Goal: Information Seeking & Learning: Learn about a topic

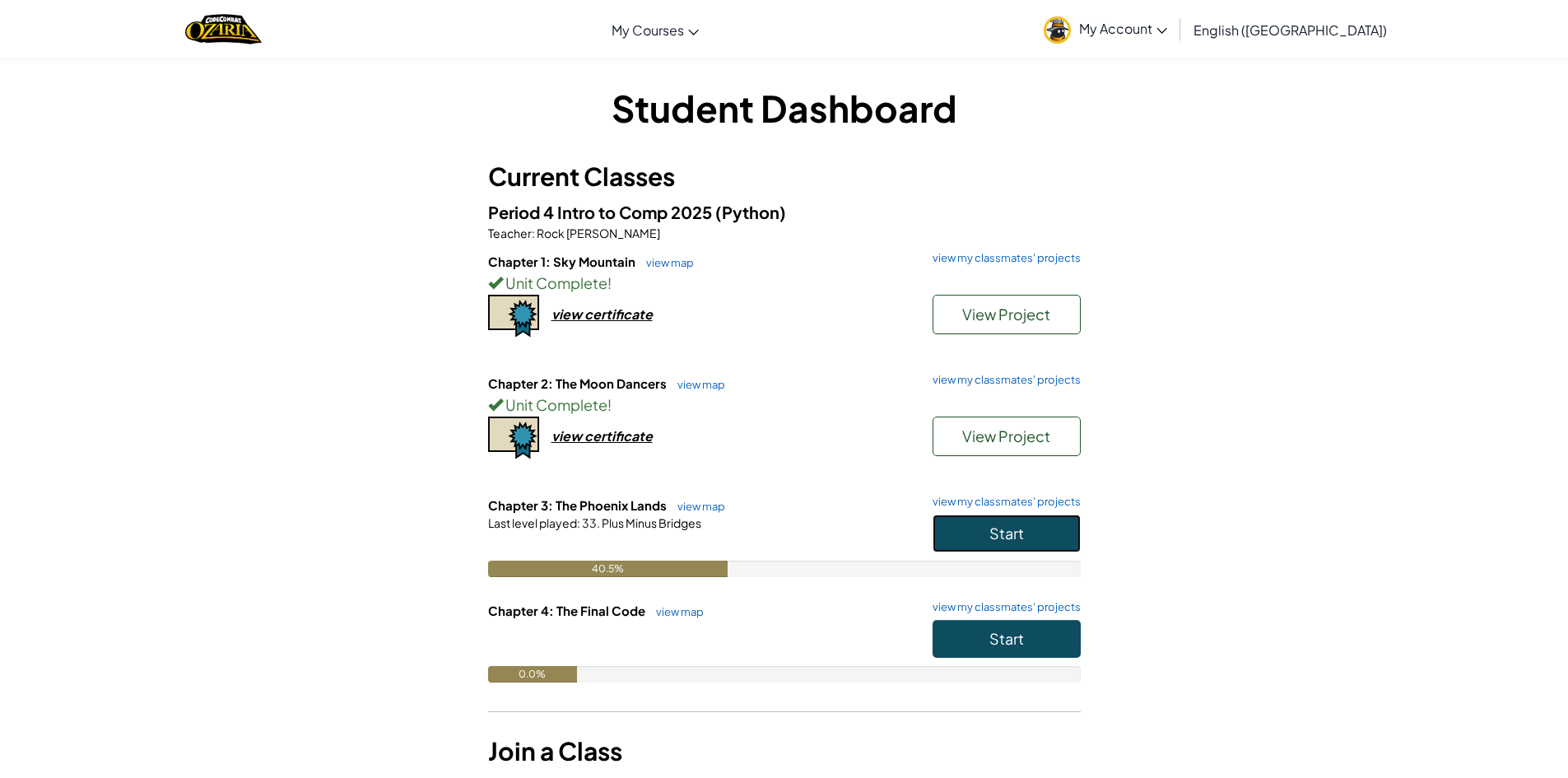
click at [1019, 535] on span "Start" at bounding box center [1006, 533] width 35 height 19
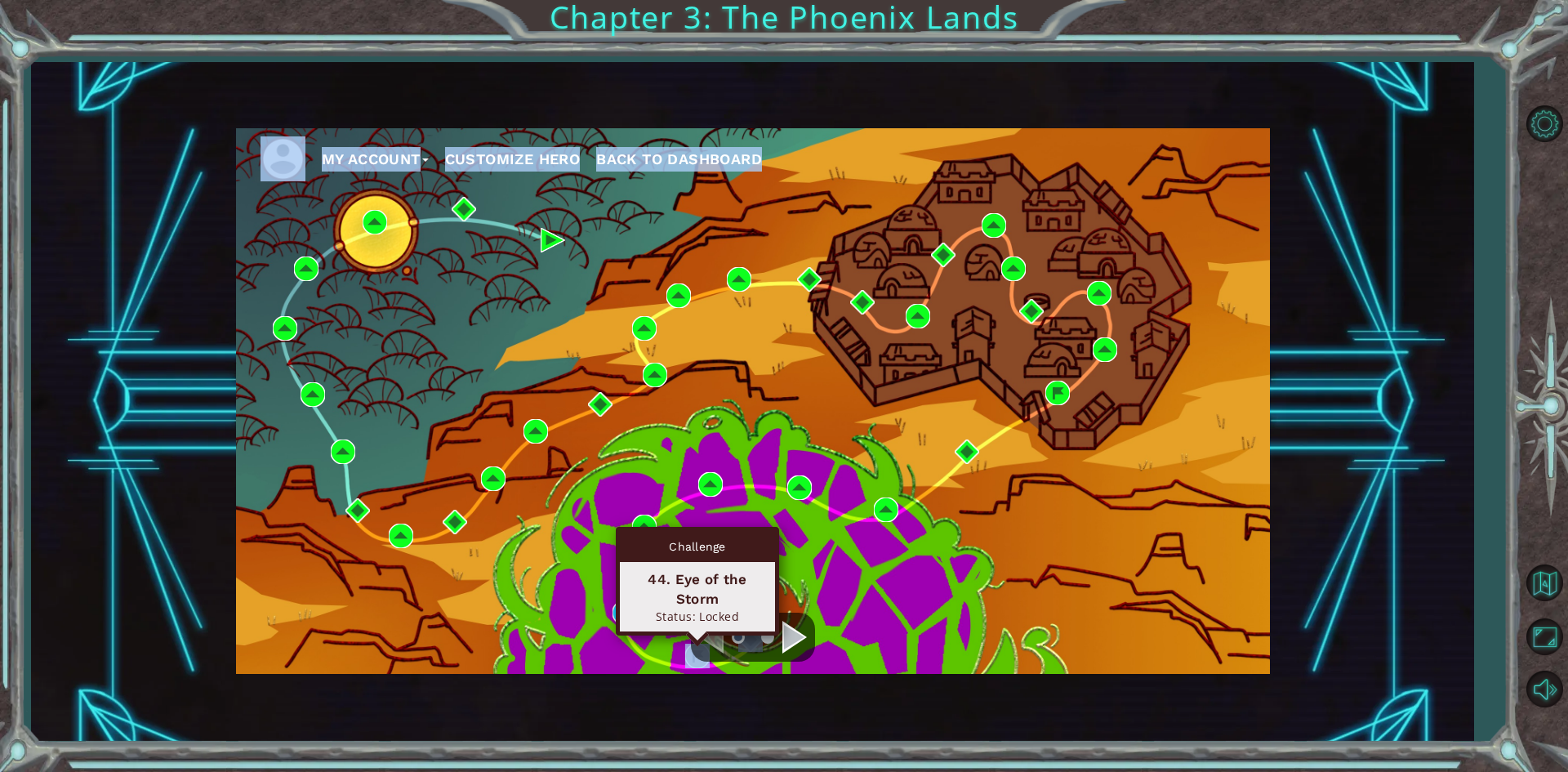
click at [697, 661] on div "My Account Customize Hero Back to Dashboard" at bounding box center [753, 401] width 1034 height 546
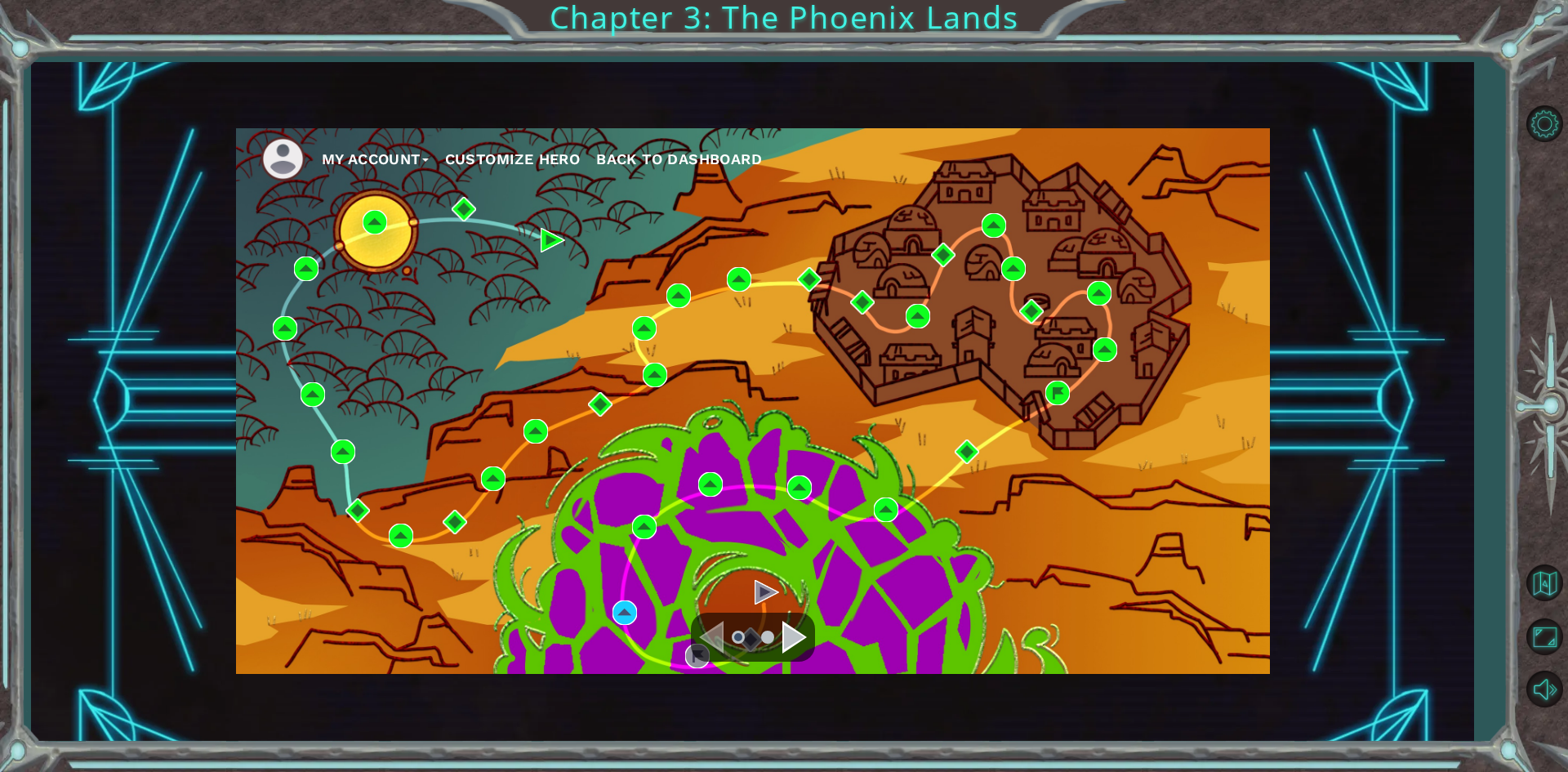
click at [735, 597] on div "My Account Customize Hero Back to Dashboard" at bounding box center [753, 401] width 1034 height 546
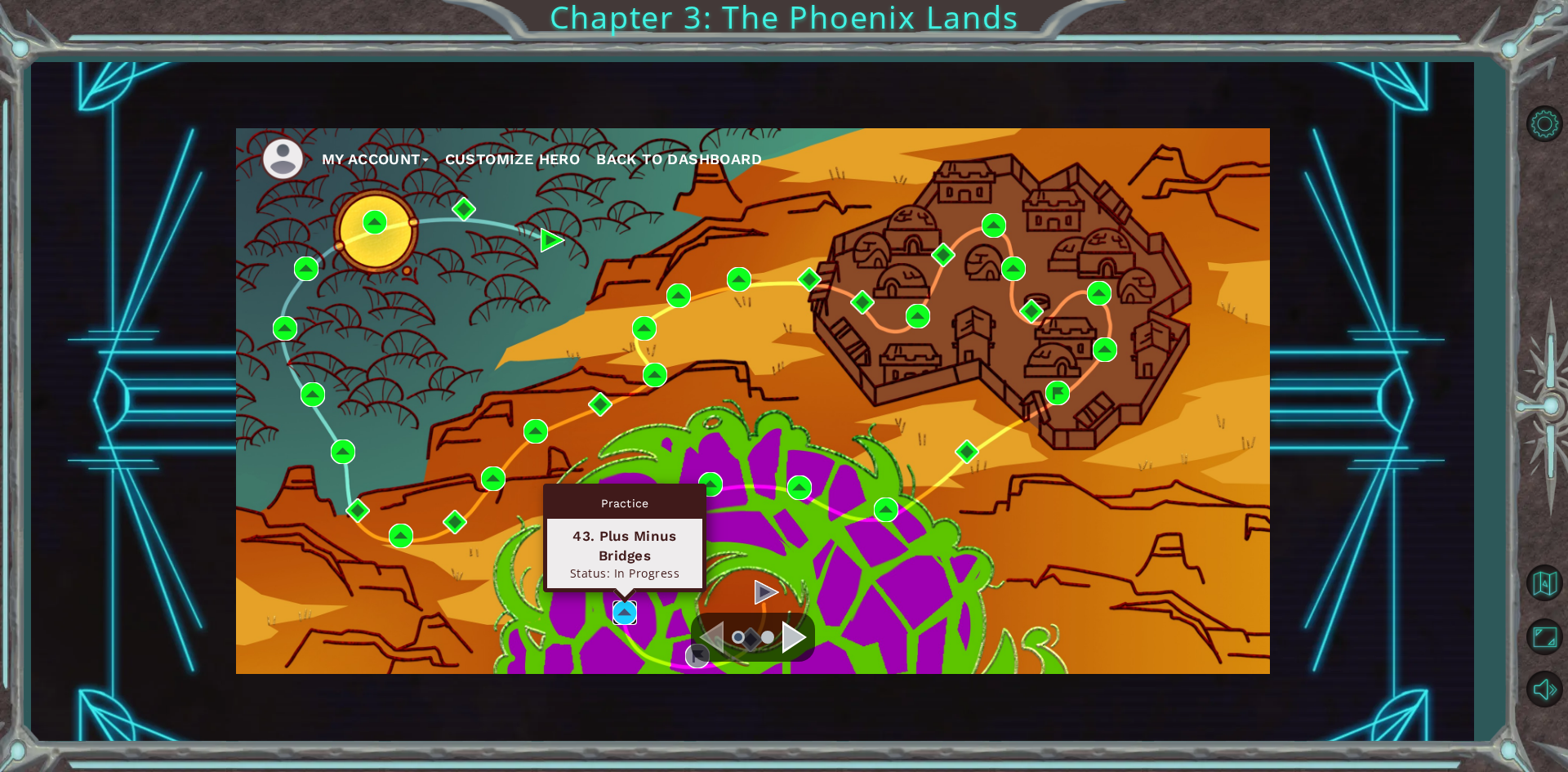
click at [621, 602] on img at bounding box center [624, 612] width 24 height 24
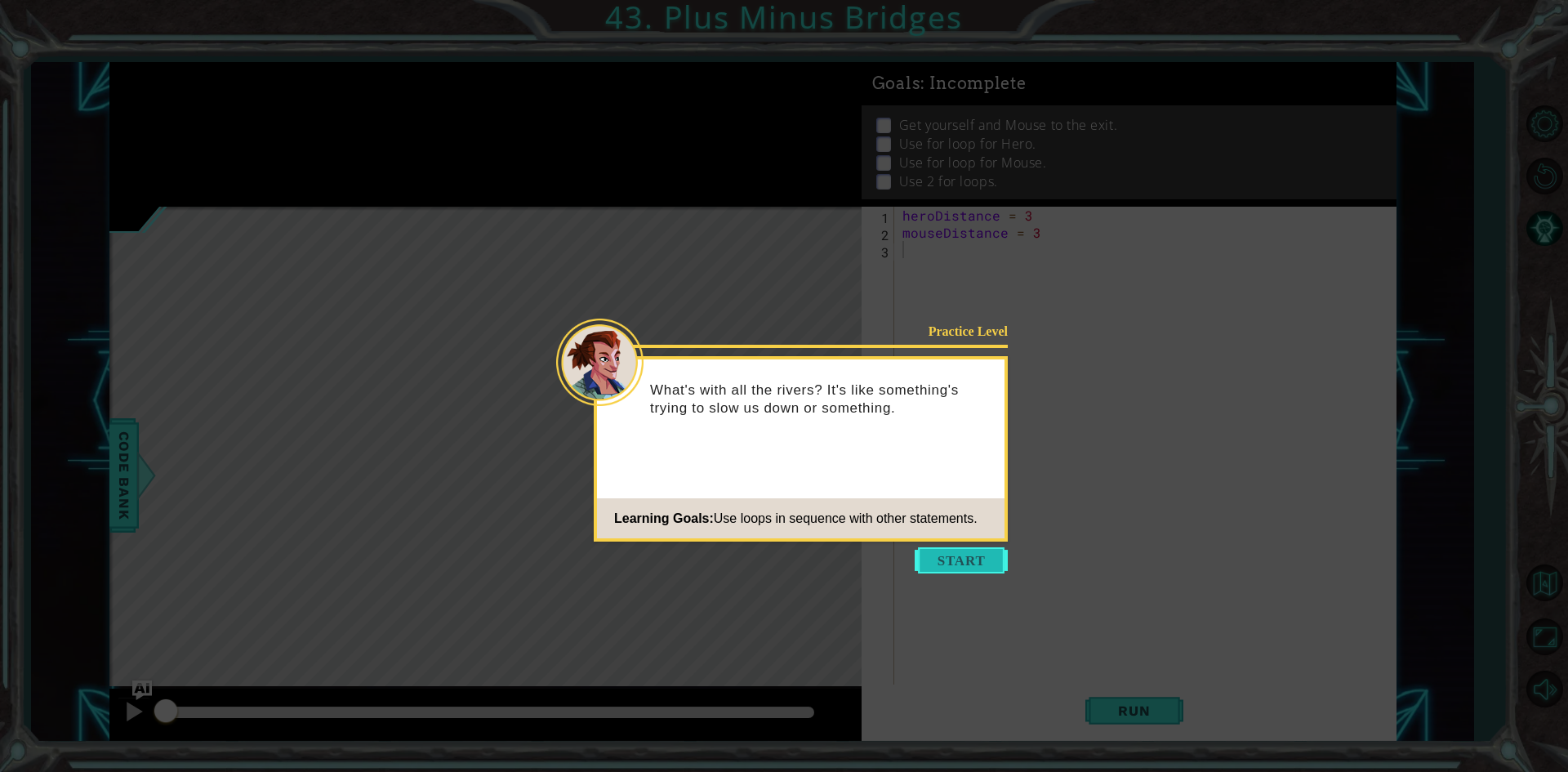
click at [981, 552] on button "Start" at bounding box center [961, 560] width 93 height 26
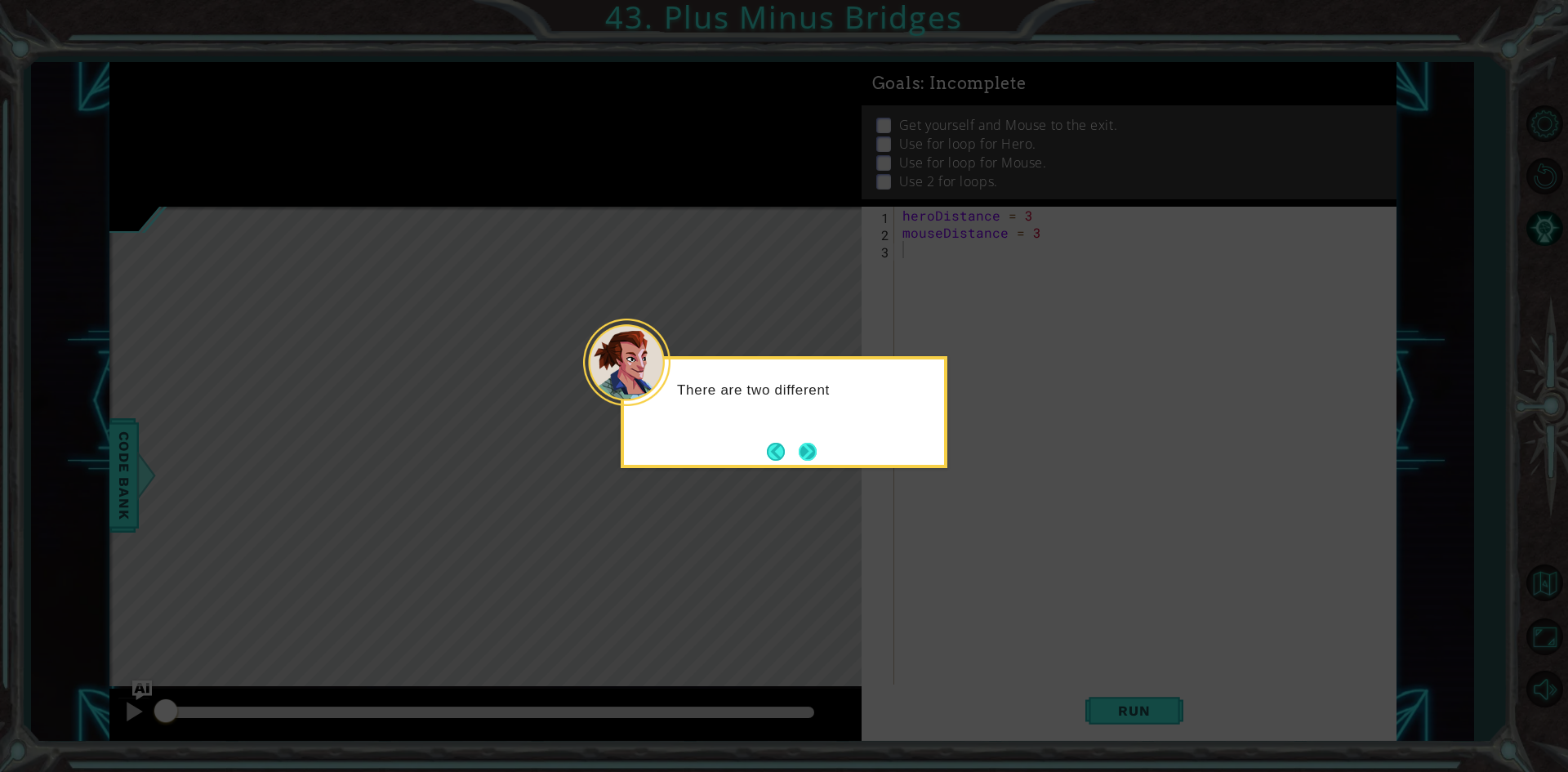
click at [802, 448] on button "Next" at bounding box center [807, 452] width 18 height 18
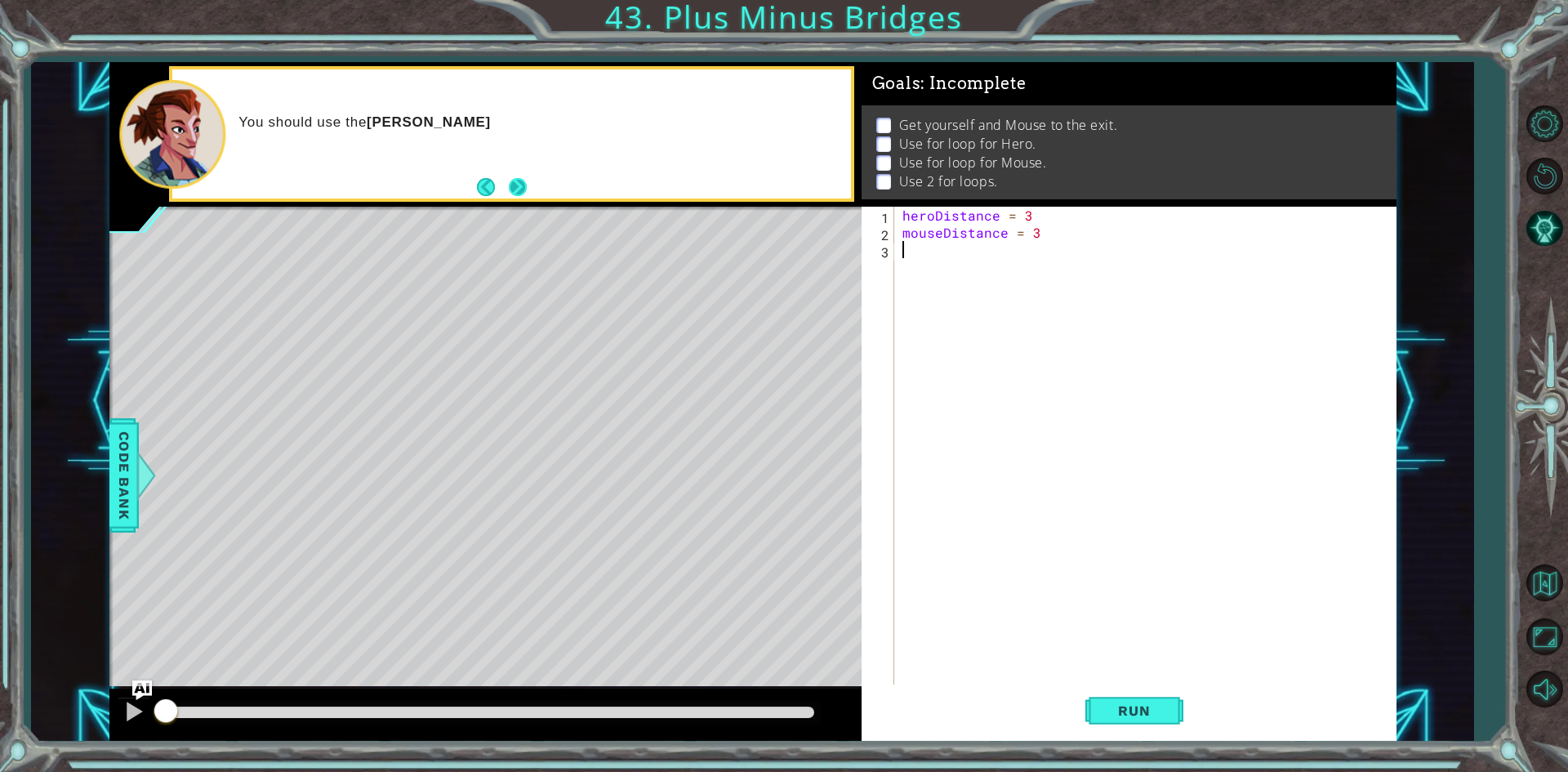
click at [527, 179] on button "Next" at bounding box center [517, 187] width 18 height 18
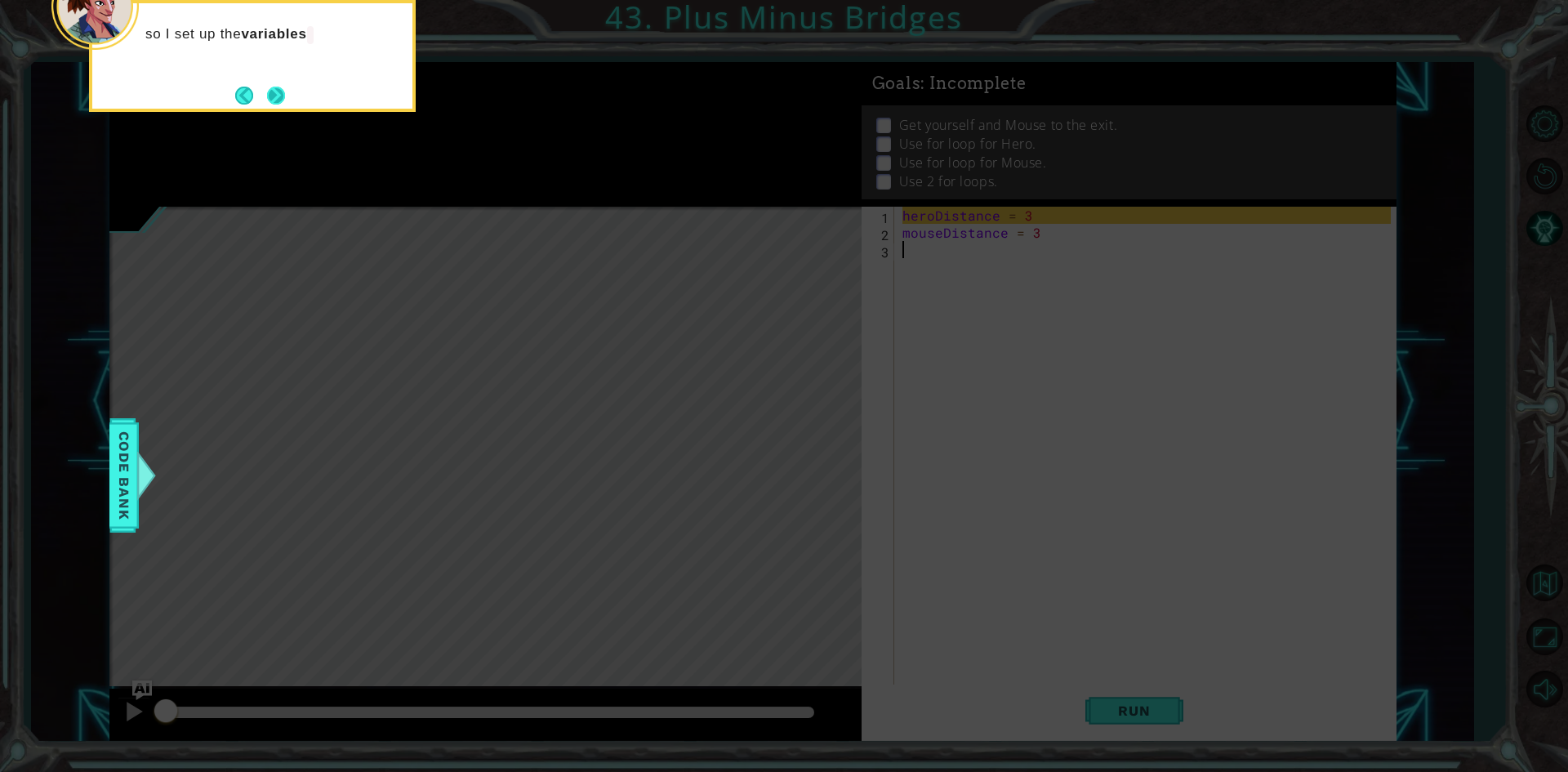
click at [269, 89] on button "Next" at bounding box center [276, 95] width 18 height 18
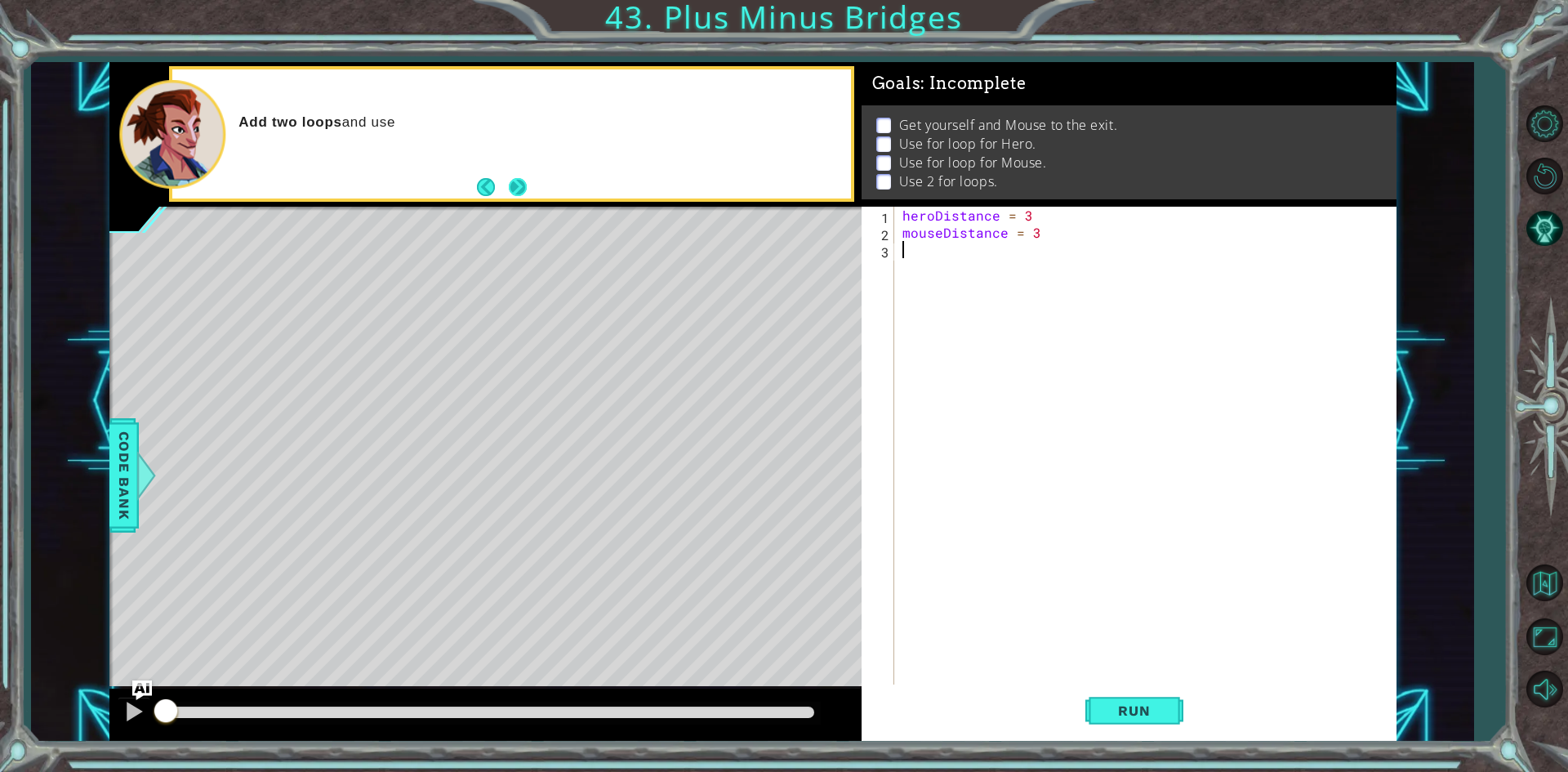
click at [525, 184] on button "Next" at bounding box center [517, 187] width 18 height 18
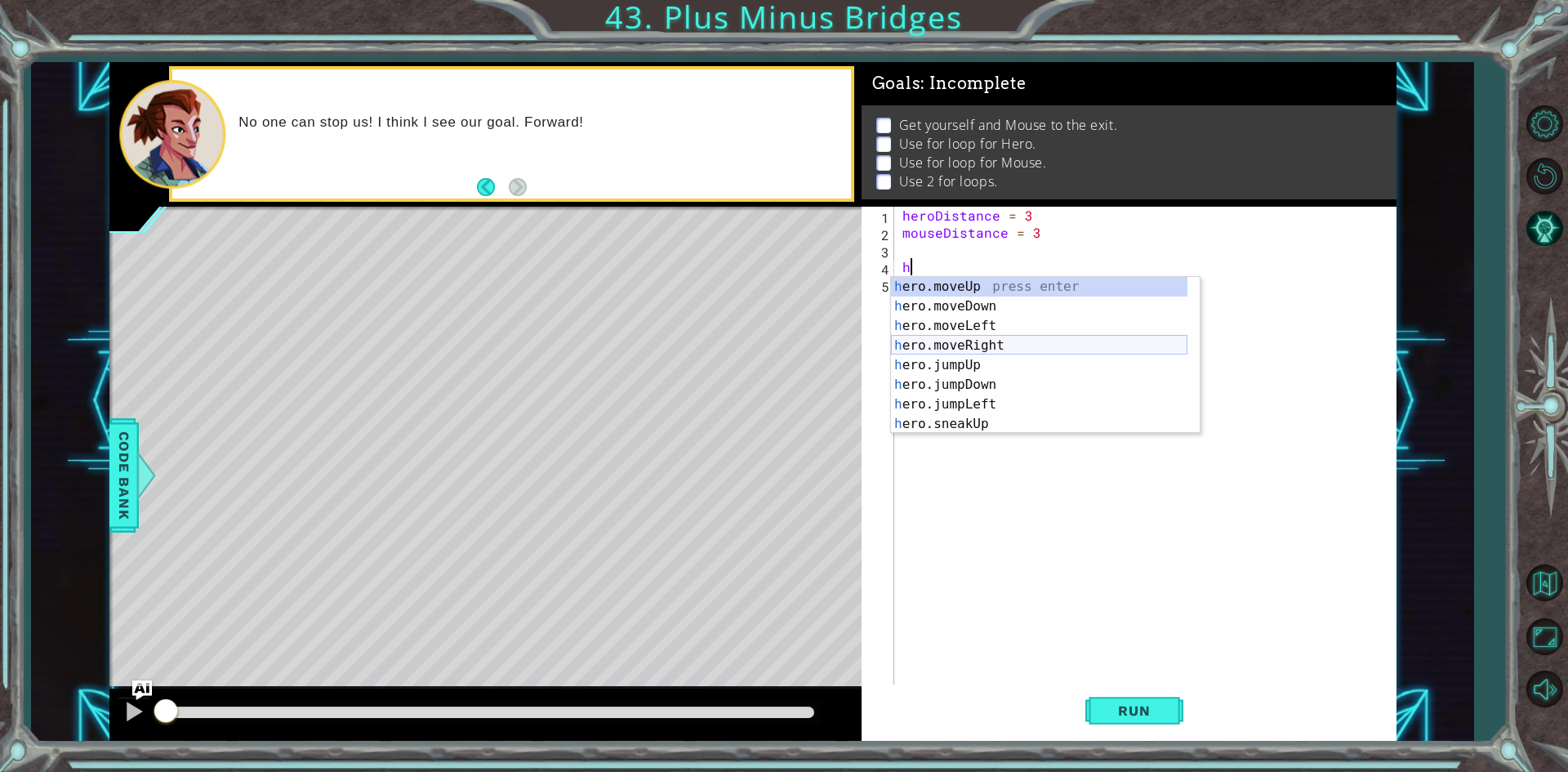
click at [1026, 345] on div "h ero.moveUp press enter h ero.moveDown press enter h ero.moveLeft press enter …" at bounding box center [1039, 375] width 296 height 196
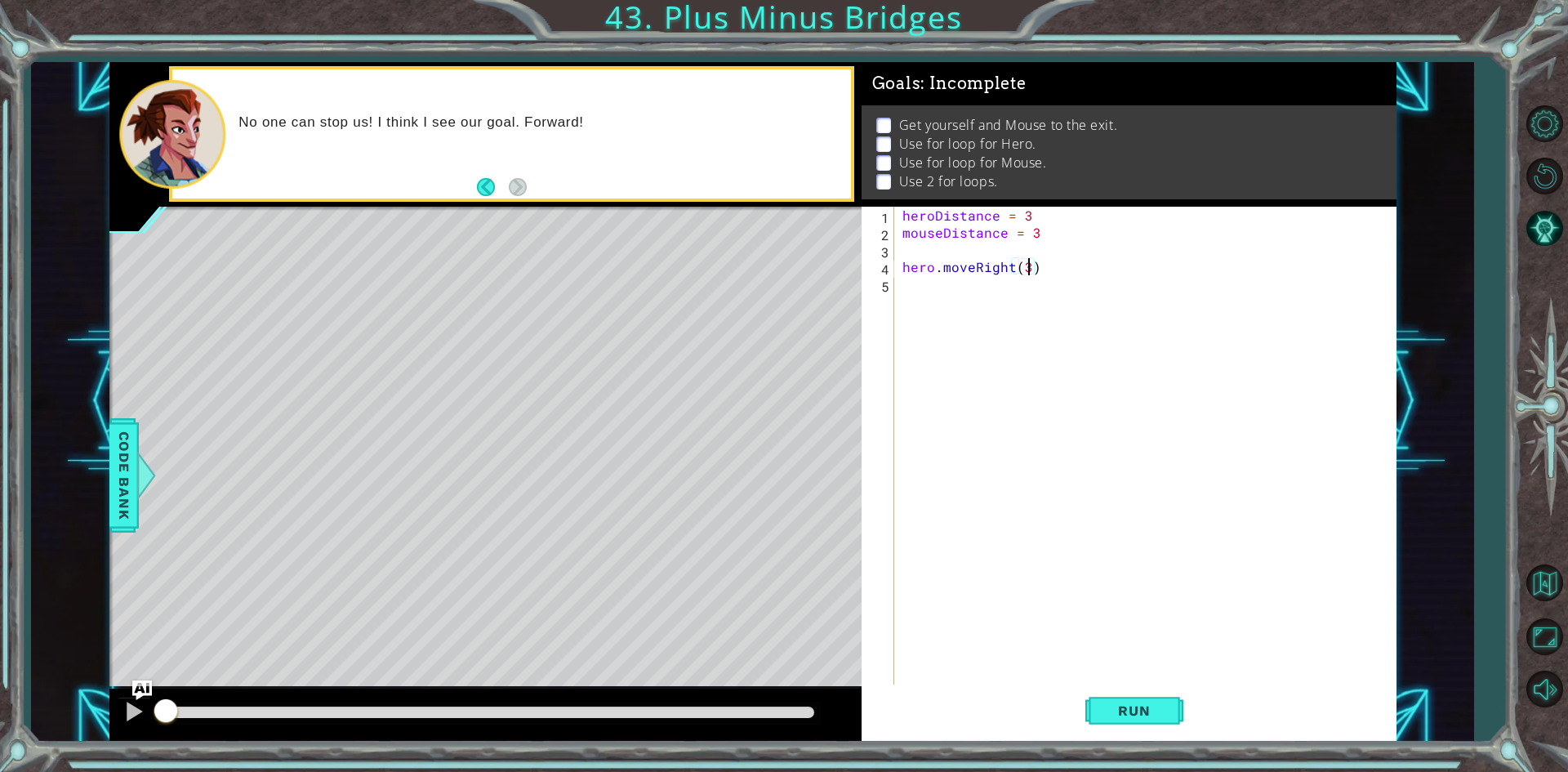
type textarea "hero.moveRight(3)"
drag, startPoint x: 1036, startPoint y: 367, endPoint x: 1051, endPoint y: 394, distance: 30.9
click at [1051, 394] on div "heroDistance = 3 mouseDistance = 3 hero . moveRight ( 3 )" at bounding box center [1149, 463] width 500 height 514
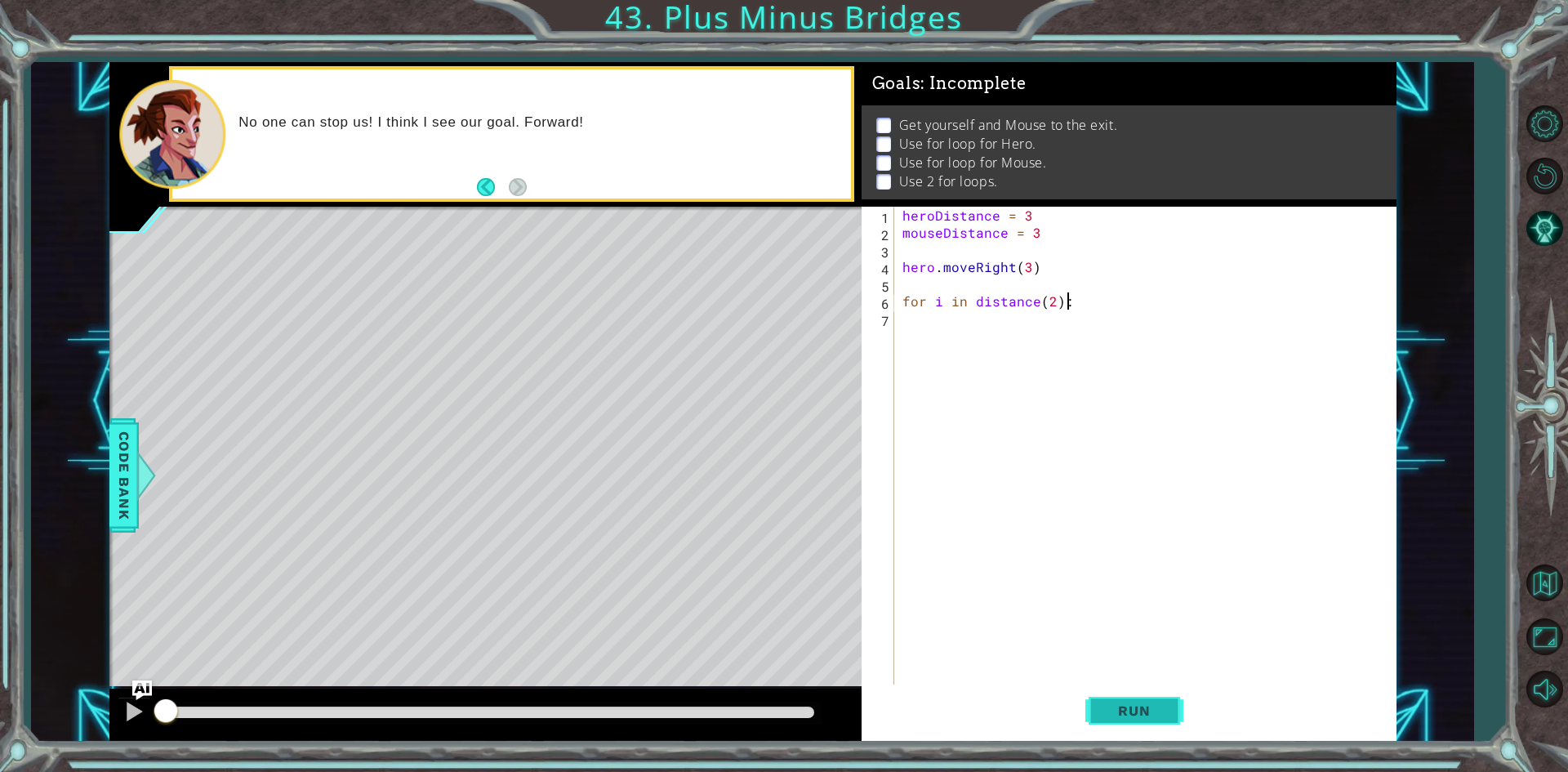
type textarea "for i in distance(2):"
click at [1089, 729] on button "Run" at bounding box center [1134, 710] width 98 height 53
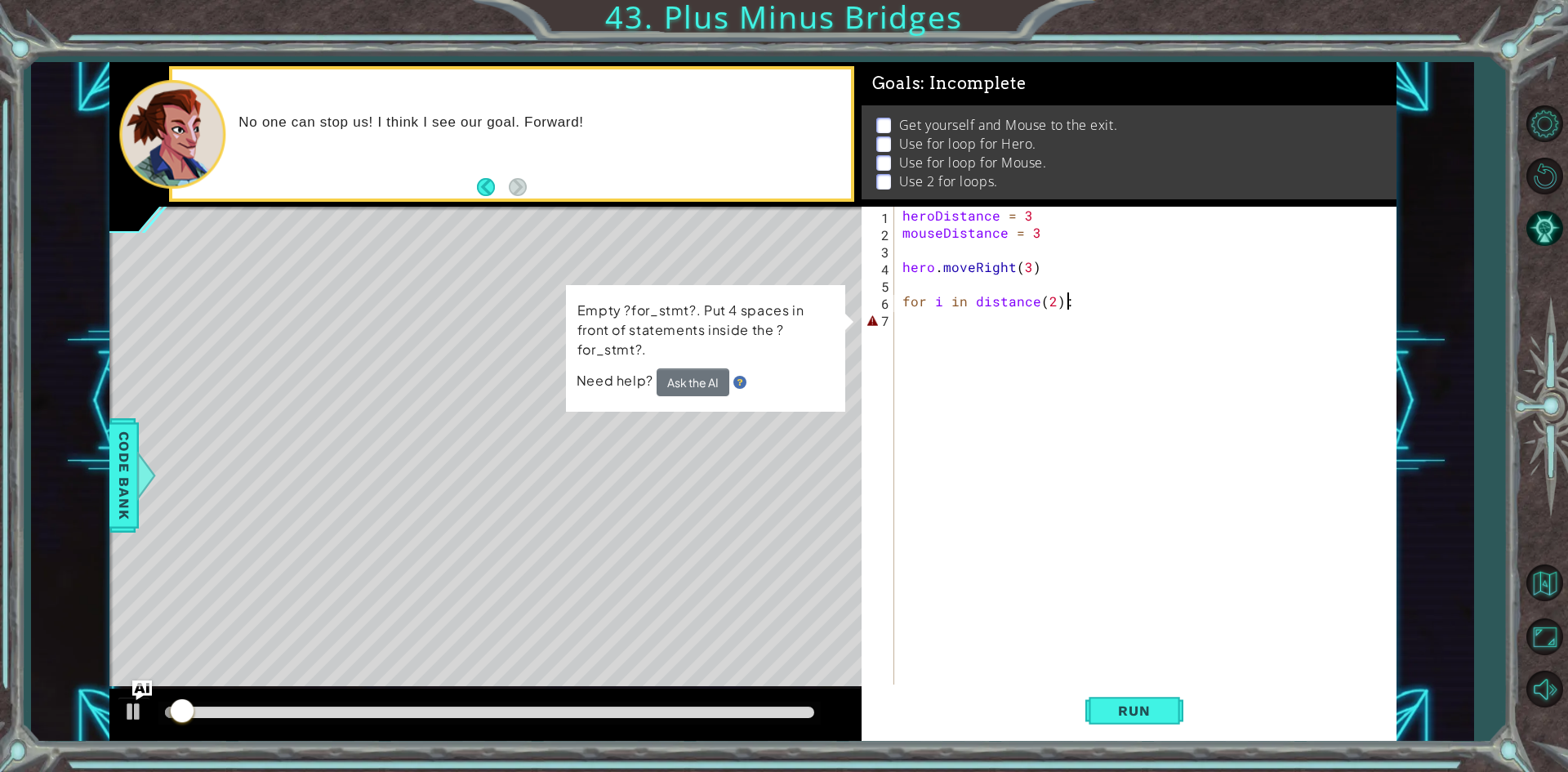
click at [998, 336] on div "heroDistance = 3 mouseDistance = 3 hero . moveRight ( 3 ) for i in distance ( 2…" at bounding box center [1149, 463] width 500 height 514
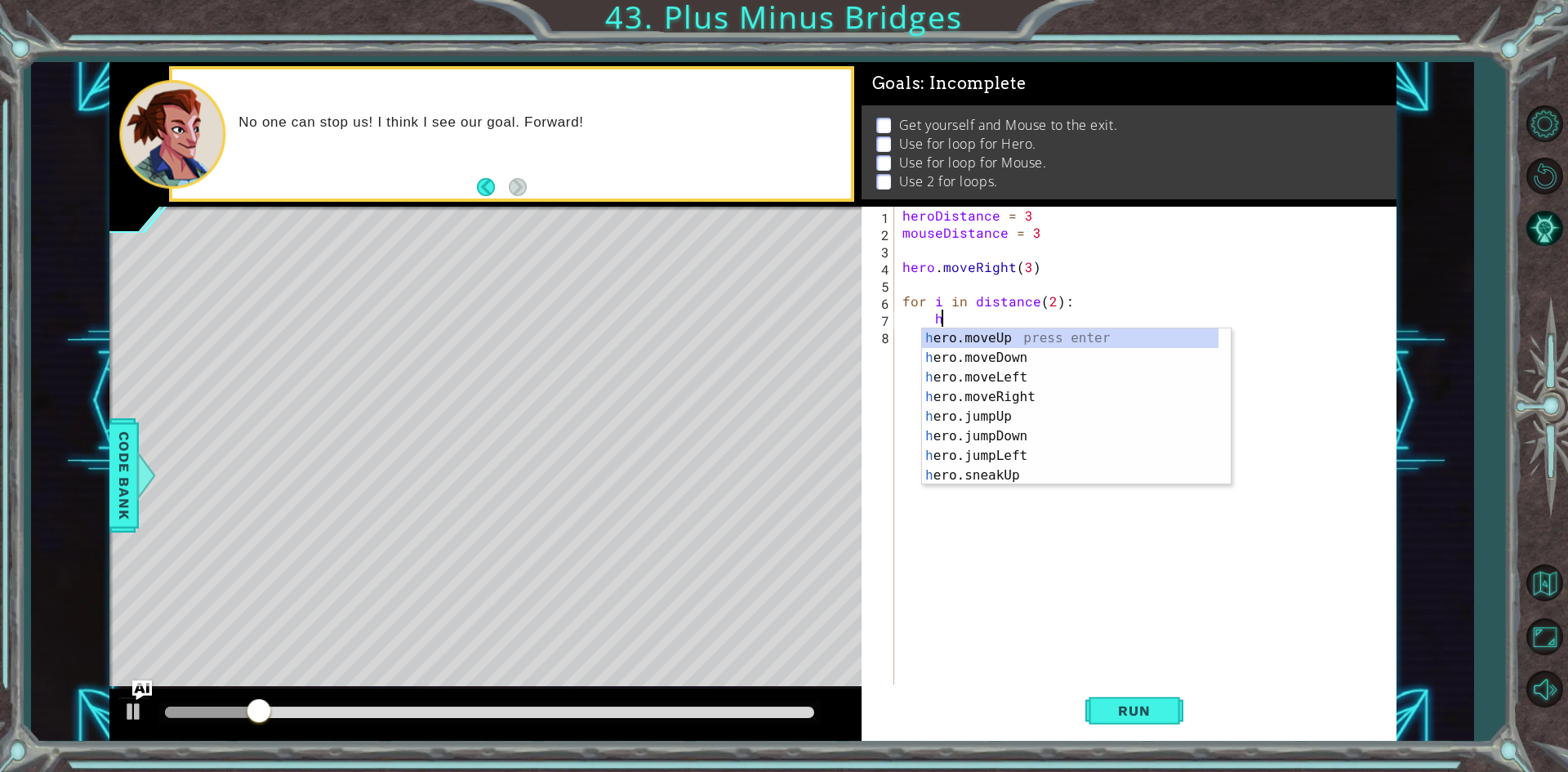
scroll to position [0, 2]
click at [1023, 336] on div "h ero.moveUp press enter h ero.moveDown press enter h ero.moveLeft press enter …" at bounding box center [1069, 427] width 296 height 196
type textarea "hero.moveUp(1)"
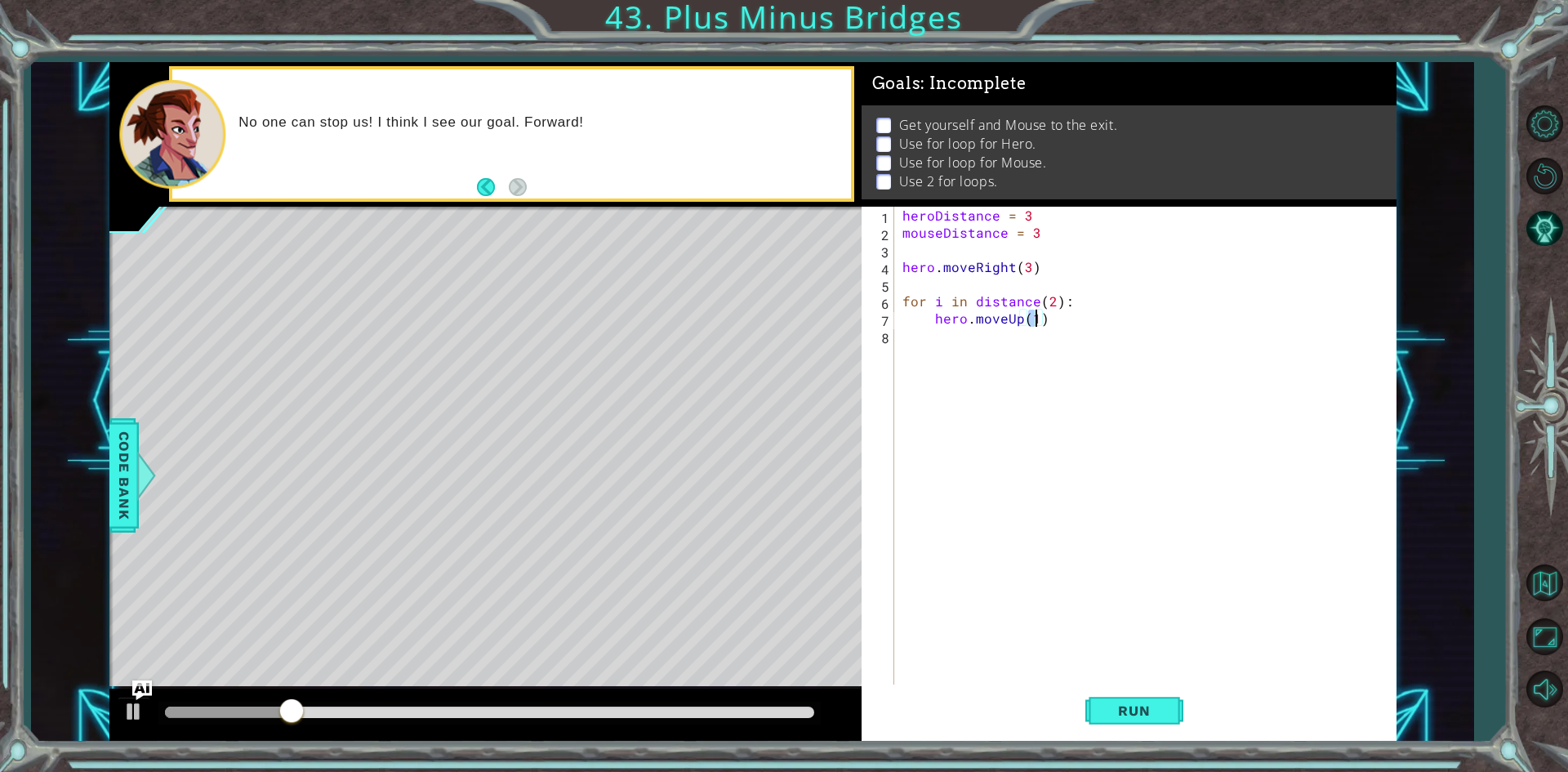
click at [1023, 336] on div "heroDistance = 3 mouseDistance = 3 hero . moveRight ( 3 ) for i in distance ( 2…" at bounding box center [1149, 463] width 500 height 514
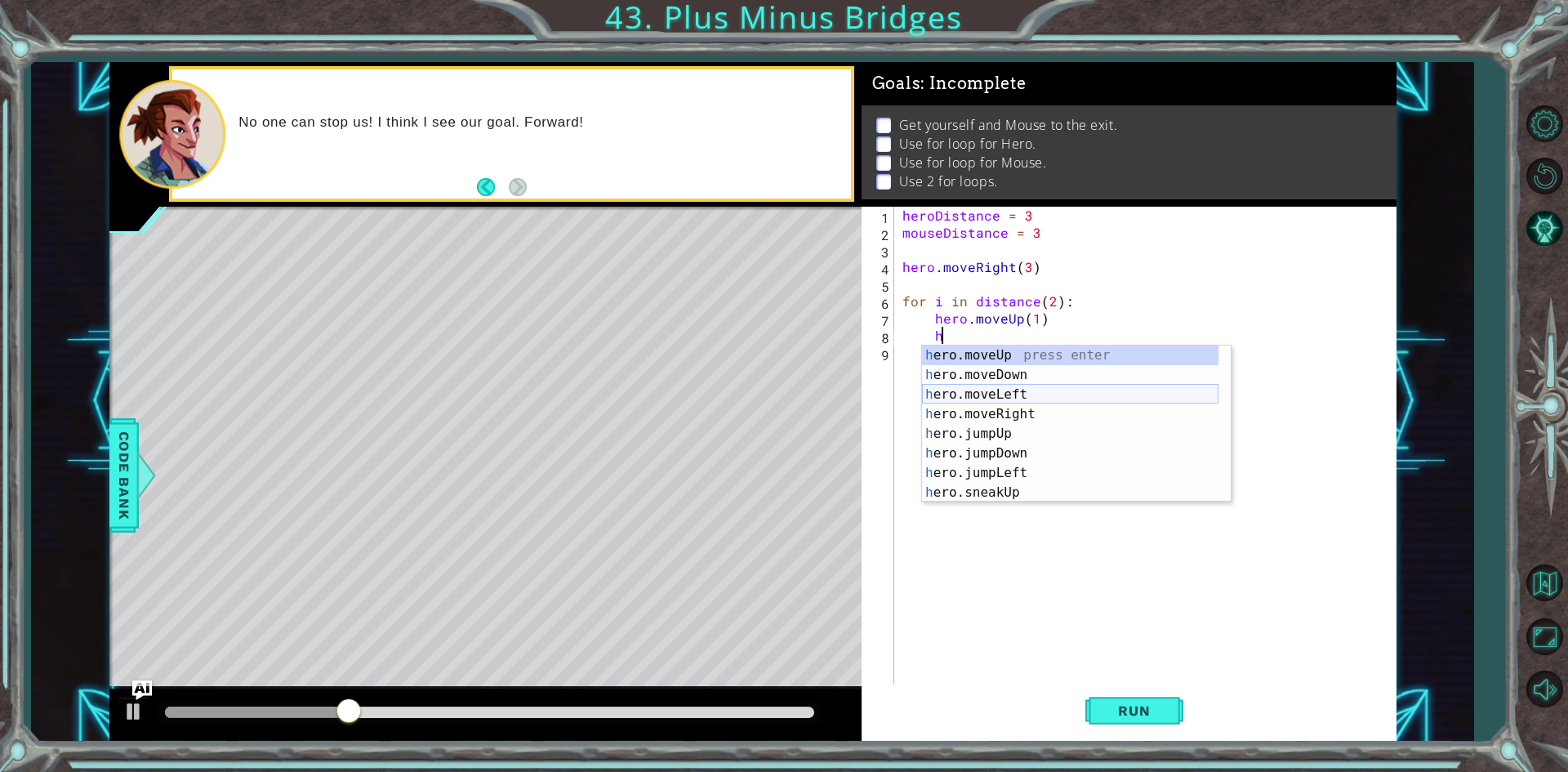
click at [1042, 394] on div "h ero.moveUp press enter h ero.moveDown press enter h ero.moveLeft press enter …" at bounding box center [1069, 443] width 296 height 196
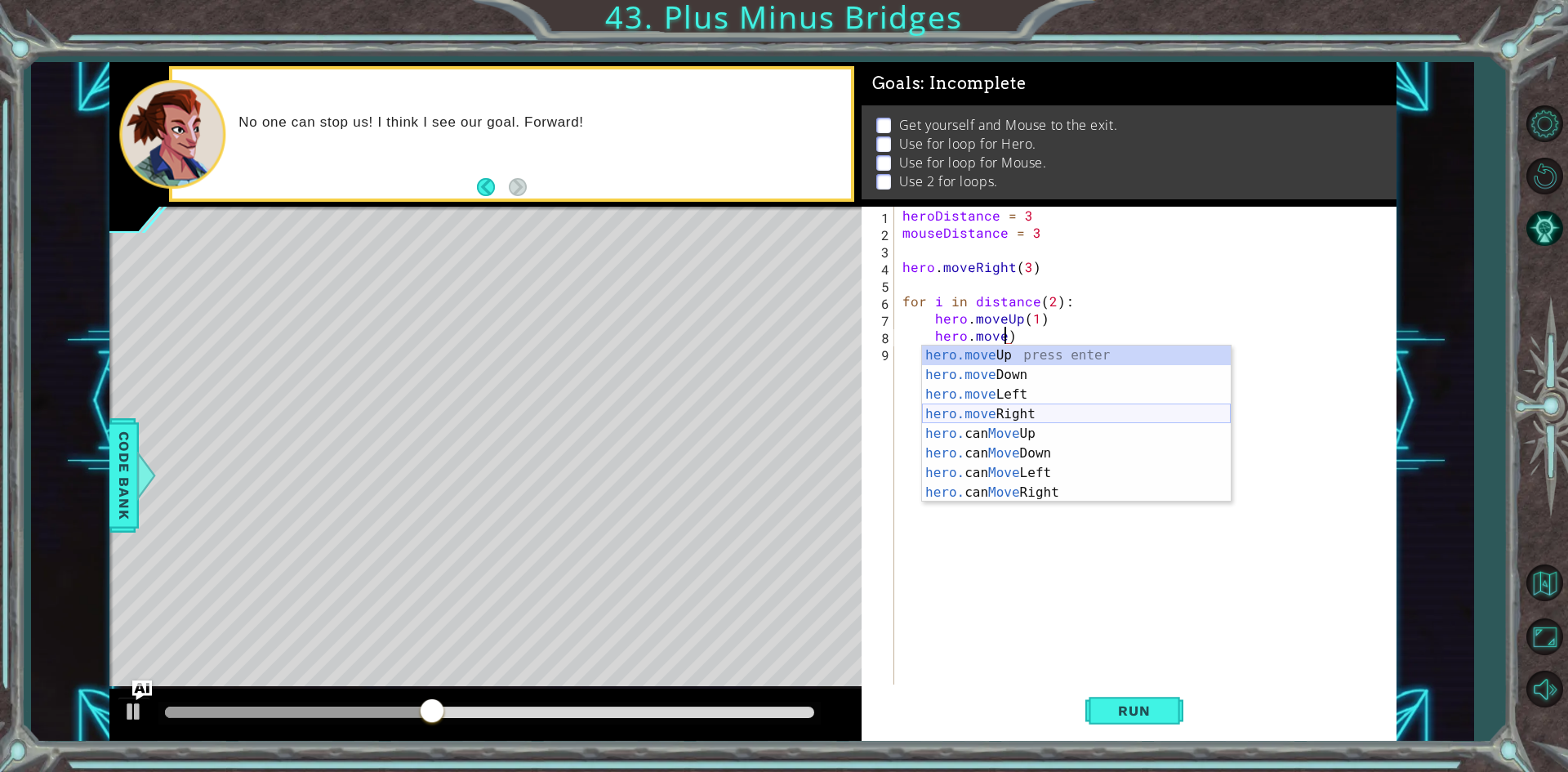
click at [1014, 415] on div "hero.move Up press enter hero.move Down press enter hero.move Left press enter …" at bounding box center [1075, 443] width 308 height 196
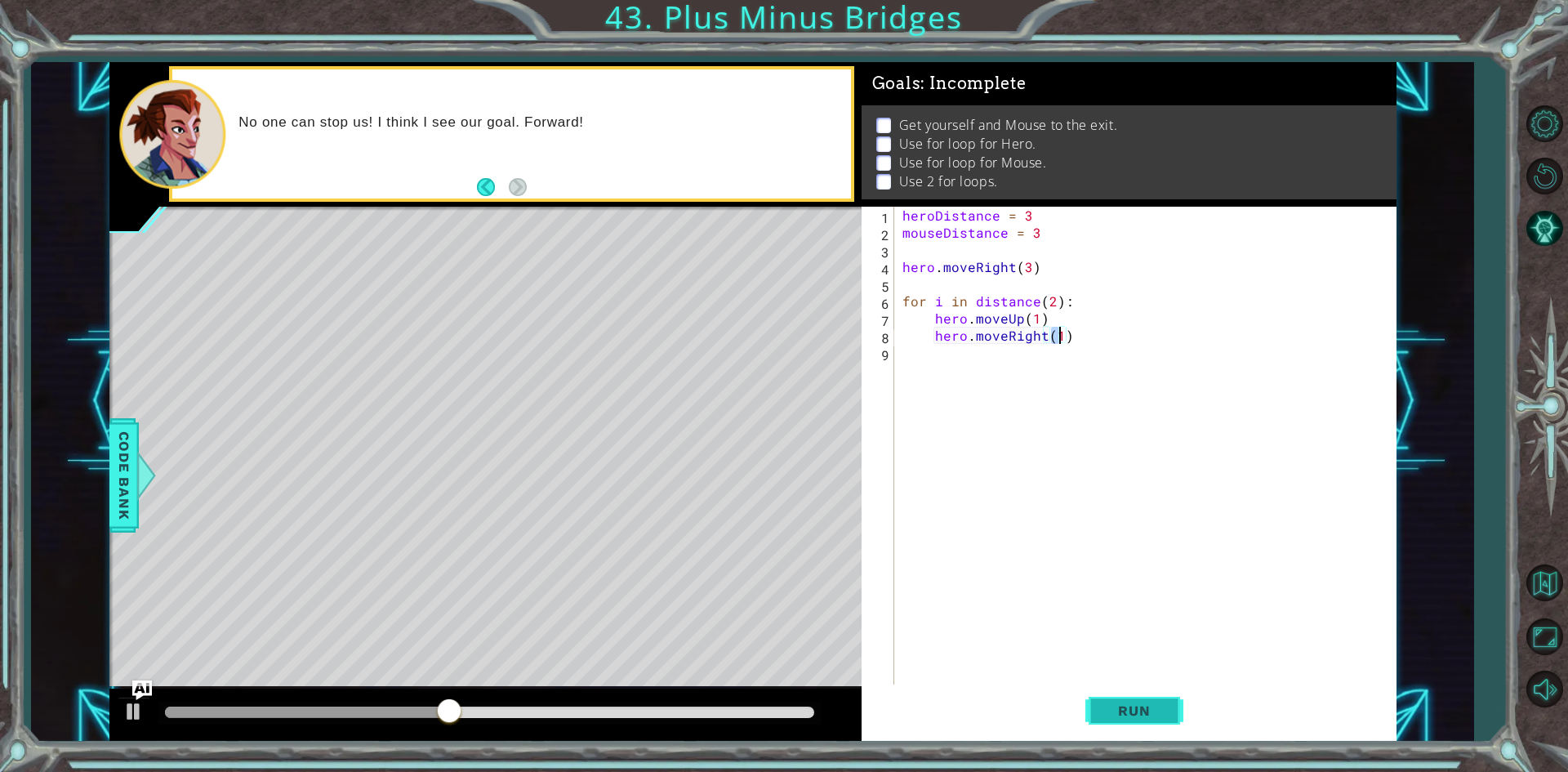
type textarea "hero.moveRight(1)"
click at [1124, 699] on button "Run" at bounding box center [1134, 710] width 98 height 53
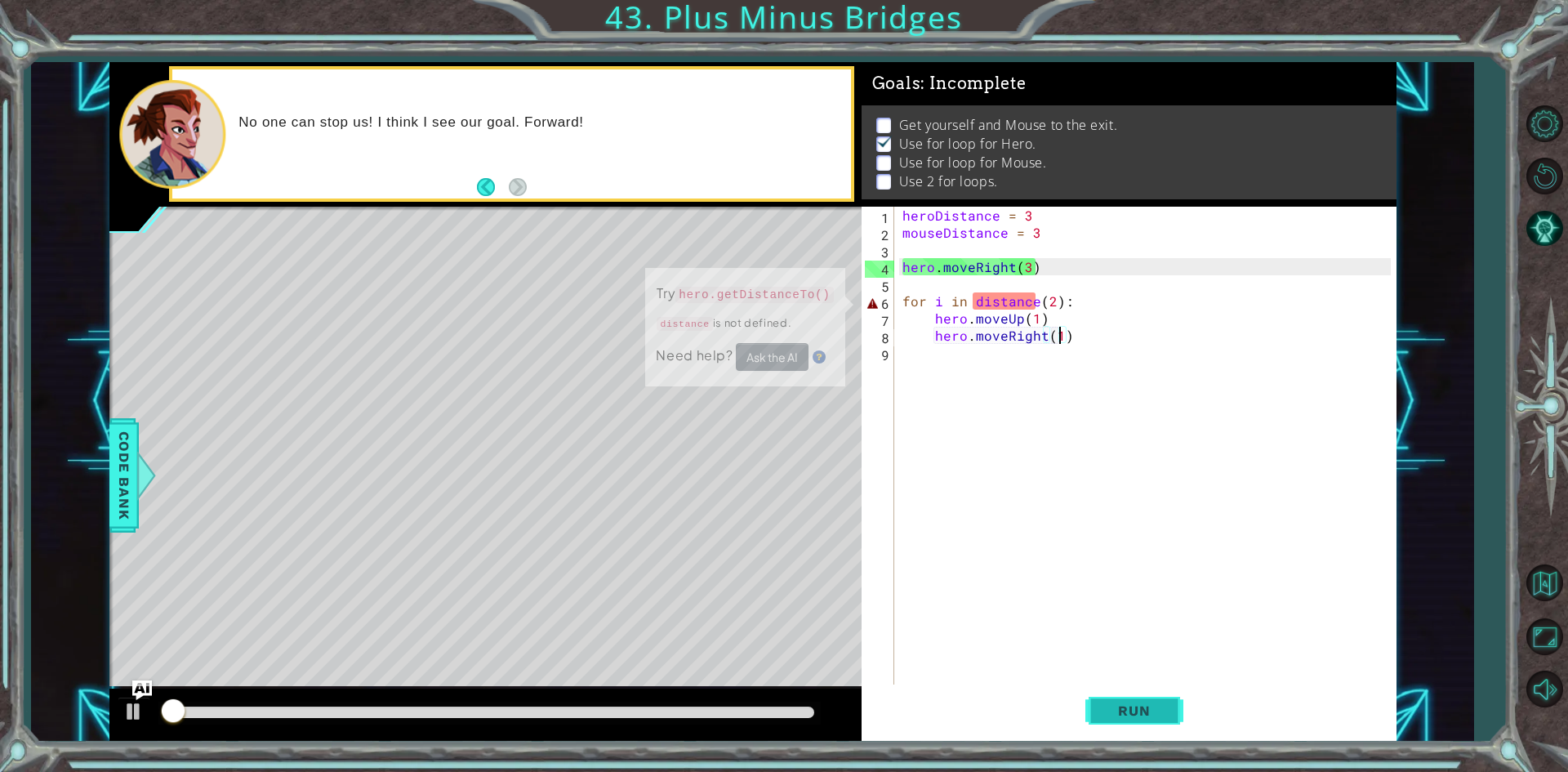
scroll to position [7, 0]
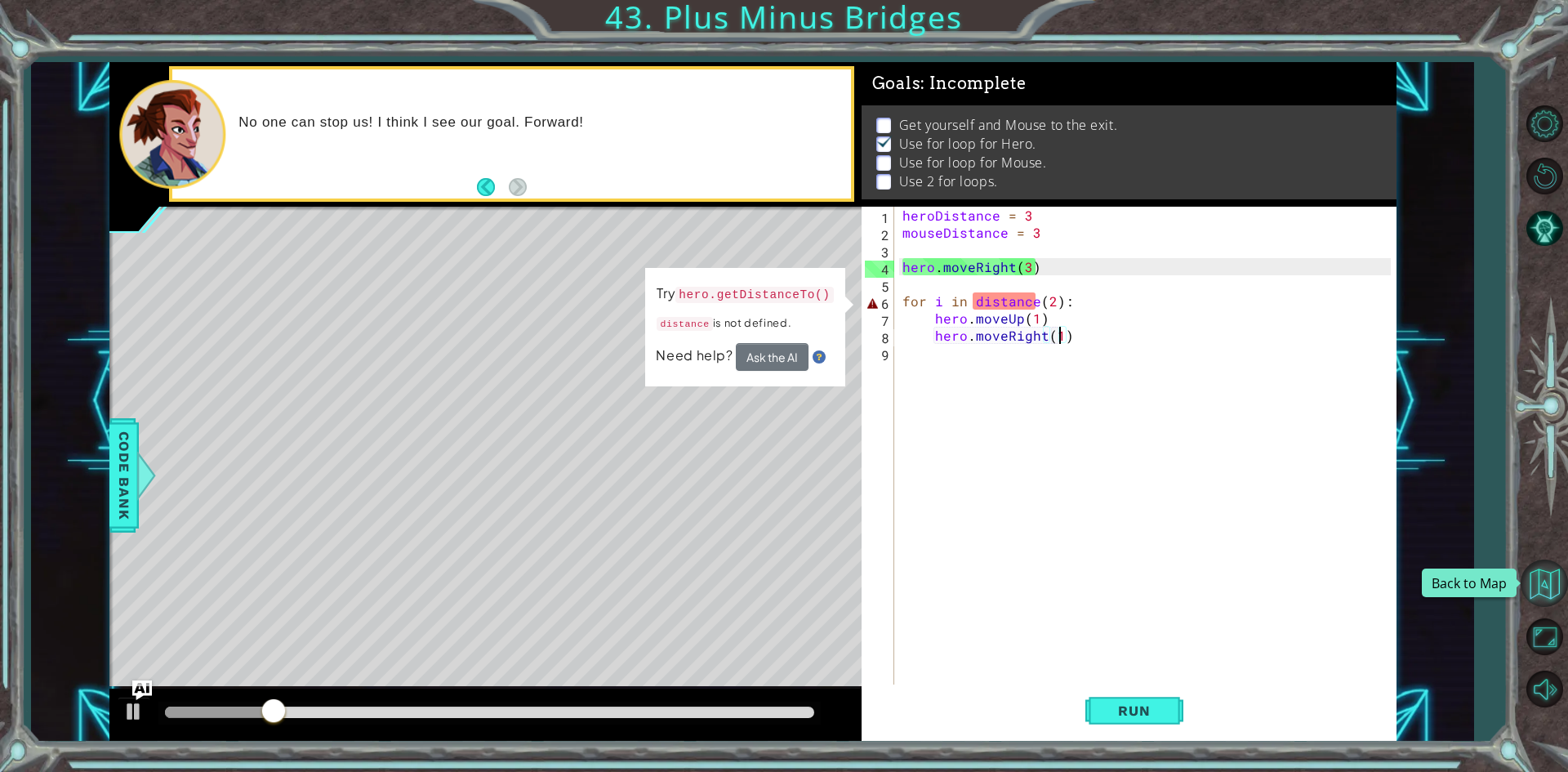
click at [1531, 575] on button "Back to Map" at bounding box center [1543, 583] width 47 height 47
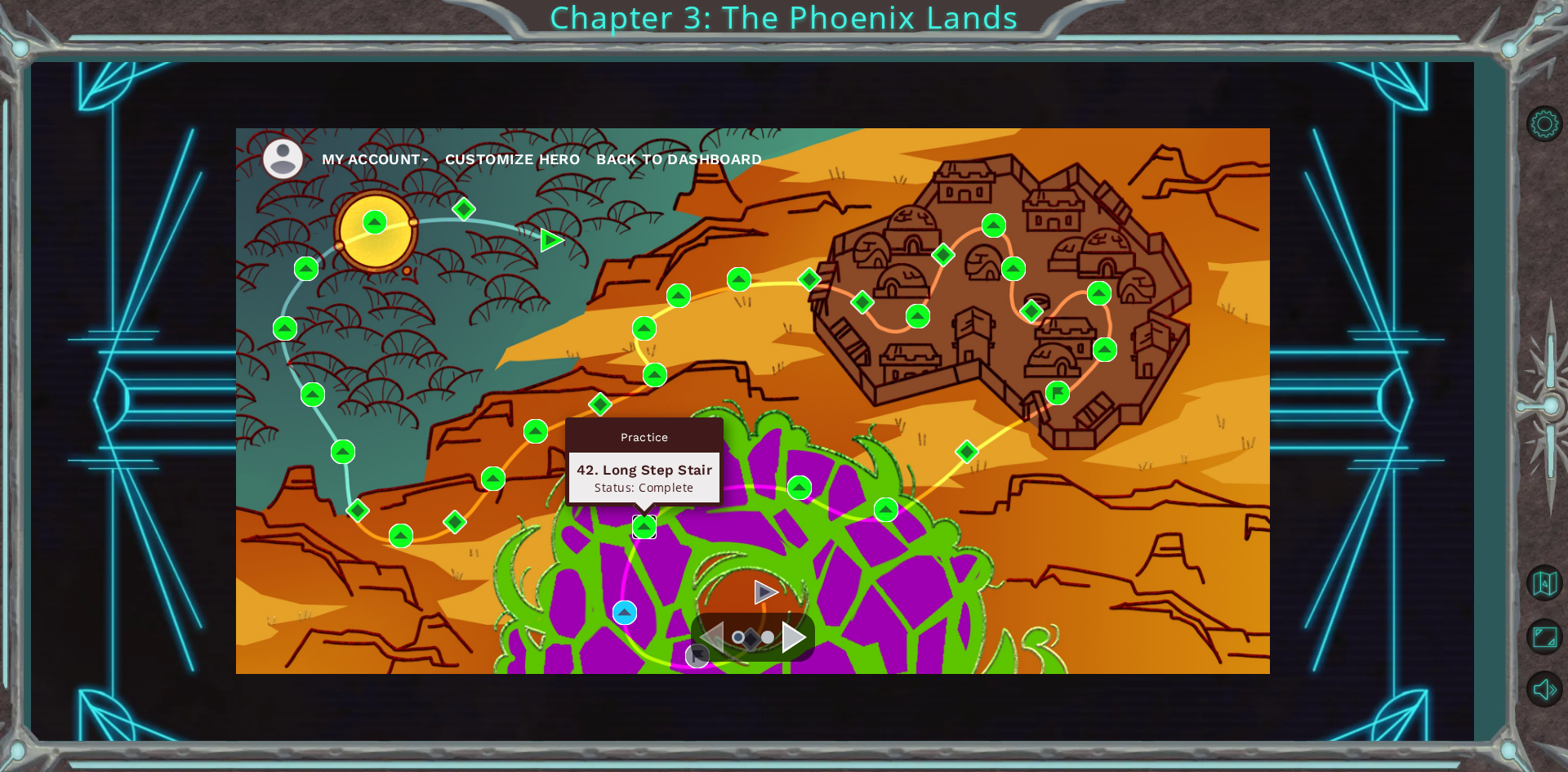
click at [639, 531] on img at bounding box center [644, 526] width 24 height 24
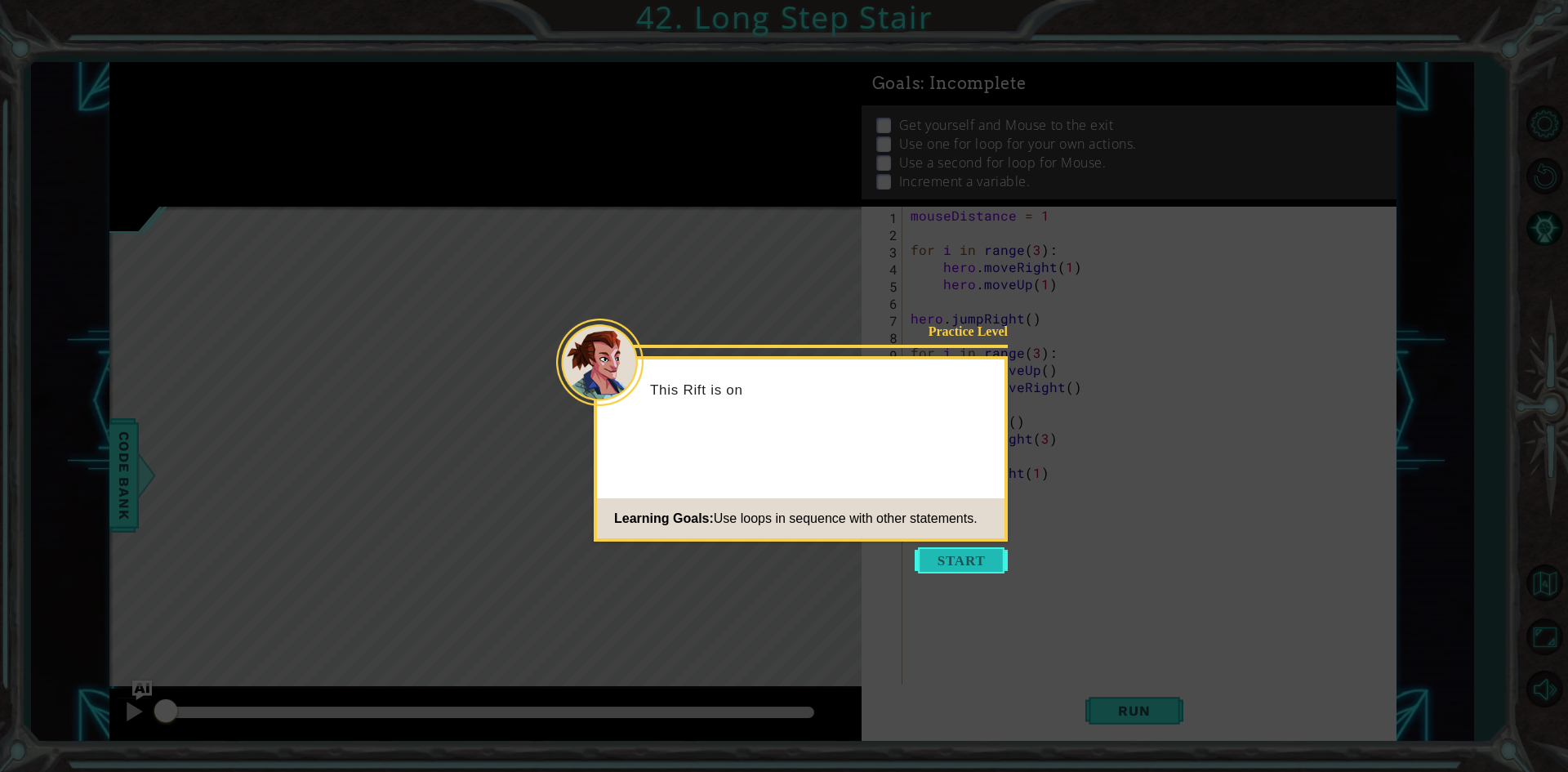
click at [976, 557] on button "Start" at bounding box center [961, 560] width 93 height 26
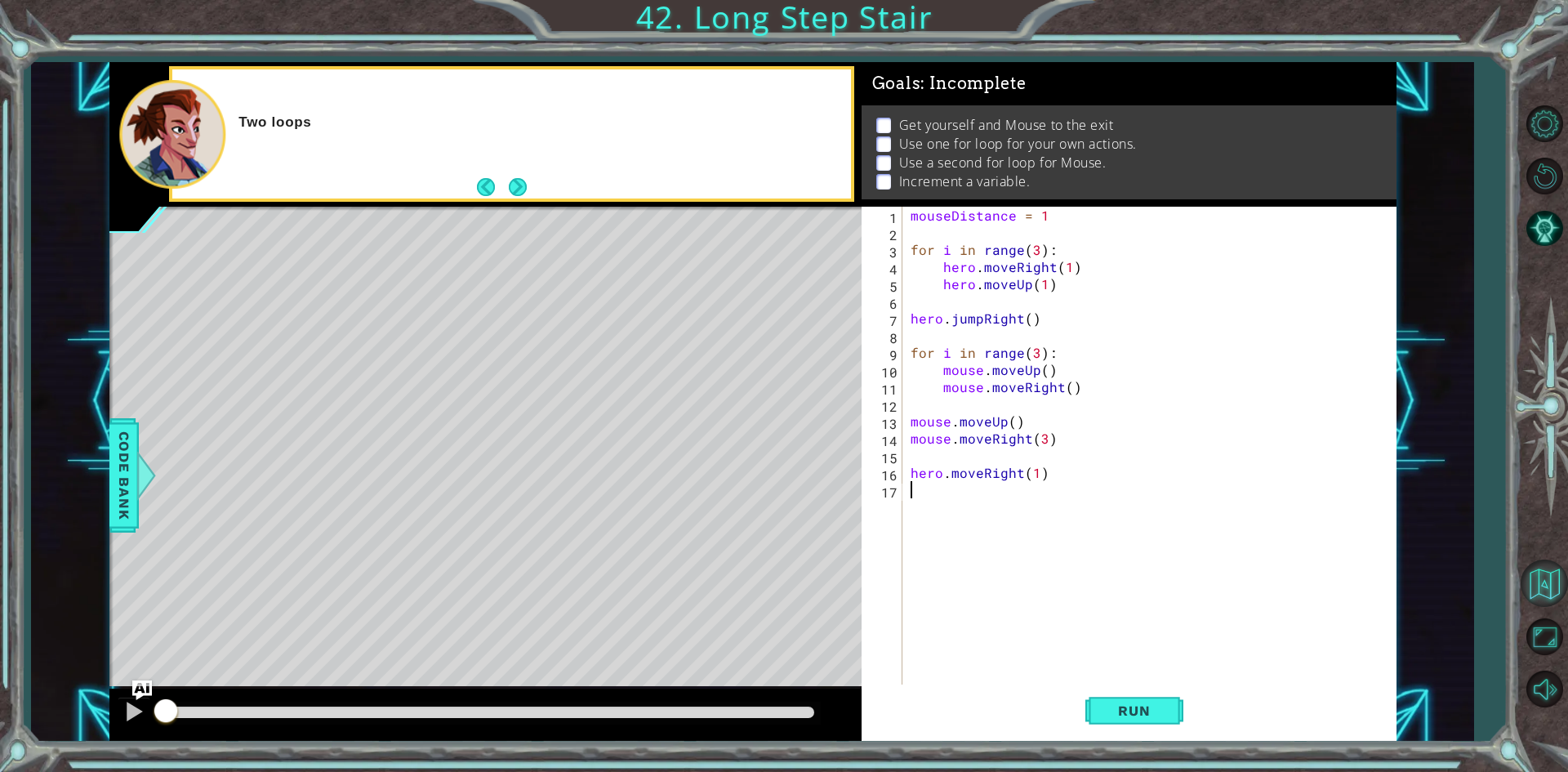
click at [1553, 574] on button "Back to Map" at bounding box center [1543, 583] width 47 height 47
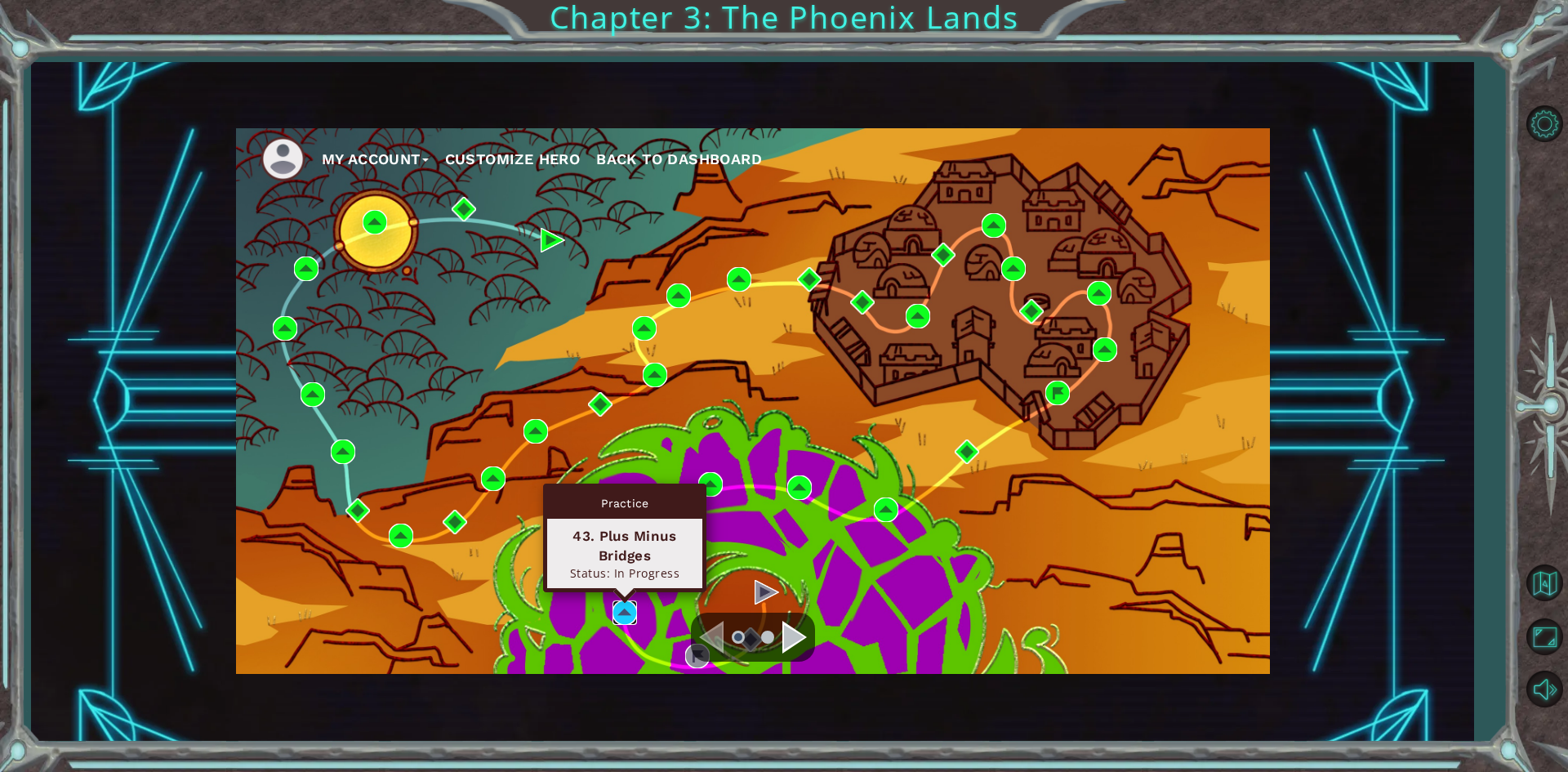
click at [627, 609] on img at bounding box center [624, 612] width 24 height 24
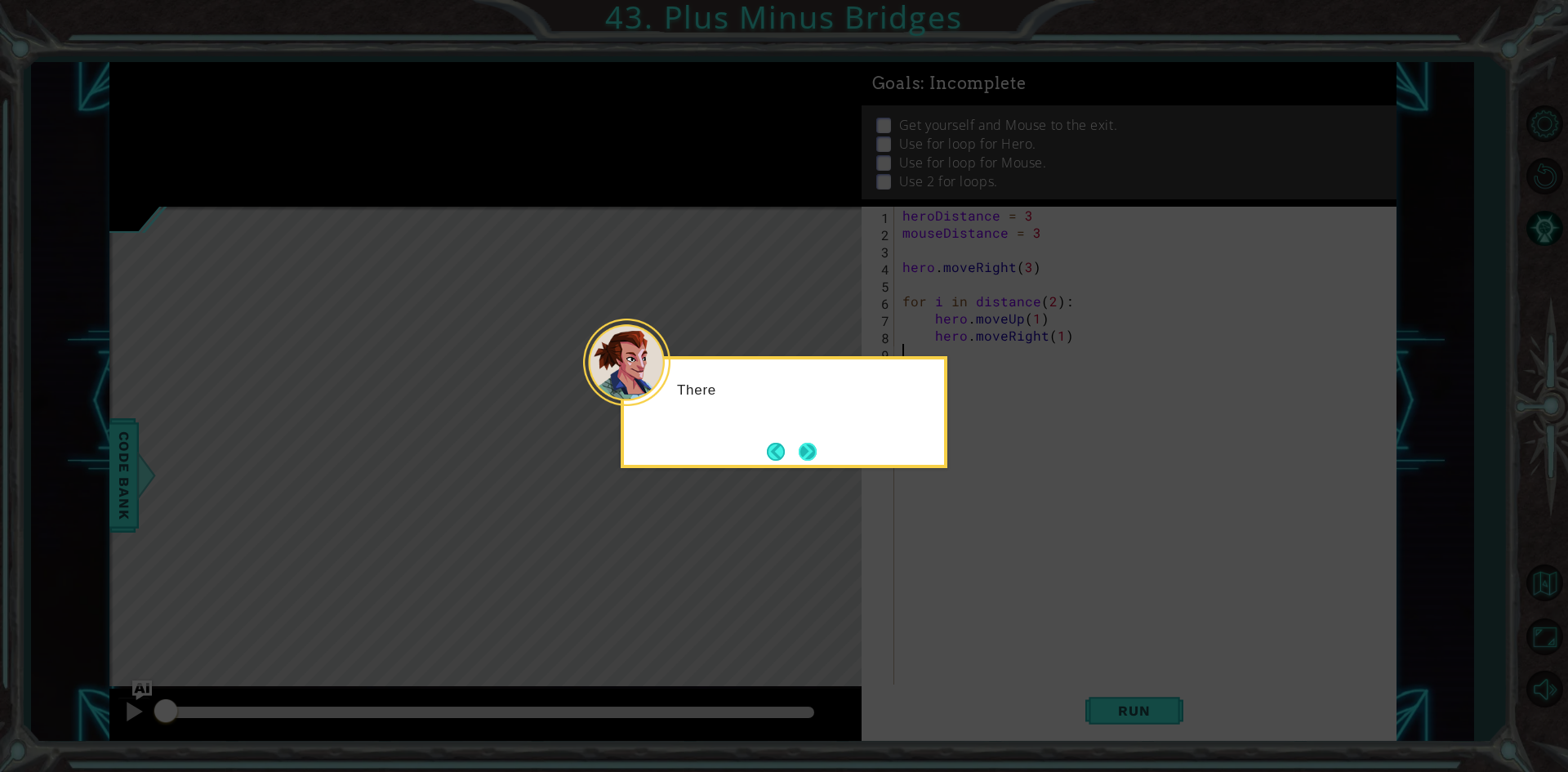
click at [813, 449] on button "Next" at bounding box center [807, 452] width 18 height 18
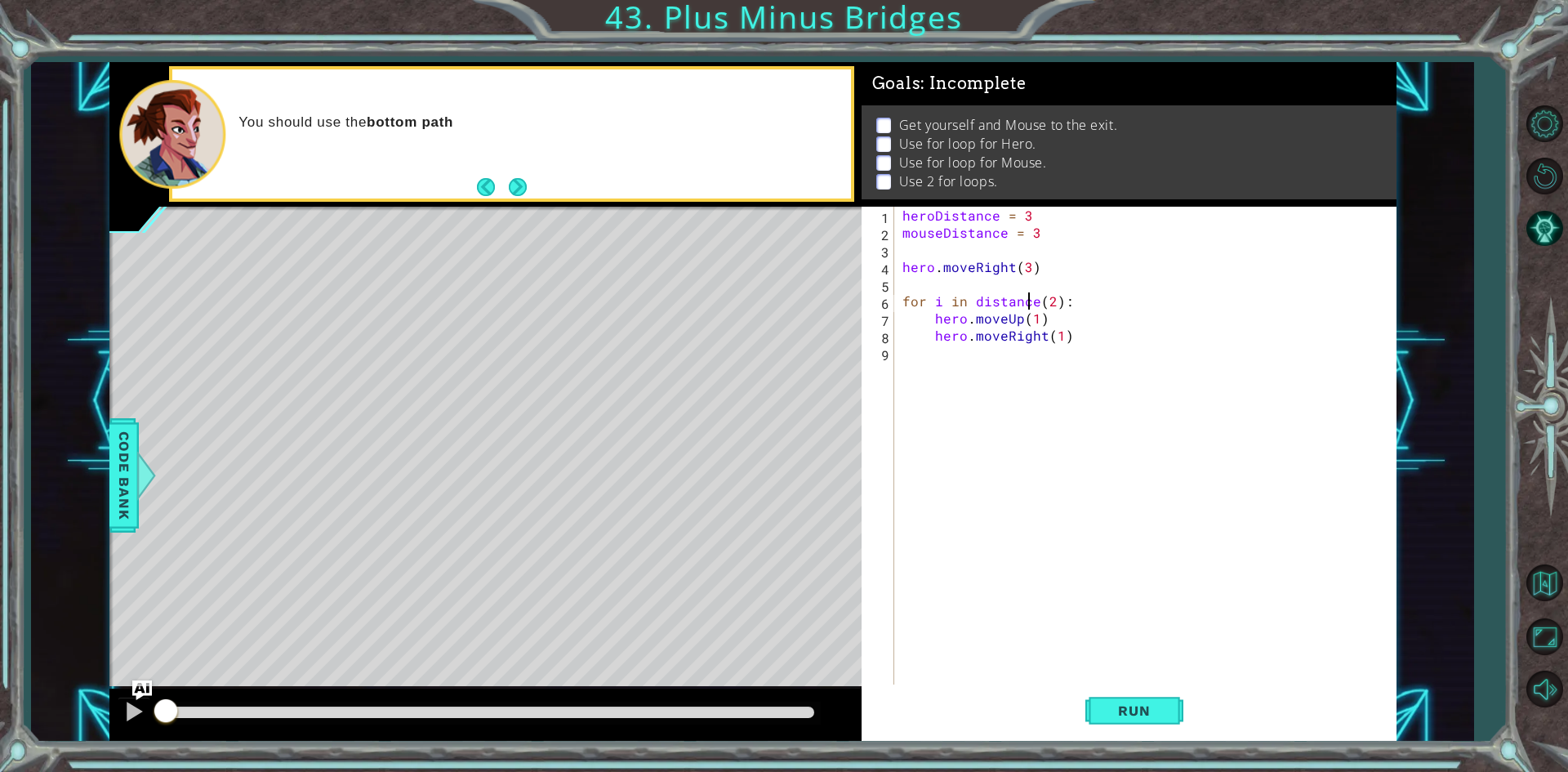
click at [1031, 304] on div "heroDistance = 3 mouseDistance = 3 hero . moveRight ( 3 ) for i in distance ( 2…" at bounding box center [1149, 463] width 500 height 514
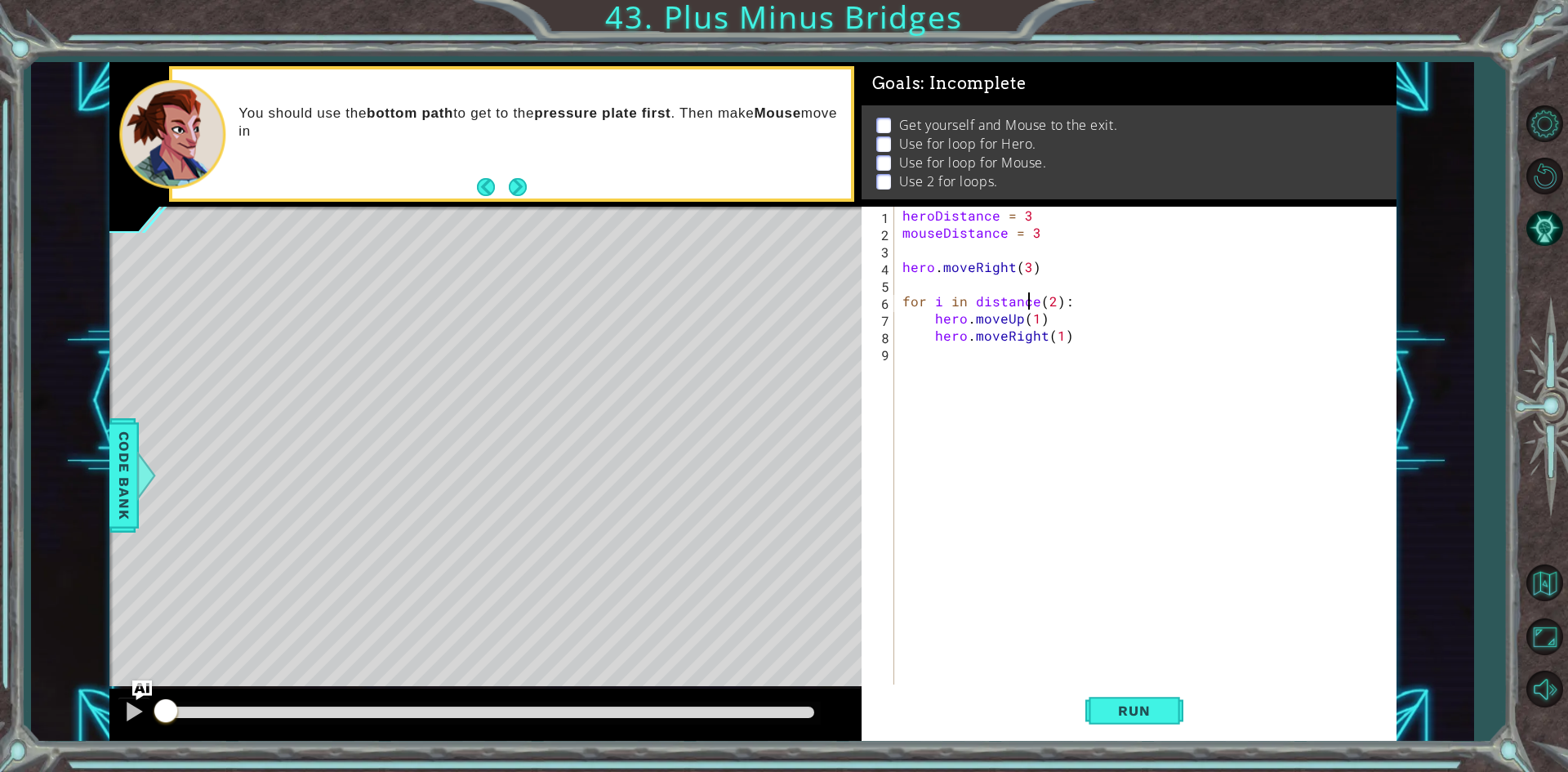
click at [1036, 297] on div "heroDistance = 3 mouseDistance = 3 hero . moveRight ( 3 ) for i in distance ( 2…" at bounding box center [1149, 463] width 500 height 514
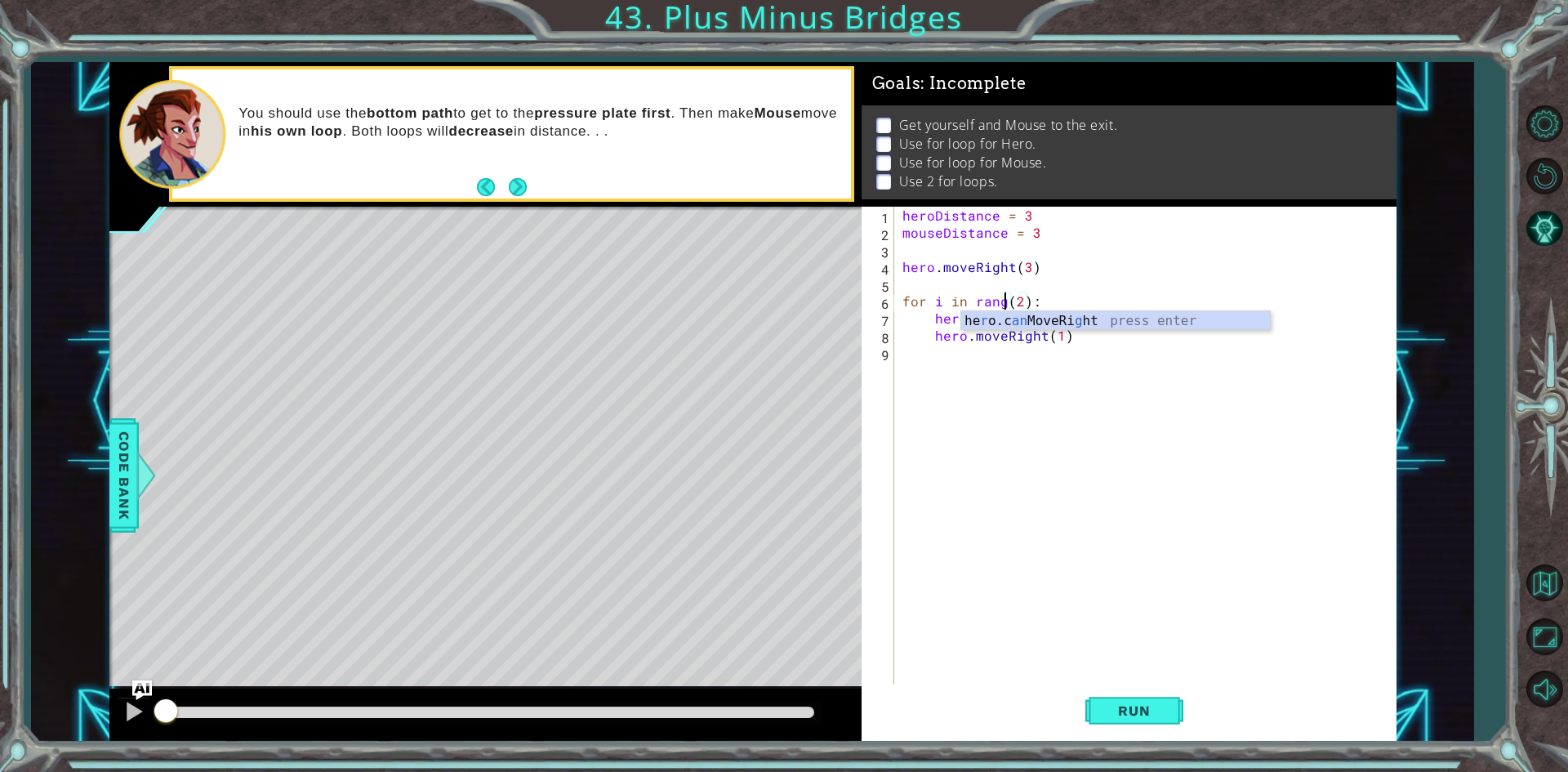
scroll to position [0, 7]
type textarea "for i in range(2):"
click at [1136, 716] on span "Run" at bounding box center [1133, 710] width 64 height 16
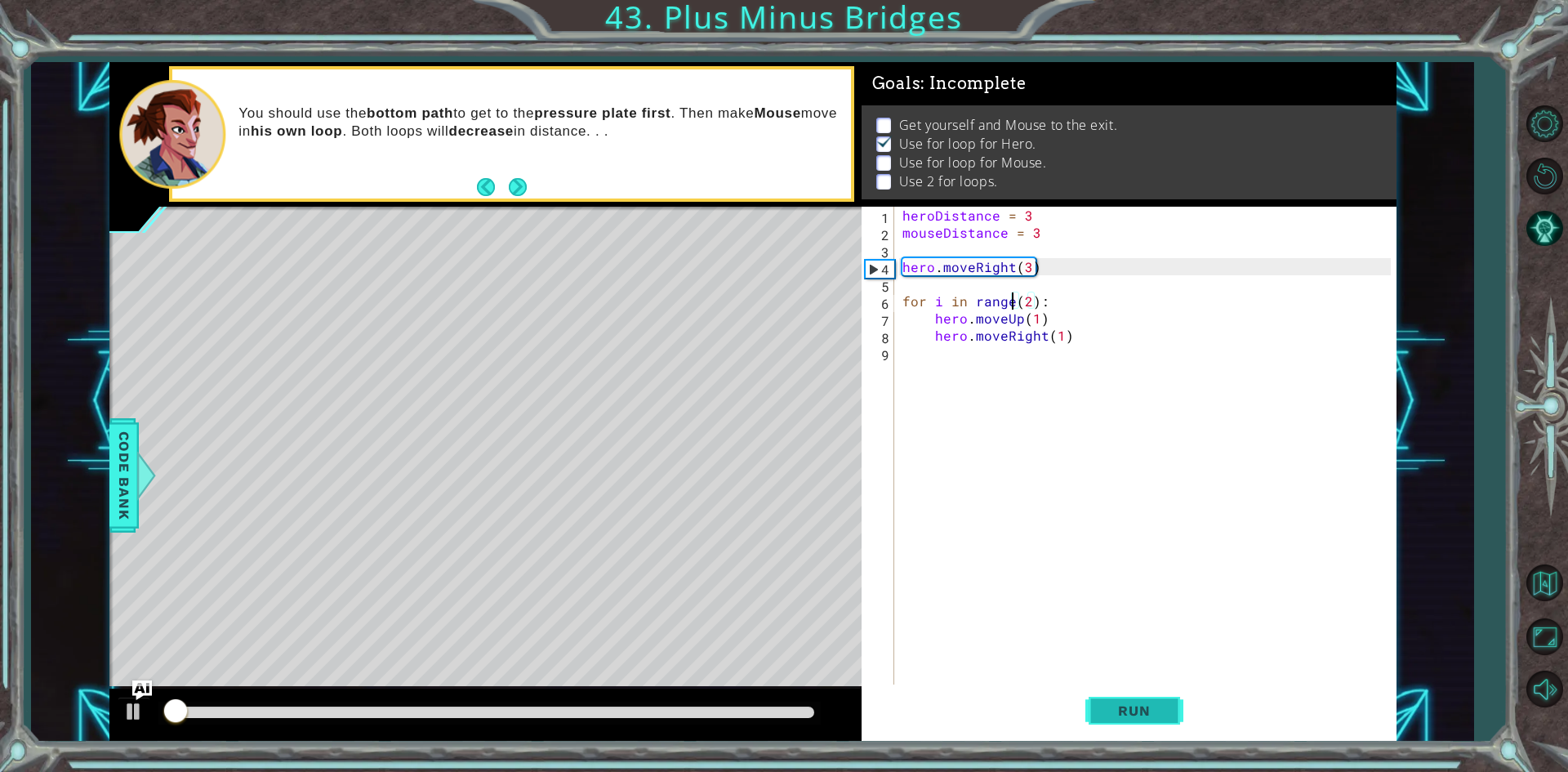
scroll to position [7, 0]
click at [1034, 356] on div "heroDistance = 3 mouseDistance = 3 hero . moveRight ( 3 ) for i in range ( 2 ) …" at bounding box center [1149, 463] width 500 height 514
click at [740, 715] on div at bounding box center [490, 712] width 649 height 12
click at [766, 714] on div at bounding box center [490, 712] width 649 height 12
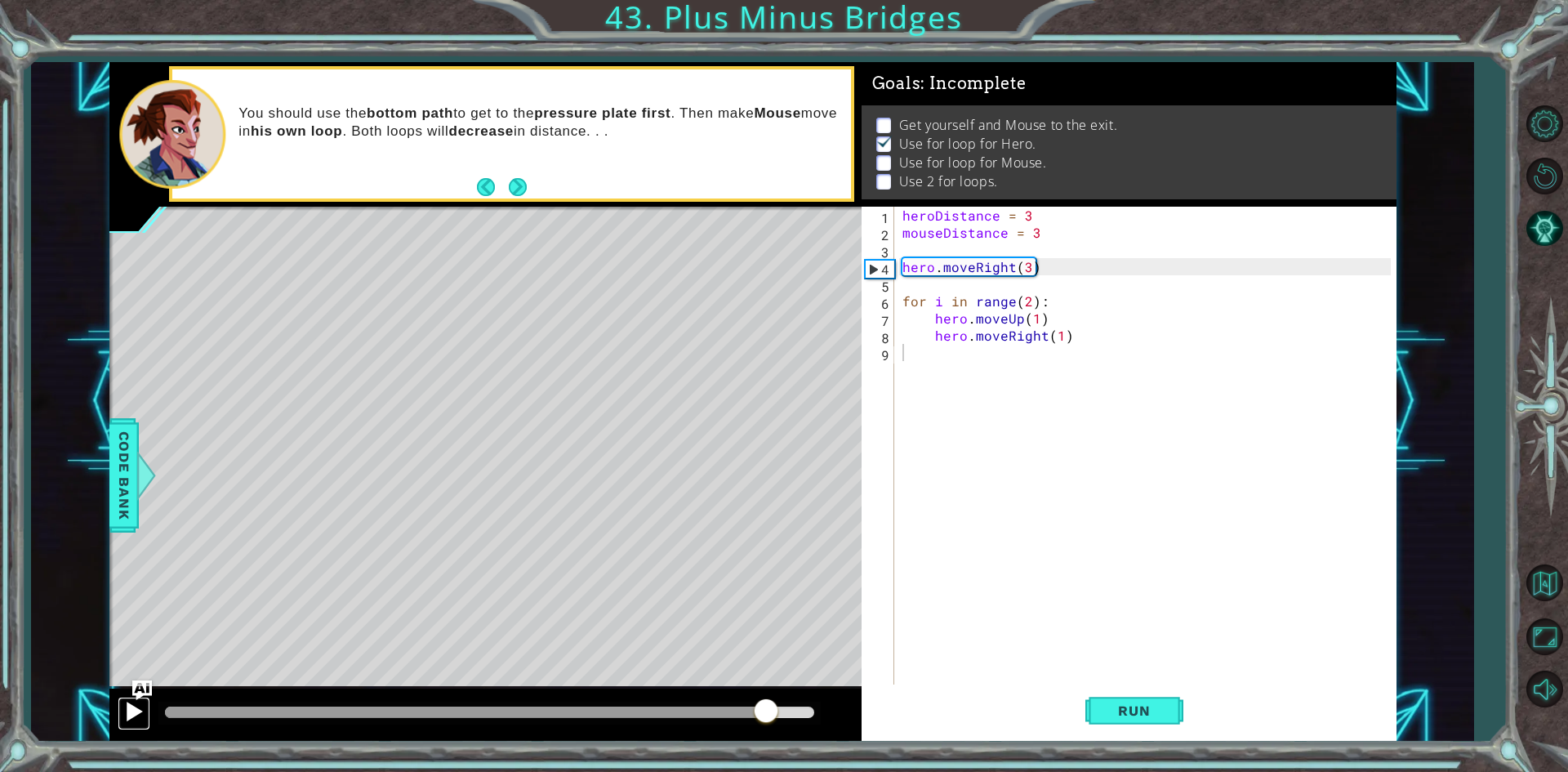
click at [124, 716] on div at bounding box center [134, 711] width 21 height 21
click at [1028, 302] on div "heroDistance = 3 mouseDistance = 3 hero . moveRight ( 3 ) for i in range ( 2 ) …" at bounding box center [1149, 463] width 500 height 514
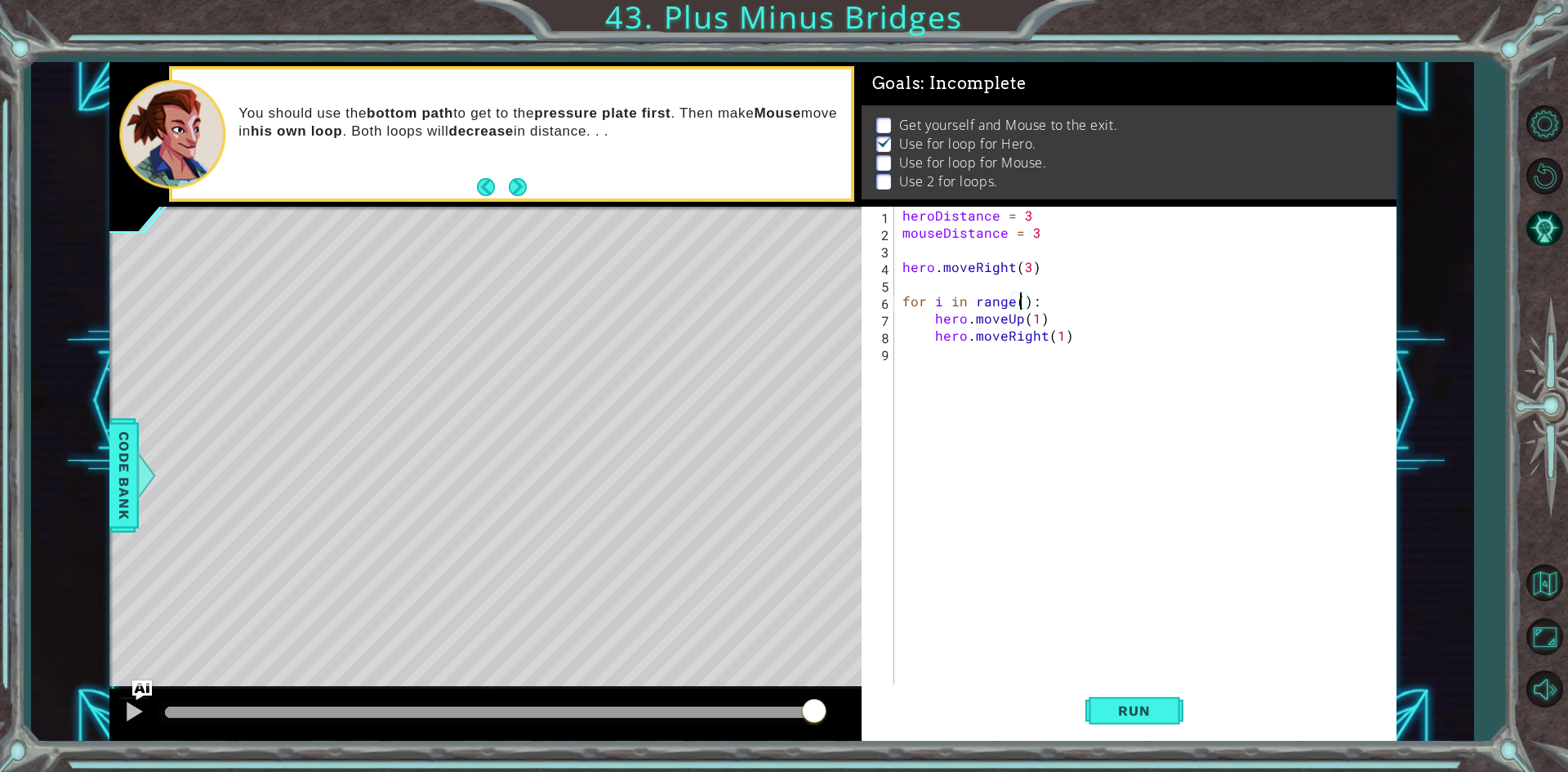
scroll to position [0, 8]
type textarea "for i in range(3):"
click at [1123, 714] on span "Run" at bounding box center [1133, 710] width 64 height 16
click at [696, 710] on div at bounding box center [490, 712] width 649 height 12
click at [959, 361] on div "heroDistance = 3 mouseDistance = 3 hero . moveRight ( 3 ) for i in range ( 3 ) …" at bounding box center [1149, 463] width 500 height 514
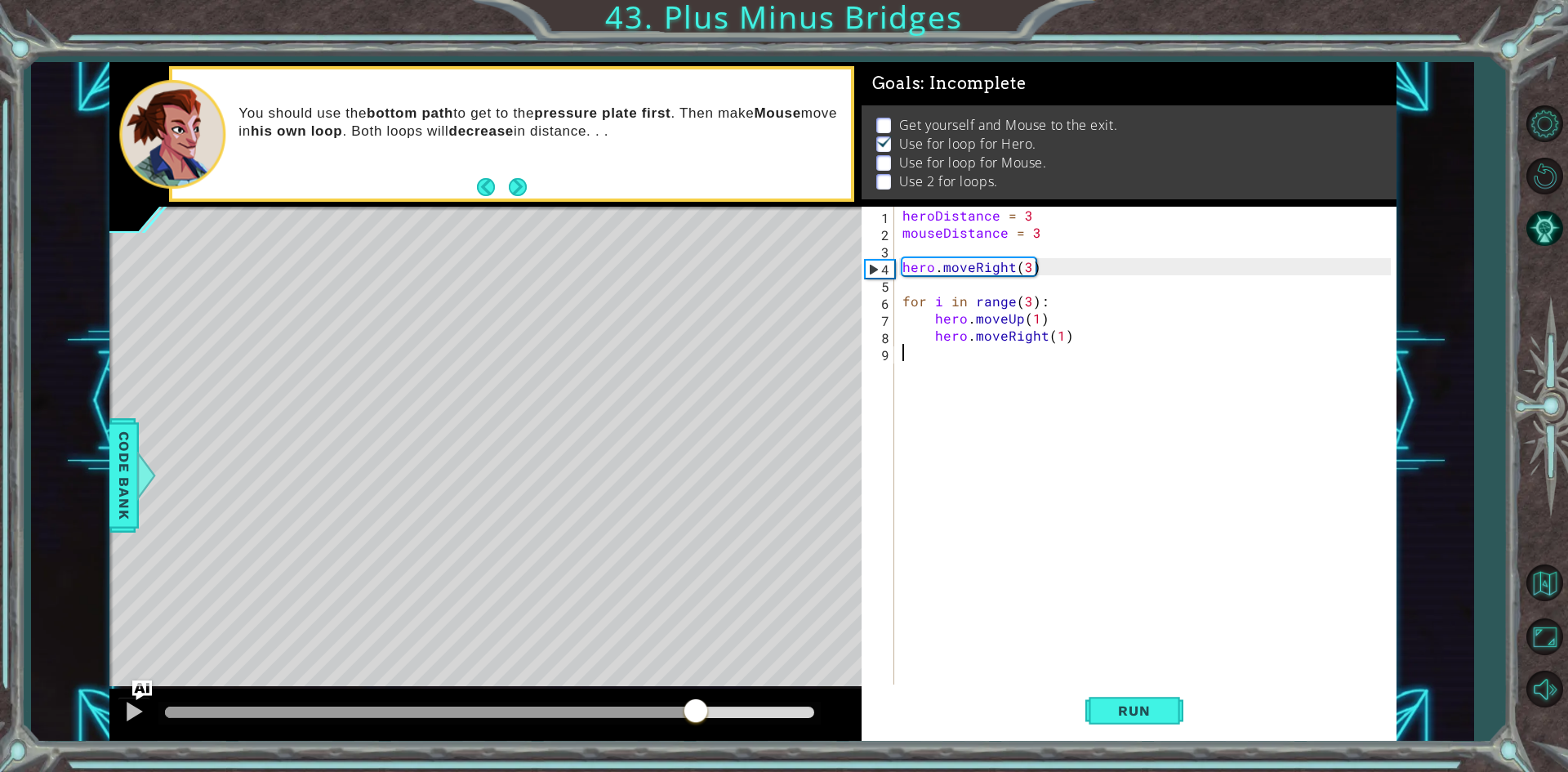
scroll to position [0, 0]
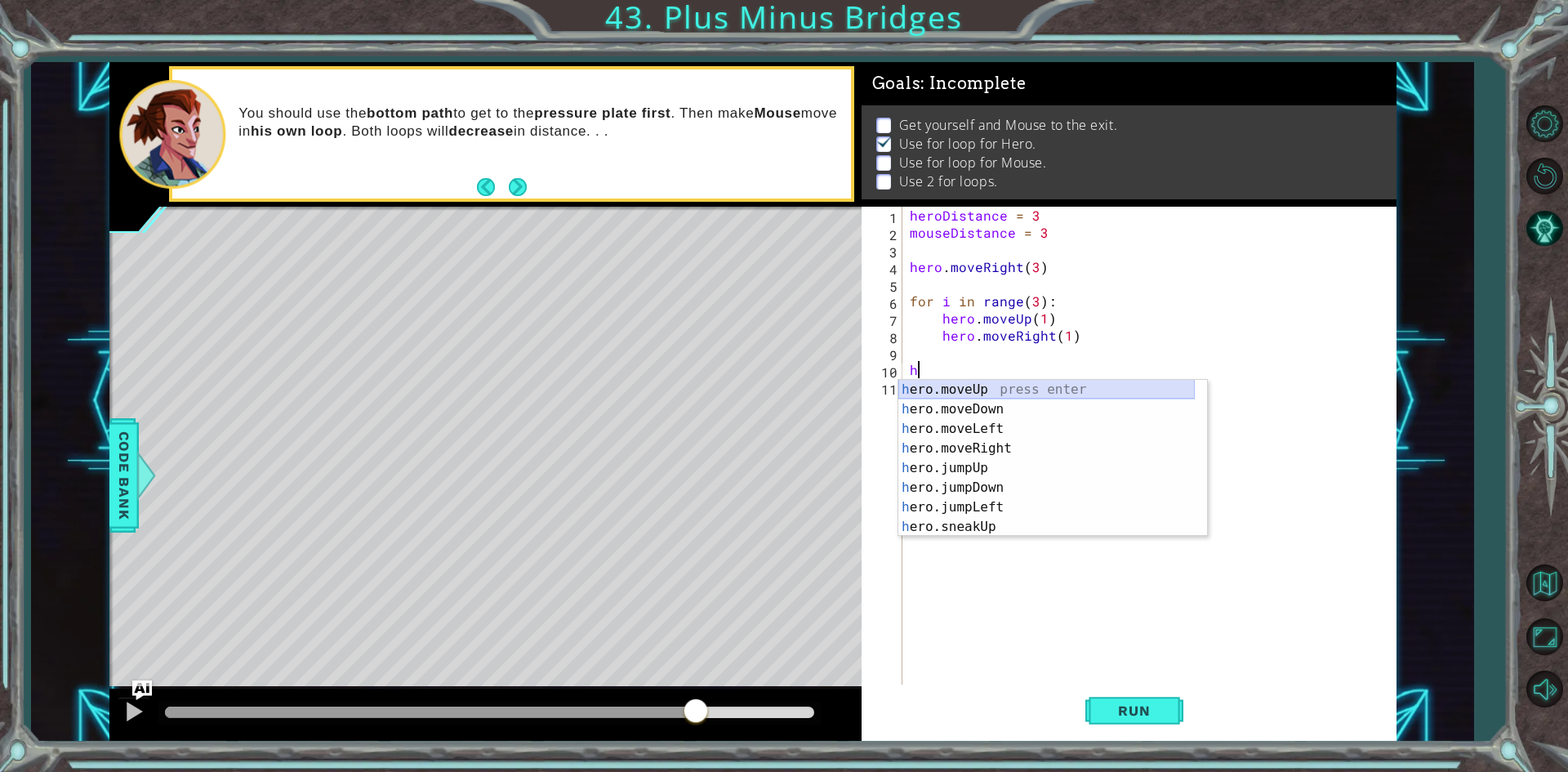
click at [1010, 383] on div "h ero.moveUp press enter h ero.moveDown press enter h ero.moveLeft press enter …" at bounding box center [1046, 478] width 296 height 196
type textarea "hero.moveUp(1)"
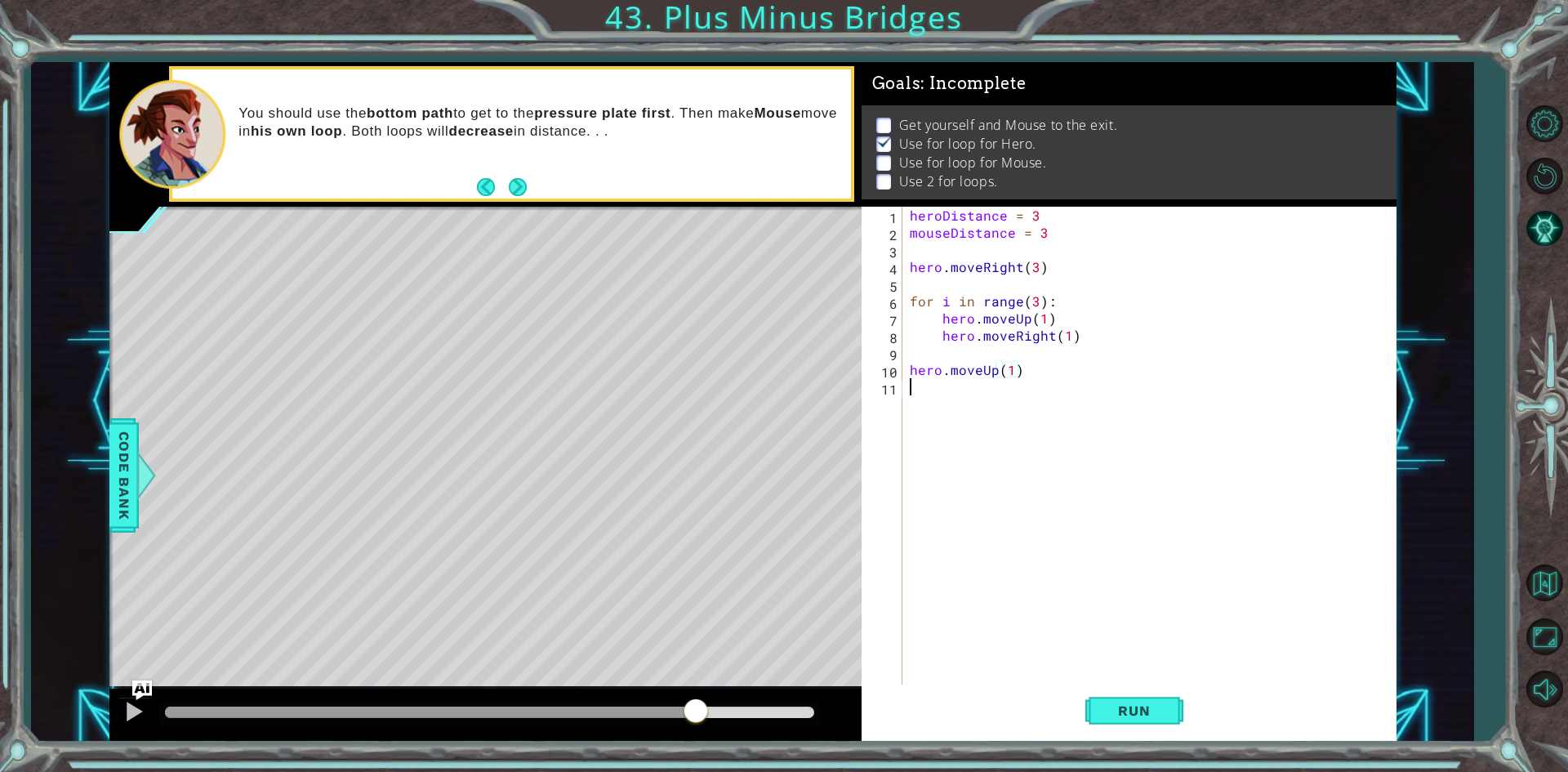
click at [981, 420] on div "heroDistance = 3 mouseDistance = 3 hero . moveRight ( 3 ) for i in range ( 3 ) …" at bounding box center [1152, 463] width 492 height 514
type textarea "h"
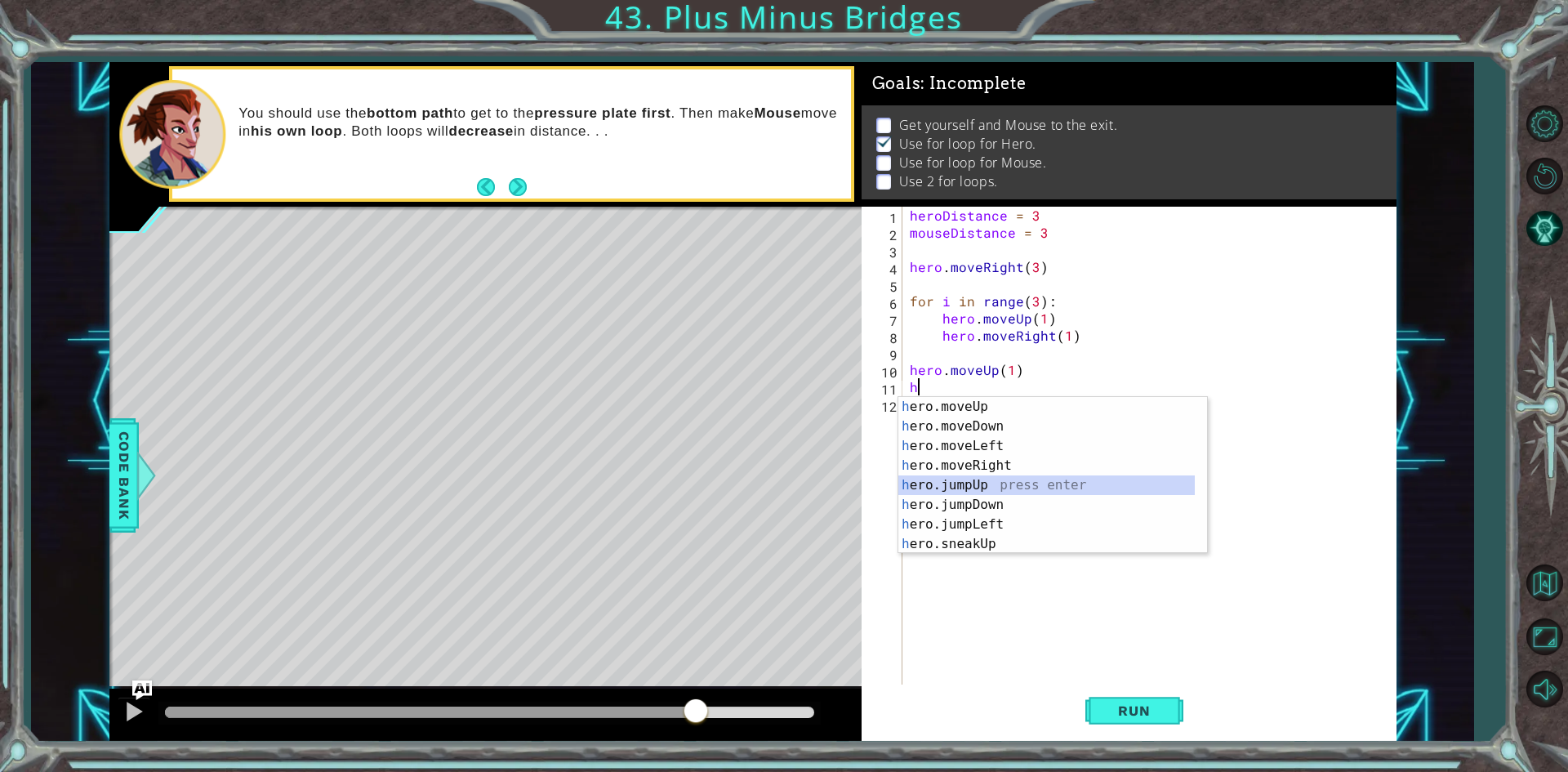
click at [992, 486] on div "h ero.moveUp press enter h ero.moveDown press enter h ero.moveLeft press enter …" at bounding box center [1046, 495] width 296 height 196
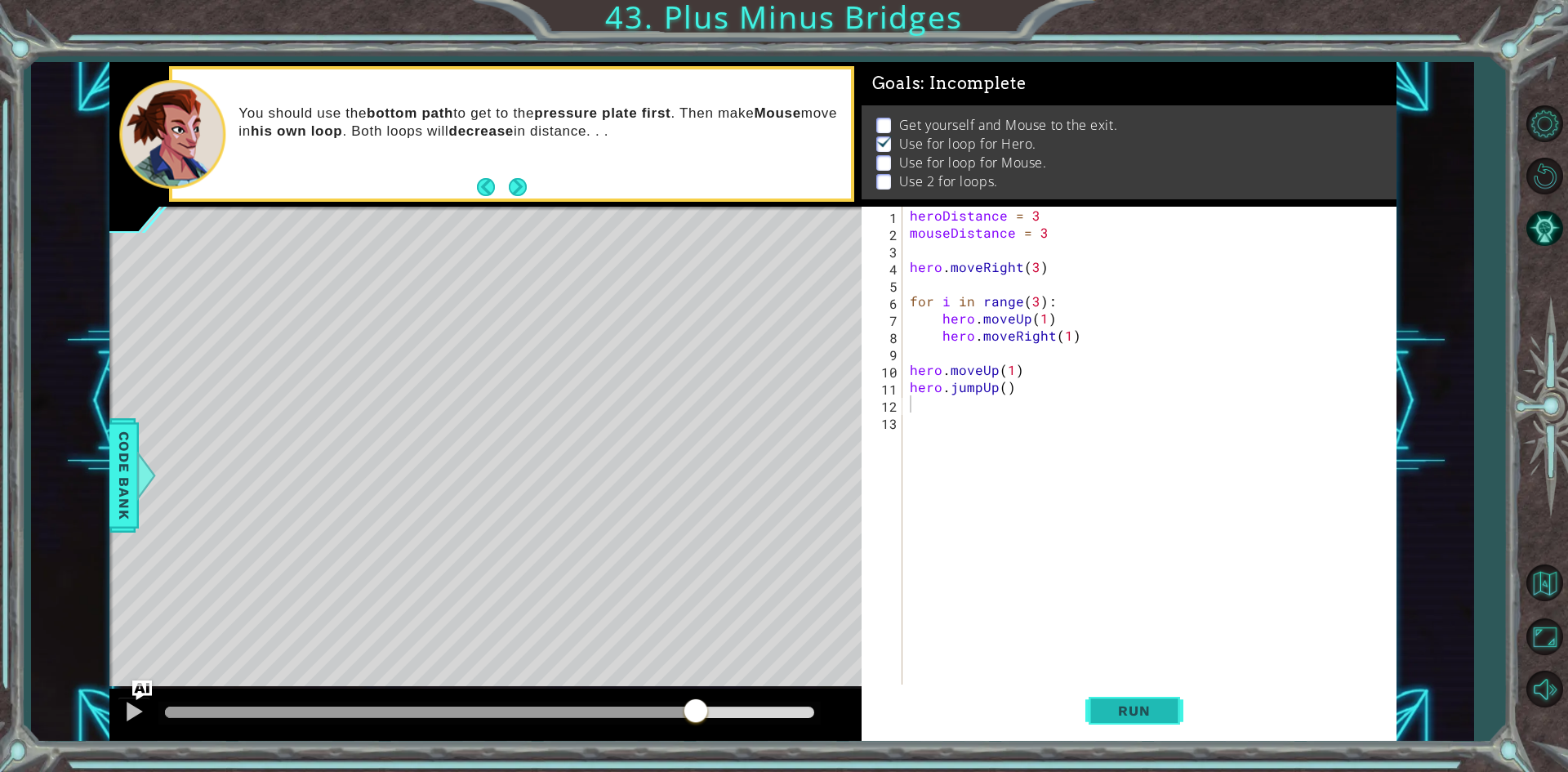
click at [1098, 704] on button "Run" at bounding box center [1134, 710] width 98 height 53
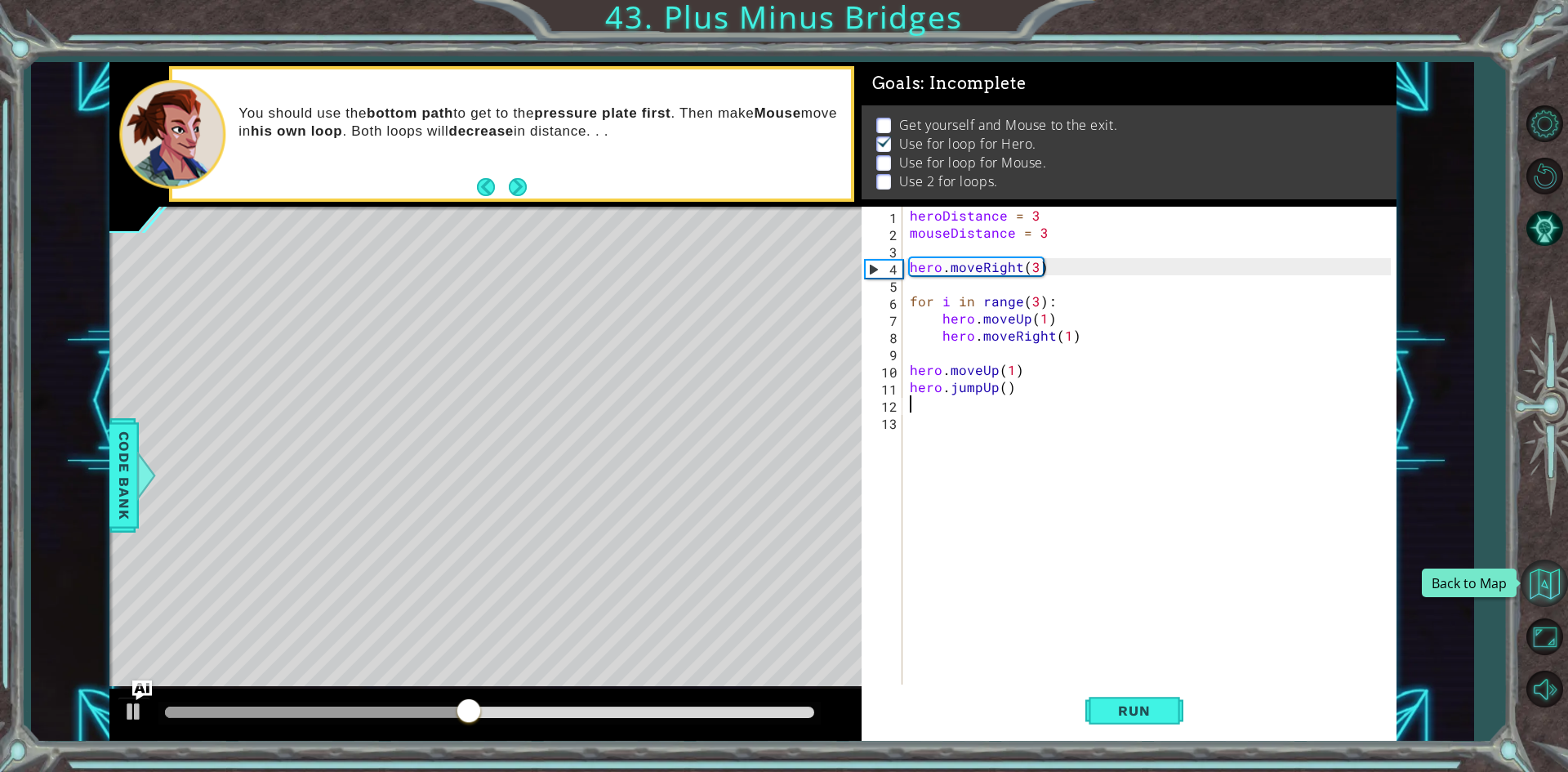
click at [1550, 577] on button "Back to Map" at bounding box center [1543, 583] width 47 height 47
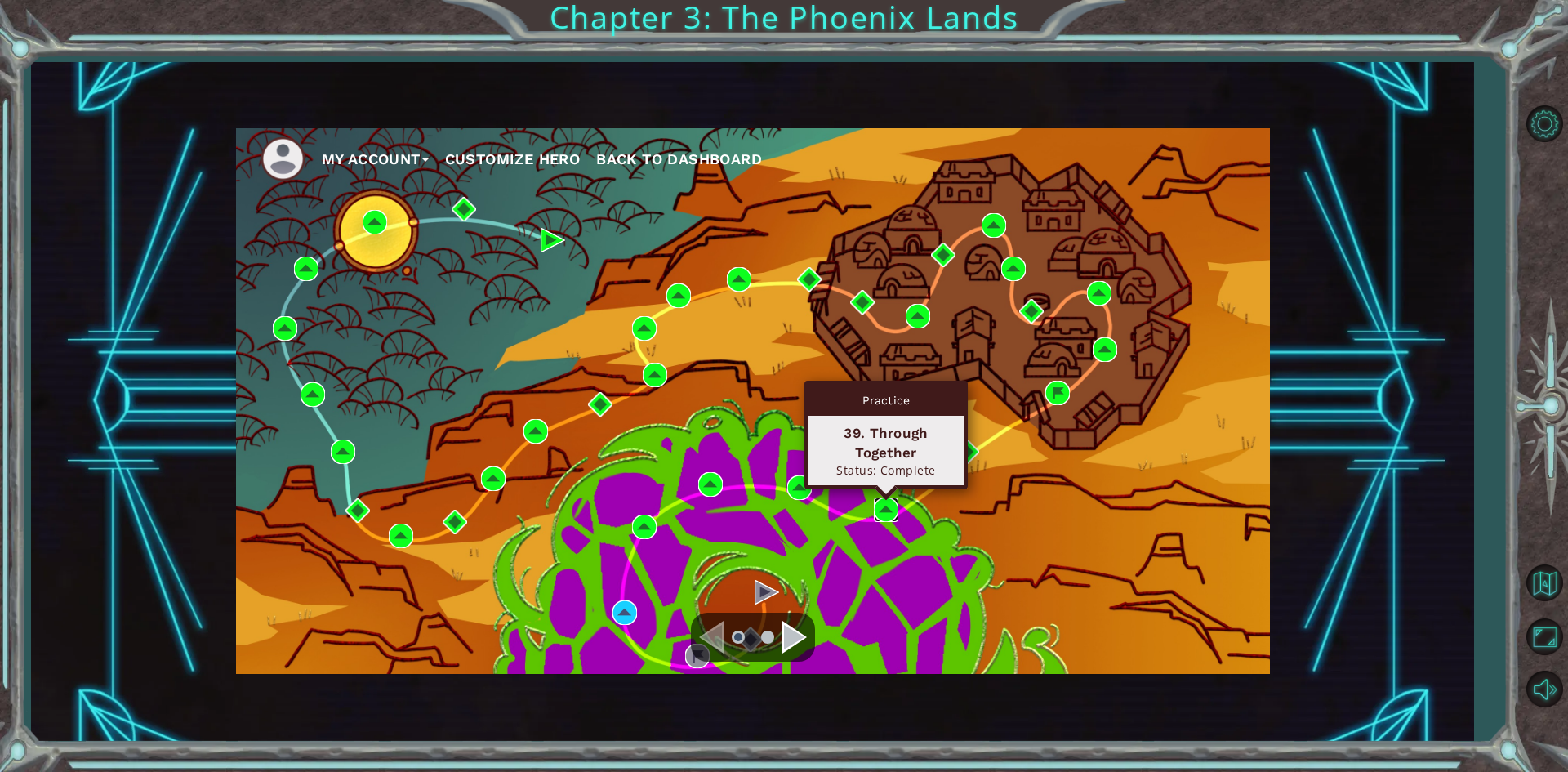
click at [873, 508] on img at bounding box center [885, 510] width 24 height 24
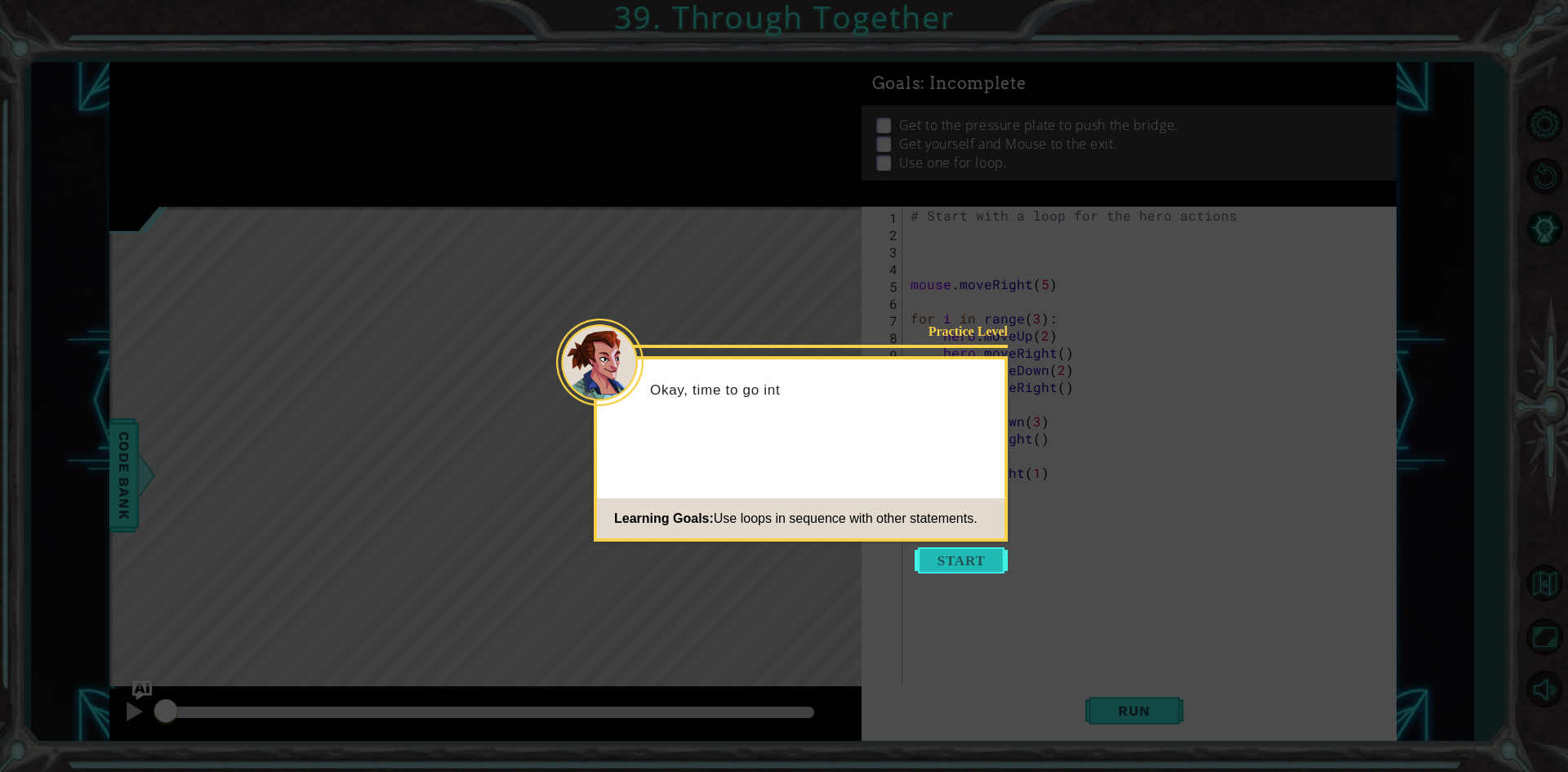
click at [953, 560] on button "Start" at bounding box center [961, 560] width 93 height 26
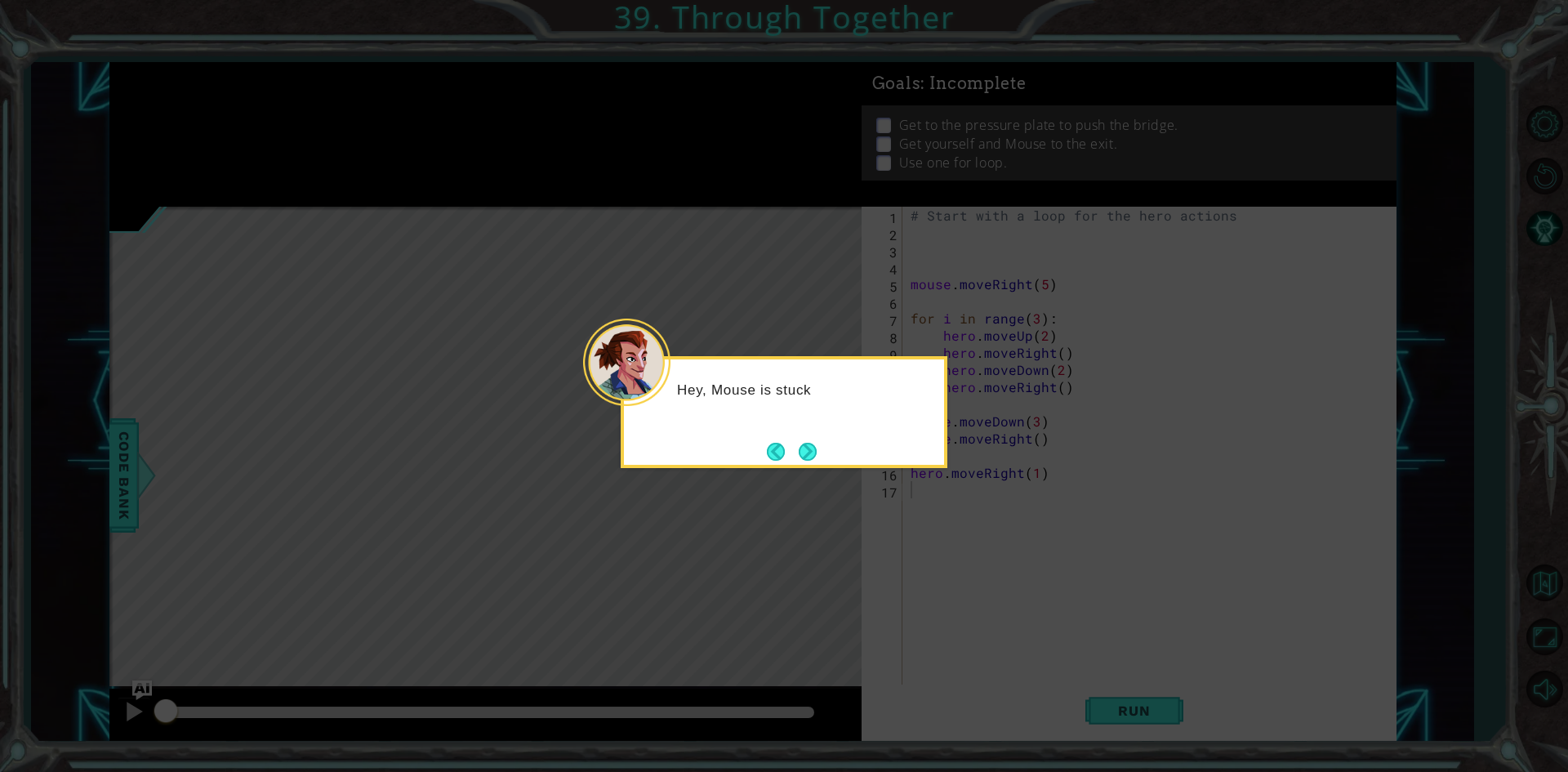
click at [1275, 321] on icon at bounding box center [784, 386] width 1568 height 772
click at [828, 456] on div "Hey, [PERSON_NAME] is stuck on the other side of the river, but it l" at bounding box center [784, 412] width 327 height 112
click at [817, 458] on button "Next" at bounding box center [807, 452] width 18 height 18
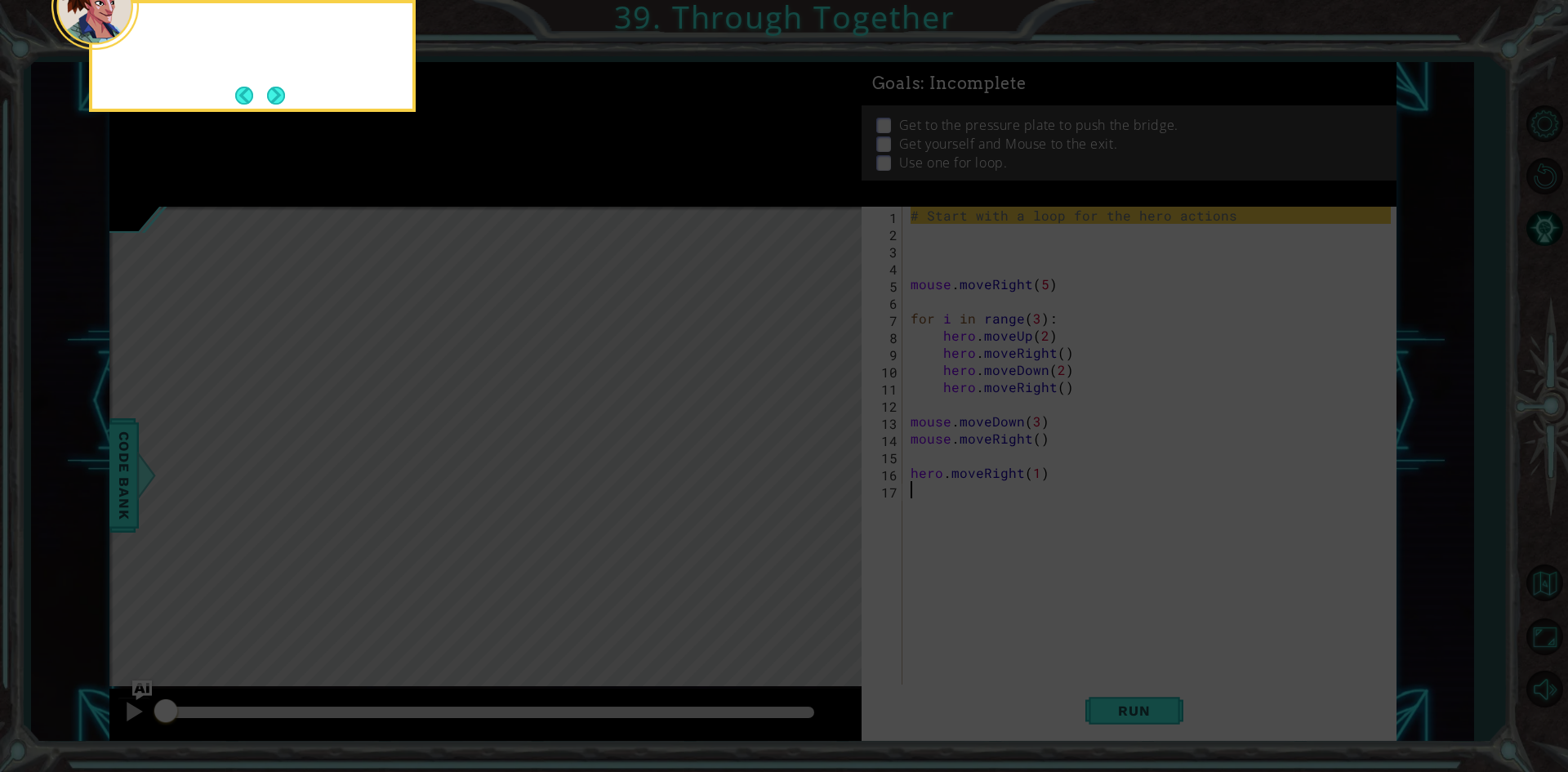
click at [817, 458] on icon at bounding box center [784, 115] width 1568 height 1313
click at [1177, 468] on icon at bounding box center [784, 115] width 1568 height 1313
click at [1555, 583] on icon at bounding box center [784, 115] width 1568 height 1313
click at [1552, 583] on icon at bounding box center [784, 115] width 1568 height 1313
click at [279, 87] on button "Next" at bounding box center [277, 95] width 19 height 19
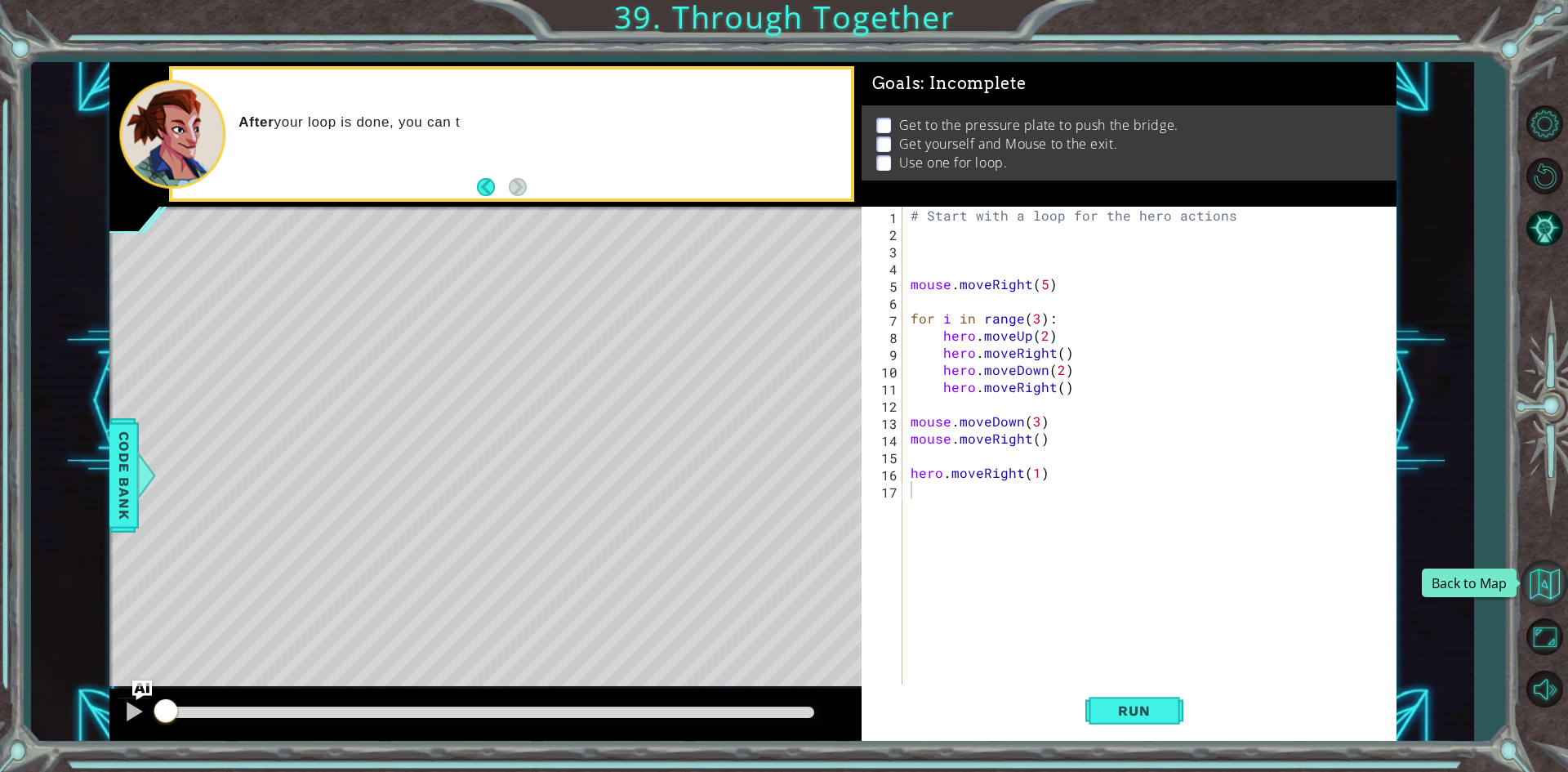
click at [1555, 581] on button "Back to Map" at bounding box center [1543, 583] width 47 height 47
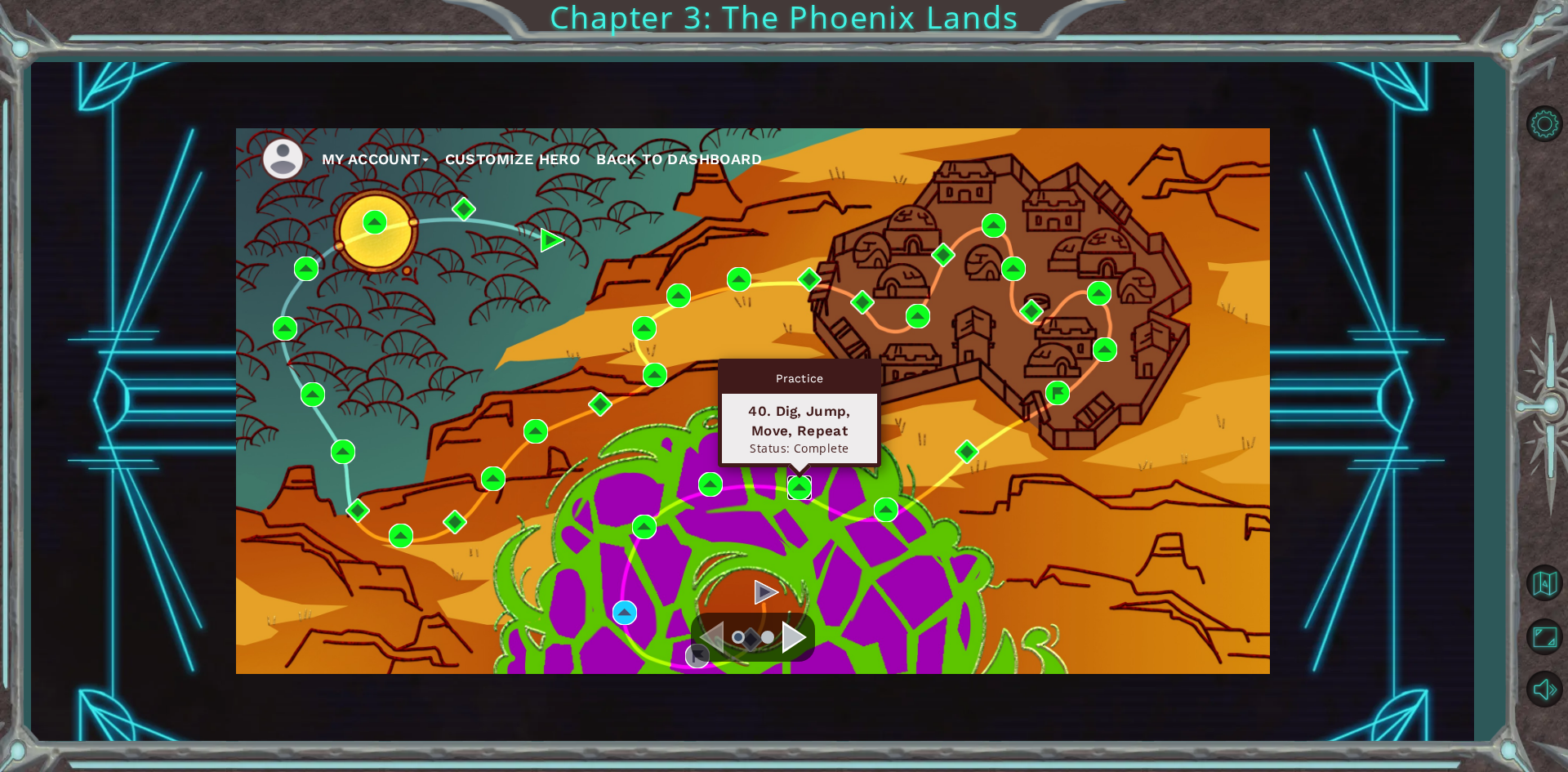
click at [806, 488] on img at bounding box center [798, 487] width 24 height 24
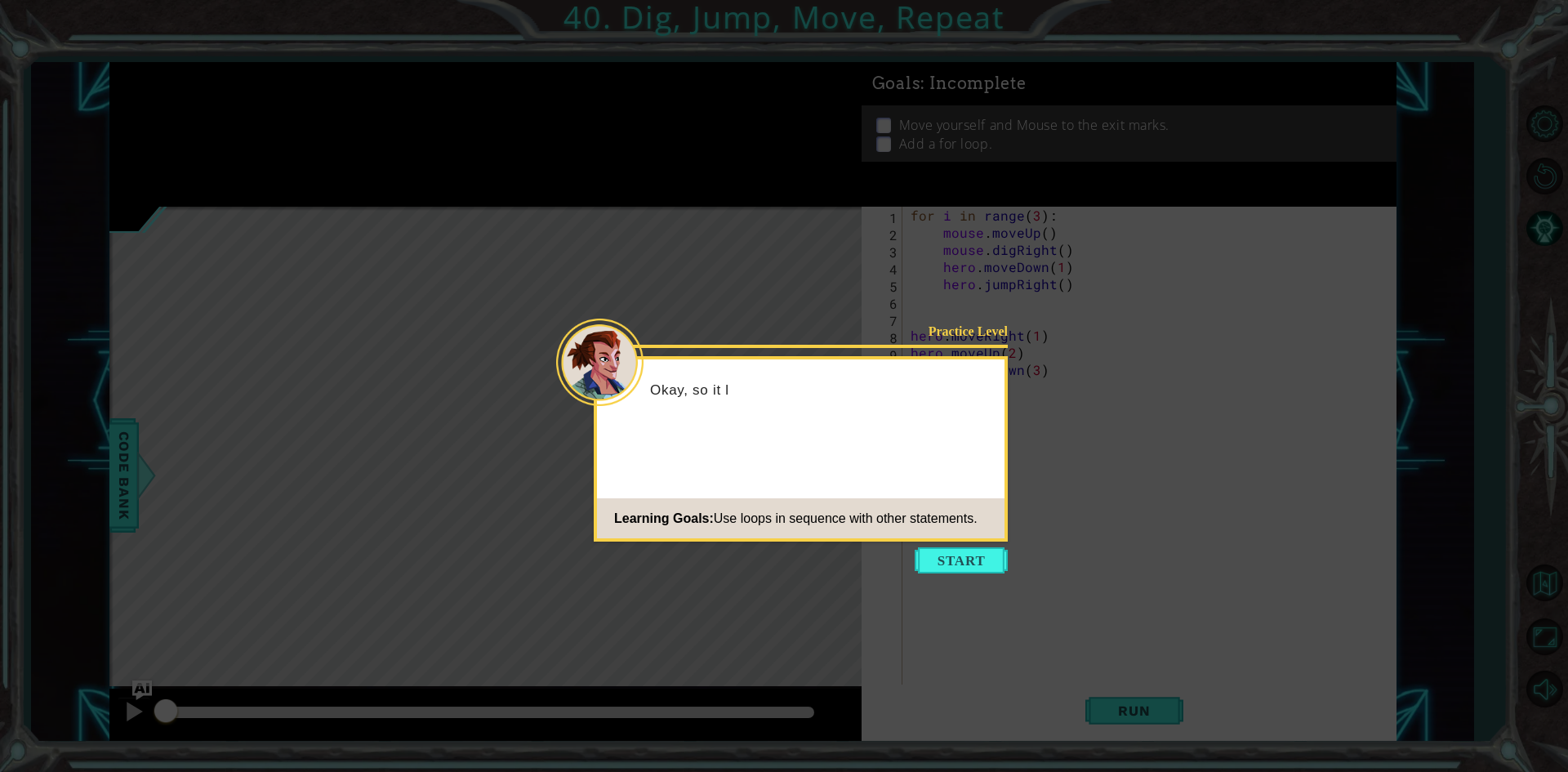
click at [910, 560] on icon at bounding box center [784, 386] width 1568 height 772
click at [911, 560] on icon at bounding box center [784, 386] width 1568 height 772
click at [932, 562] on button "Start" at bounding box center [961, 560] width 93 height 26
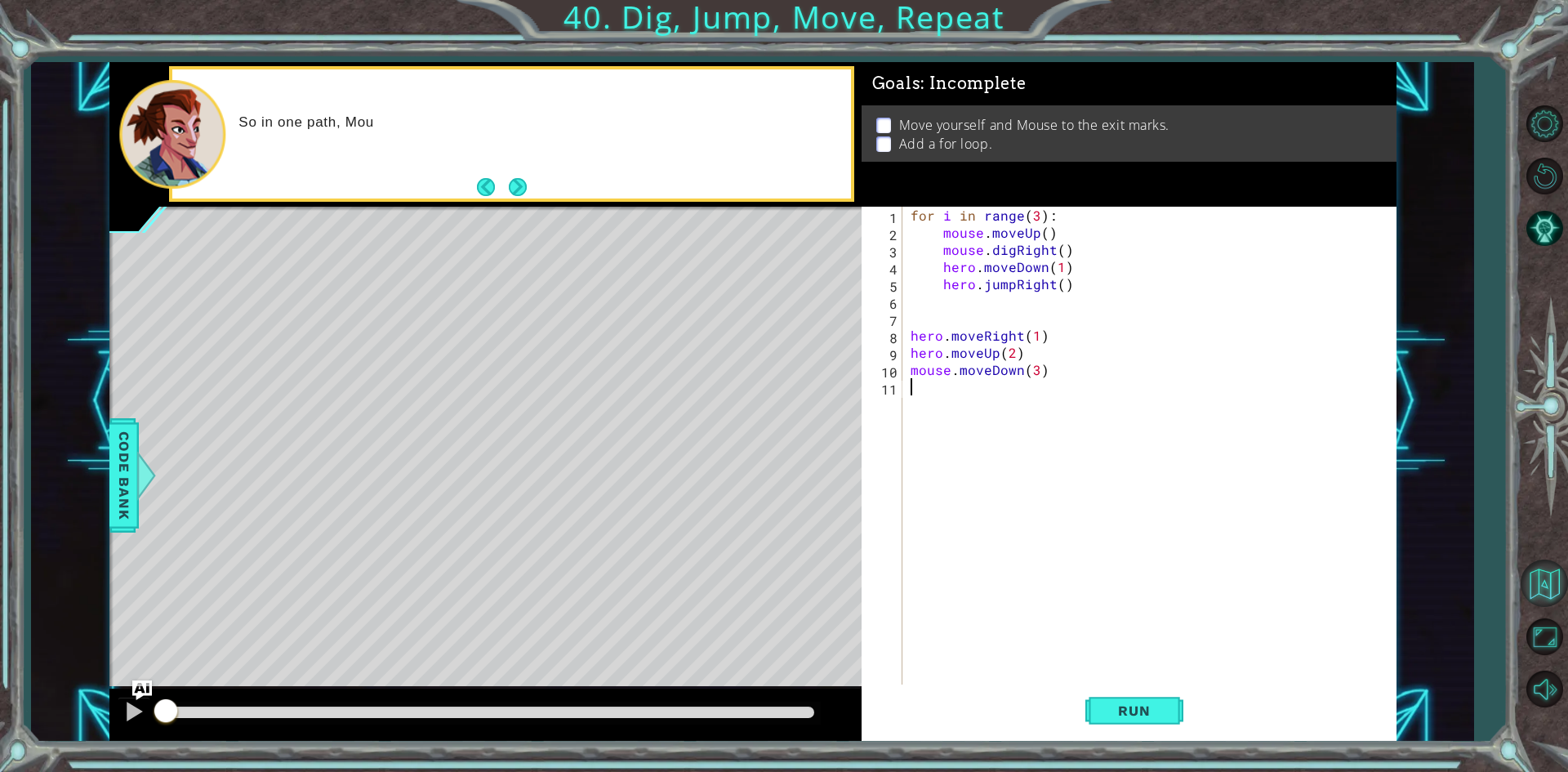
click at [1541, 607] on button "Back to Map" at bounding box center [1543, 583] width 47 height 47
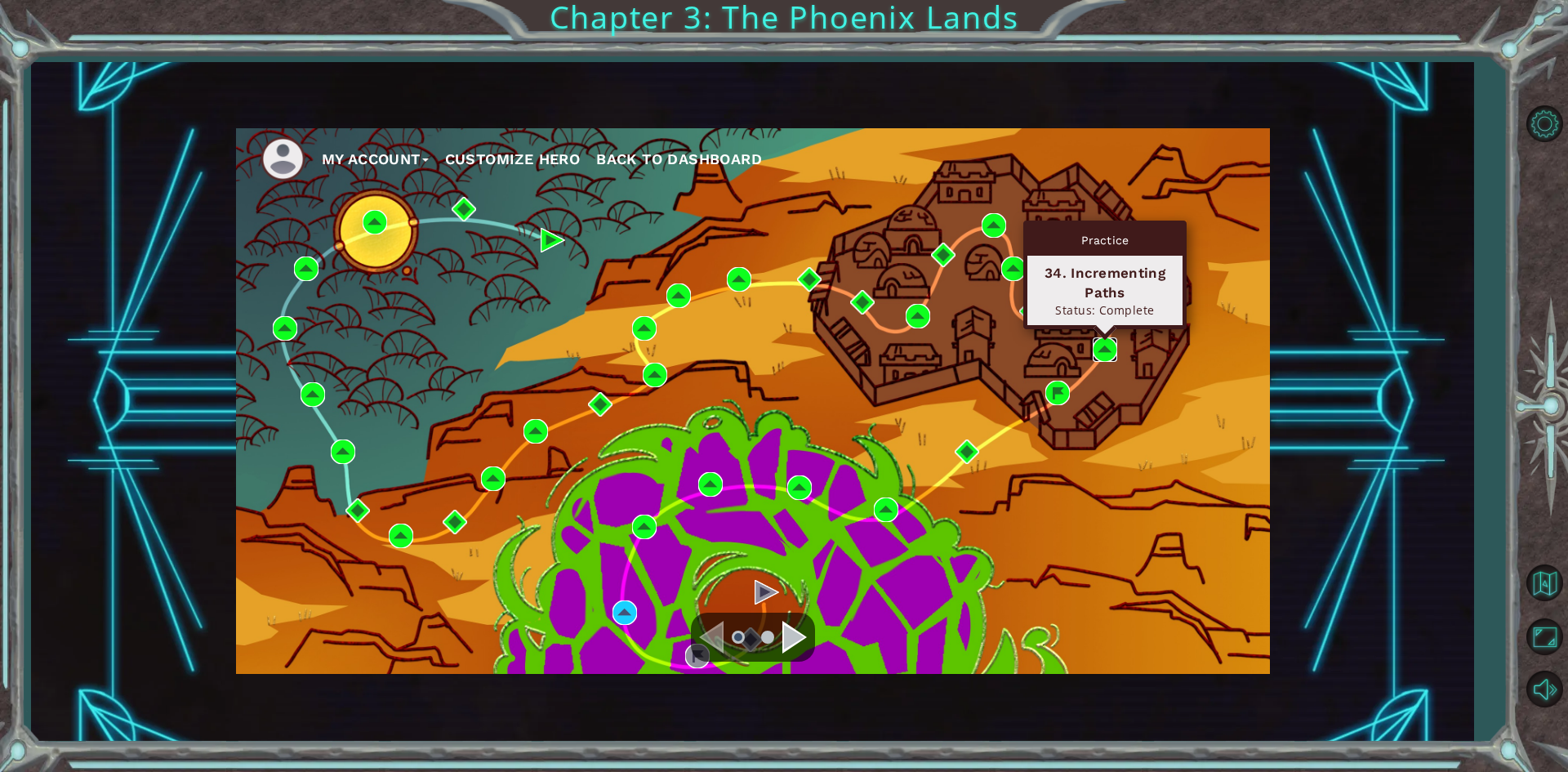
click at [1112, 341] on img at bounding box center [1104, 349] width 24 height 24
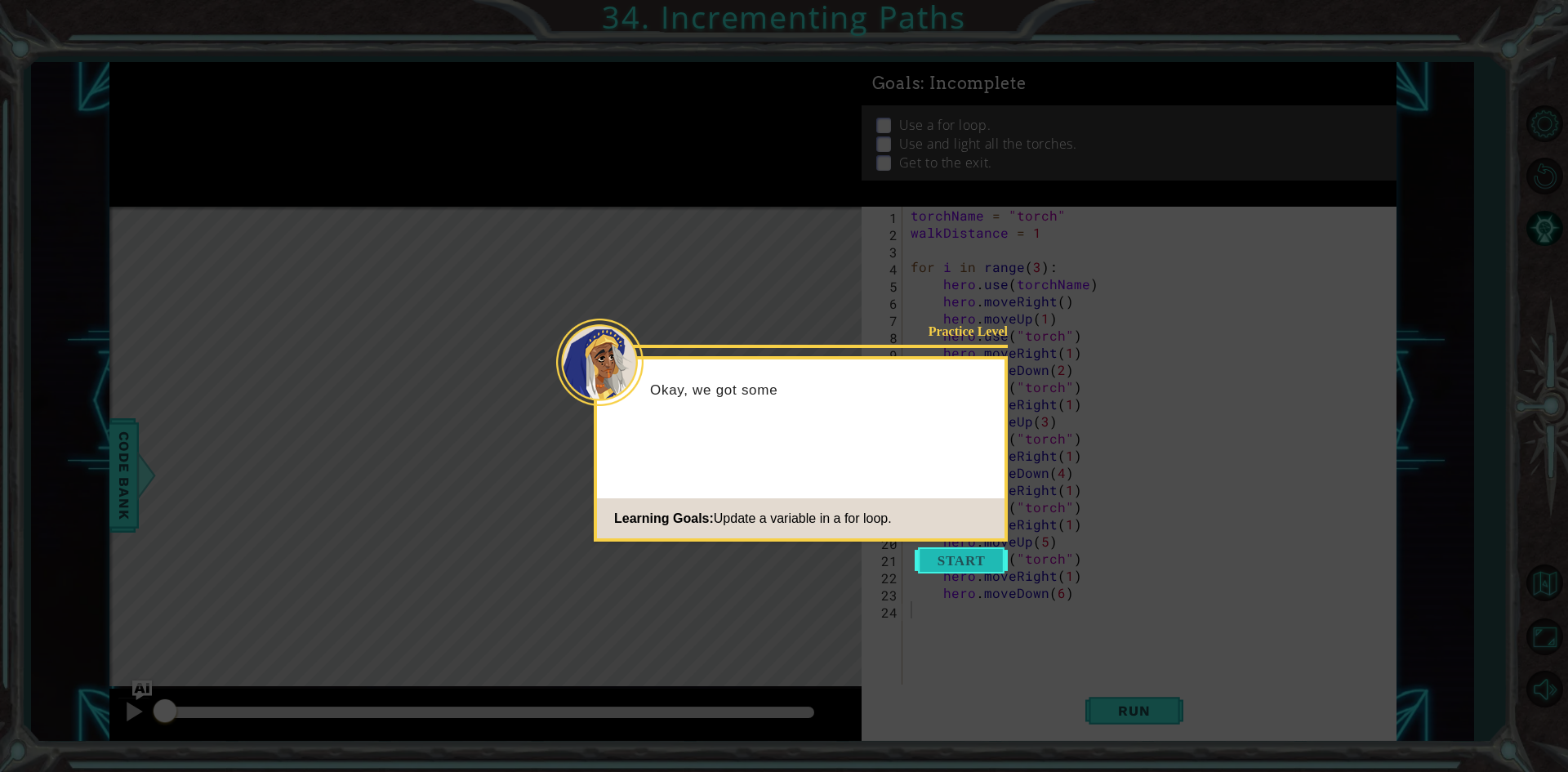
click at [942, 556] on button "Start" at bounding box center [961, 560] width 93 height 26
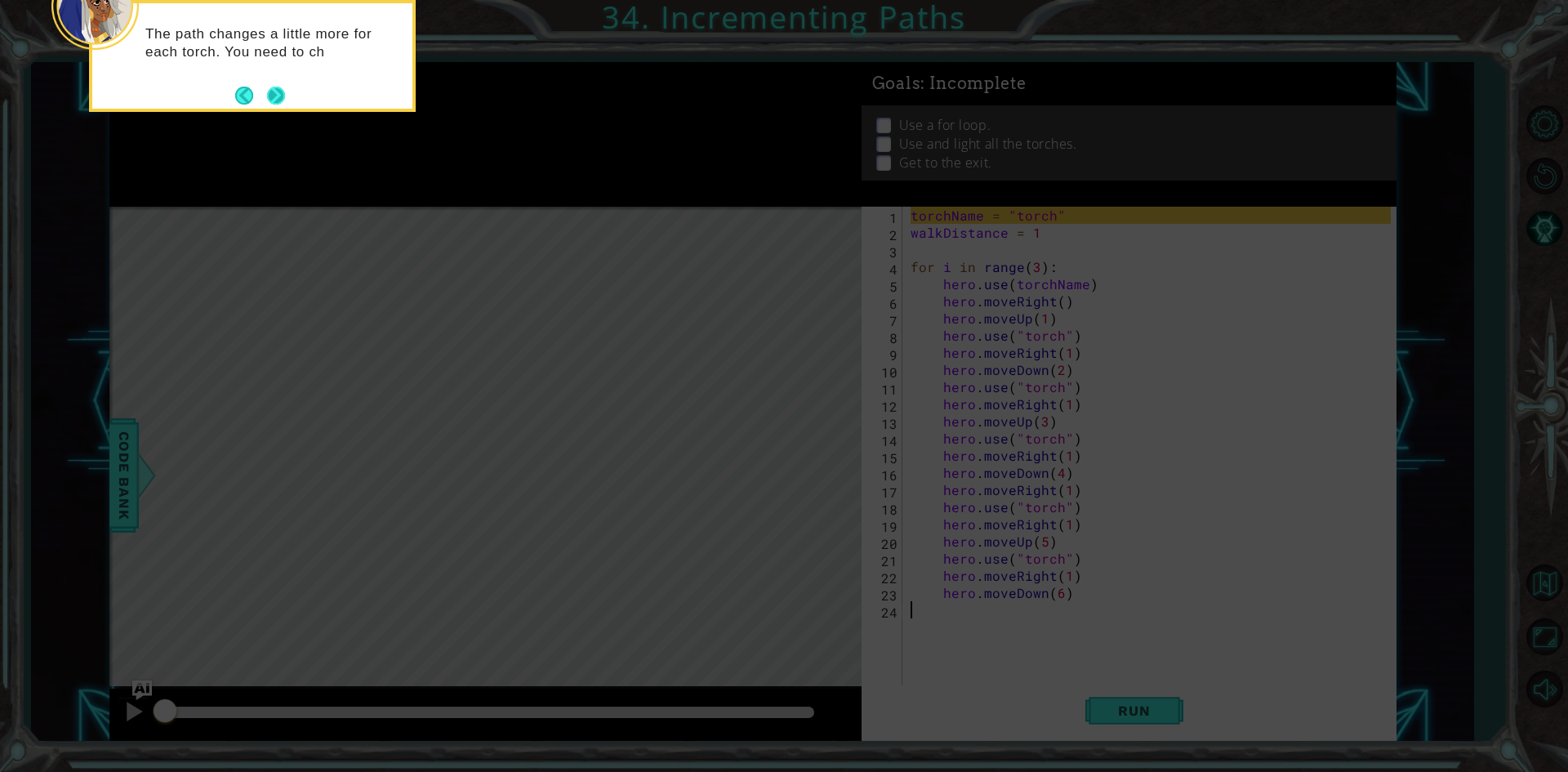
click at [268, 100] on button "Next" at bounding box center [276, 95] width 18 height 18
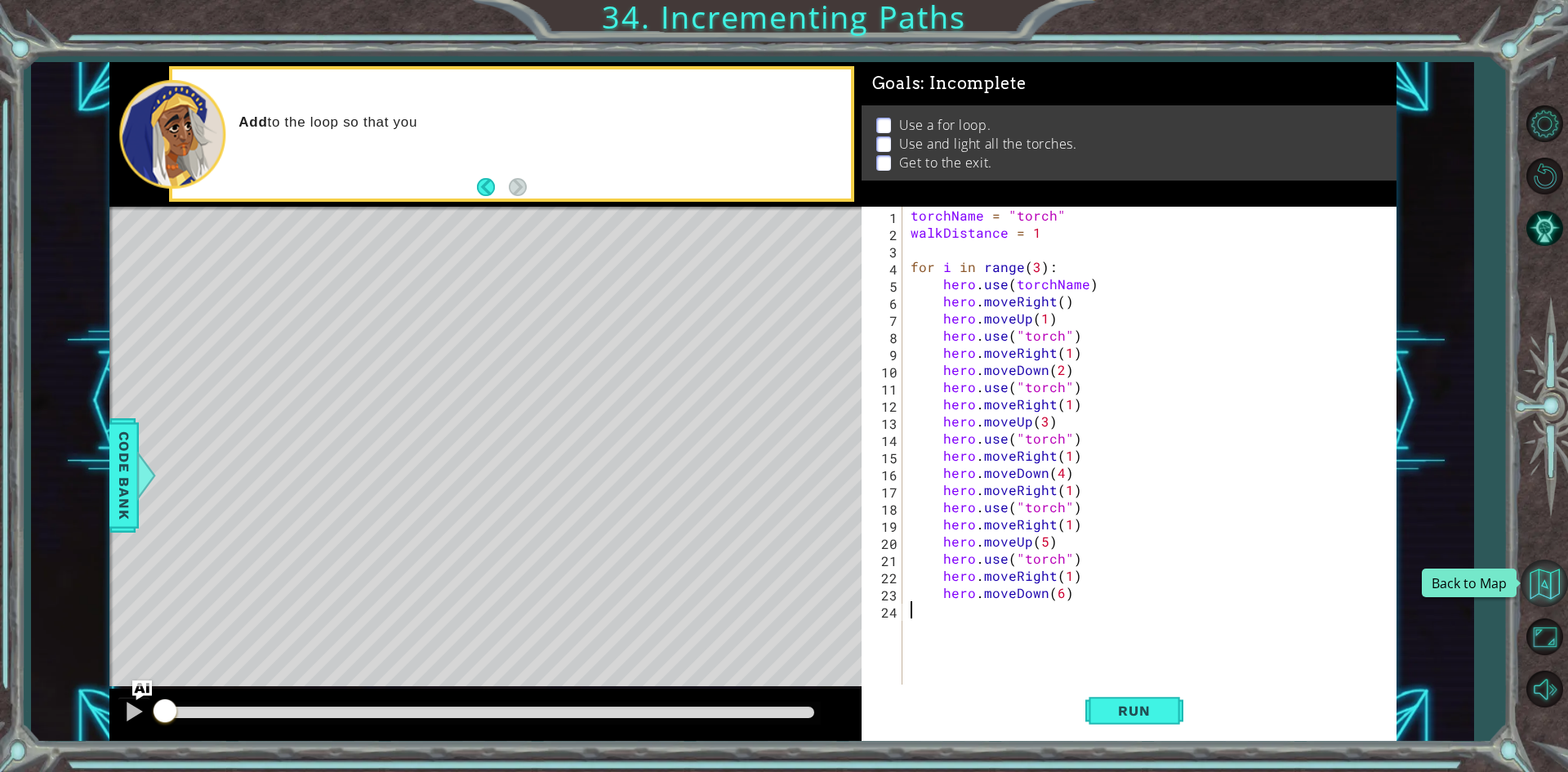
click at [1555, 568] on button "Back to Map" at bounding box center [1543, 583] width 47 height 47
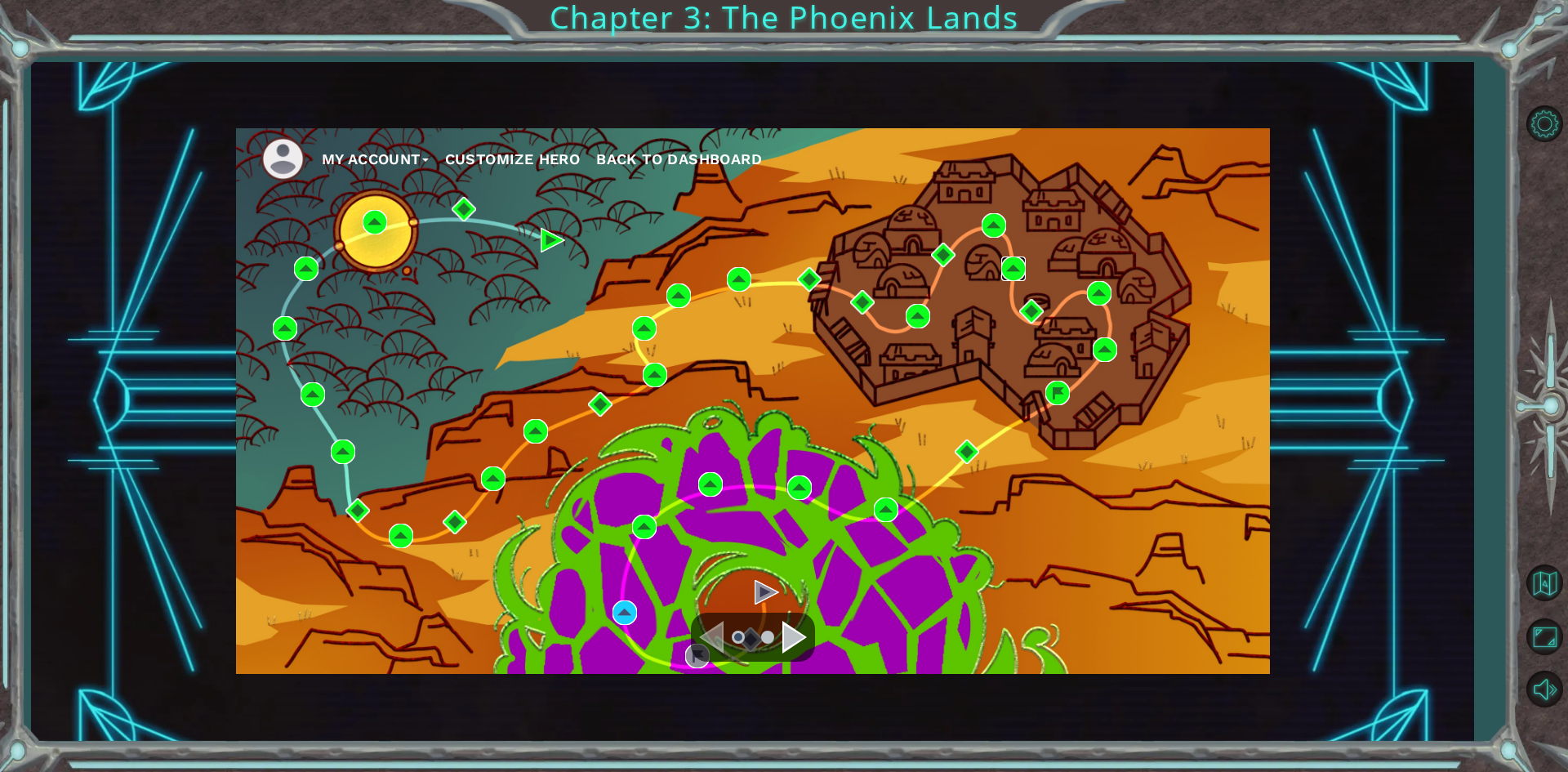
click at [1015, 269] on img at bounding box center [1013, 268] width 24 height 24
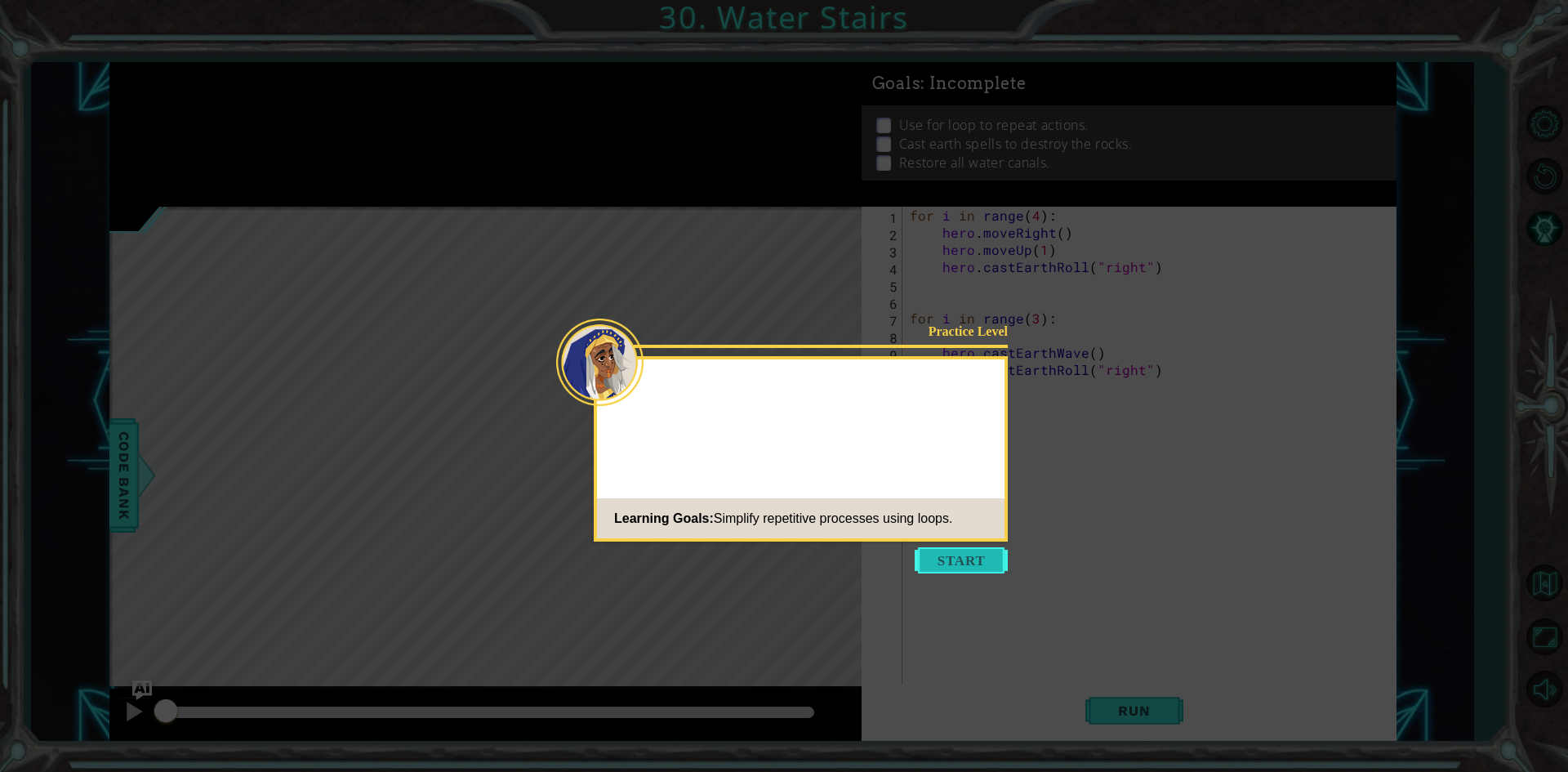
click at [944, 554] on button "Start" at bounding box center [961, 560] width 93 height 26
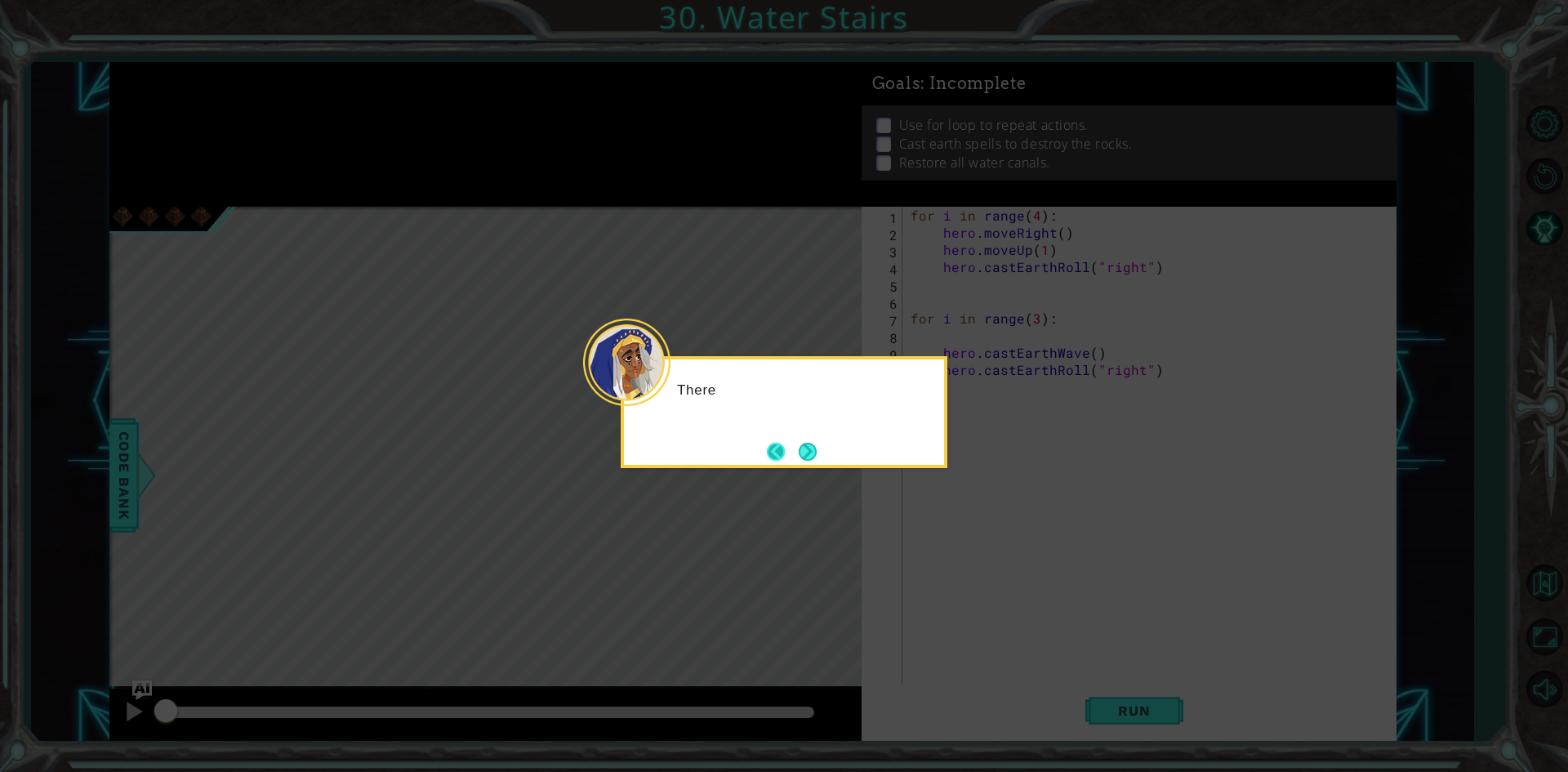
click at [783, 446] on button "Back" at bounding box center [782, 452] width 32 height 18
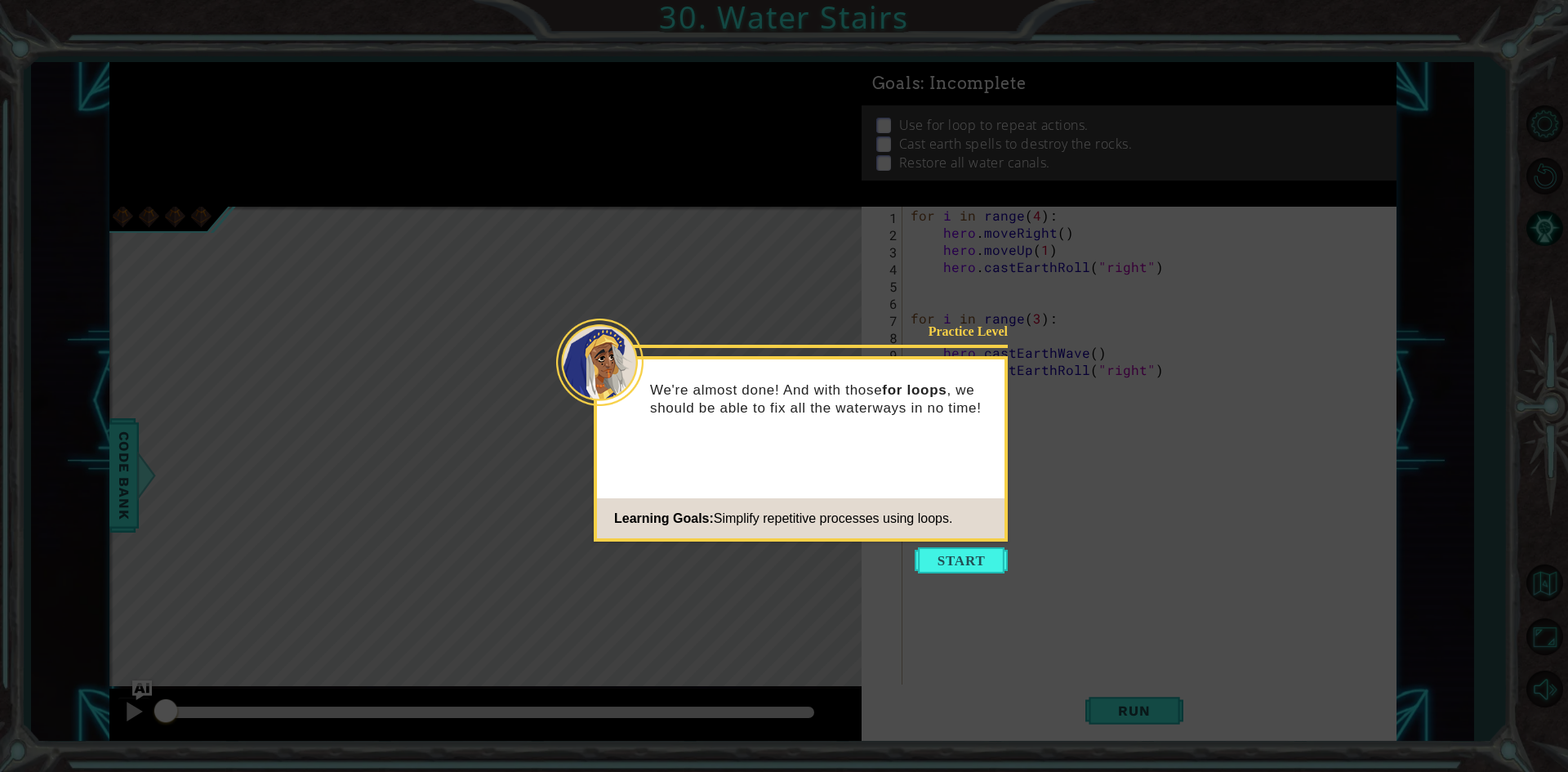
click at [977, 583] on icon at bounding box center [784, 386] width 1568 height 772
click at [977, 563] on button "Start" at bounding box center [961, 560] width 93 height 26
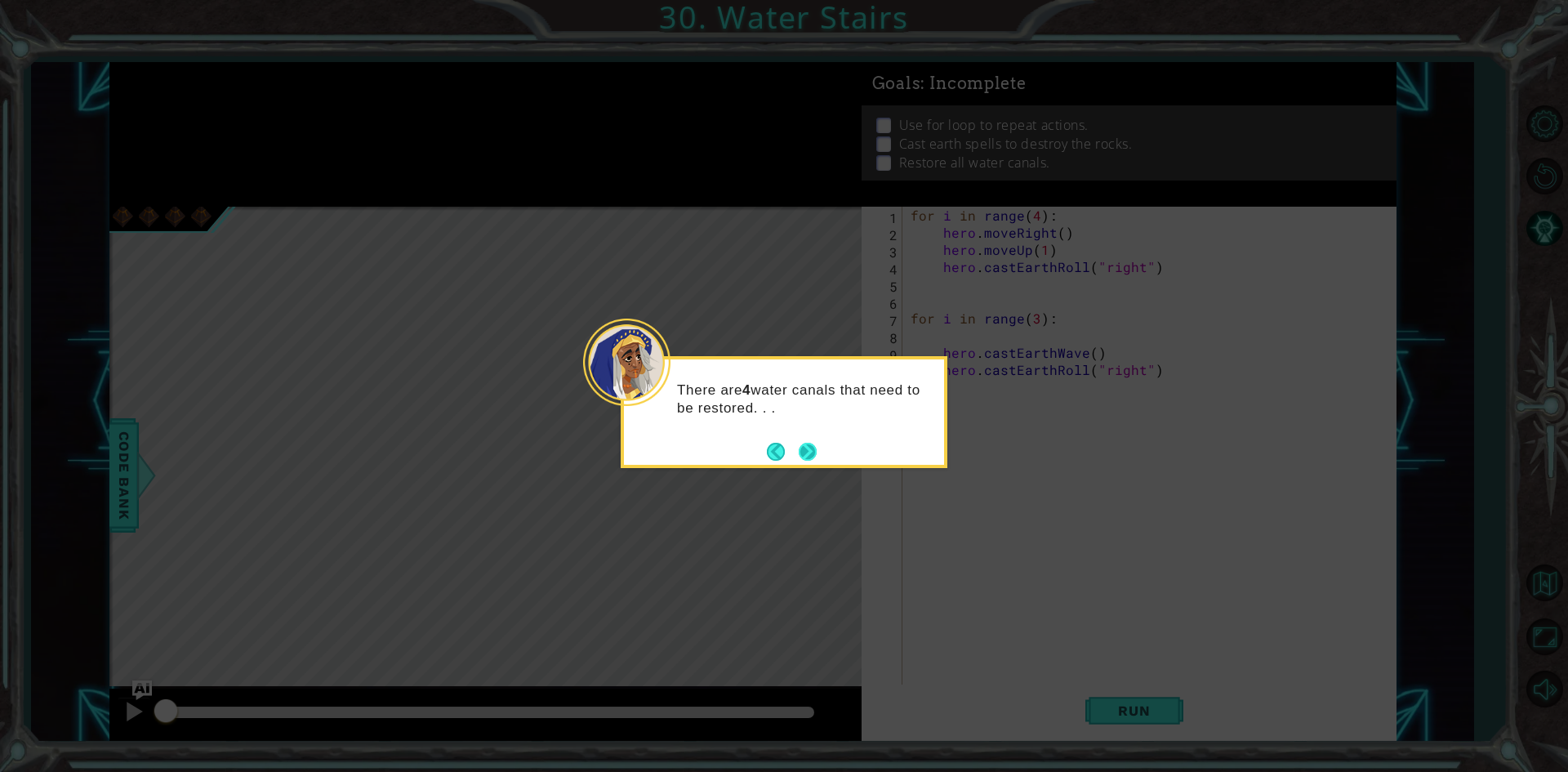
click at [807, 454] on button "Next" at bounding box center [807, 452] width 18 height 18
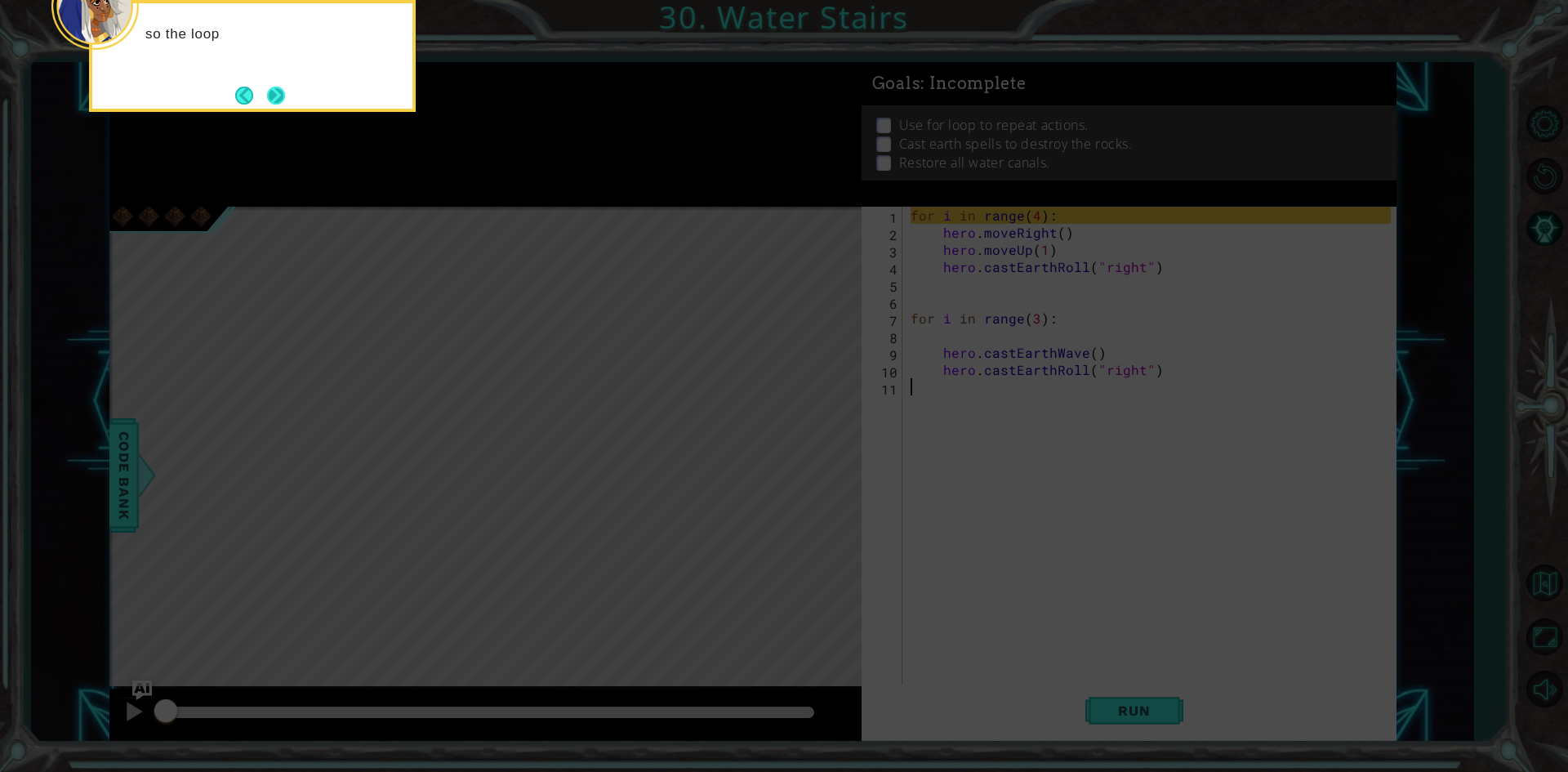
click at [273, 100] on button "Next" at bounding box center [276, 95] width 18 height 18
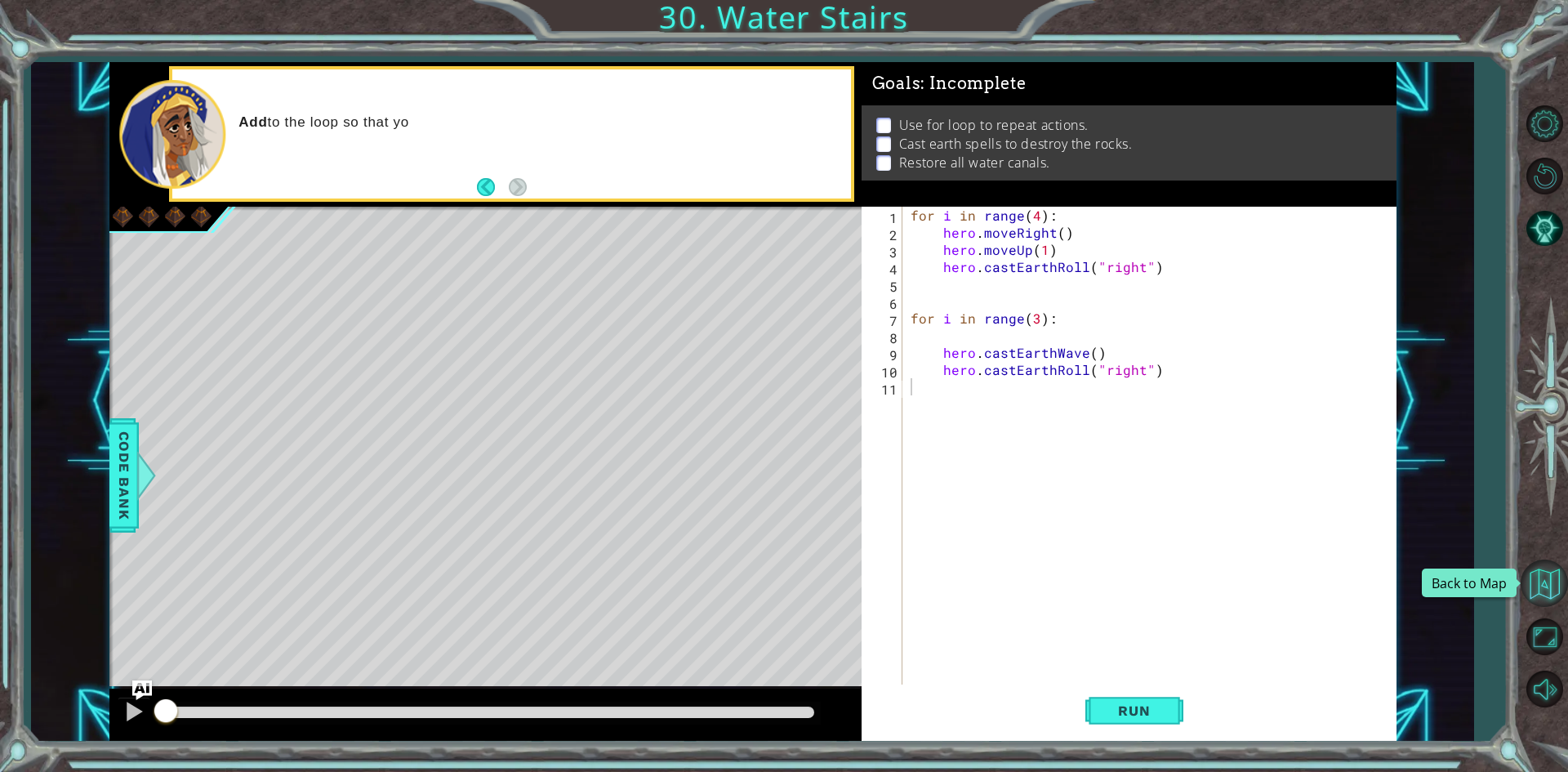
click at [1534, 560] on button "Back to Map" at bounding box center [1543, 583] width 47 height 47
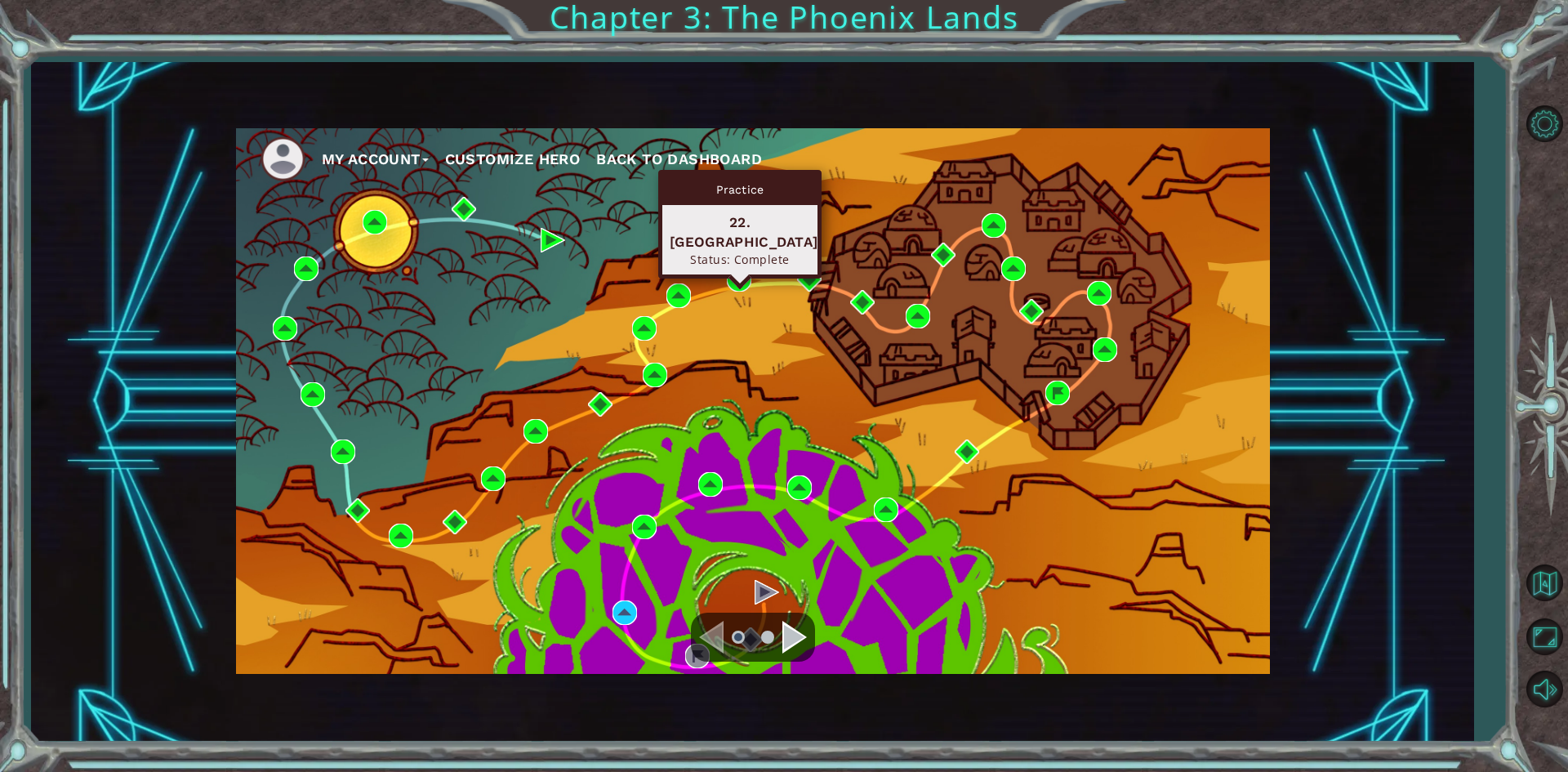
click at [739, 269] on div "Practice 22. [GEOGRAPHIC_DATA] Status: Complete" at bounding box center [740, 224] width 163 height 109
click at [737, 271] on img at bounding box center [738, 279] width 24 height 24
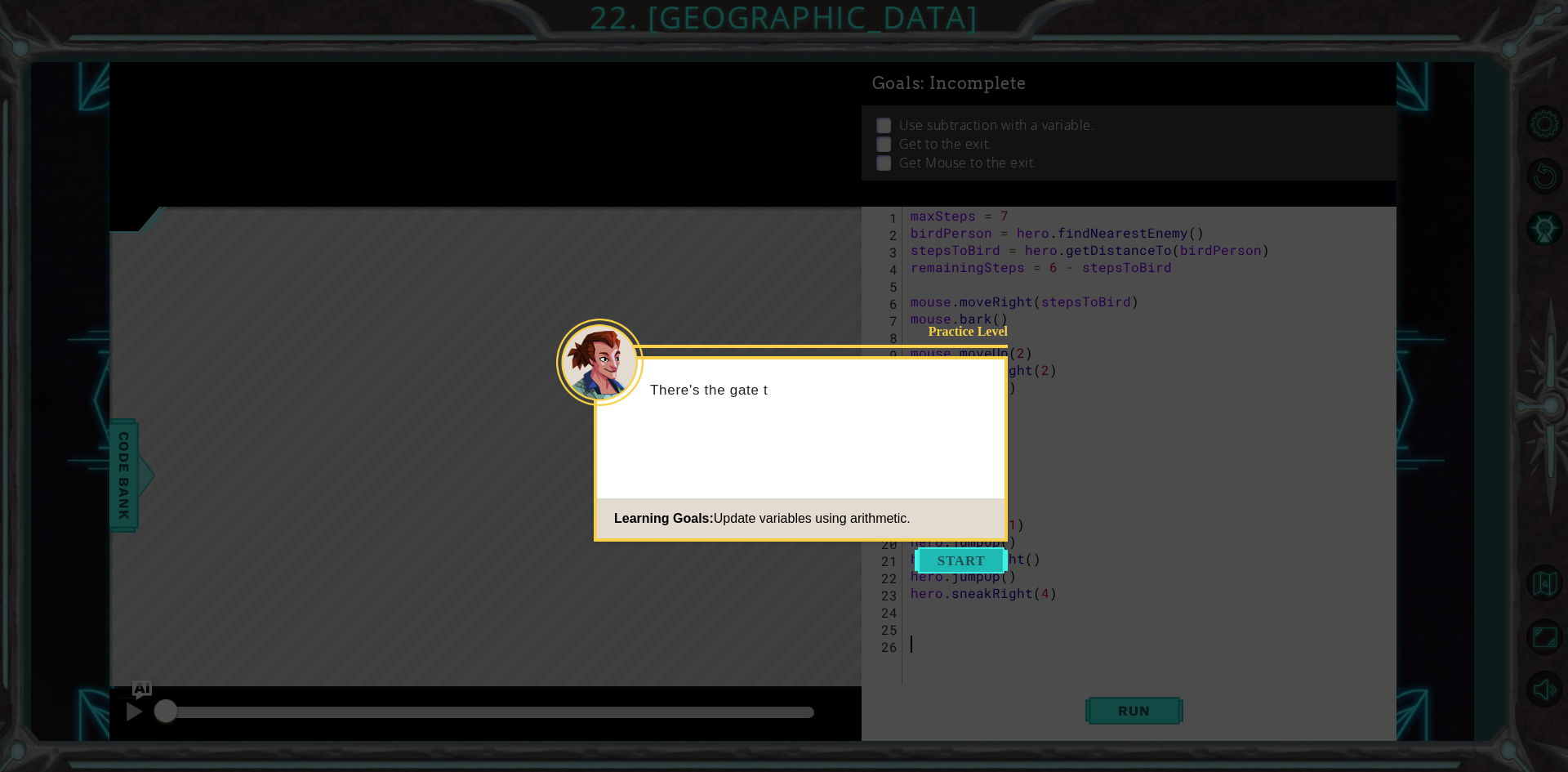
click at [969, 557] on button "Start" at bounding box center [961, 560] width 93 height 26
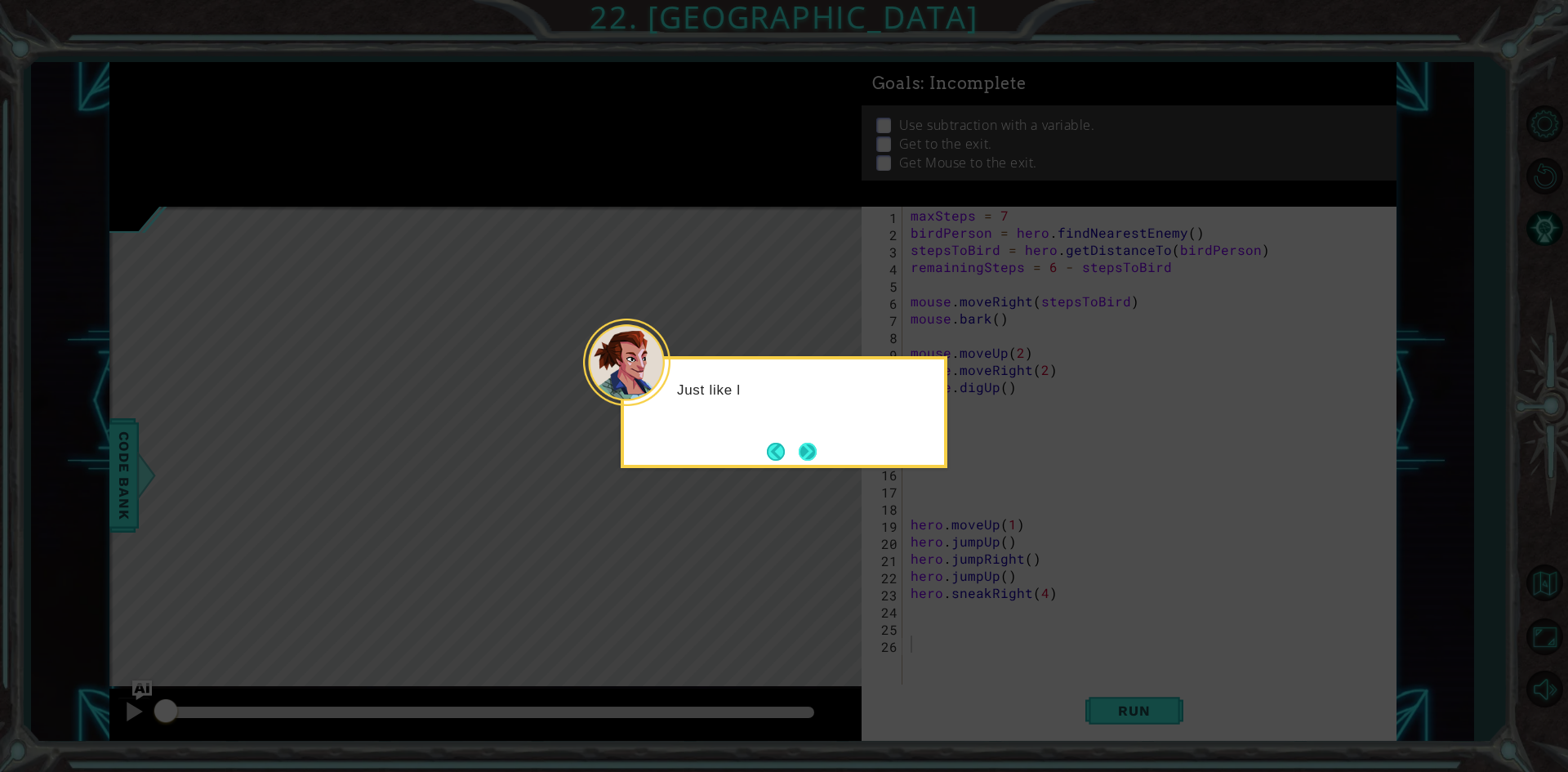
click at [817, 447] on button "Next" at bounding box center [807, 452] width 18 height 18
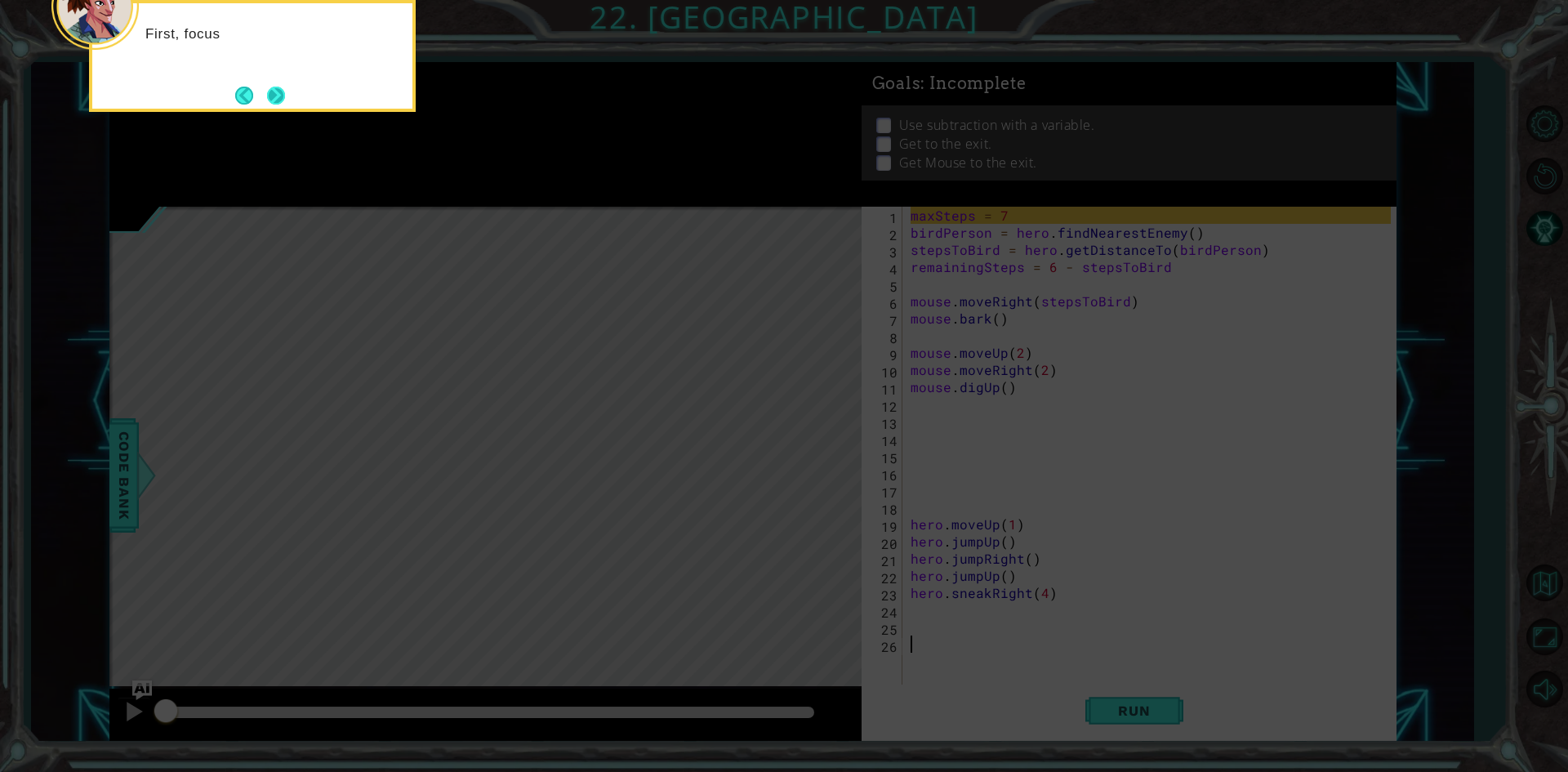
click at [285, 105] on button "Next" at bounding box center [276, 95] width 18 height 18
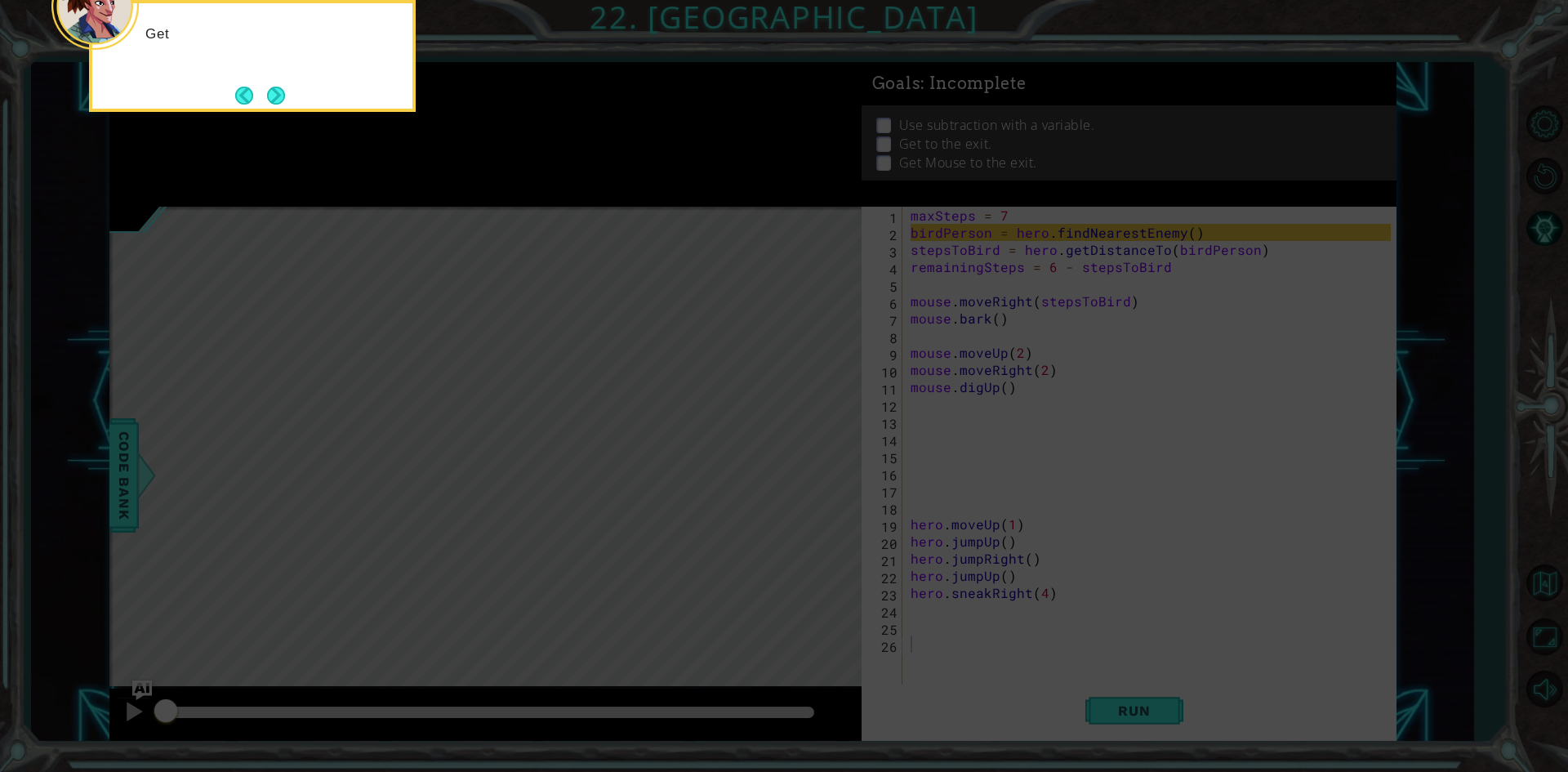
click at [285, 105] on button "Next" at bounding box center [276, 95] width 18 height 18
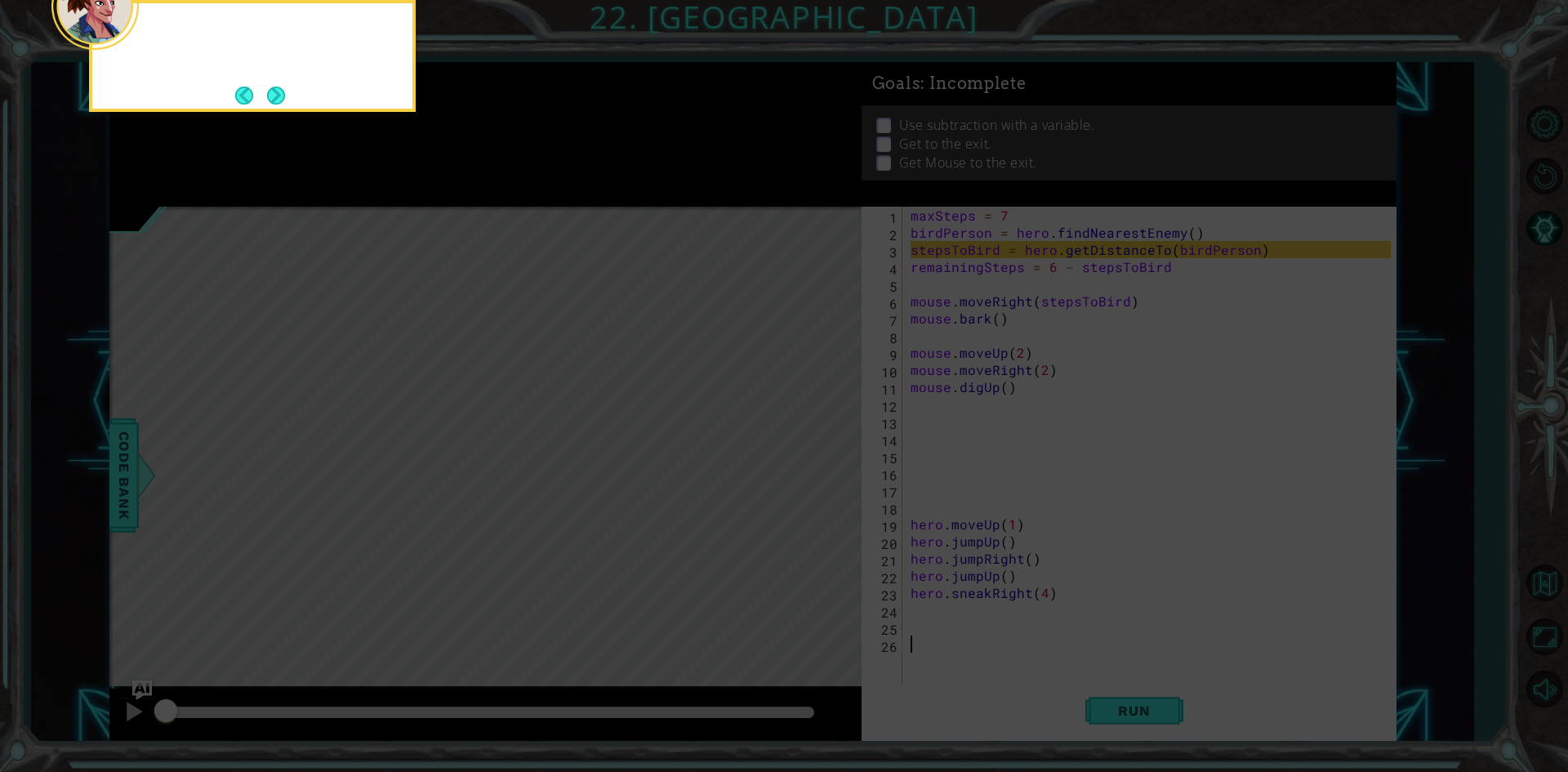
click at [285, 107] on div at bounding box center [253, 56] width 327 height 112
click at [282, 98] on button "Next" at bounding box center [276, 95] width 18 height 18
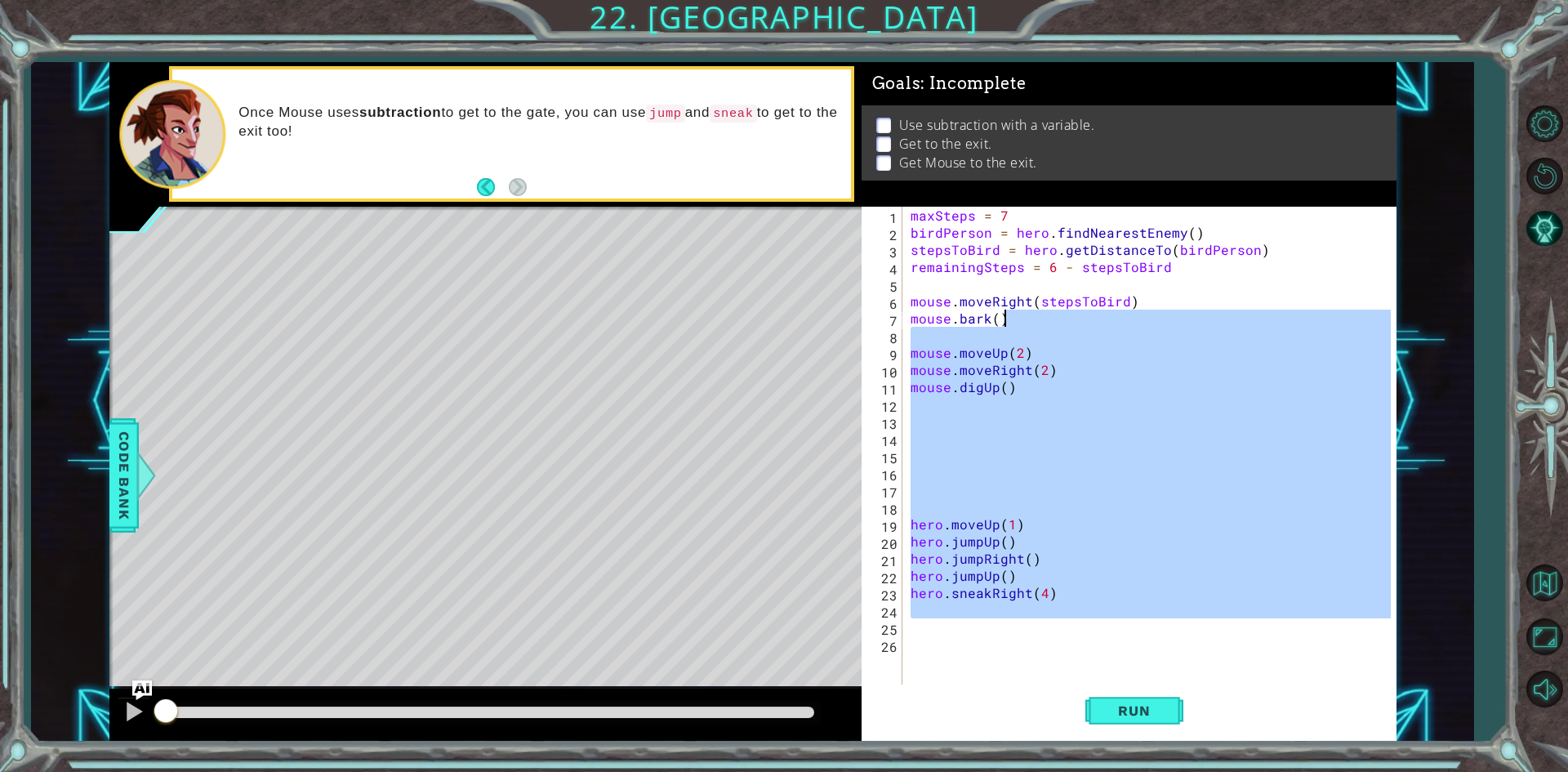
drag, startPoint x: 923, startPoint y: 626, endPoint x: 1102, endPoint y: 325, distance: 350.2
click at [1103, 324] on div "maxSteps = 7 birdPerson = hero . findNearestEnemy ( ) stepsToBird = hero . getD…" at bounding box center [1153, 463] width 492 height 514
click at [1101, 325] on div "maxSteps = 7 birdPerson = hero . findNearestEnemy ( ) stepsToBird = hero . getD…" at bounding box center [1148, 447] width 483 height 481
type textarea "mouse.bark()"
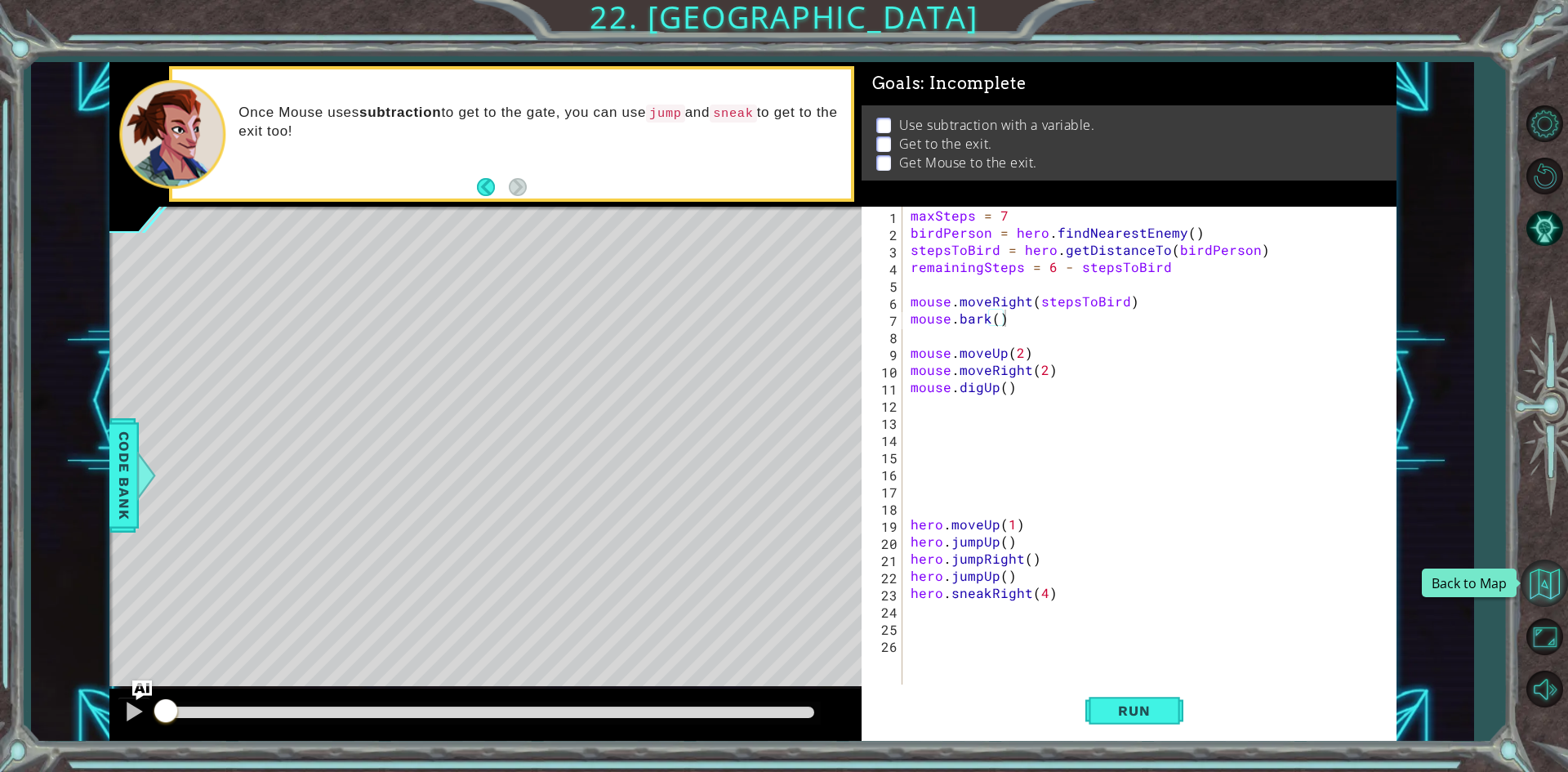
click at [1552, 586] on button "Back to Map" at bounding box center [1543, 583] width 47 height 47
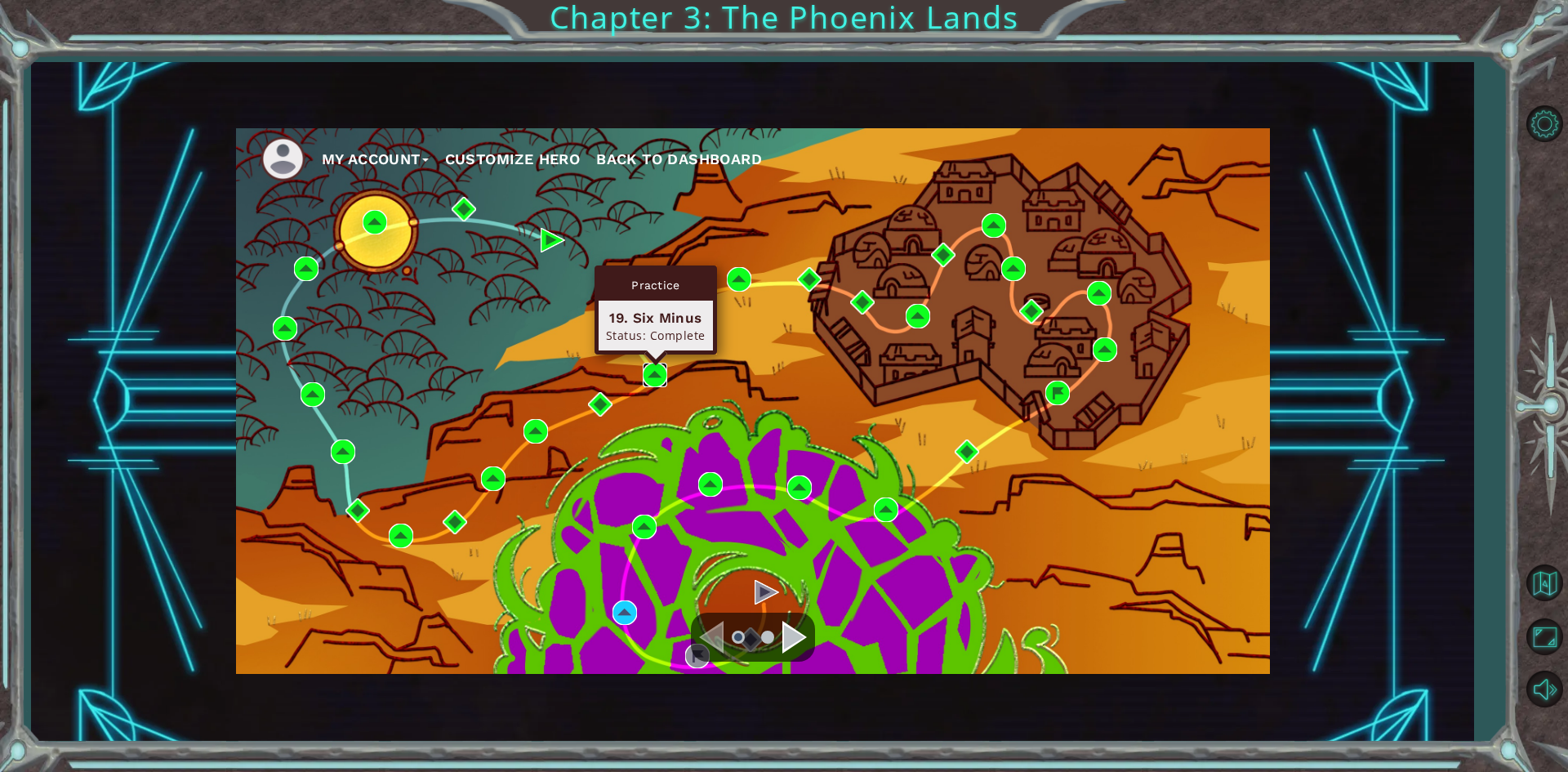
click at [657, 367] on img at bounding box center [654, 374] width 24 height 24
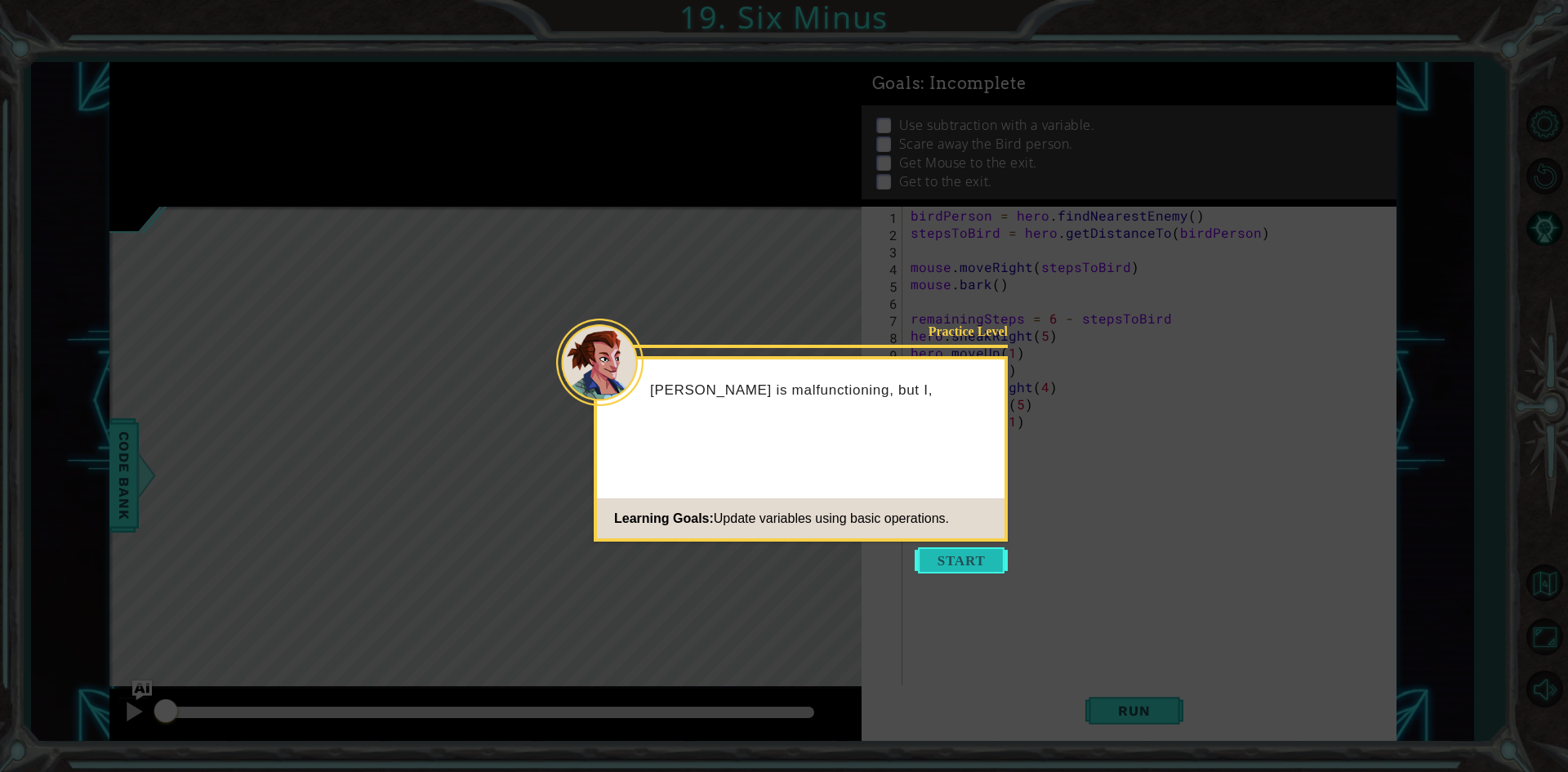
click at [969, 564] on button "Start" at bounding box center [961, 560] width 93 height 26
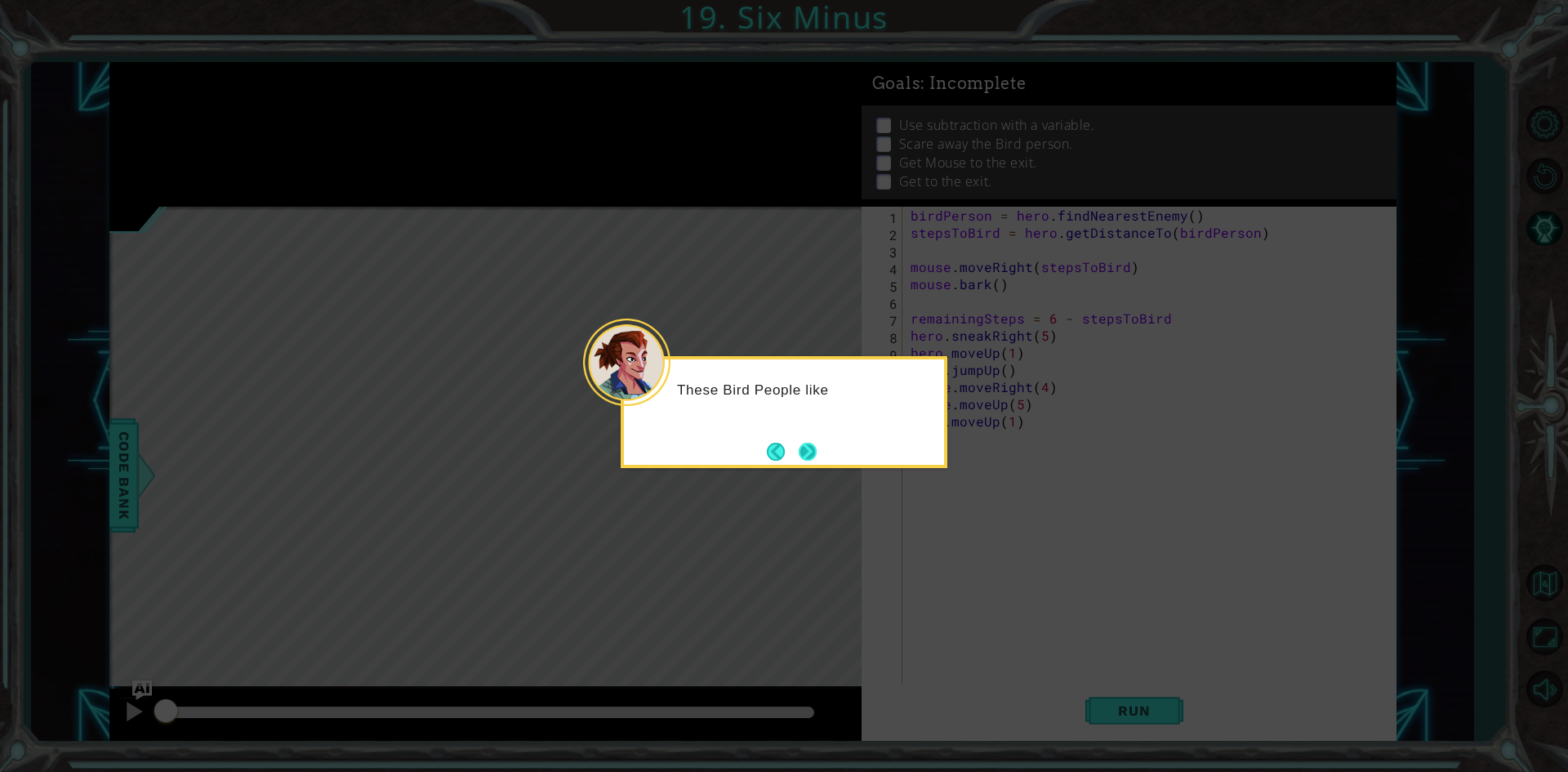
click at [813, 457] on button "Next" at bounding box center [807, 452] width 18 height 18
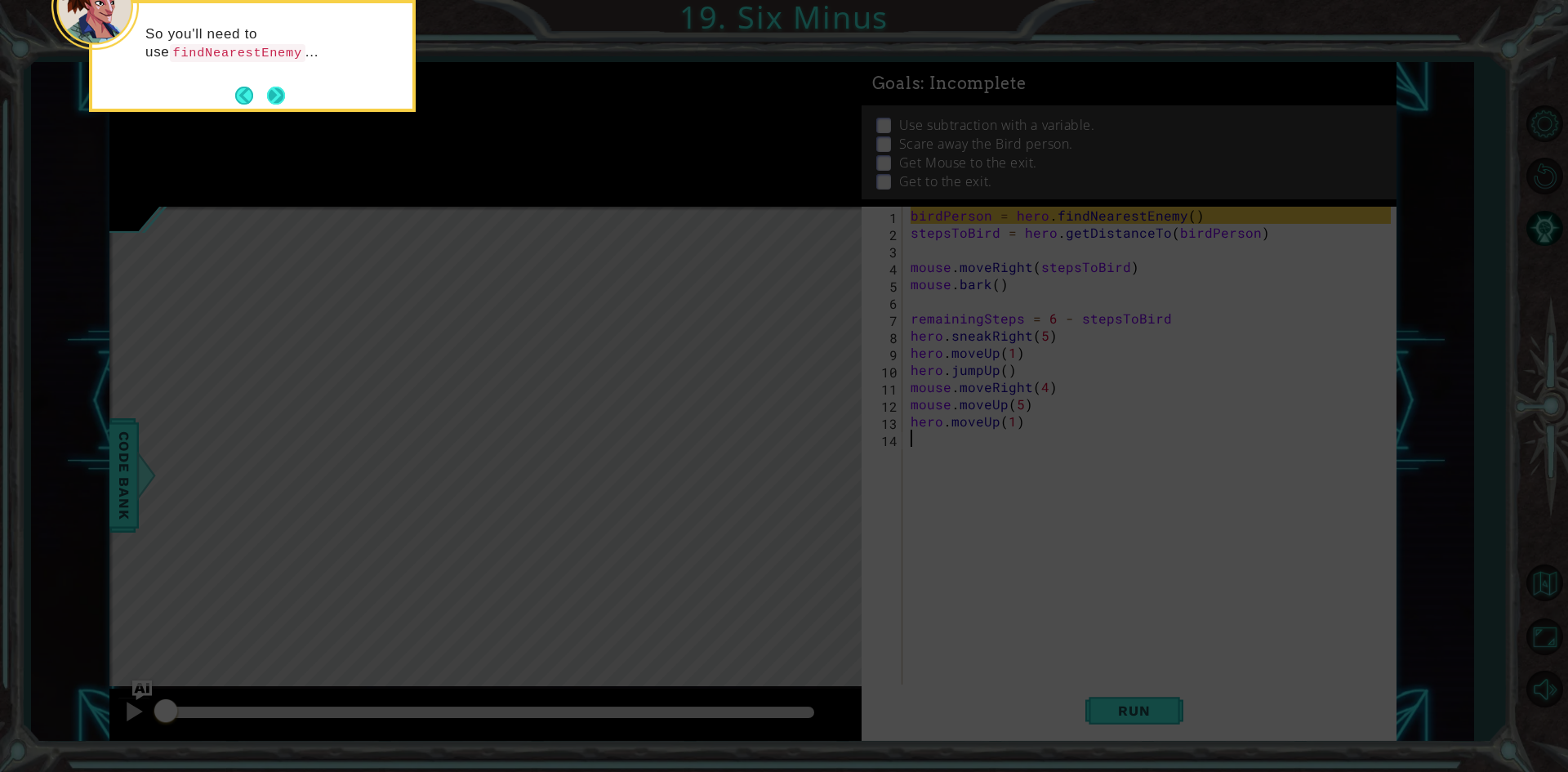
click at [278, 100] on button "Next" at bounding box center [276, 95] width 18 height 18
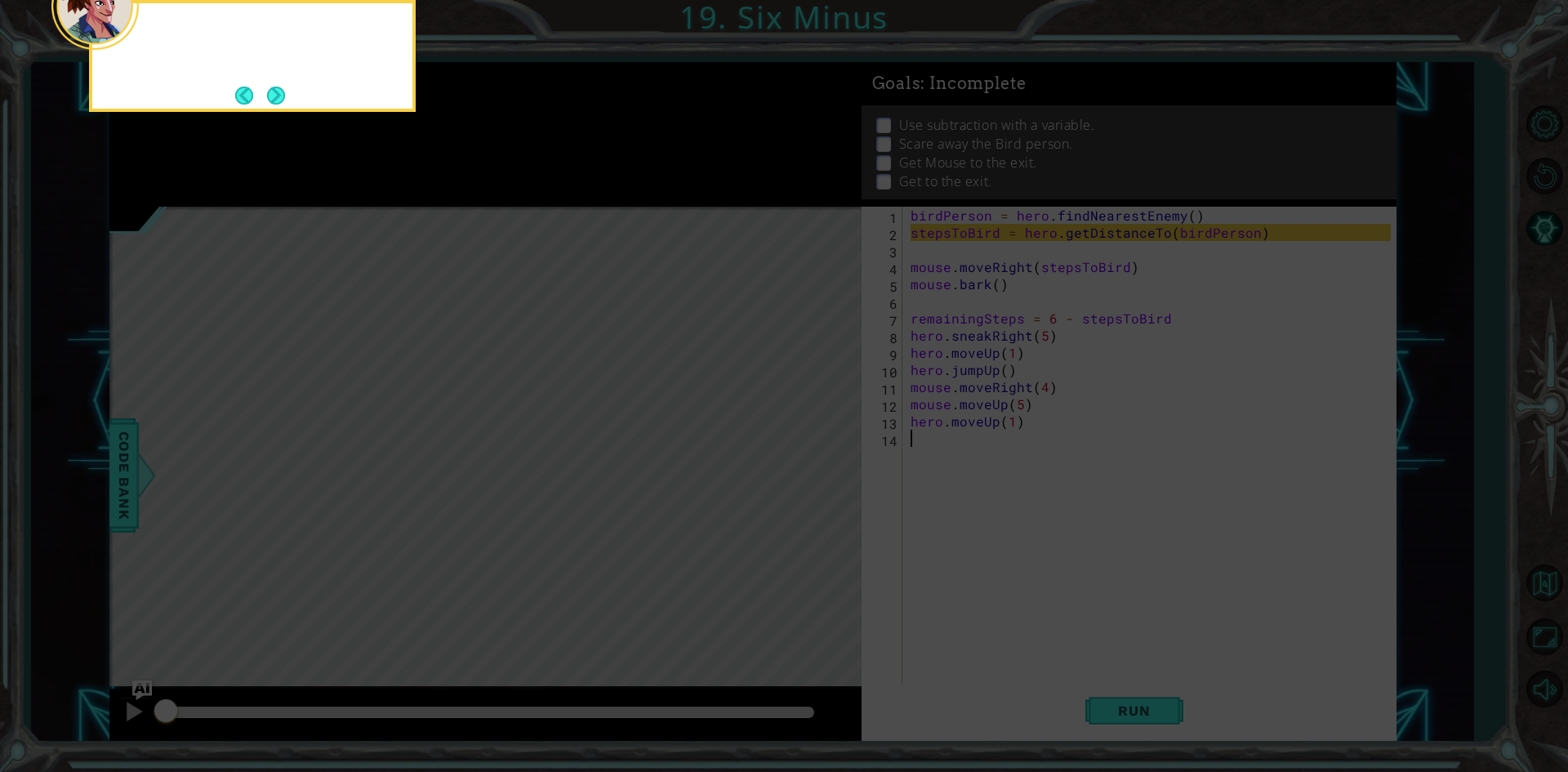
click at [278, 100] on button "Next" at bounding box center [276, 95] width 18 height 18
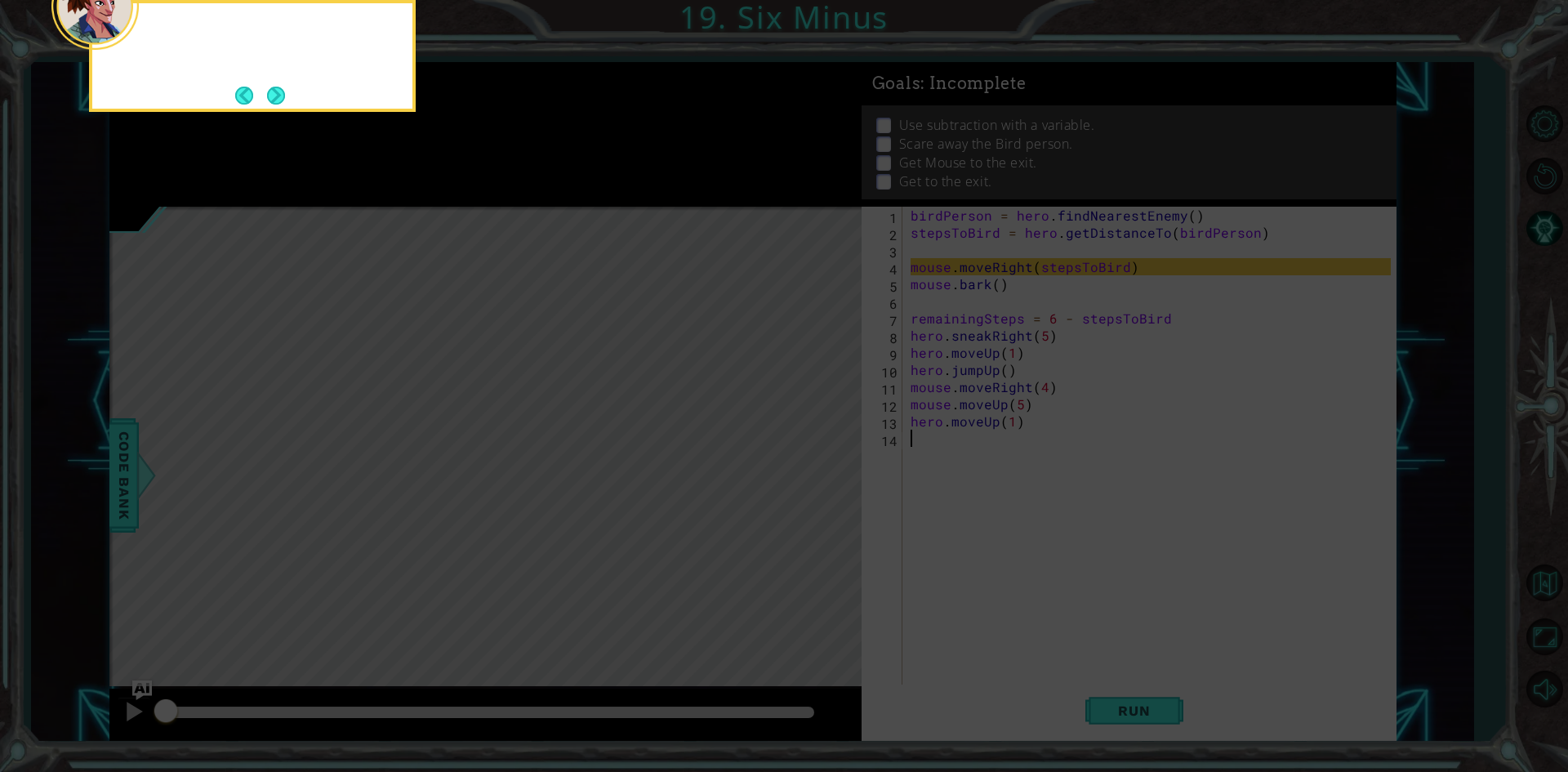
click at [278, 100] on button "Next" at bounding box center [277, 95] width 19 height 19
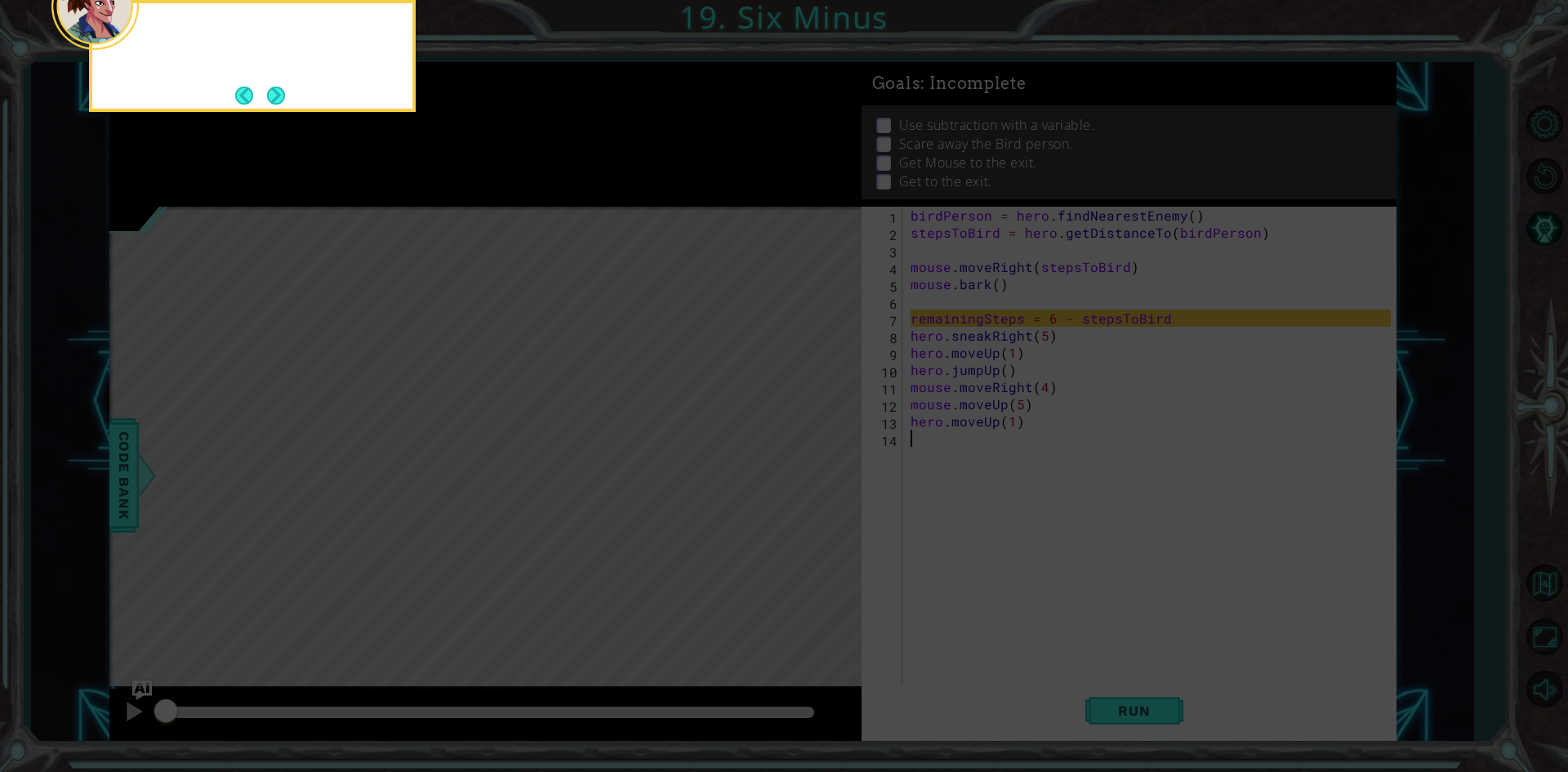
click at [278, 100] on button "Next" at bounding box center [276, 95] width 18 height 18
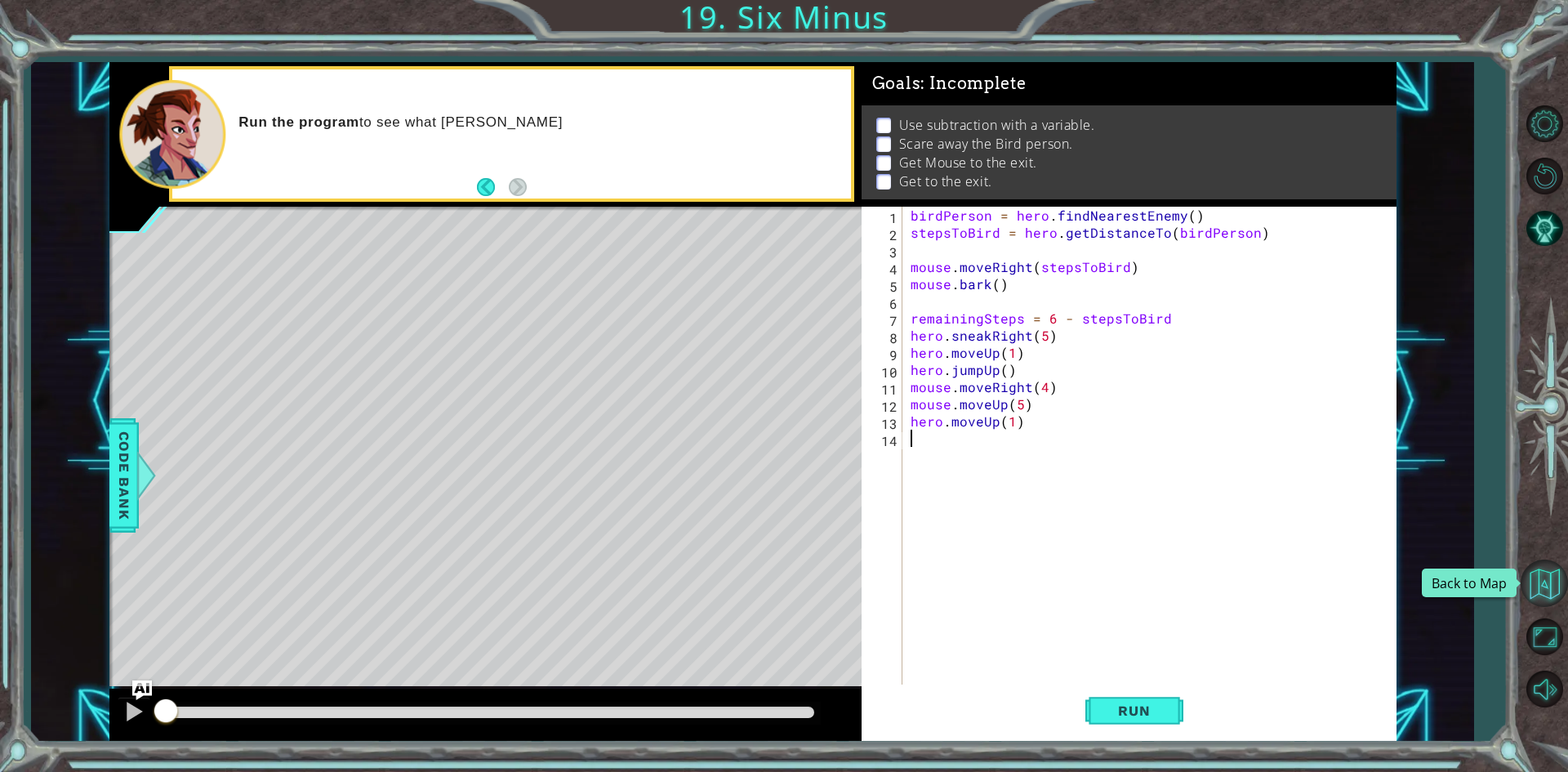
click at [1555, 590] on button "Back to Map" at bounding box center [1543, 583] width 47 height 47
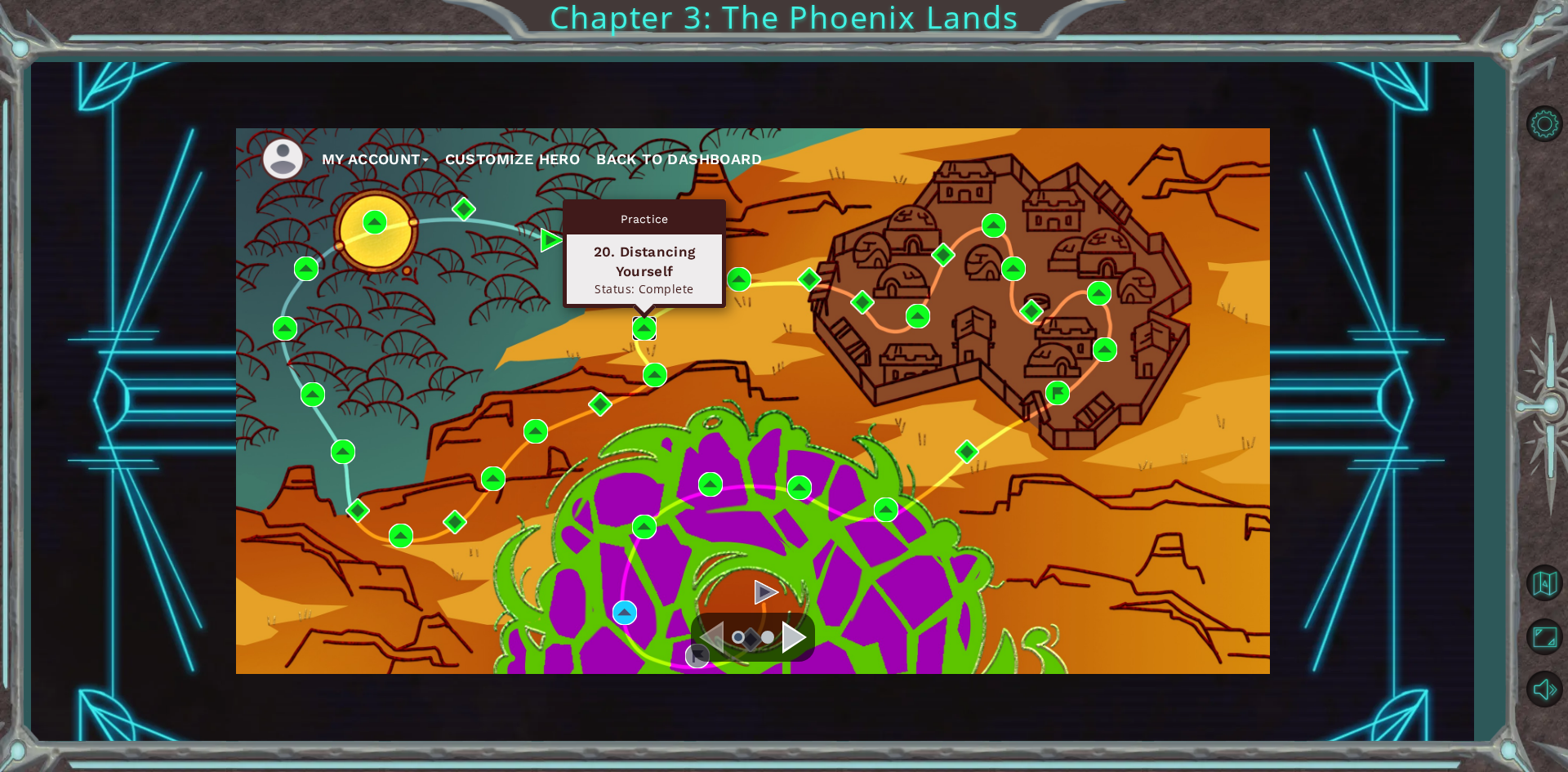
click at [650, 326] on img at bounding box center [644, 328] width 24 height 24
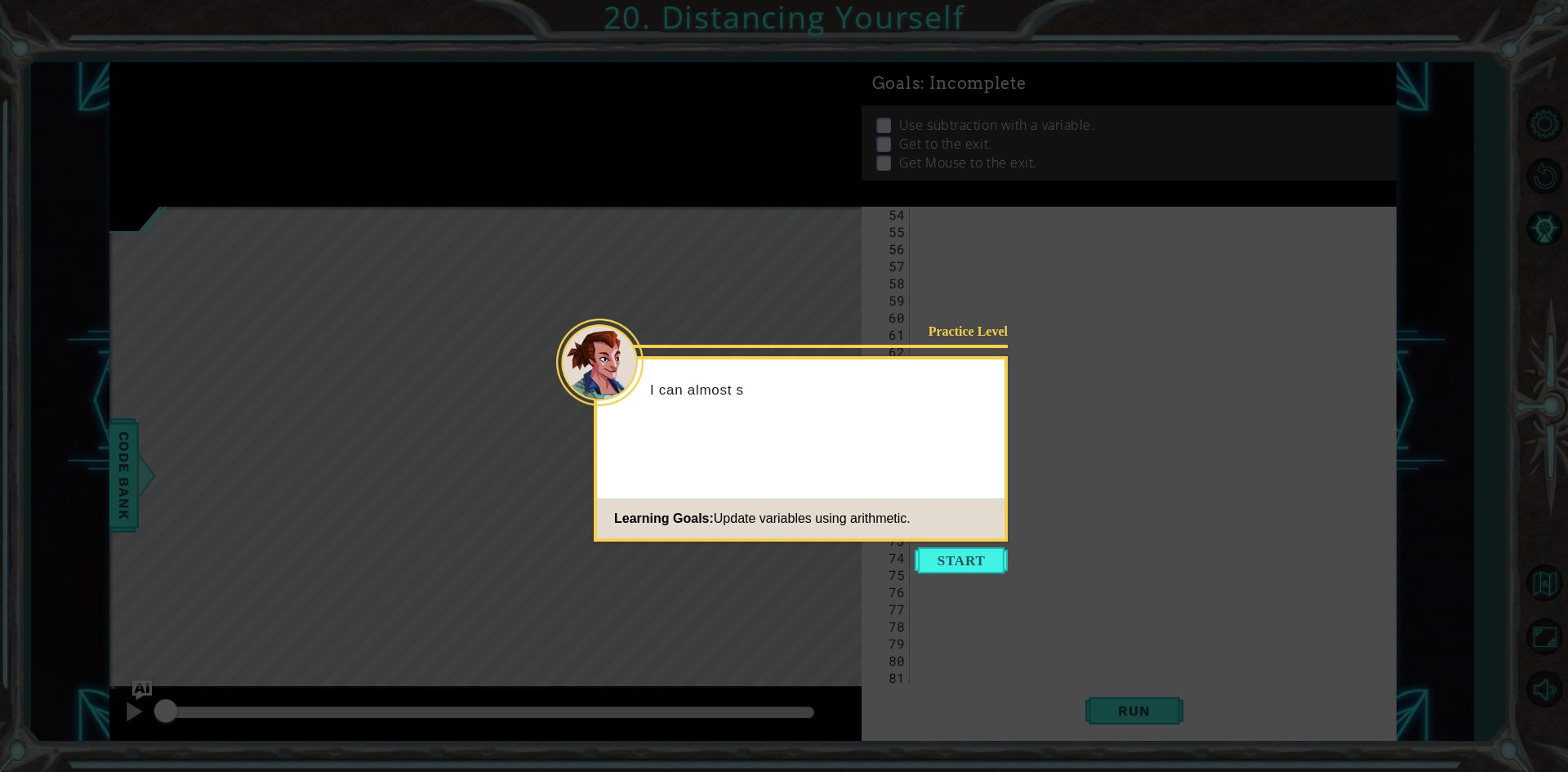
scroll to position [1356, 0]
click at [931, 580] on icon at bounding box center [784, 386] width 1568 height 772
click at [929, 563] on button "Start" at bounding box center [961, 560] width 93 height 26
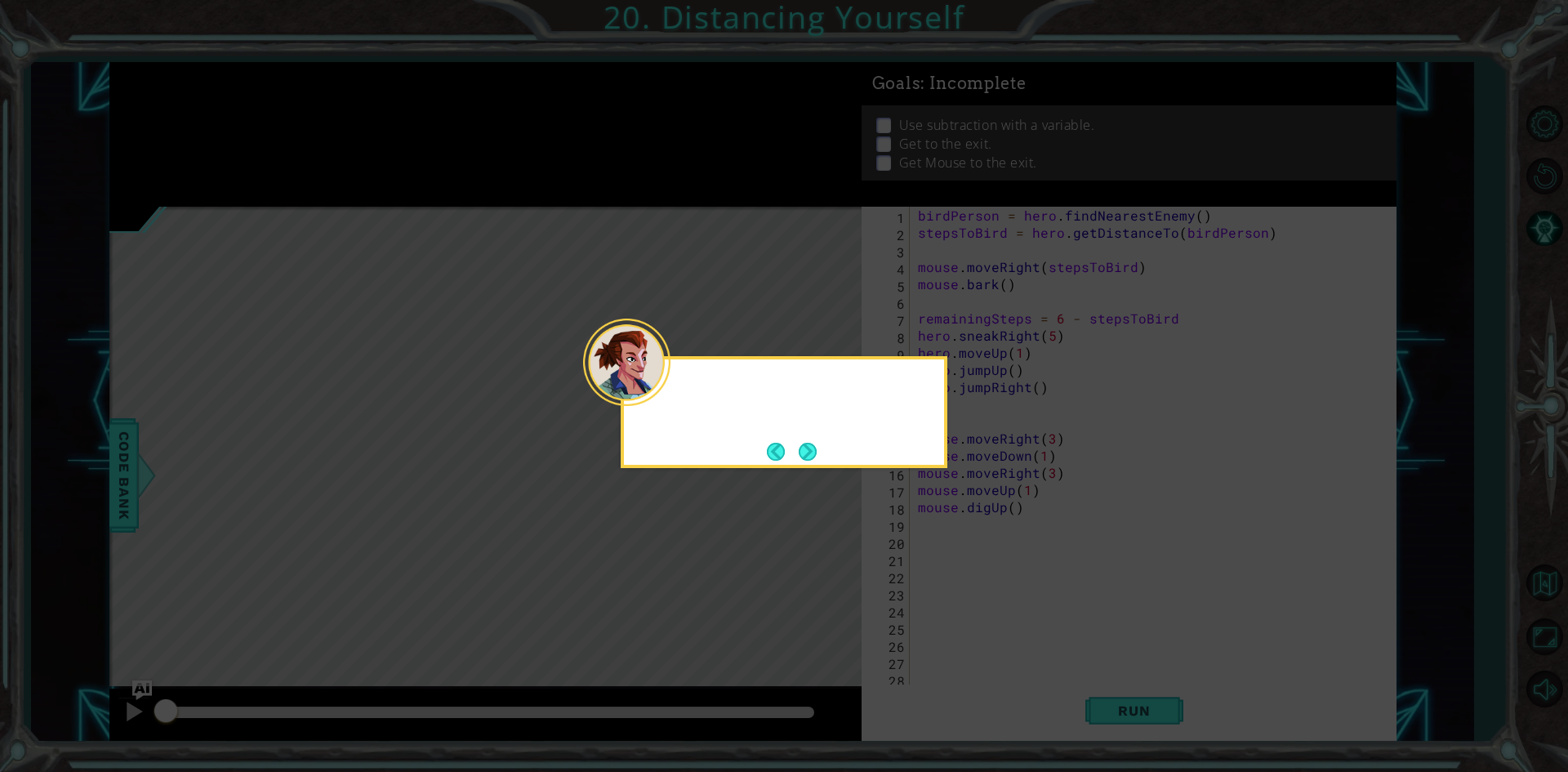
scroll to position [0, 0]
click at [803, 449] on button "Next" at bounding box center [807, 452] width 18 height 18
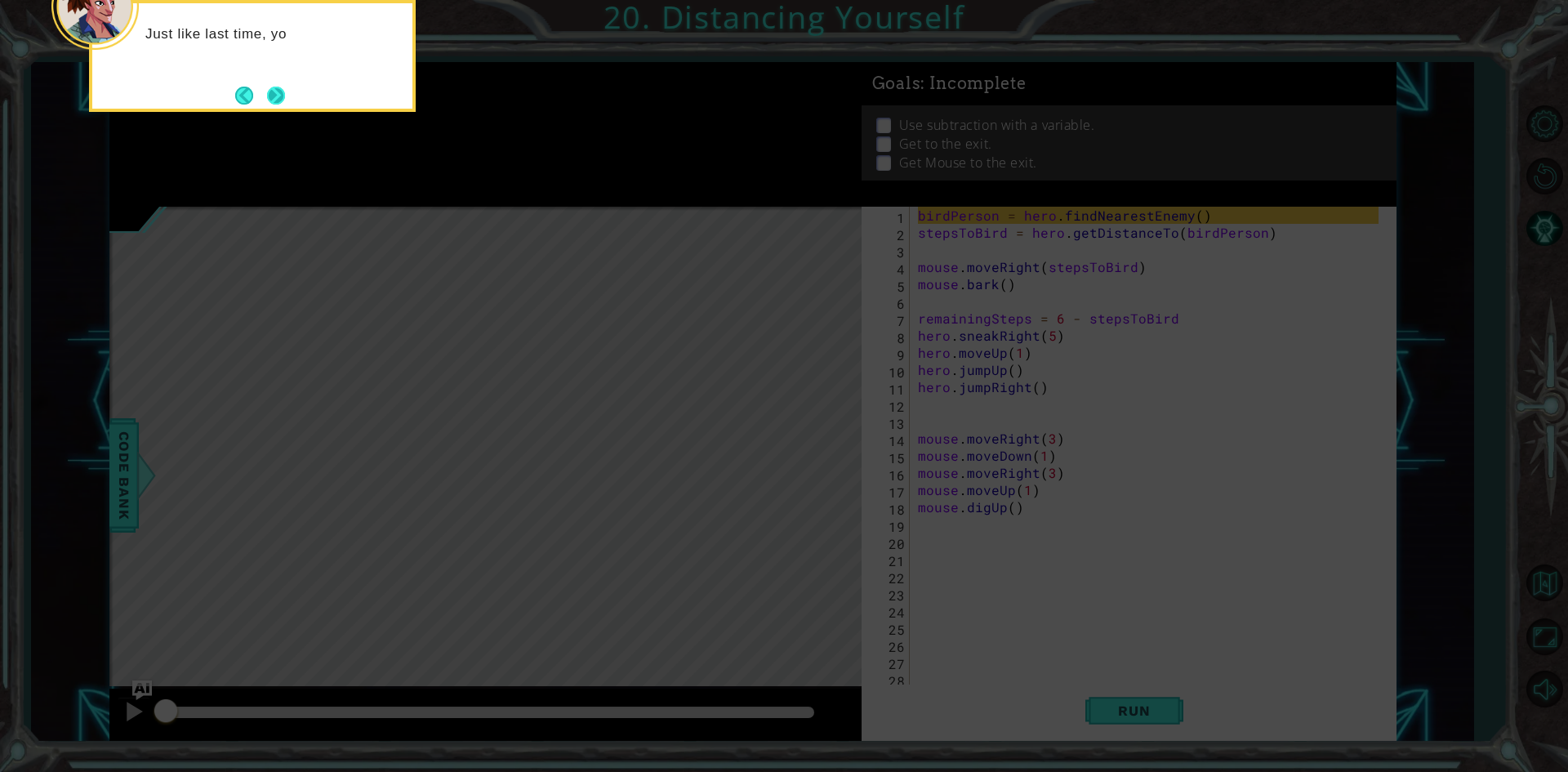
click at [280, 87] on button "Next" at bounding box center [276, 95] width 18 height 18
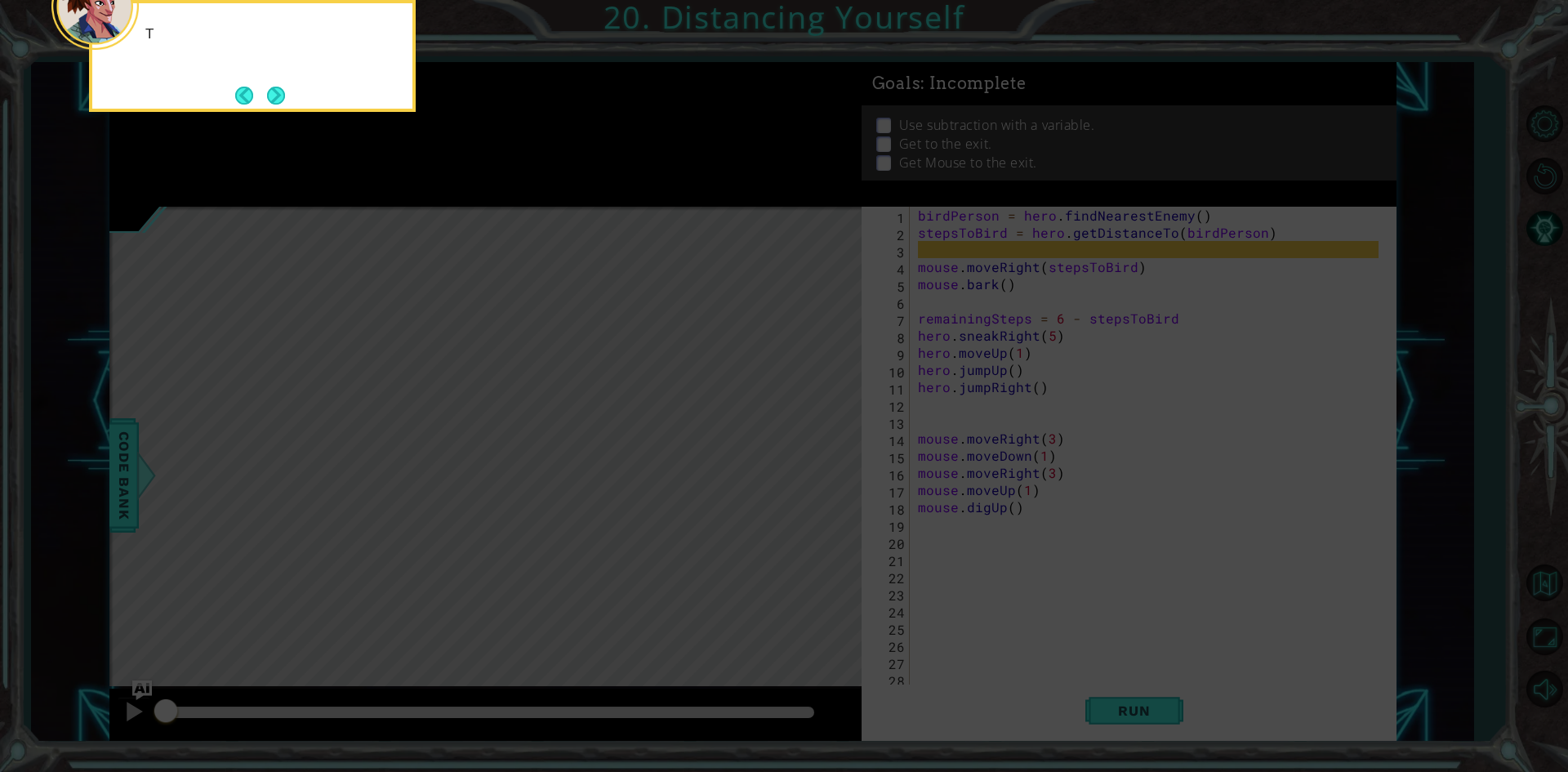
click at [274, 90] on button "Next" at bounding box center [276, 95] width 18 height 18
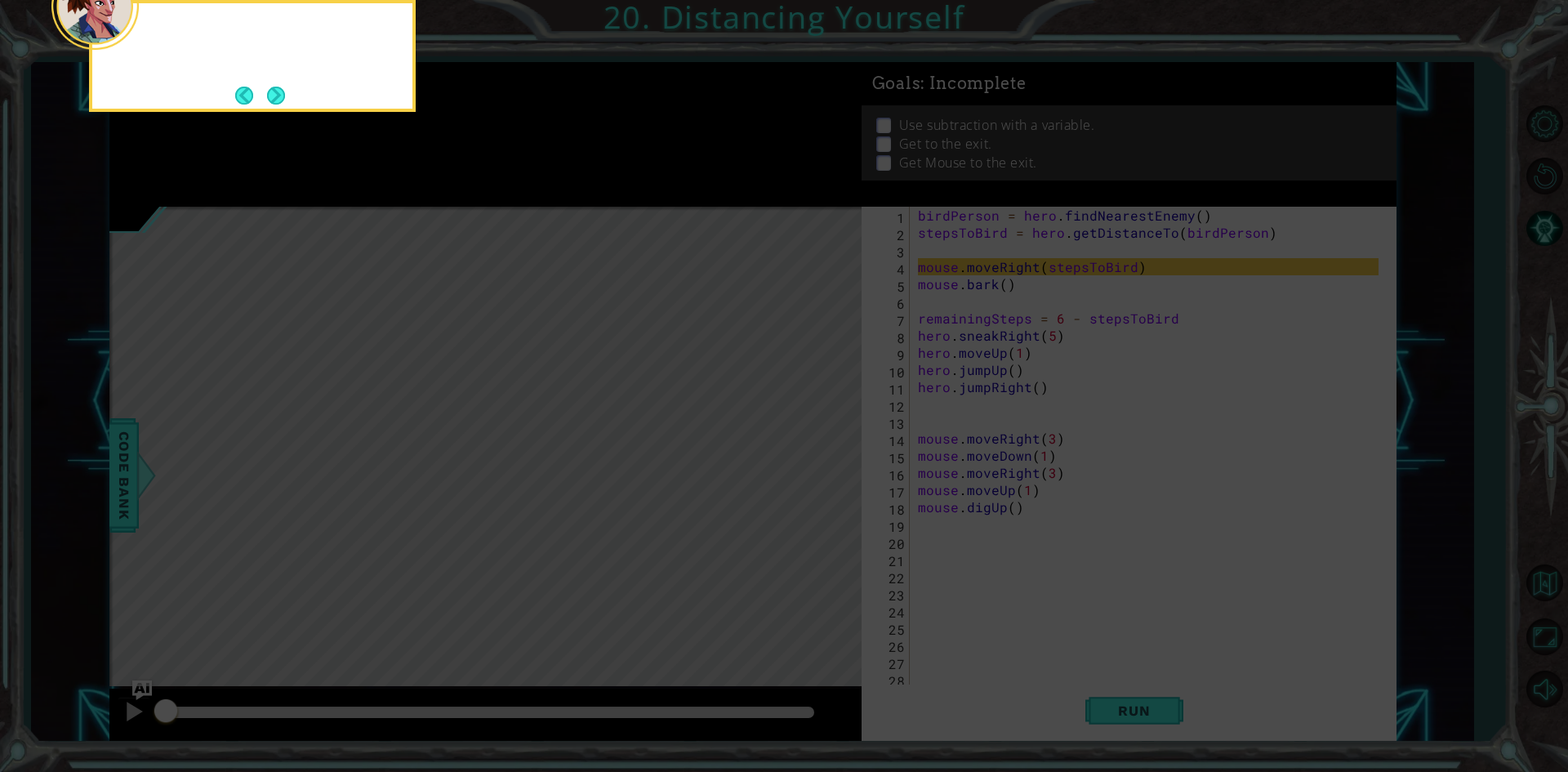
click at [274, 90] on button "Next" at bounding box center [276, 95] width 18 height 18
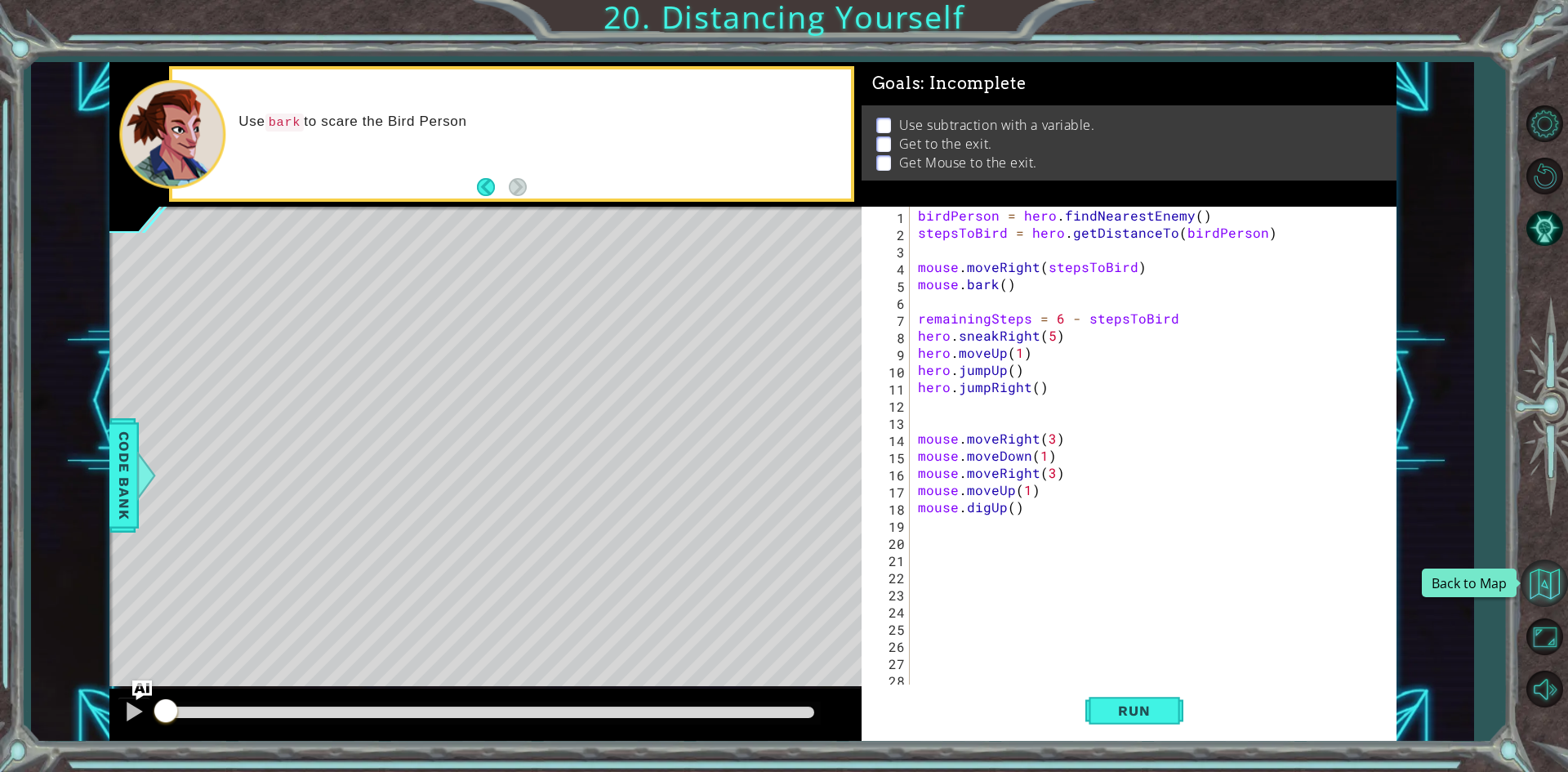
click at [1555, 573] on button "Back to Map" at bounding box center [1543, 583] width 47 height 47
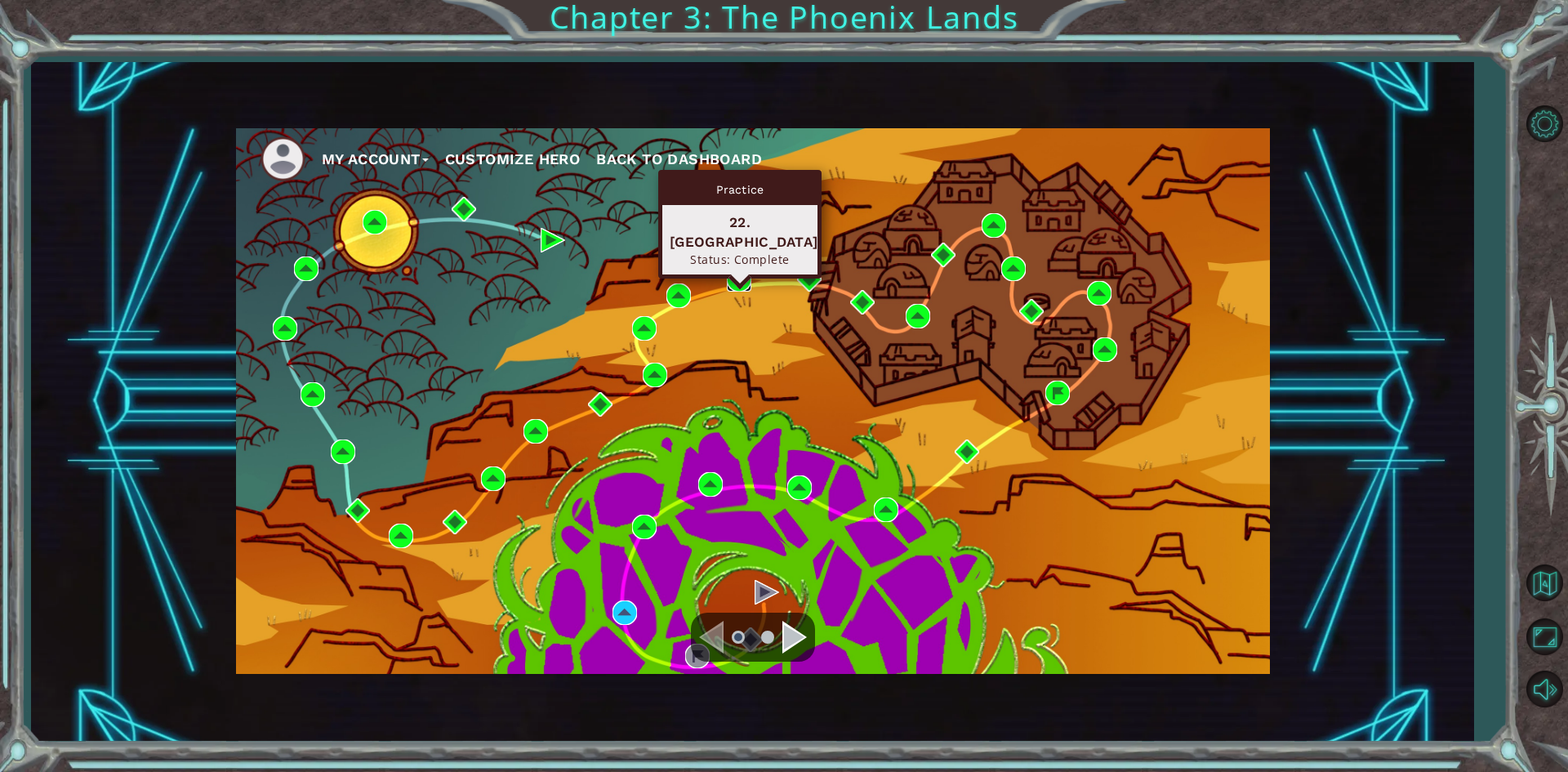
click at [739, 283] on img at bounding box center [738, 279] width 24 height 24
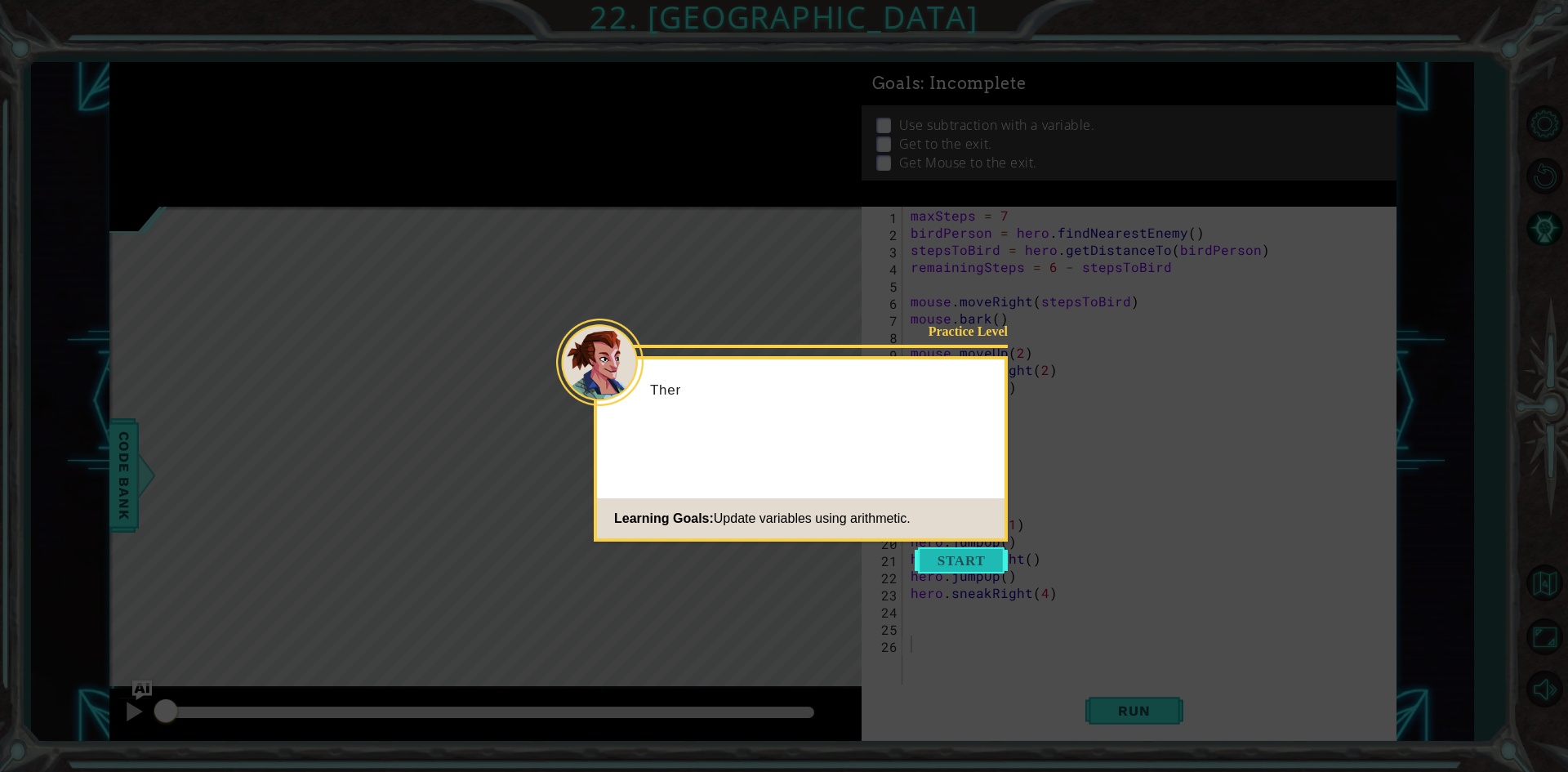
drag, startPoint x: 961, startPoint y: 546, endPoint x: 968, endPoint y: 568, distance: 23.1
click at [967, 556] on body "1 ההההההההההההההההההההההההההההההההההההההההההההההההההההההההההההההההההההההההההההה…" at bounding box center [784, 386] width 1568 height 772
click at [968, 568] on button "Start" at bounding box center [961, 560] width 93 height 26
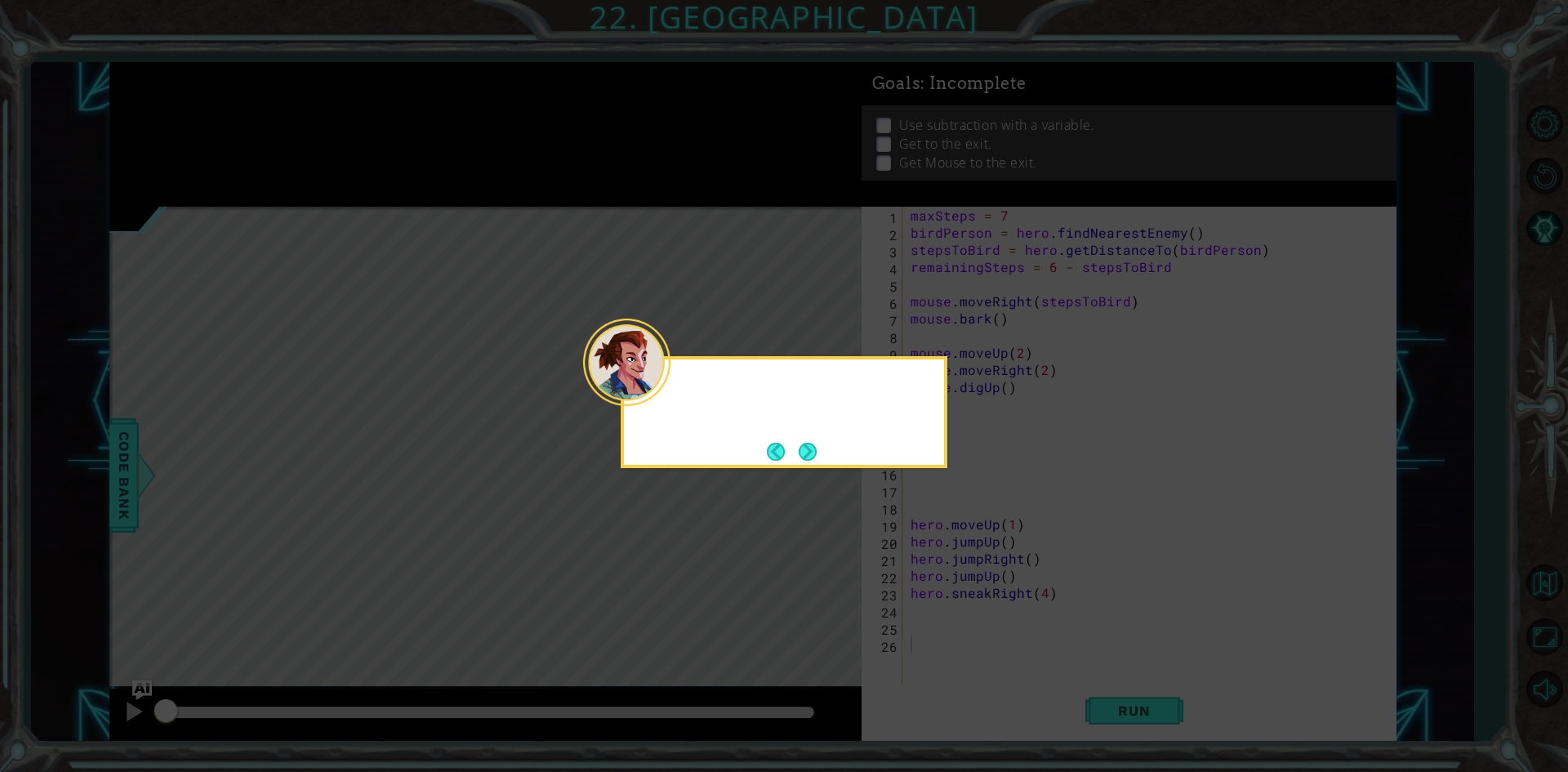
click at [968, 568] on icon at bounding box center [784, 386] width 1568 height 772
click at [786, 461] on footer at bounding box center [792, 451] width 50 height 24
click at [787, 459] on button "Back" at bounding box center [782, 452] width 32 height 18
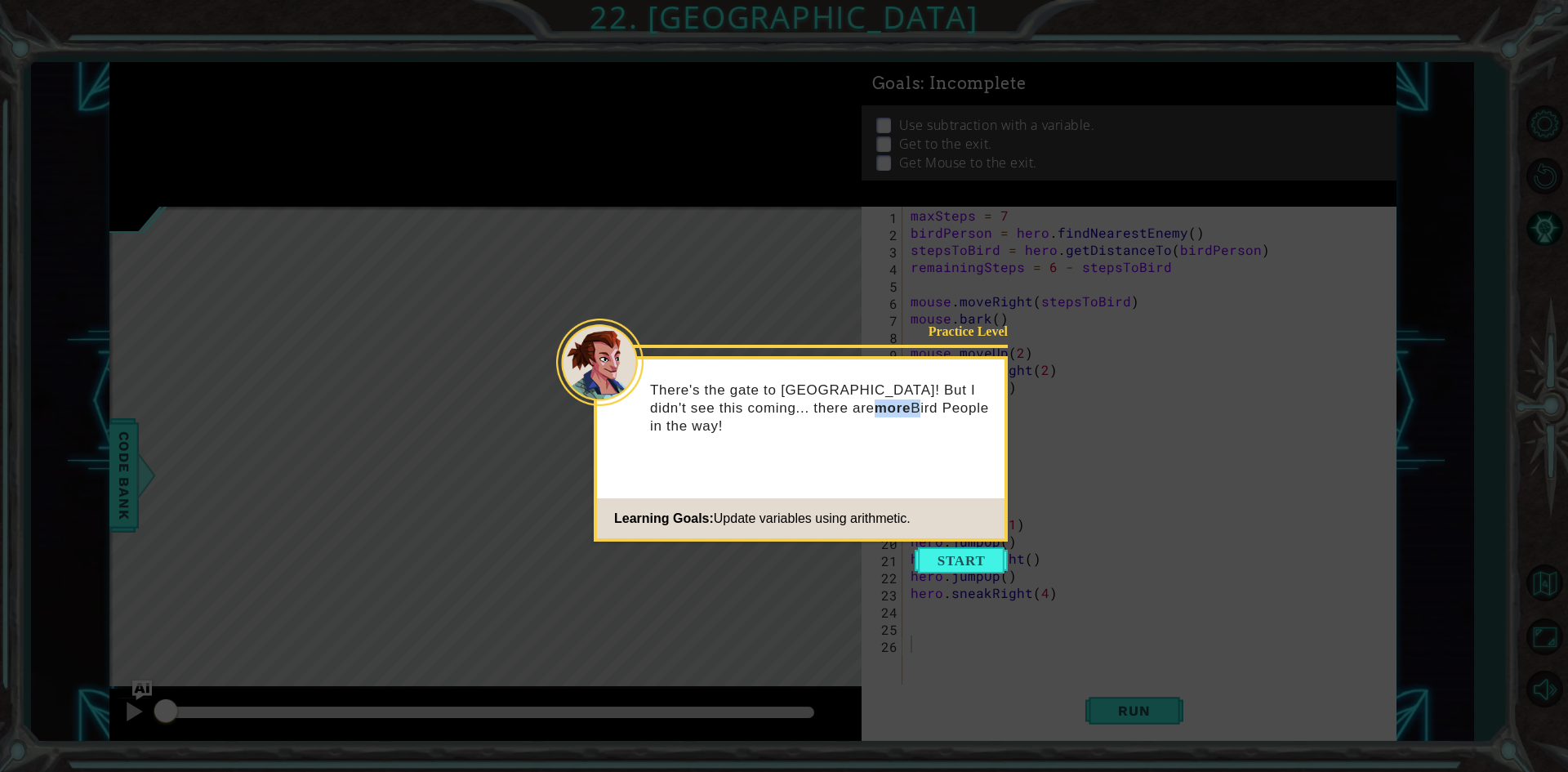
click at [787, 459] on div "Practice Level There's the gate to [GEOGRAPHIC_DATA]! But I didn't see this com…" at bounding box center [800, 449] width 414 height 186
click at [903, 543] on icon at bounding box center [784, 386] width 1568 height 772
click at [972, 567] on button "Start" at bounding box center [961, 560] width 93 height 26
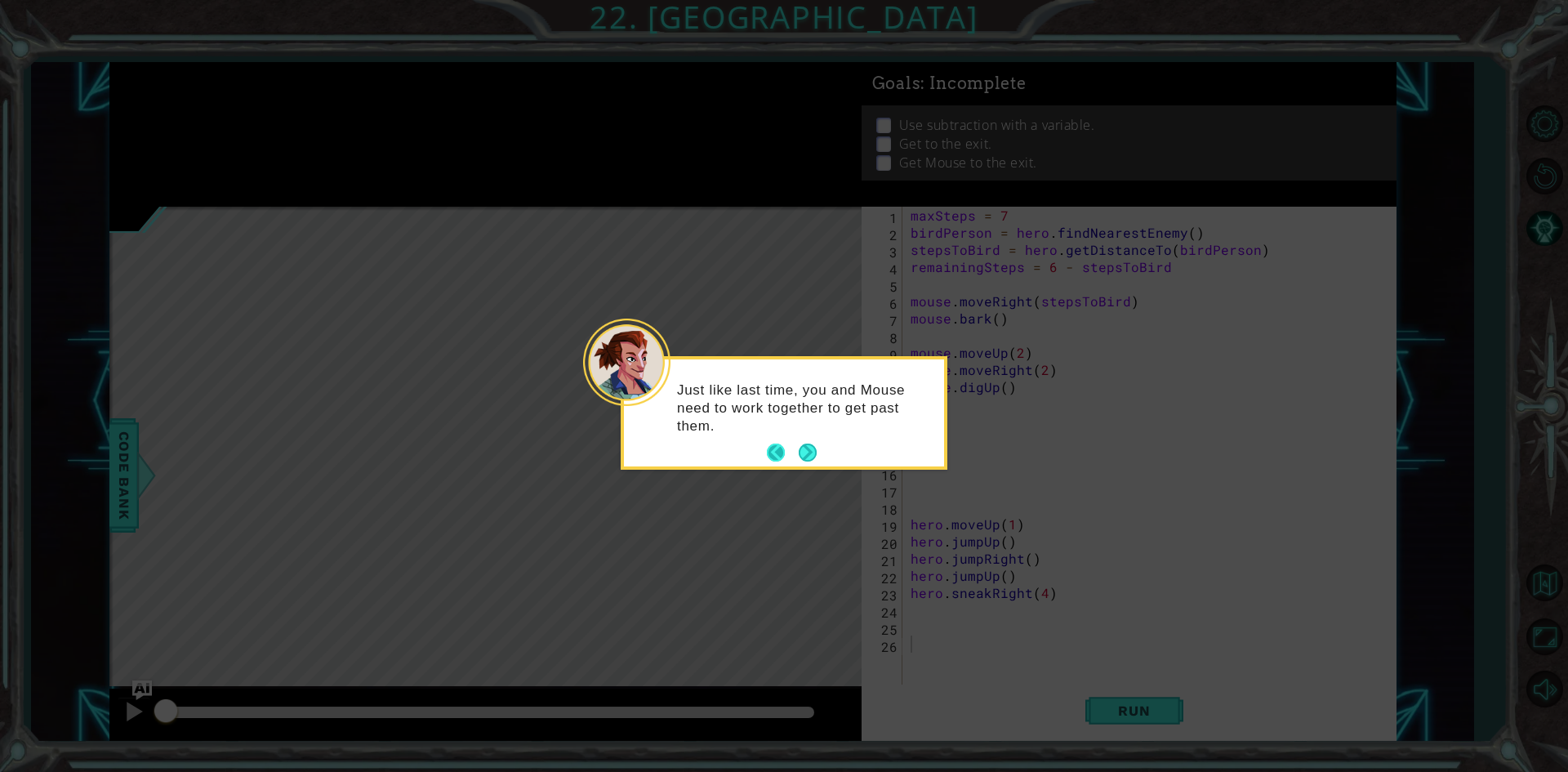
click at [791, 449] on button "Back" at bounding box center [782, 452] width 32 height 18
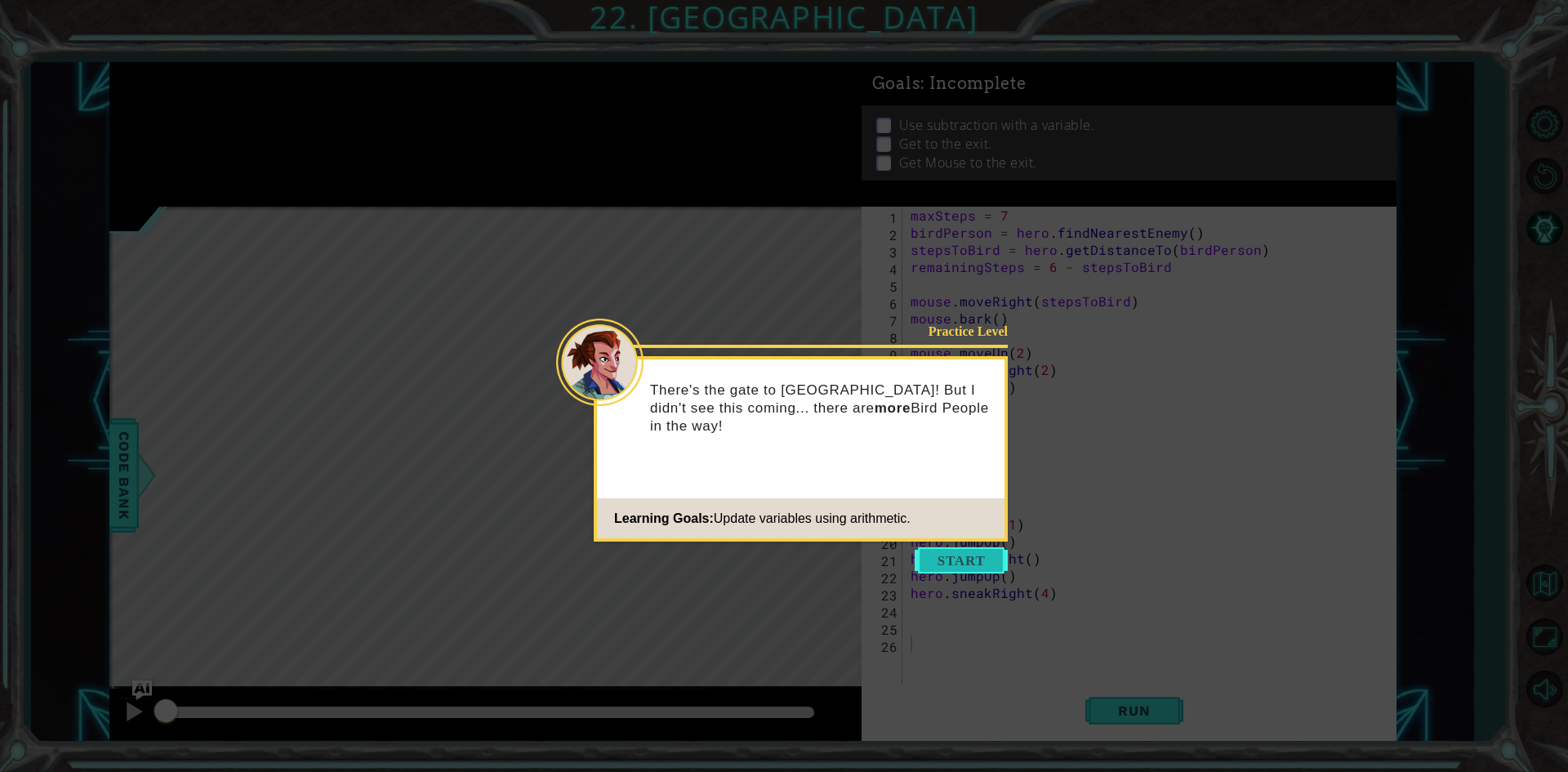
click at [948, 560] on button "Start" at bounding box center [961, 560] width 93 height 26
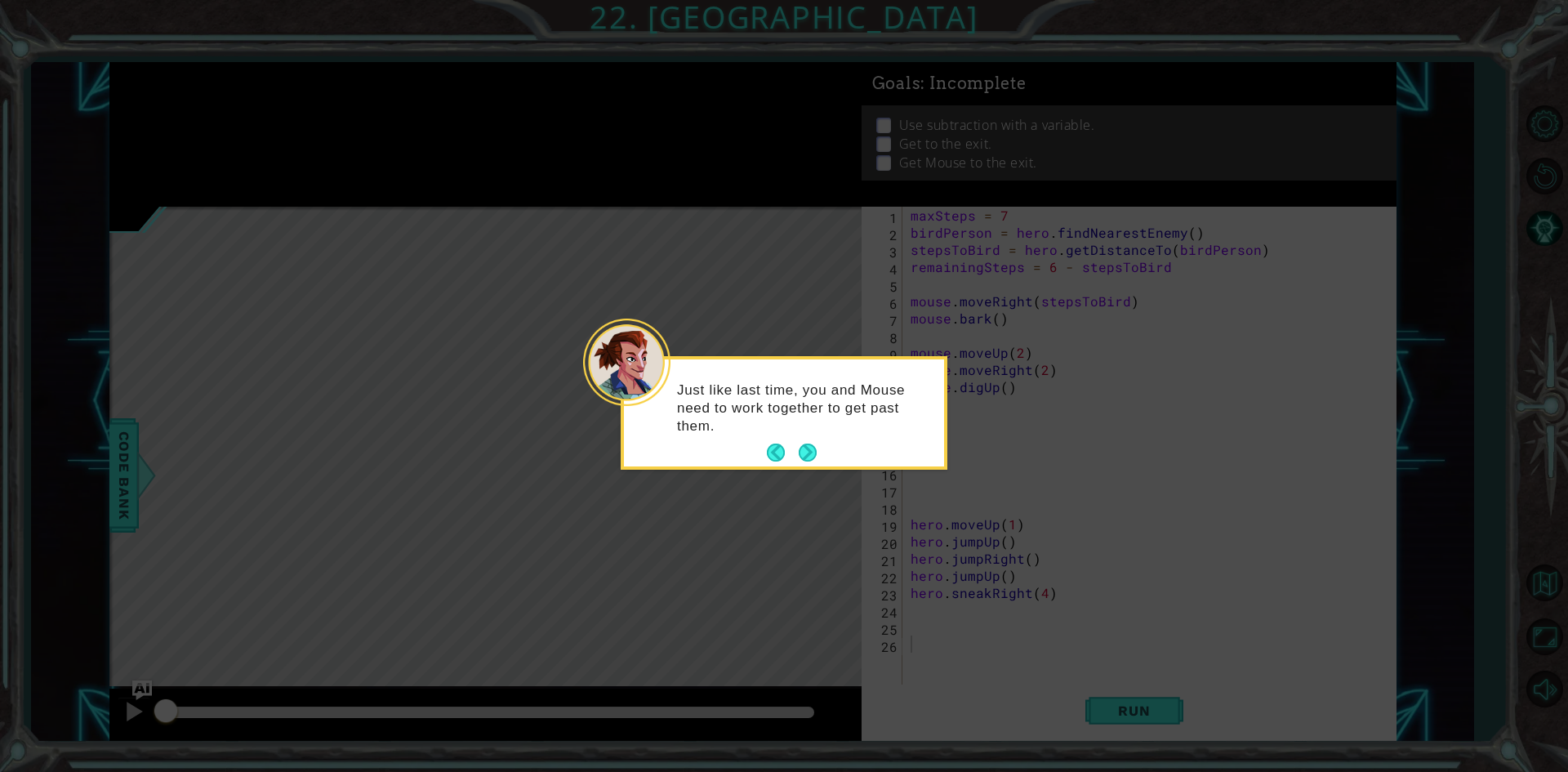
click at [811, 457] on button "Next" at bounding box center [807, 452] width 18 height 18
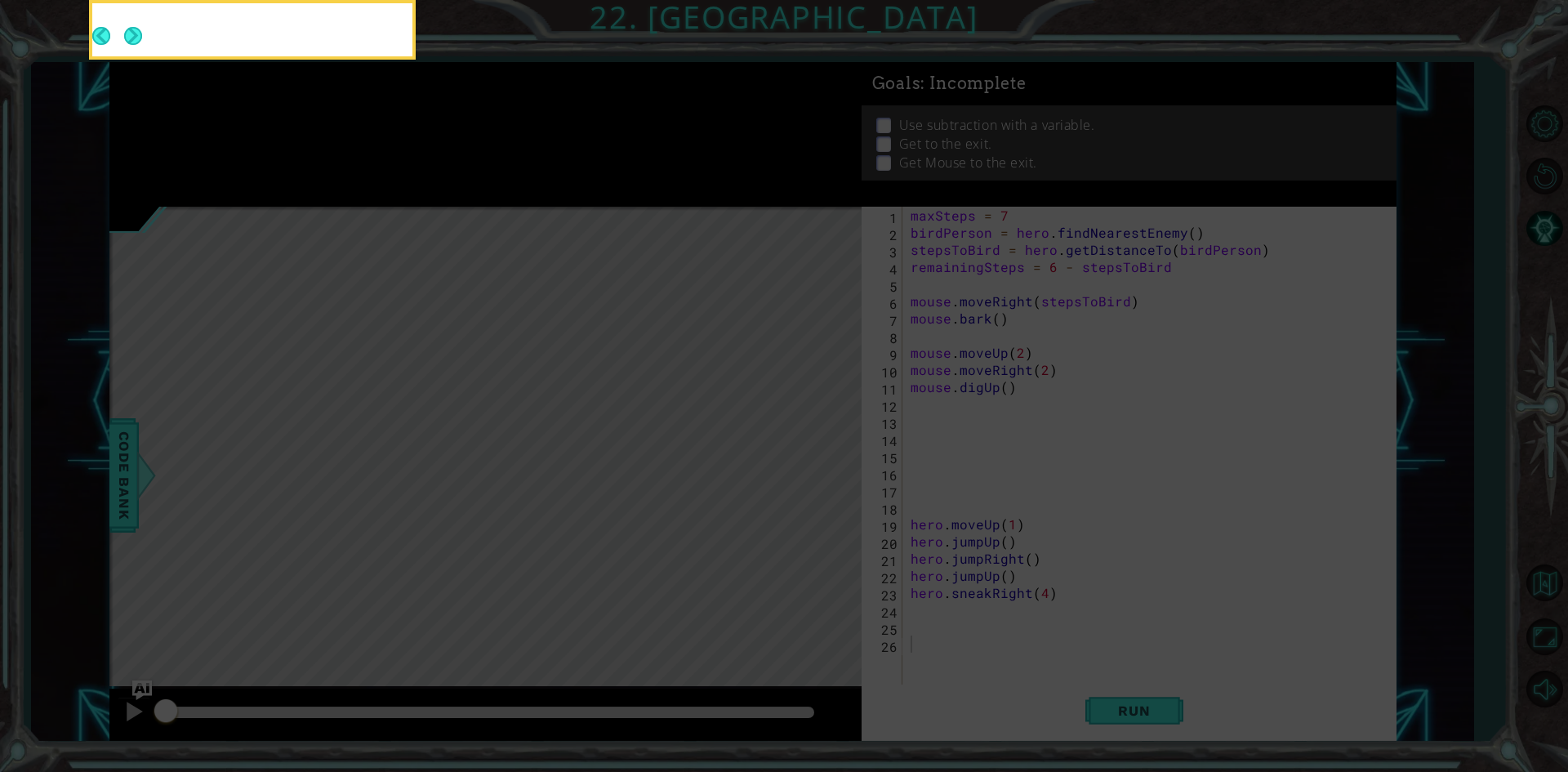
click at [811, 457] on icon at bounding box center [784, 115] width 1568 height 1313
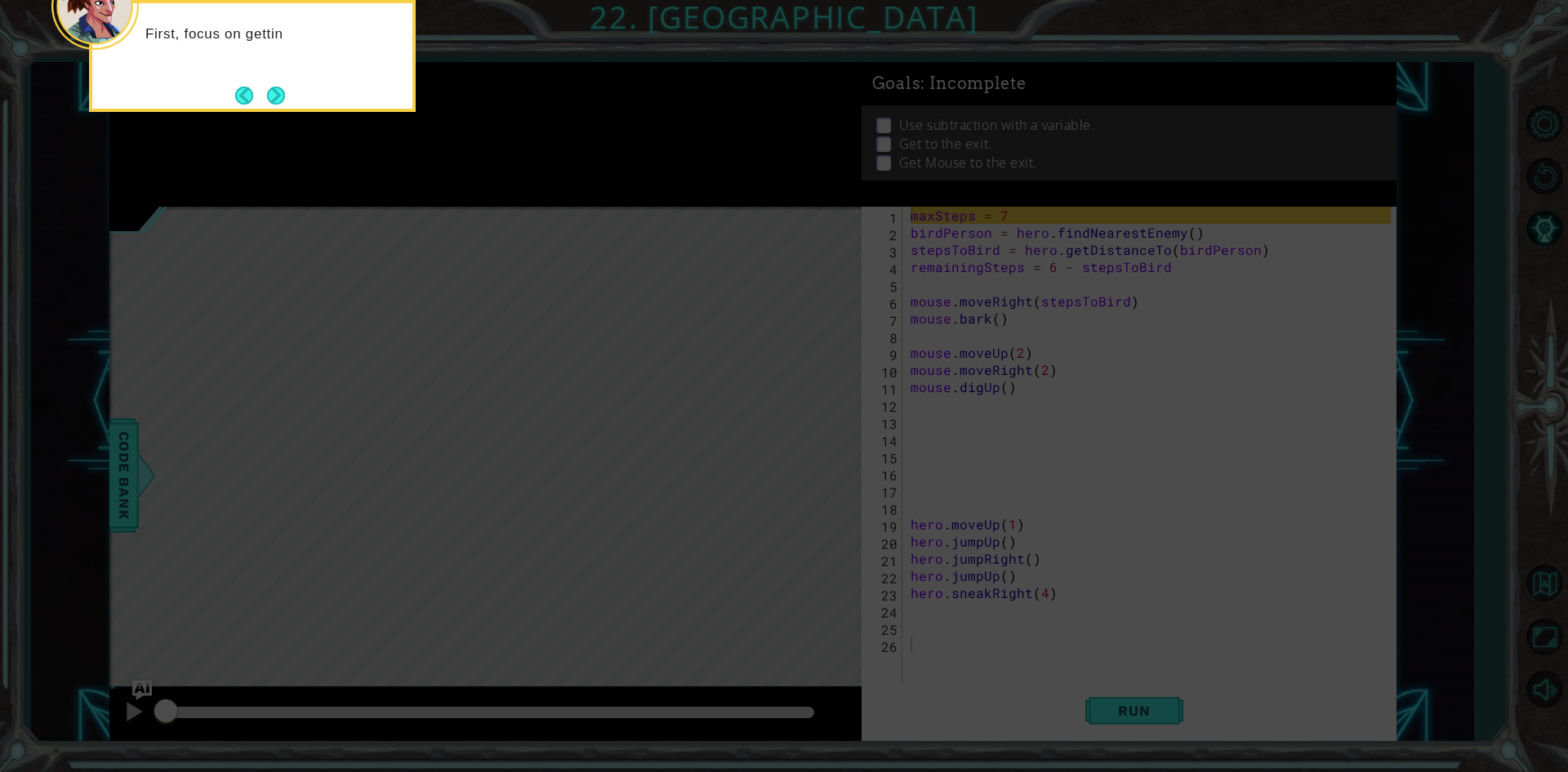
click at [291, 107] on div "First, focus on gettin" at bounding box center [253, 56] width 327 height 112
click at [267, 101] on button "Next" at bounding box center [276, 95] width 18 height 18
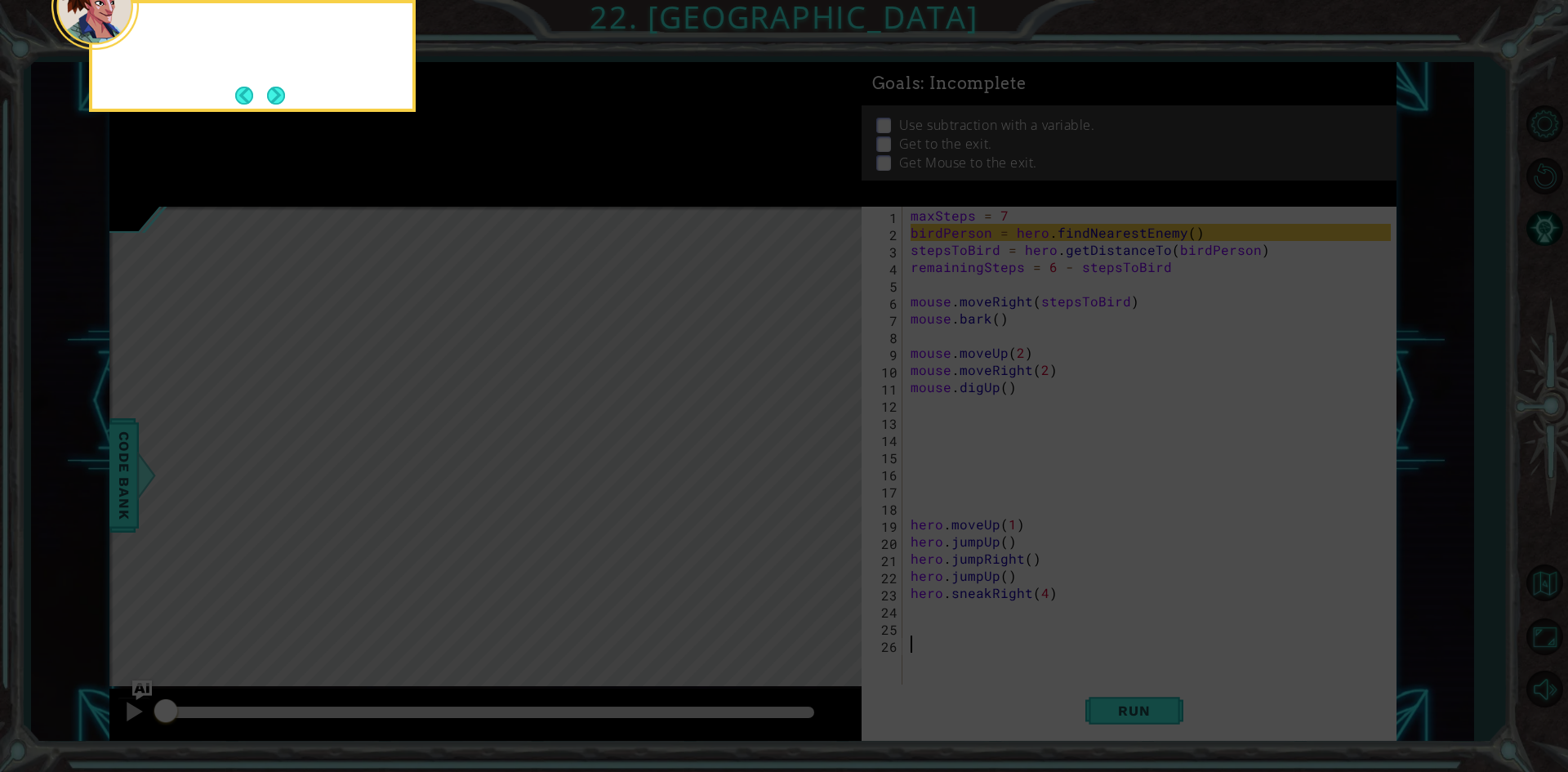
click at [264, 101] on button "Back" at bounding box center [251, 95] width 32 height 18
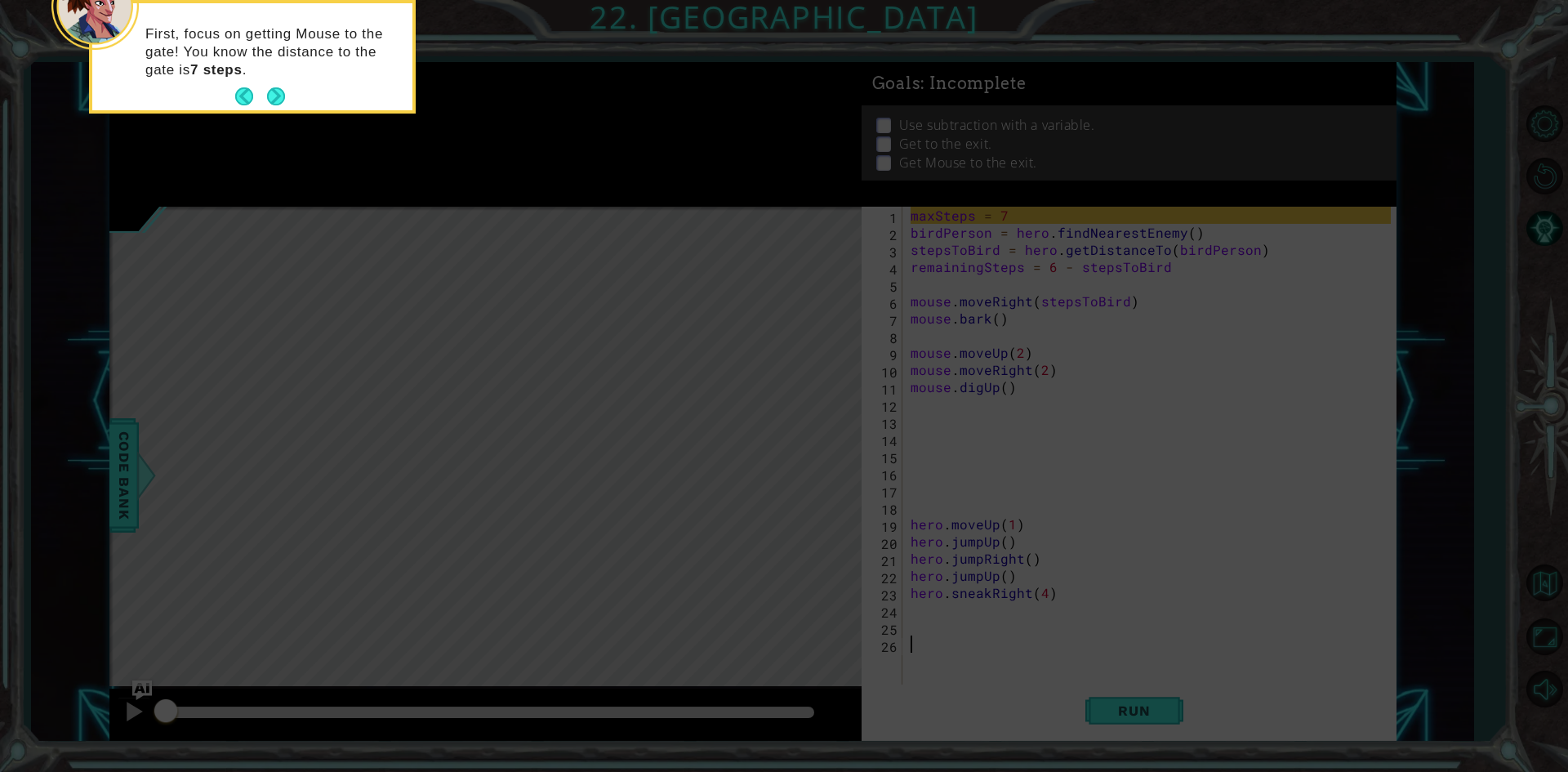
click at [264, 101] on button "Back" at bounding box center [251, 96] width 32 height 18
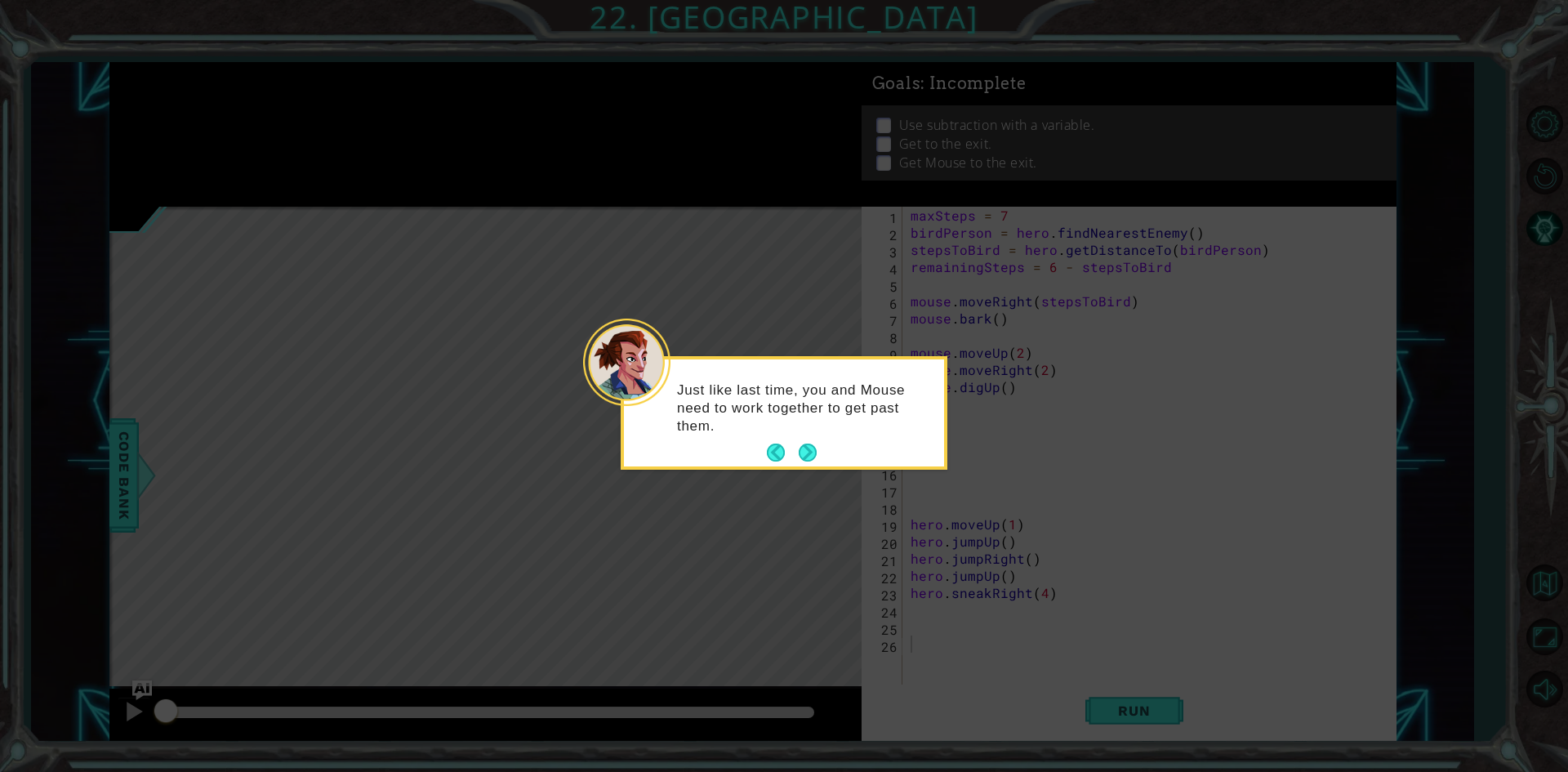
click at [264, 101] on icon at bounding box center [784, 386] width 1568 height 772
click at [815, 459] on button "Next" at bounding box center [807, 452] width 18 height 18
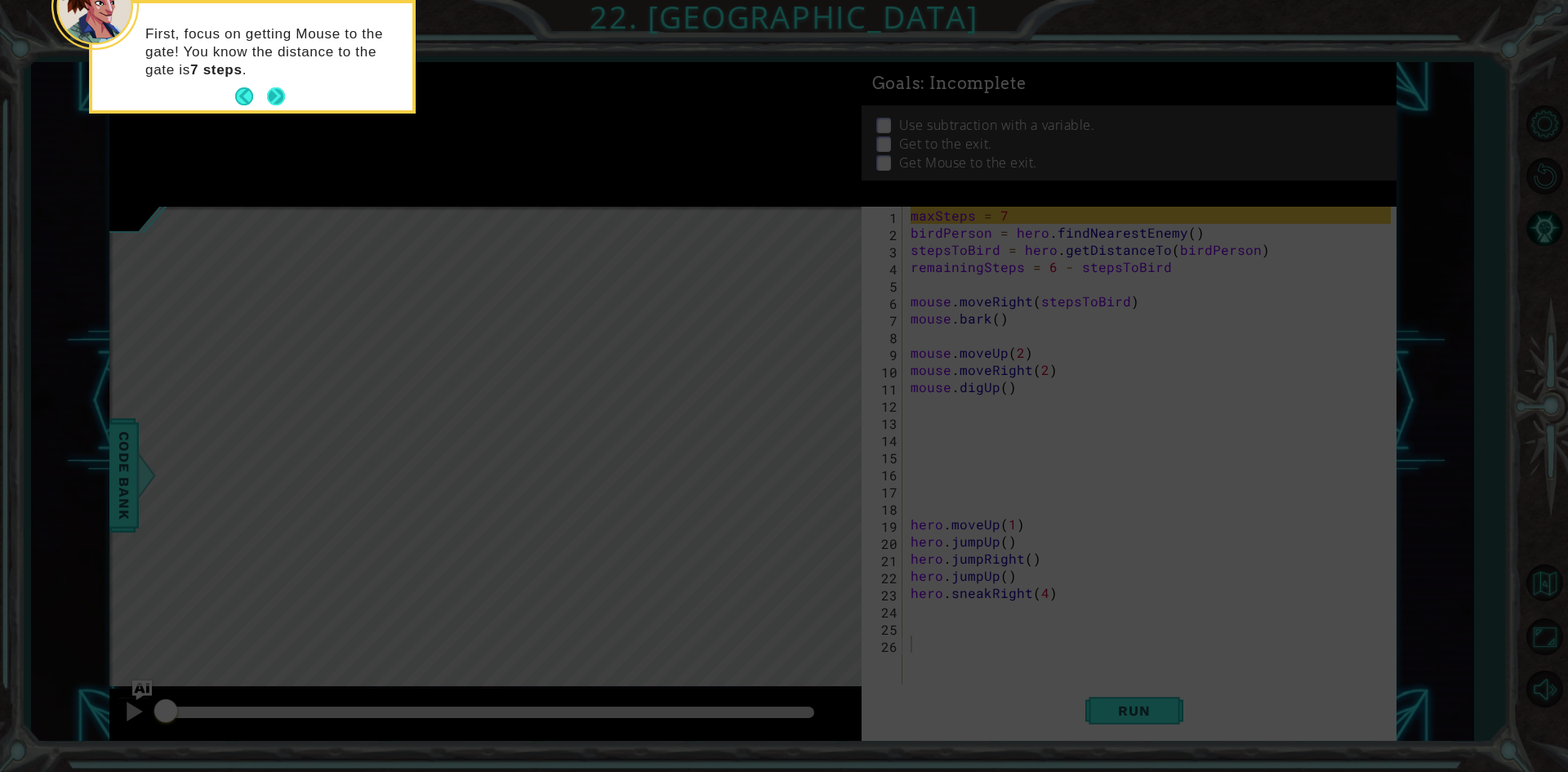
click at [268, 97] on button "Next" at bounding box center [276, 96] width 18 height 18
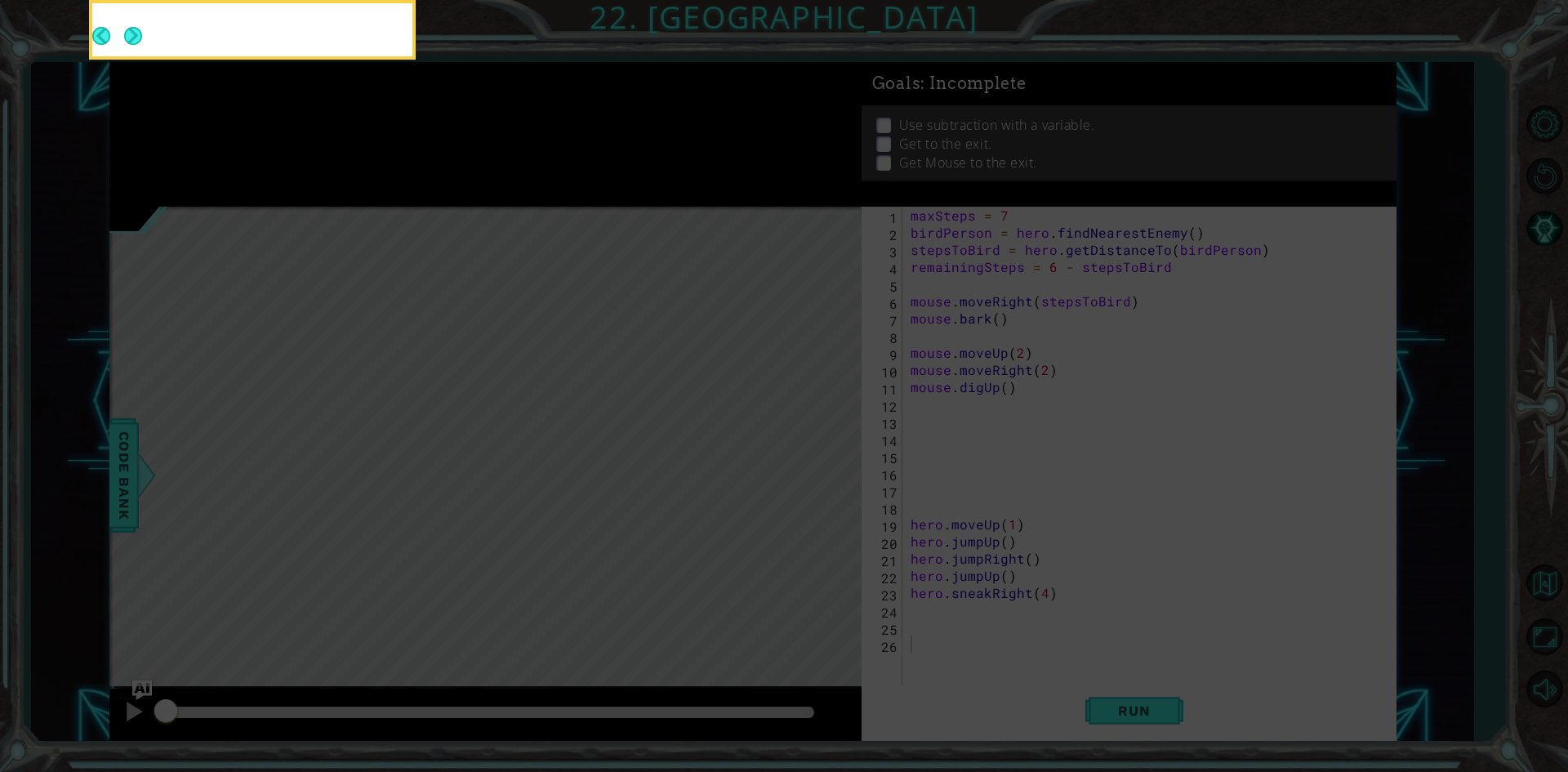
click at [142, 45] on button "Next" at bounding box center [133, 36] width 18 height 18
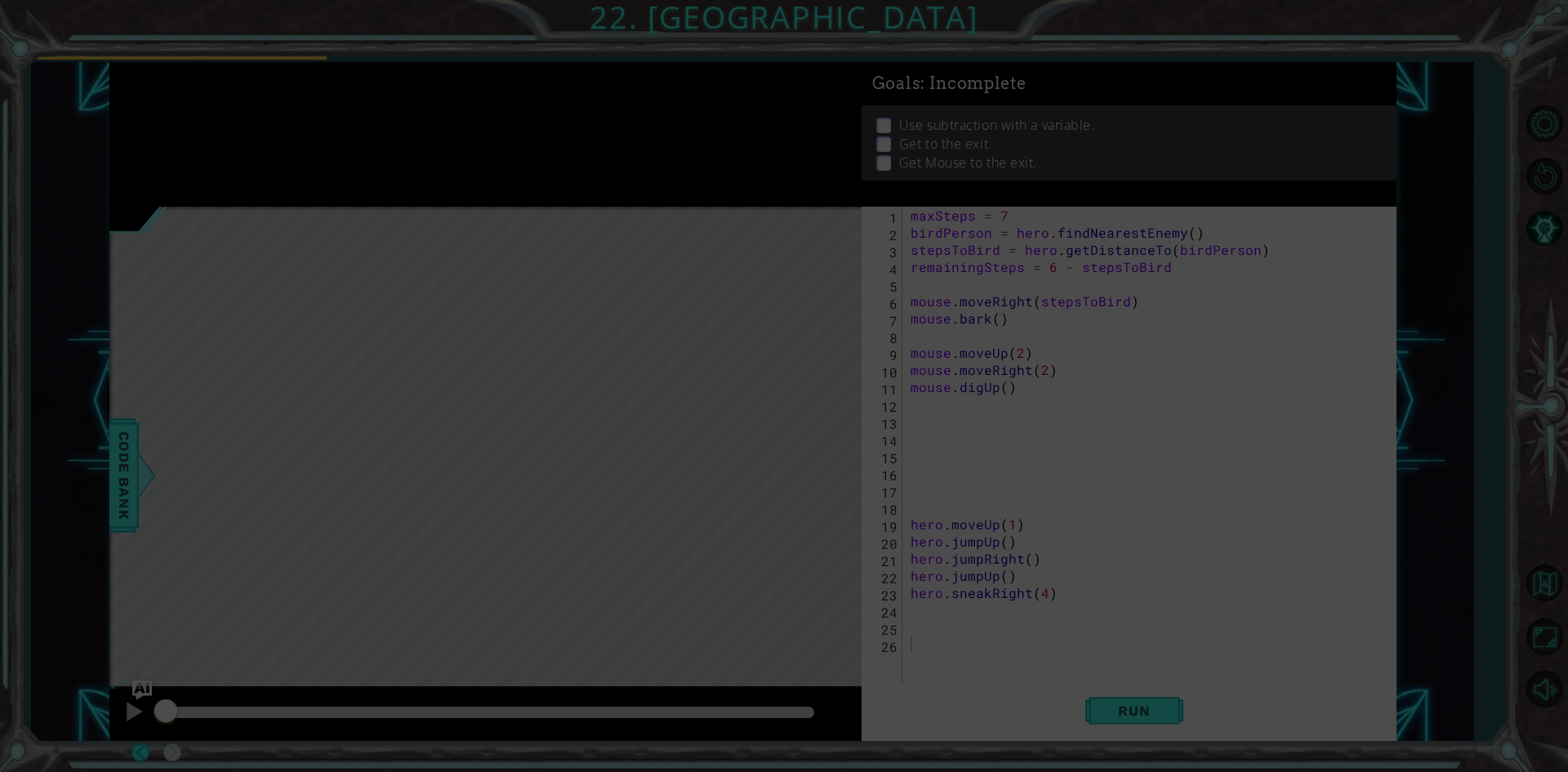
click at [196, 57] on div at bounding box center [163, 29] width 64 height 53
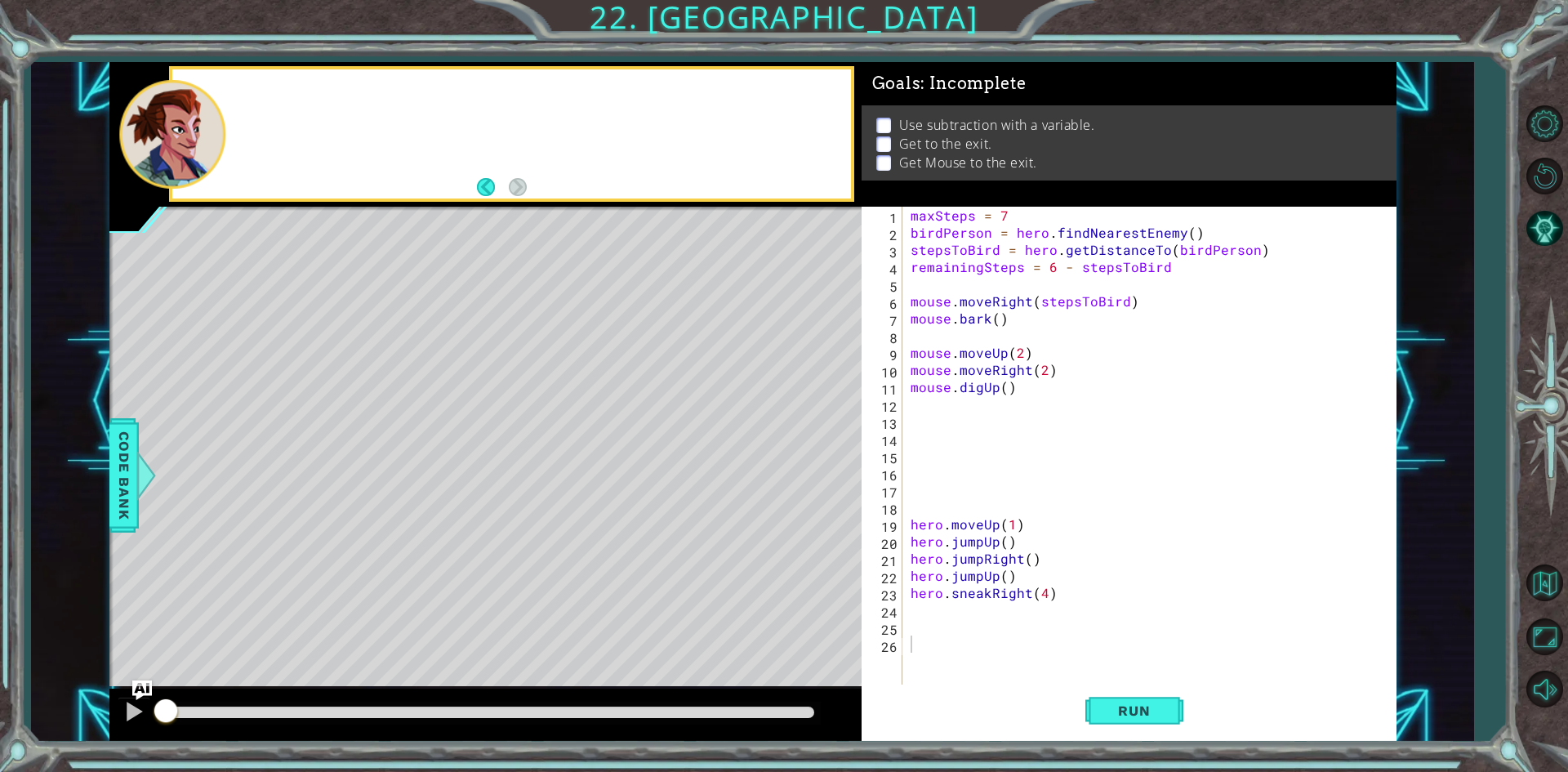
click at [268, 97] on div at bounding box center [510, 134] width 677 height 129
click at [1550, 583] on button "Back to Map" at bounding box center [1543, 583] width 47 height 47
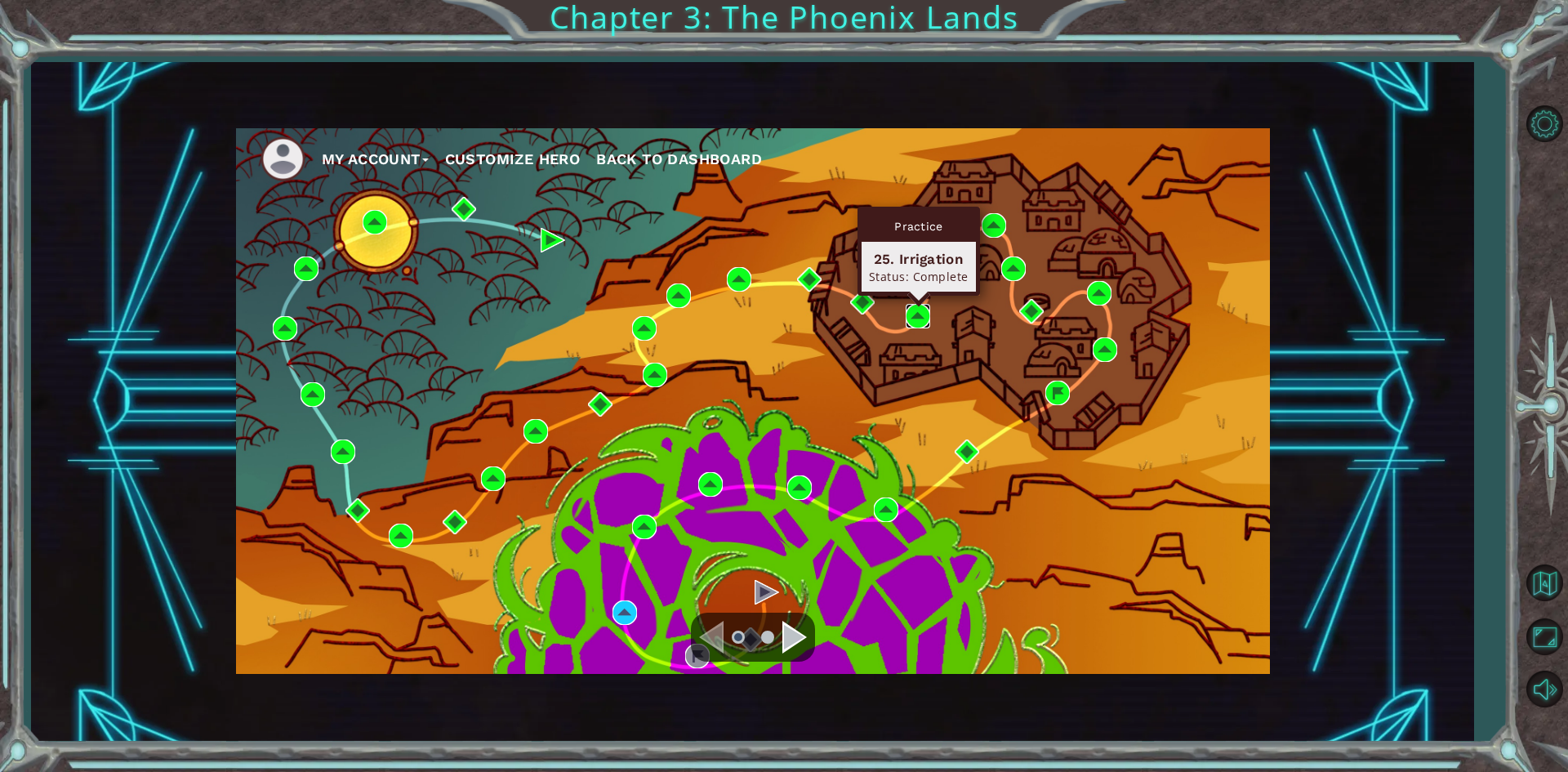
click at [918, 318] on img at bounding box center [917, 315] width 24 height 24
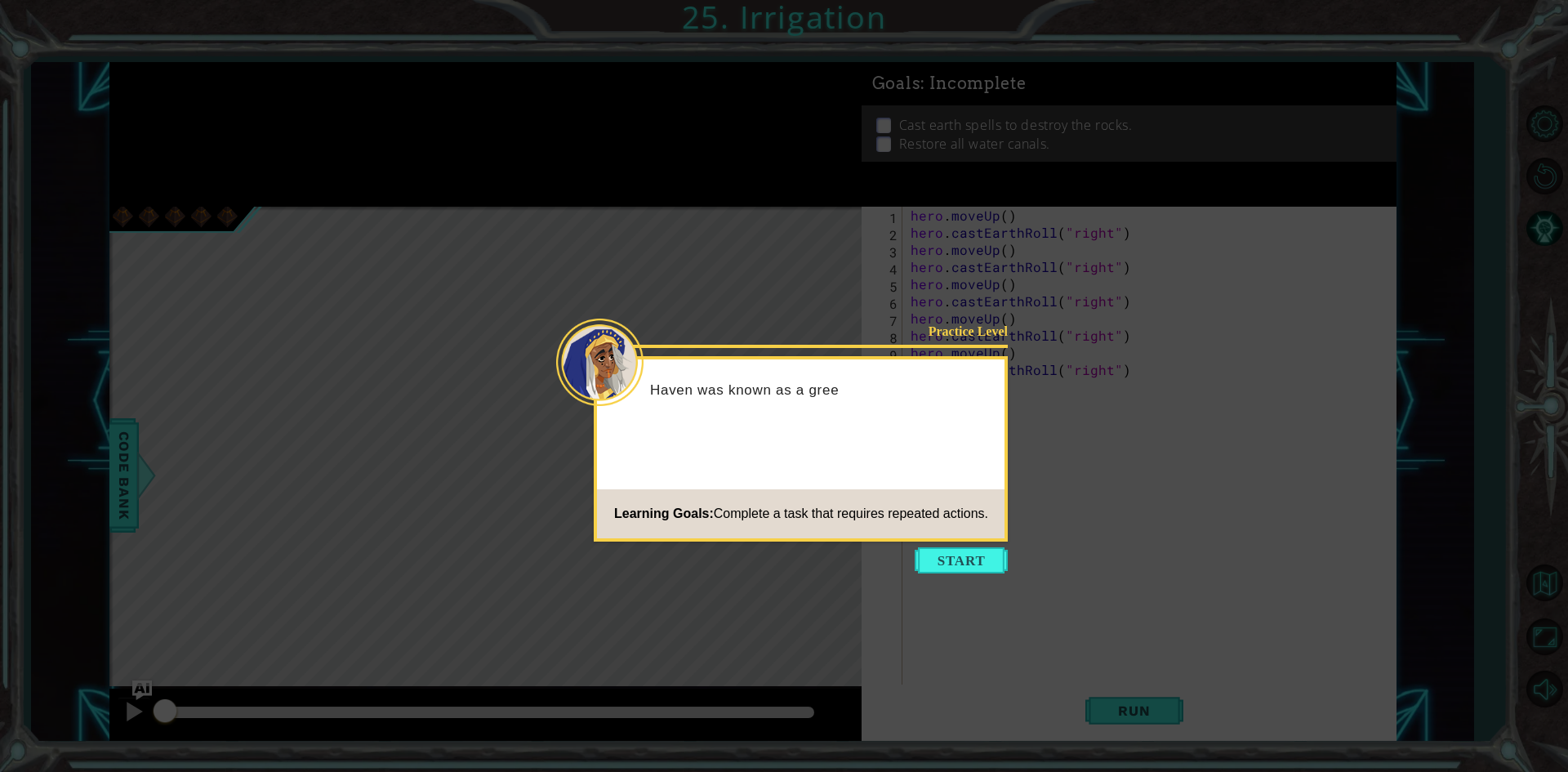
click at [957, 578] on icon at bounding box center [784, 386] width 1568 height 772
click at [978, 553] on button "Start" at bounding box center [961, 560] width 93 height 26
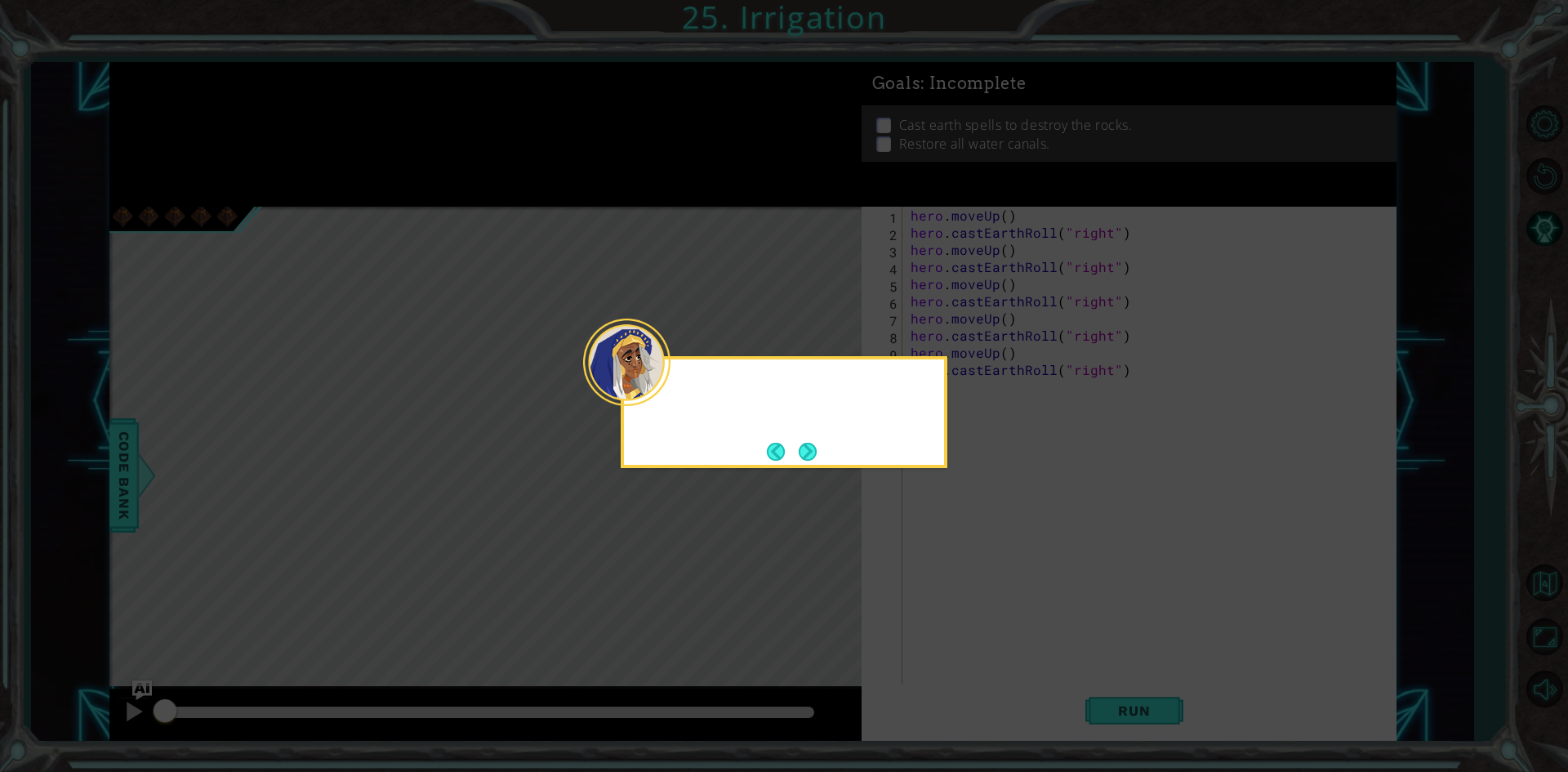
click at [970, 567] on icon at bounding box center [784, 386] width 1568 height 772
click at [800, 443] on button "Next" at bounding box center [807, 452] width 18 height 18
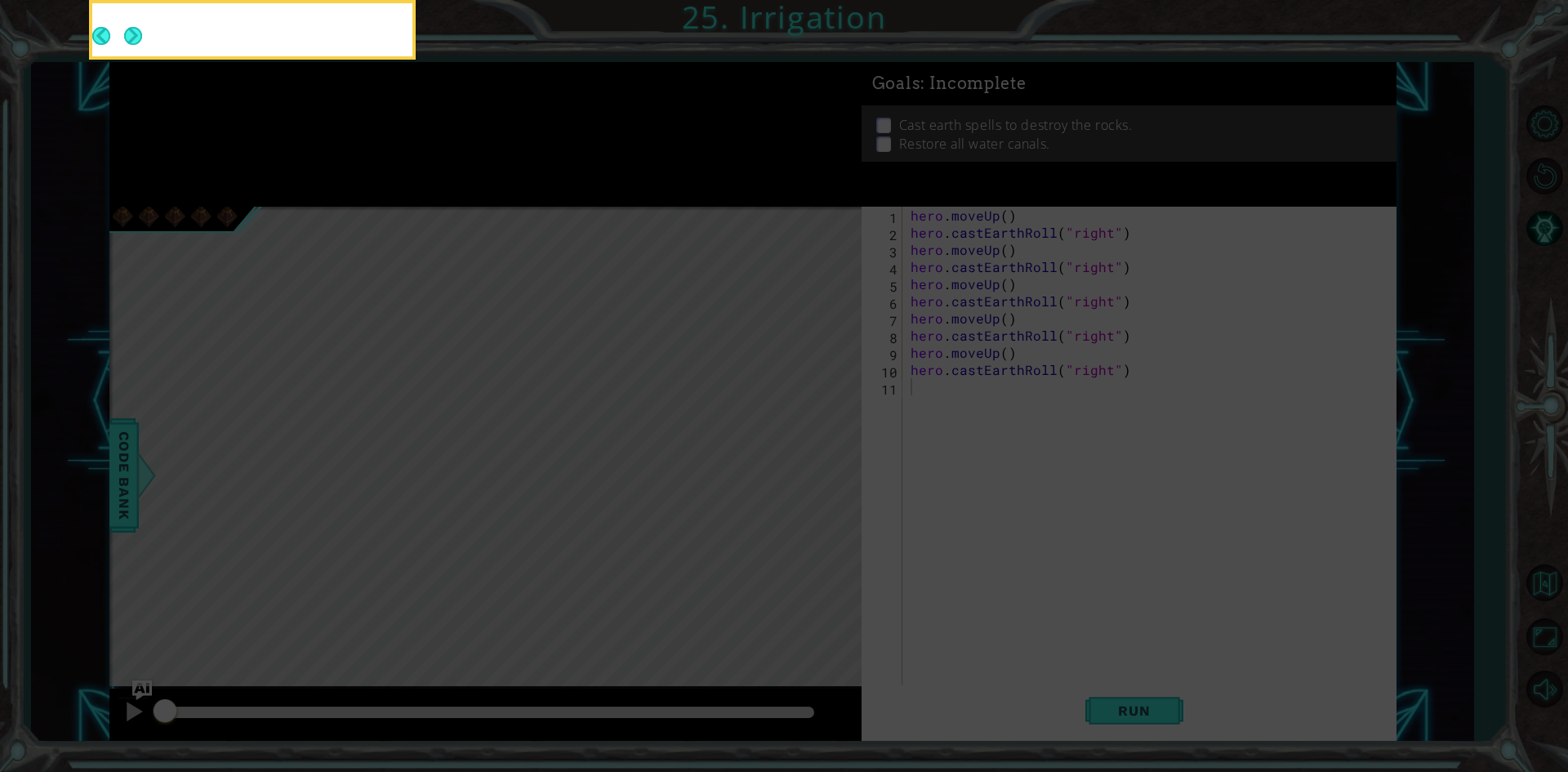
click at [802, 443] on icon at bounding box center [784, 115] width 1568 height 1313
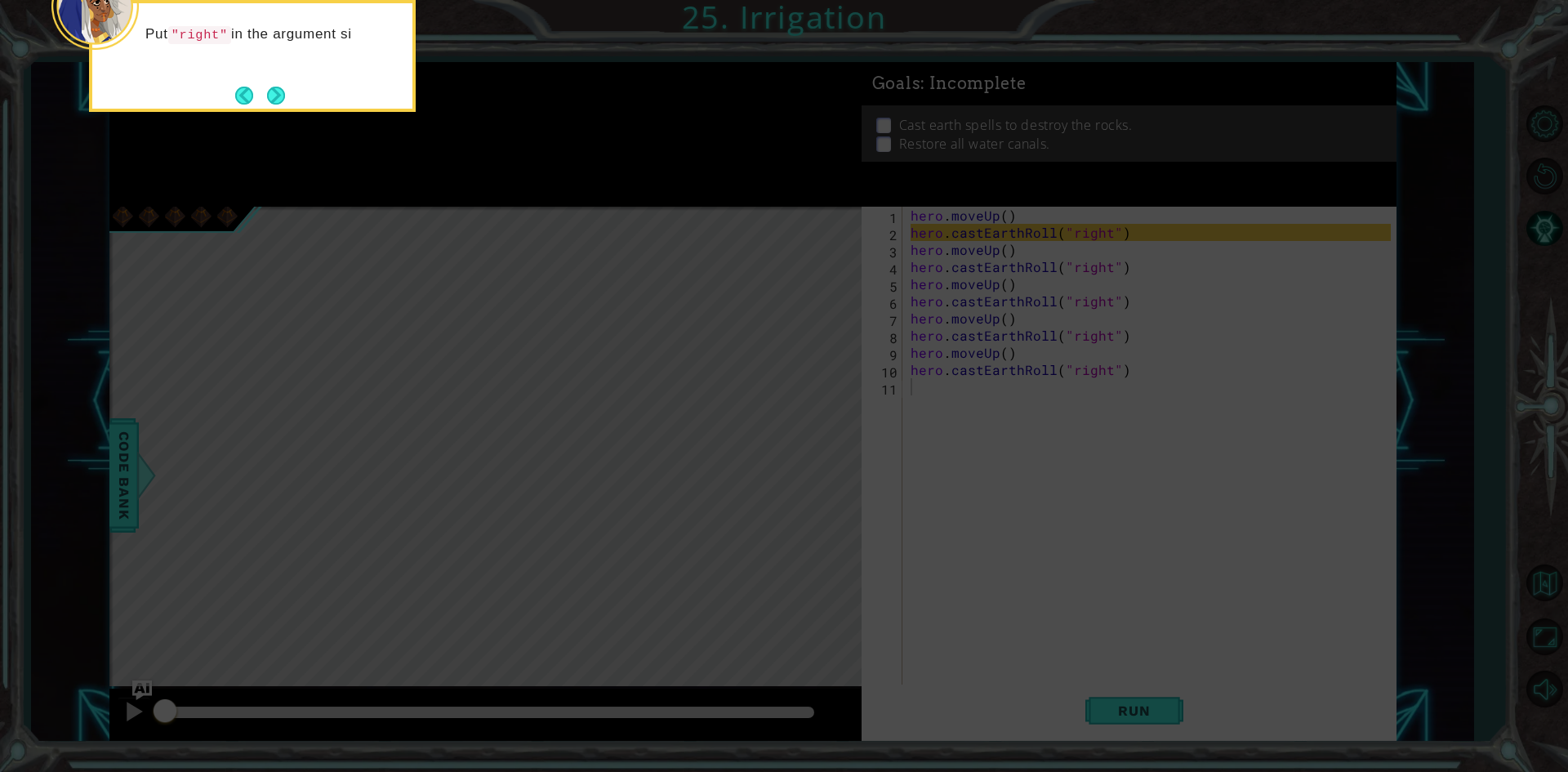
click at [279, 112] on div "Put "right" in the argument si" at bounding box center [253, 56] width 327 height 112
click at [279, 99] on button "Next" at bounding box center [276, 95] width 18 height 18
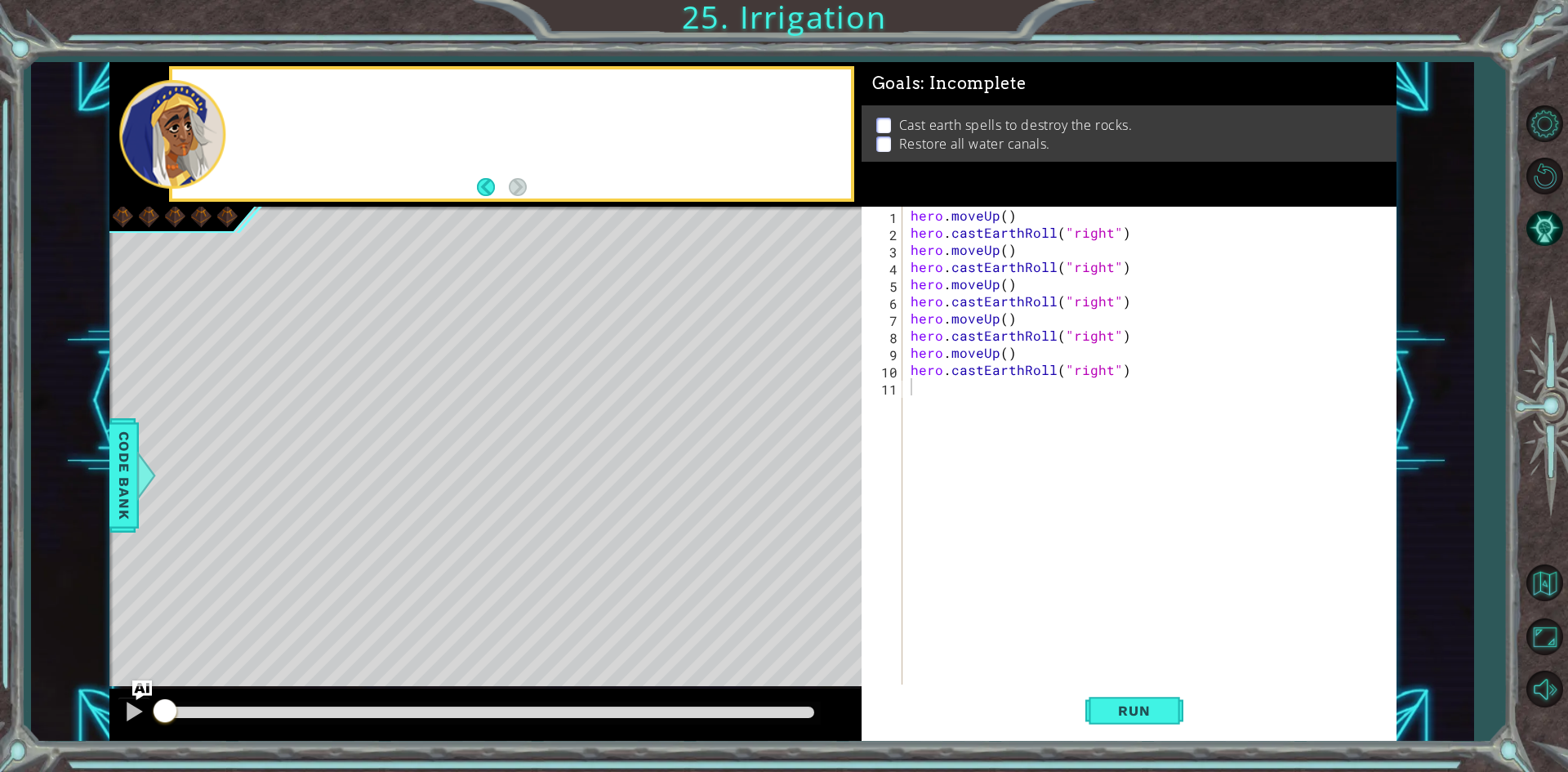
click at [279, 99] on div at bounding box center [510, 134] width 677 height 129
click at [1552, 560] on button "Back to Map" at bounding box center [1543, 583] width 47 height 47
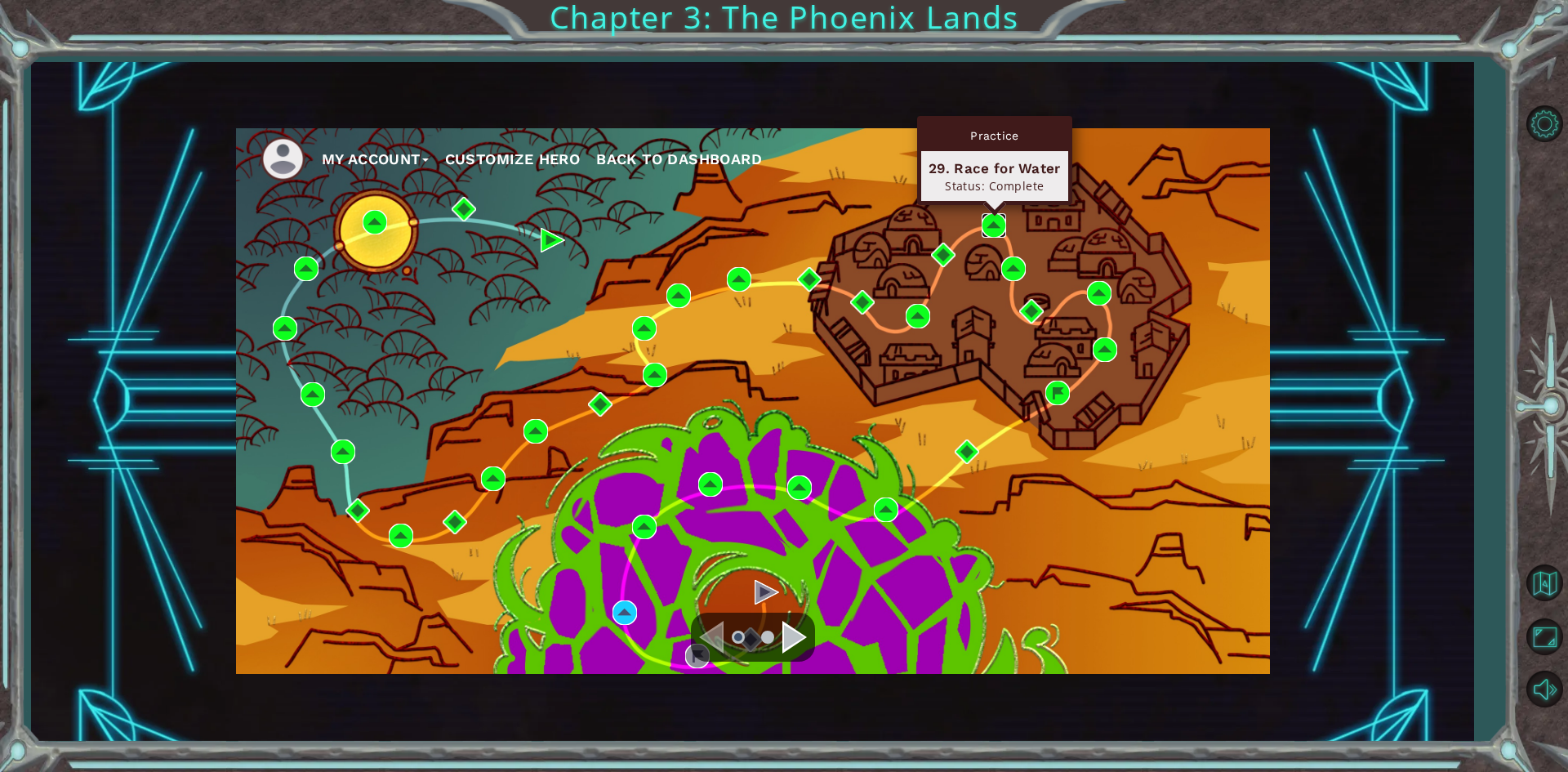
click at [995, 226] on img at bounding box center [992, 225] width 24 height 24
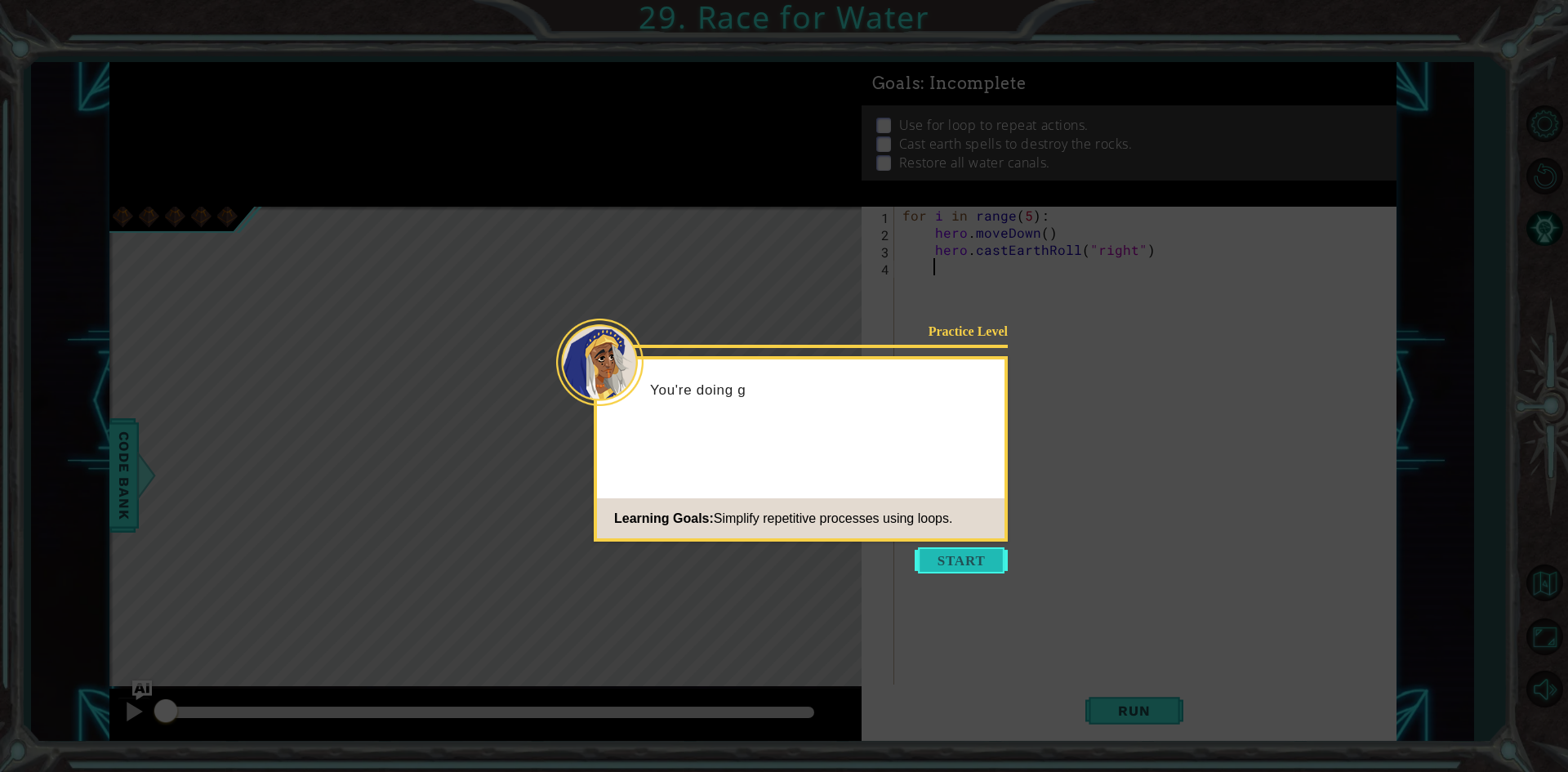
click at [924, 567] on button "Start" at bounding box center [961, 560] width 93 height 26
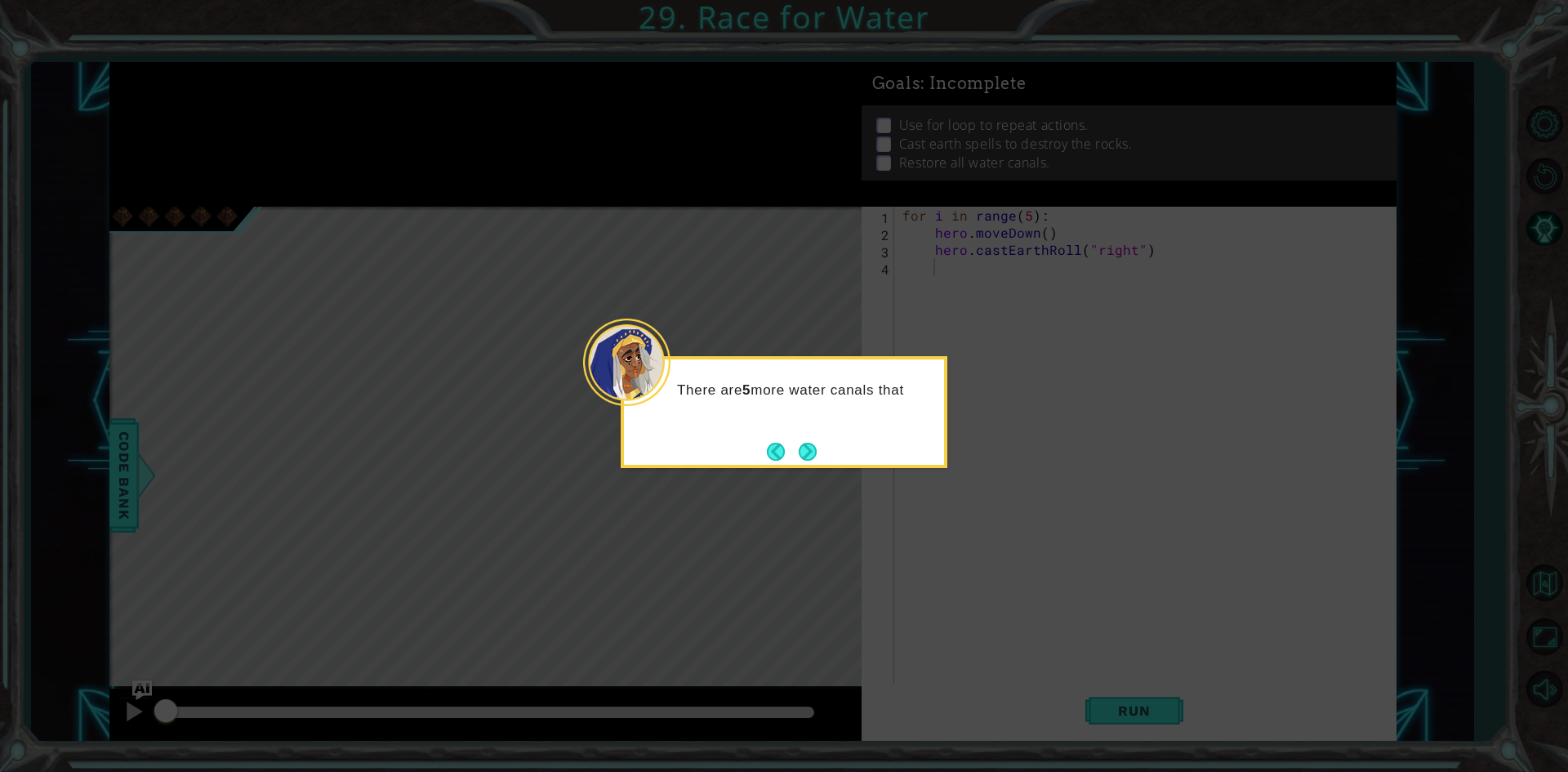
click at [828, 452] on div "There are 5 more water canals that" at bounding box center [784, 412] width 327 height 112
click at [812, 451] on button "Next" at bounding box center [807, 452] width 18 height 18
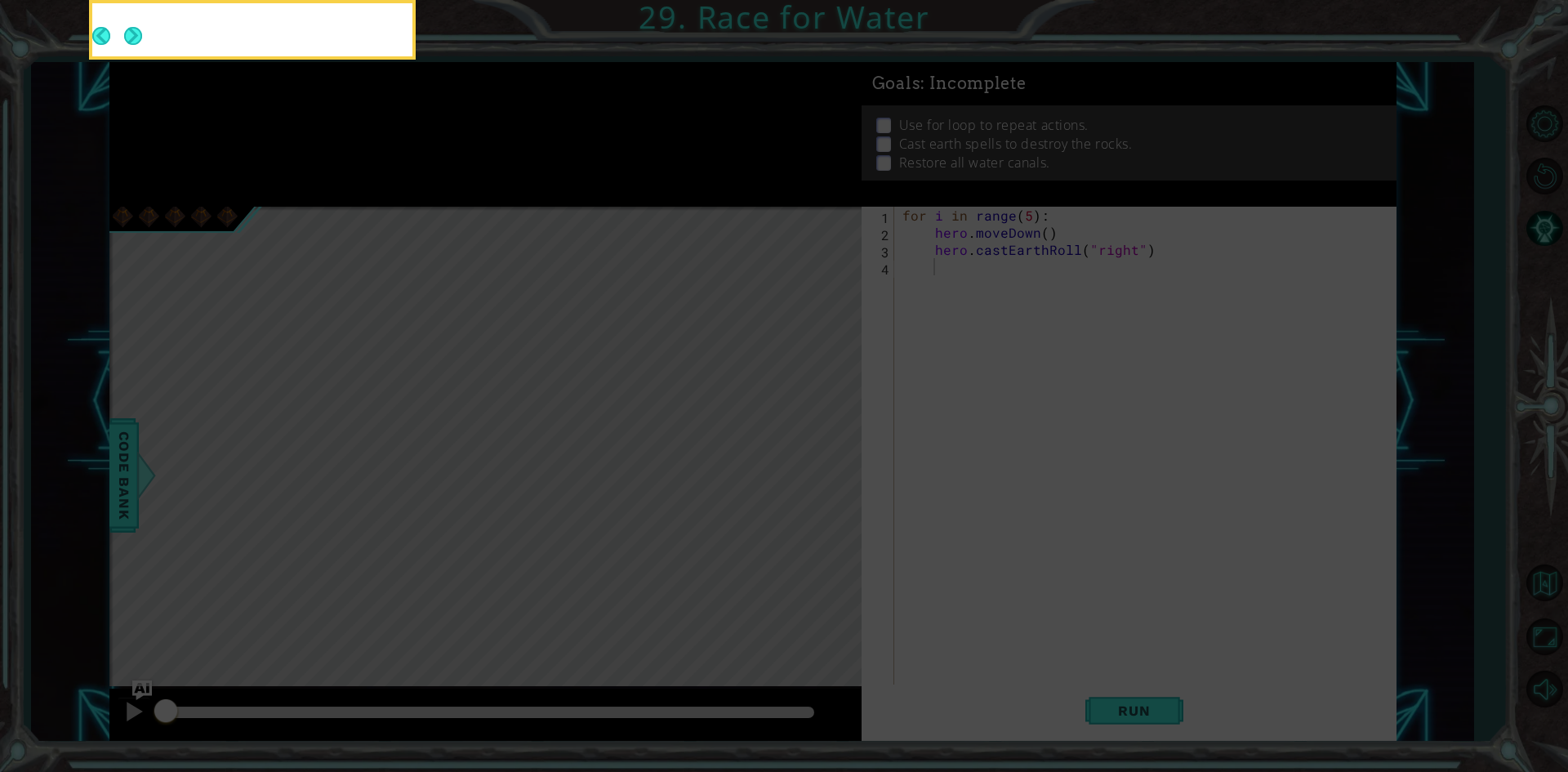
click at [812, 451] on icon at bounding box center [784, 115] width 1568 height 1313
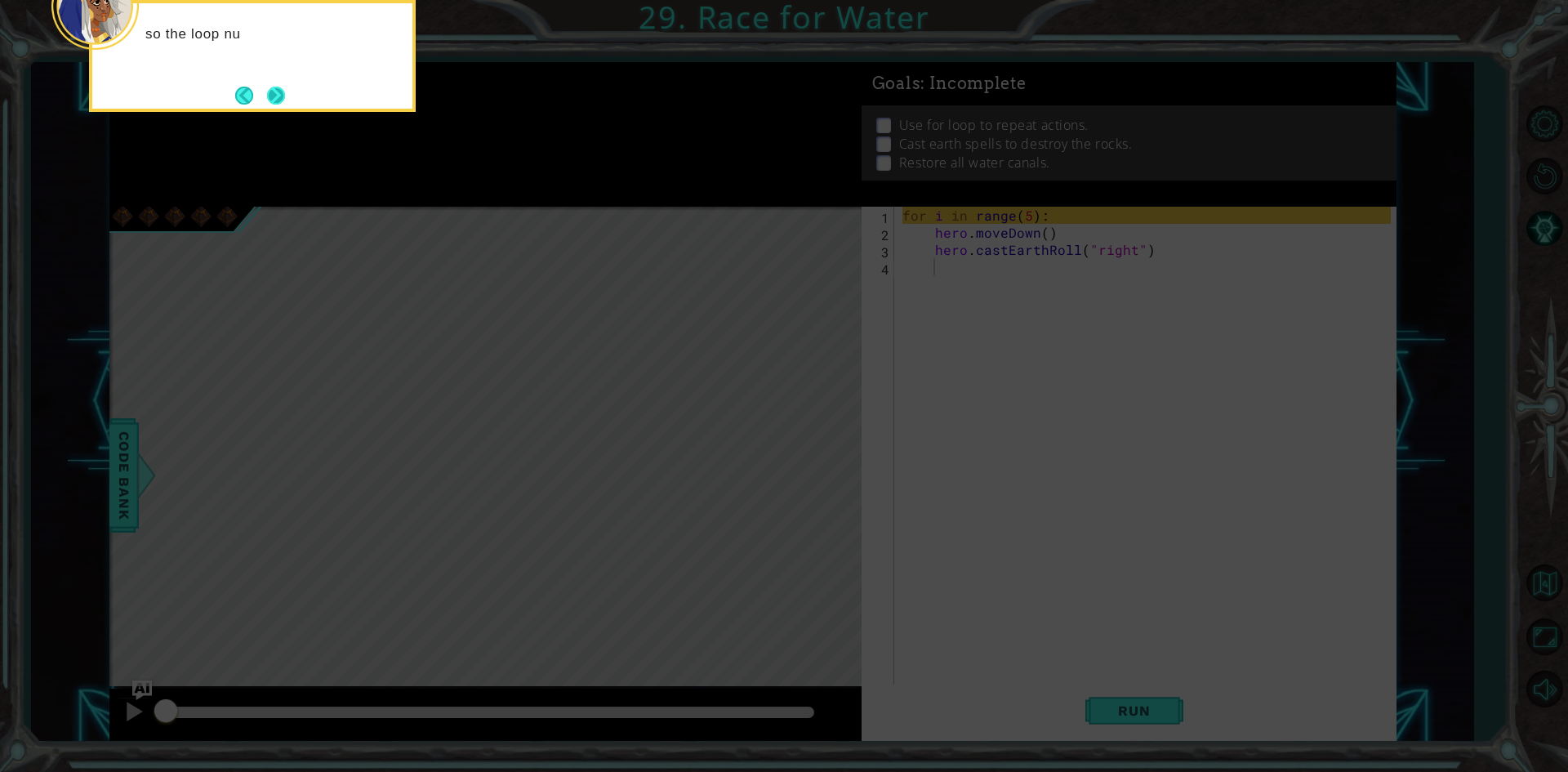
click at [268, 95] on button "Next" at bounding box center [276, 95] width 18 height 18
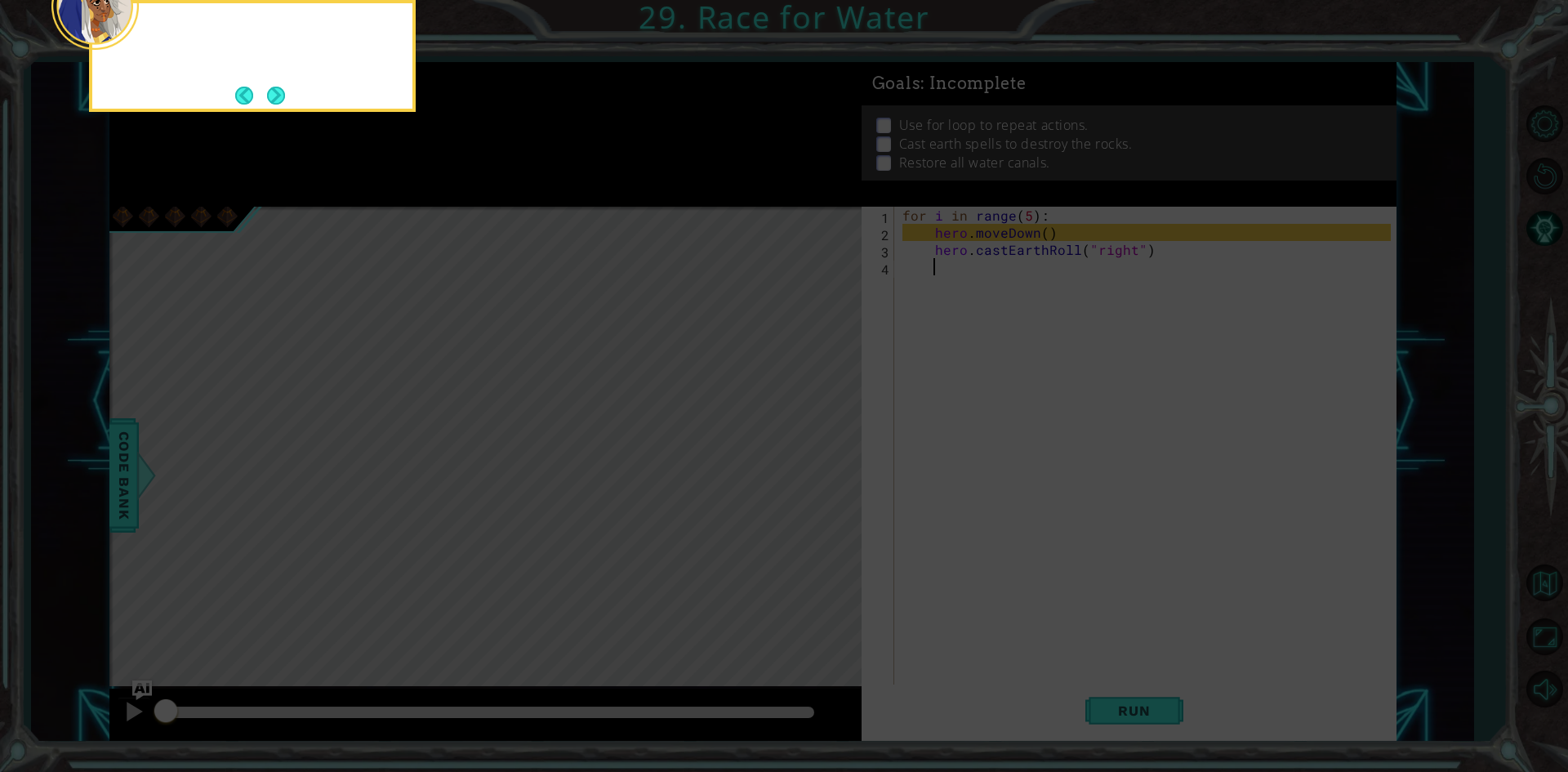
click at [268, 95] on button "Next" at bounding box center [277, 95] width 19 height 19
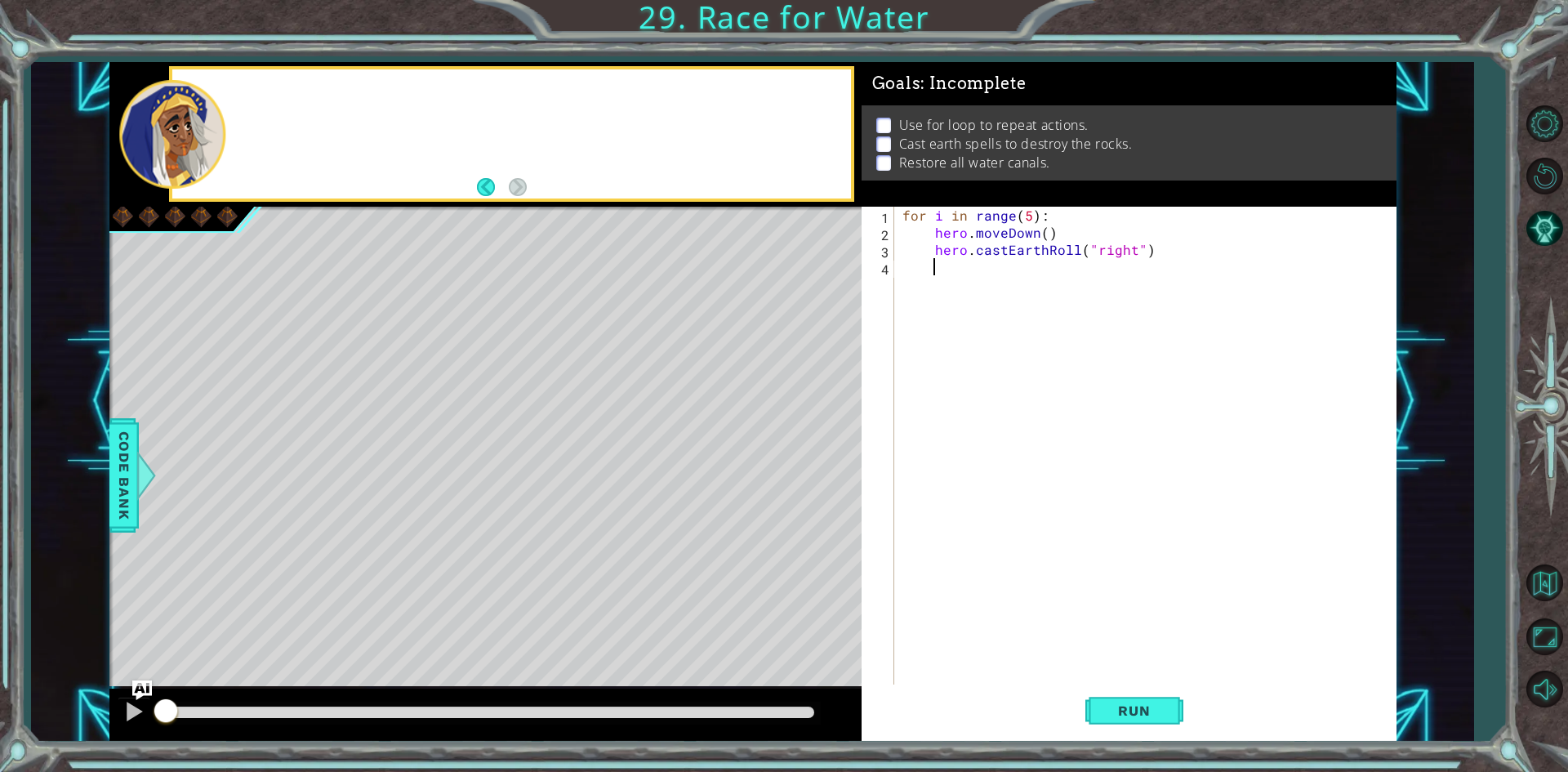
click at [268, 95] on div at bounding box center [510, 134] width 677 height 129
click at [1555, 582] on button "Back to Map" at bounding box center [1543, 583] width 47 height 47
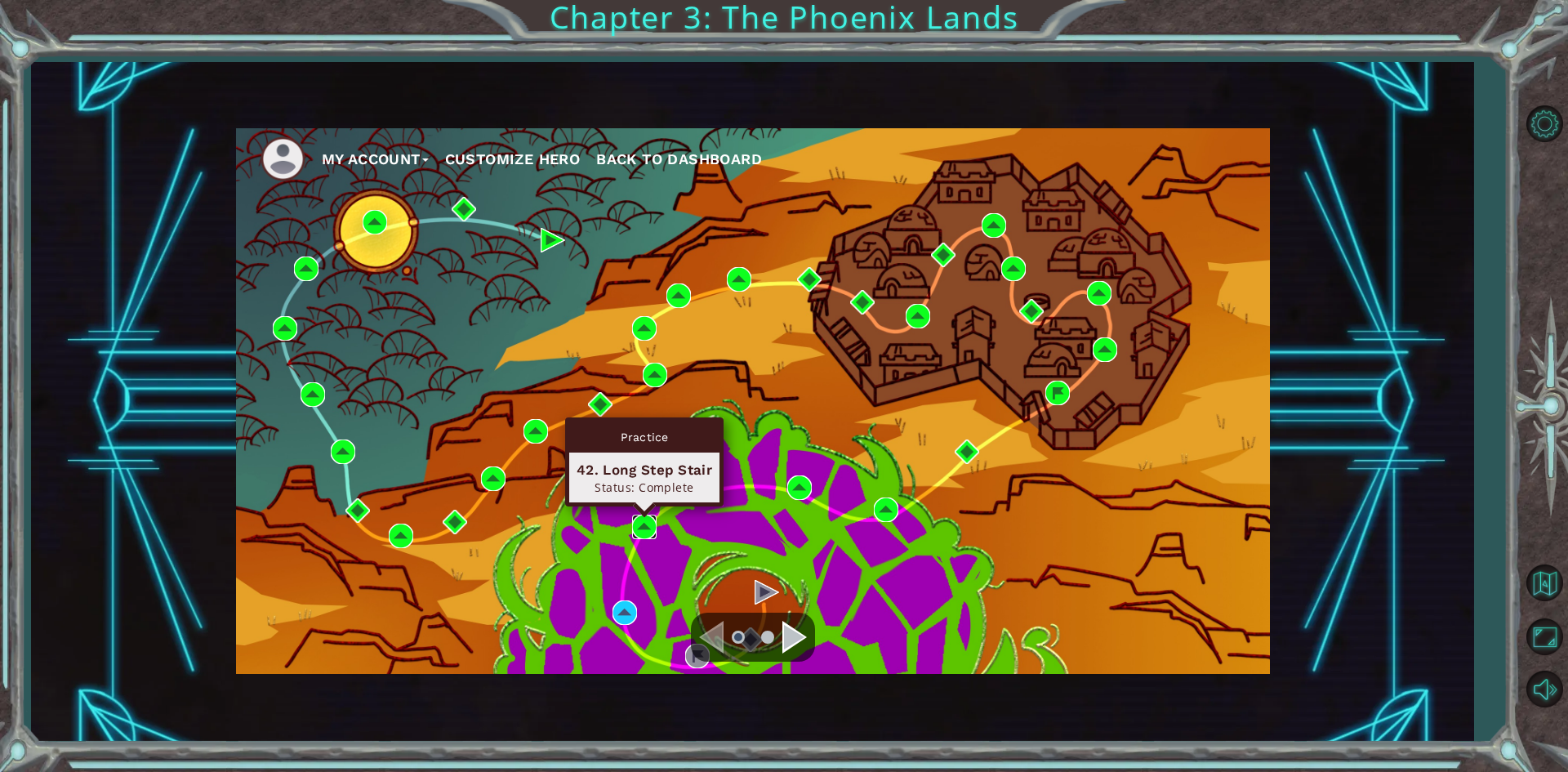
click at [640, 527] on img at bounding box center [644, 526] width 24 height 24
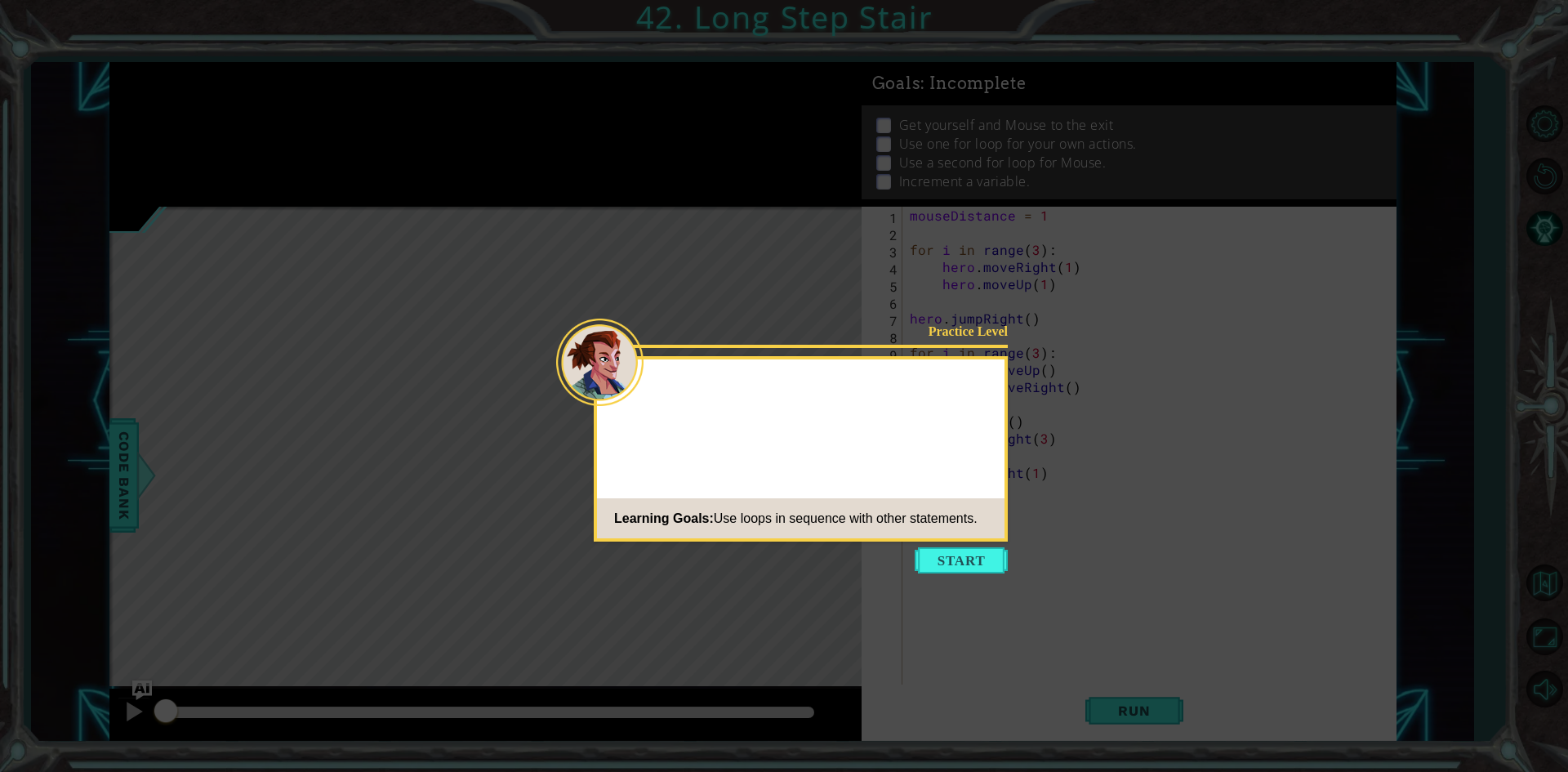
click at [938, 580] on icon at bounding box center [784, 386] width 1568 height 772
click at [938, 569] on button "Start" at bounding box center [961, 560] width 93 height 26
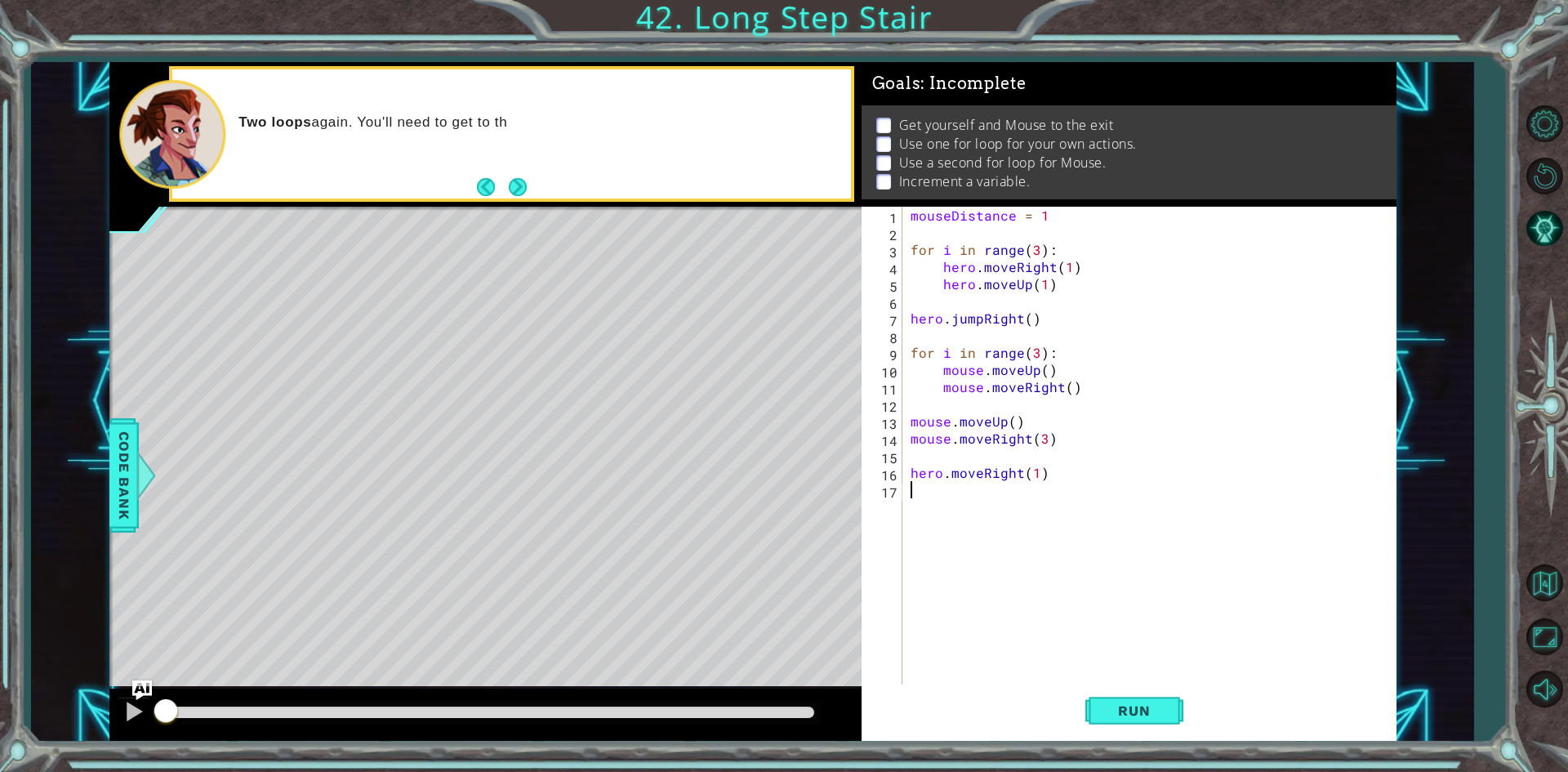
click at [998, 475] on div "mouseDistance = 1 for i in range ( 3 ) : hero . moveRight ( 1 ) hero . moveUp (…" at bounding box center [1153, 463] width 492 height 514
click at [991, 435] on div "mouseDistance = 1 for i in range ( 3 ) : hero . moveRight ( 1 ) hero . moveUp (…" at bounding box center [1153, 463] width 492 height 514
click at [986, 417] on div "mouseDistance = 1 for i in range ( 3 ) : hero . moveRight ( 1 ) hero . moveUp (…" at bounding box center [1153, 463] width 492 height 514
click at [986, 388] on div "mouseDistance = 1 for i in range ( 3 ) : hero . moveRight ( 1 ) hero . moveUp (…" at bounding box center [1153, 463] width 492 height 514
click at [986, 380] on div "mouseDistance = 1 for i in range ( 3 ) : hero . moveRight ( 1 ) hero . moveUp (…" at bounding box center [1153, 463] width 492 height 514
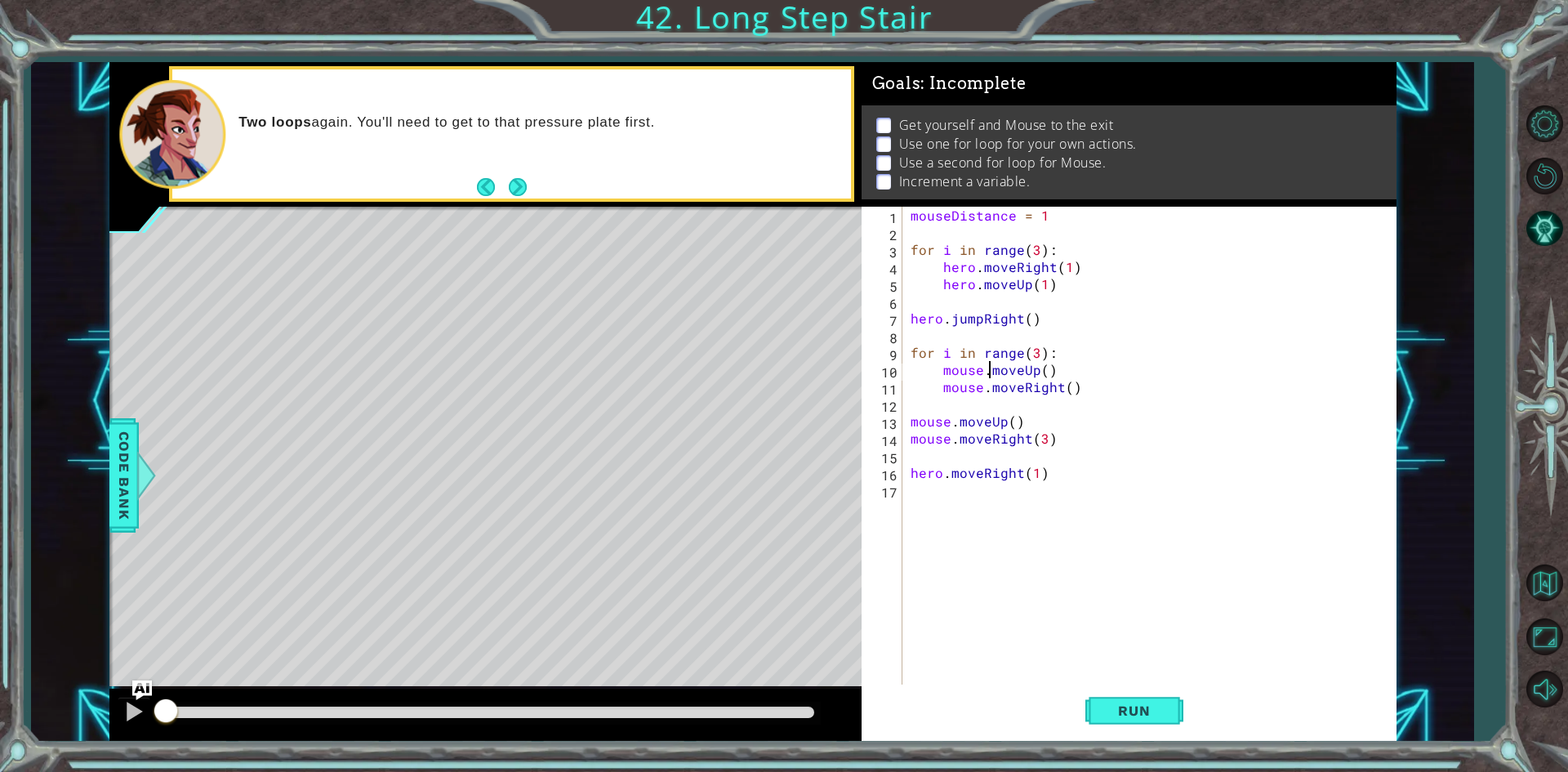
click at [986, 373] on div "mouseDistance = 1 for i in range ( 3 ) : hero . moveRight ( 1 ) hero . moveUp (…" at bounding box center [1153, 463] width 492 height 514
click at [988, 354] on div "mouseDistance = 1 for i in range ( 3 ) : hero . moveRight ( 1 ) hero . moveUp (…" at bounding box center [1153, 463] width 492 height 514
click at [983, 315] on div "mouseDistance = 1 for i in range ( 3 ) : hero . moveRight ( 1 ) hero . moveUp (…" at bounding box center [1153, 463] width 492 height 514
type textarea "hero.jumpRight()"
click at [1543, 601] on button "Back to Map" at bounding box center [1543, 583] width 47 height 47
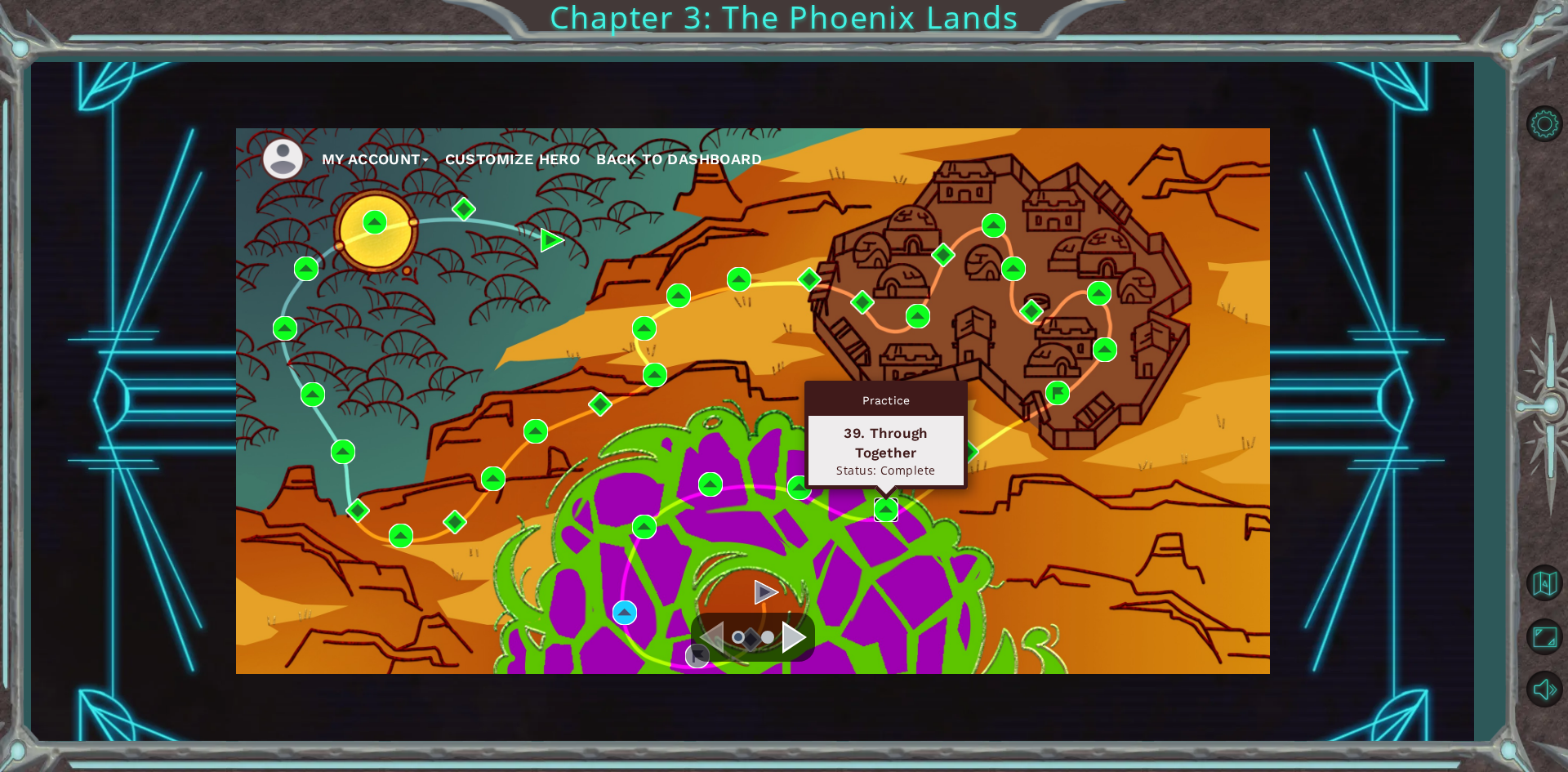
click at [874, 506] on img at bounding box center [885, 510] width 24 height 24
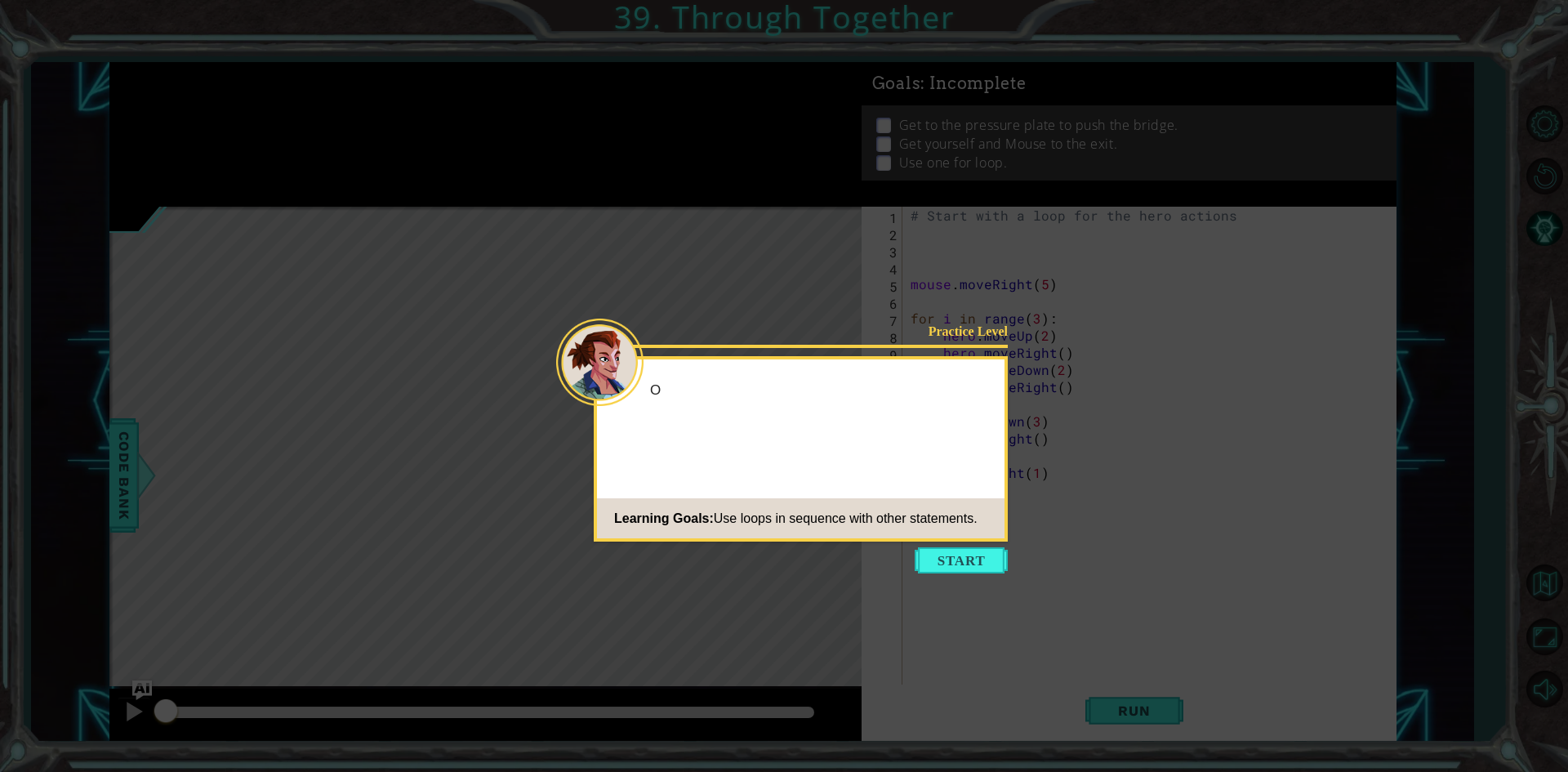
click at [939, 544] on icon at bounding box center [784, 386] width 1568 height 772
click at [943, 562] on button "Start" at bounding box center [961, 560] width 93 height 26
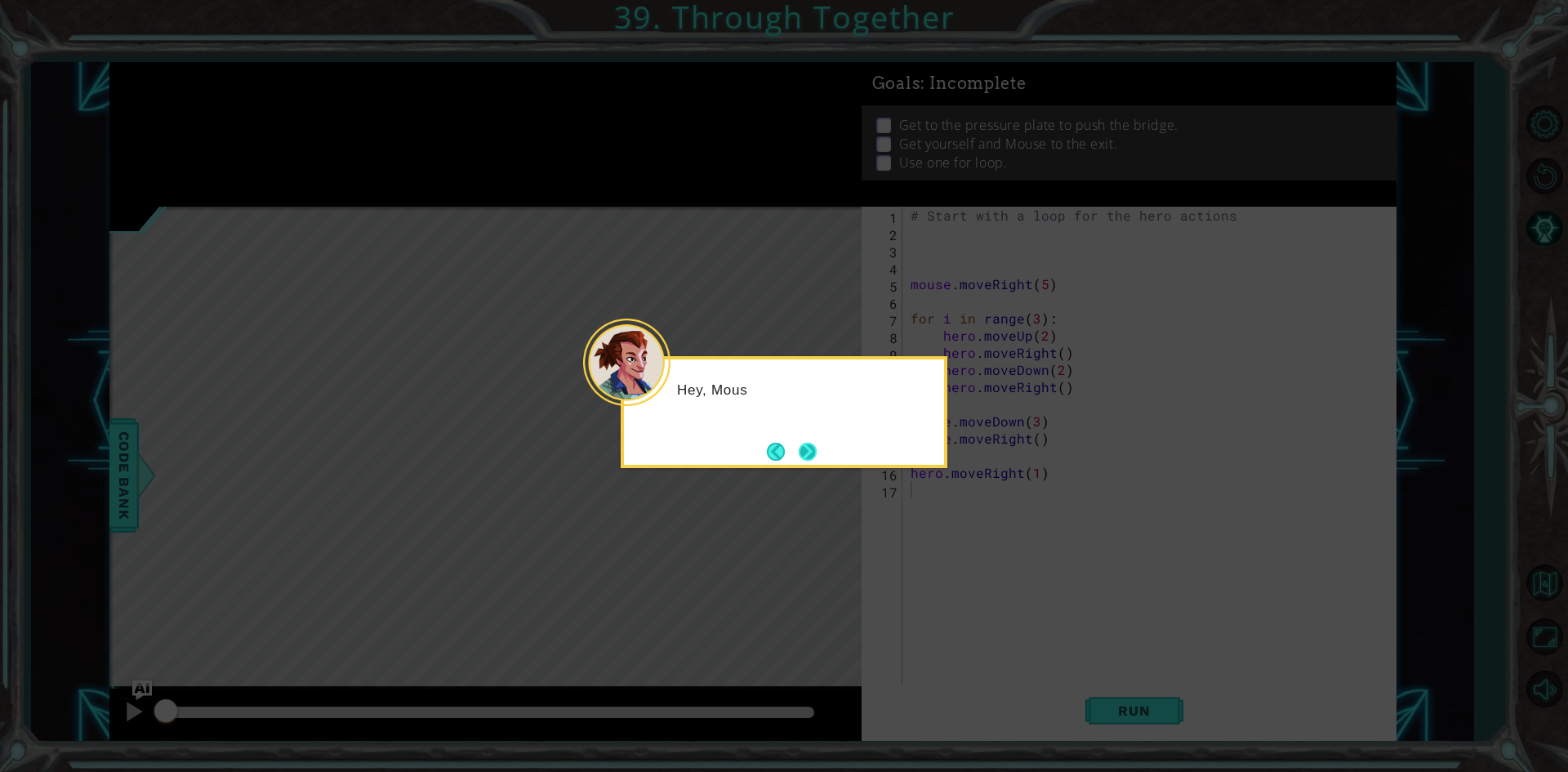
click at [817, 450] on button "Next" at bounding box center [807, 452] width 18 height 18
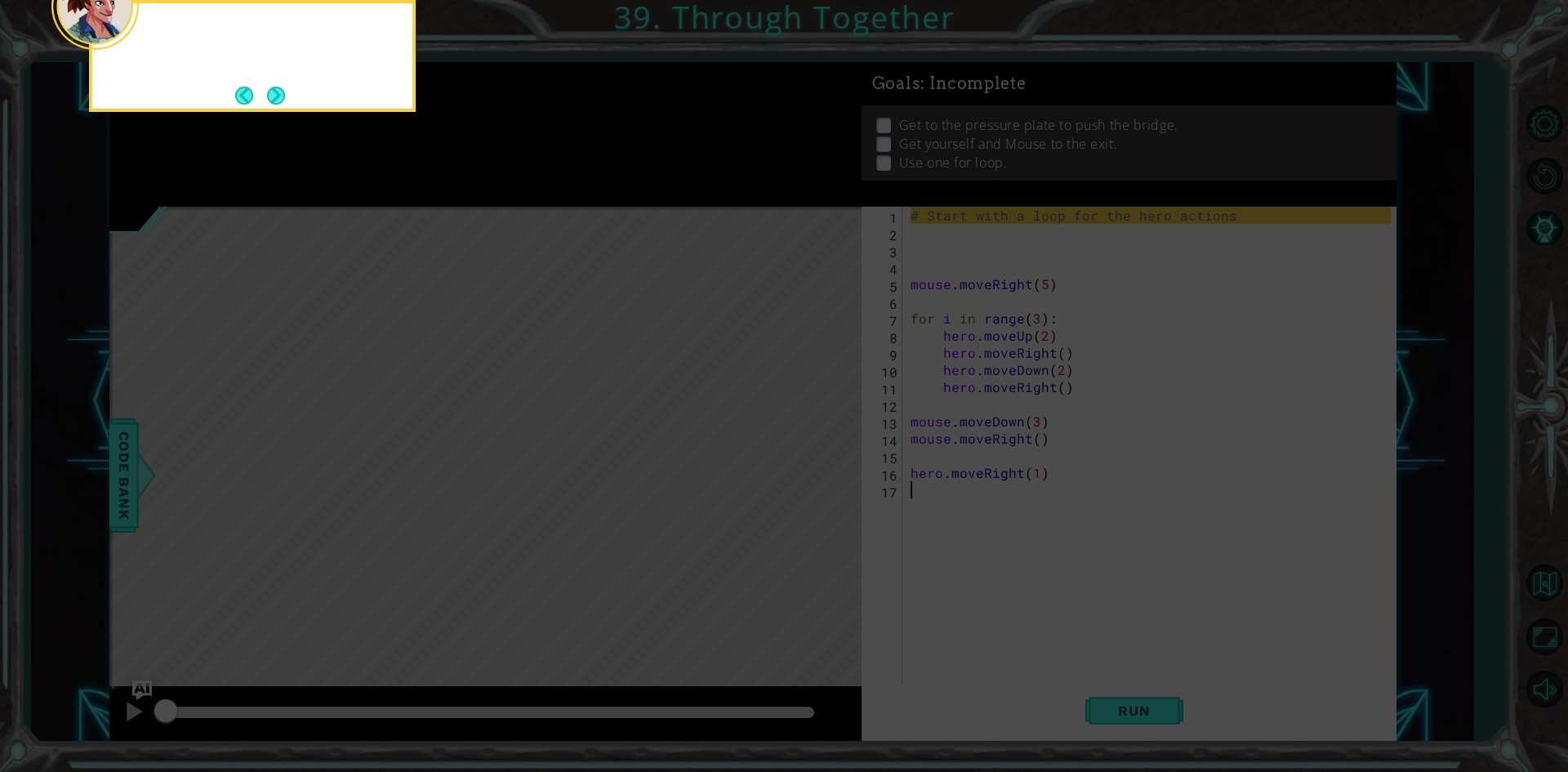
click at [819, 450] on icon at bounding box center [784, 115] width 1568 height 1313
click at [280, 99] on button "Next" at bounding box center [276, 95] width 18 height 18
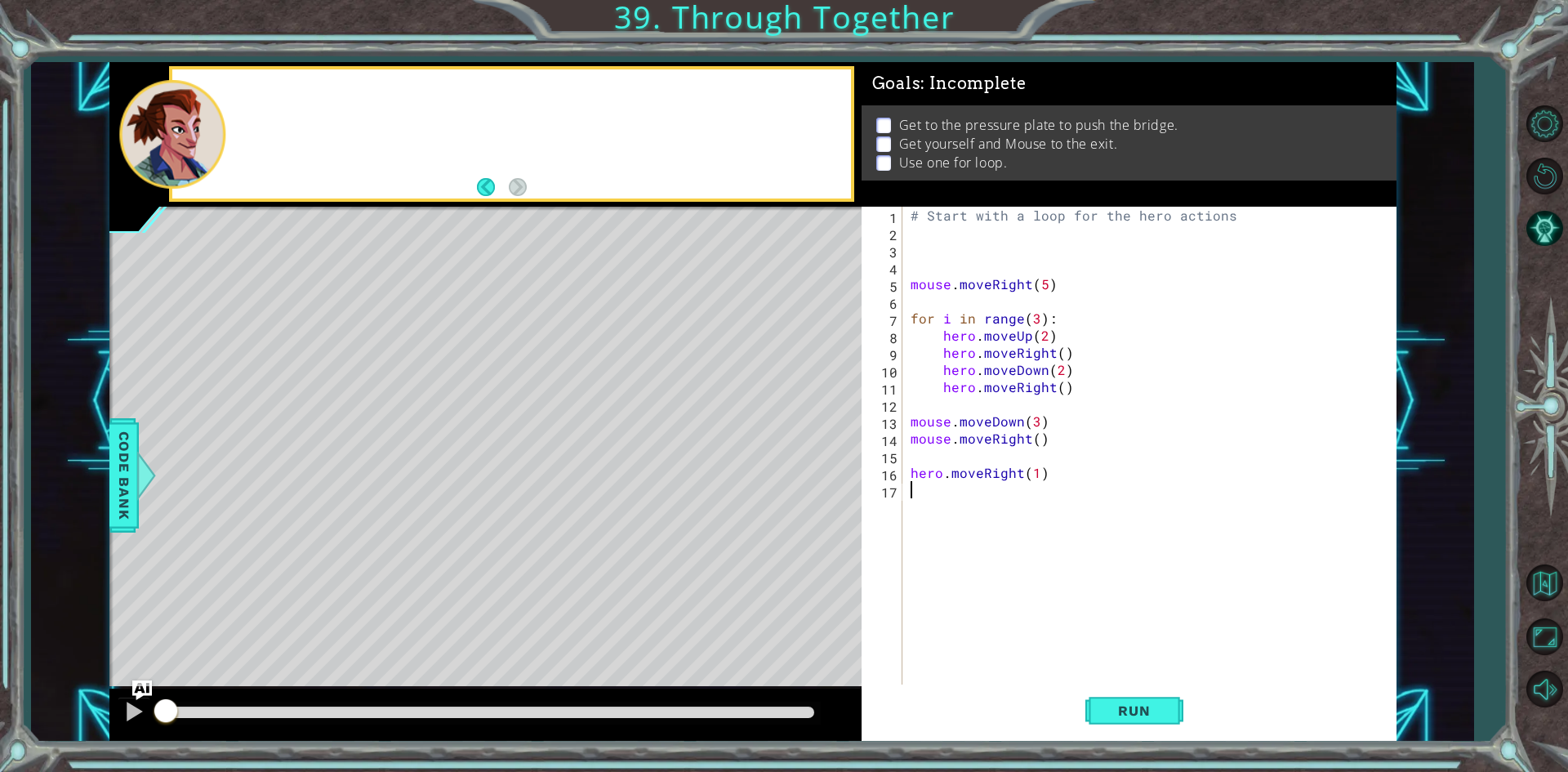
click at [280, 99] on div at bounding box center [510, 134] width 677 height 129
click at [1536, 573] on button "Back to Map" at bounding box center [1543, 583] width 47 height 47
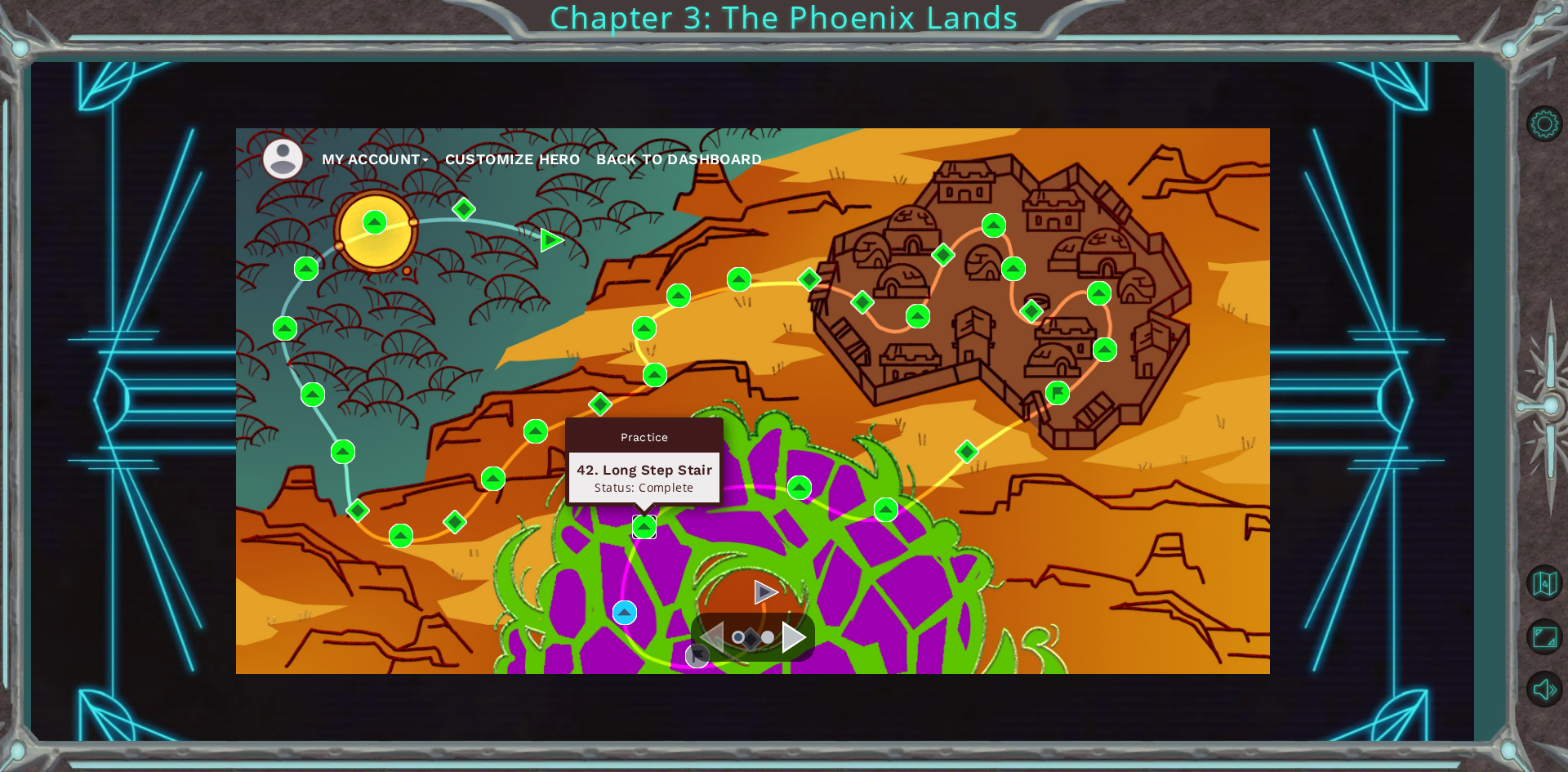
click at [644, 520] on img at bounding box center [644, 526] width 24 height 24
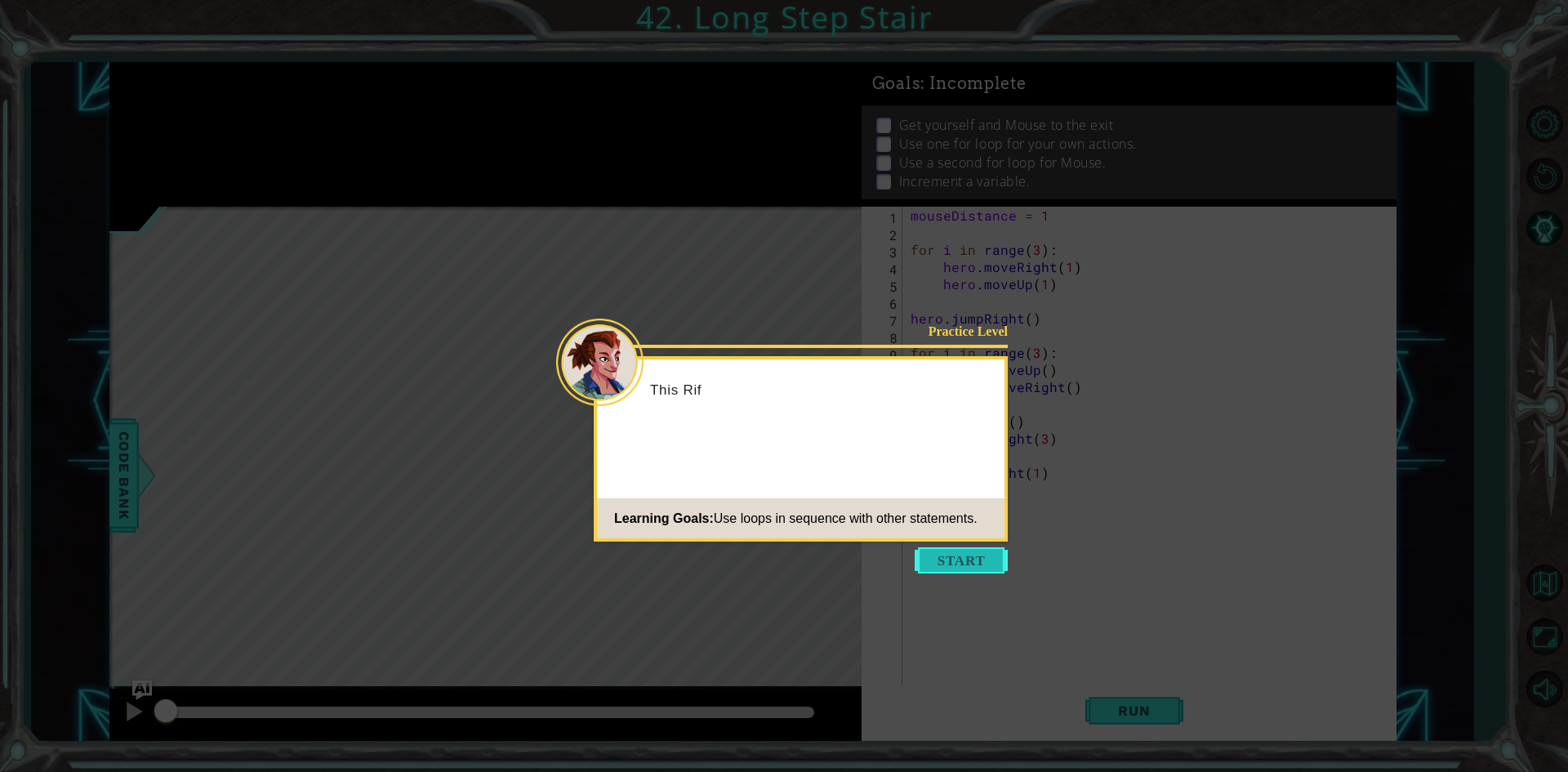
click at [935, 560] on button "Start" at bounding box center [961, 560] width 93 height 26
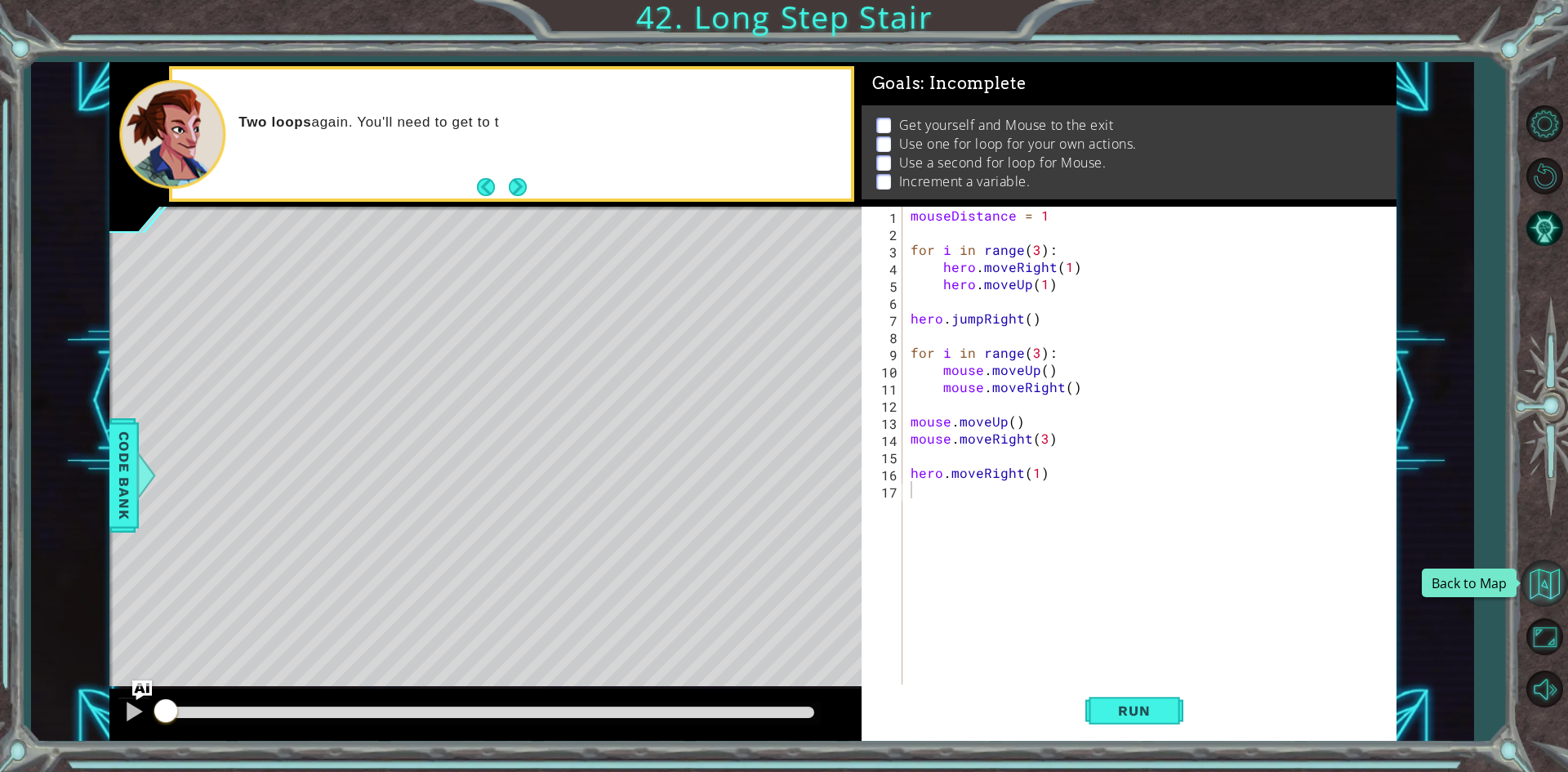
click at [1555, 585] on button "Back to Map" at bounding box center [1543, 583] width 47 height 47
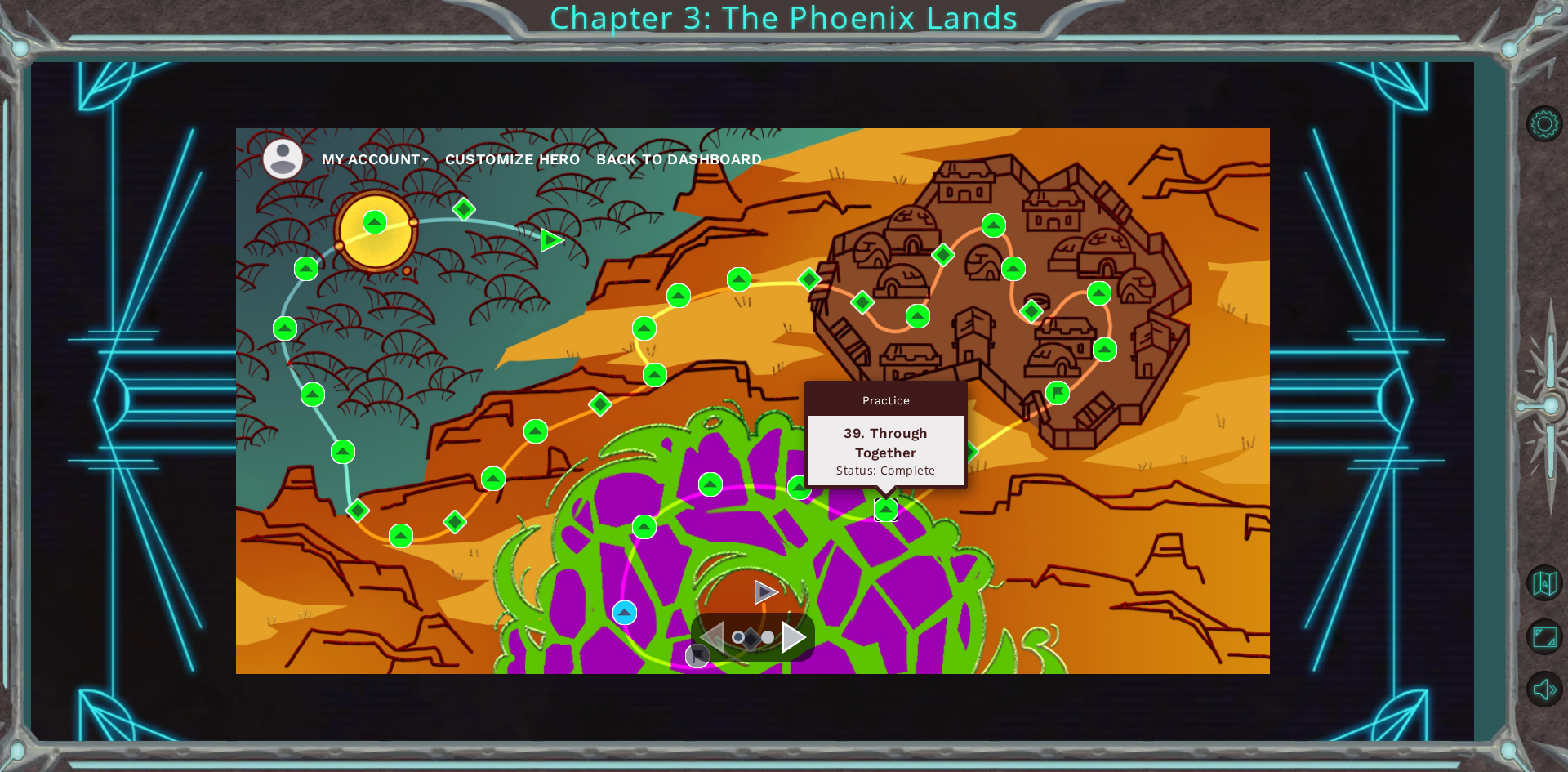
click at [886, 511] on img at bounding box center [885, 510] width 24 height 24
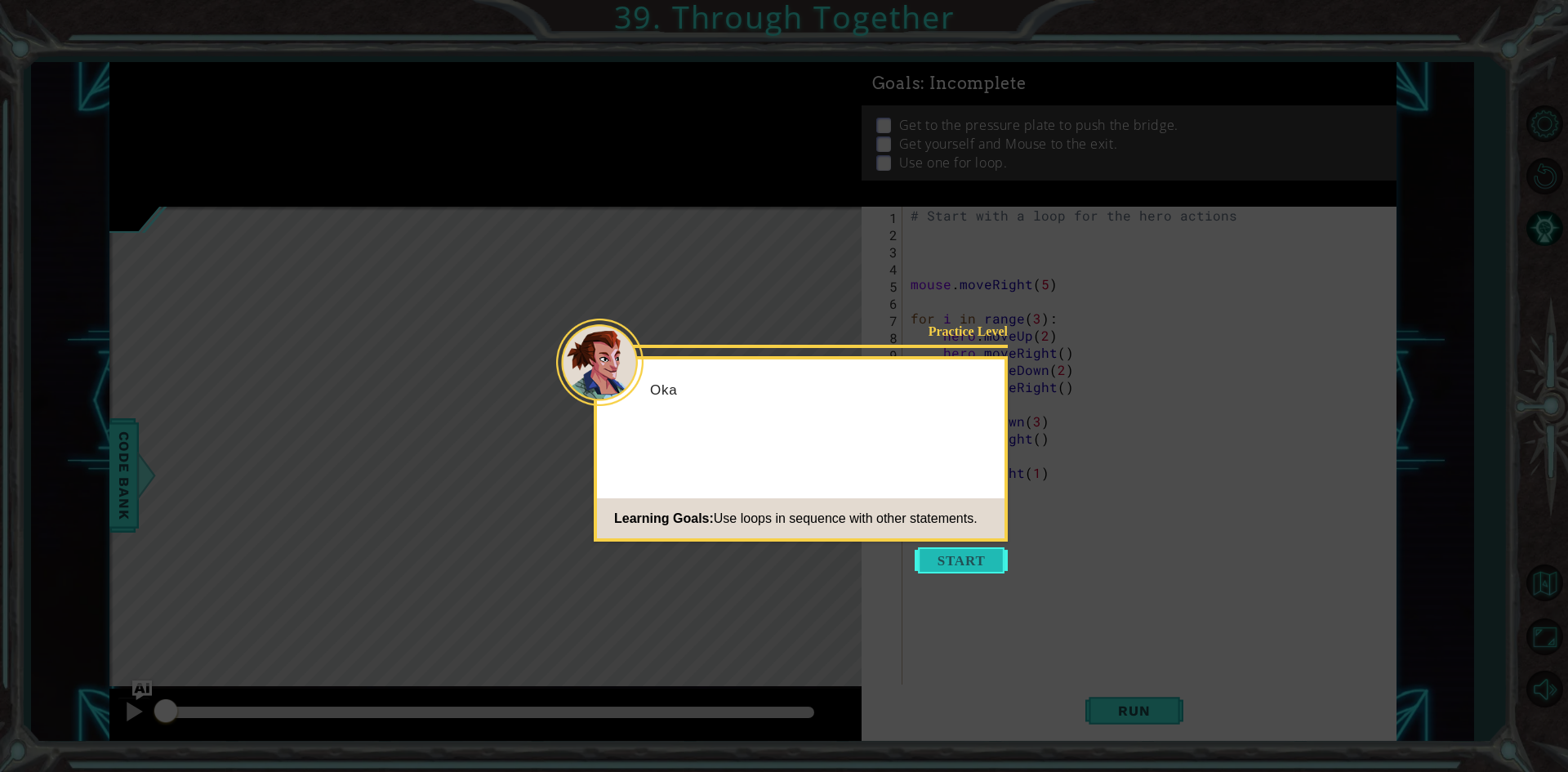
click at [940, 564] on button "Start" at bounding box center [961, 560] width 93 height 26
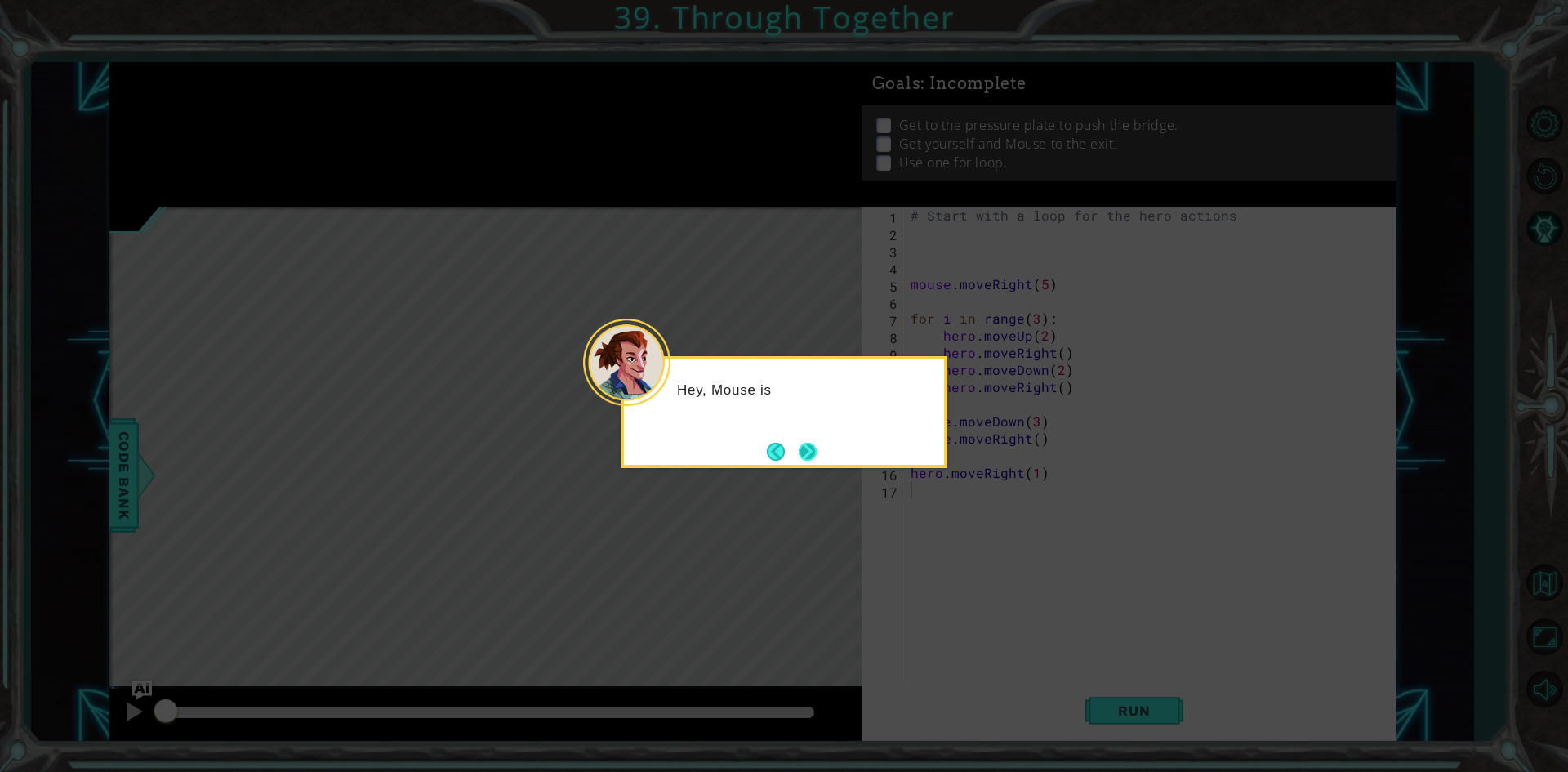
click at [817, 447] on button "Next" at bounding box center [807, 452] width 18 height 18
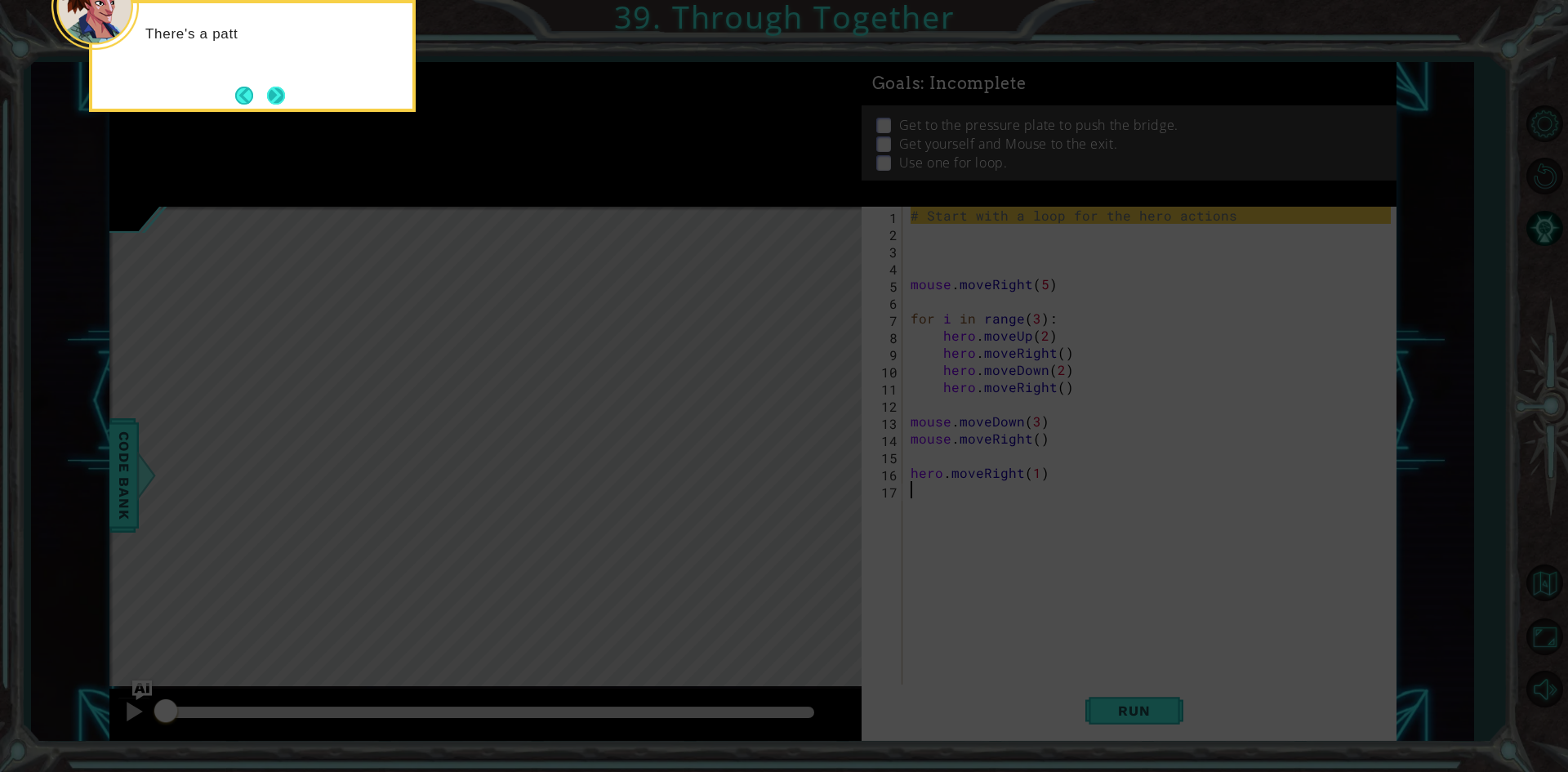
click at [276, 100] on button "Next" at bounding box center [276, 95] width 18 height 18
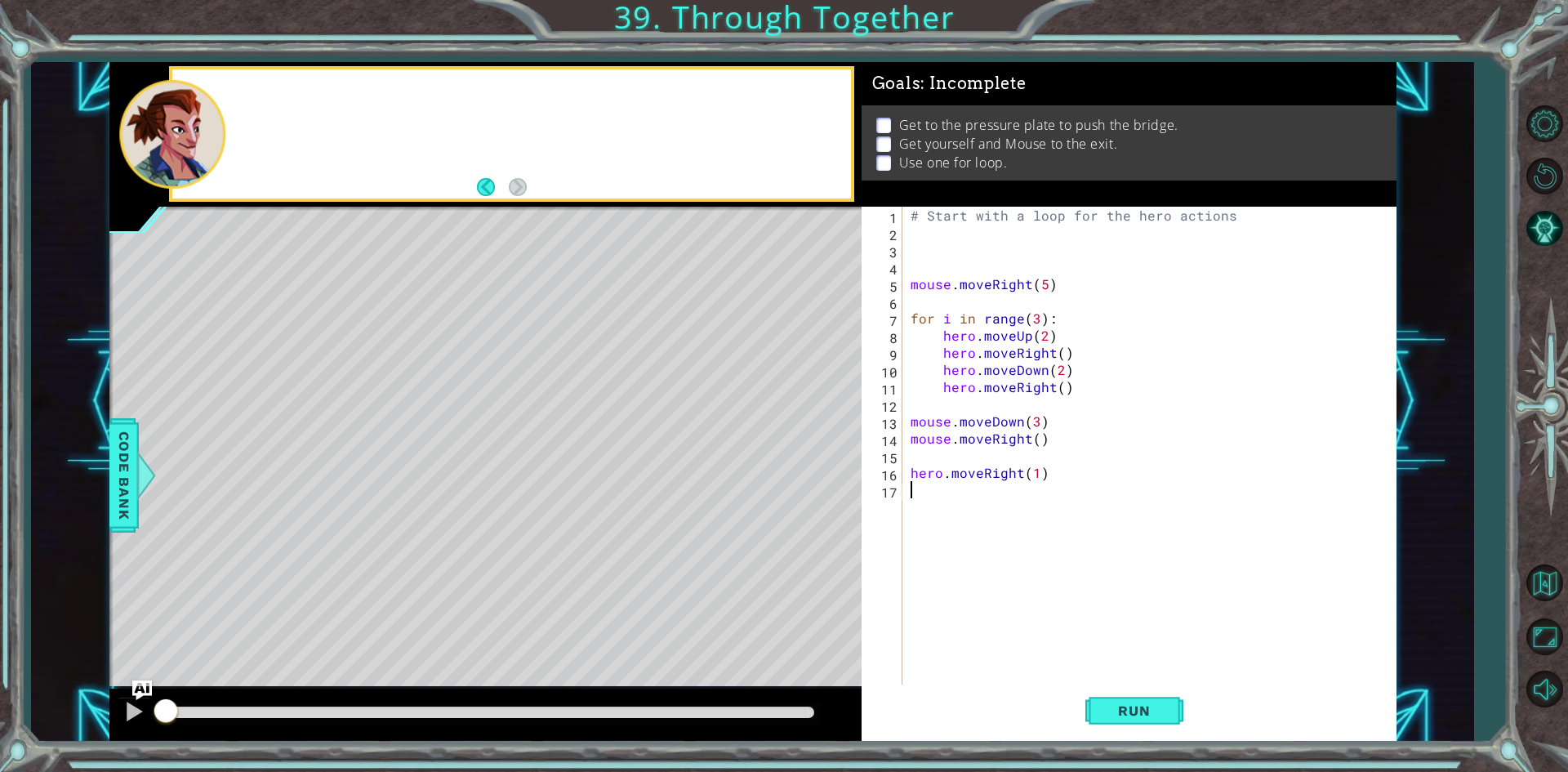
click at [276, 100] on div at bounding box center [510, 134] width 677 height 129
click at [1547, 576] on button "Back to Map" at bounding box center [1543, 583] width 47 height 47
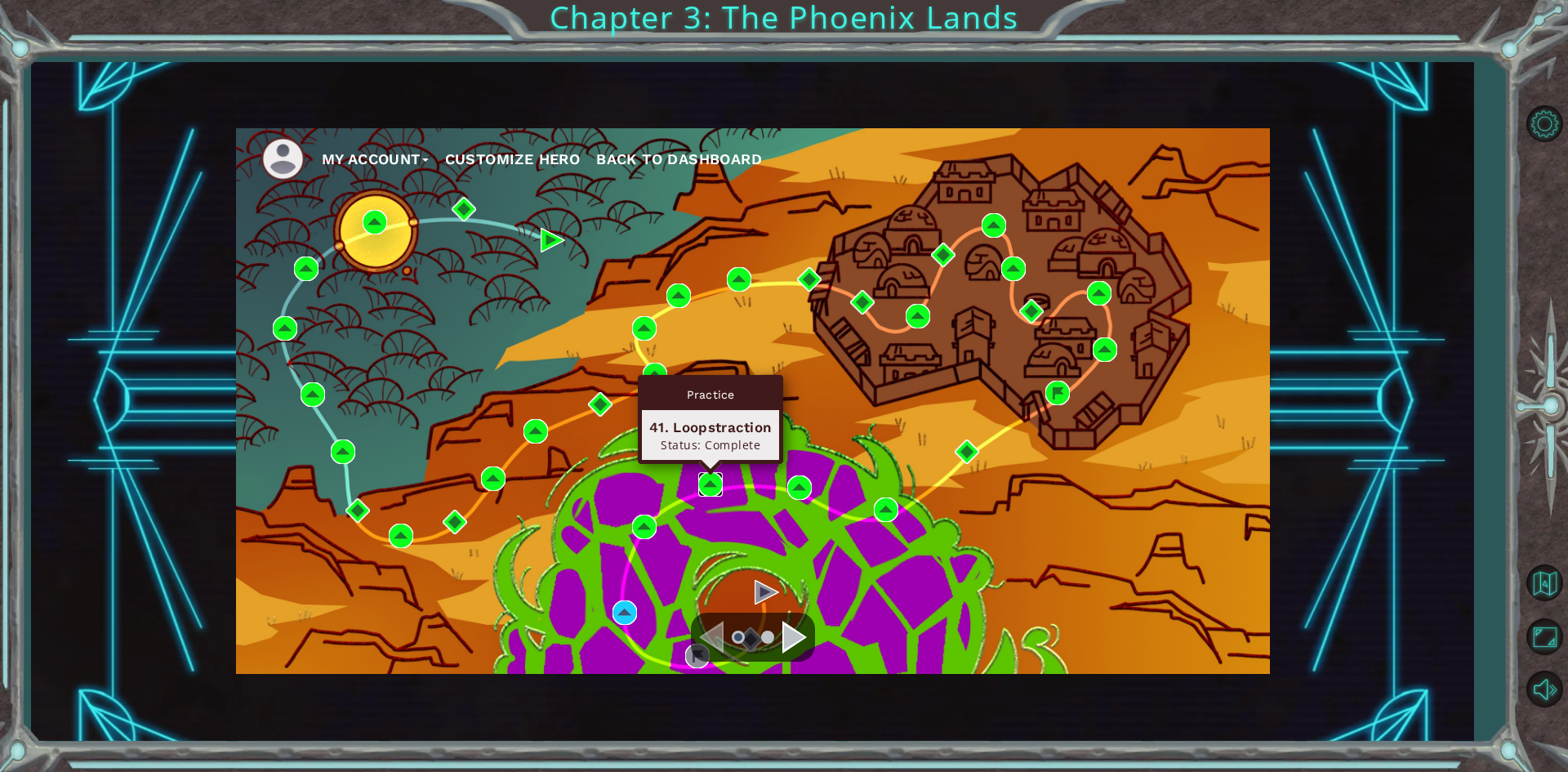
click at [710, 484] on img at bounding box center [710, 484] width 24 height 24
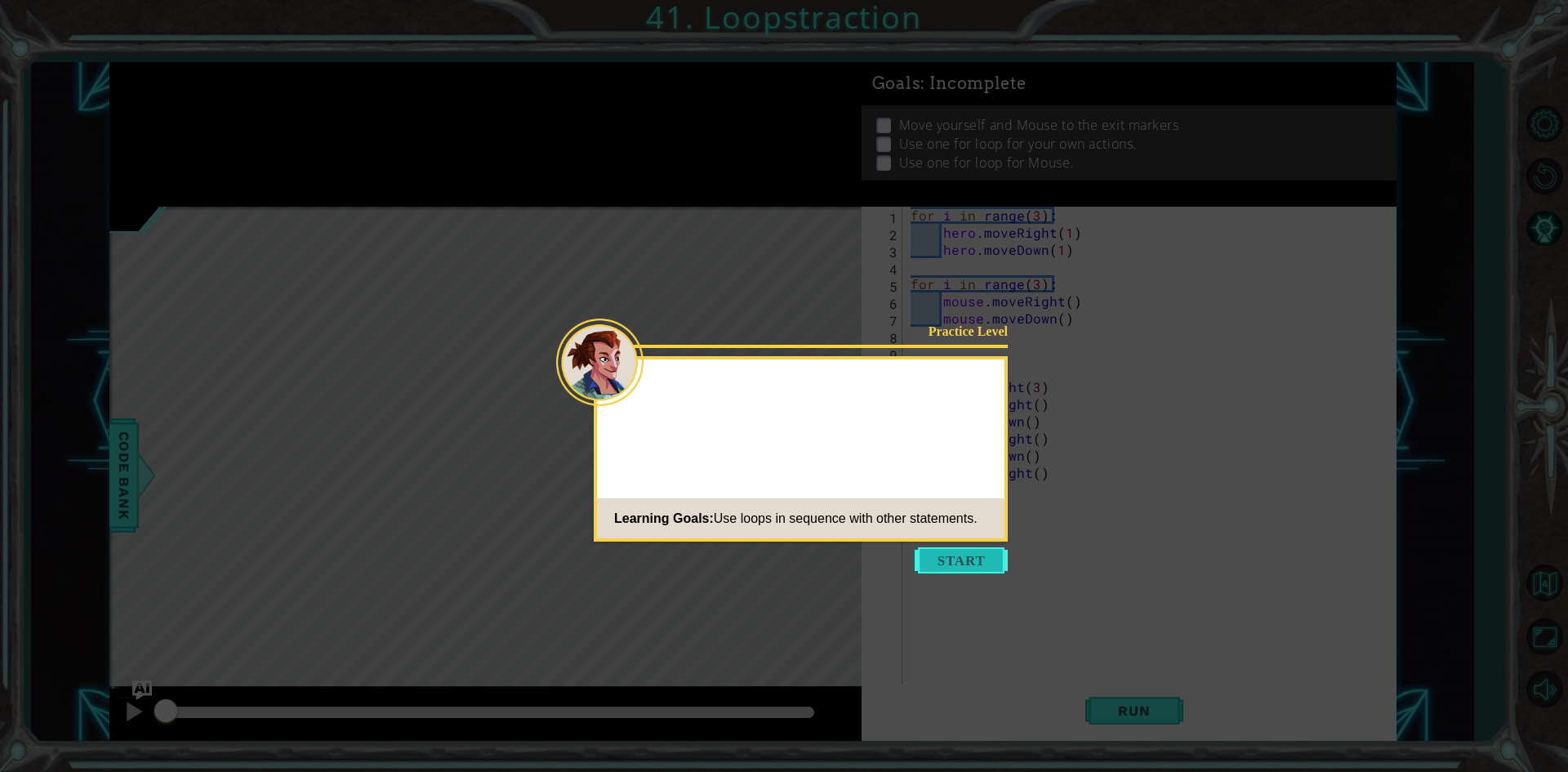
click at [936, 560] on button "Start" at bounding box center [961, 560] width 93 height 26
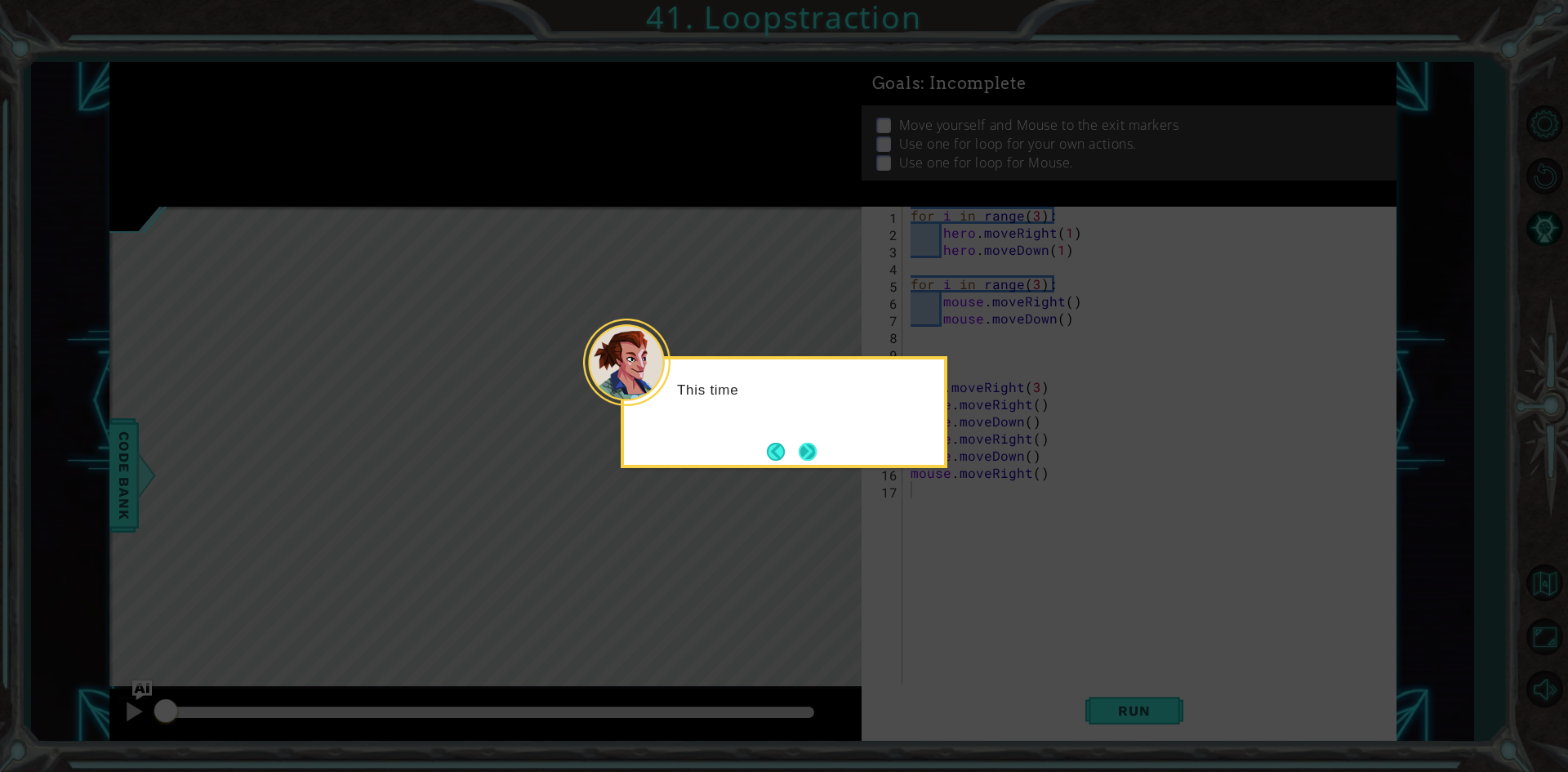
click at [817, 451] on button "Next" at bounding box center [807, 452] width 18 height 18
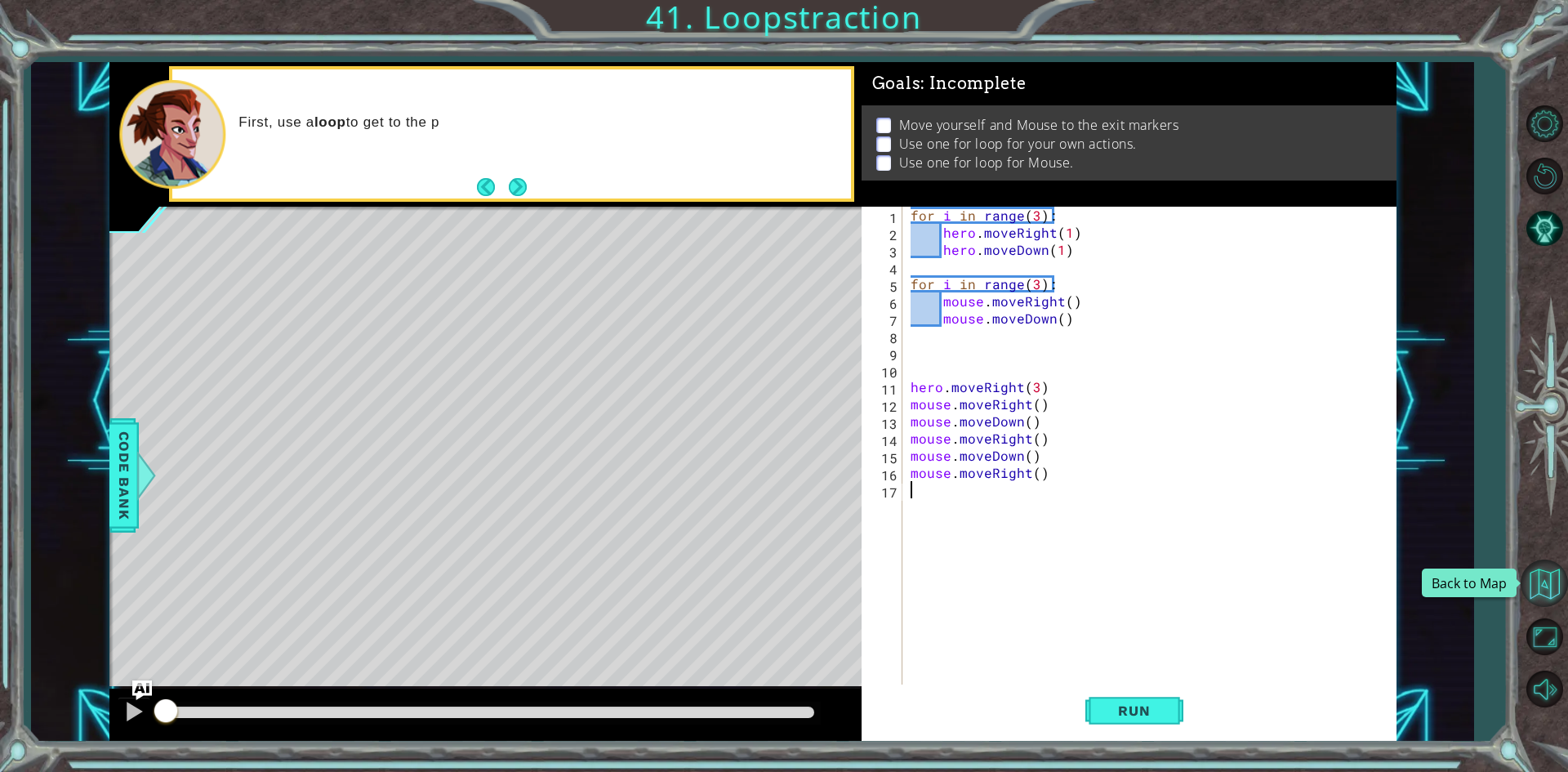
click at [1541, 579] on button "Back to Map" at bounding box center [1543, 583] width 47 height 47
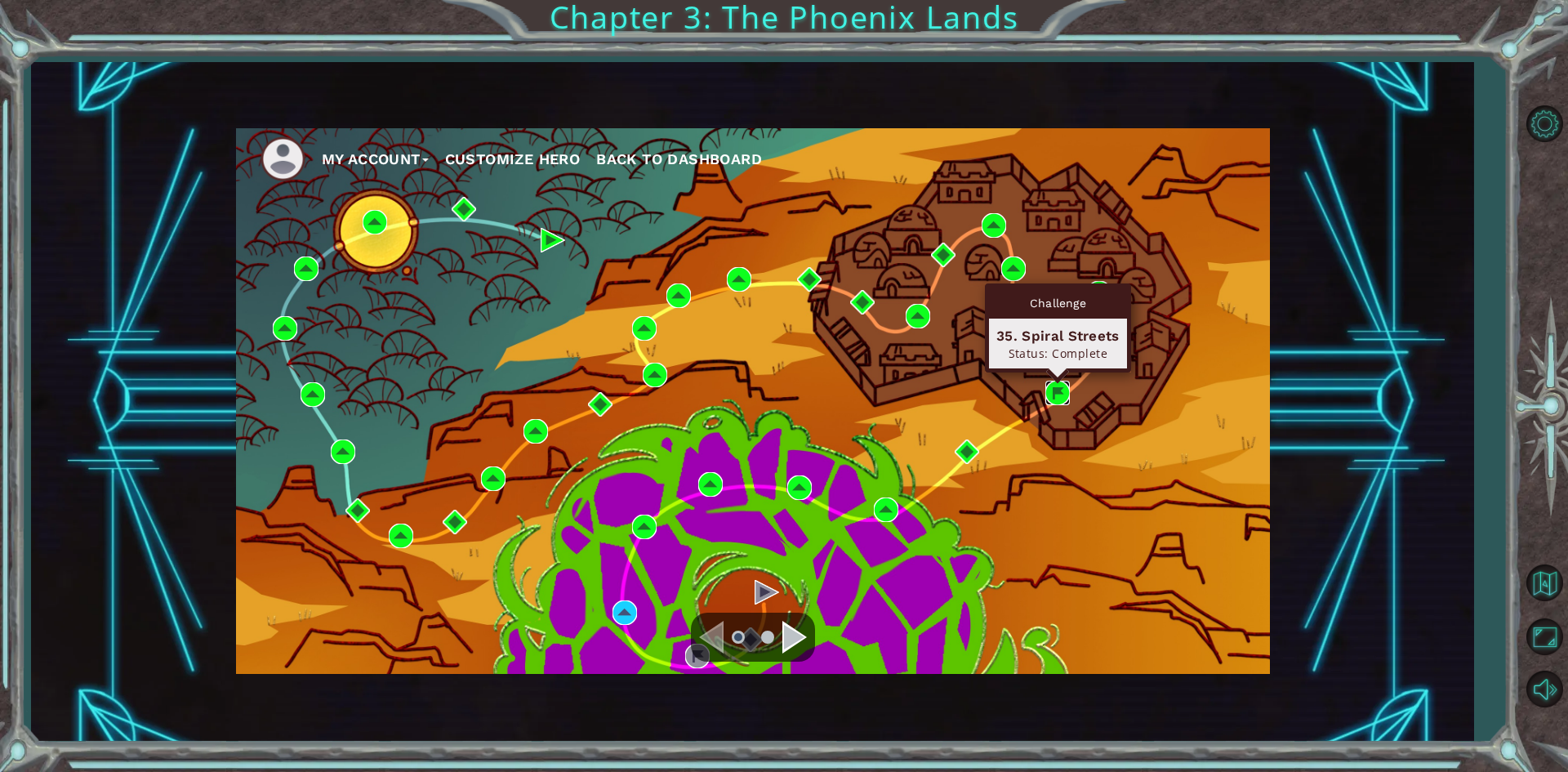
click at [1056, 384] on img at bounding box center [1057, 392] width 24 height 24
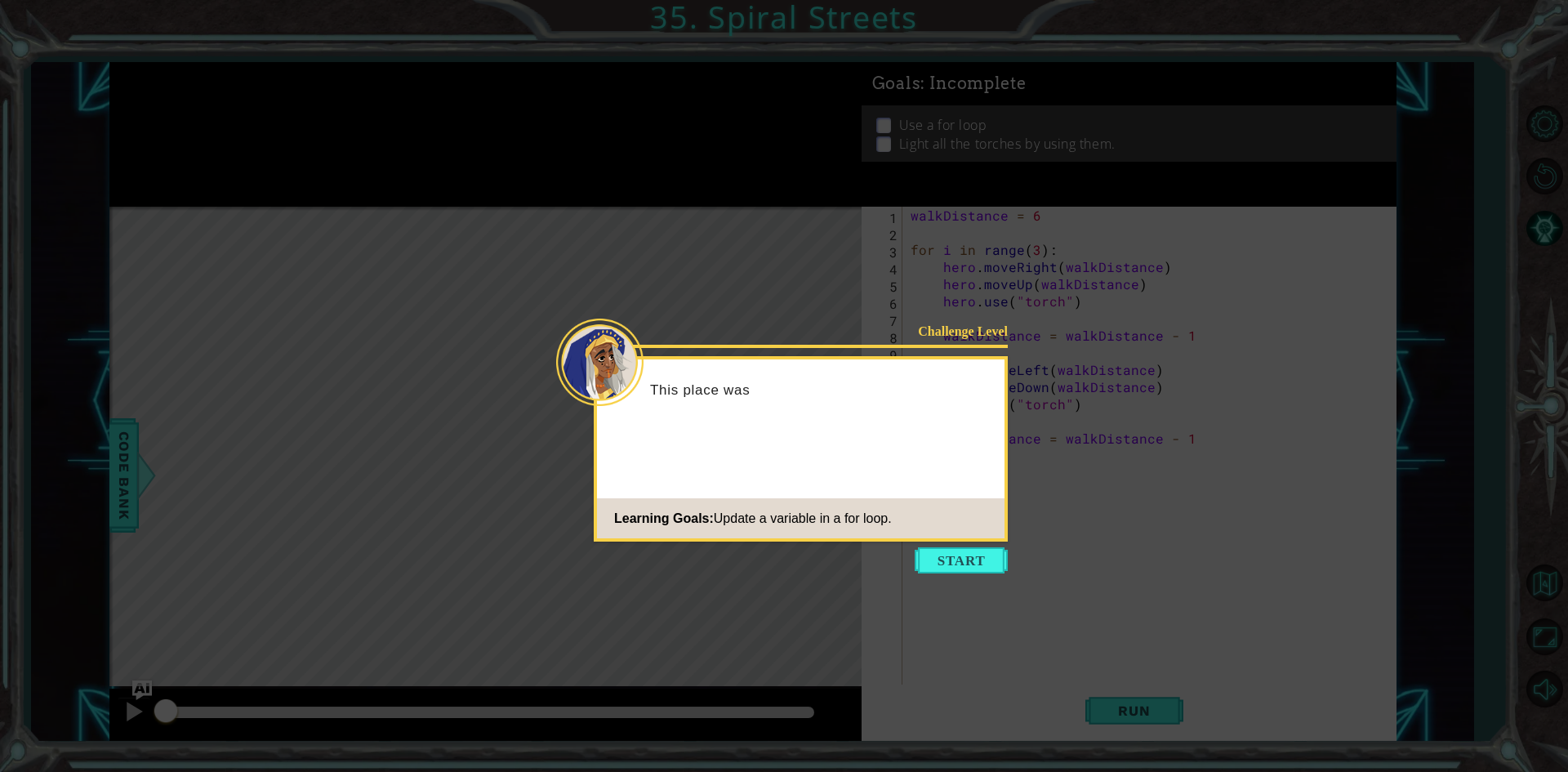
click at [984, 546] on icon at bounding box center [784, 386] width 1568 height 772
click at [976, 561] on button "Start" at bounding box center [961, 560] width 93 height 26
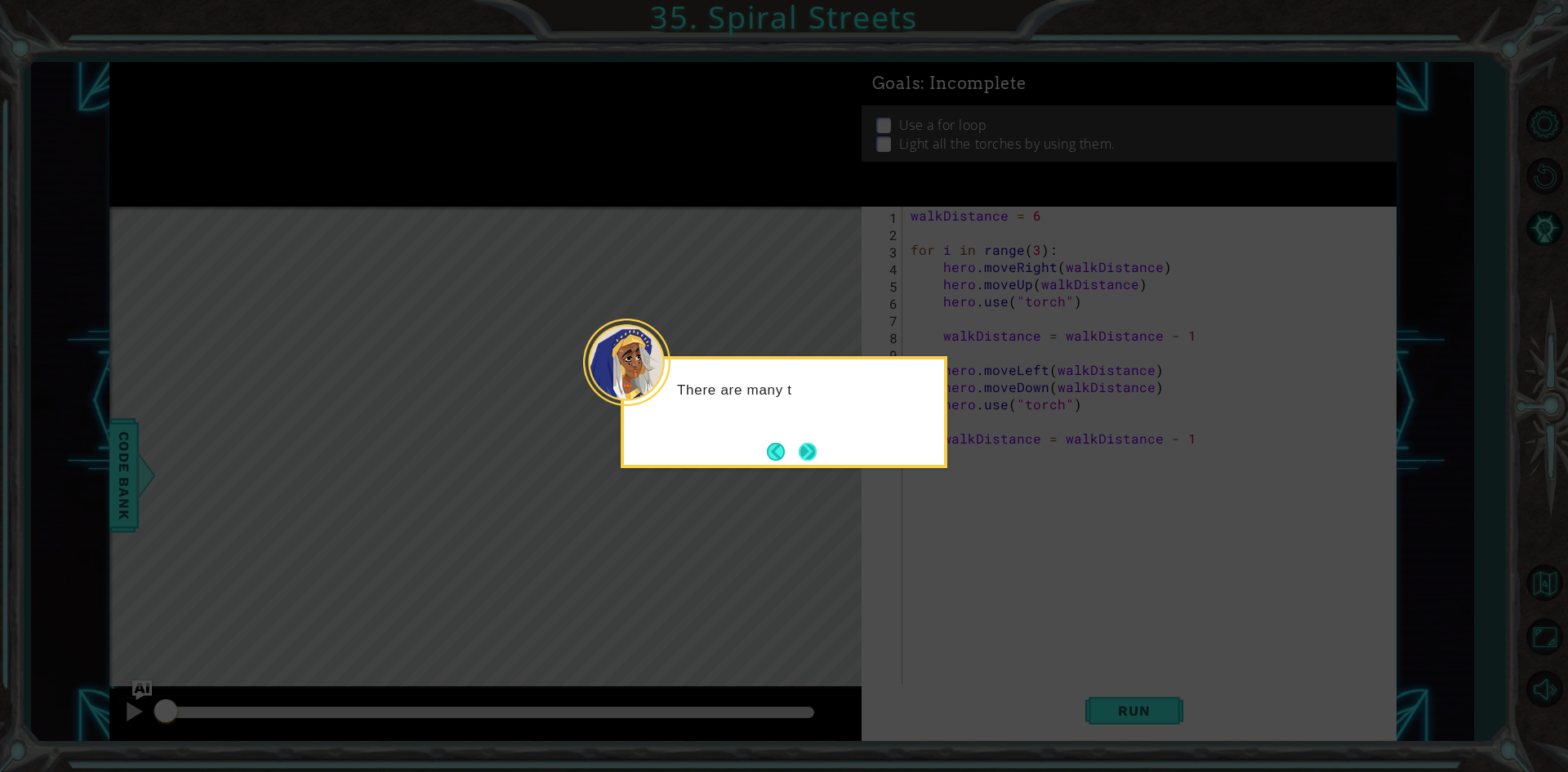
click at [813, 452] on button "Next" at bounding box center [807, 452] width 18 height 18
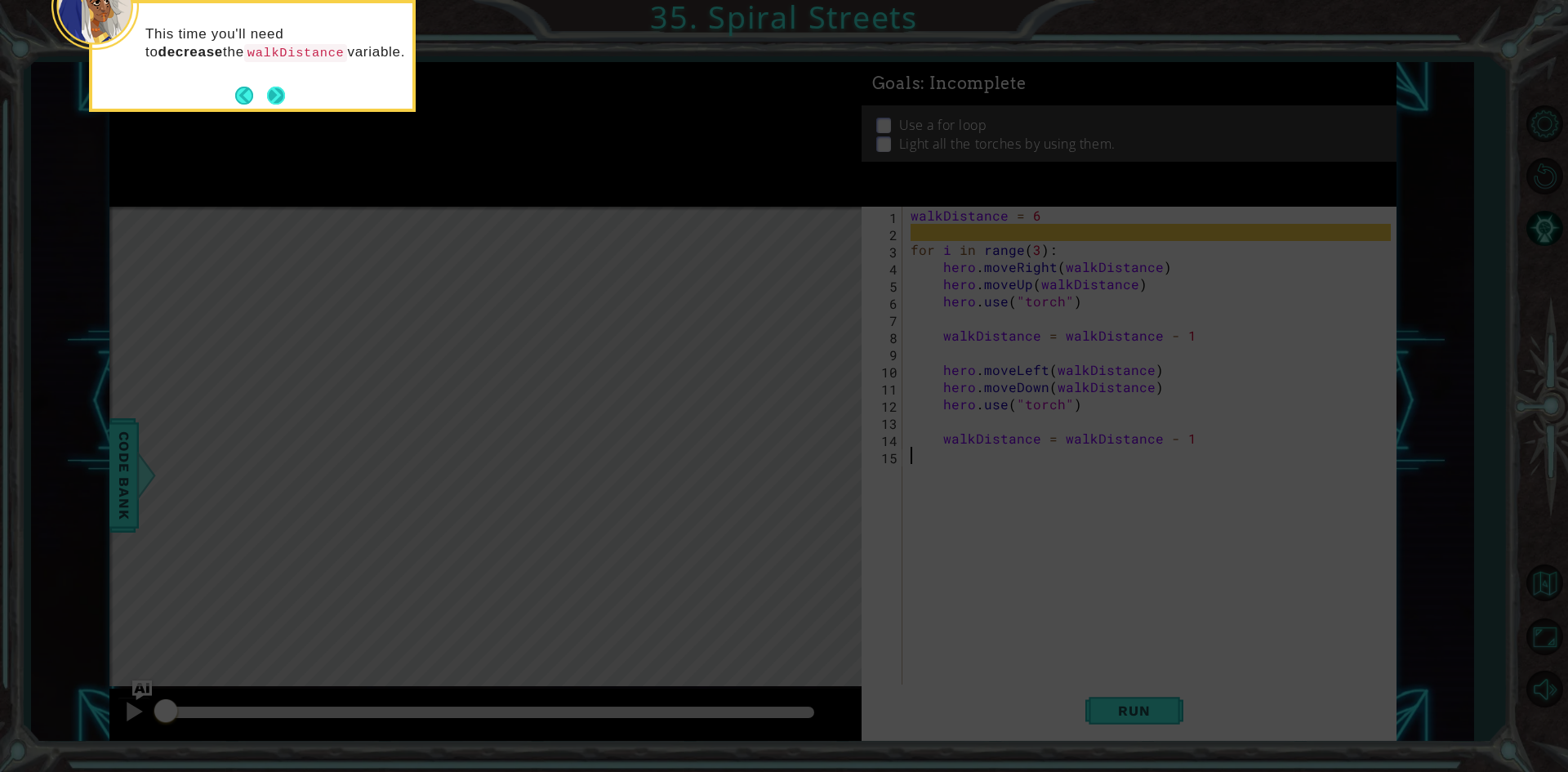
click at [284, 95] on button "Next" at bounding box center [276, 95] width 18 height 18
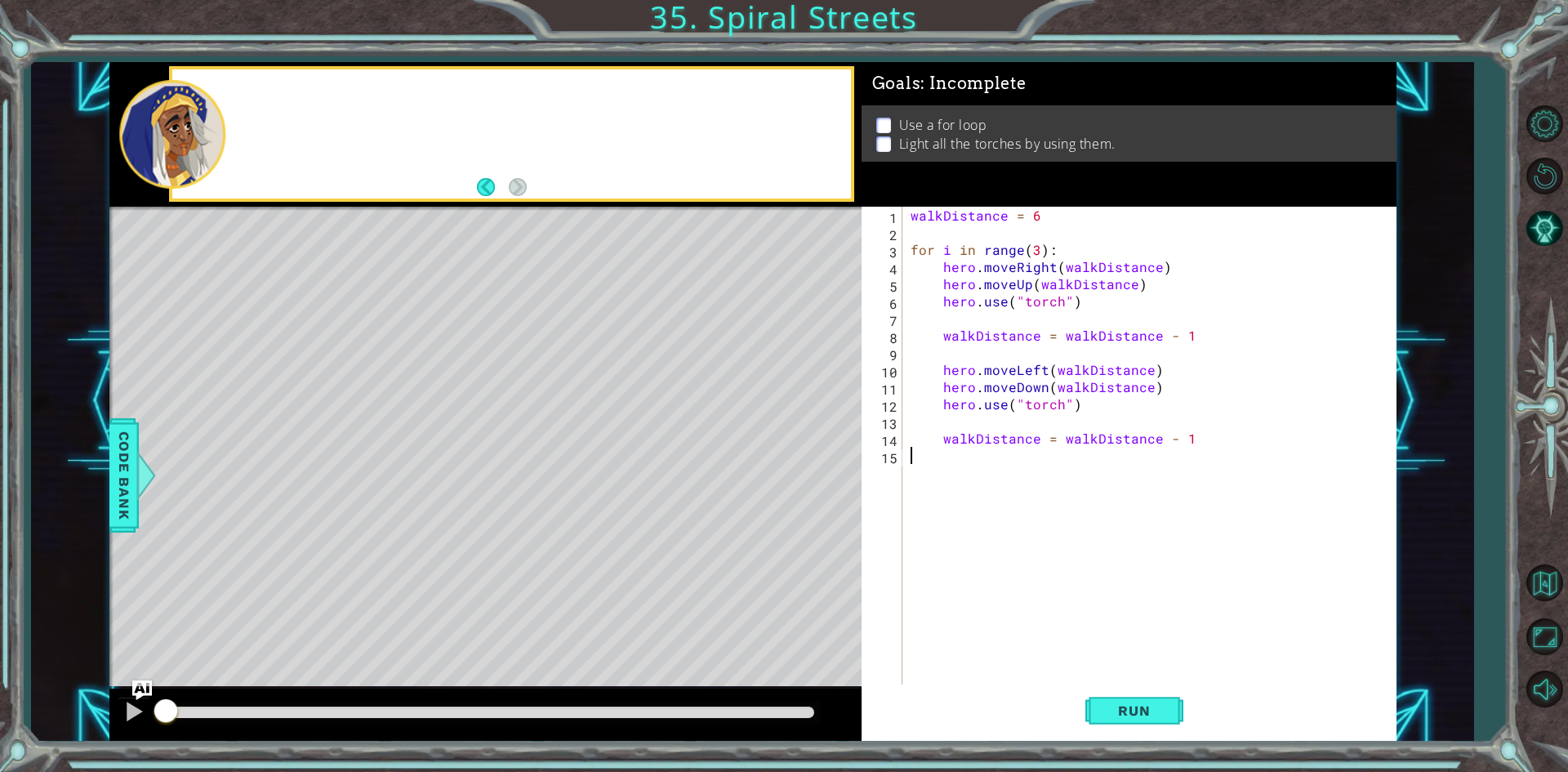
click at [286, 95] on div at bounding box center [510, 134] width 677 height 129
click at [1551, 572] on button "Back to Map" at bounding box center [1543, 583] width 47 height 47
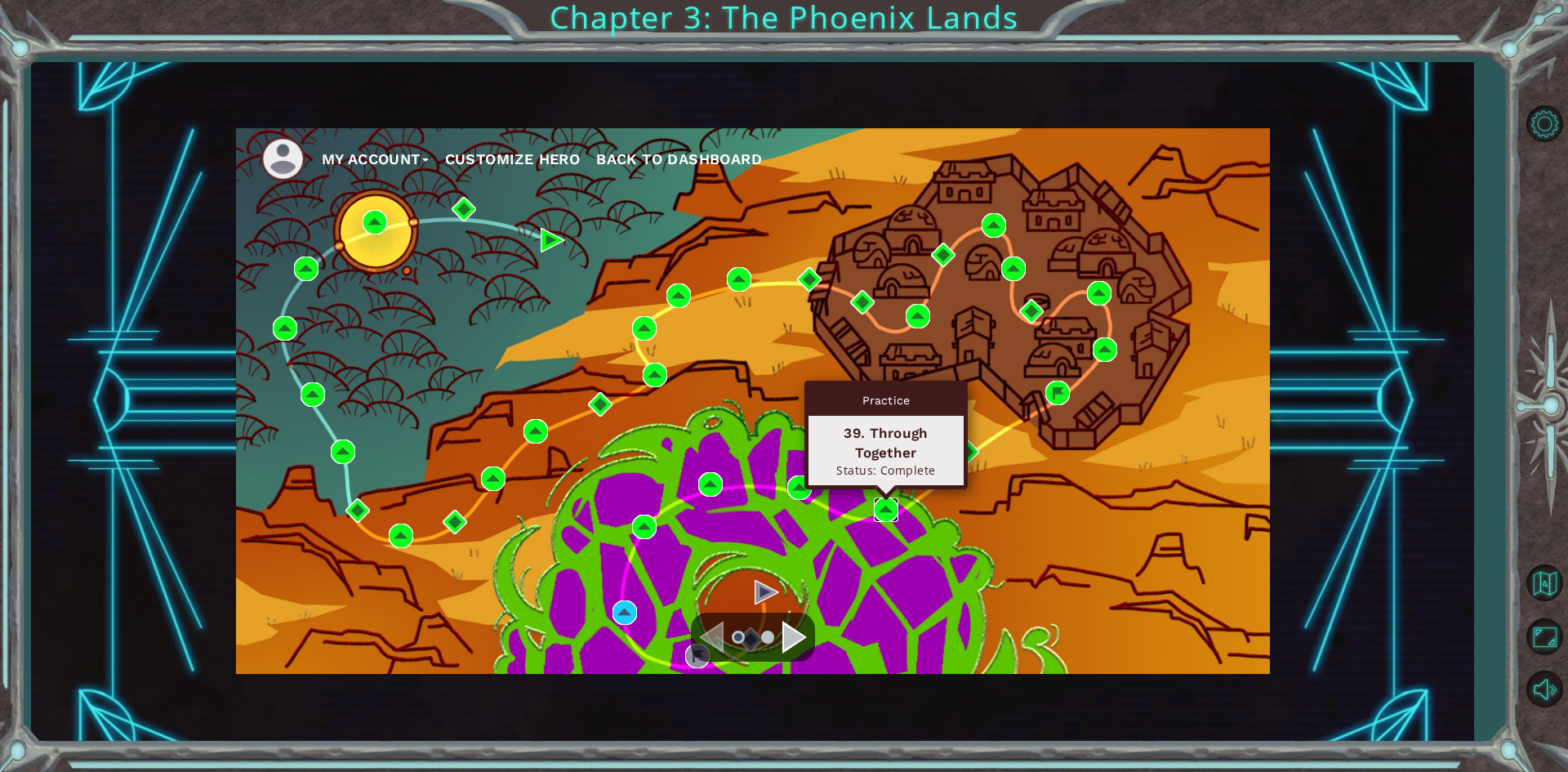
click at [878, 500] on img at bounding box center [885, 510] width 24 height 24
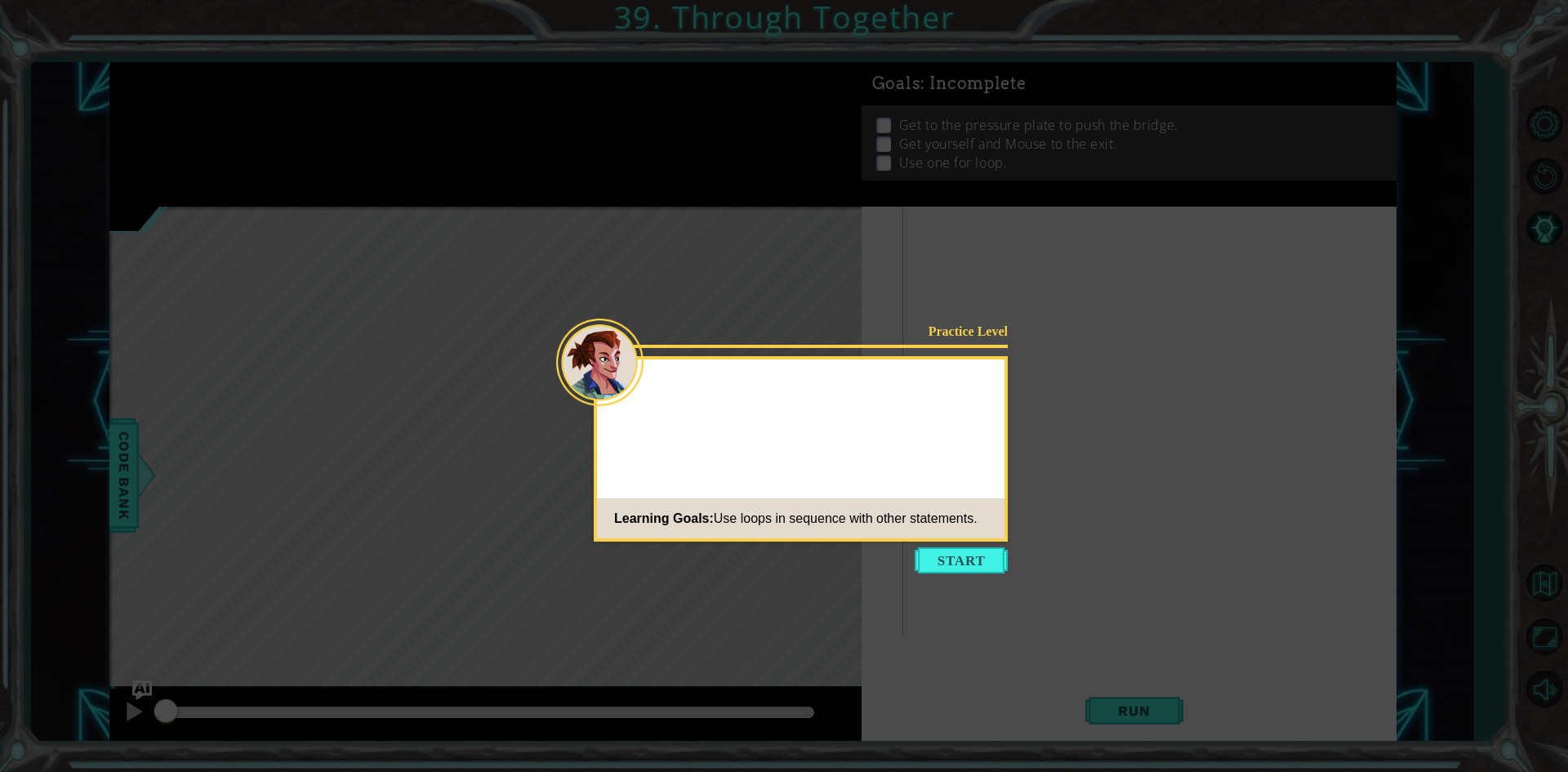
click at [959, 560] on button "Start" at bounding box center [961, 560] width 93 height 26
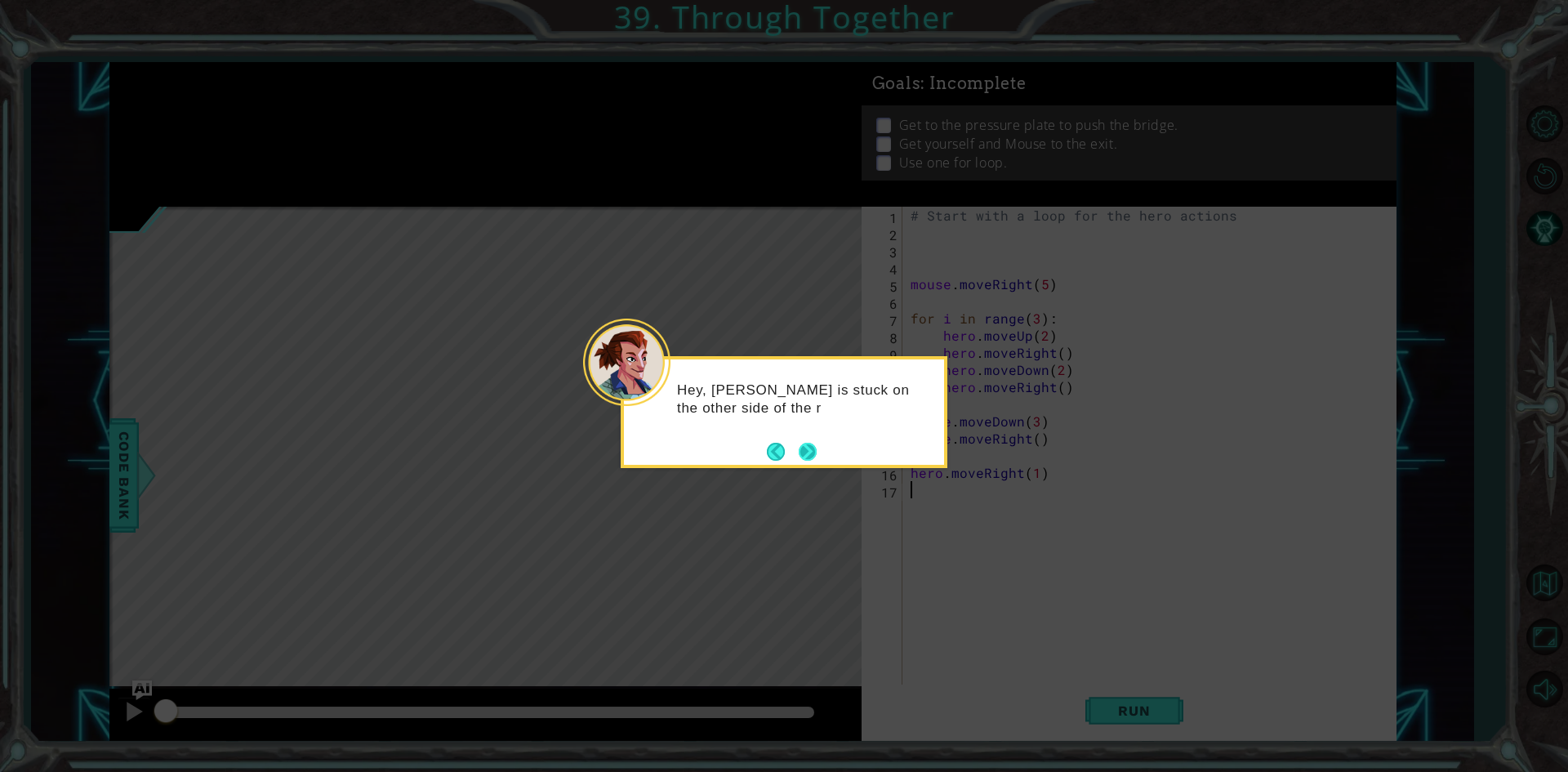
click at [799, 445] on button "Next" at bounding box center [807, 452] width 18 height 18
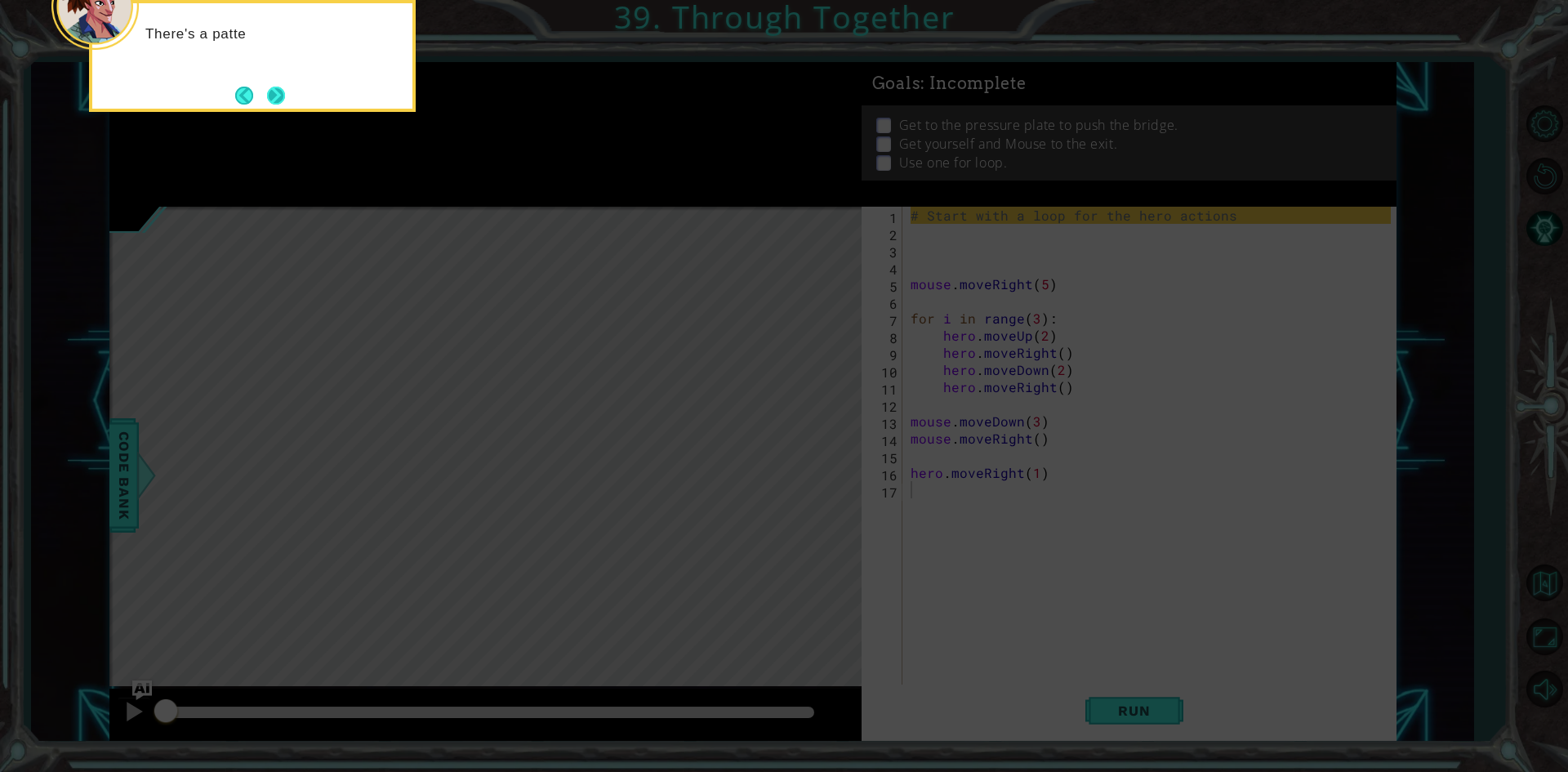
click at [284, 101] on button "Next" at bounding box center [276, 95] width 18 height 18
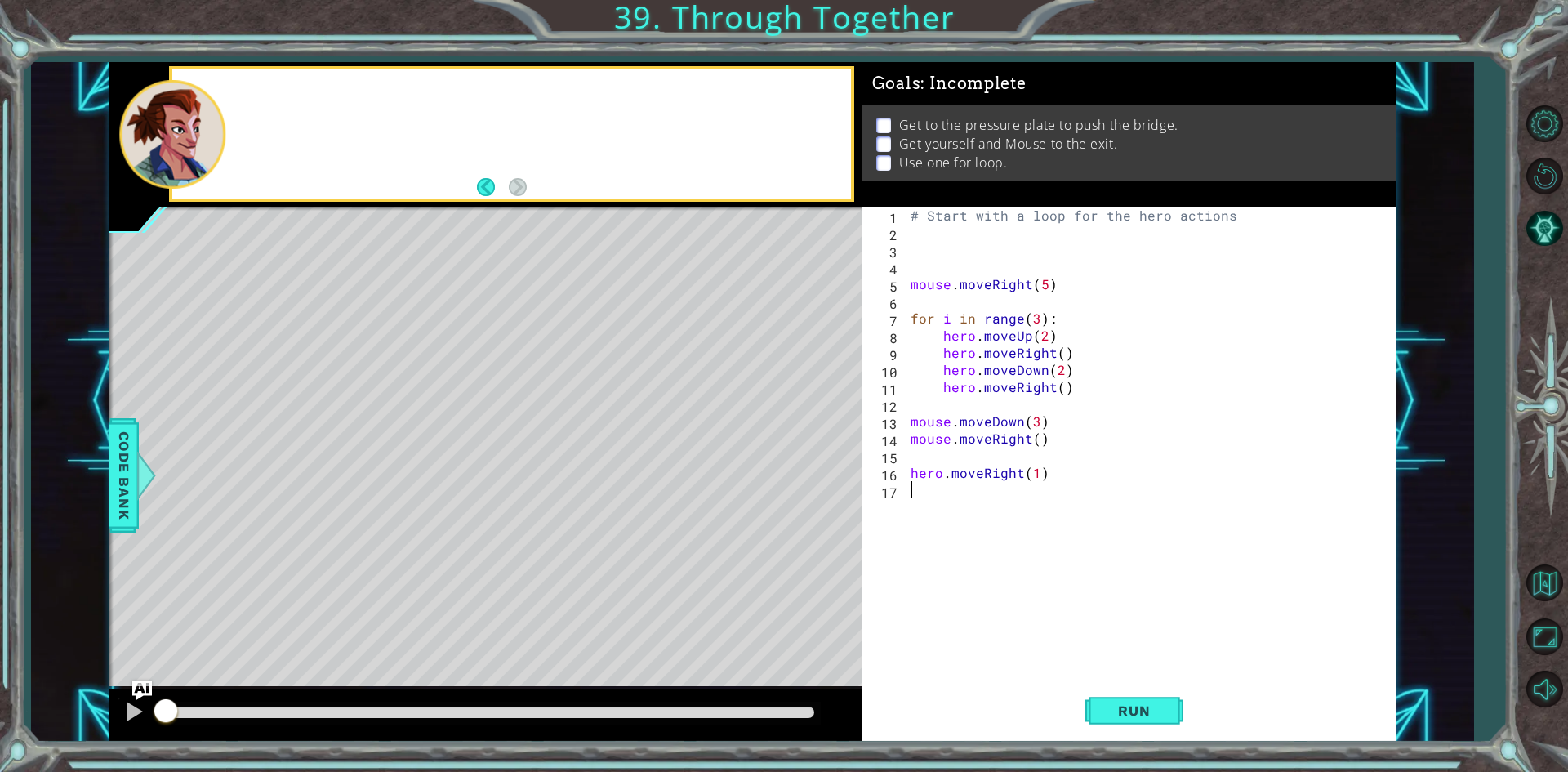
click at [284, 101] on div at bounding box center [510, 134] width 677 height 129
click at [1547, 564] on button "Back to Map" at bounding box center [1543, 583] width 47 height 47
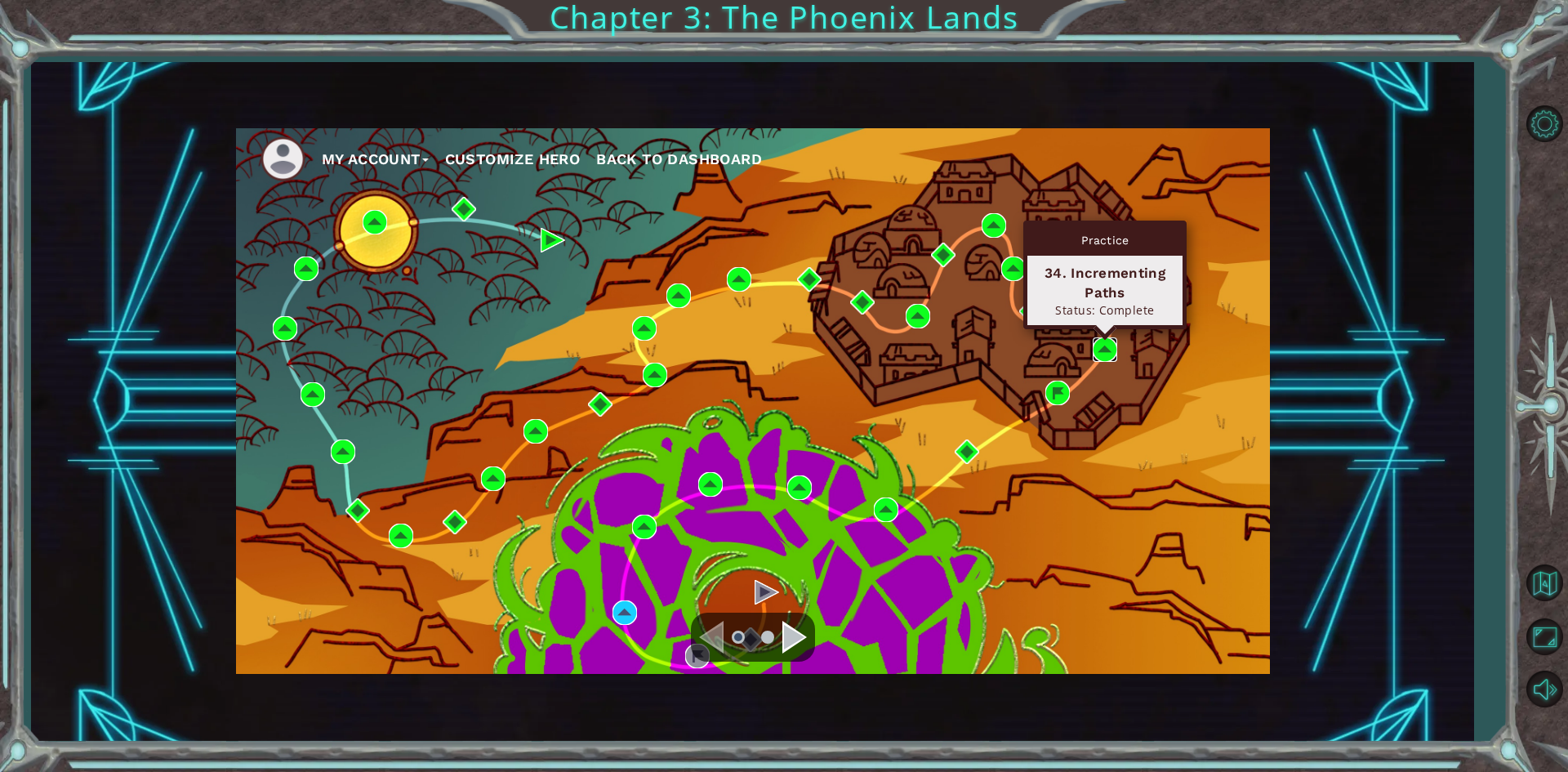
click at [1096, 357] on img at bounding box center [1104, 349] width 24 height 24
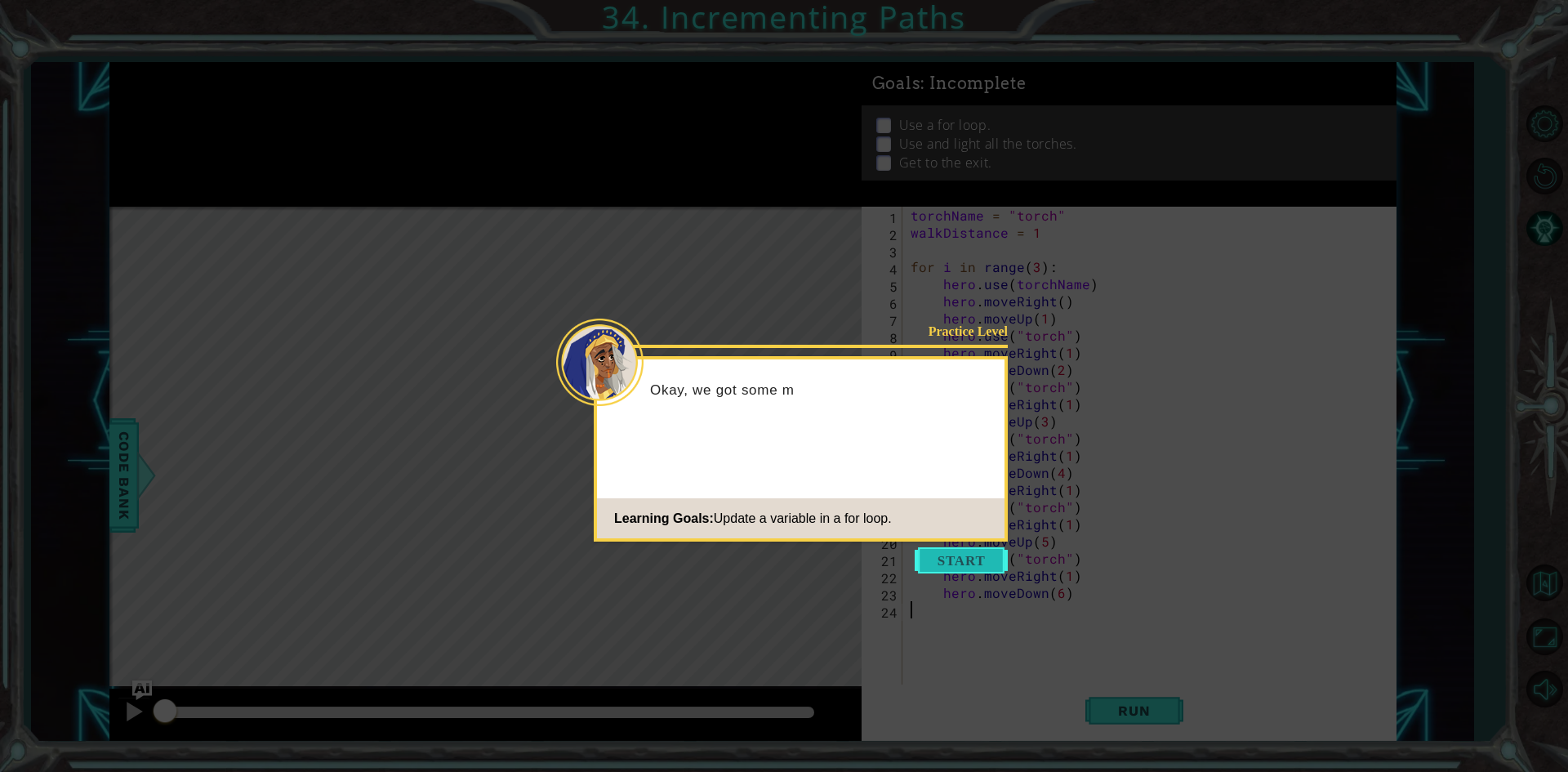
click at [979, 554] on button "Start" at bounding box center [961, 560] width 93 height 26
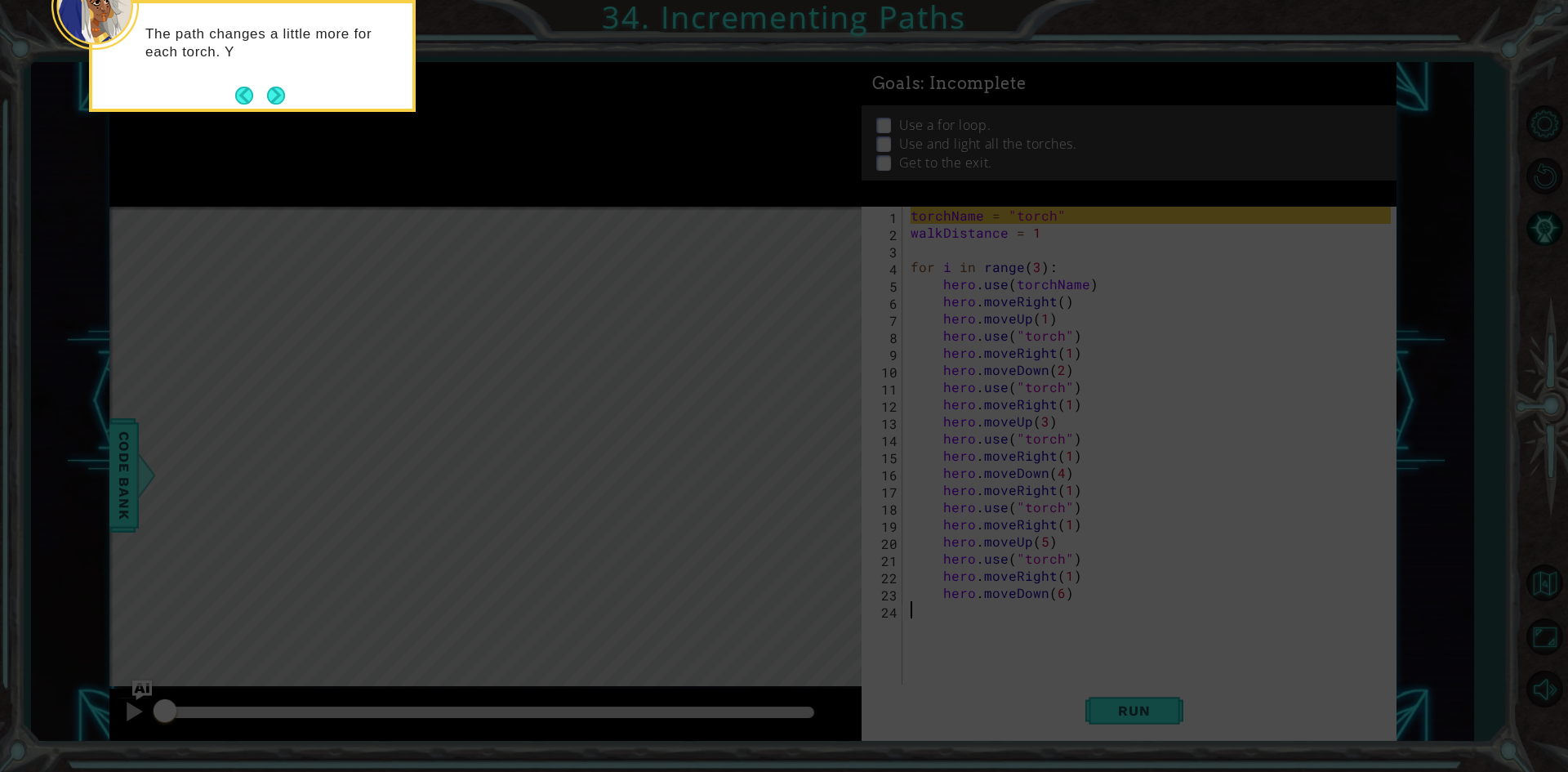
click at [296, 102] on div "The path changes a little more for each torch. Y" at bounding box center [253, 56] width 327 height 112
click at [296, 102] on div "The path changes a little more for each torch. You nee" at bounding box center [253, 56] width 327 height 112
click at [256, 106] on footer at bounding box center [260, 95] width 50 height 24
click at [275, 98] on button "Next" at bounding box center [276, 98] width 19 height 19
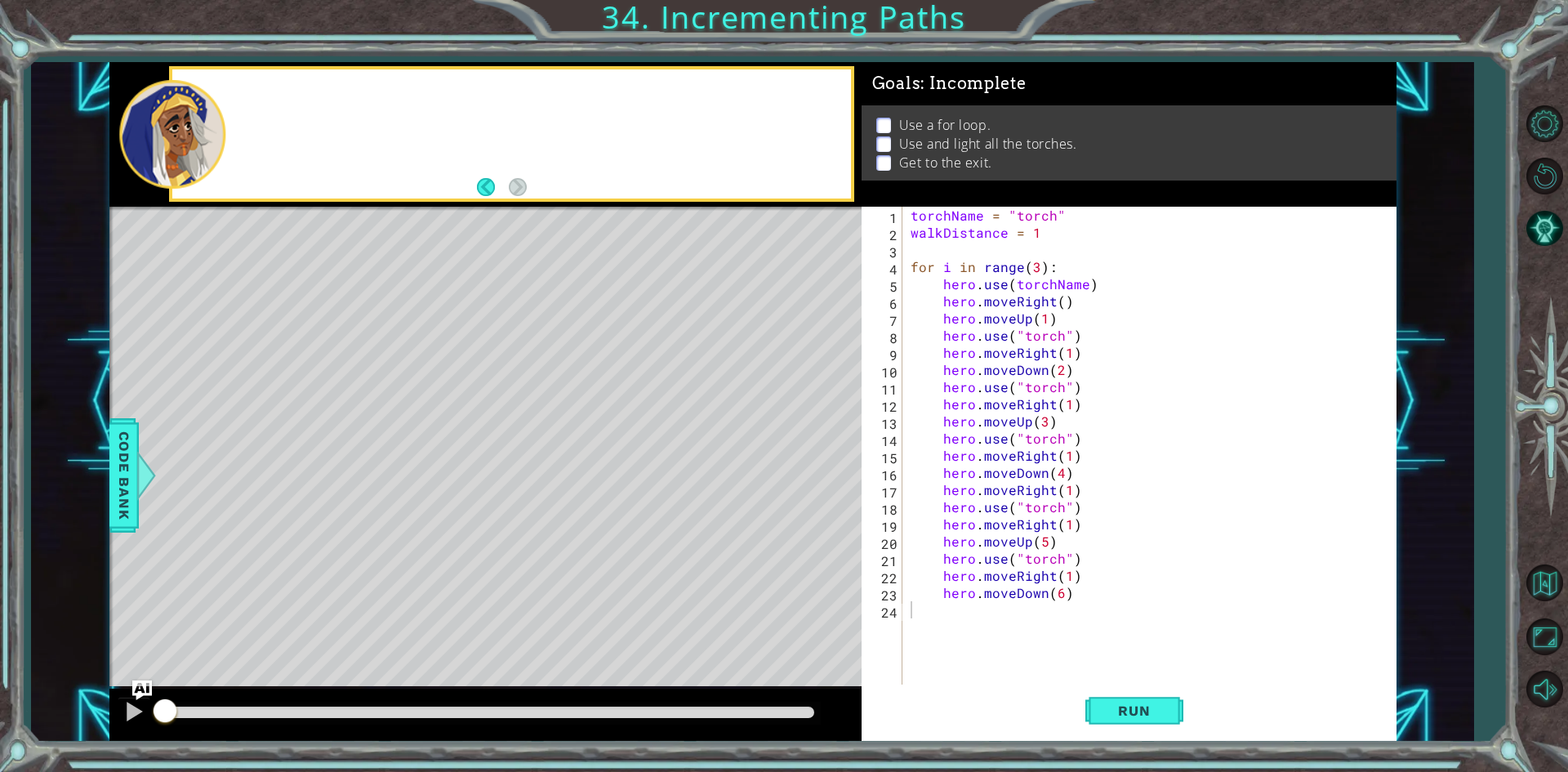
click at [275, 98] on div at bounding box center [510, 134] width 677 height 129
click at [1527, 594] on button "Back to Map" at bounding box center [1543, 583] width 47 height 47
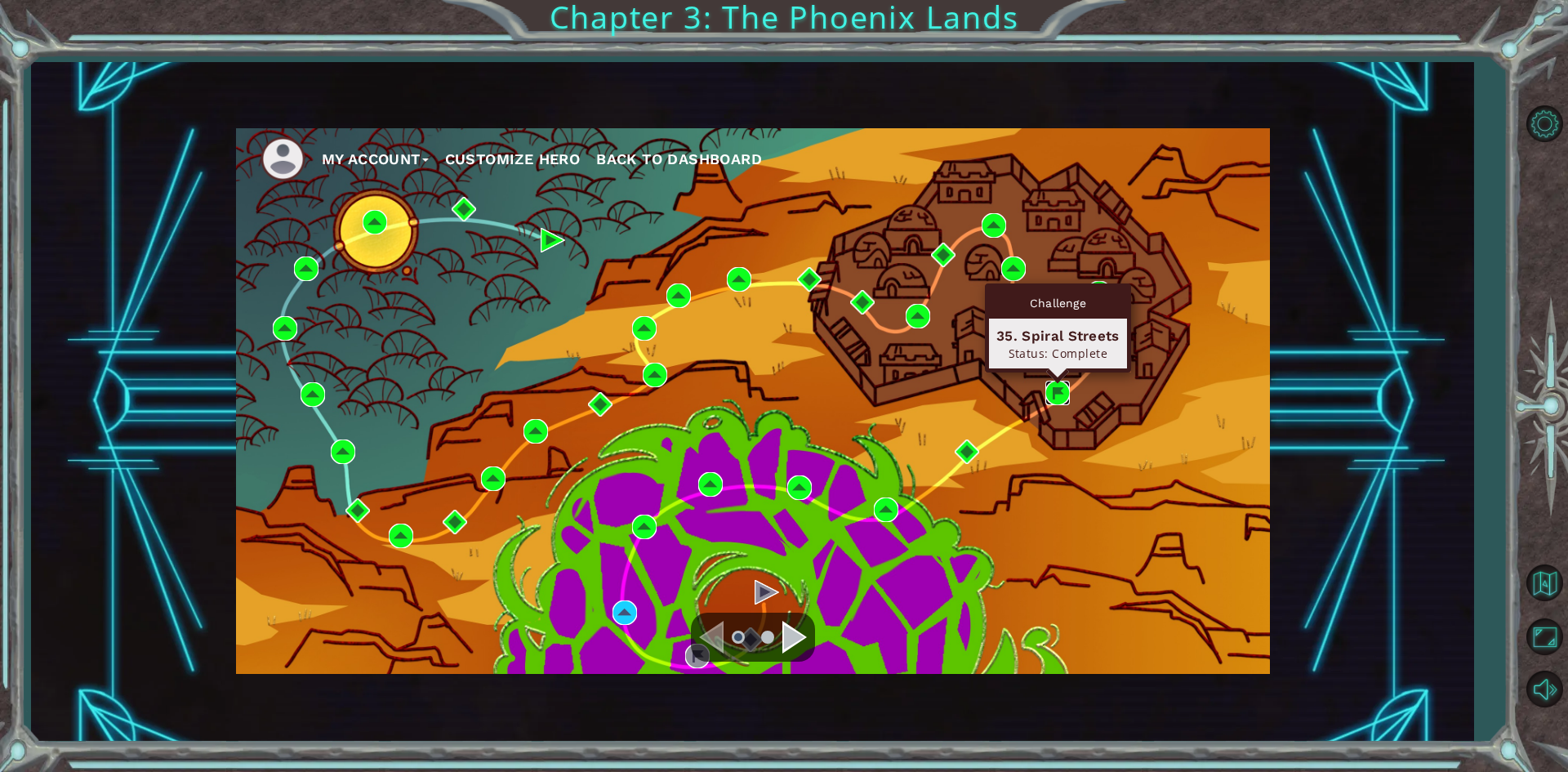
click at [1061, 394] on img at bounding box center [1057, 392] width 24 height 24
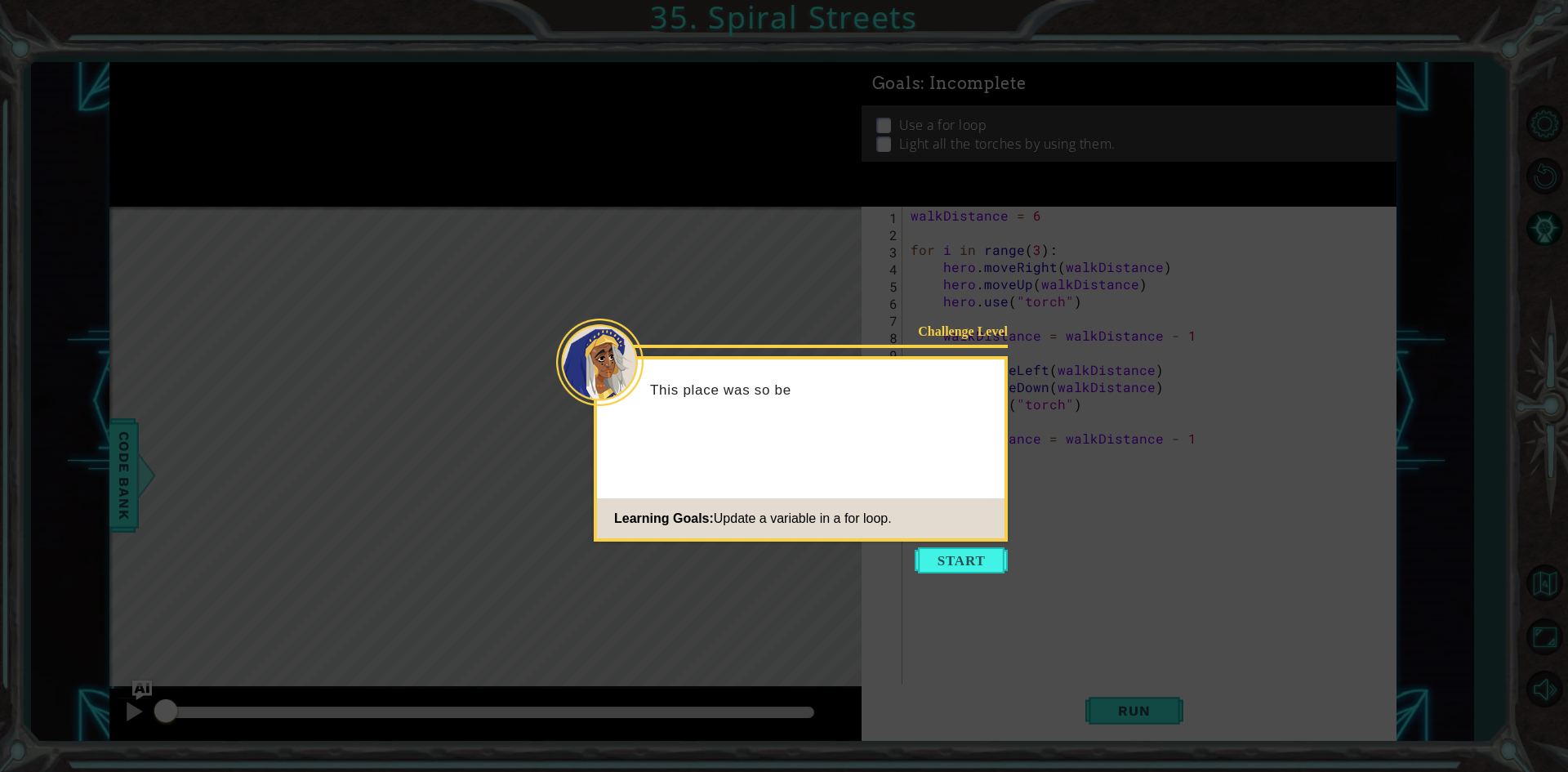
click at [920, 544] on icon at bounding box center [784, 386] width 1568 height 772
click at [931, 558] on button "Start" at bounding box center [961, 560] width 93 height 26
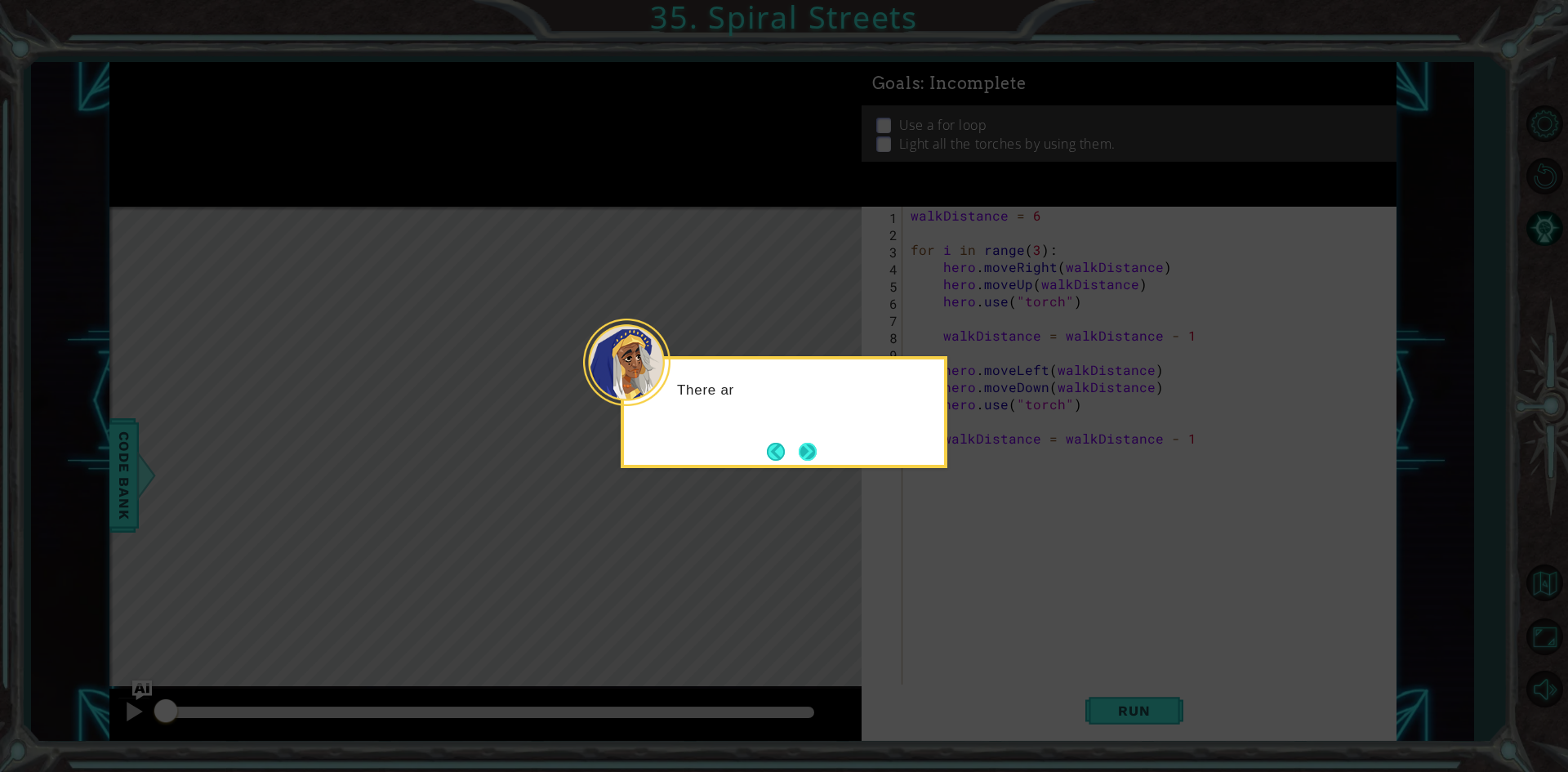
click at [813, 443] on button "Next" at bounding box center [807, 452] width 21 height 21
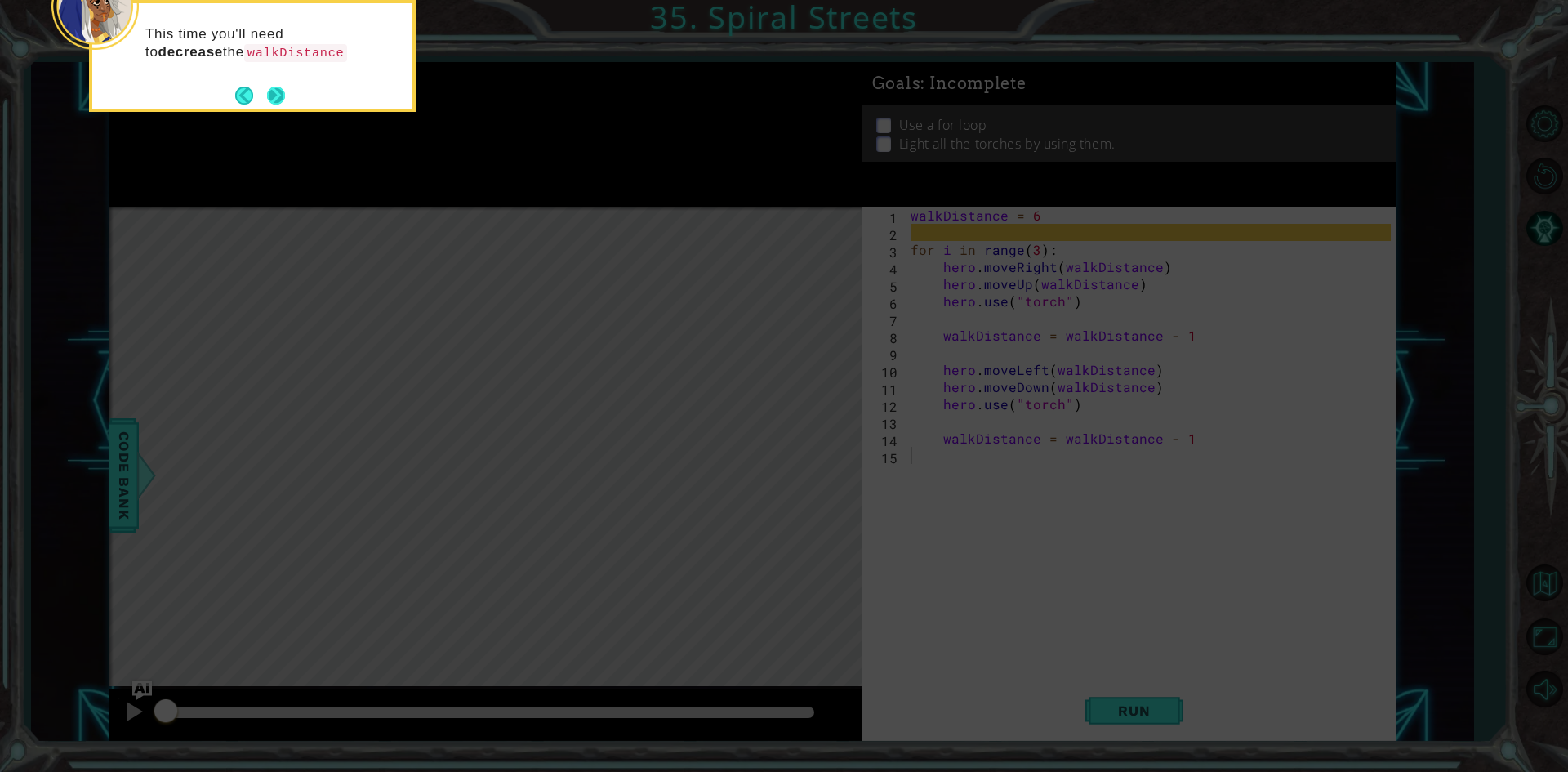
click at [275, 97] on button "Next" at bounding box center [277, 95] width 19 height 19
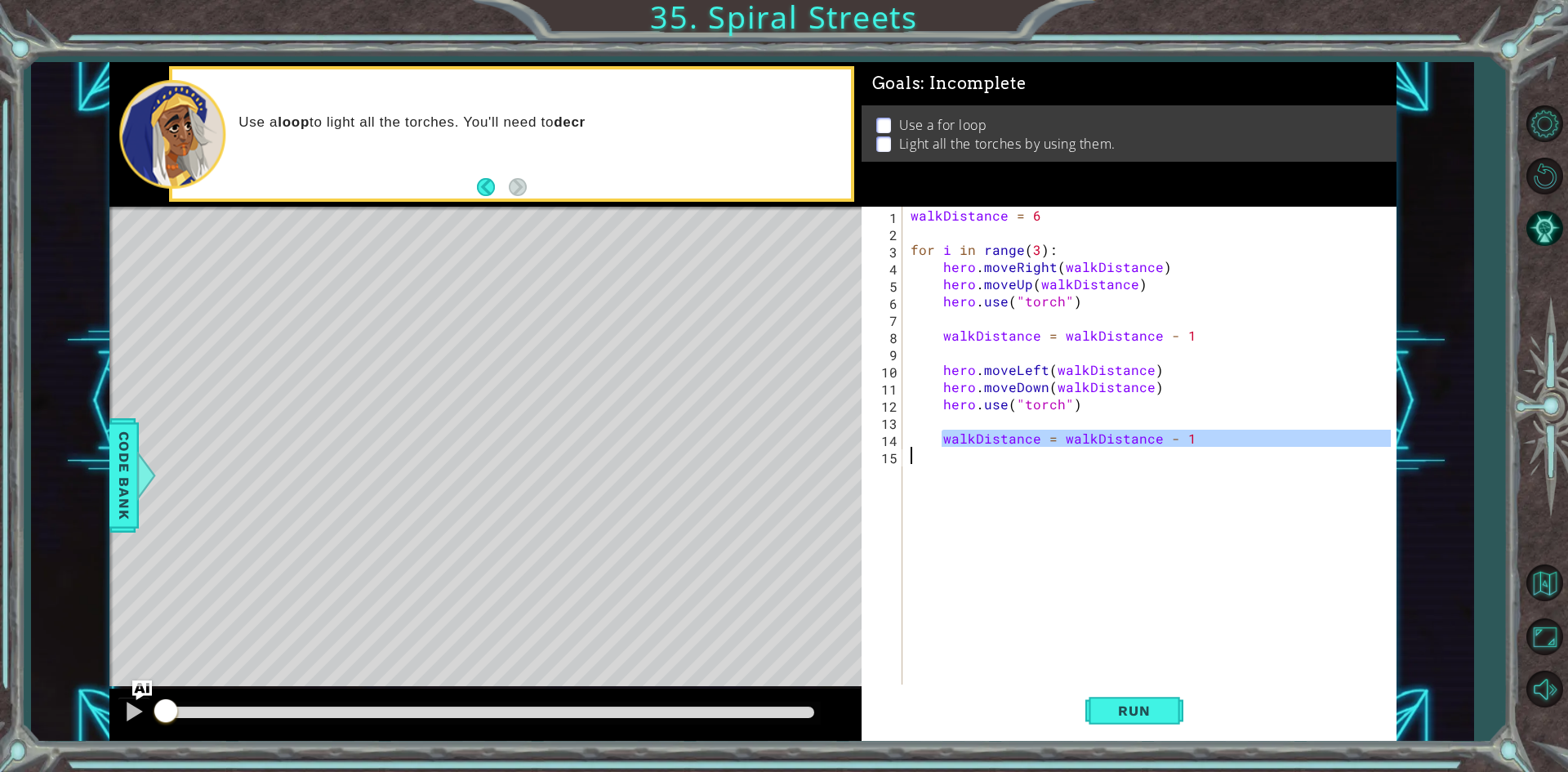
drag, startPoint x: 941, startPoint y: 438, endPoint x: 1322, endPoint y: 454, distance: 381.3
click at [1322, 454] on div "walkDistance = 6 for i in range ( 3 ) : hero . moveRight ( walkDistance ) hero …" at bounding box center [1153, 463] width 492 height 514
type textarea "walkDistance = walkDistance - 1"
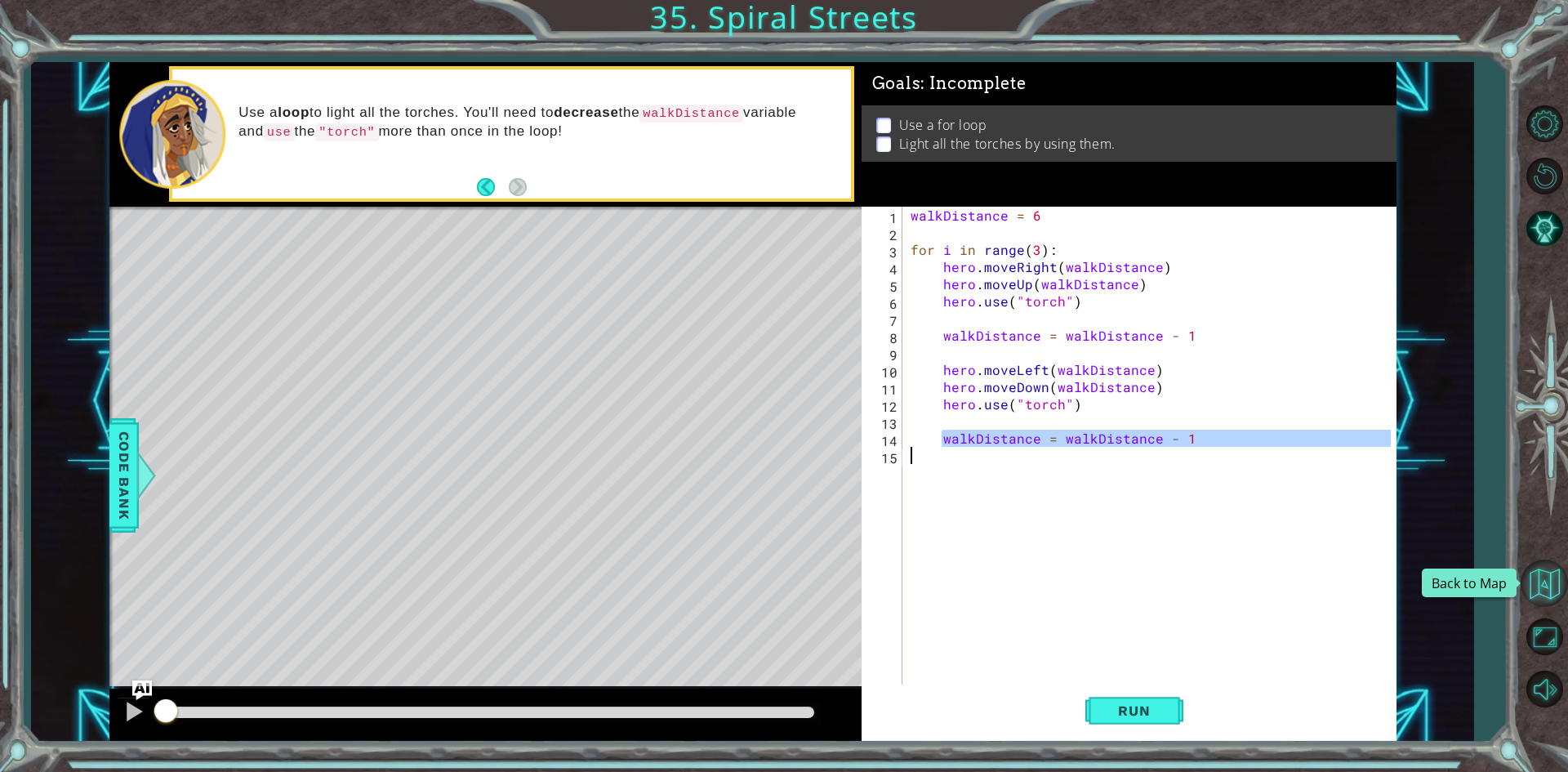
click at [1542, 574] on button "Back to Map" at bounding box center [1543, 583] width 47 height 47
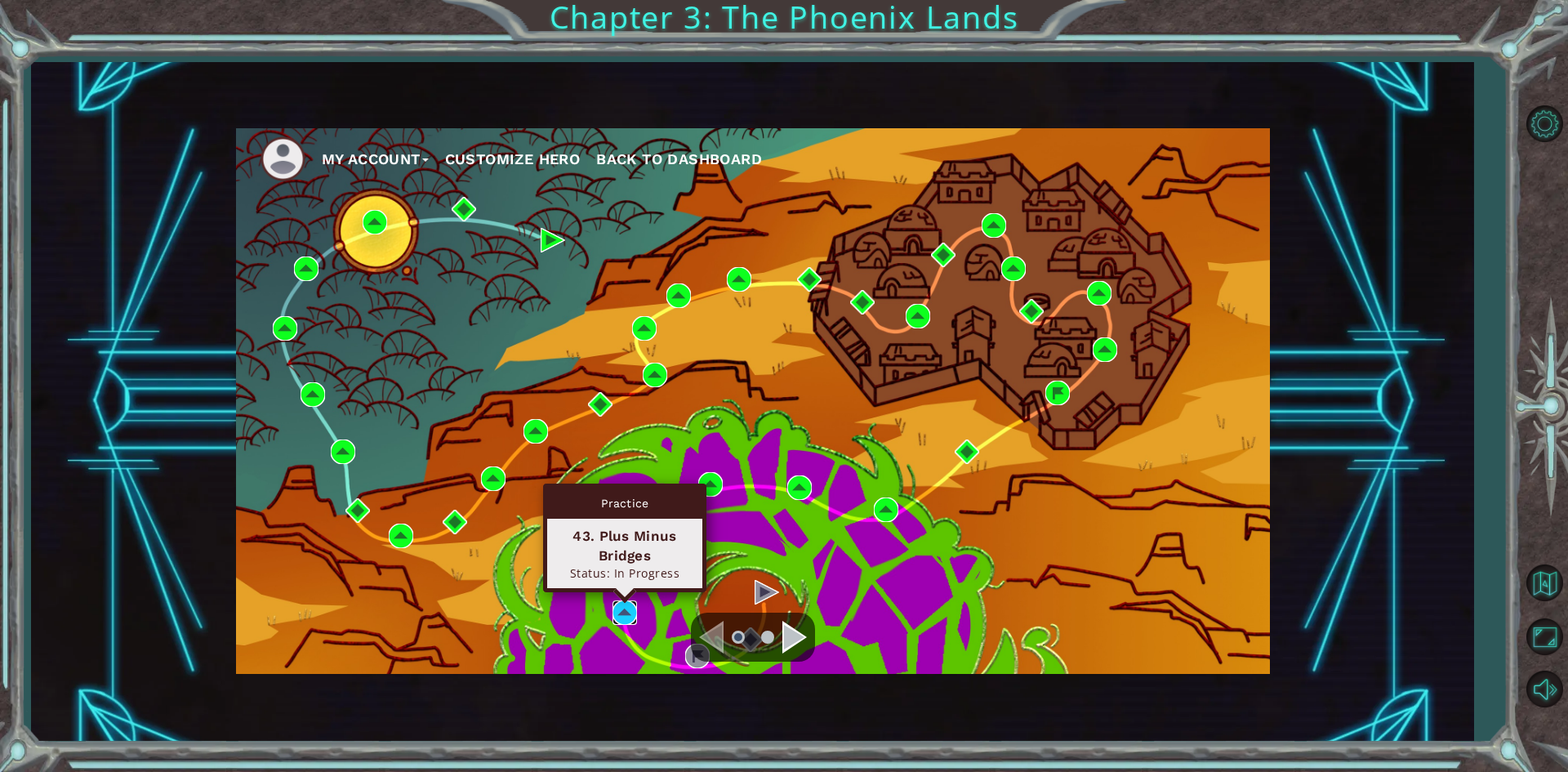
click at [620, 606] on img at bounding box center [624, 612] width 24 height 24
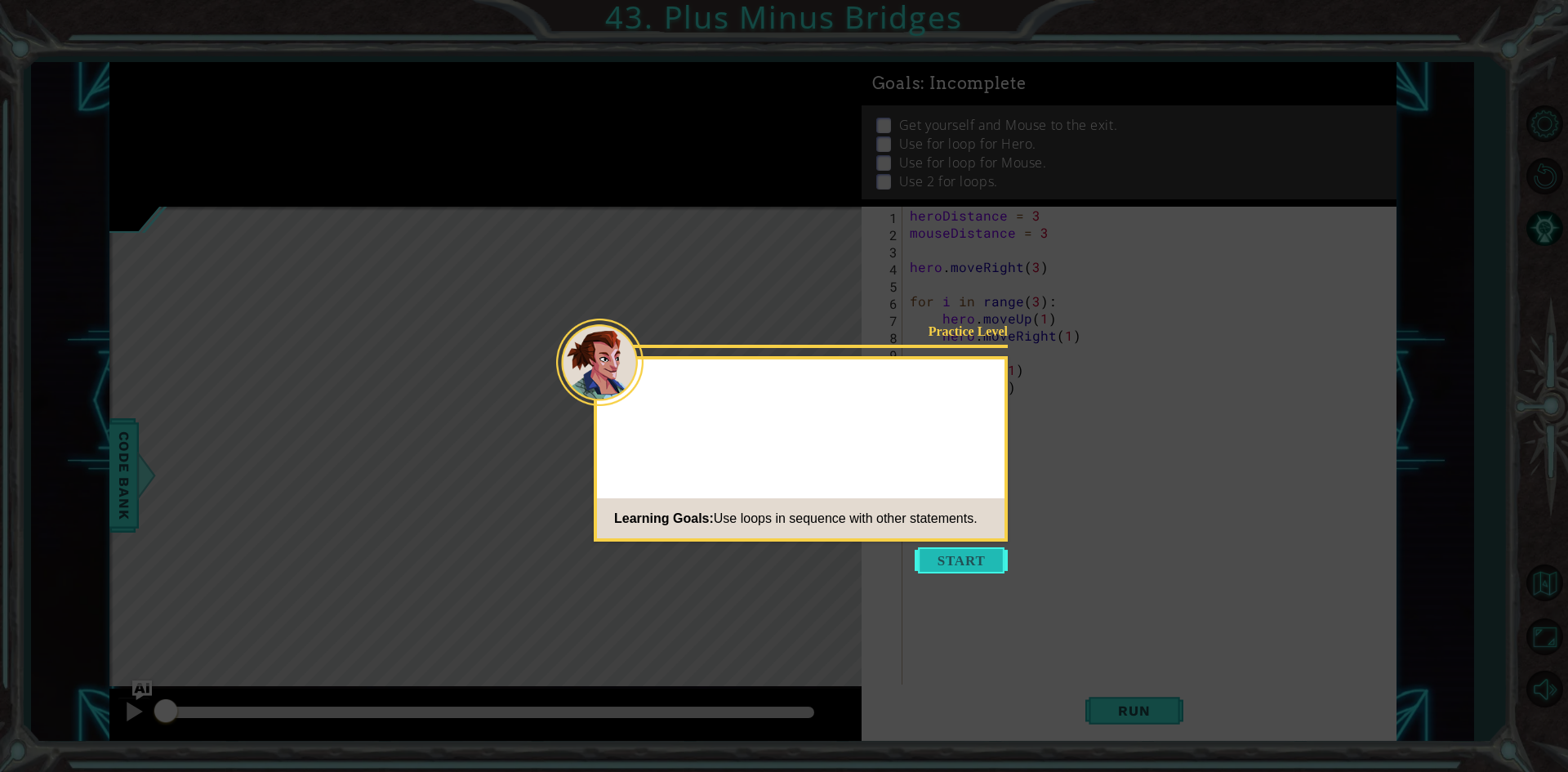
click at [939, 561] on button "Start" at bounding box center [961, 560] width 93 height 26
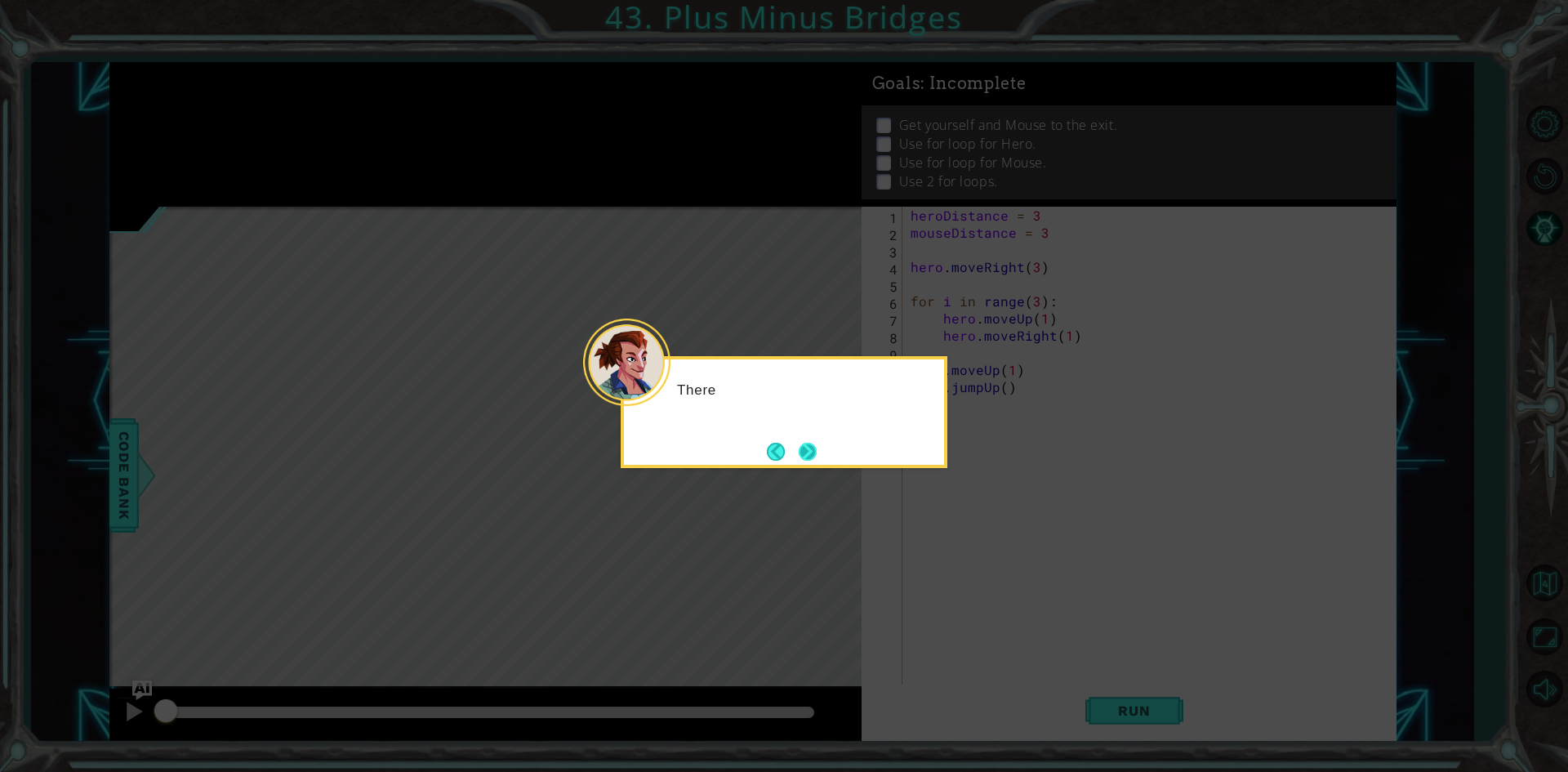
click at [806, 460] on button "Next" at bounding box center [808, 452] width 19 height 19
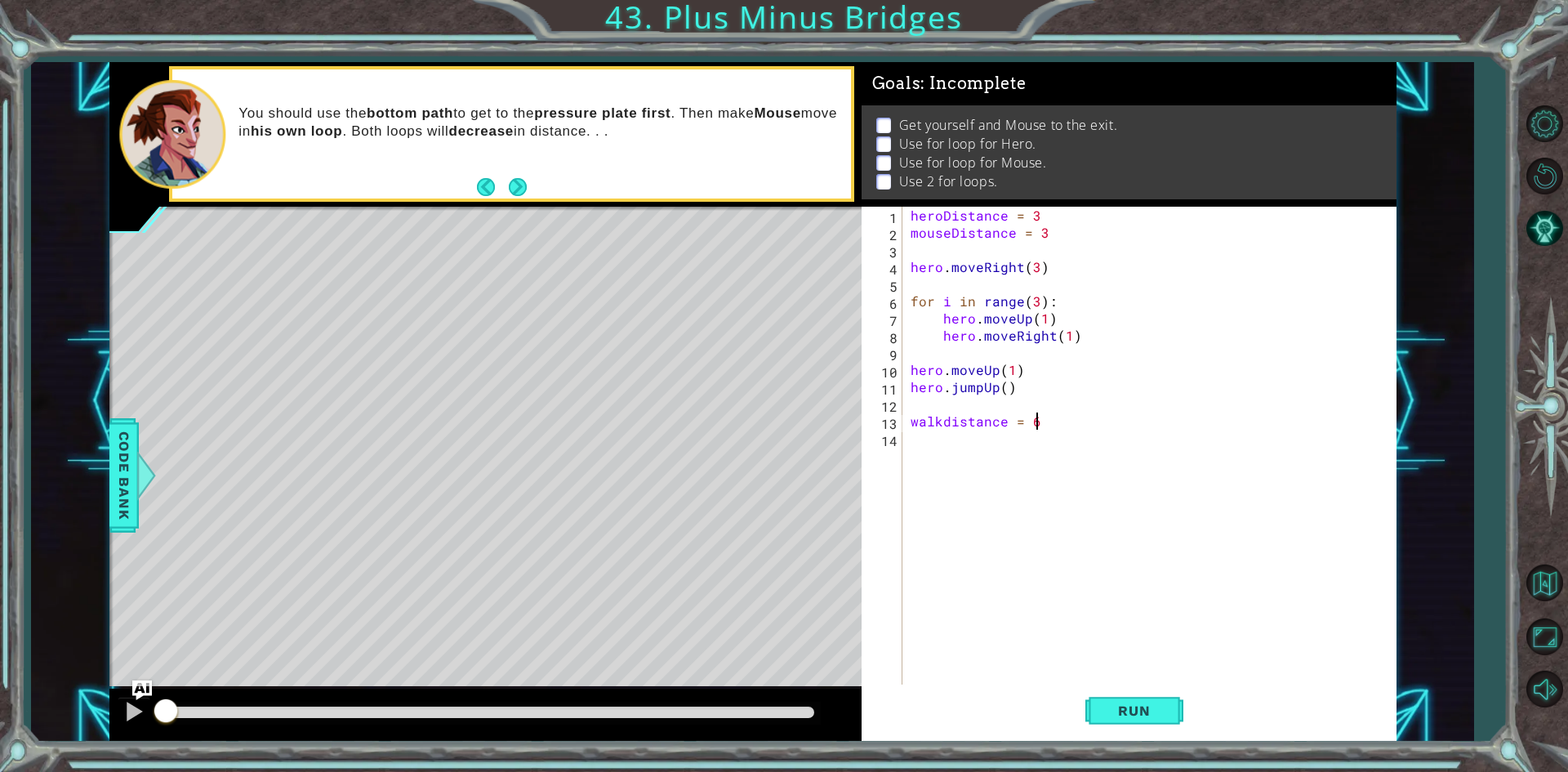
scroll to position [0, 7]
type textarea "walkdistance = 4"
click at [1012, 442] on div "heroDistance = 3 mouseDistance = 3 hero . moveRight ( 3 ) for i in range ( 3 ) …" at bounding box center [1153, 463] width 492 height 514
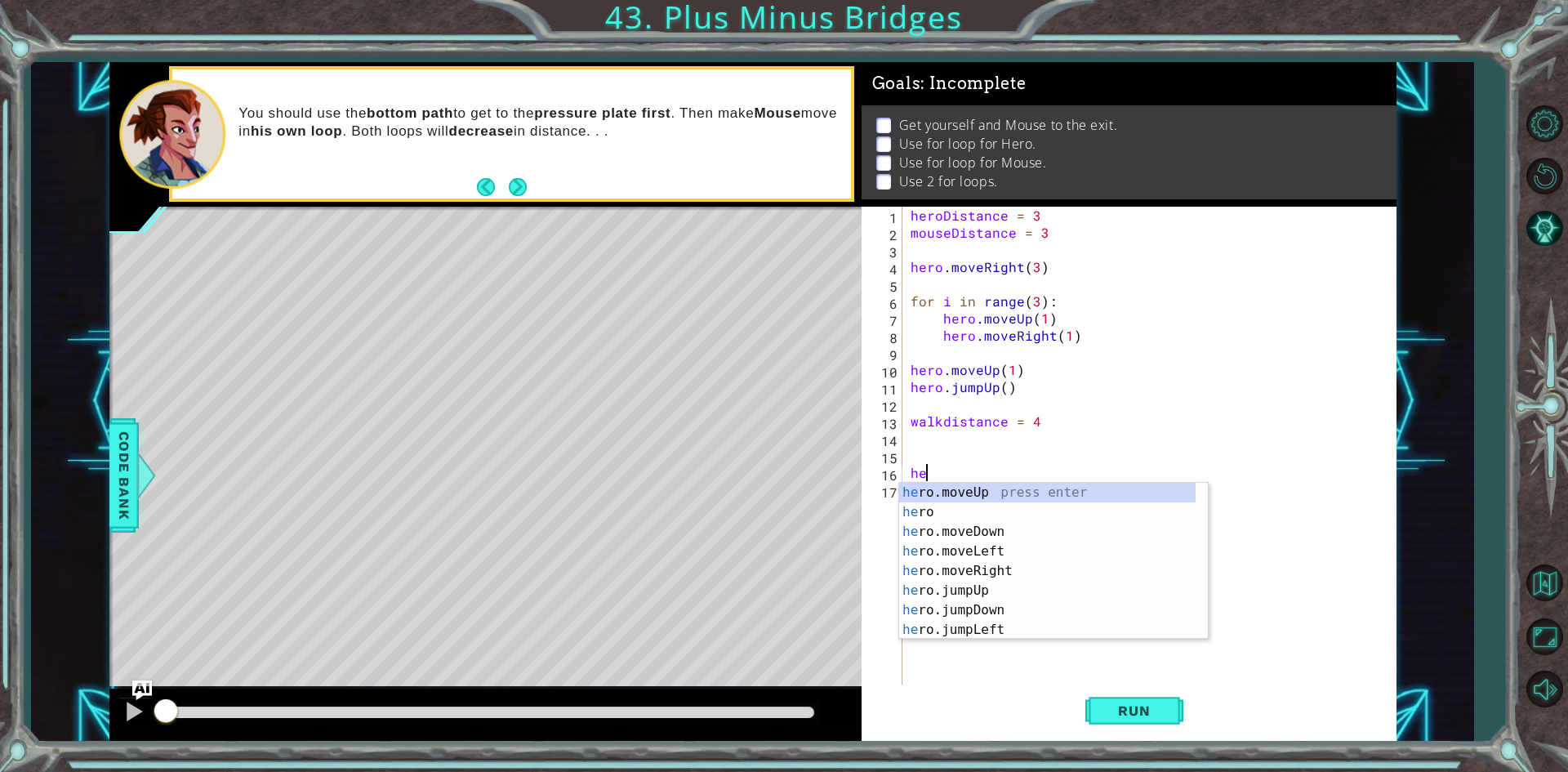
type textarea "h"
type textarea "m"
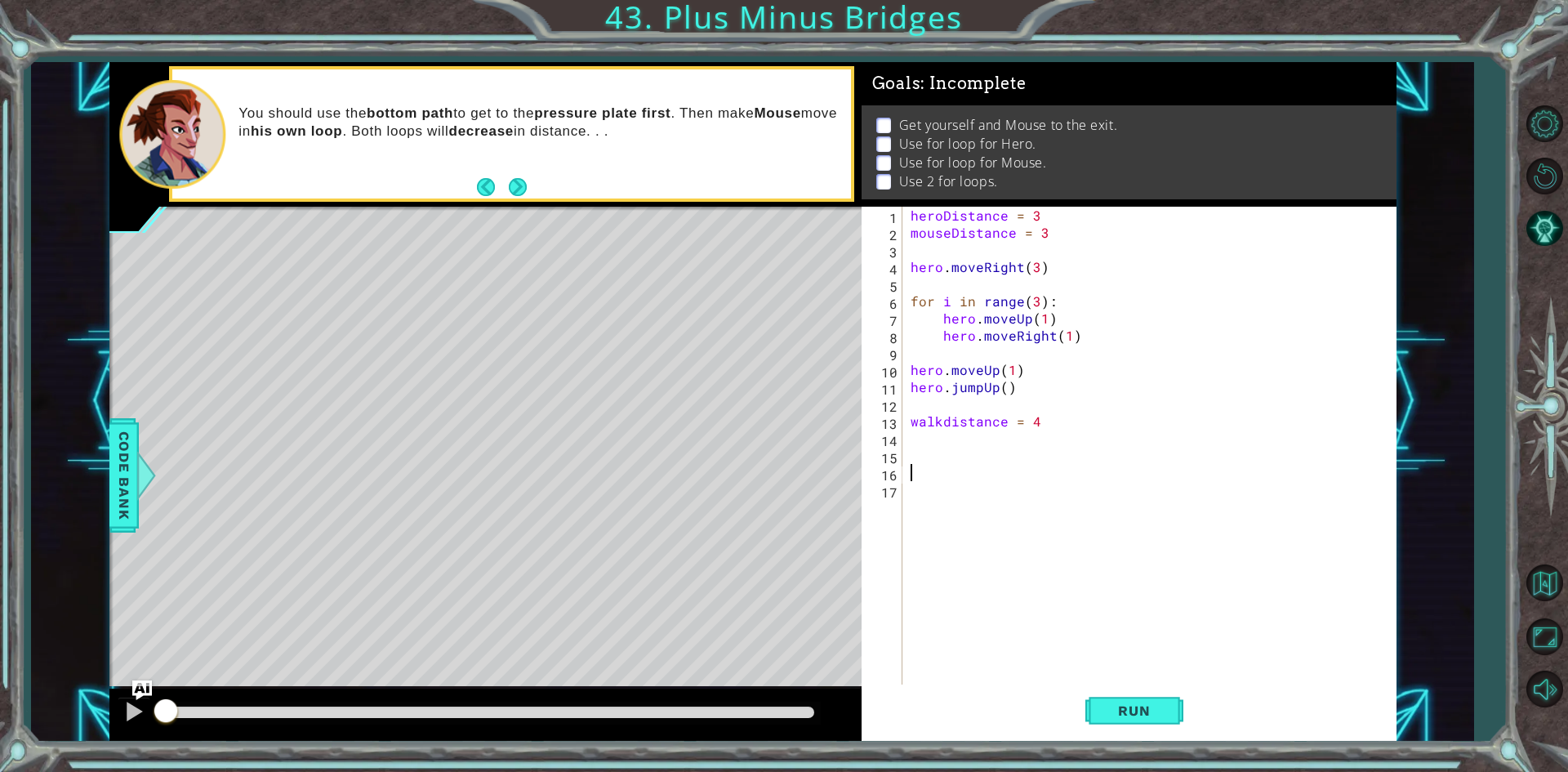
click at [1012, 442] on div "heroDistance = 3 mouseDistance = 3 hero . moveRight ( 3 ) for i in range ( 3 ) …" at bounding box center [1153, 463] width 492 height 514
click at [976, 470] on div "heroDistance = 3 mouseDistance = 3 hero . moveRight ( 3 ) for i in range ( 3 ) …" at bounding box center [1153, 463] width 492 height 514
click at [980, 461] on div "heroDistance = 3 mouseDistance = 3 hero . moveRight ( 3 ) for i in range ( 3 ) …" at bounding box center [1153, 463] width 492 height 514
click at [1107, 698] on button "Run" at bounding box center [1134, 710] width 98 height 53
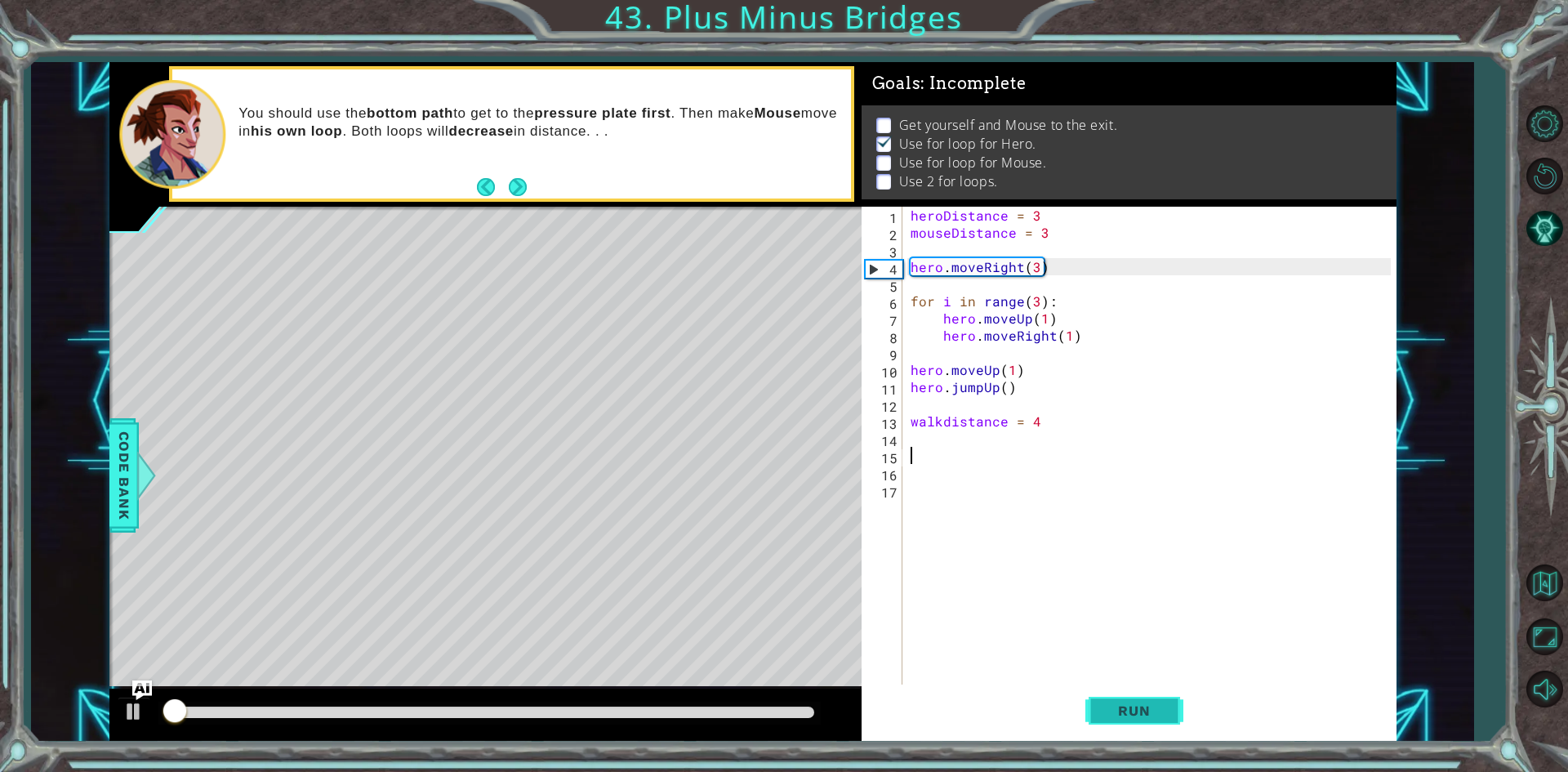
scroll to position [7, 0]
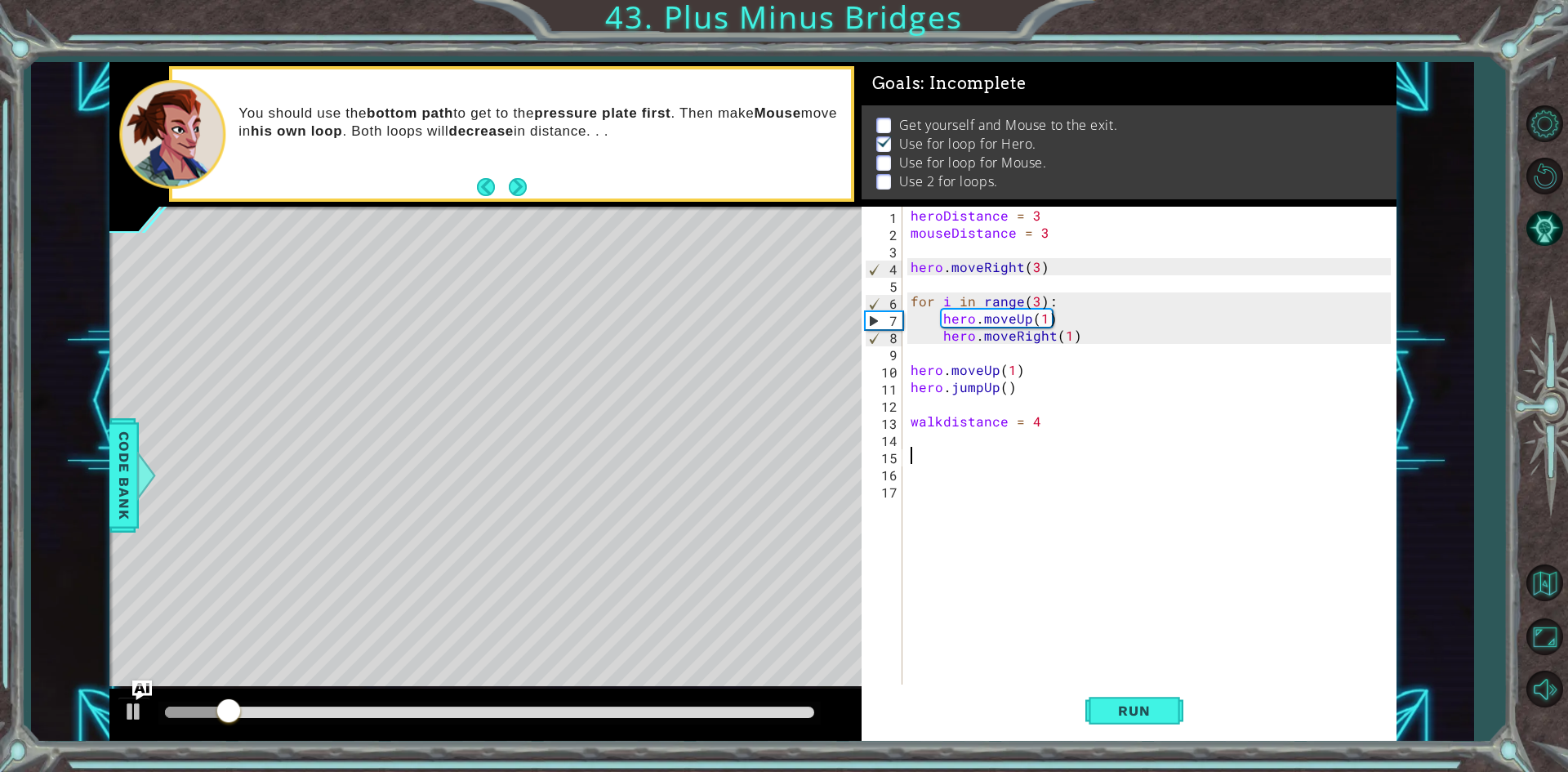
click at [966, 460] on div "heroDistance = 3 mouseDistance = 3 hero . moveRight ( 3 ) for i in range ( 3 ) …" at bounding box center [1153, 463] width 492 height 514
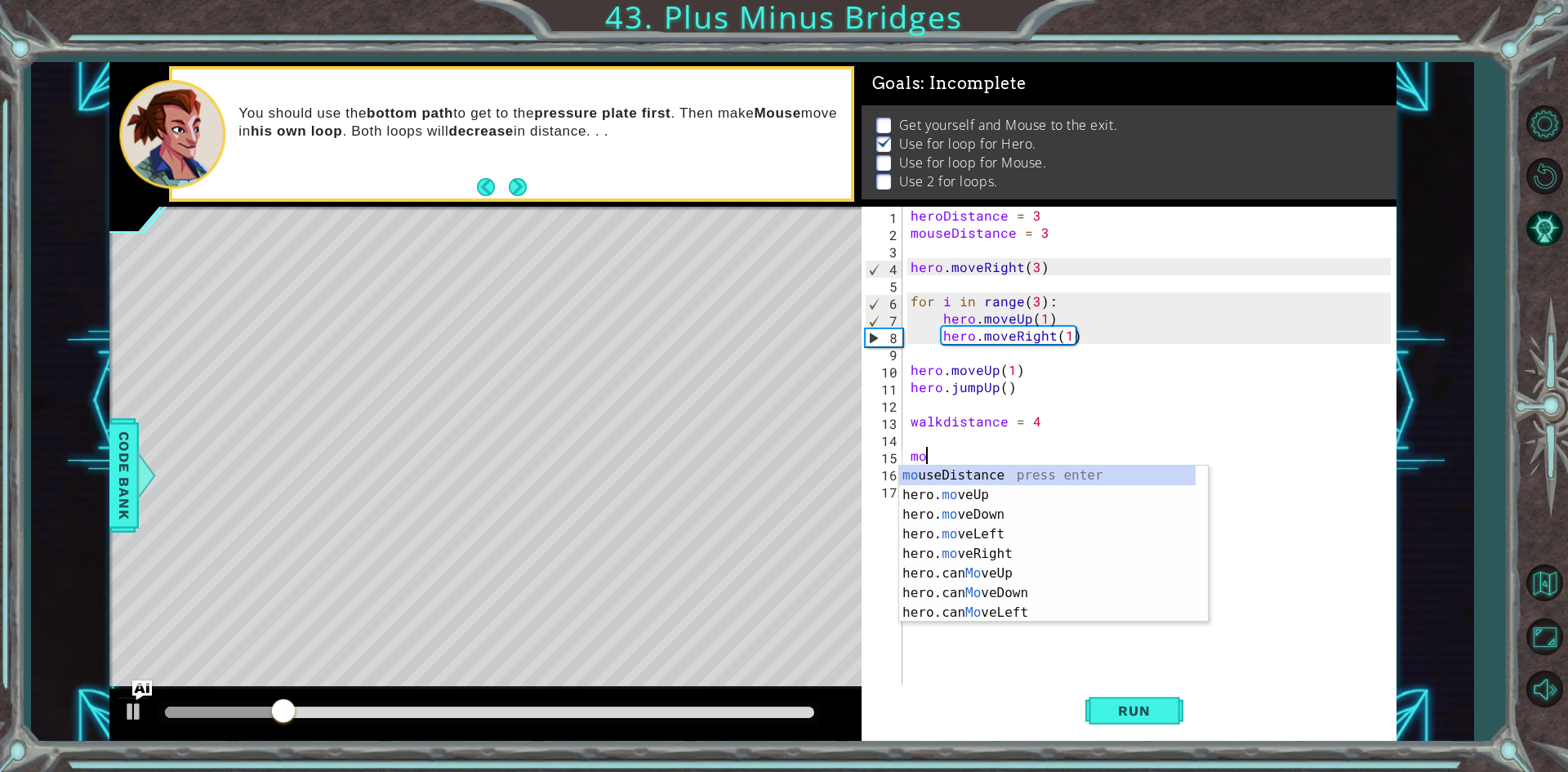
type textarea "m"
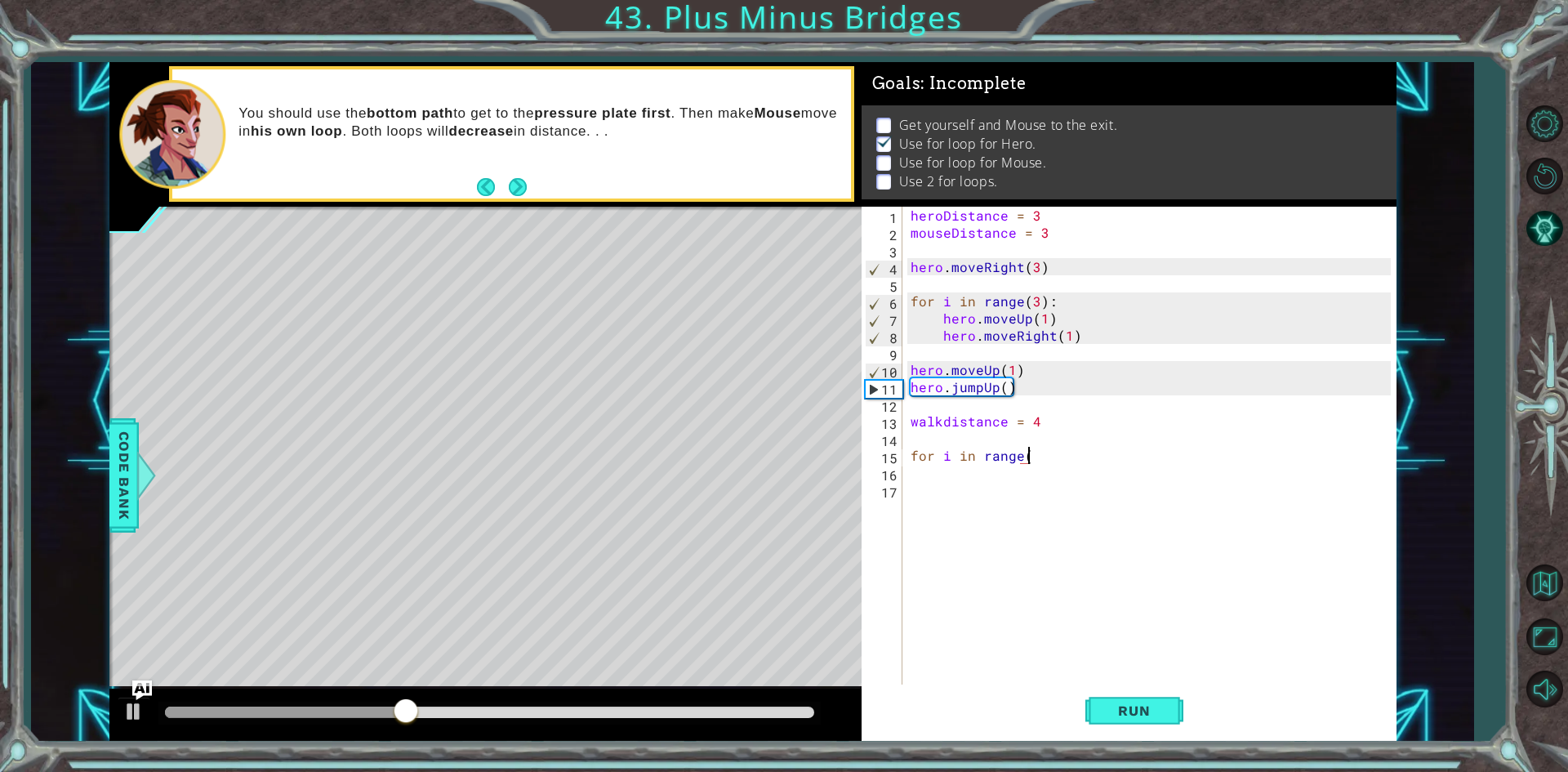
scroll to position [0, 7]
type textarea "for i in range(4)"
click at [1002, 489] on div "heroDistance = 3 mouseDistance = 3 hero . moveRight ( 3 ) for i in range ( 3 ) …" at bounding box center [1153, 463] width 492 height 514
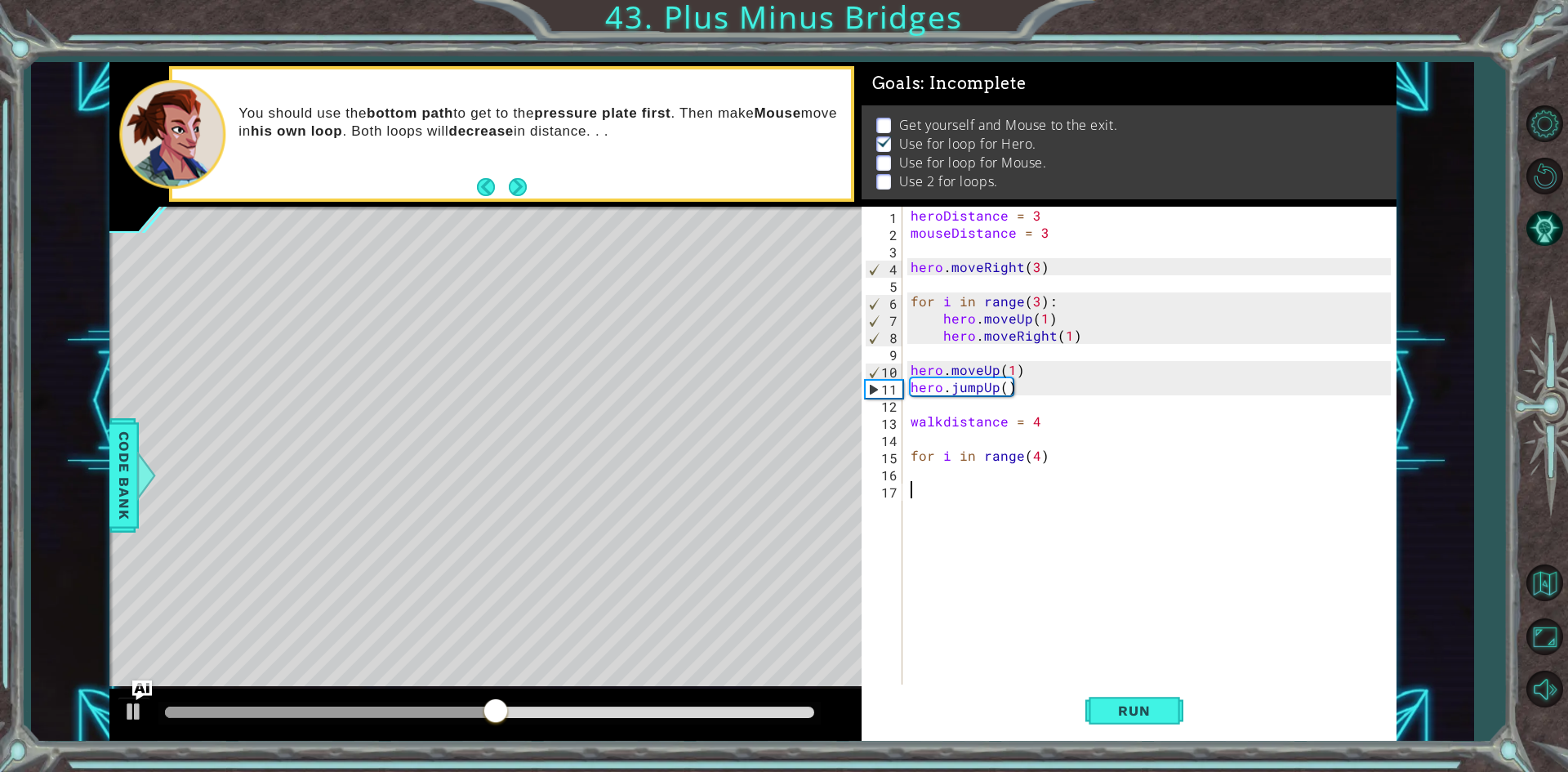
click at [1046, 474] on div "heroDistance = 3 mouseDistance = 3 hero . moveRight ( 3 ) for i in range ( 3 ) …" at bounding box center [1153, 463] width 492 height 514
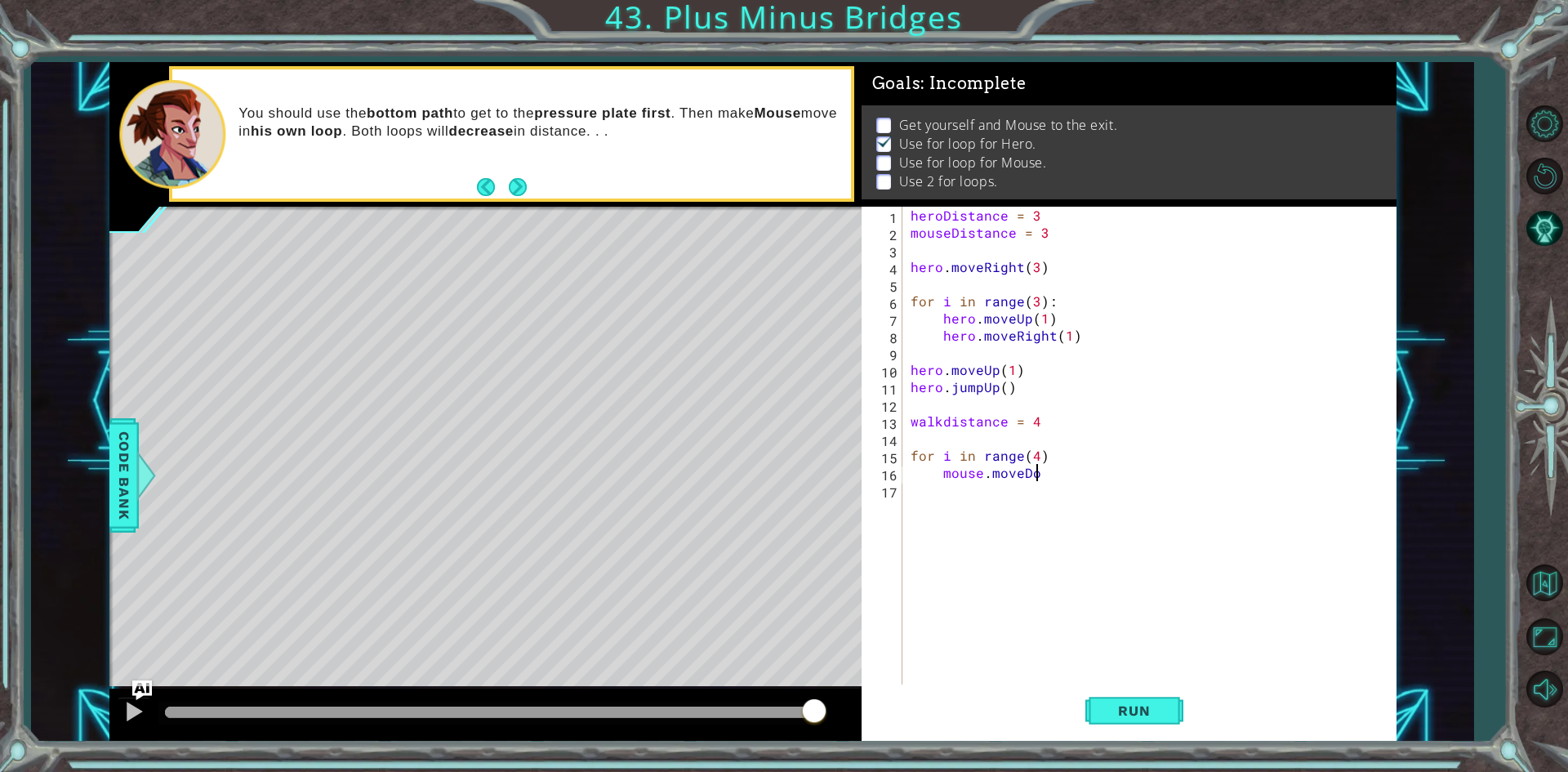
scroll to position [0, 8]
type textarea "mouse.moveDown"
click at [1068, 474] on div "heroDistance = 3 mouseDistance = 3 hero . moveRight ( 3 ) for i in range ( 3 ) …" at bounding box center [1153, 463] width 492 height 514
type textarea "mouse.moveDown()"
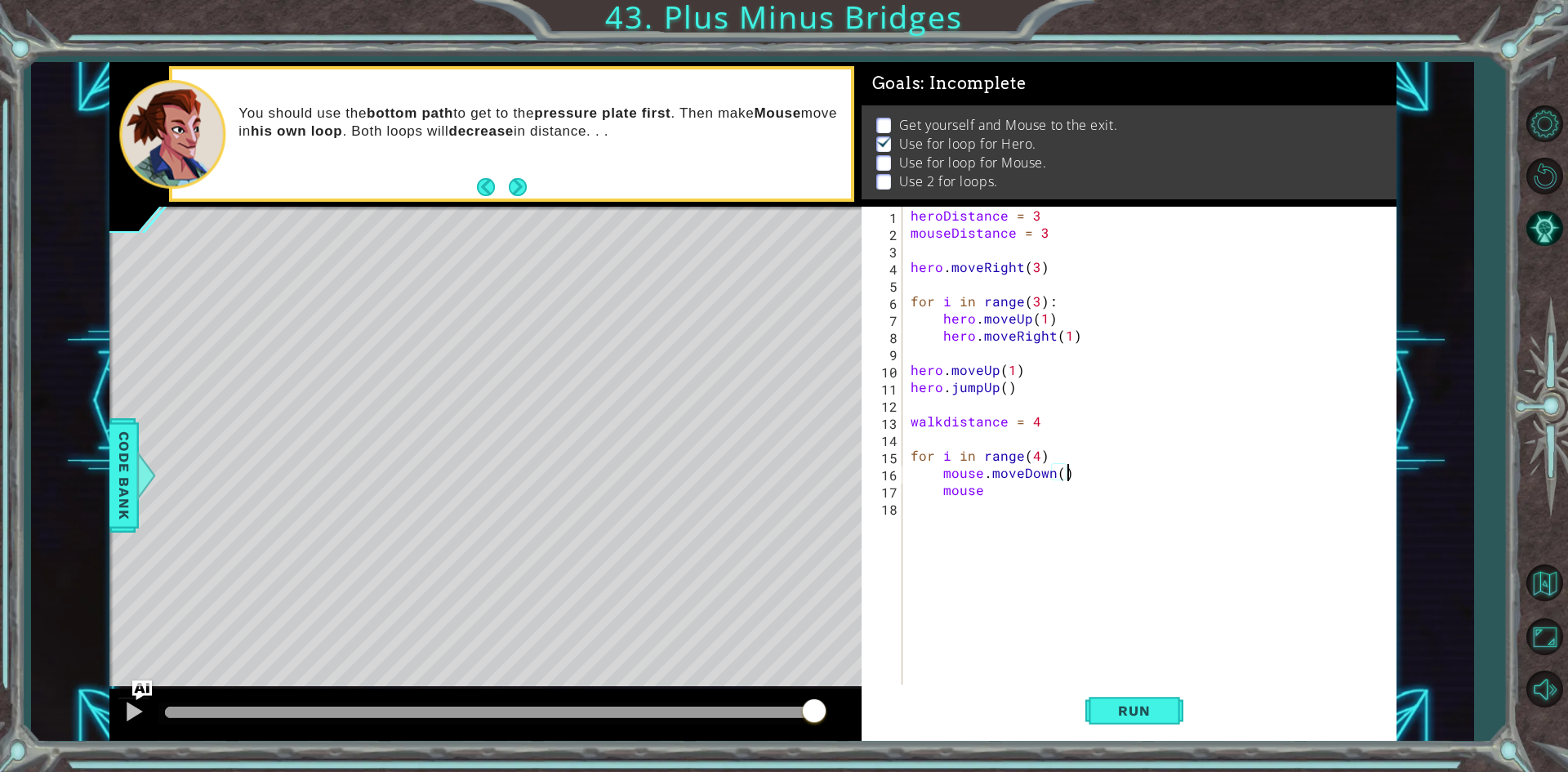
scroll to position [0, 9]
click at [1074, 503] on div "heroDistance = 3 mouseDistance = 3 hero . moveRight ( 3 ) for i in range ( 3 ) …" at bounding box center [1153, 463] width 492 height 514
click at [1079, 467] on div "heroDistance = 3 mouseDistance = 3 hero . moveRight ( 3 ) for i in range ( 3 ) …" at bounding box center [1153, 463] width 492 height 514
click at [1050, 484] on div "heroDistance = 3 mouseDistance = 3 hero . moveRight ( 3 ) for i in range ( 3 ) …" at bounding box center [1153, 463] width 492 height 514
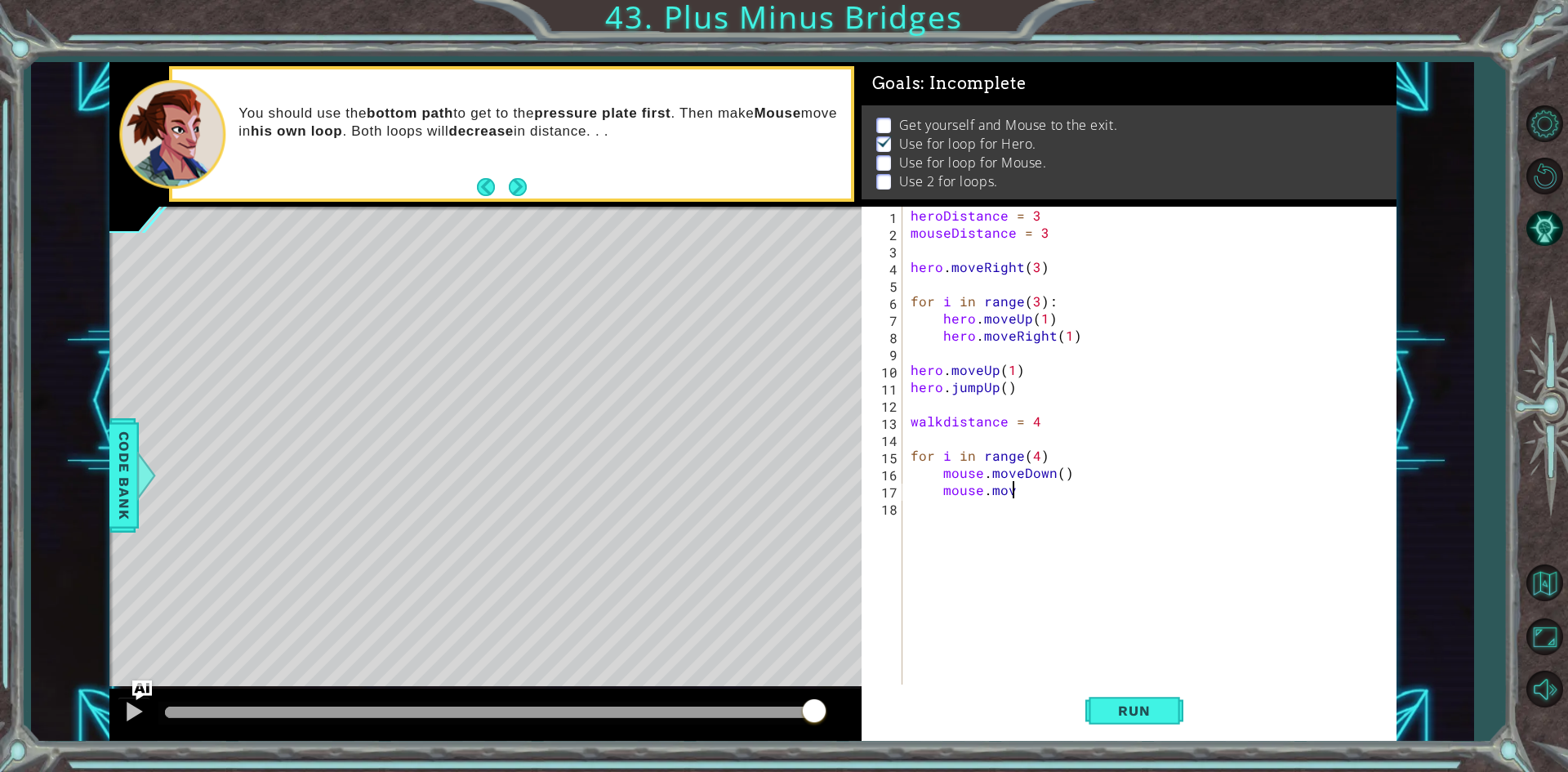
scroll to position [0, 6]
type textarea "mouse.moveRight()"
click at [1041, 499] on div "heroDistance = 3 mouseDistance = 3 hero . moveRight ( 3 ) for i in range ( 3 ) …" at bounding box center [1153, 463] width 492 height 514
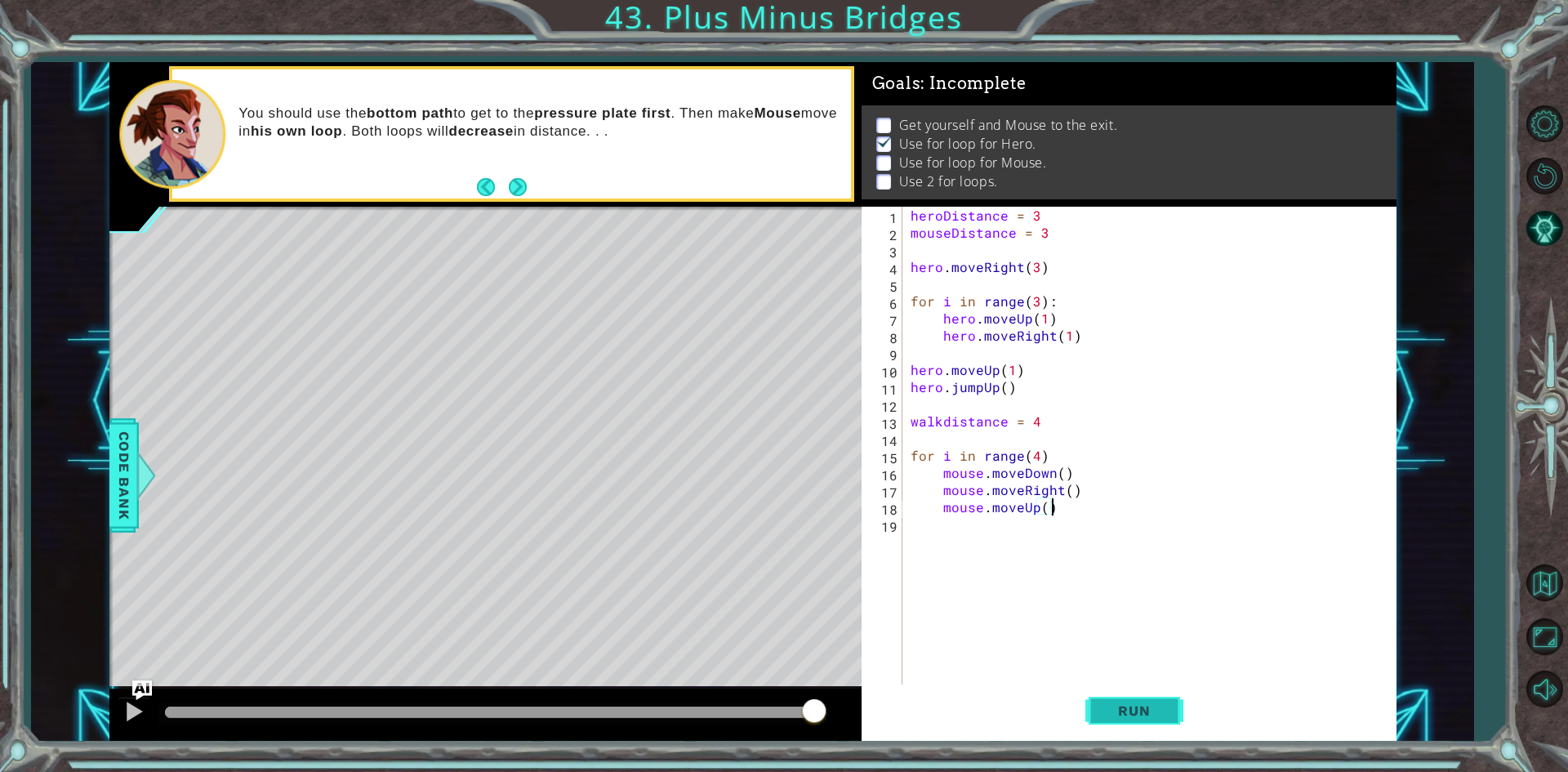
click at [1172, 695] on button "Run" at bounding box center [1134, 710] width 98 height 53
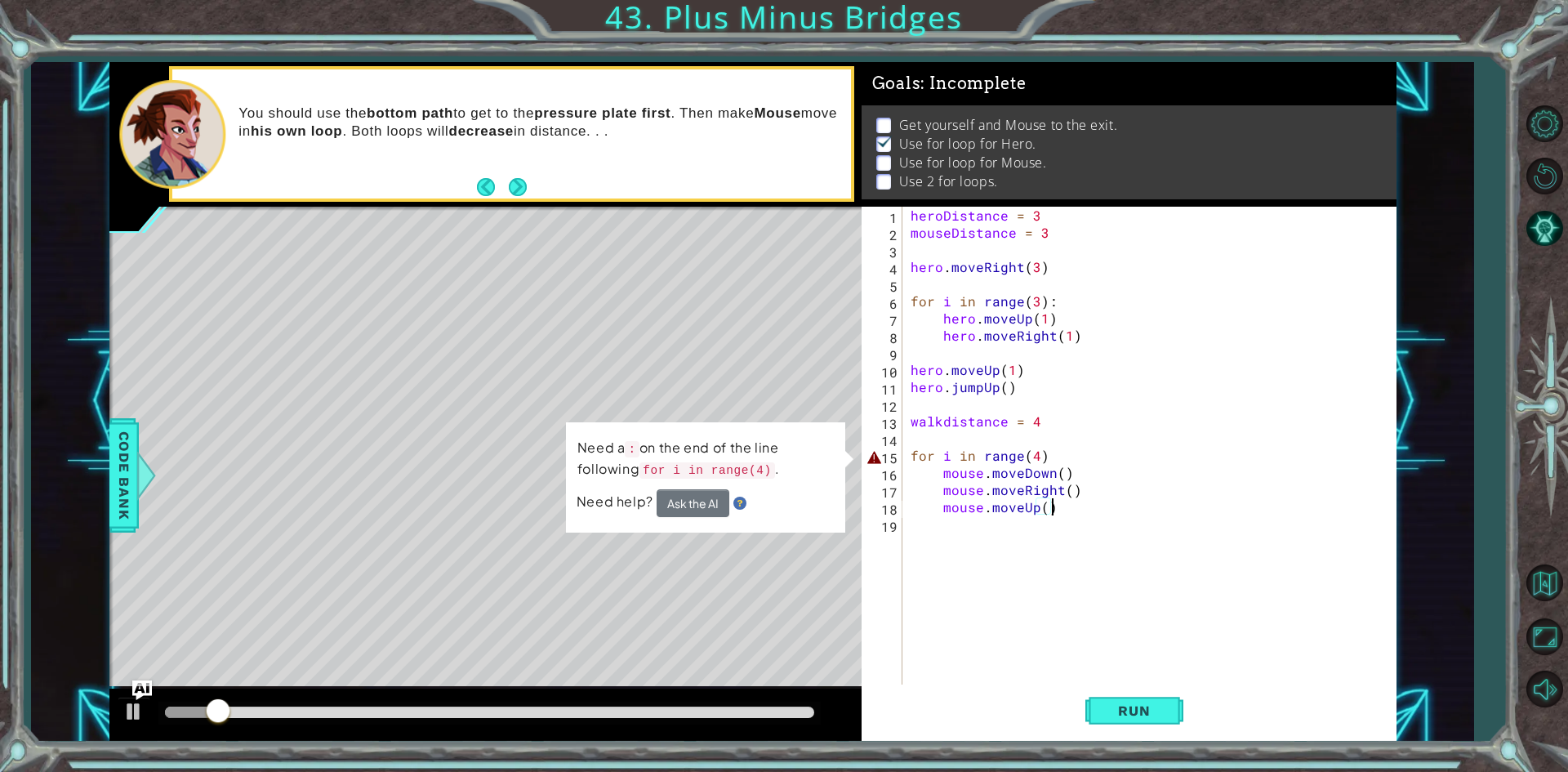
click at [1086, 449] on div "heroDistance = 3 mouseDistance = 3 hero . moveRight ( 3 ) for i in range ( 3 ) …" at bounding box center [1153, 463] width 492 height 514
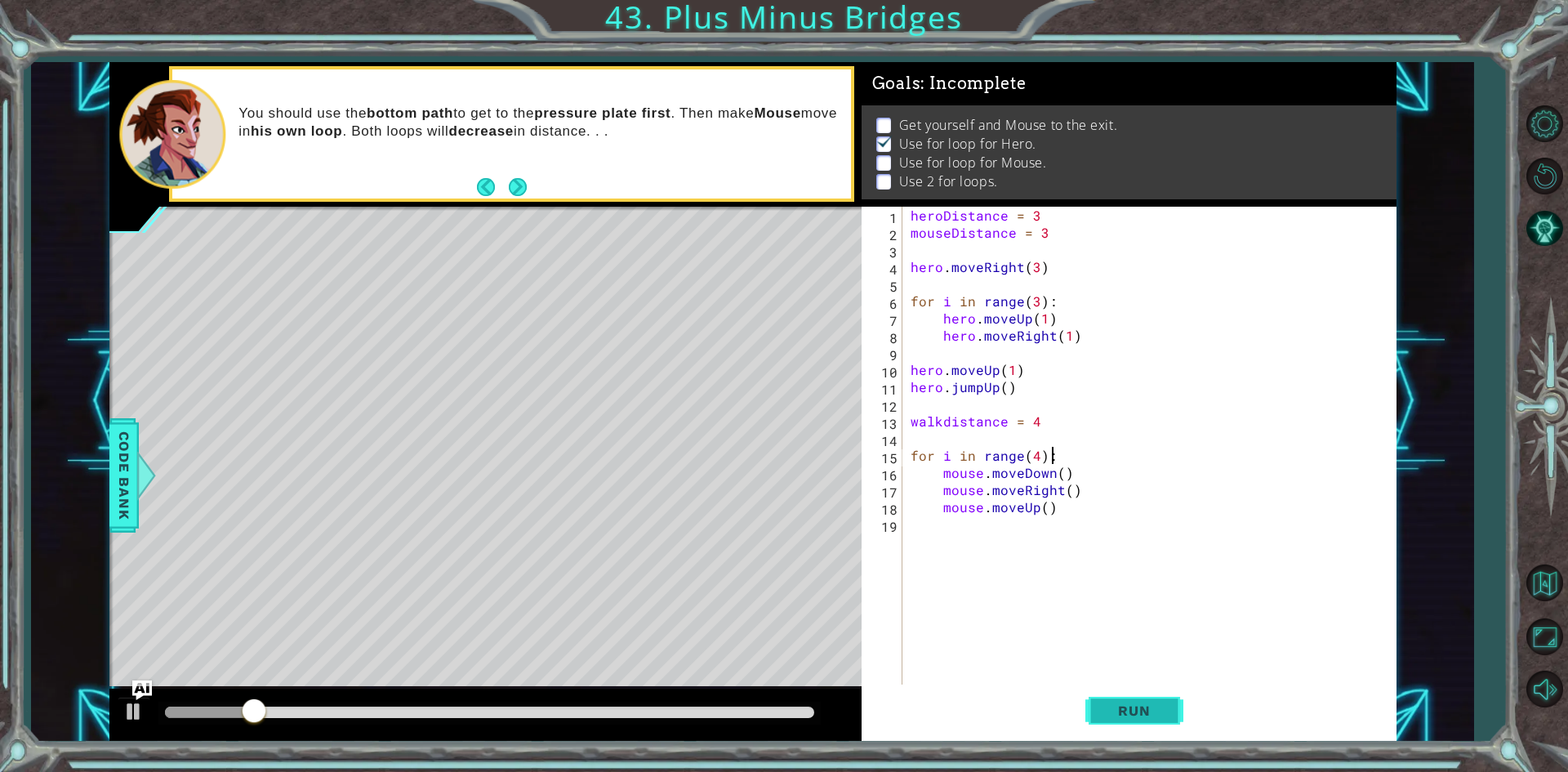
click at [1114, 708] on span "Run" at bounding box center [1133, 710] width 64 height 16
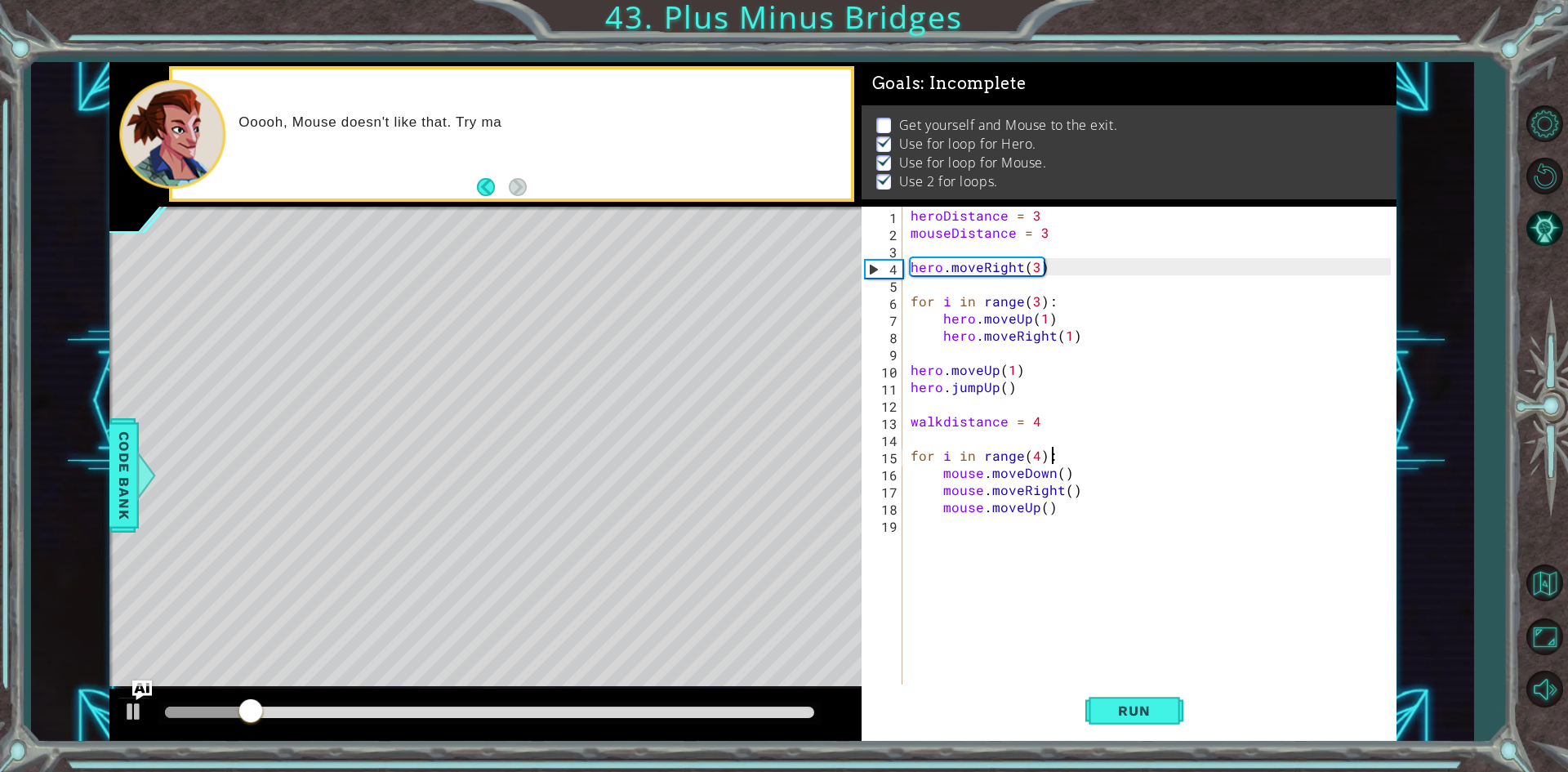
click at [772, 712] on div at bounding box center [490, 712] width 649 height 12
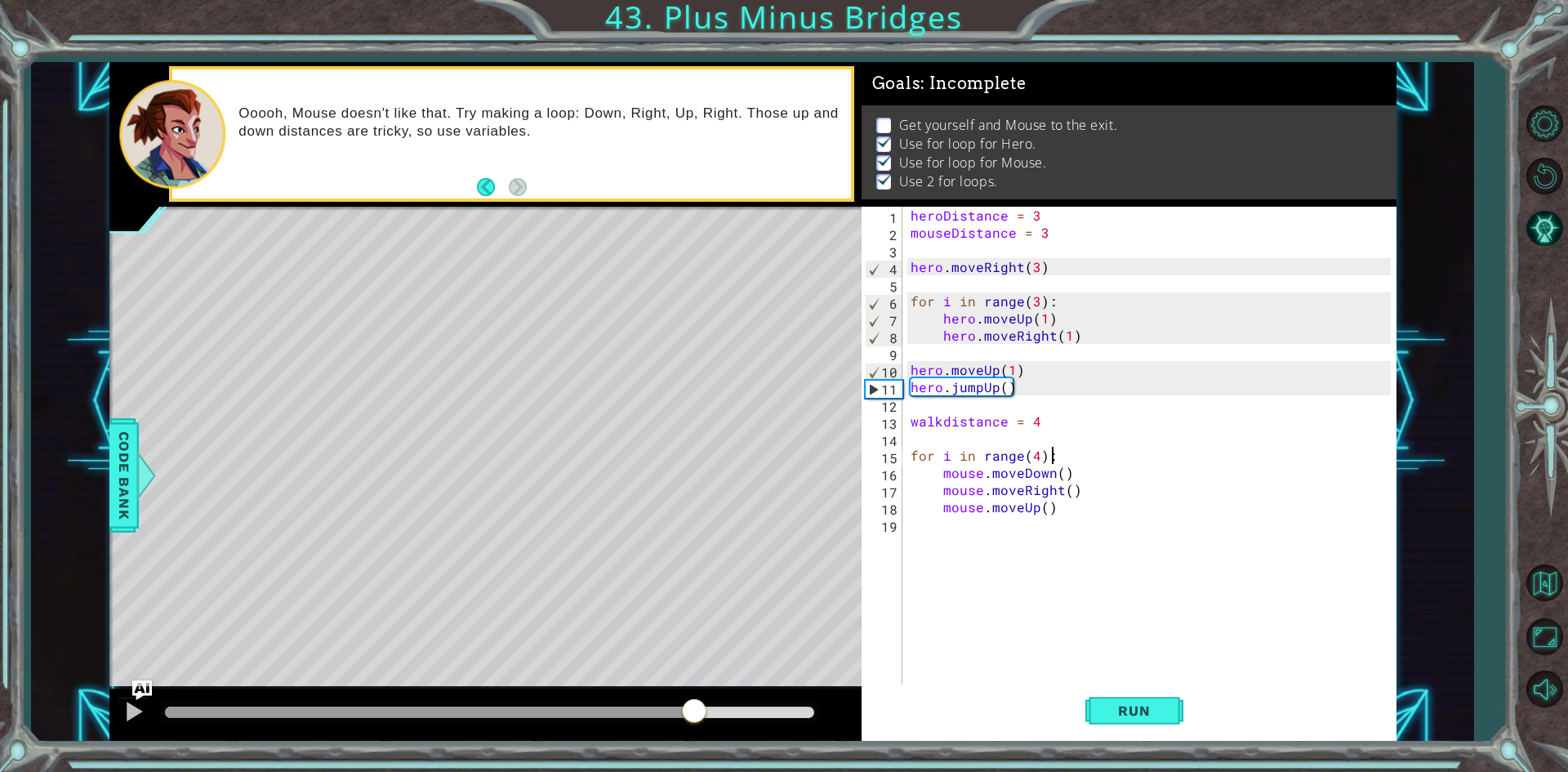
click at [694, 713] on div at bounding box center [429, 712] width 529 height 12
click at [725, 699] on div at bounding box center [485, 714] width 752 height 52
click at [724, 711] on div at bounding box center [490, 712] width 649 height 12
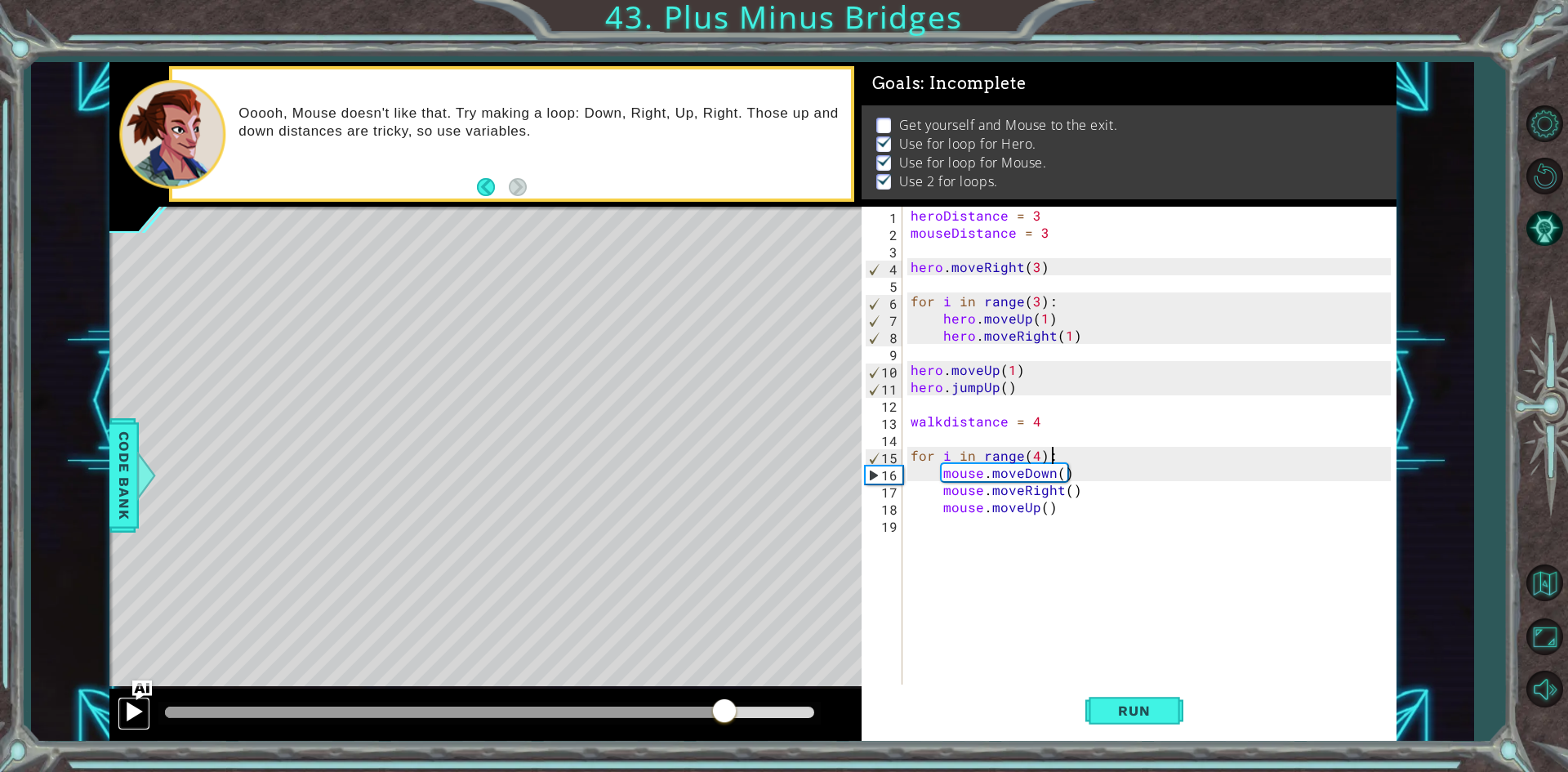
click at [124, 705] on div at bounding box center [134, 711] width 21 height 21
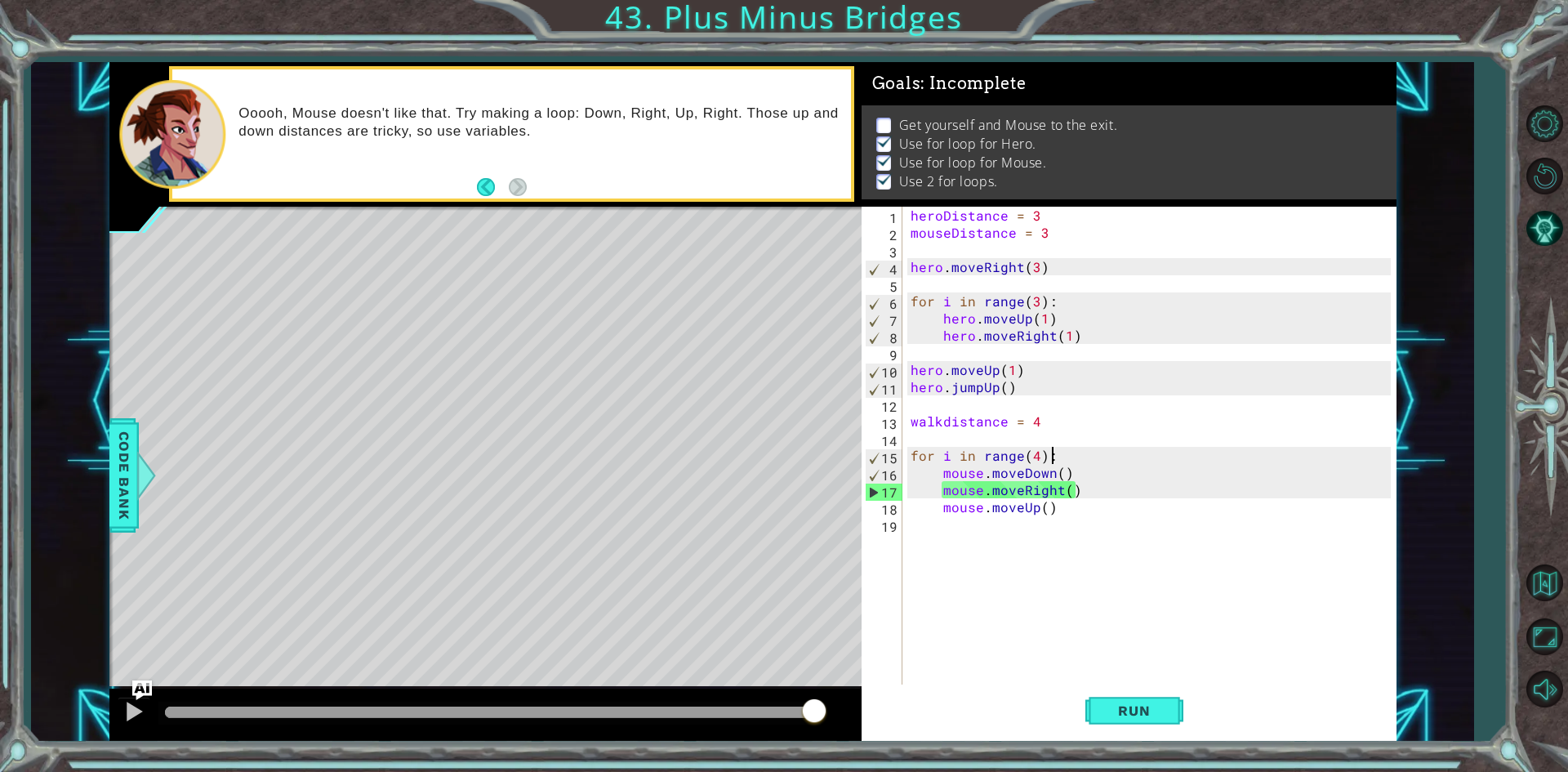
click at [1035, 454] on div "heroDistance = 3 mouseDistance = 3 hero . moveRight ( 3 ) for i in range ( 3 ) …" at bounding box center [1153, 463] width 492 height 514
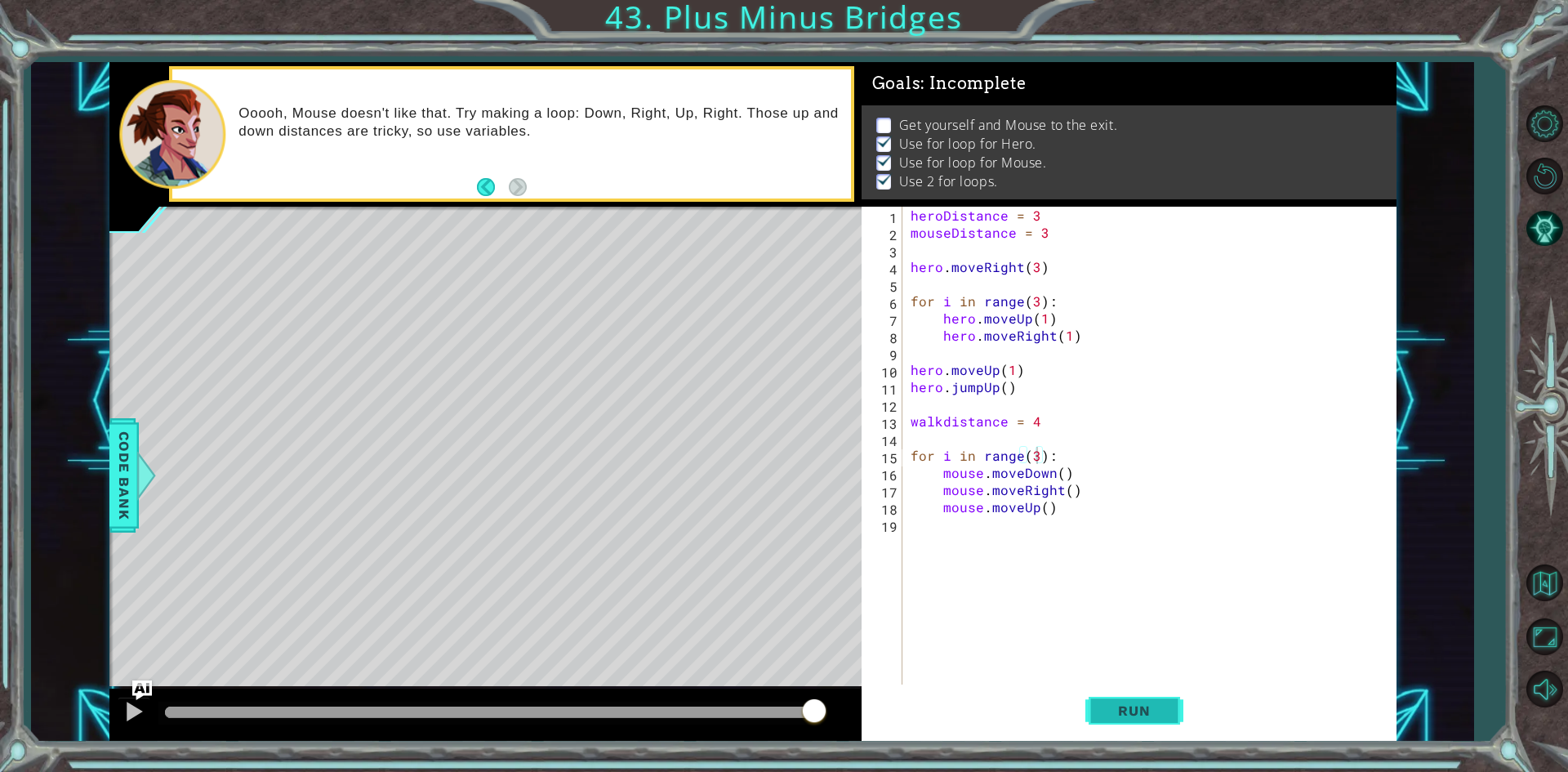
click at [1143, 704] on span "Run" at bounding box center [1133, 710] width 64 height 16
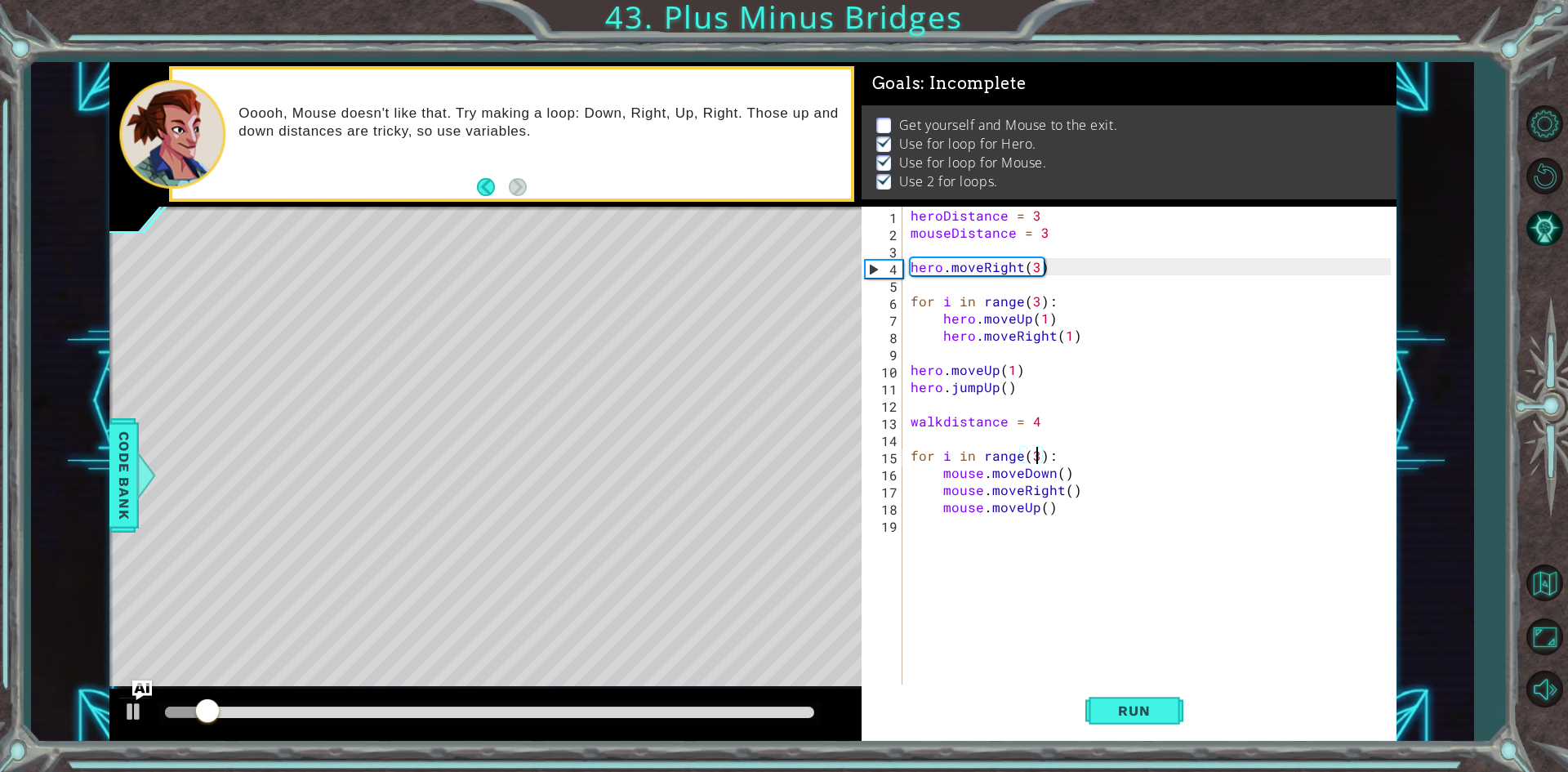
click at [742, 700] on div at bounding box center [485, 714] width 752 height 52
click at [745, 710] on div at bounding box center [490, 712] width 649 height 12
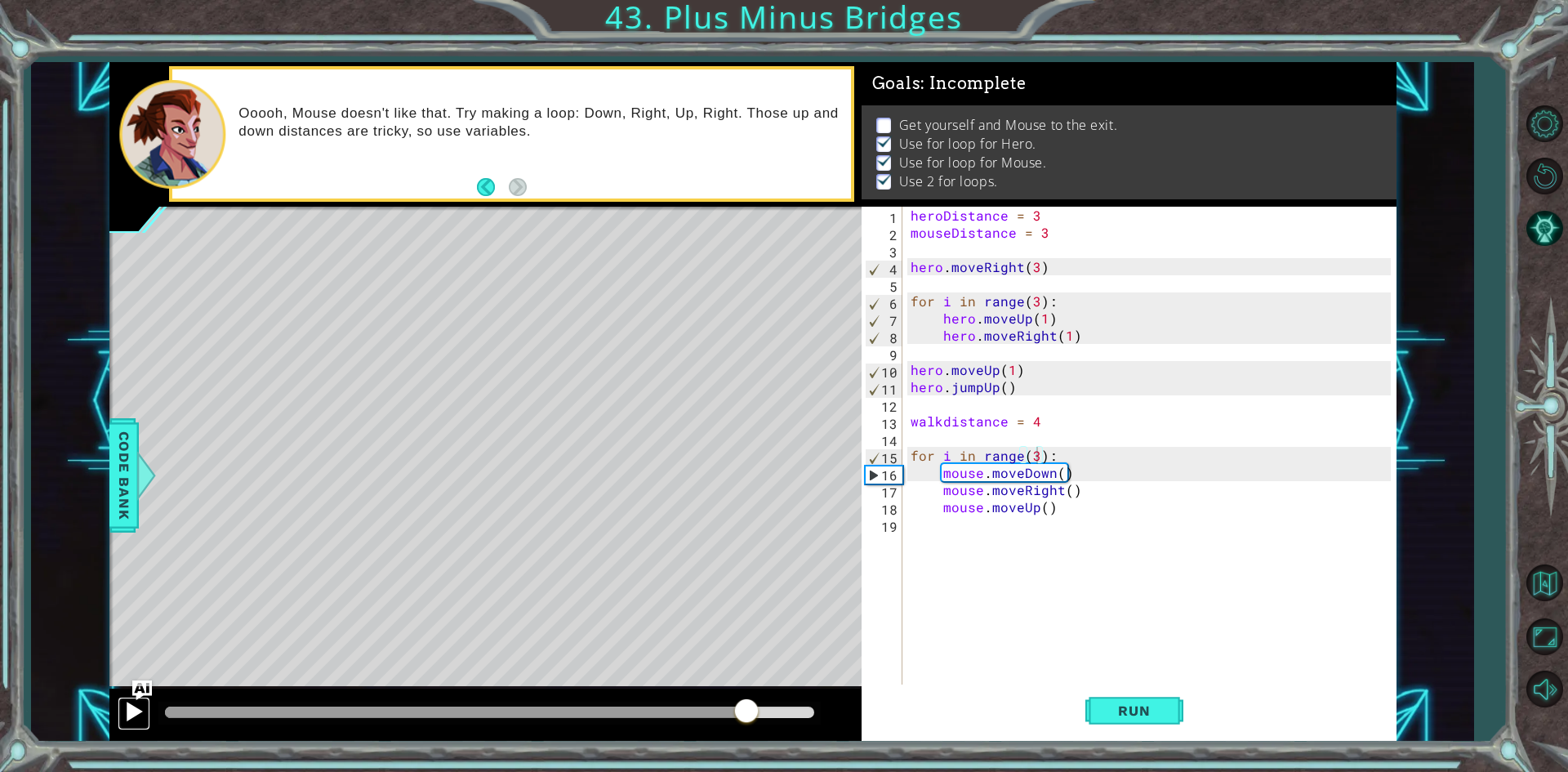
click at [121, 712] on button at bounding box center [134, 713] width 33 height 34
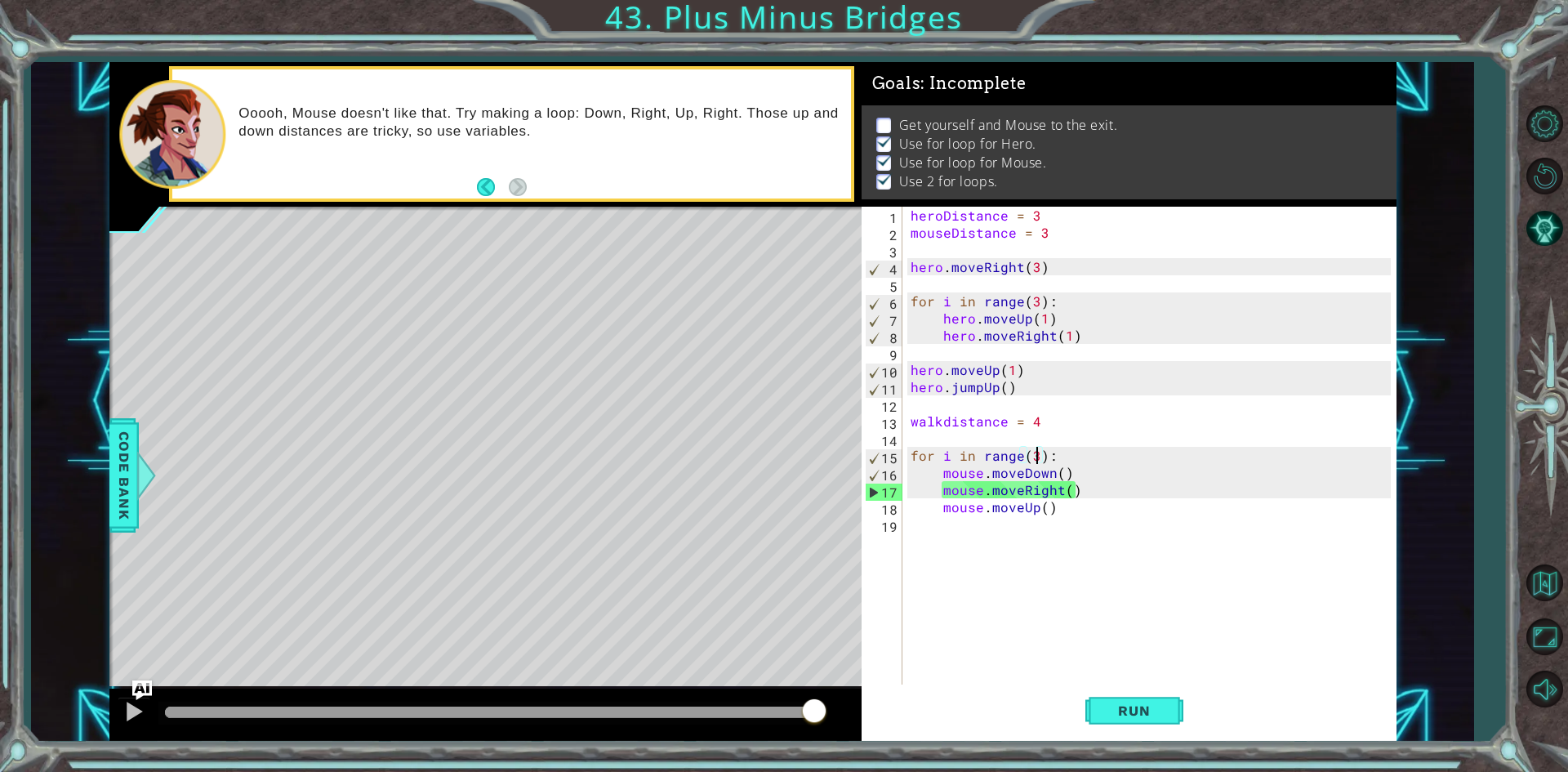
click at [1059, 476] on div "heroDistance = 3 mouseDistance = 3 hero . moveRight ( 3 ) for i in range ( 3 ) …" at bounding box center [1153, 463] width 492 height 514
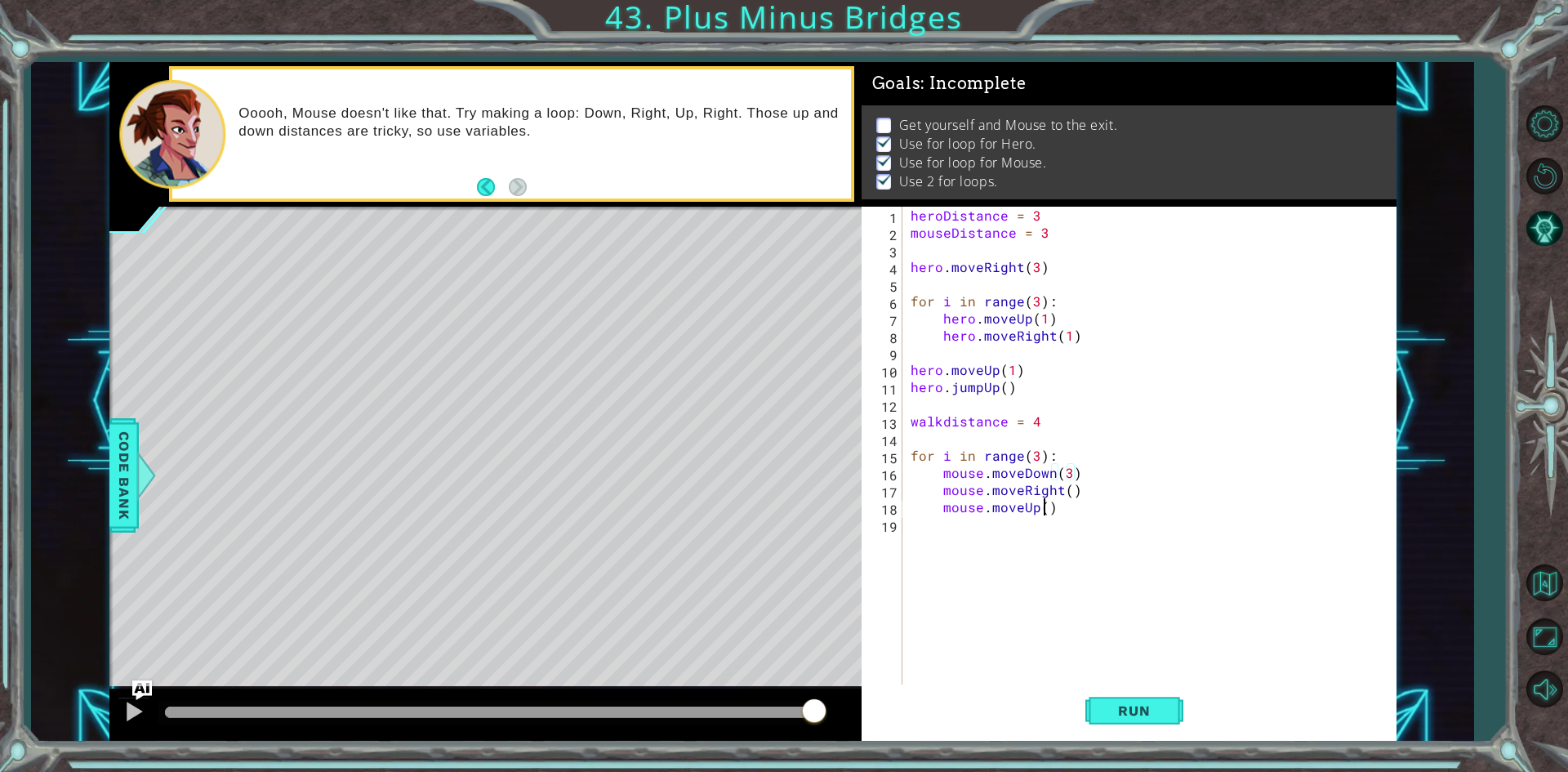
click at [1046, 511] on div "heroDistance = 3 mouseDistance = 3 hero . moveRight ( 3 ) for i in range ( 3 ) …" at bounding box center [1153, 463] width 492 height 514
type textarea "mouse.moveUp(3)"
click at [1113, 699] on button "Run" at bounding box center [1134, 710] width 98 height 53
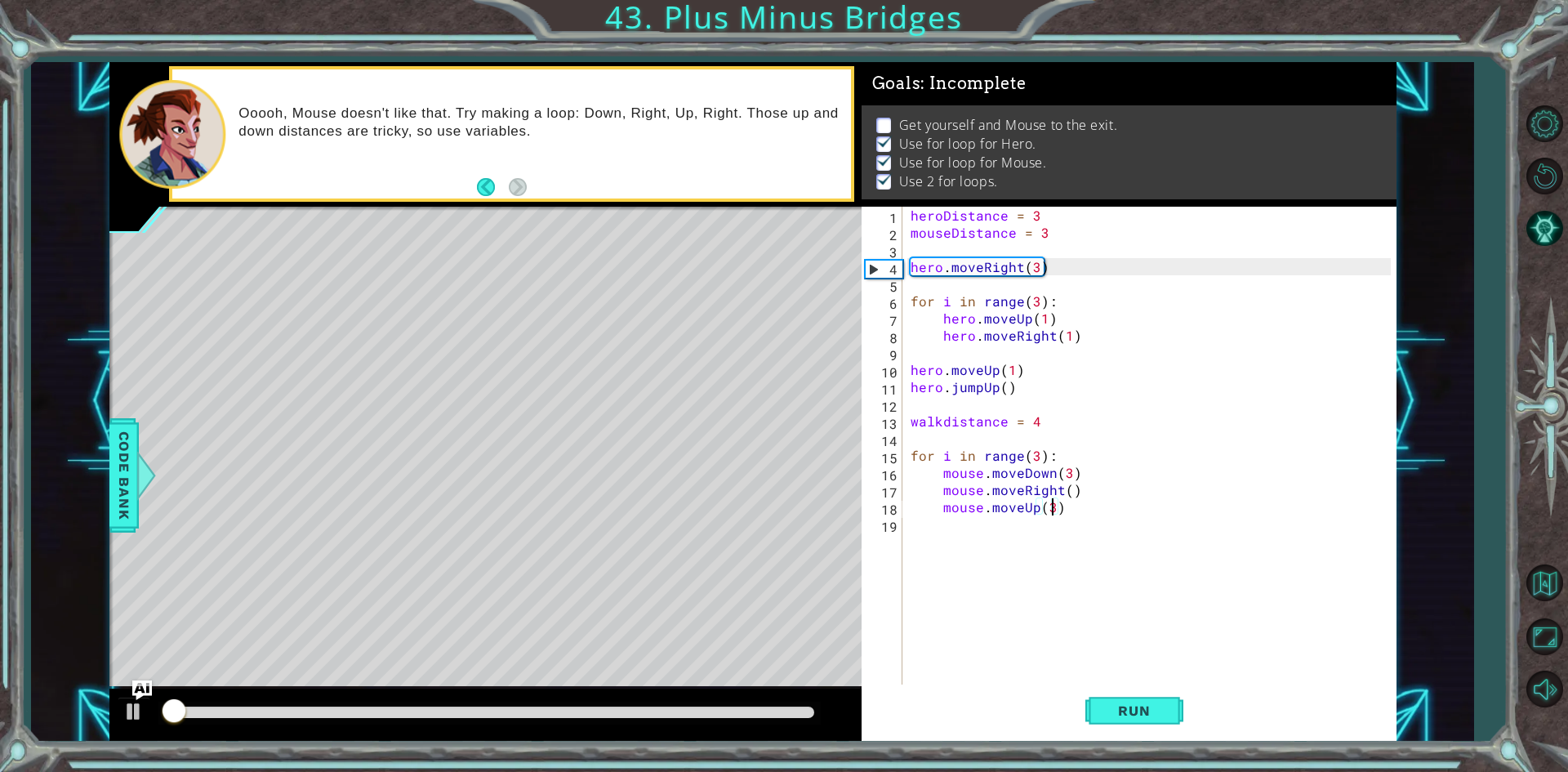
click at [785, 719] on div at bounding box center [489, 713] width 662 height 23
click at [781, 714] on div at bounding box center [490, 712] width 649 height 12
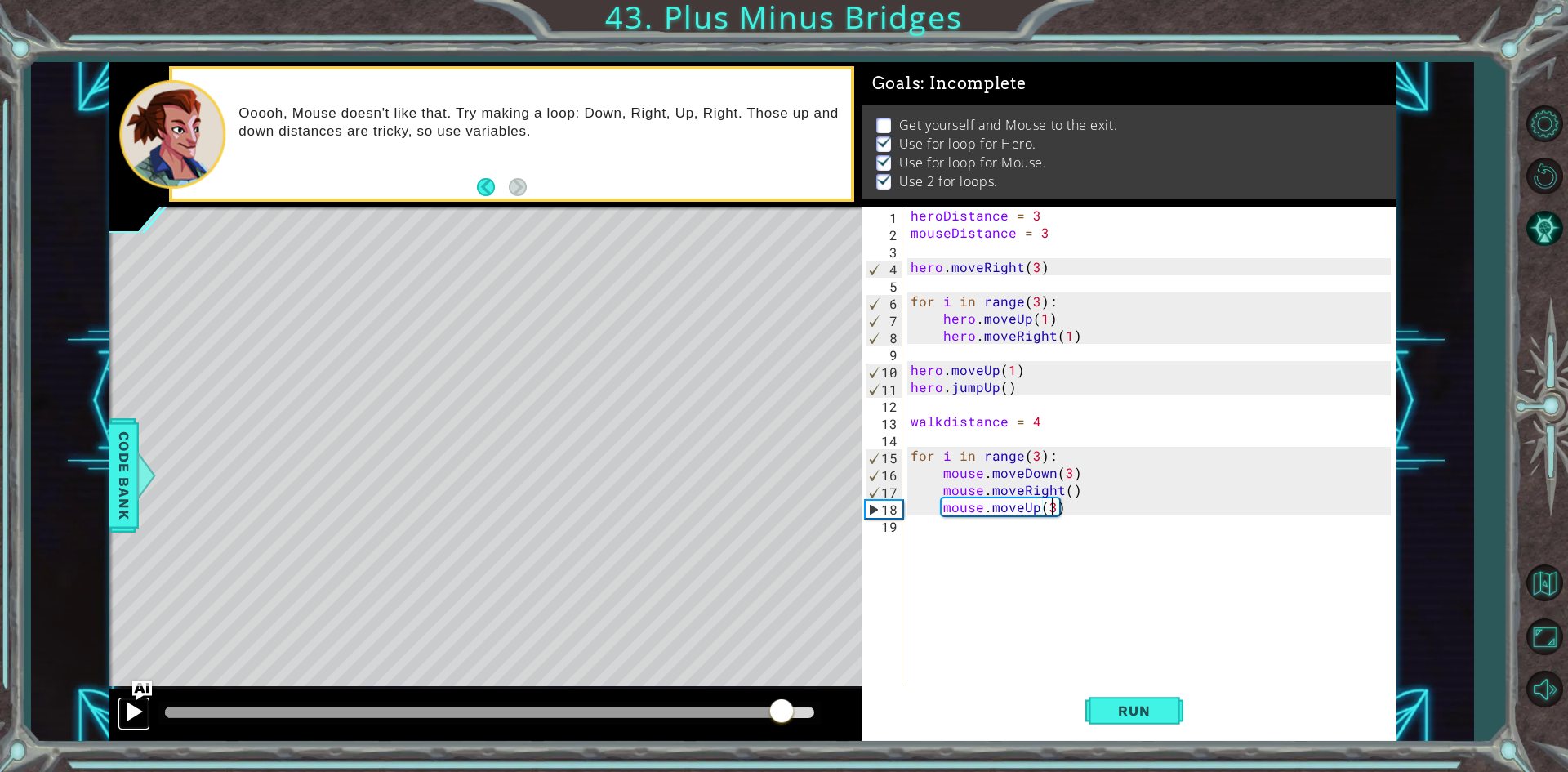
click at [126, 706] on div at bounding box center [134, 711] width 21 height 21
click at [129, 714] on div at bounding box center [134, 711] width 21 height 21
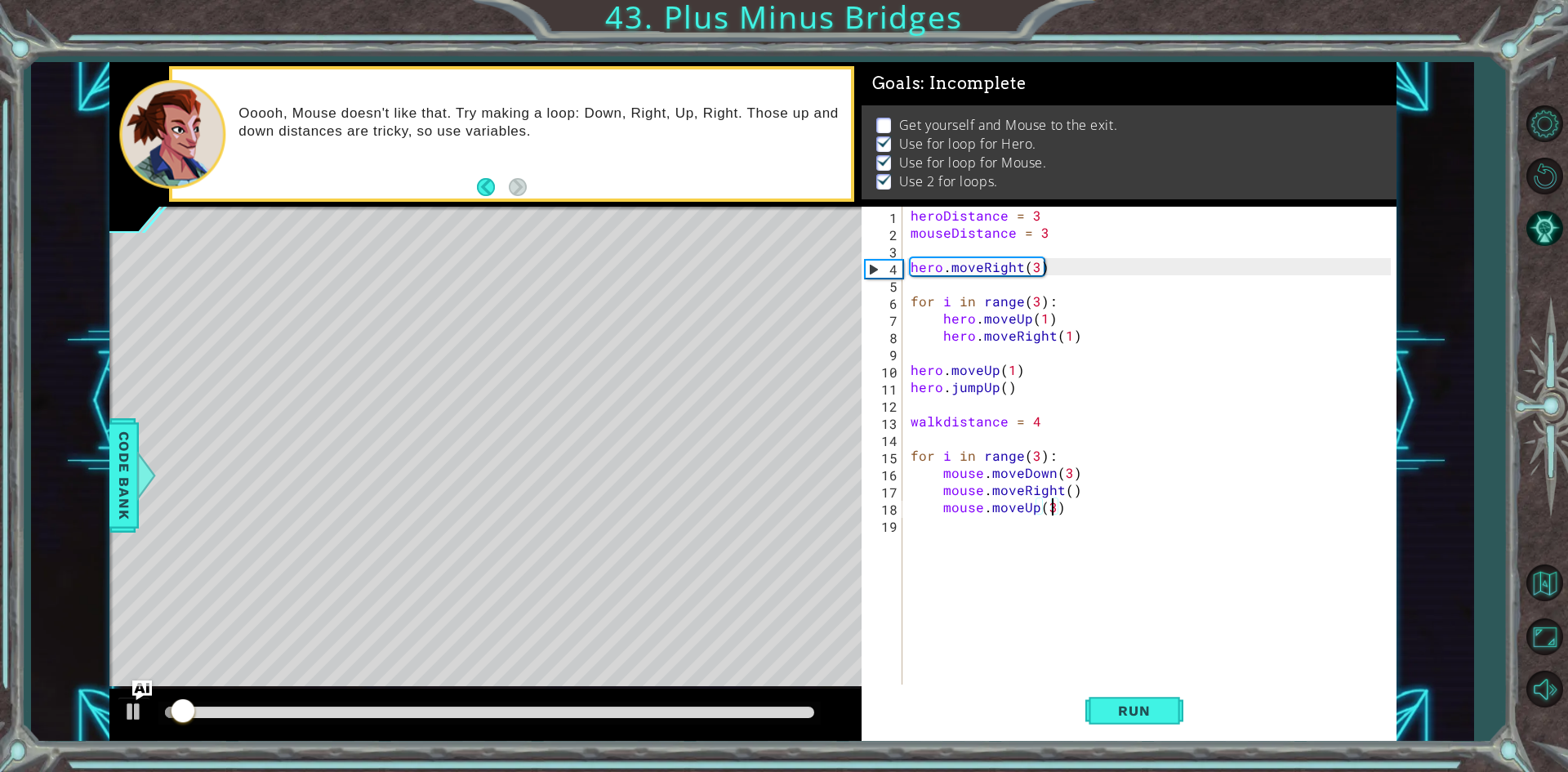
click at [715, 708] on div at bounding box center [490, 712] width 649 height 12
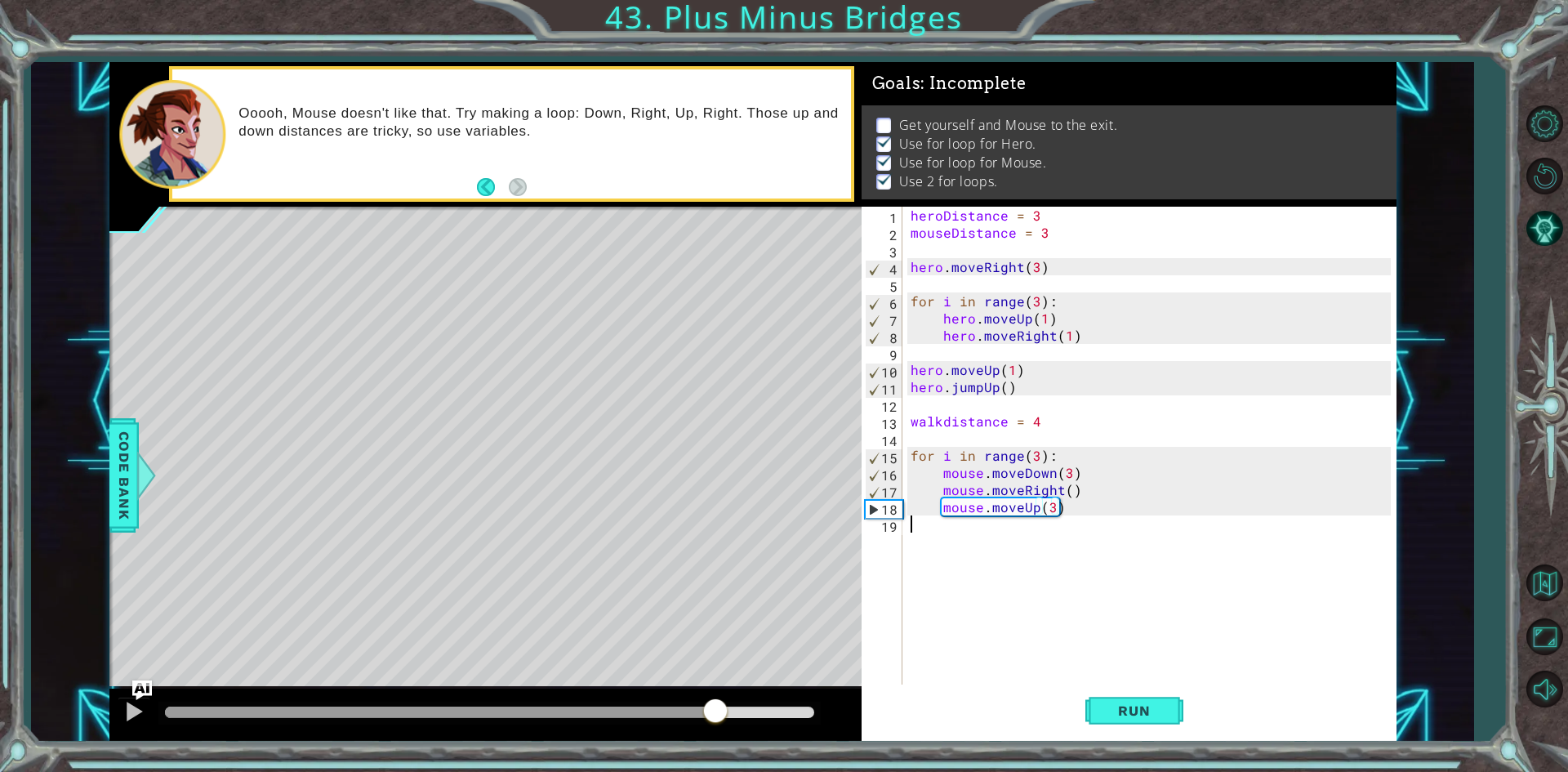
click at [959, 556] on div "heroDistance = 3 mouseDistance = 3 hero . moveRight ( 3 ) for i in range ( 3 ) …" at bounding box center [1153, 463] width 492 height 514
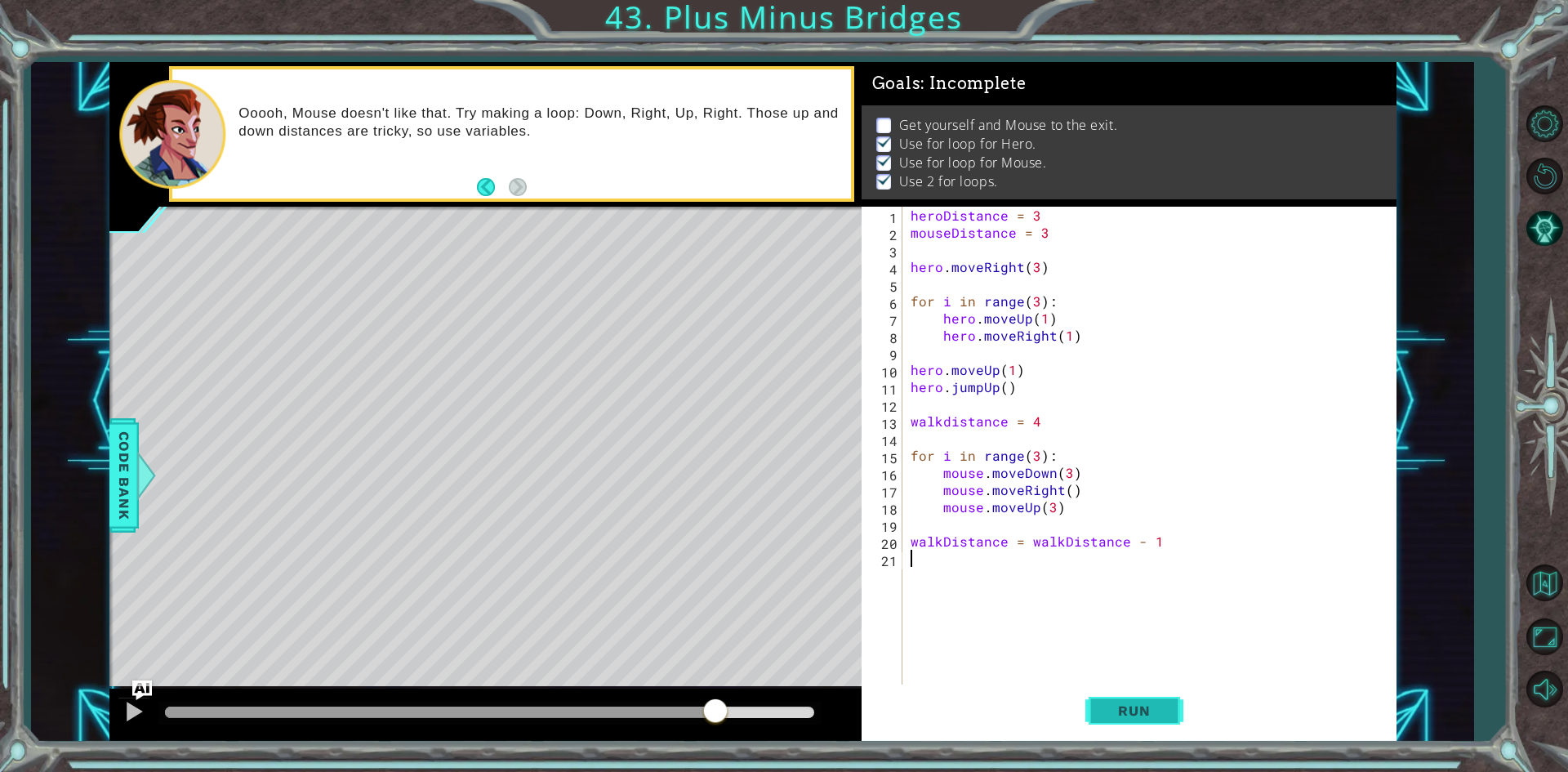
click at [1160, 717] on span "Run" at bounding box center [1133, 710] width 64 height 16
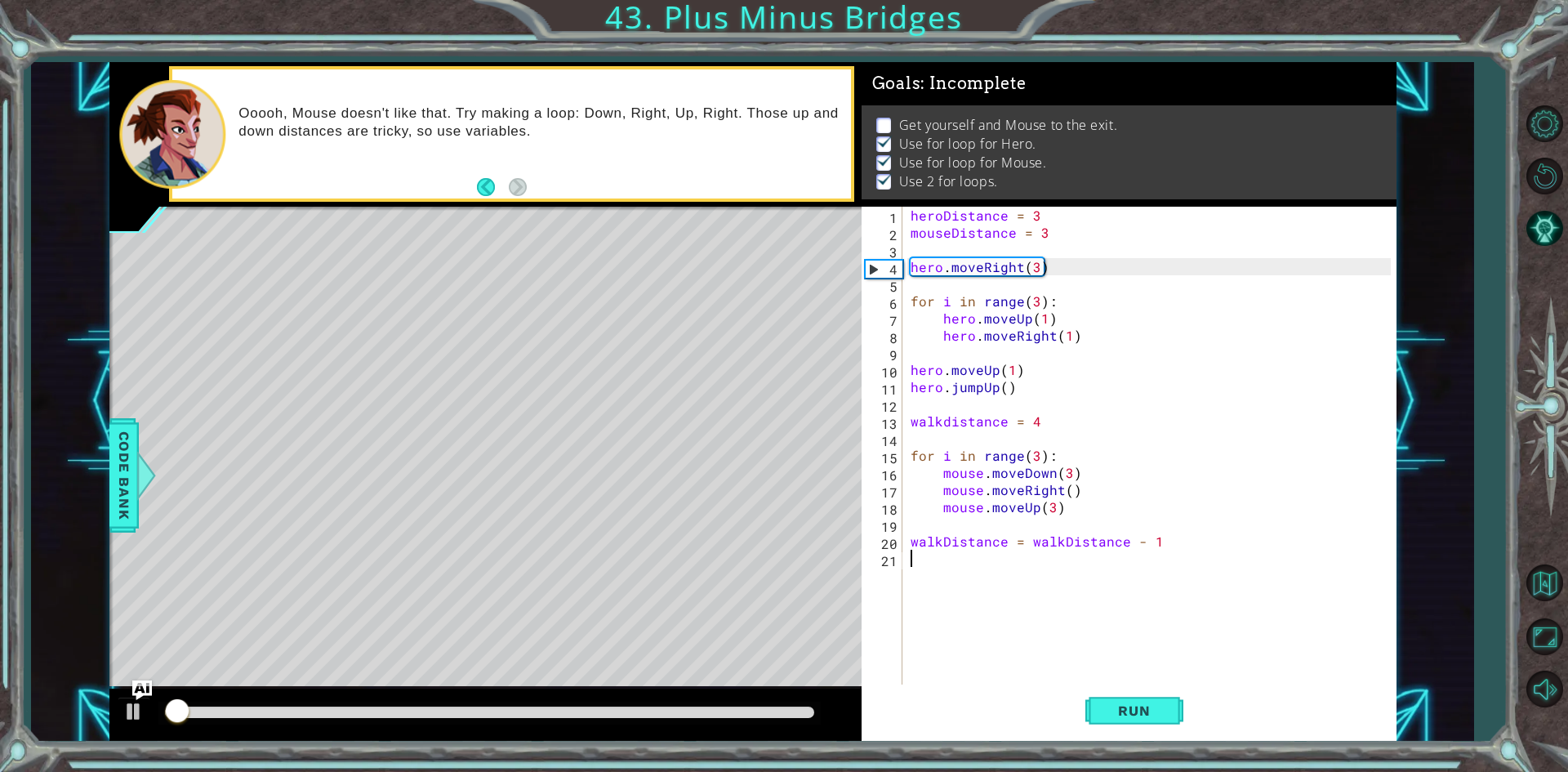
click at [750, 708] on div at bounding box center [490, 712] width 649 height 12
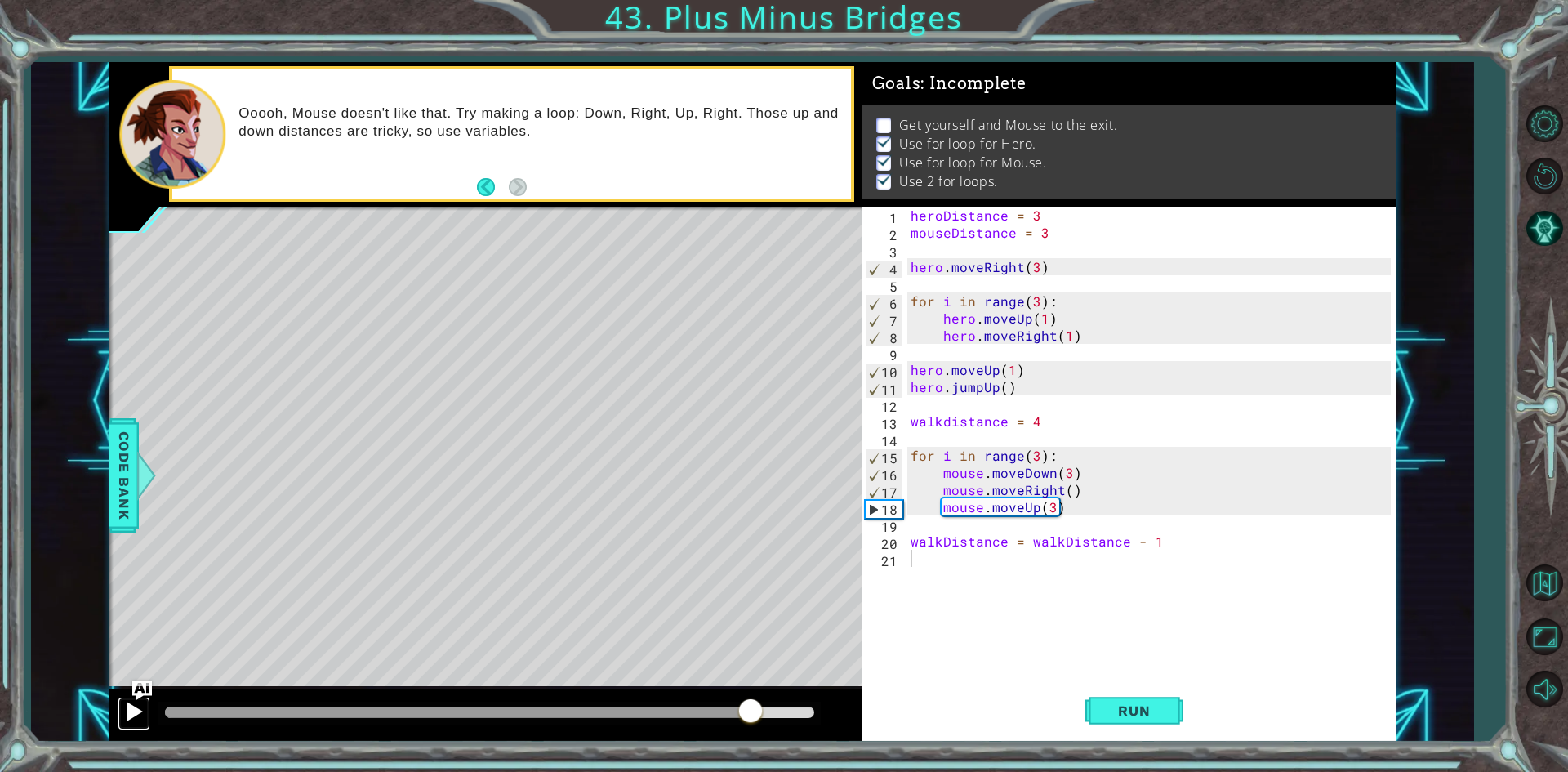
click at [123, 717] on div at bounding box center [134, 711] width 21 height 21
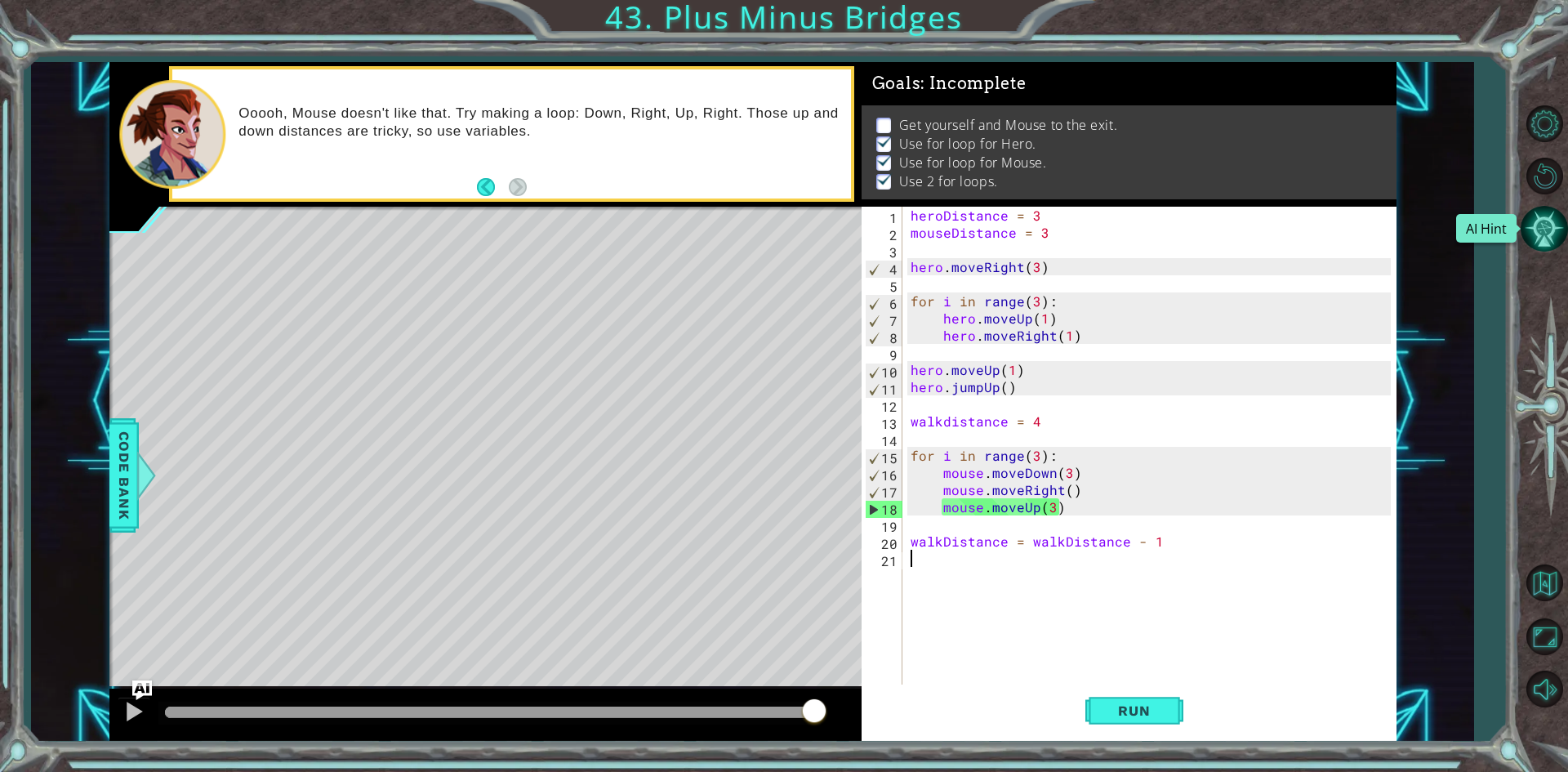
click at [1555, 213] on button "AI Hint" at bounding box center [1543, 228] width 47 height 47
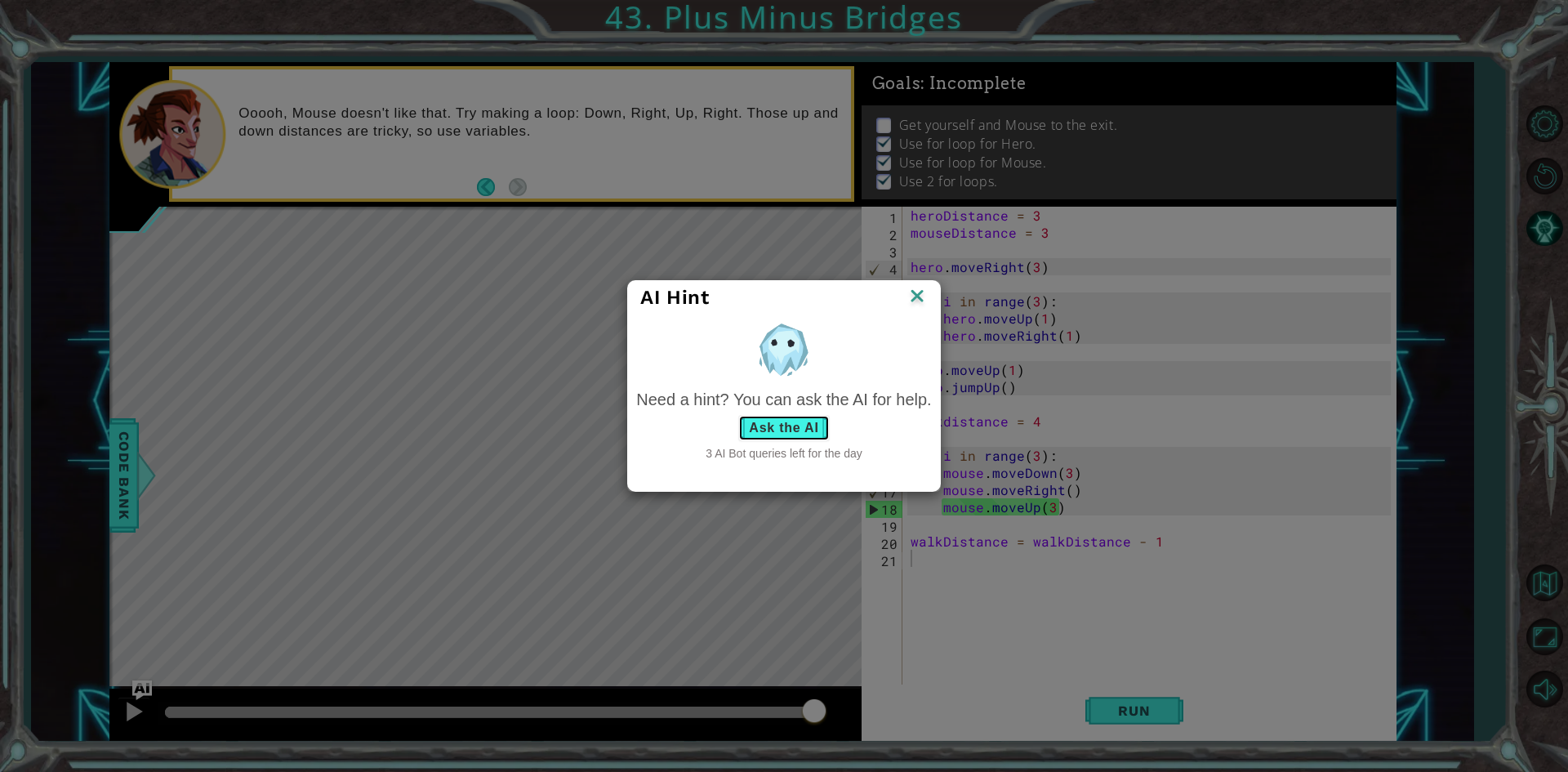
click at [779, 435] on button "Ask the AI" at bounding box center [783, 428] width 90 height 26
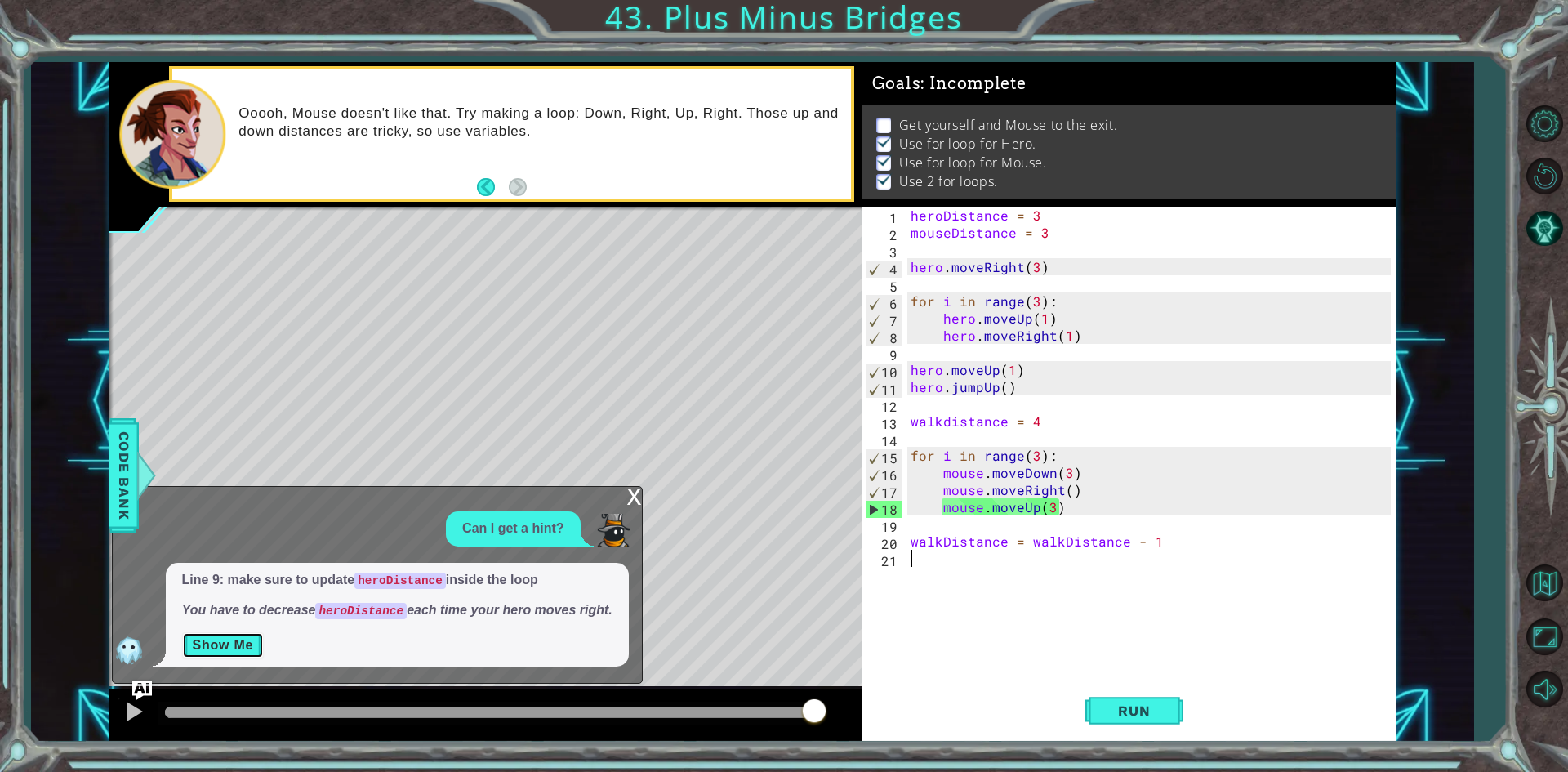
click at [257, 635] on button "Show Me" at bounding box center [224, 645] width 83 height 26
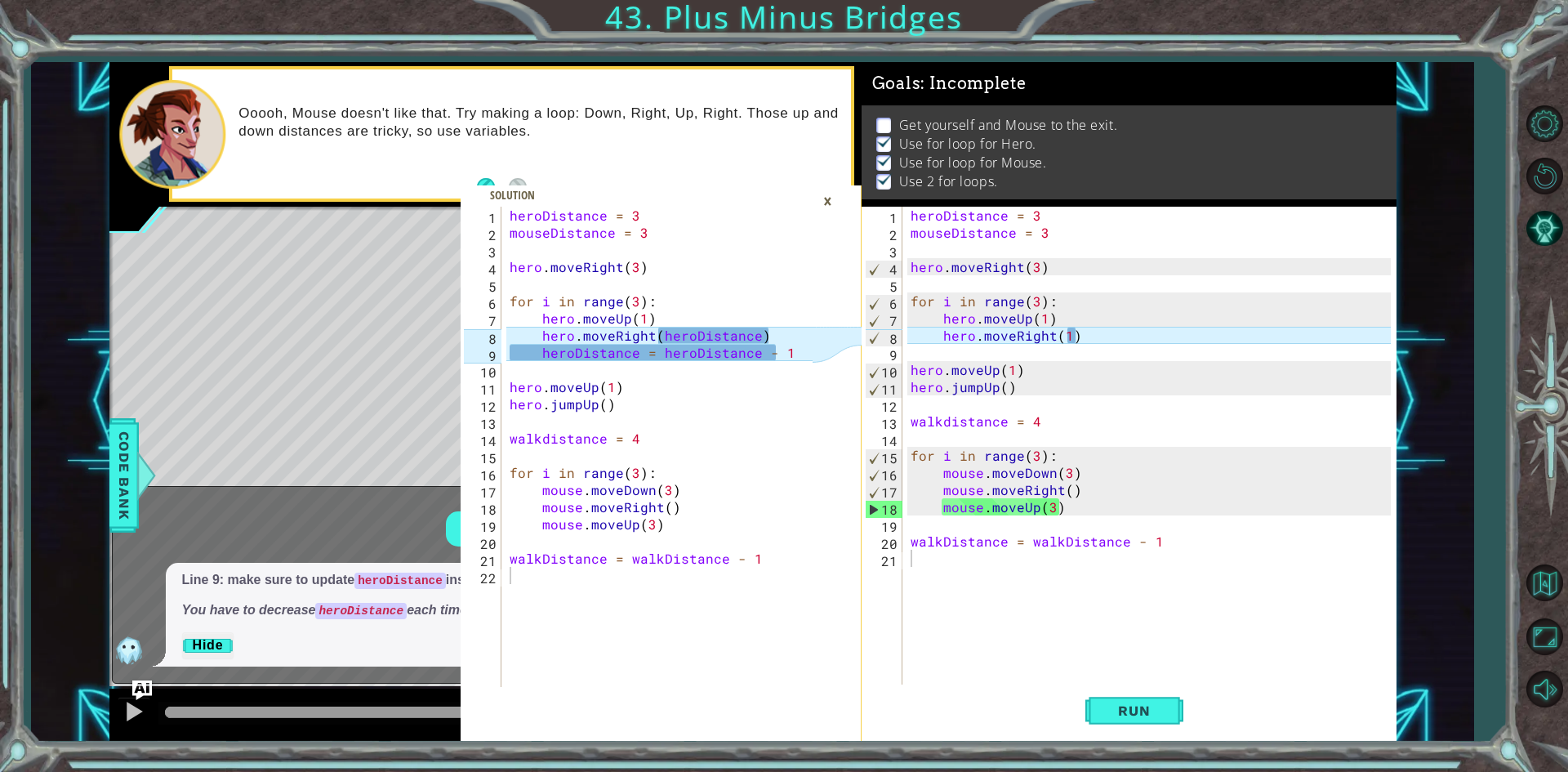
drag, startPoint x: 504, startPoint y: 219, endPoint x: 913, endPoint y: 602, distance: 560.3
click at [913, 602] on div "1 2 3 4 5 6 7 8 9 10 11 12 13 14 15 16 17 18 19 20 21 22 heroDistance = 3 mouse…" at bounding box center [752, 402] width 1286 height 680
click at [504, 216] on div "1 2 3 4 5 6 7 8 9 10 11 12 13 14 15 16 17 18 19 20 21 22 heroDistance = 3 mouse…" at bounding box center [636, 447] width 352 height 481
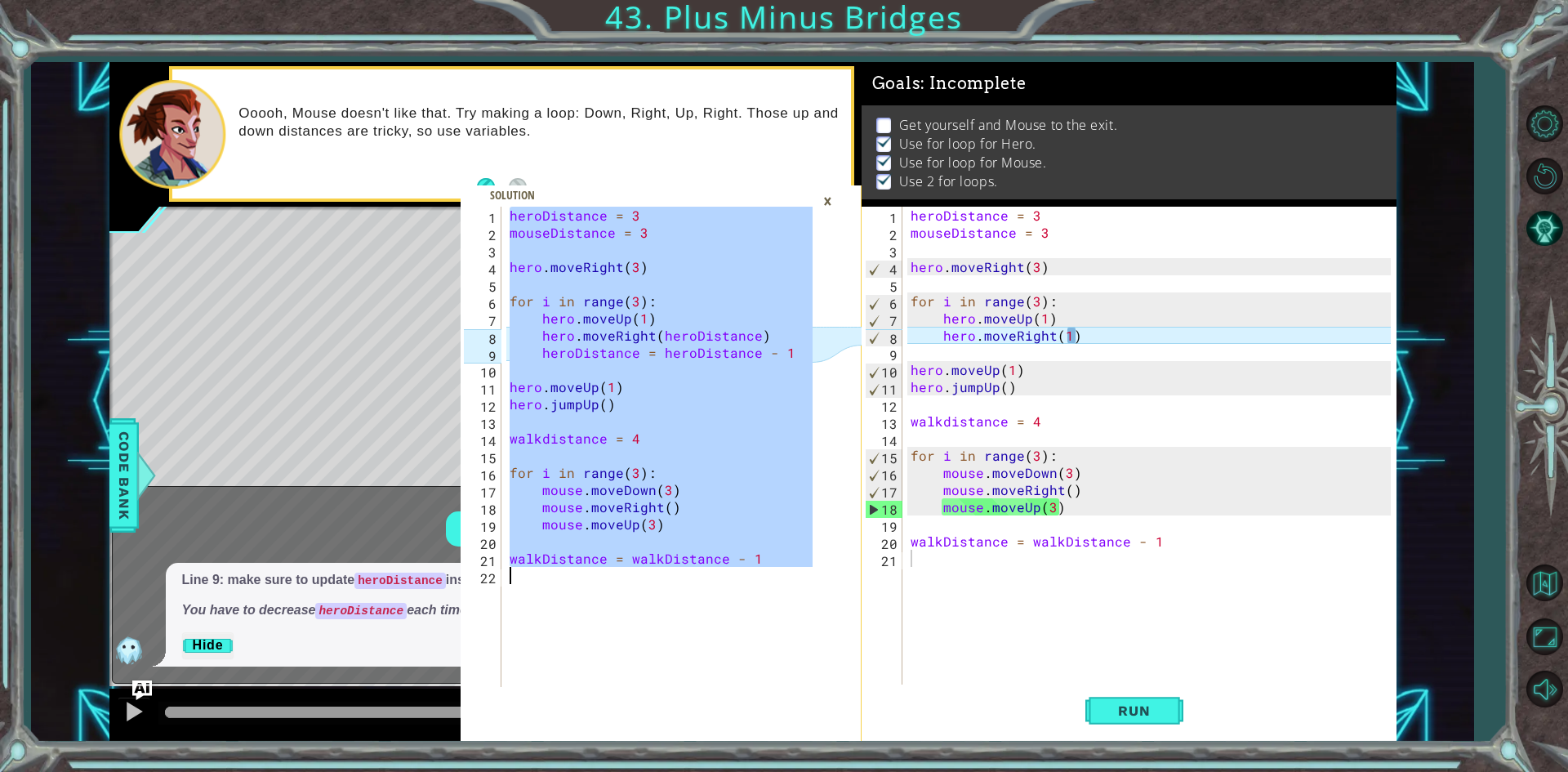
drag, startPoint x: 506, startPoint y: 216, endPoint x: 922, endPoint y: 610, distance: 573.0
click at [922, 610] on div "heroDistance = 3 1 2 3 4 5 6 7 8 9 10 11 12 13 14 15 16 17 18 19 20 21 22 heroD…" at bounding box center [752, 402] width 1286 height 680
type textarea "walkDistance = walkDistance - 1"
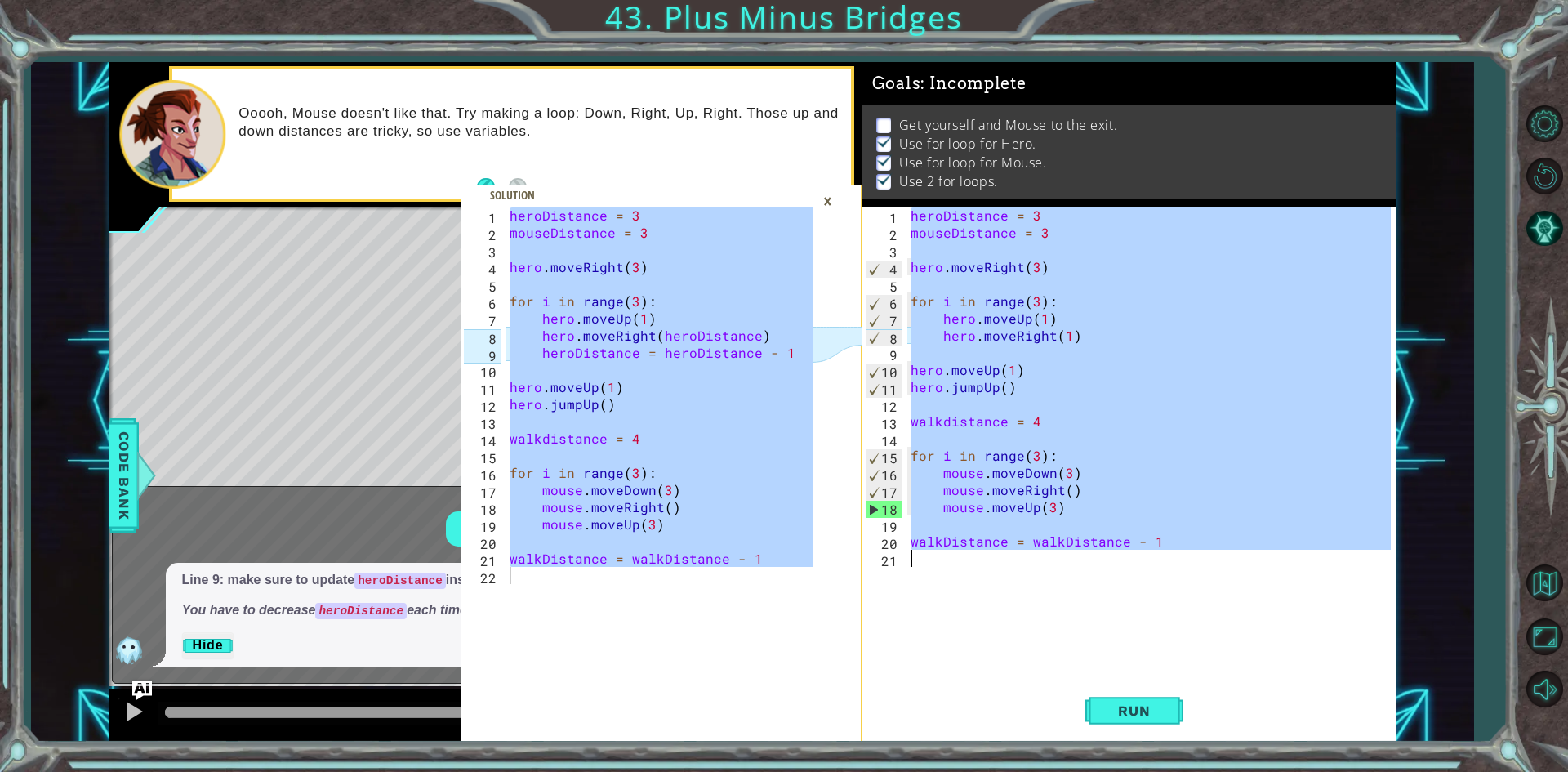
drag, startPoint x: 906, startPoint y: 210, endPoint x: 1179, endPoint y: 593, distance: 470.3
click at [1179, 593] on div "heroDistance = 3 mouseDistance = 3 hero . moveRight ( 3 ) for i in range ( 3 ) …" at bounding box center [1148, 447] width 483 height 481
type textarea "="
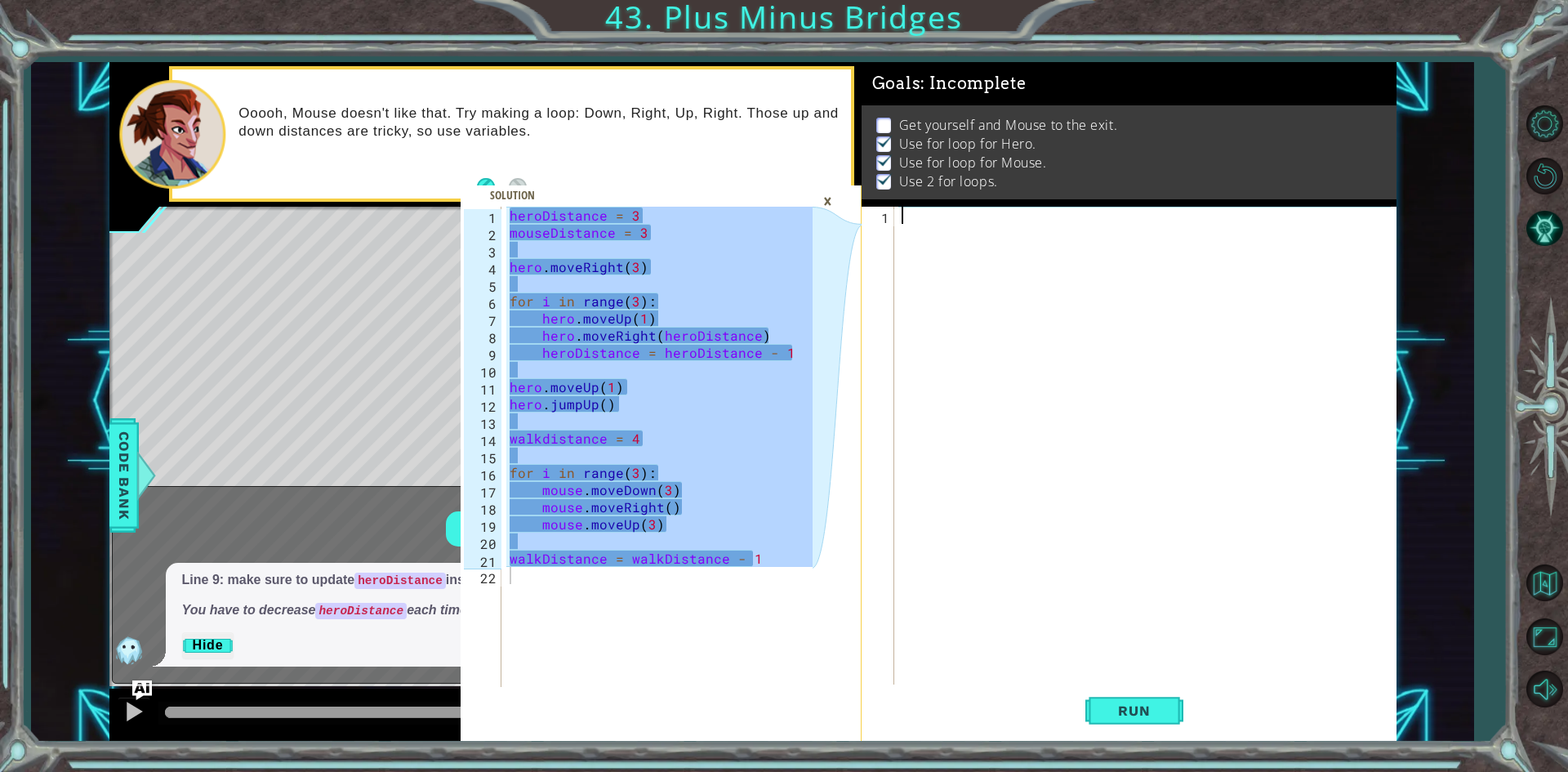
paste textarea "Code Area"
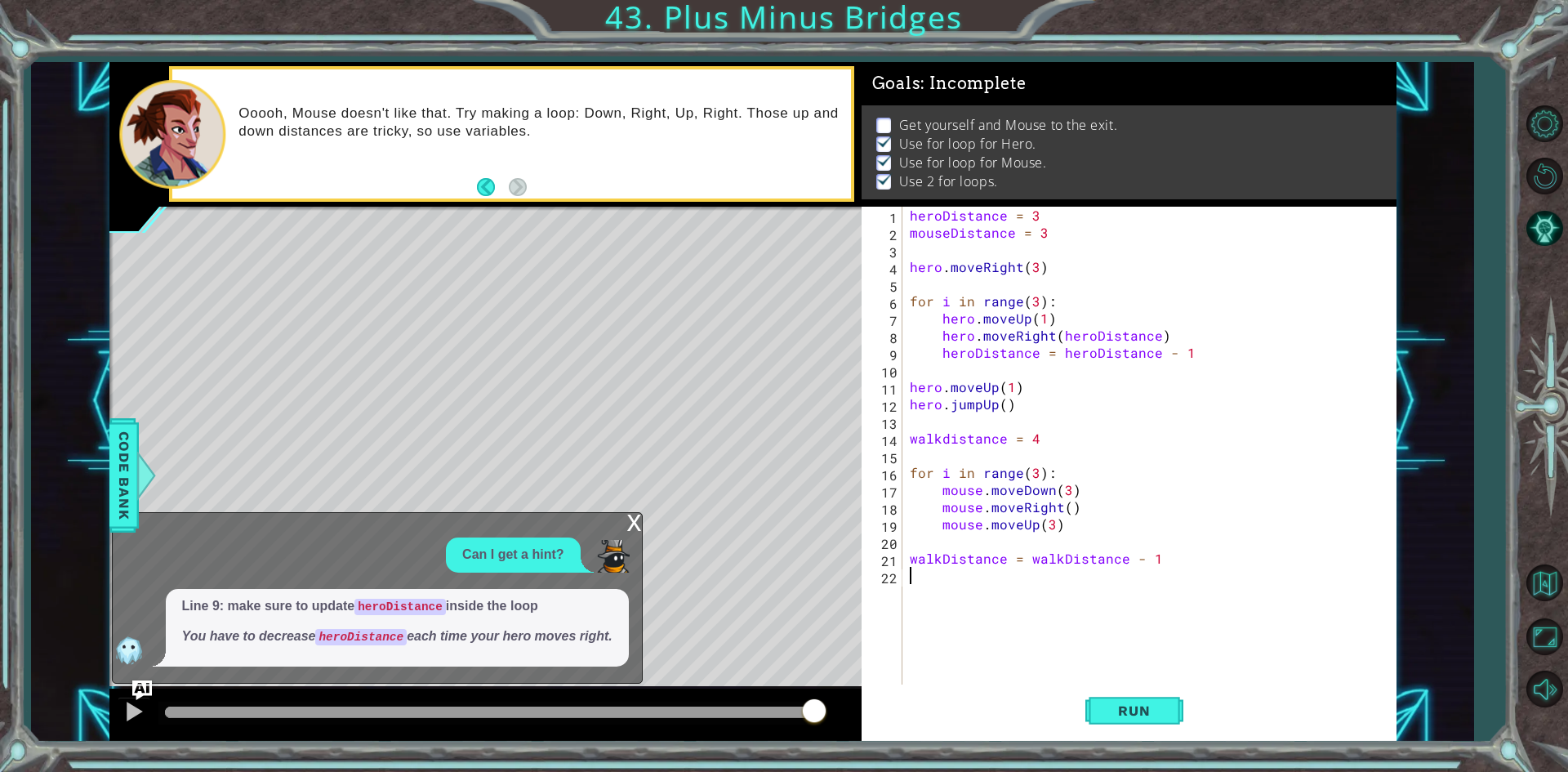
click at [617, 531] on div "x Can I get a hint? Line 9: make sure to update heroDistance inside the loop Yo…" at bounding box center [377, 598] width 530 height 172
click at [635, 519] on div "x" at bounding box center [634, 521] width 14 height 16
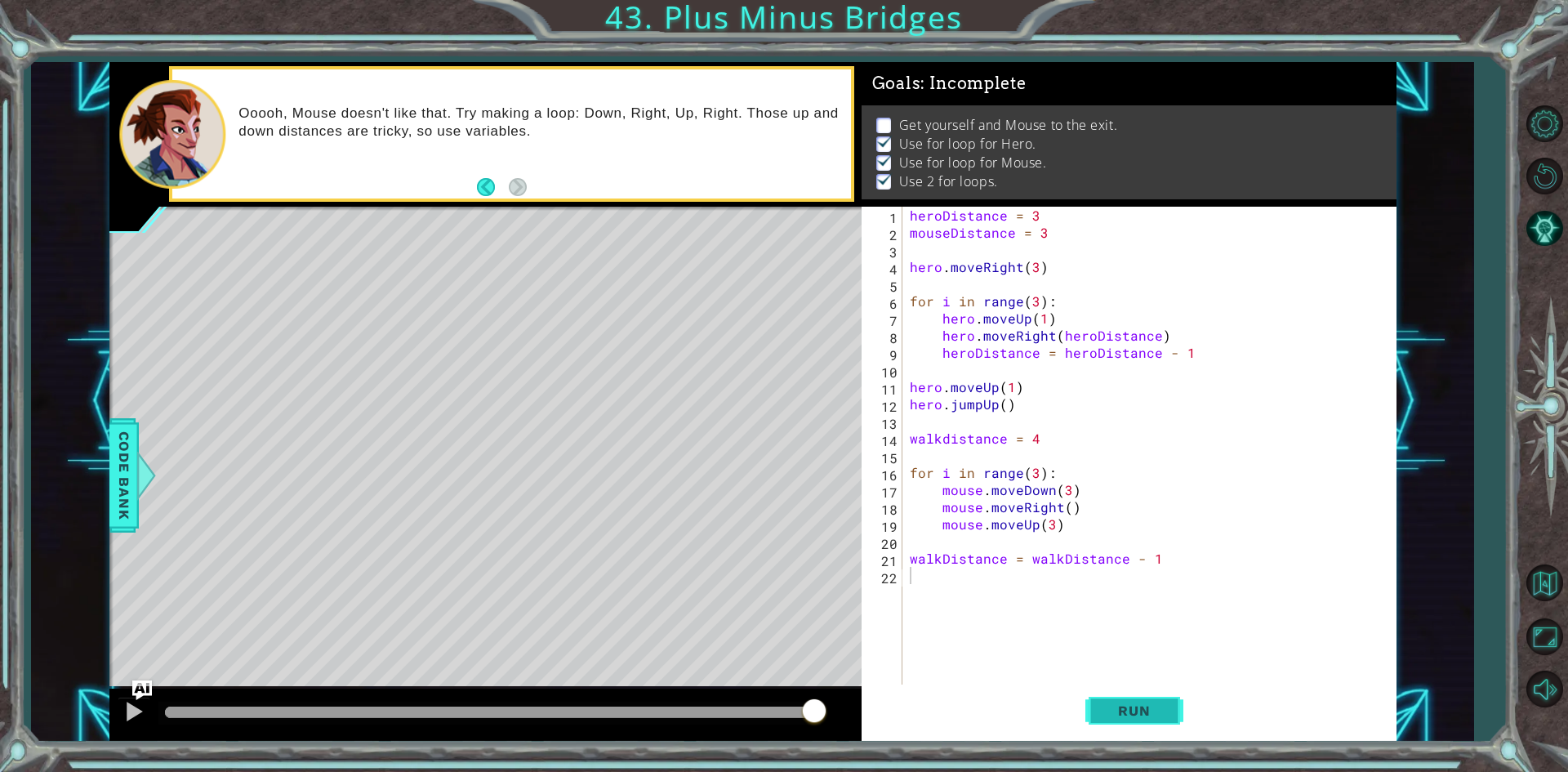
click at [1143, 714] on span "Run" at bounding box center [1133, 710] width 64 height 16
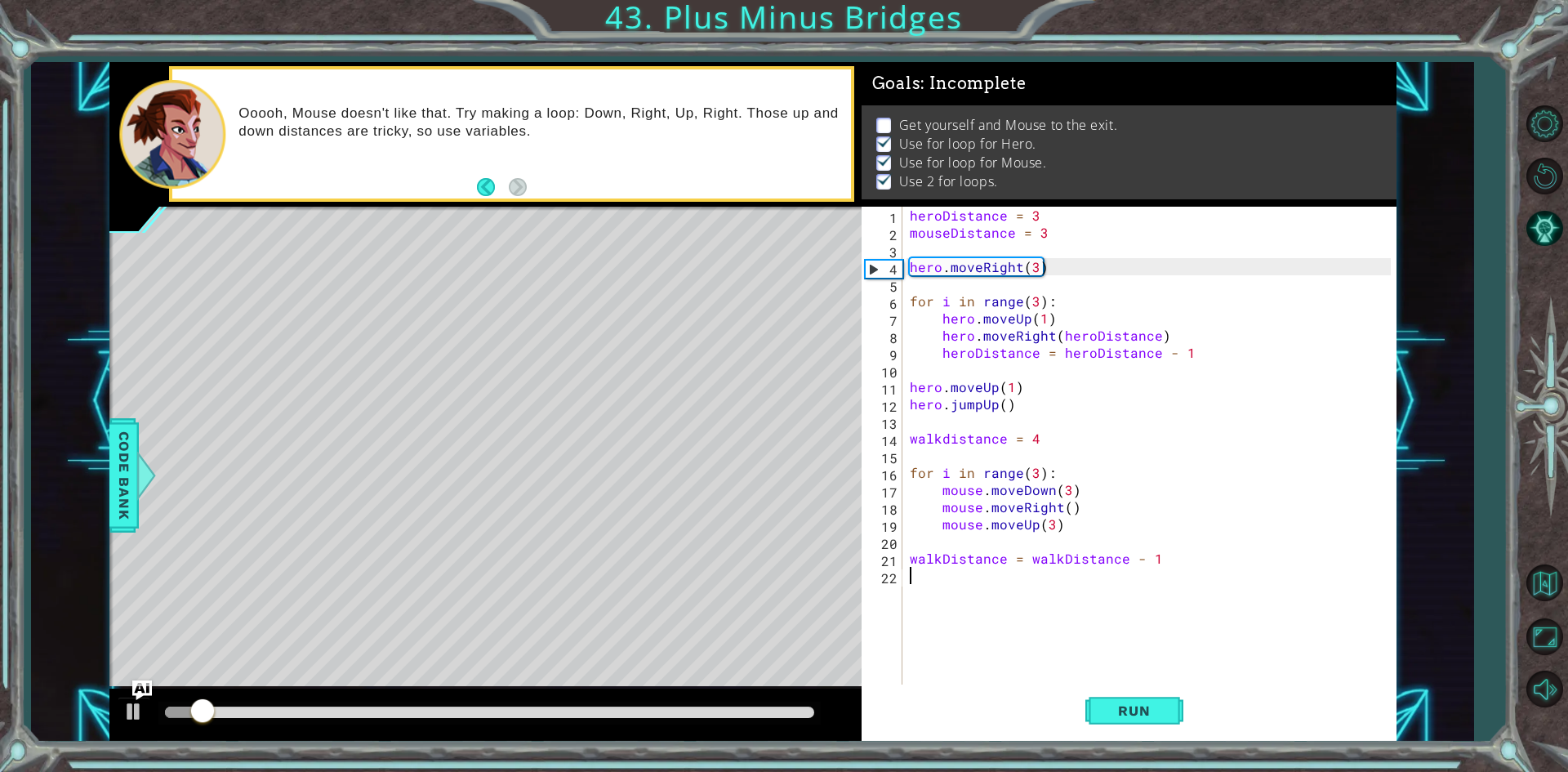
click at [772, 709] on div at bounding box center [490, 712] width 649 height 12
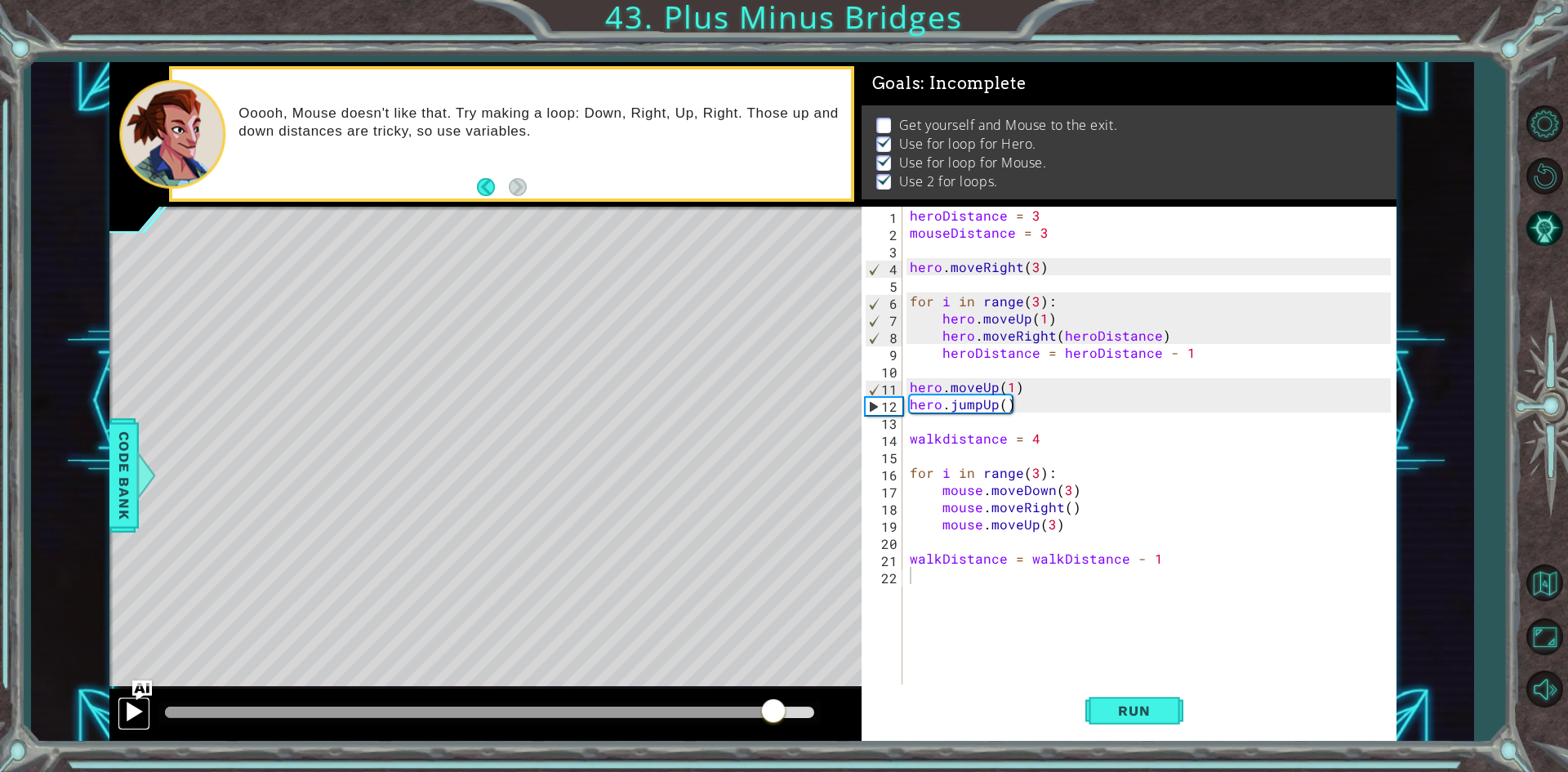
click at [134, 713] on div at bounding box center [134, 711] width 21 height 21
click at [979, 541] on div "heroDistance = 3 mouseDistance = 3 hero . moveRight ( 3 ) for i in range ( 3 ) …" at bounding box center [1152, 463] width 492 height 514
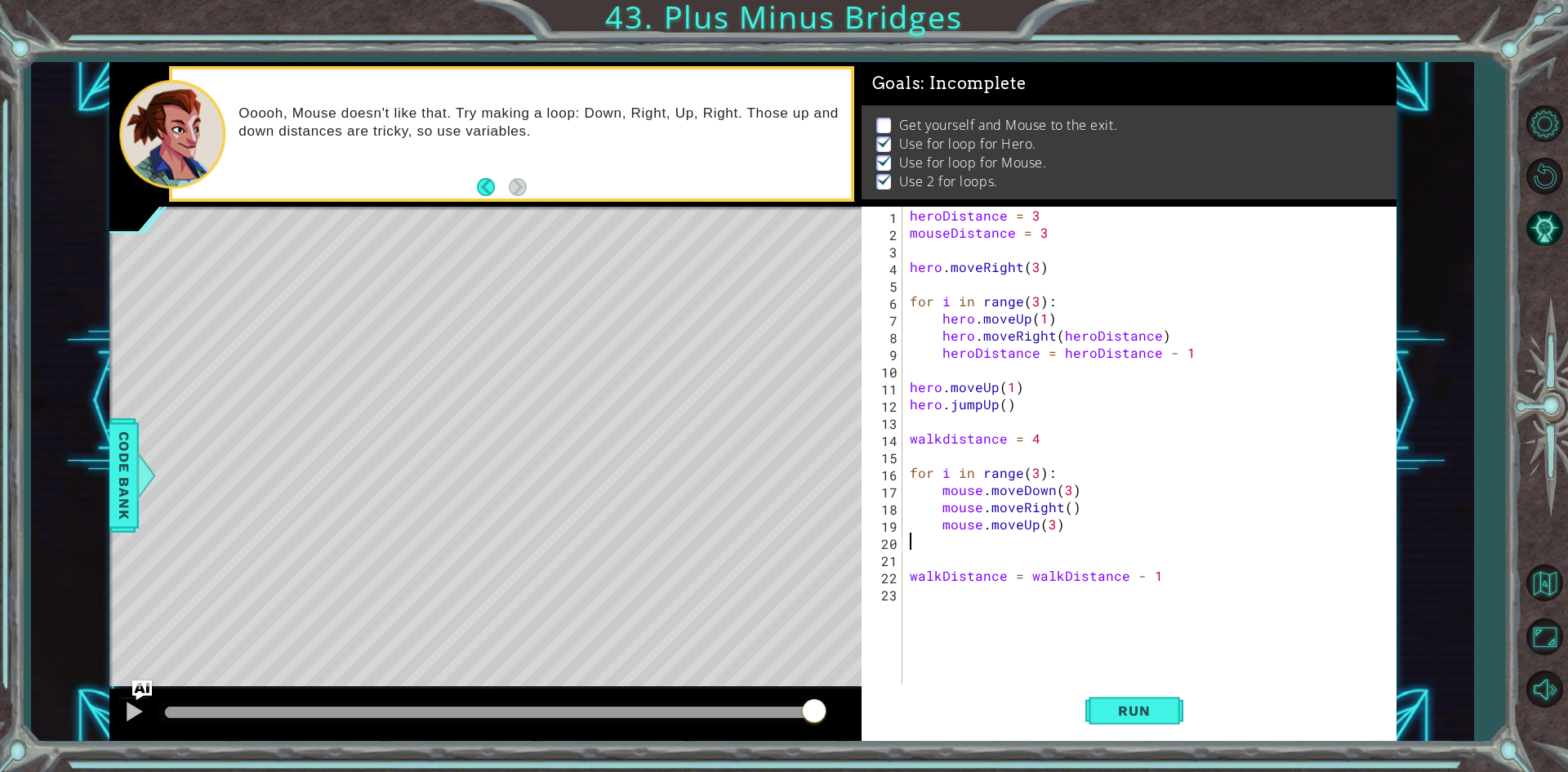
click at [979, 541] on div "heroDistance = 3 mouseDistance = 3 hero . moveRight ( 3 ) for i in range ( 3 ) …" at bounding box center [1152, 463] width 492 height 514
click at [1102, 701] on button "Run" at bounding box center [1134, 710] width 98 height 53
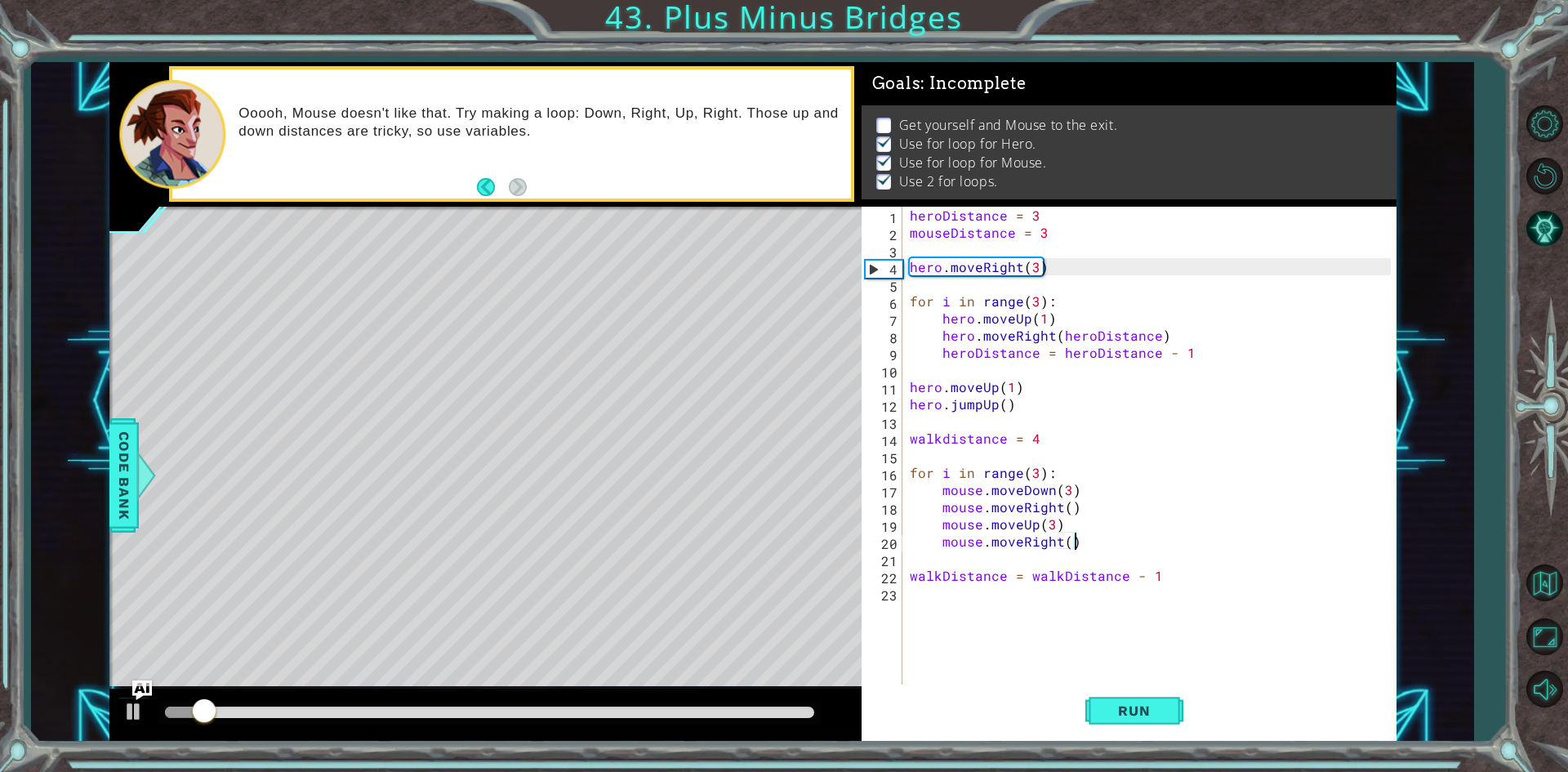
click at [784, 713] on div at bounding box center [490, 712] width 649 height 12
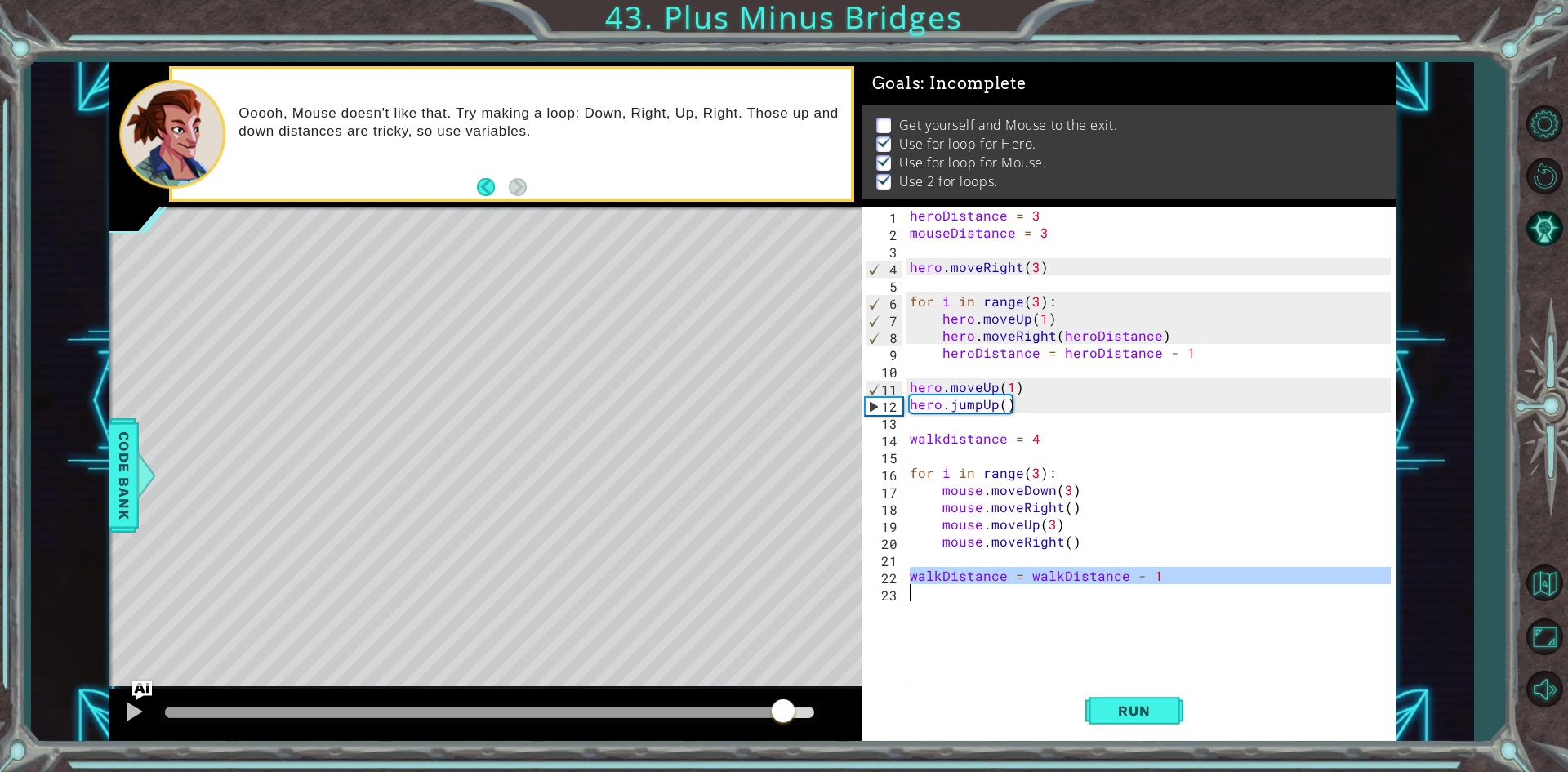
drag, startPoint x: 899, startPoint y: 578, endPoint x: 1181, endPoint y: 607, distance: 283.5
click at [1181, 607] on div "mouse.moveRight() 1 2 3 4 5 6 7 8 9 10 11 12 13 14 15 16 17 18 19 20 21 22 23 h…" at bounding box center [1126, 447] width 529 height 481
click at [1083, 397] on div "heroDistance = 3 mouseDistance = 3 hero . moveRight ( 3 ) for i in range ( 3 ) …" at bounding box center [1152, 463] width 492 height 514
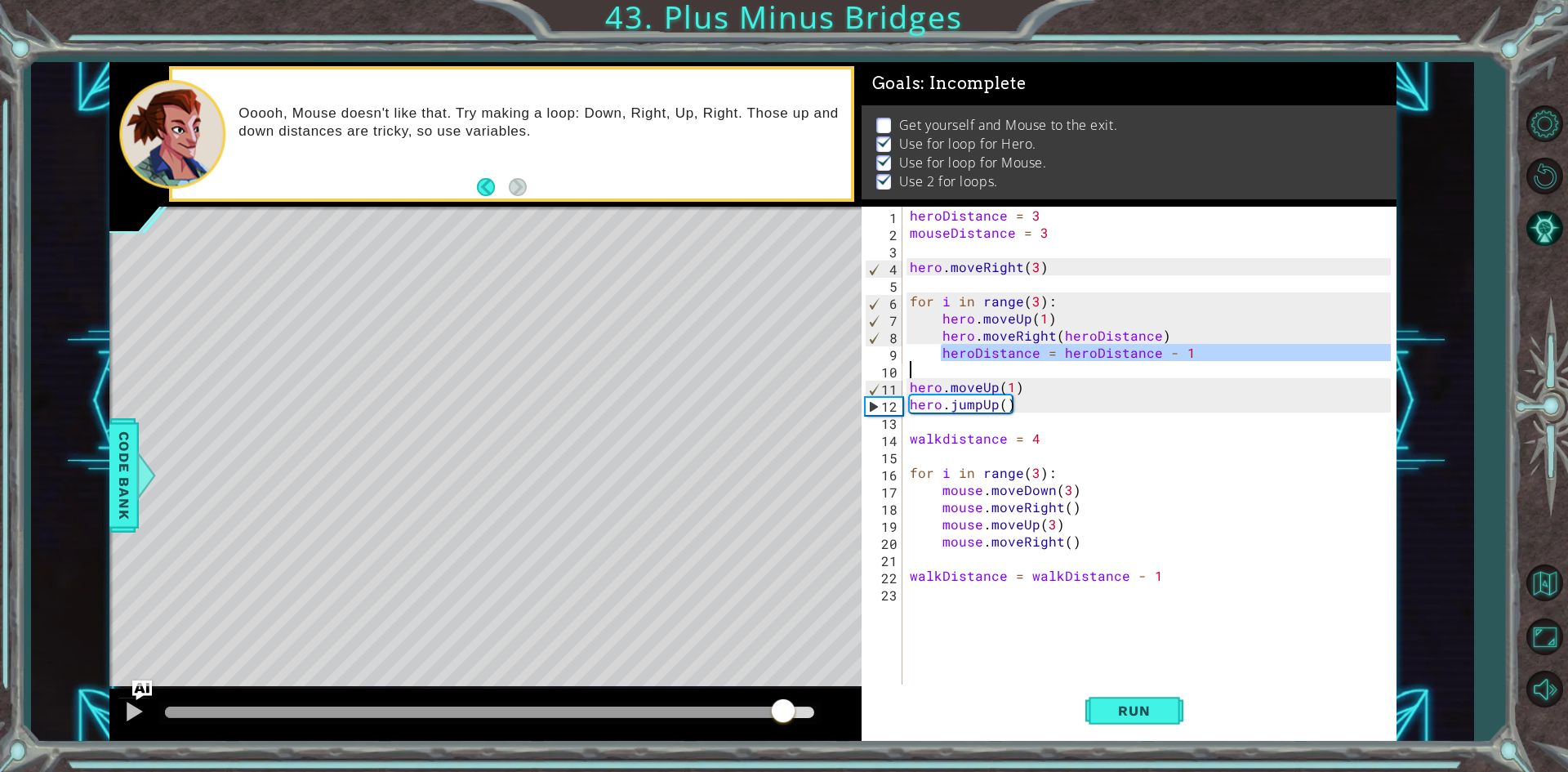
drag, startPoint x: 940, startPoint y: 351, endPoint x: 1166, endPoint y: 372, distance: 227.0
click at [1166, 372] on div "heroDistance = 3 mouseDistance = 3 hero . moveRight ( 3 ) for i in range ( 3 ) …" at bounding box center [1152, 463] width 492 height 514
type textarea "heroDistance = heroDistance - 1"
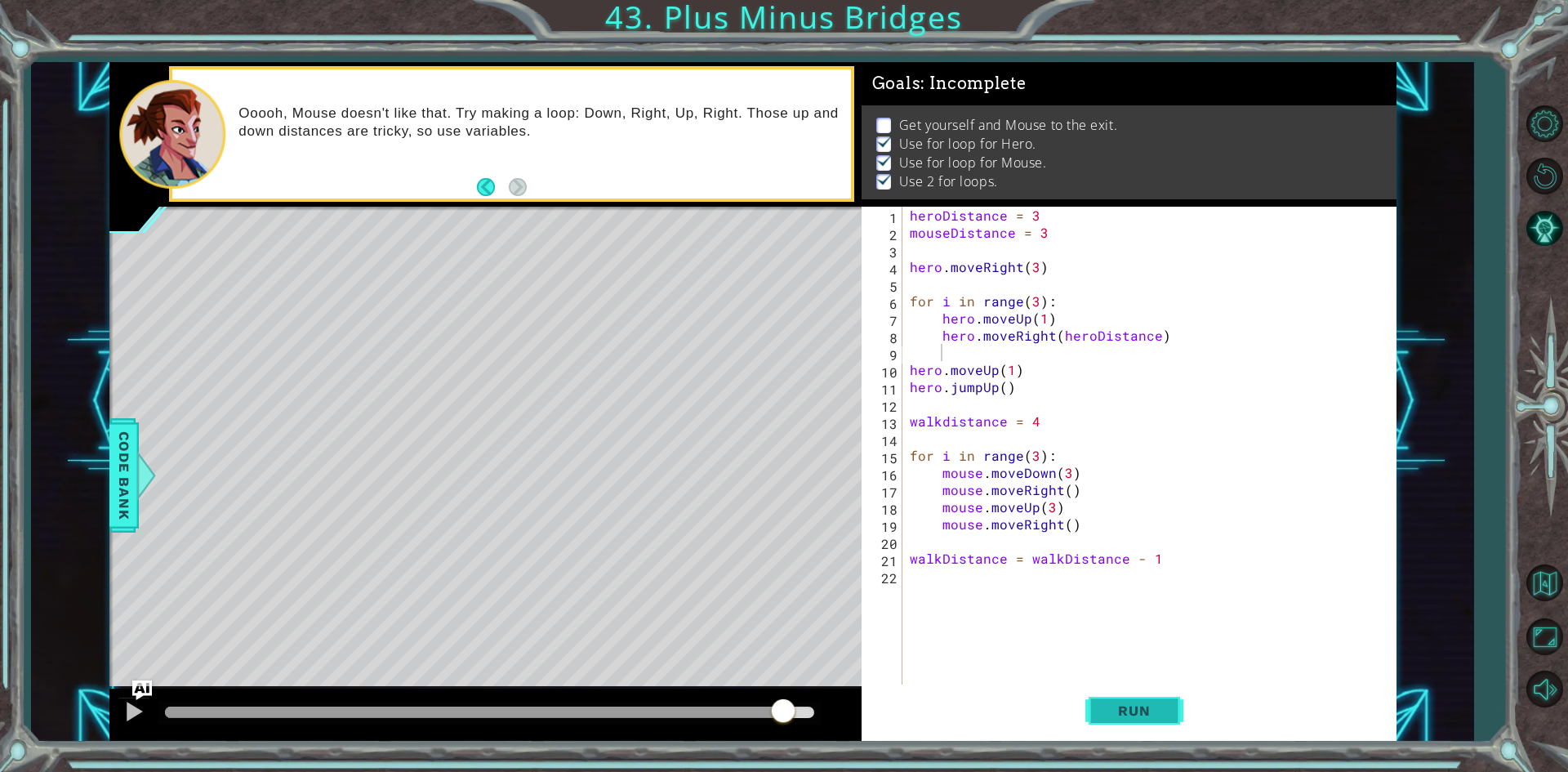
click at [1124, 704] on span "Run" at bounding box center [1133, 710] width 64 height 16
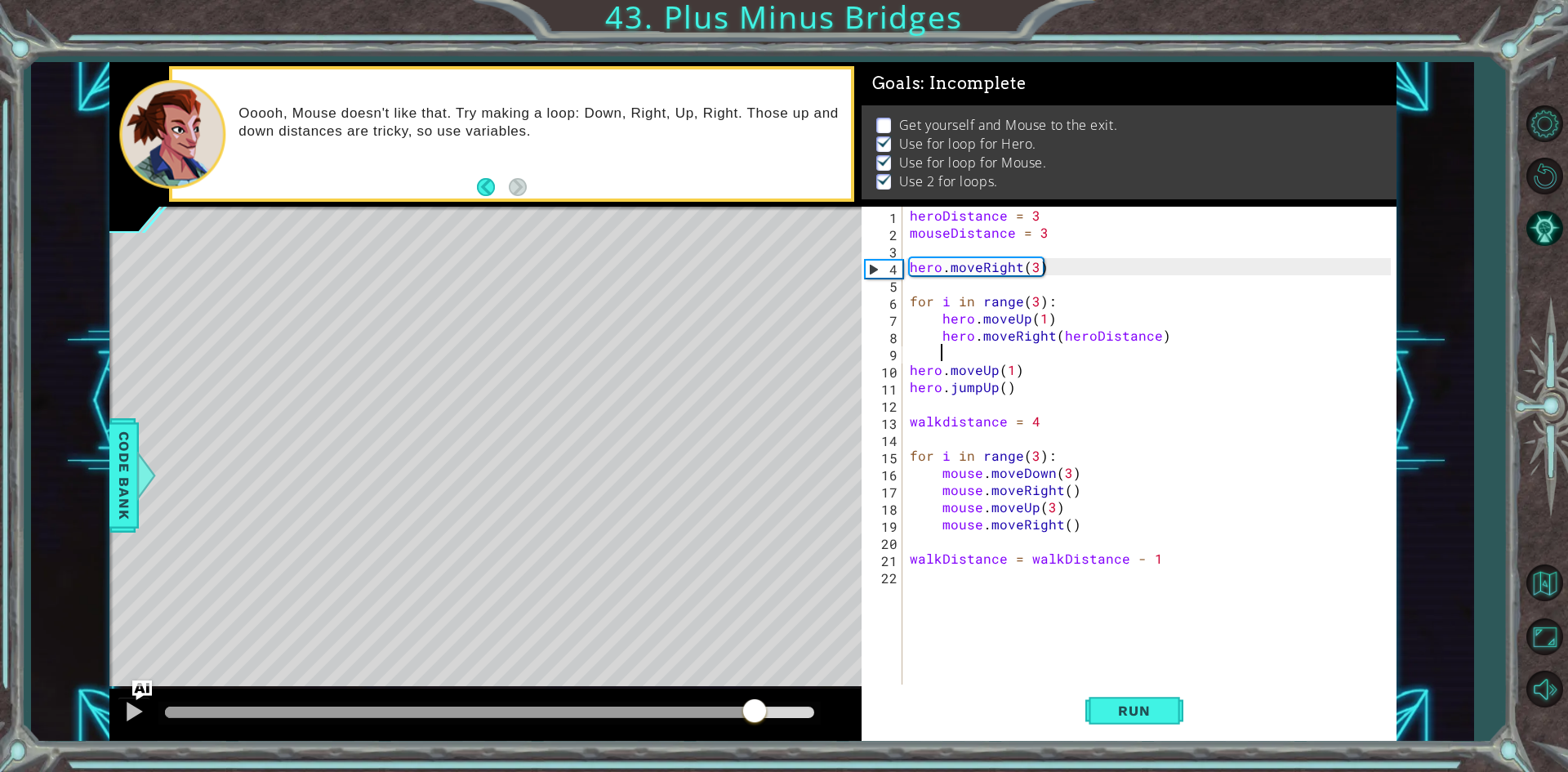
click at [754, 715] on div at bounding box center [490, 712] width 649 height 12
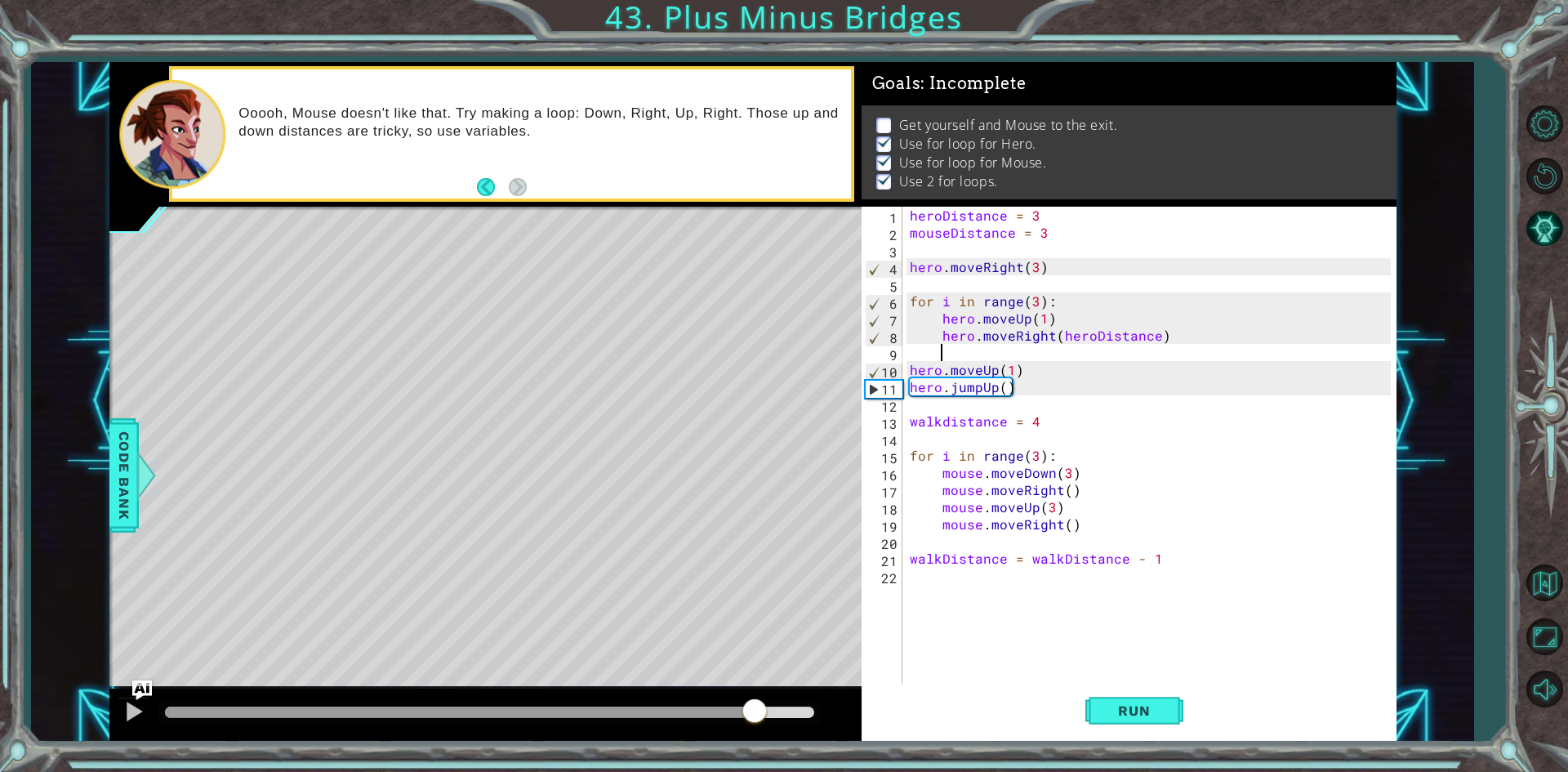
click at [780, 704] on div at bounding box center [489, 713] width 662 height 23
click at [775, 709] on div at bounding box center [490, 712] width 649 height 12
click at [137, 712] on div at bounding box center [134, 711] width 21 height 21
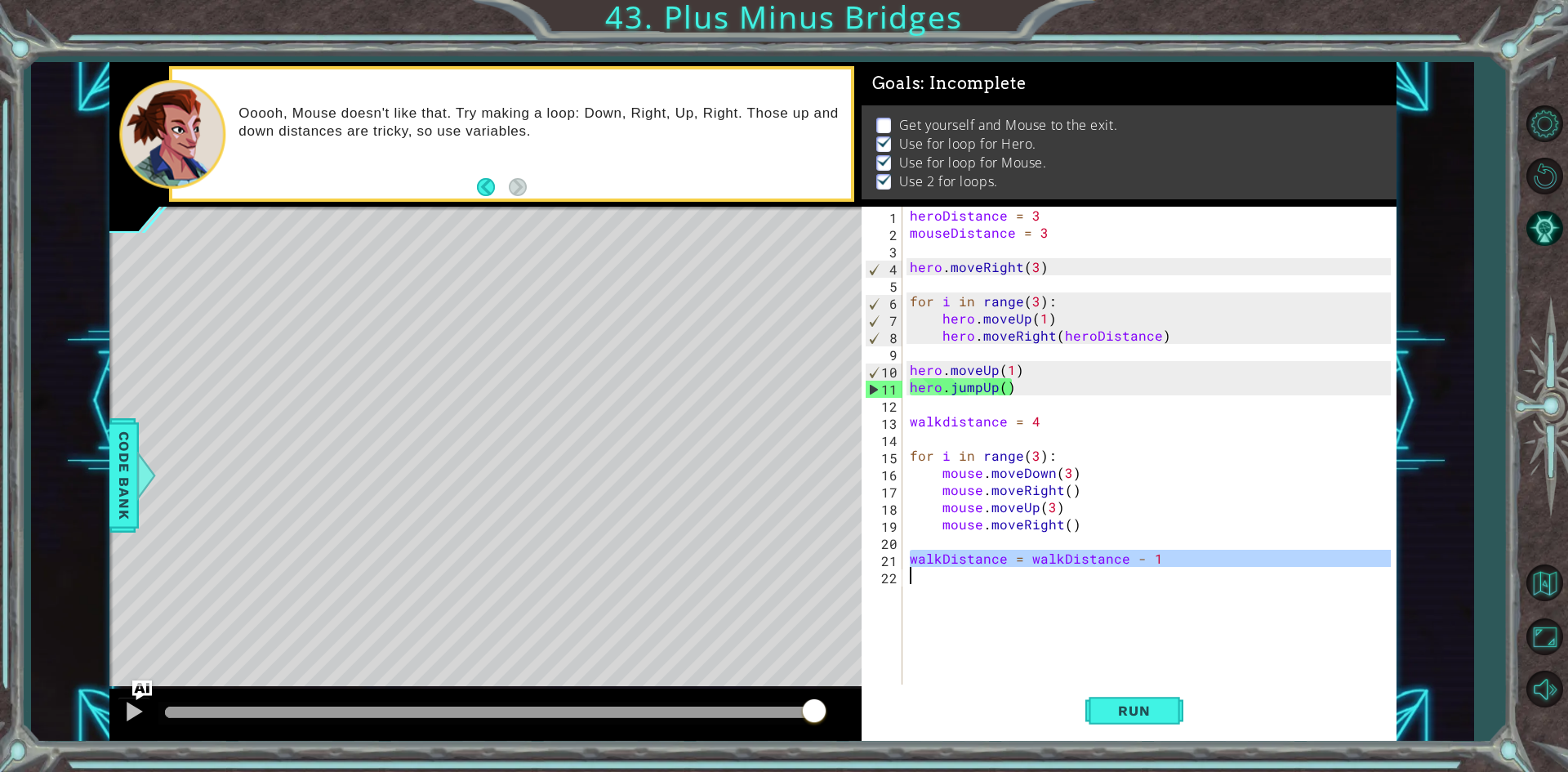
drag, startPoint x: 907, startPoint y: 559, endPoint x: 1149, endPoint y: 588, distance: 243.7
click at [1149, 588] on div "heroDistance = 3 mouseDistance = 3 hero . moveRight ( 3 ) for i in range ( 3 ) …" at bounding box center [1152, 463] width 492 height 514
type textarea "walkDistance = walkDistance - 1"
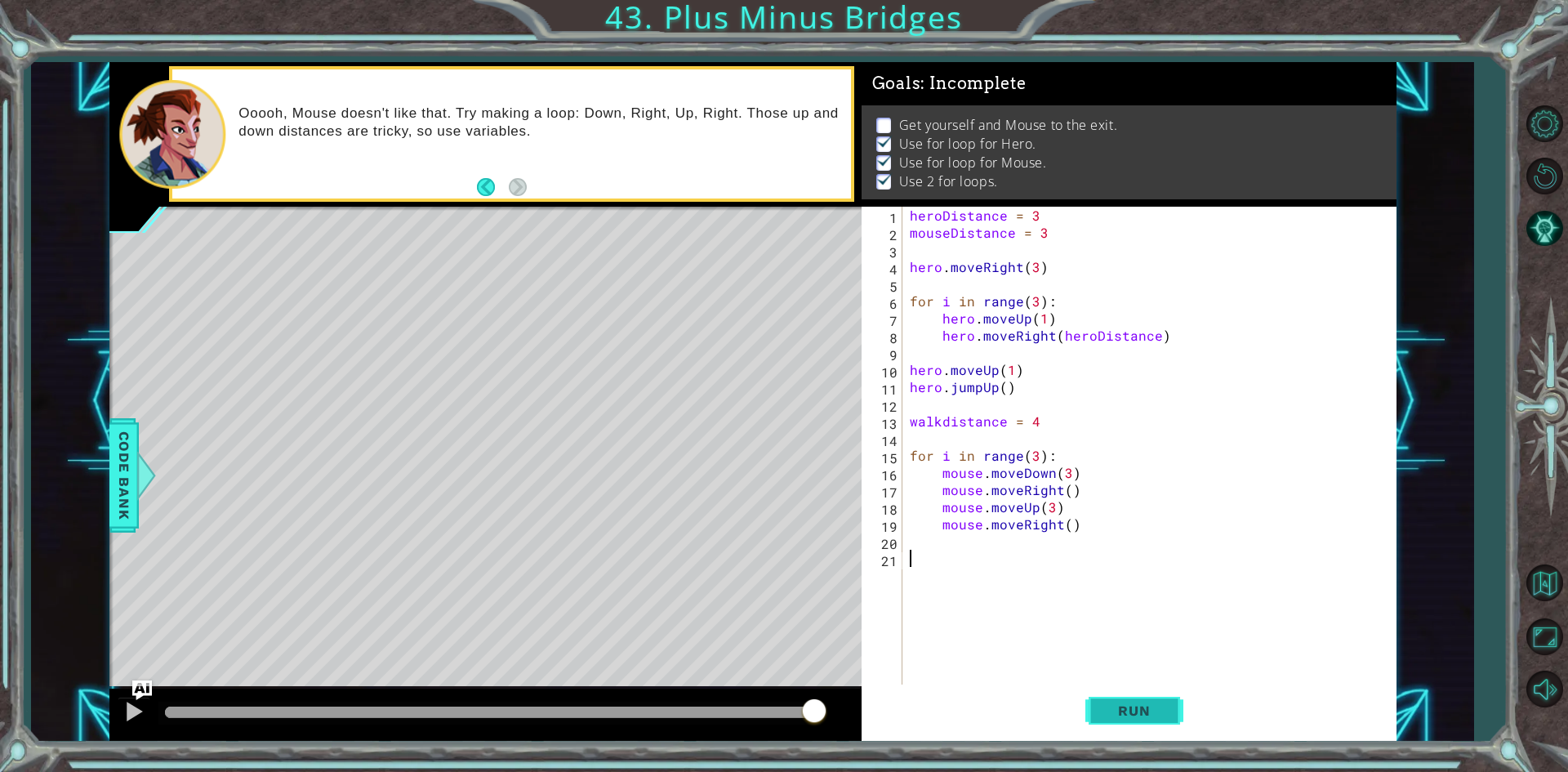
click at [1123, 714] on span "Run" at bounding box center [1133, 710] width 64 height 16
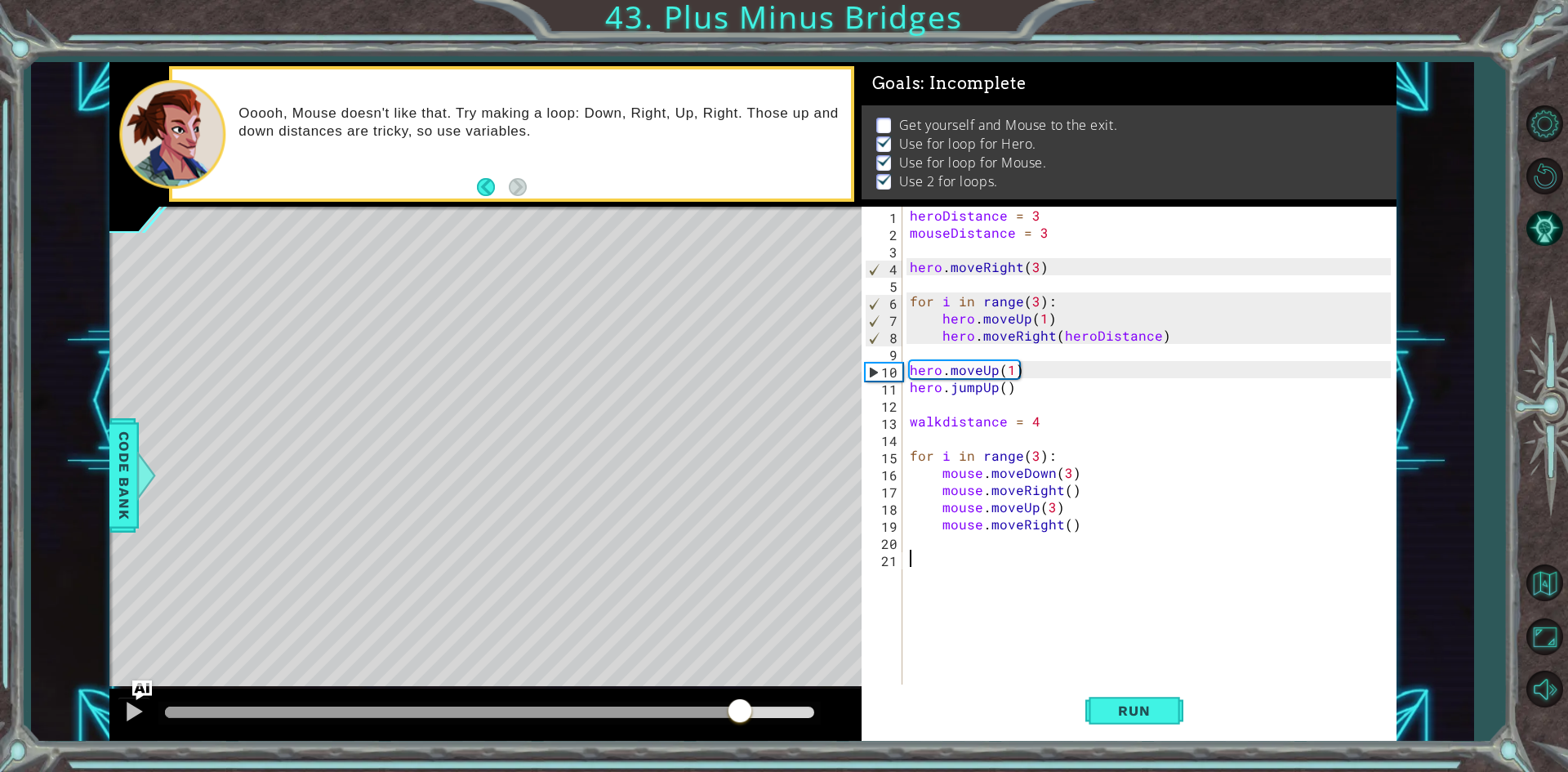
click at [741, 710] on div at bounding box center [490, 712] width 649 height 12
click at [1555, 218] on button "AI Hint" at bounding box center [1543, 228] width 47 height 47
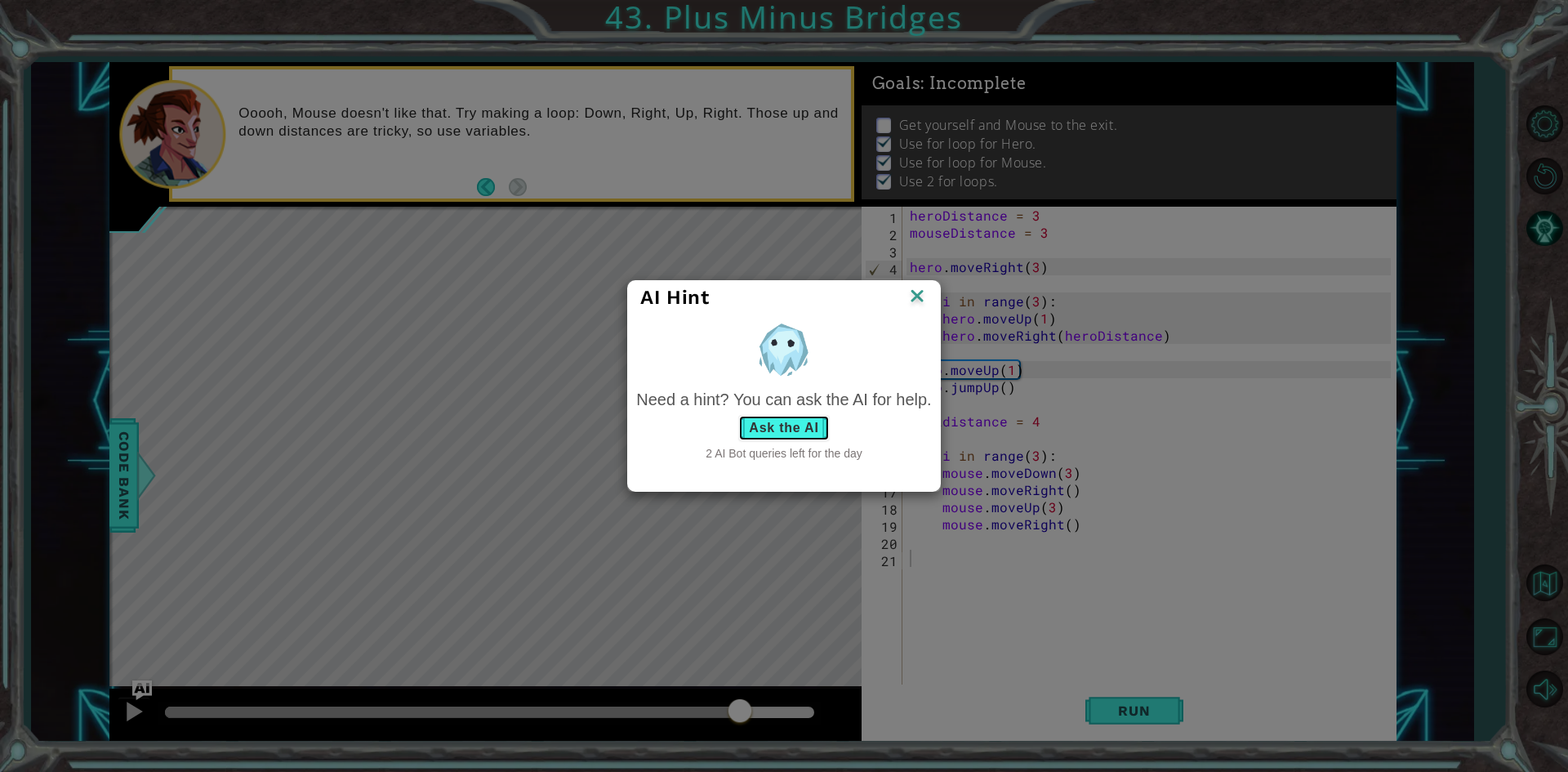
click at [792, 427] on button "Ask the AI" at bounding box center [783, 428] width 90 height 26
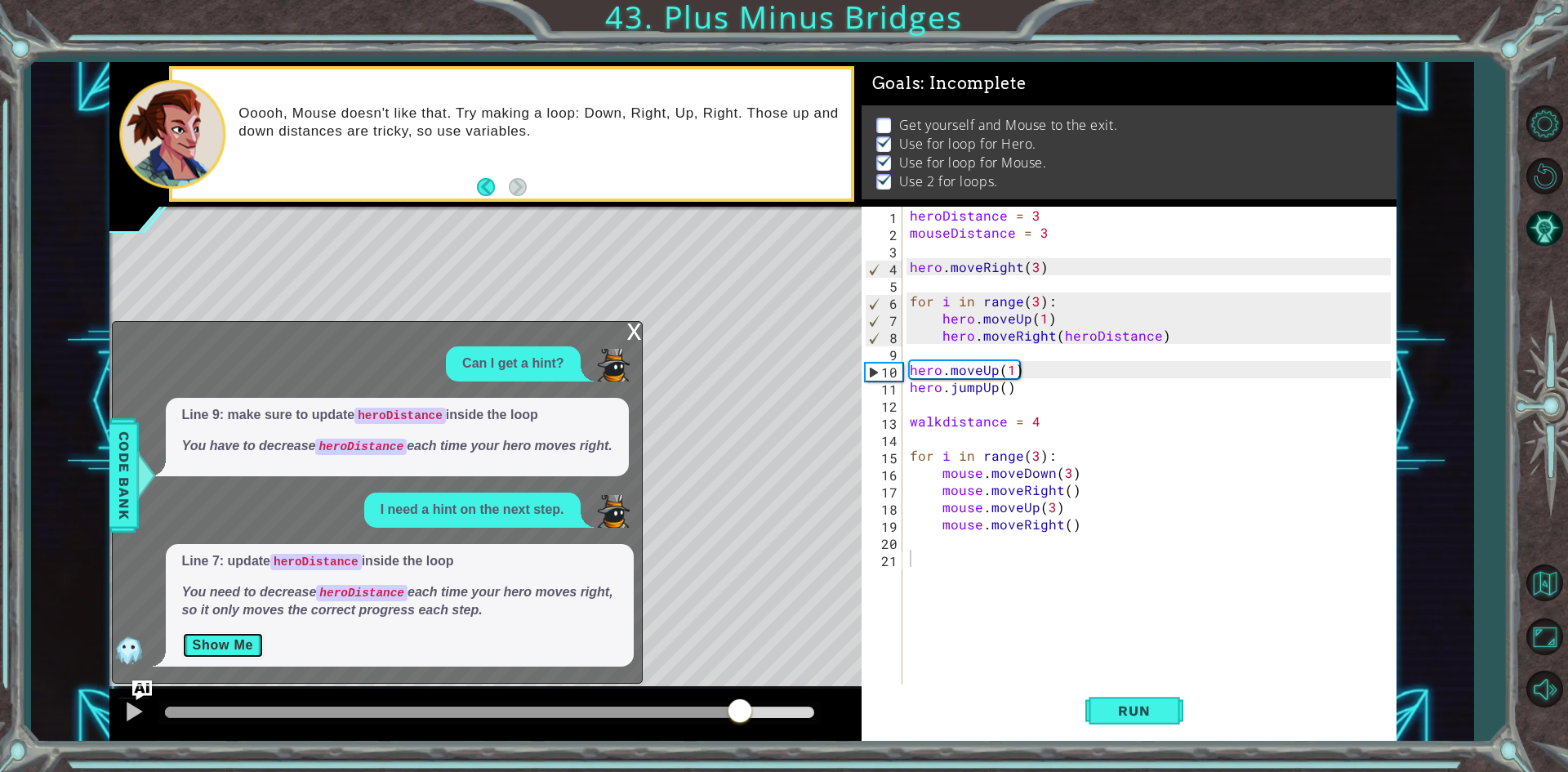
click at [221, 640] on button "Show Me" at bounding box center [224, 645] width 83 height 26
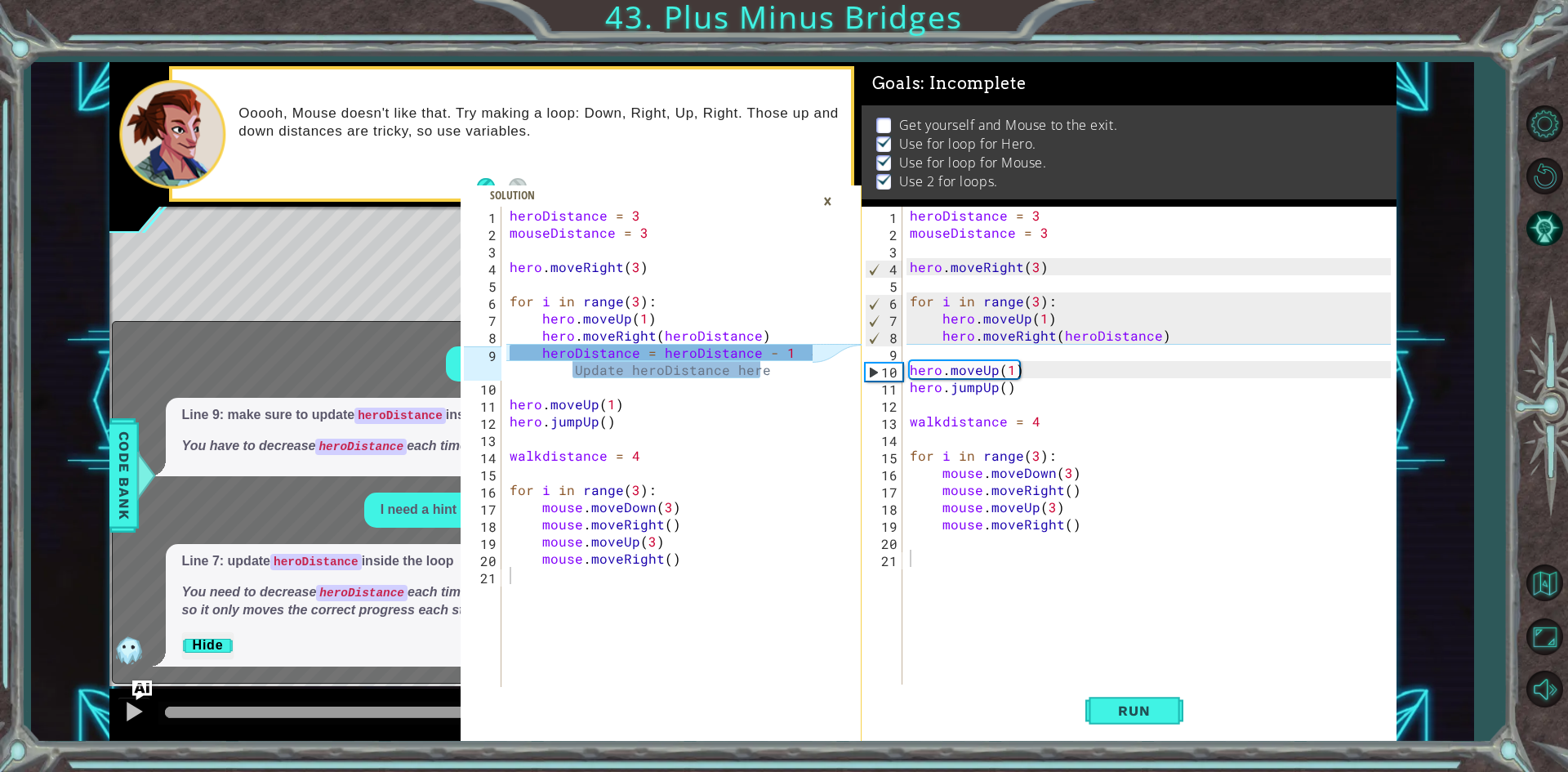
type textarea "walkdistance = 4"
drag, startPoint x: 908, startPoint y: 421, endPoint x: 1133, endPoint y: 424, distance: 225.0
click at [1133, 424] on div "heroDistance = 3 mouseDistance = 3 hero . moveRight ( 3 ) for i in range ( 3 ) …" at bounding box center [1152, 463] width 492 height 514
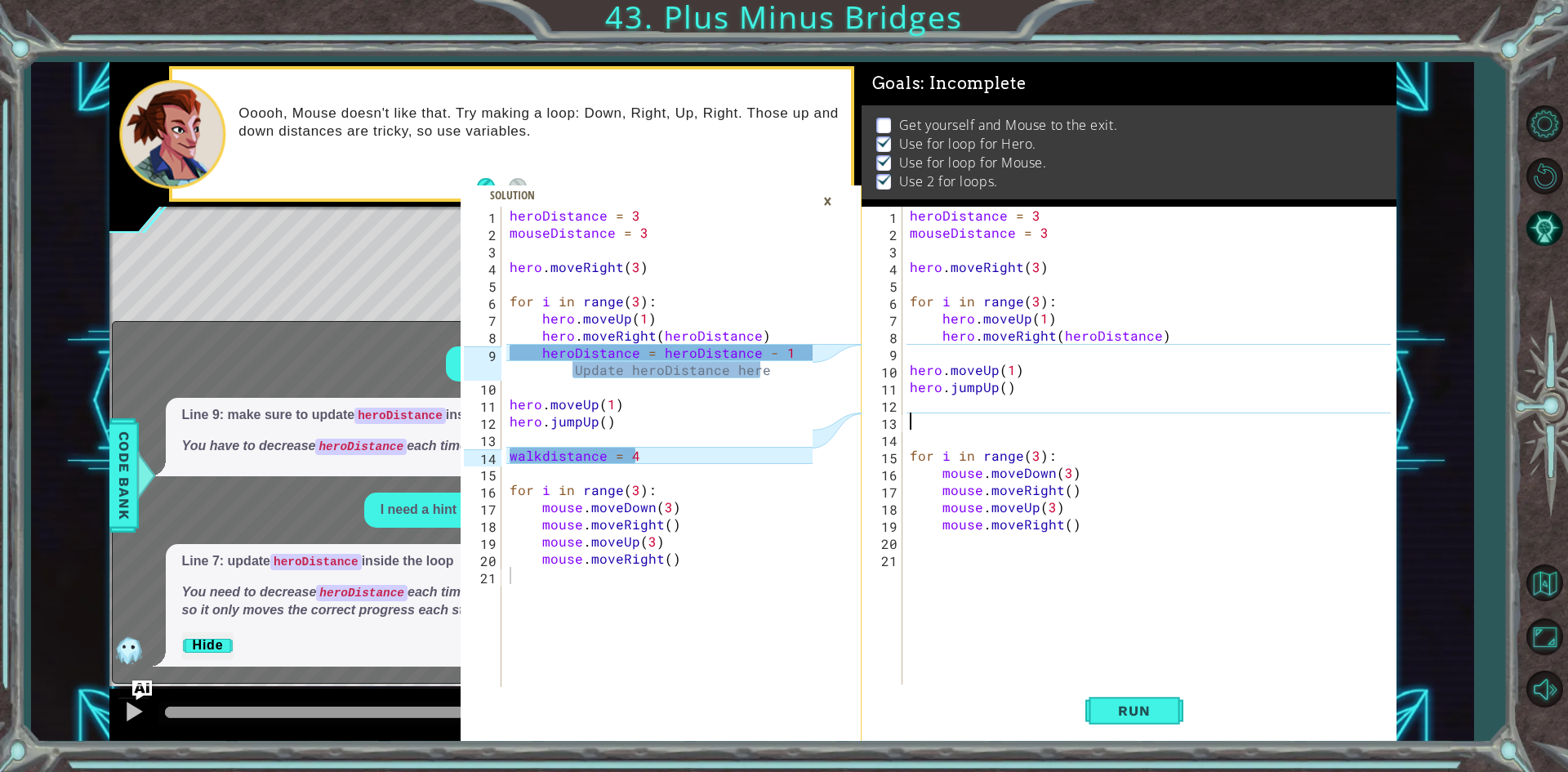
click at [830, 205] on div "×" at bounding box center [827, 201] width 25 height 28
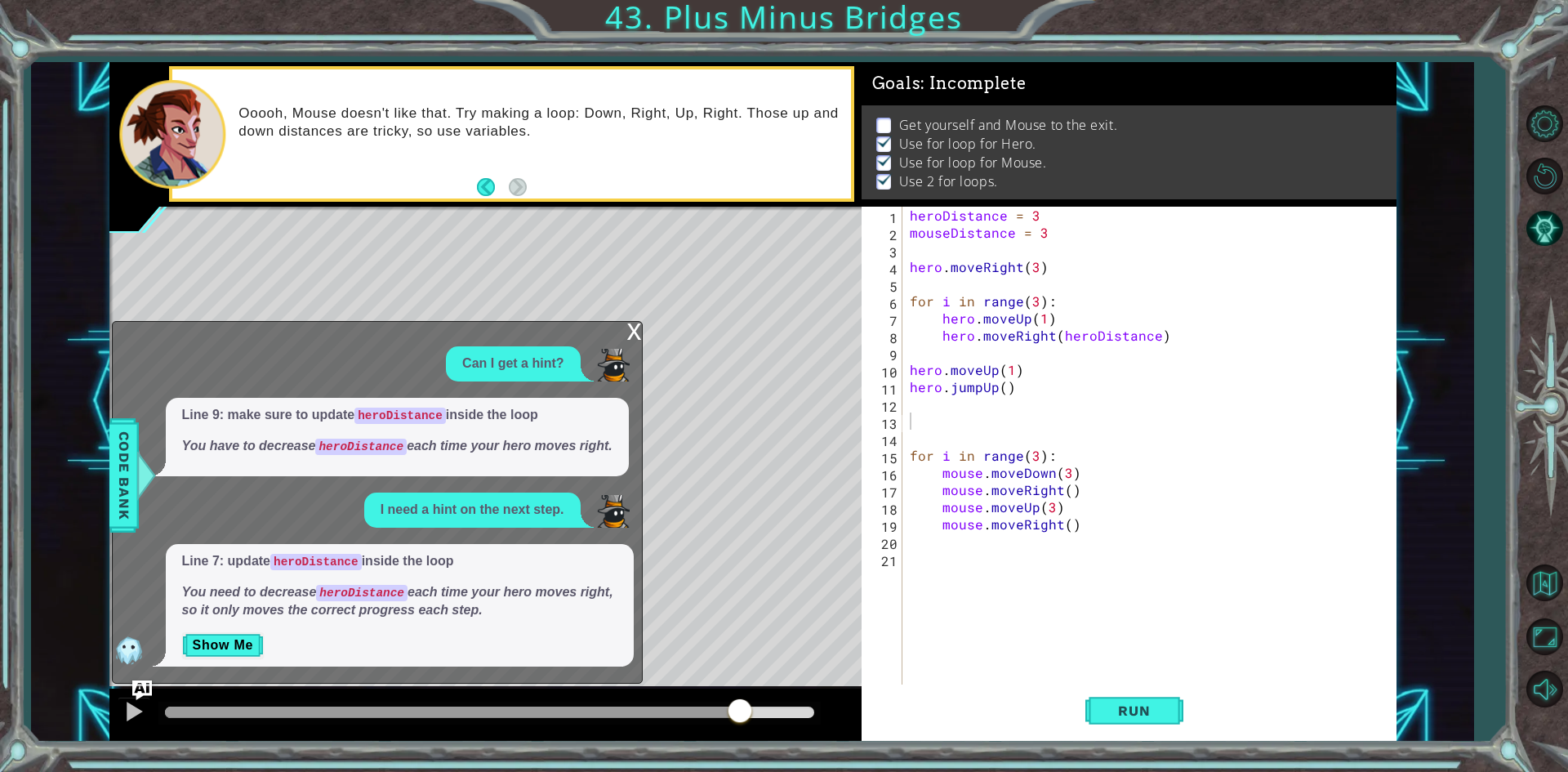
click at [630, 336] on div "x" at bounding box center [634, 330] width 14 height 16
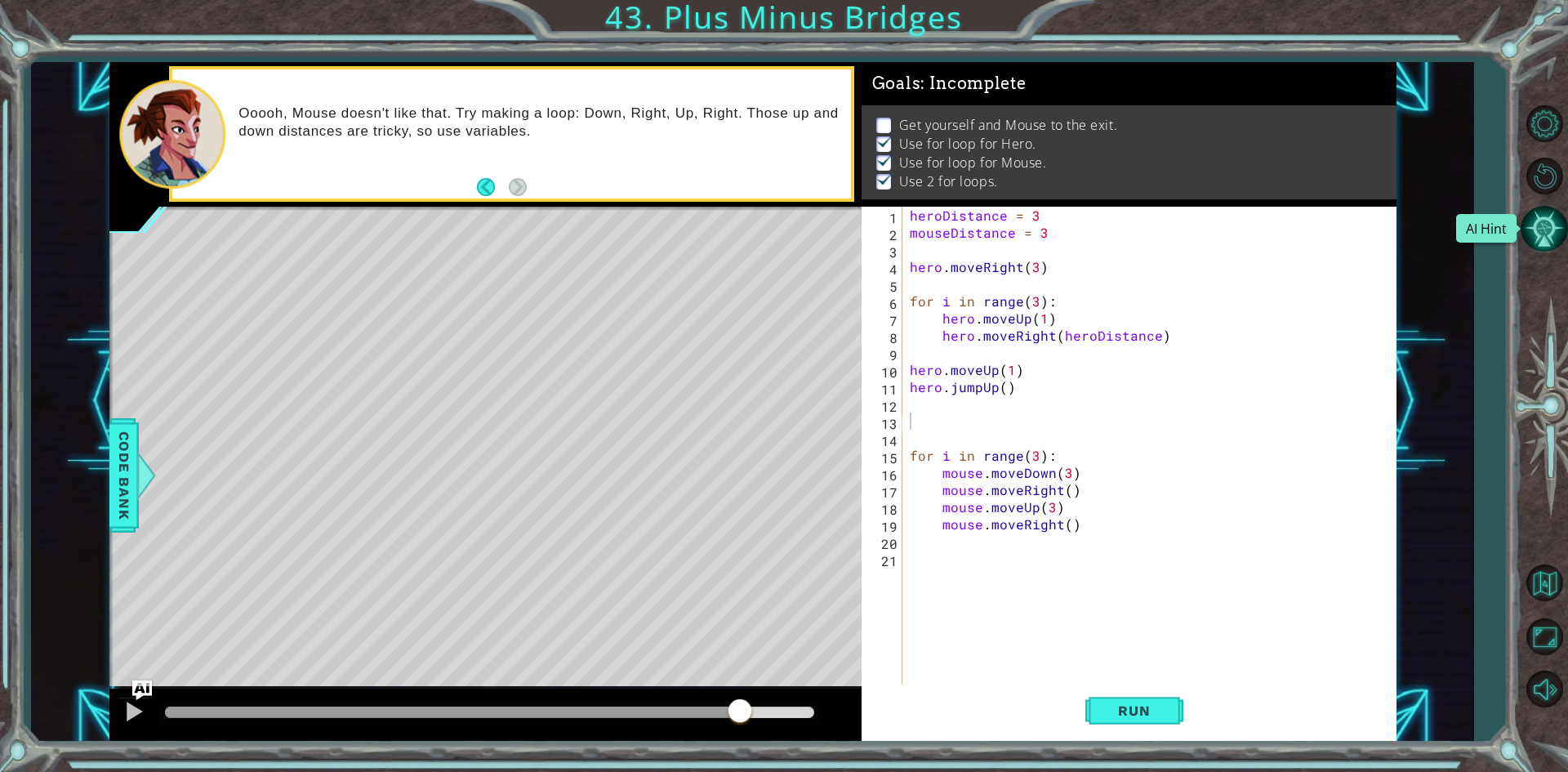
click at [1535, 219] on button "AI Hint" at bounding box center [1543, 228] width 47 height 47
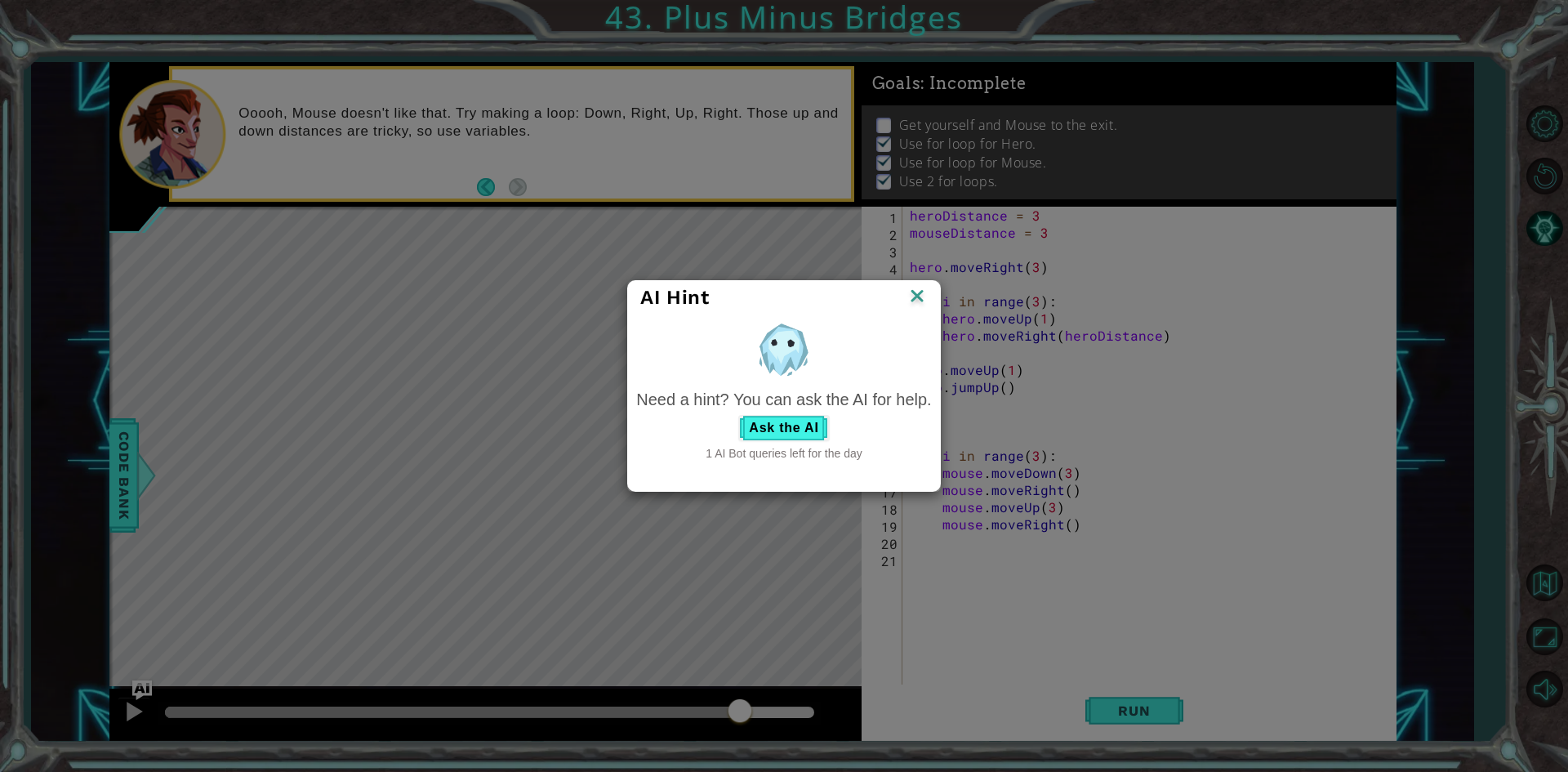
click at [762, 410] on div "Need a hint? You can ask the AI for help." at bounding box center [783, 400] width 295 height 24
click at [749, 433] on button "Ask the AI" at bounding box center [783, 428] width 90 height 26
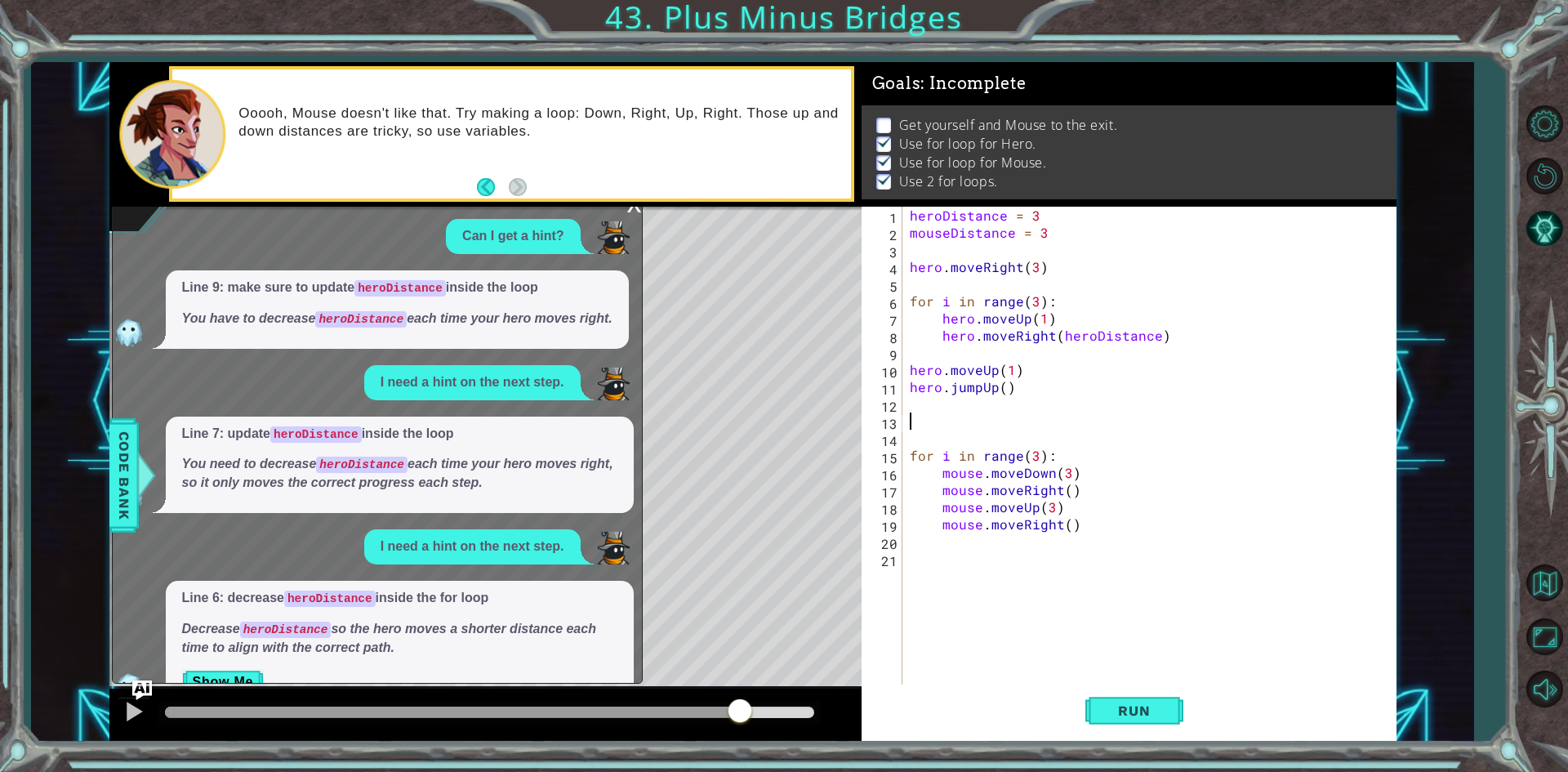
scroll to position [37, 0]
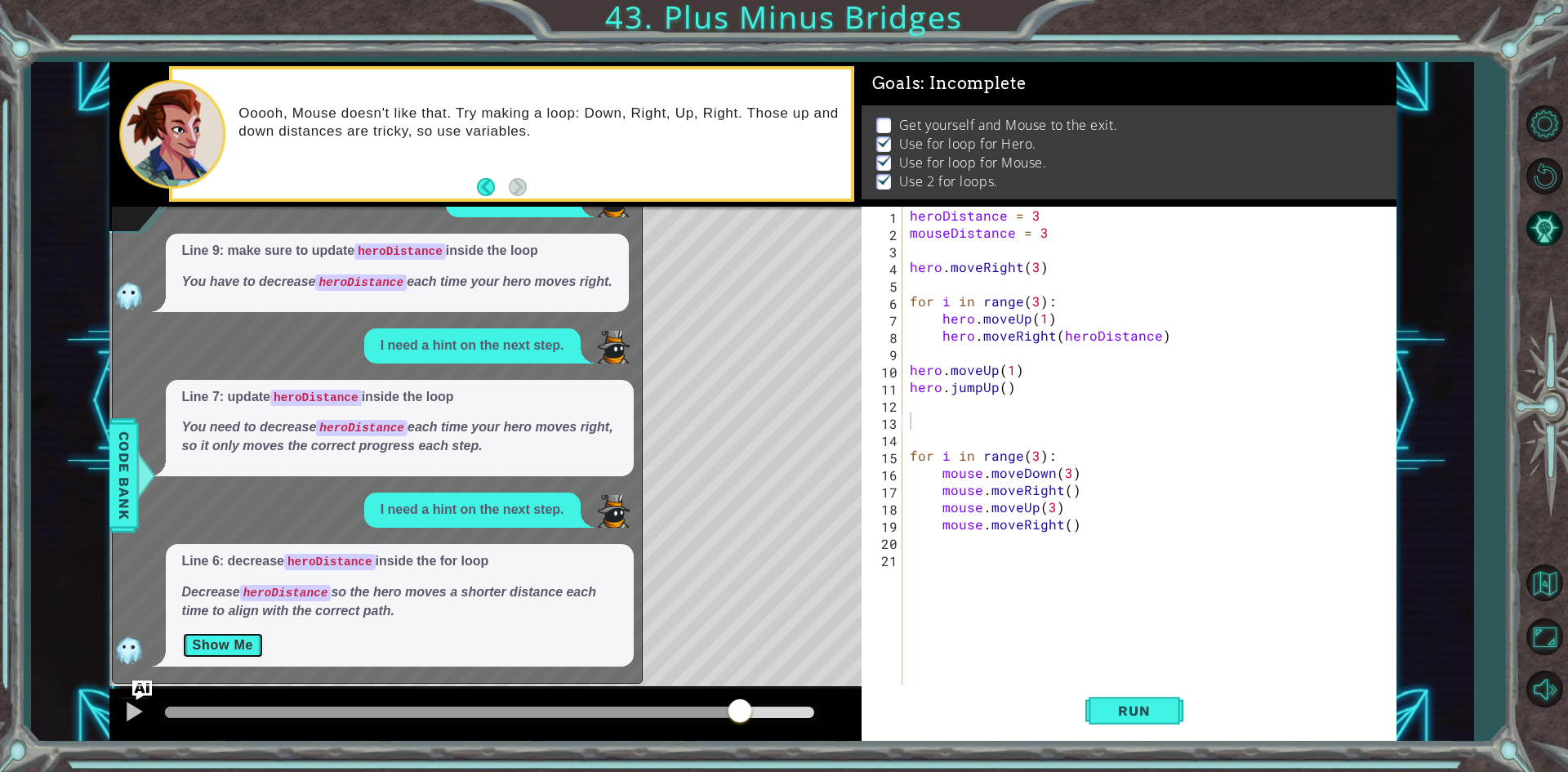
click at [212, 650] on button "Show Me" at bounding box center [224, 645] width 83 height 26
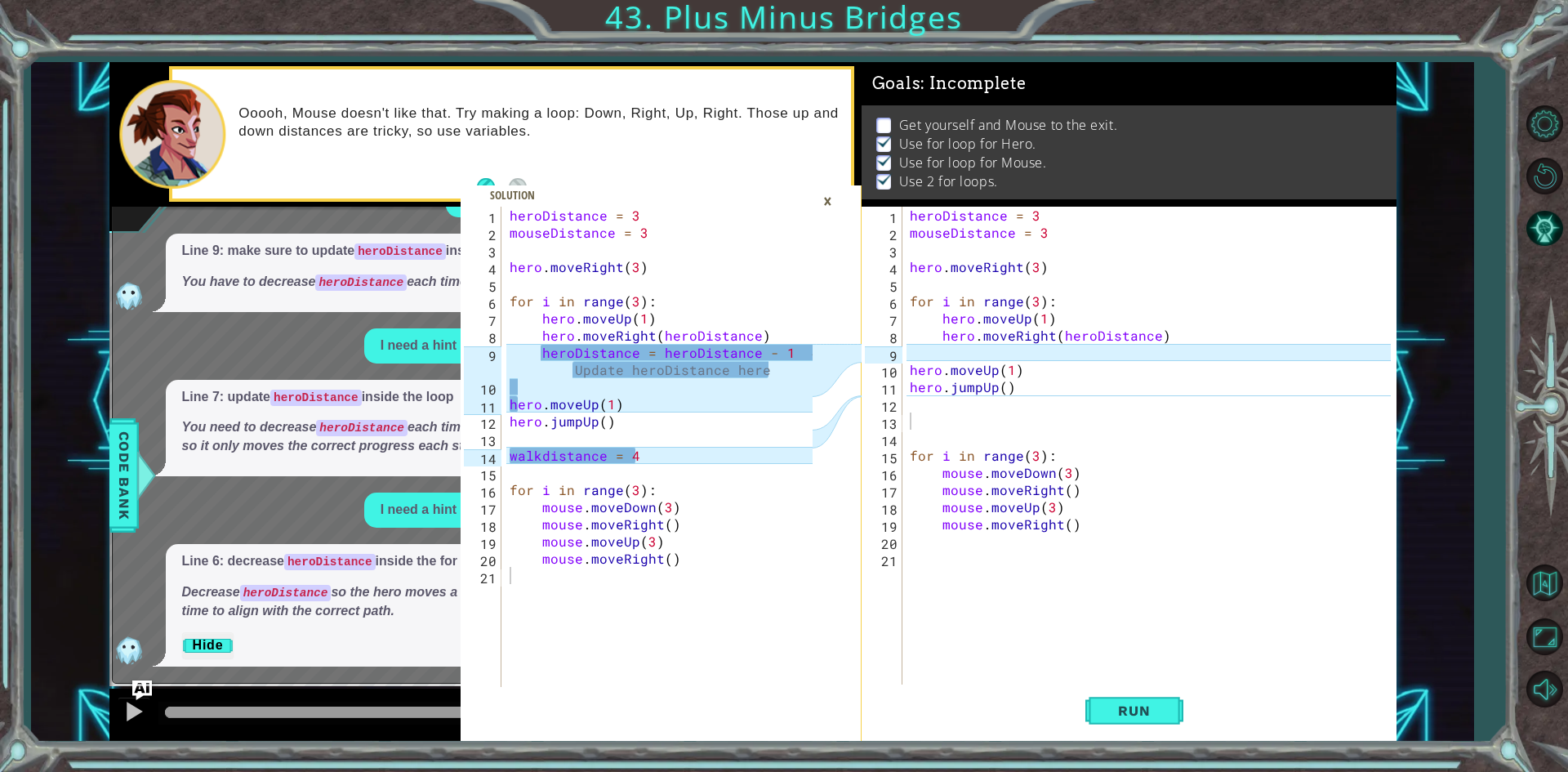
click at [837, 210] on div "×" at bounding box center [827, 201] width 25 height 28
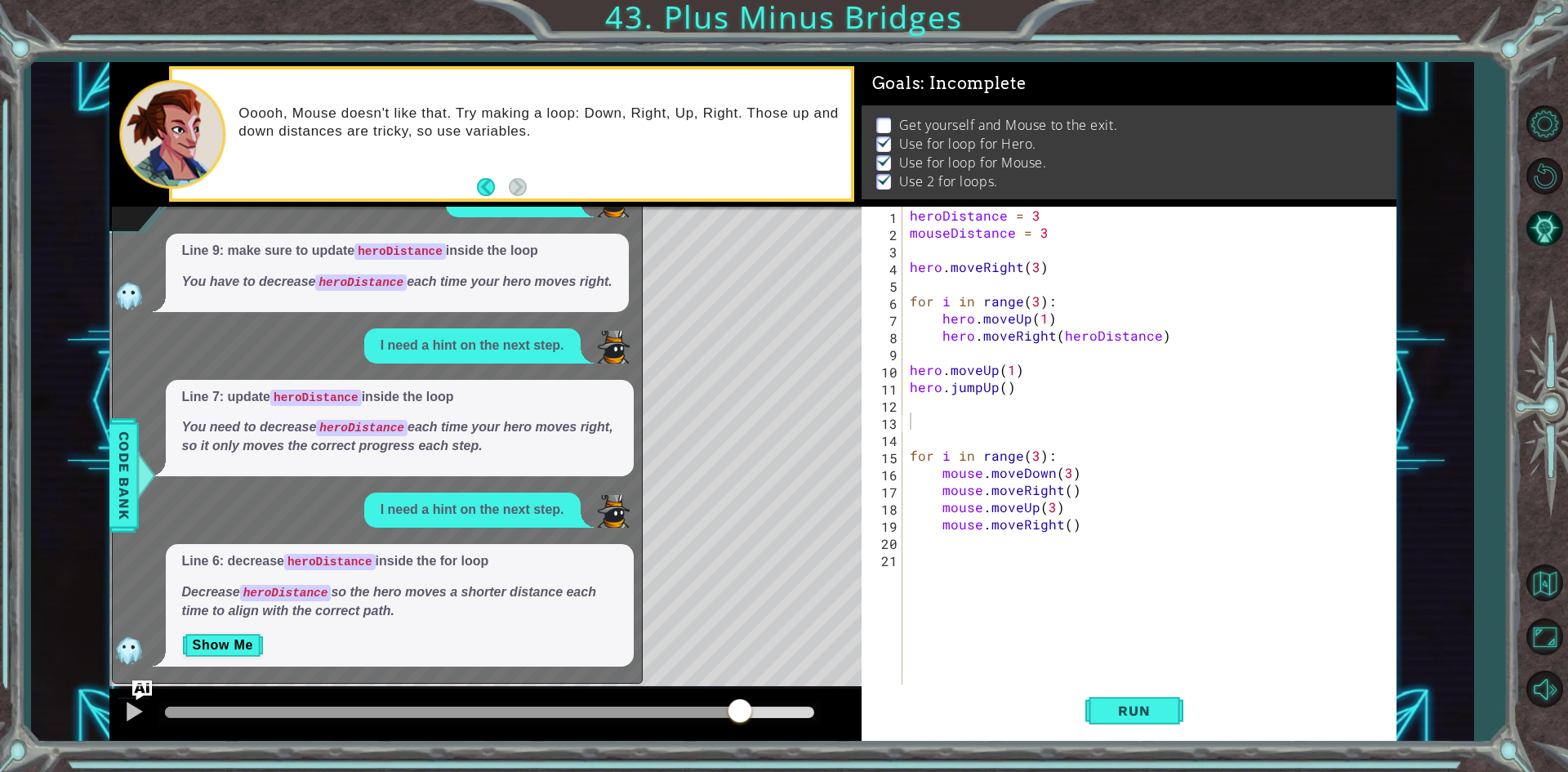
scroll to position [0, 0]
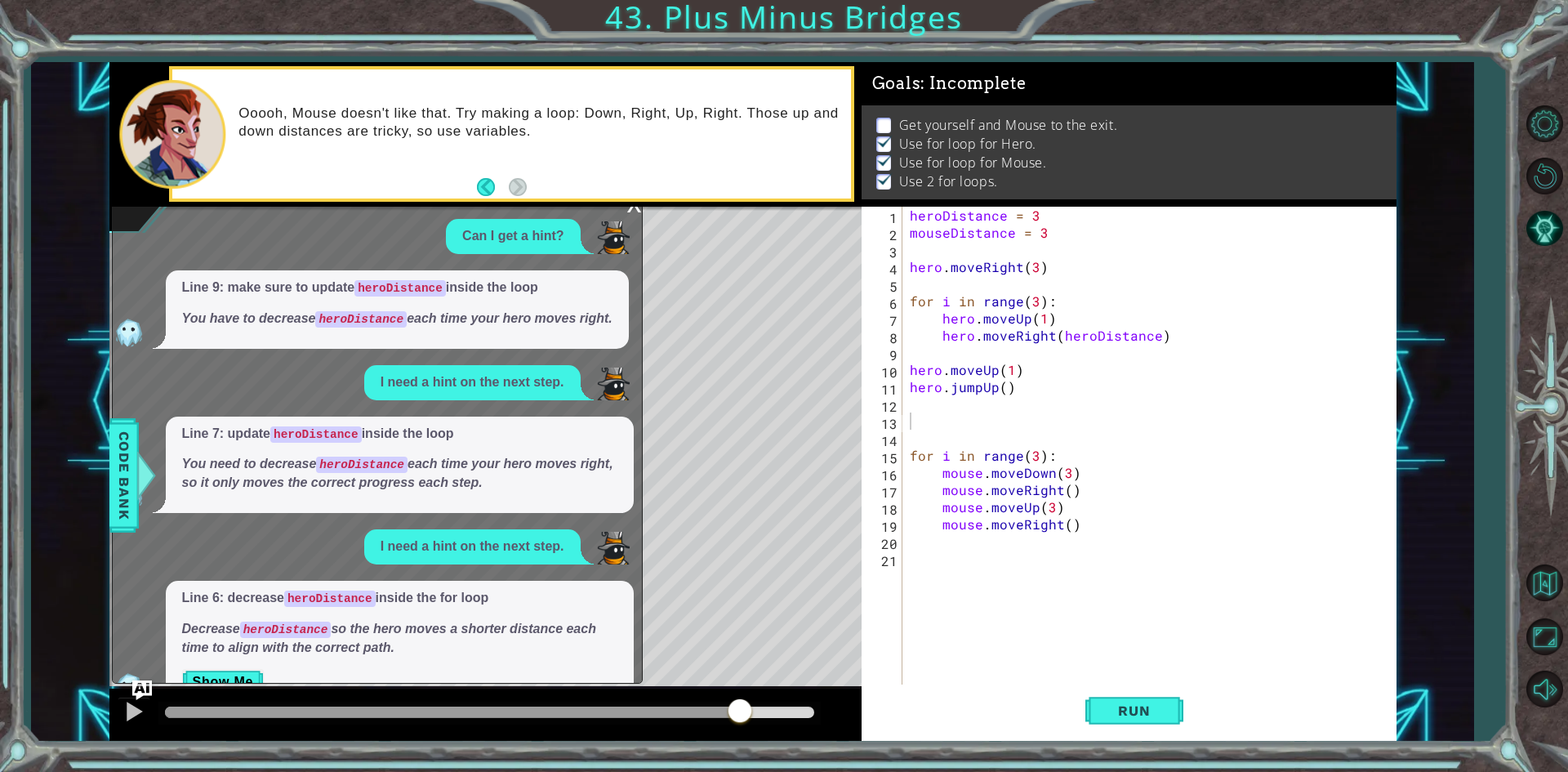
click at [627, 211] on div "x" at bounding box center [634, 202] width 14 height 16
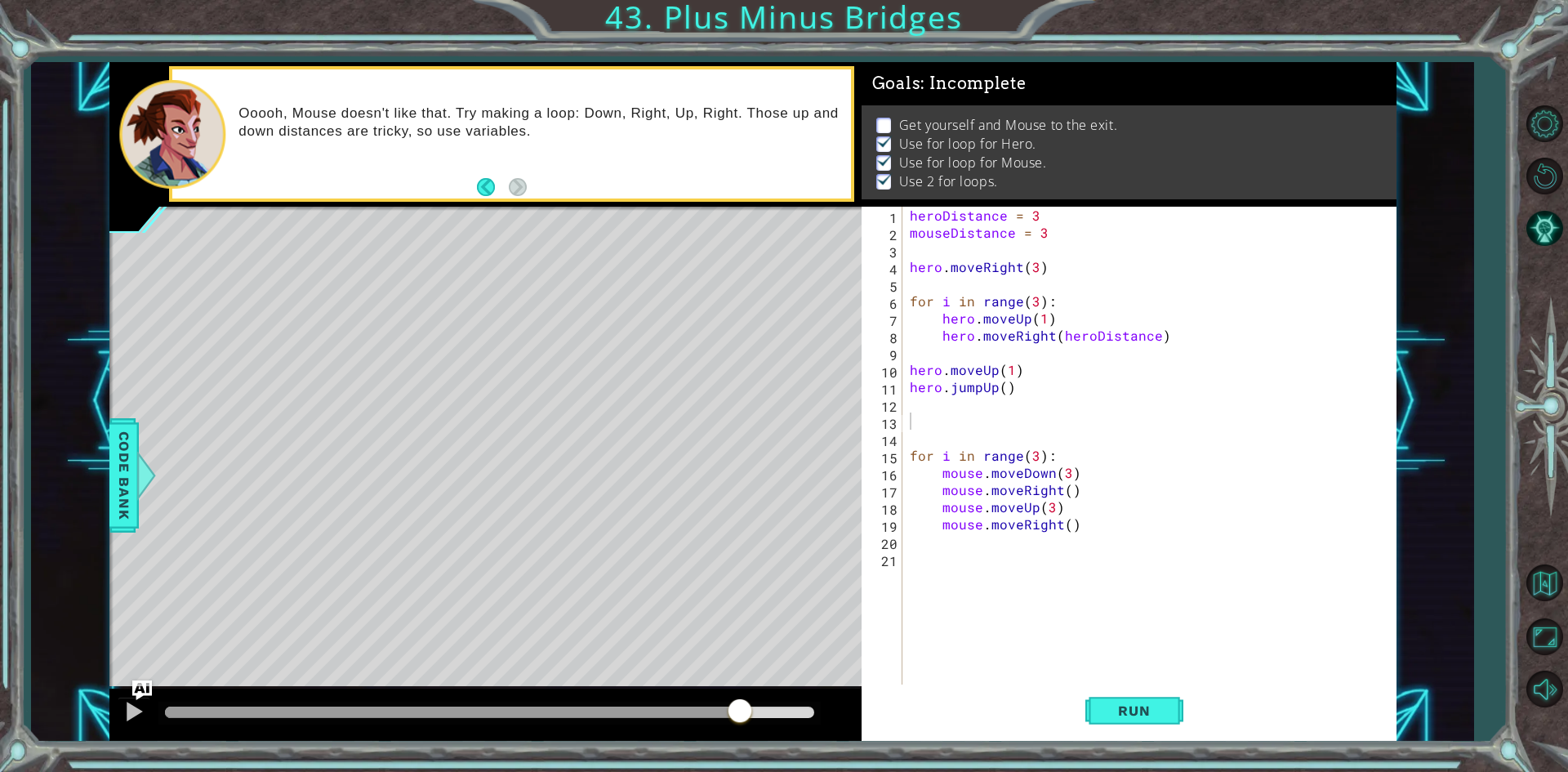
click at [964, 440] on div "heroDistance = 3 mouseDistance = 3 hero . moveRight ( 3 ) for i in range ( 3 ) …" at bounding box center [1152, 463] width 492 height 514
click at [945, 454] on div "heroDistance = 3 mouseDistance = 3 hero . moveRight ( 3 ) for i in range ( 3 ) …" at bounding box center [1152, 463] width 492 height 514
click at [960, 477] on div "heroDistance = 3 mouseDistance = 3 hero . moveRight ( 3 ) for i in range ( 3 ) …" at bounding box center [1152, 463] width 492 height 514
click at [1052, 505] on div "heroDistance = 3 mouseDistance = 3 hero . moveRight ( 3 ) for i in range ( 3 ) …" at bounding box center [1152, 463] width 492 height 514
click at [1066, 480] on div "heroDistance = 3 mouseDistance = 3 hero . moveRight ( 3 ) for i in range ( 3 ) …" at bounding box center [1152, 463] width 492 height 514
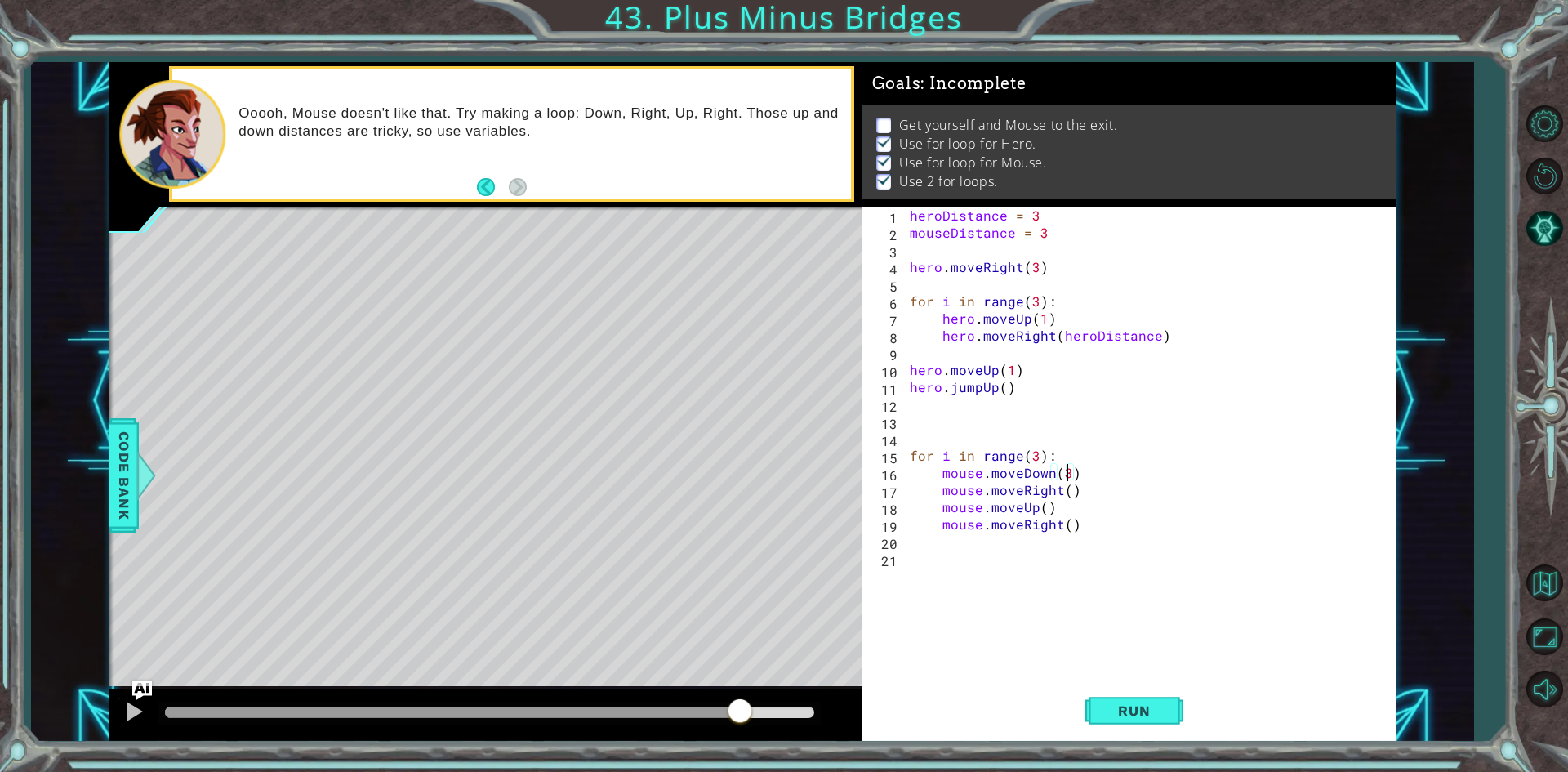
type textarea "mouse.moveDown()"
click at [1139, 715] on span "Run" at bounding box center [1133, 710] width 64 height 16
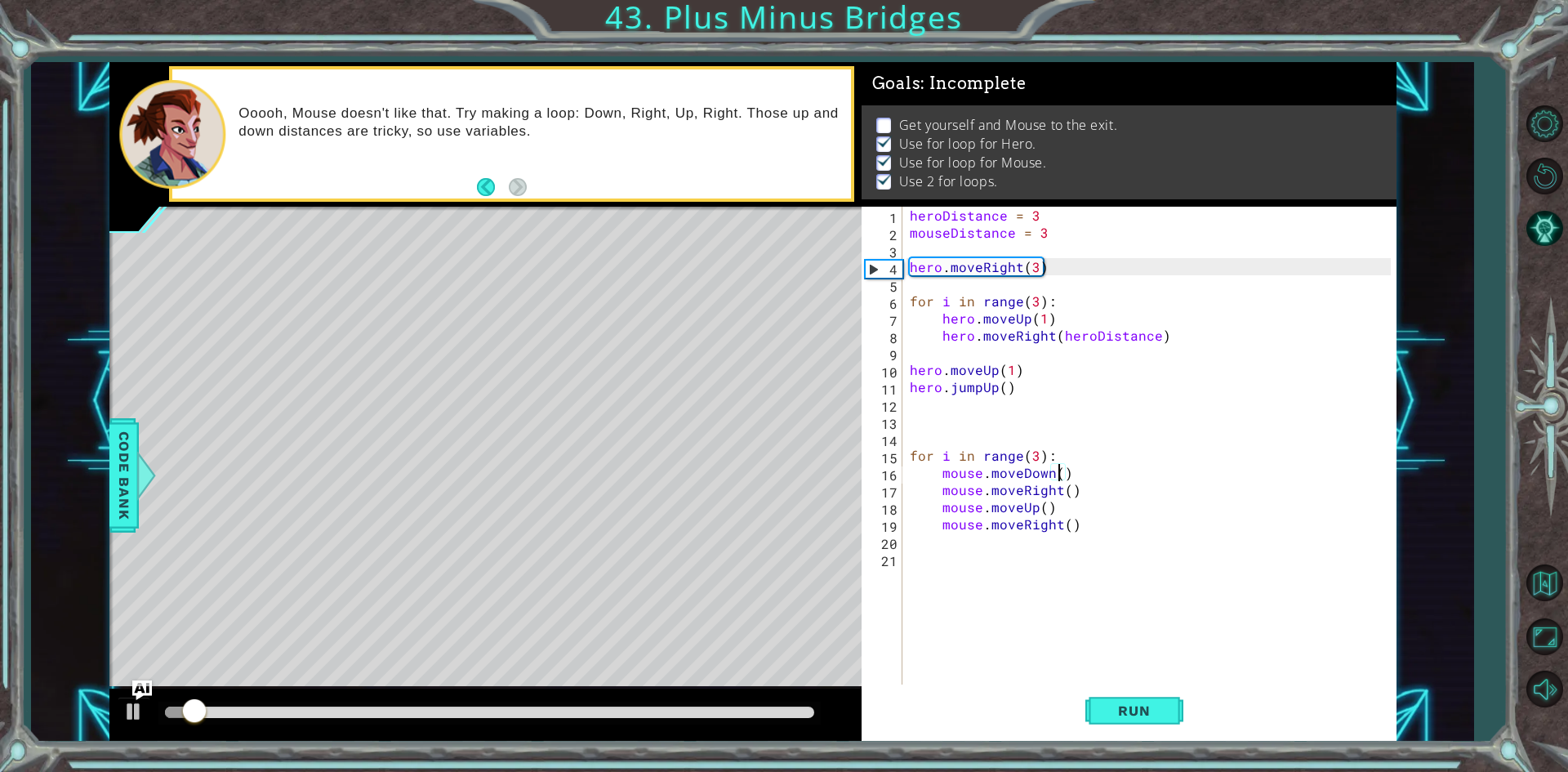
click at [763, 711] on div at bounding box center [490, 712] width 649 height 12
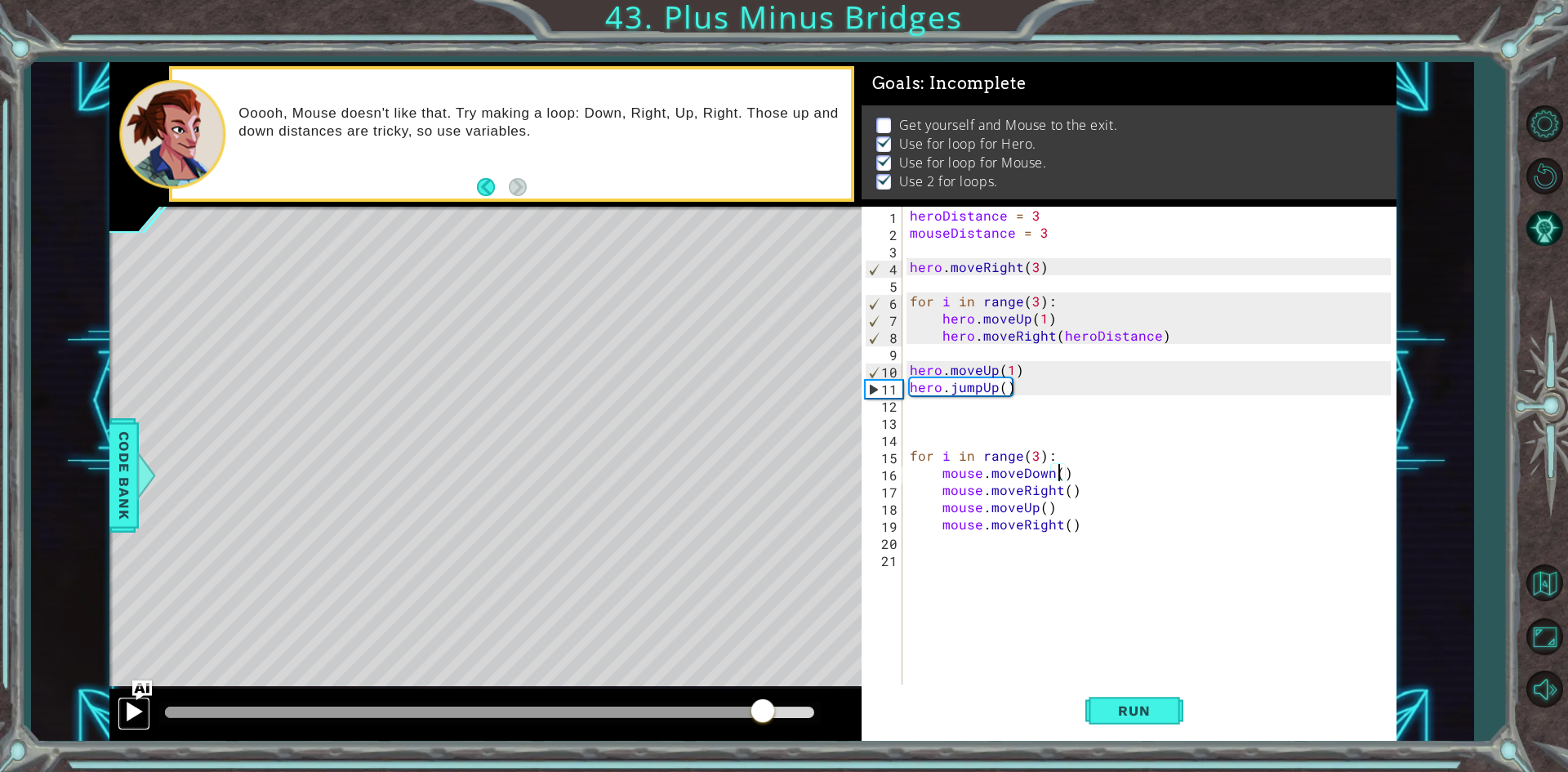
click at [123, 715] on div at bounding box center [134, 711] width 21 height 21
click at [938, 438] on div "heroDistance = 3 mouseDistance = 3 hero . moveRight ( 3 ) for i in range ( 3 ) …" at bounding box center [1152, 463] width 492 height 514
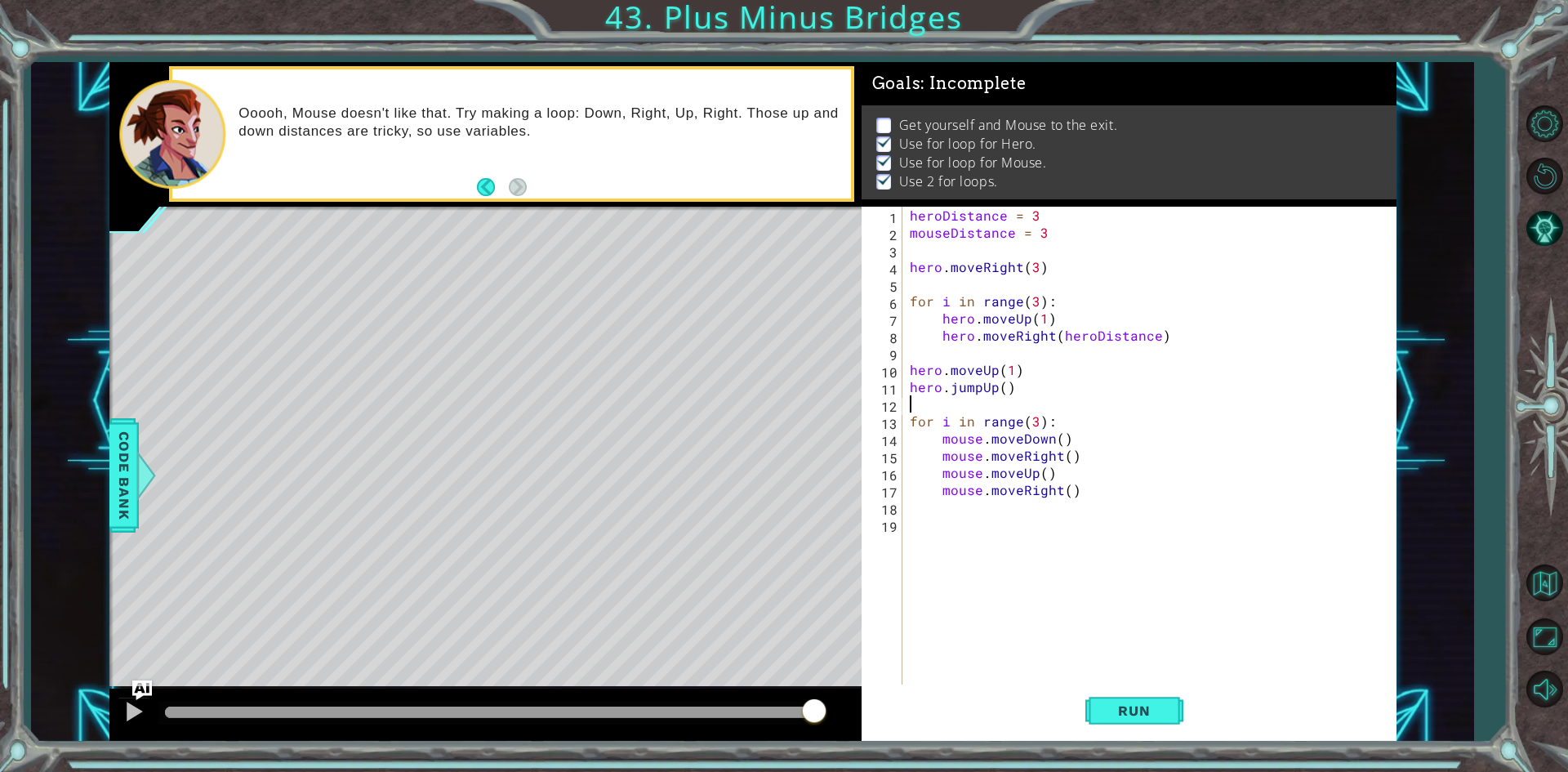
click at [1071, 722] on div "Run" at bounding box center [1134, 710] width 535 height 53
click at [1117, 722] on button "Run" at bounding box center [1134, 710] width 98 height 53
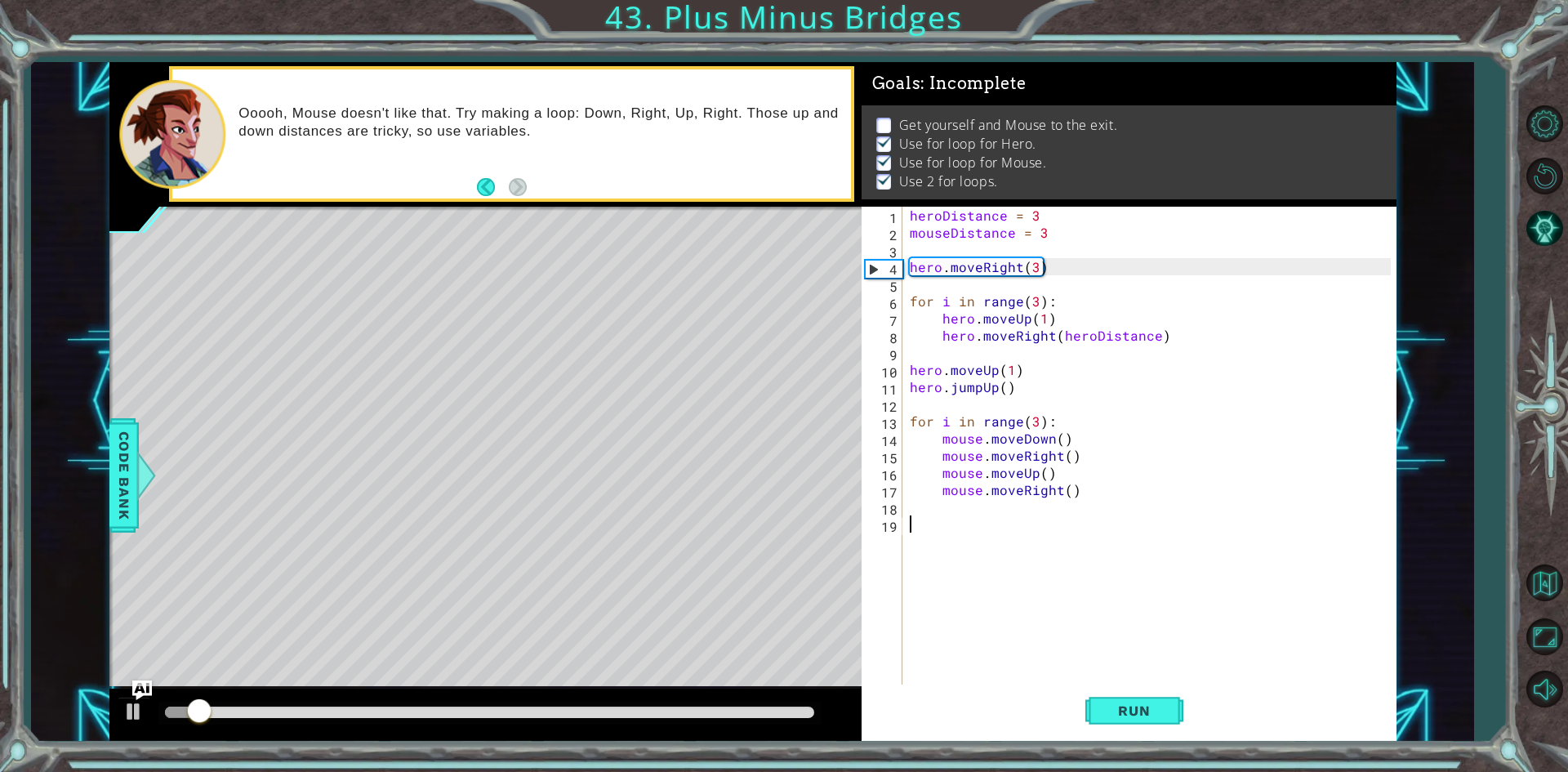
click at [1179, 593] on div "heroDistance = 3 mouseDistance = 3 hero . moveRight ( 3 ) for i in range ( 3 ) …" at bounding box center [1152, 463] width 492 height 514
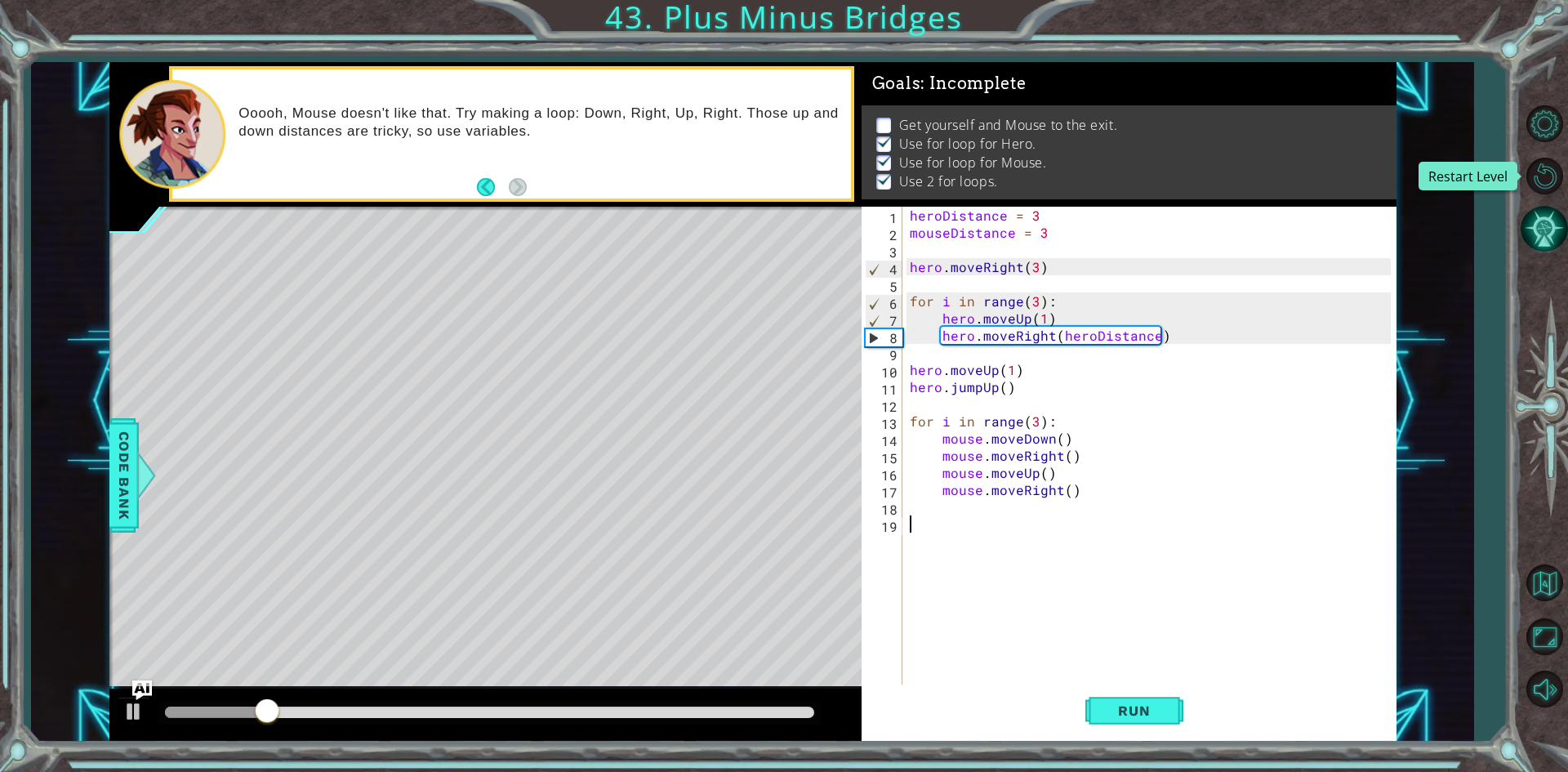
click at [1555, 210] on button "AI Hint" at bounding box center [1543, 228] width 47 height 47
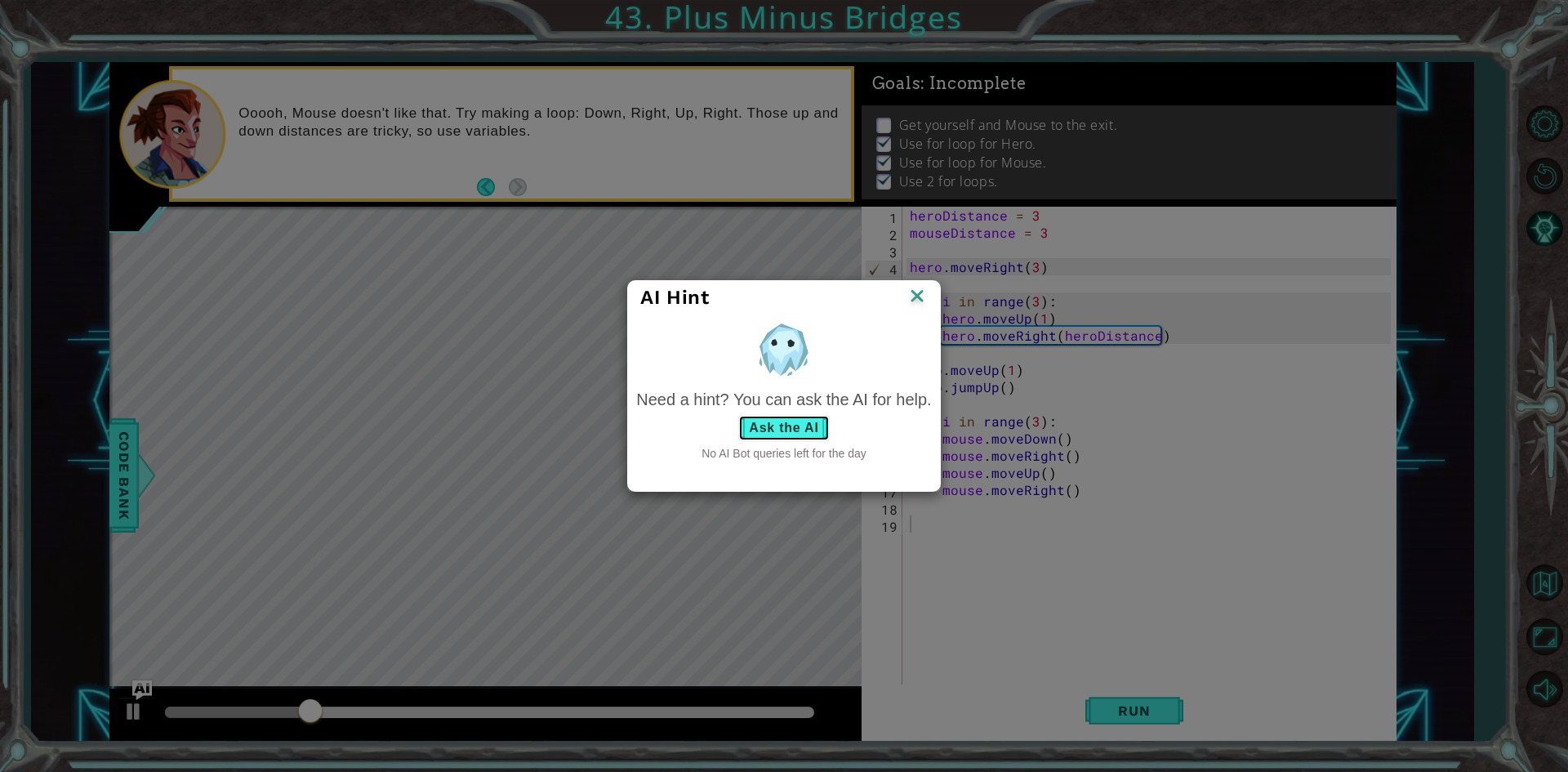
click at [794, 424] on button "Ask the AI" at bounding box center [783, 428] width 90 height 26
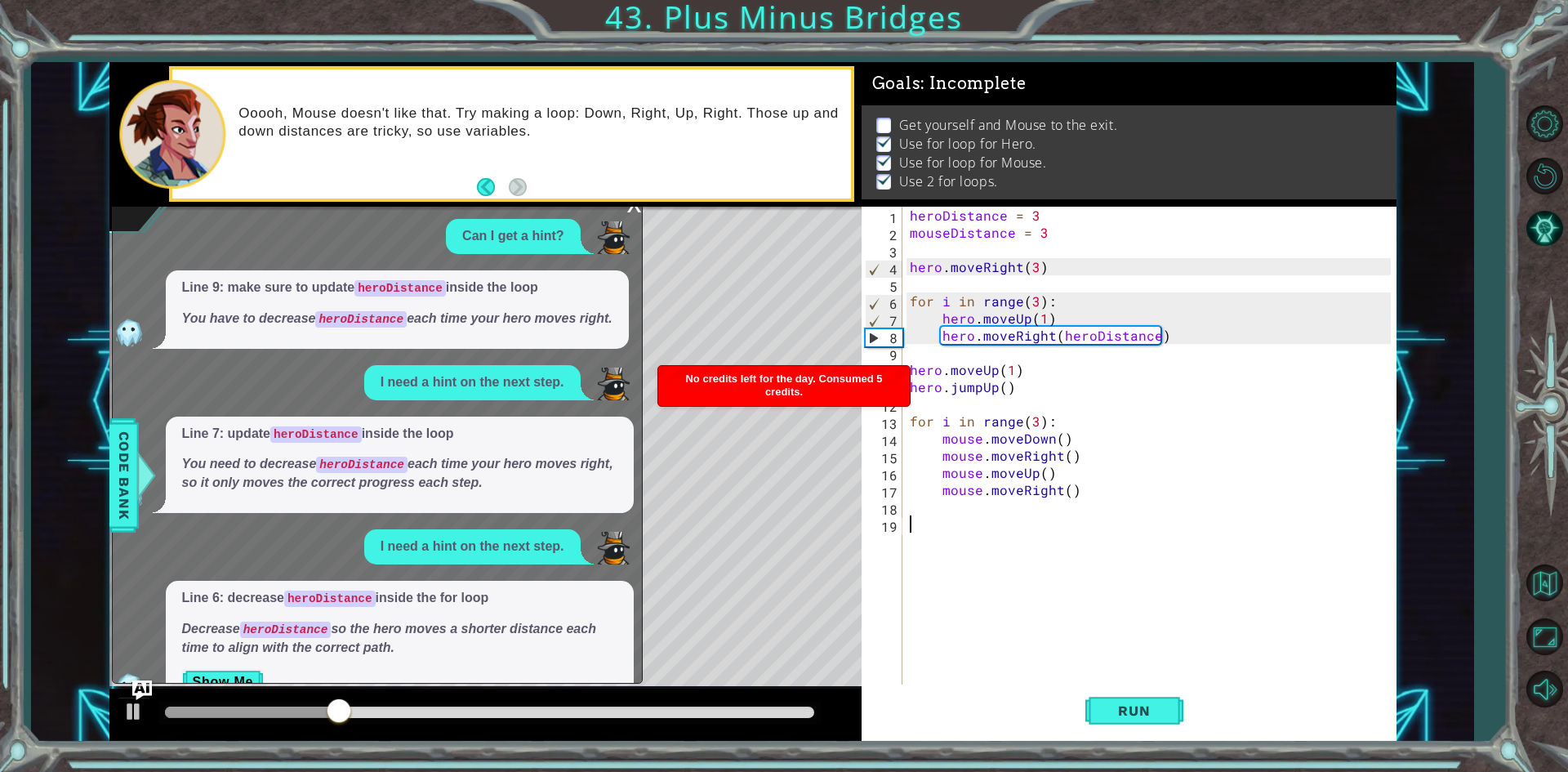
scroll to position [37, 0]
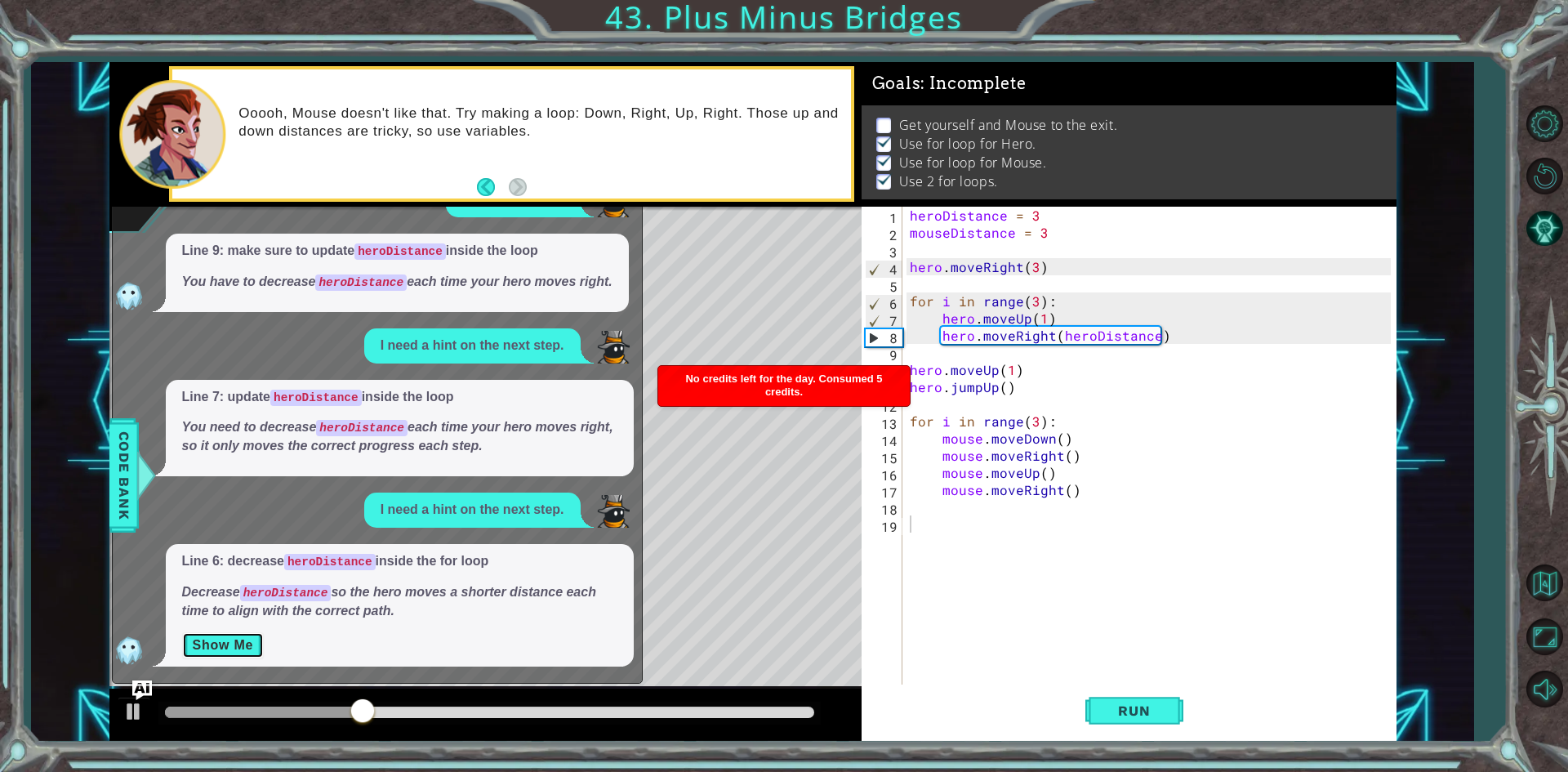
click at [239, 646] on button "Show Me" at bounding box center [224, 645] width 83 height 26
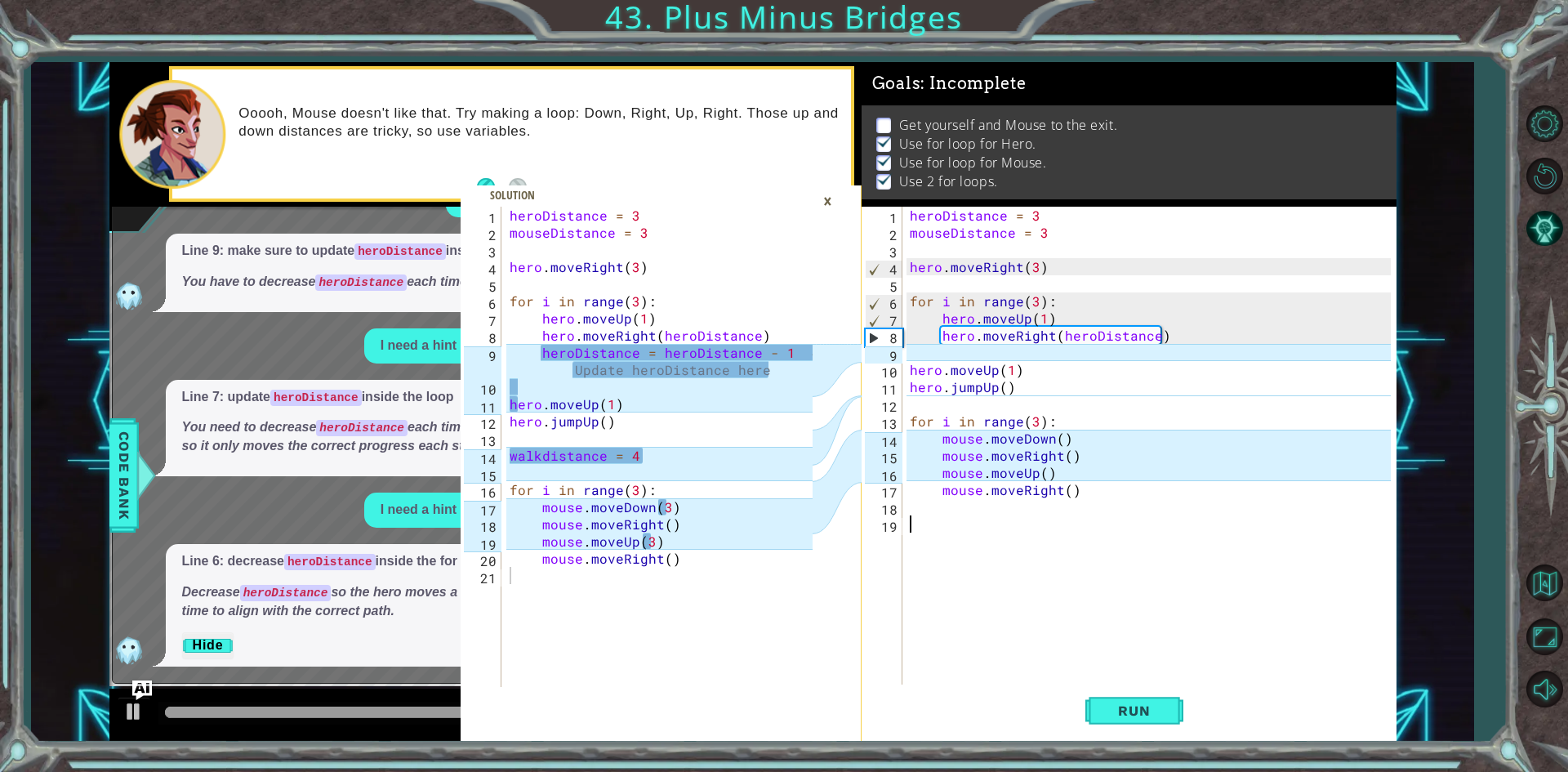
click at [901, 213] on div "1" at bounding box center [883, 218] width 37 height 17
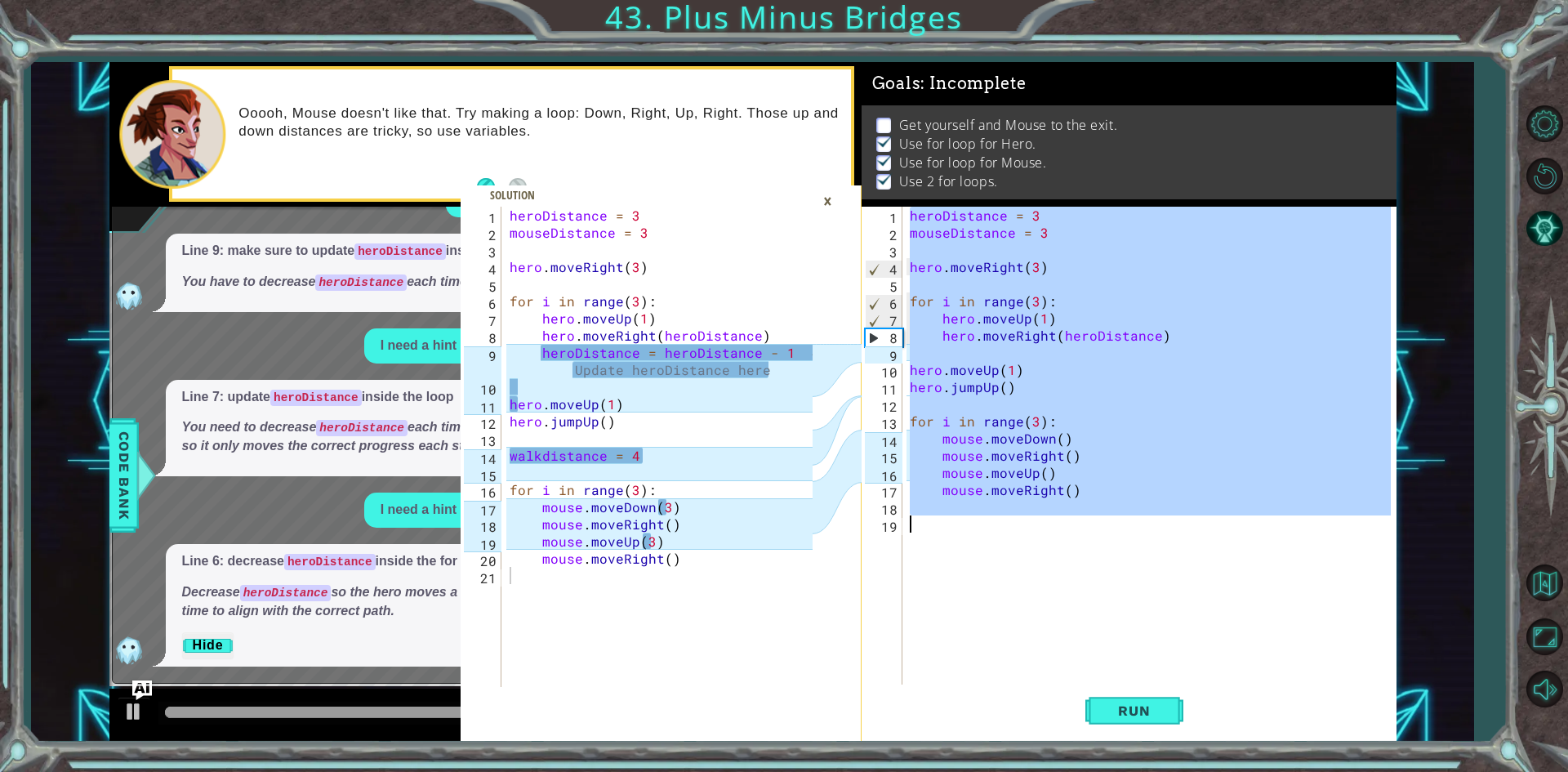
drag, startPoint x: 906, startPoint y: 211, endPoint x: 1099, endPoint y: 556, distance: 395.3
click at [1099, 556] on div "heroDistance = 3 mouseDistance = 3 hero . moveRight ( 3 ) for i in range ( 3 ) …" at bounding box center [1152, 463] width 492 height 514
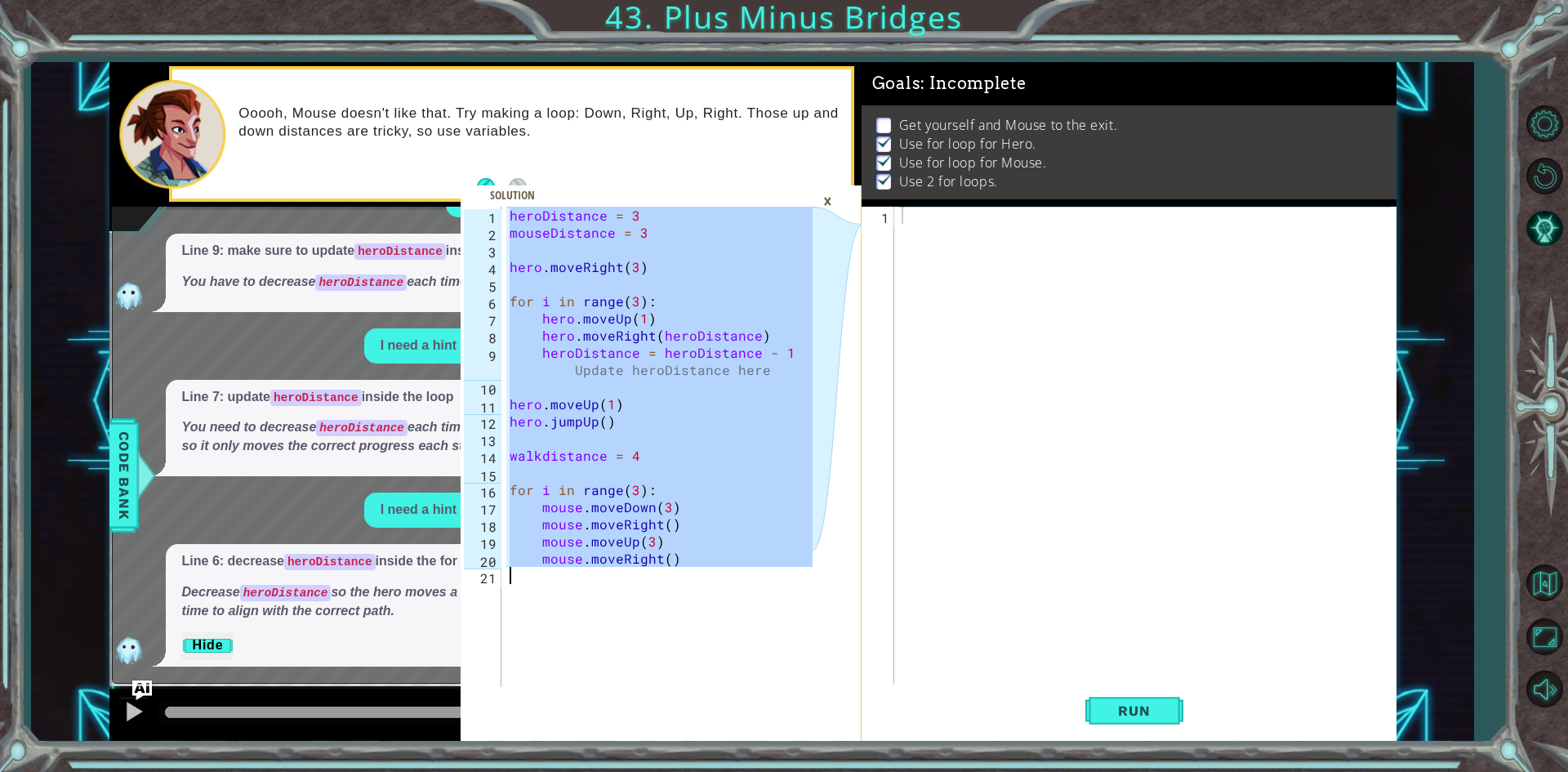
drag, startPoint x: 508, startPoint y: 213, endPoint x: 787, endPoint y: 709, distance: 569.1
click at [787, 709] on div "heroDistance = 3 1 2 3 4 5 6 7 8 9 10 11 12 13 14 15 16 17 18 19 20 21 heroDist…" at bounding box center [660, 474] width 401 height 535
type textarea "mouse.moveRight()"
click at [828, 200] on div "×" at bounding box center [827, 201] width 25 height 28
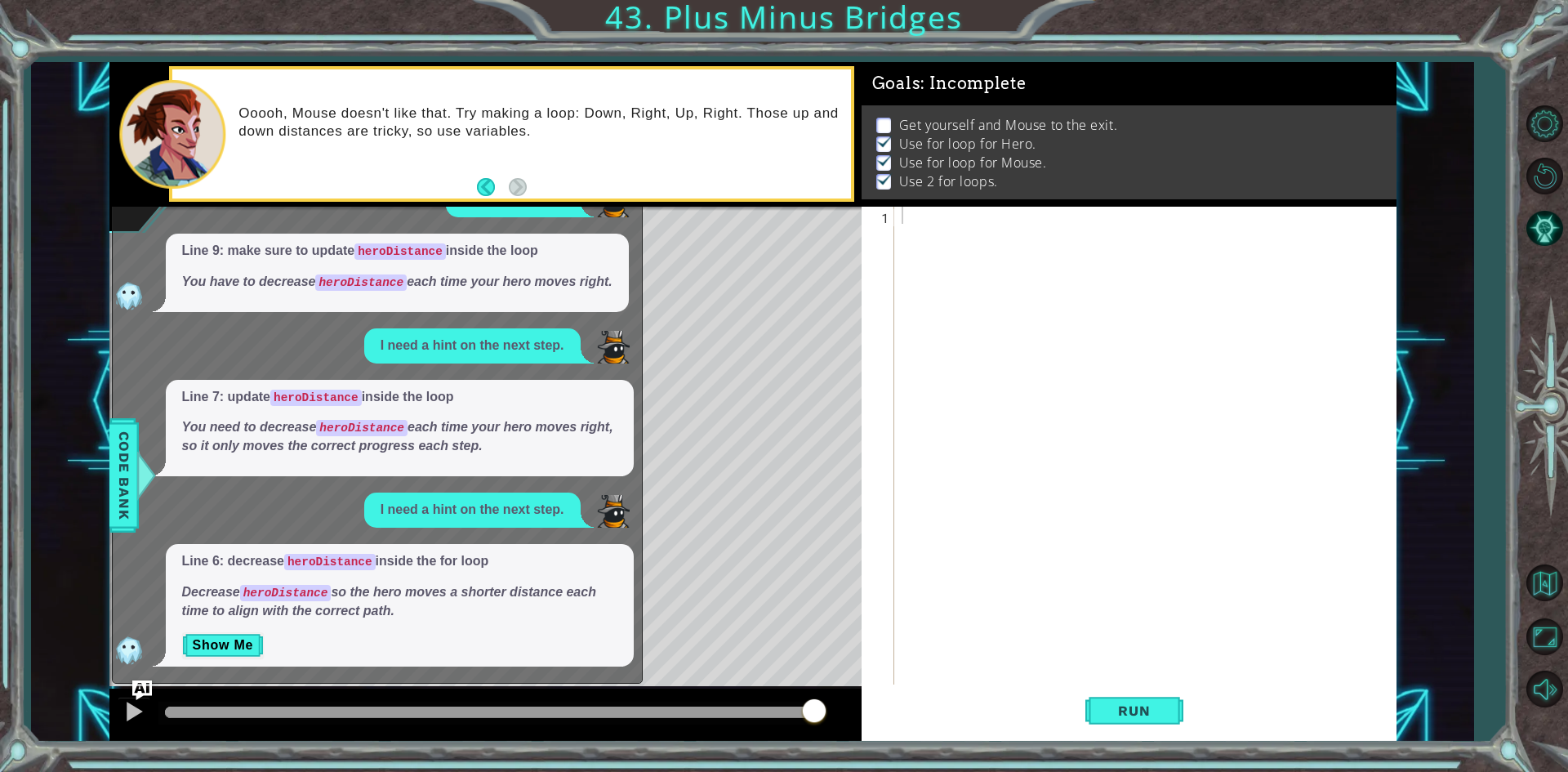
scroll to position [0, 0]
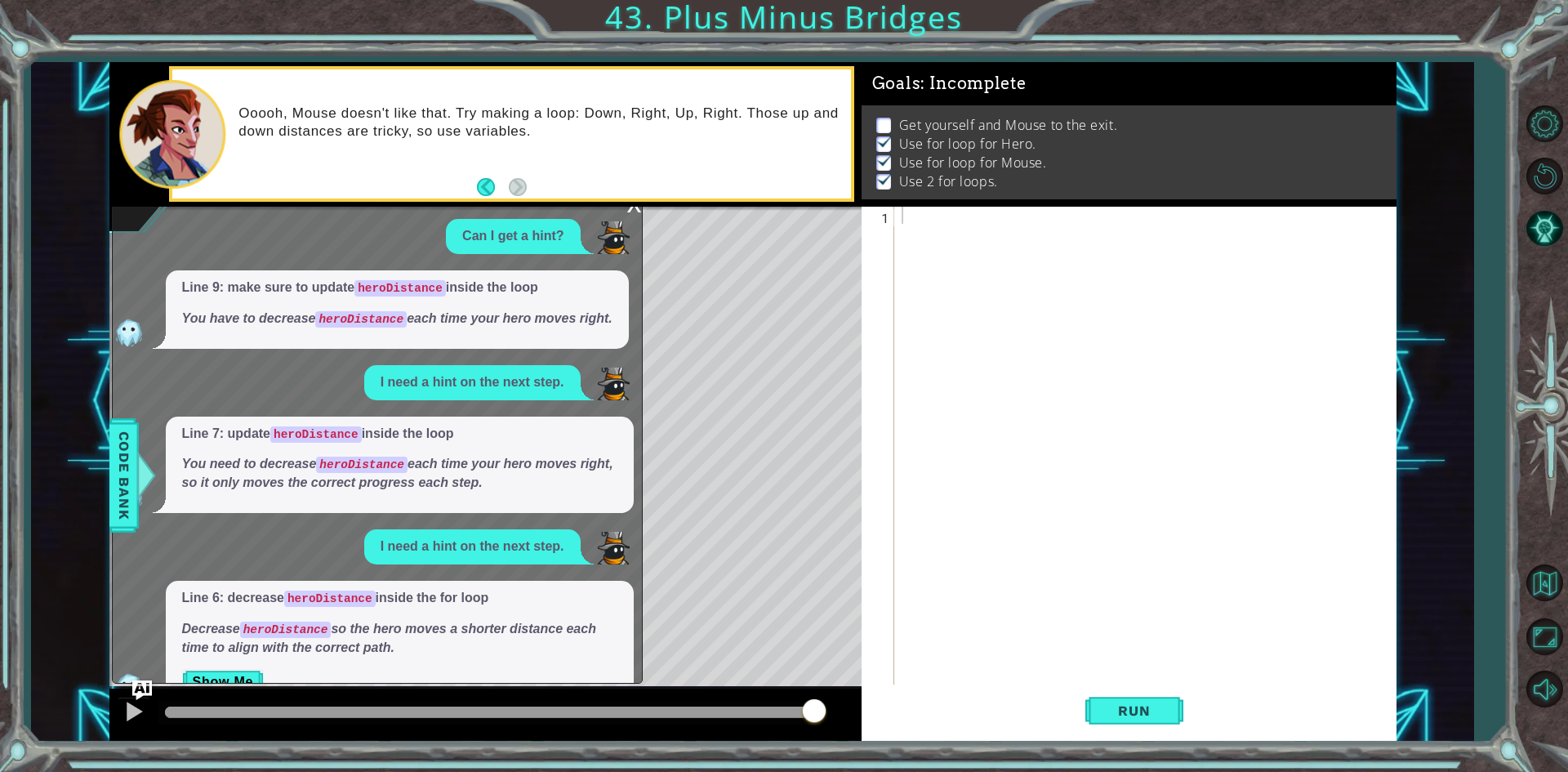
click at [633, 207] on div "x" at bounding box center [634, 202] width 14 height 16
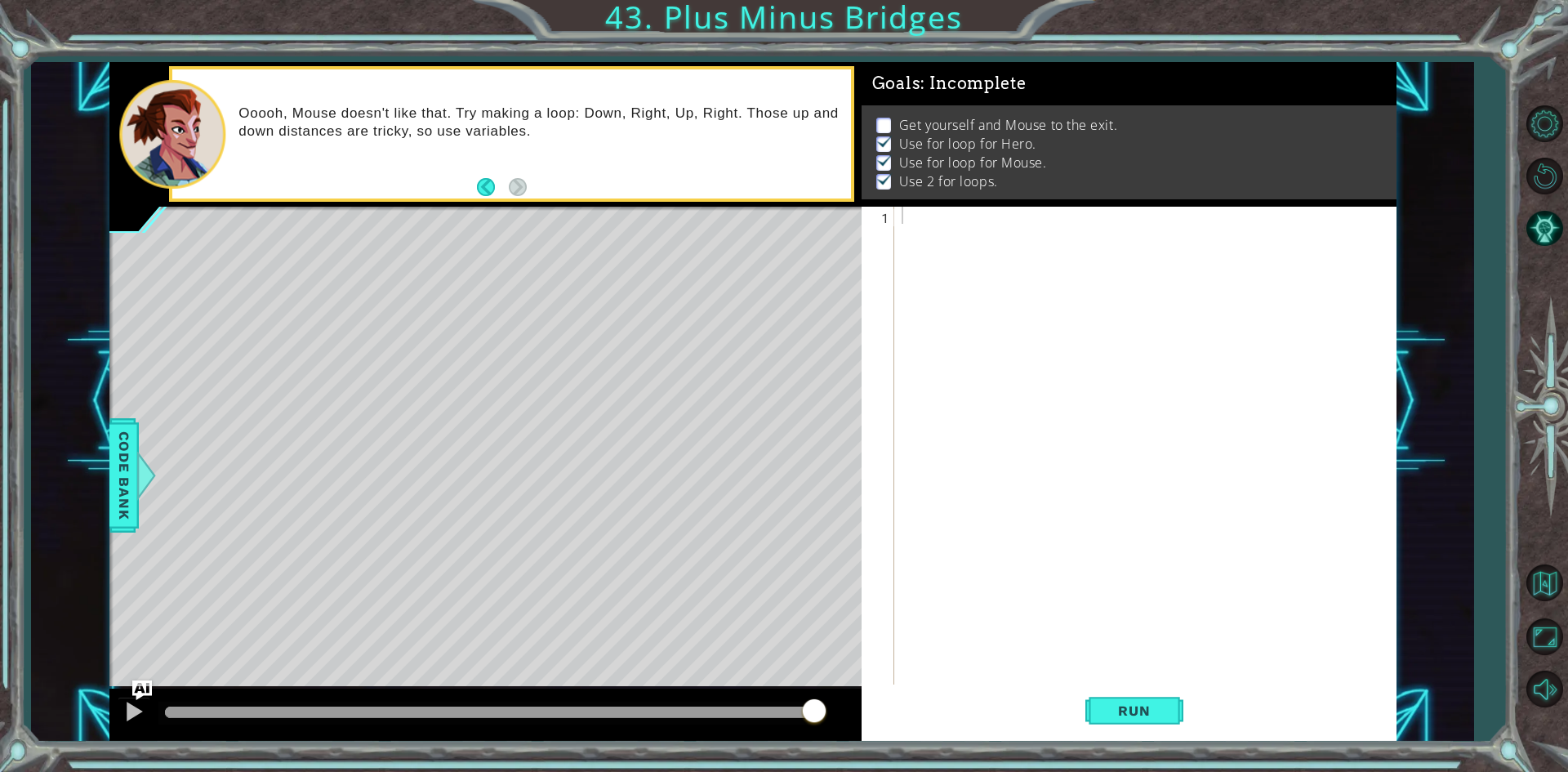
click at [1102, 286] on div at bounding box center [1148, 463] width 500 height 514
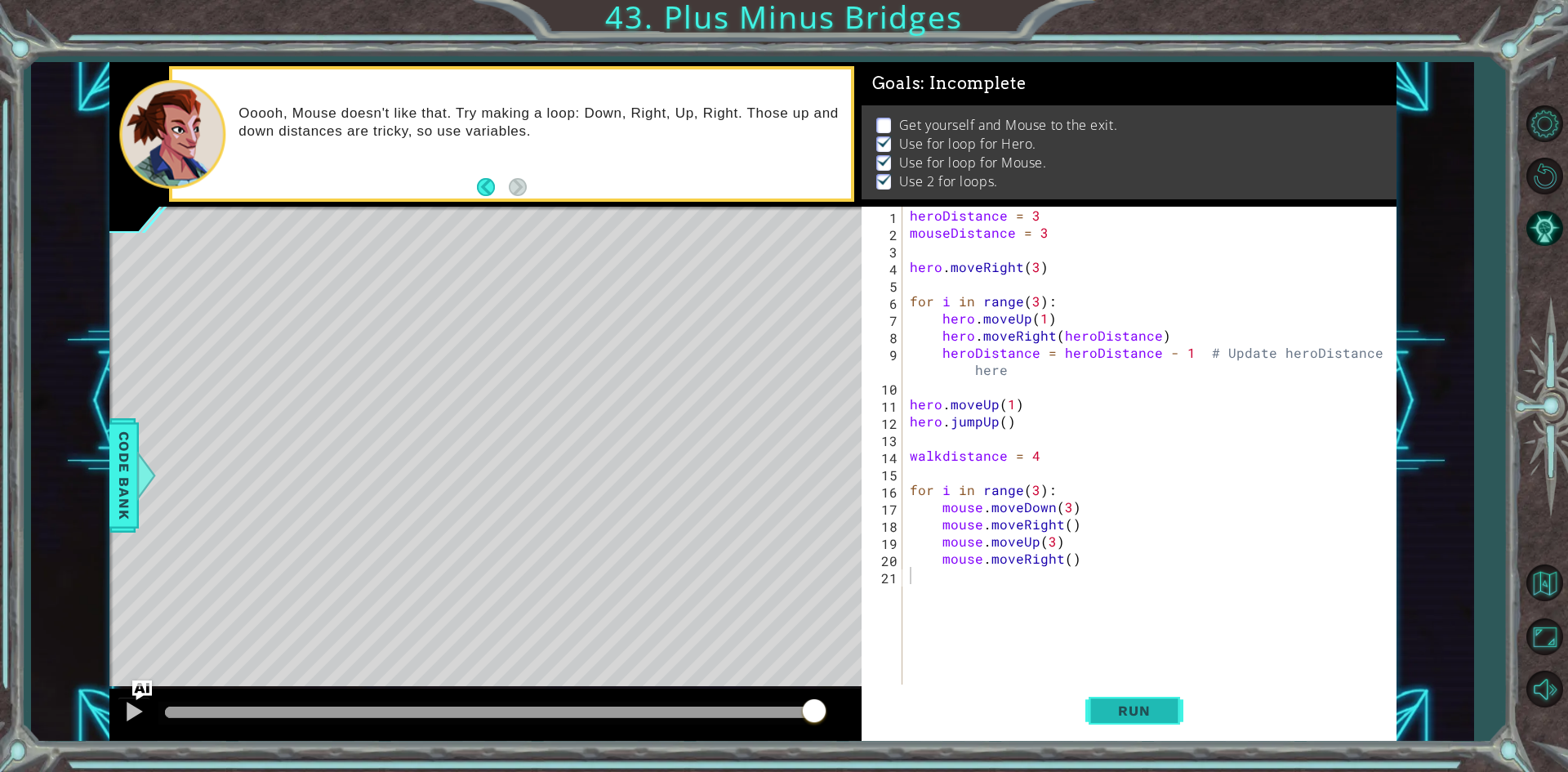
click at [1155, 732] on button "Run" at bounding box center [1134, 710] width 98 height 53
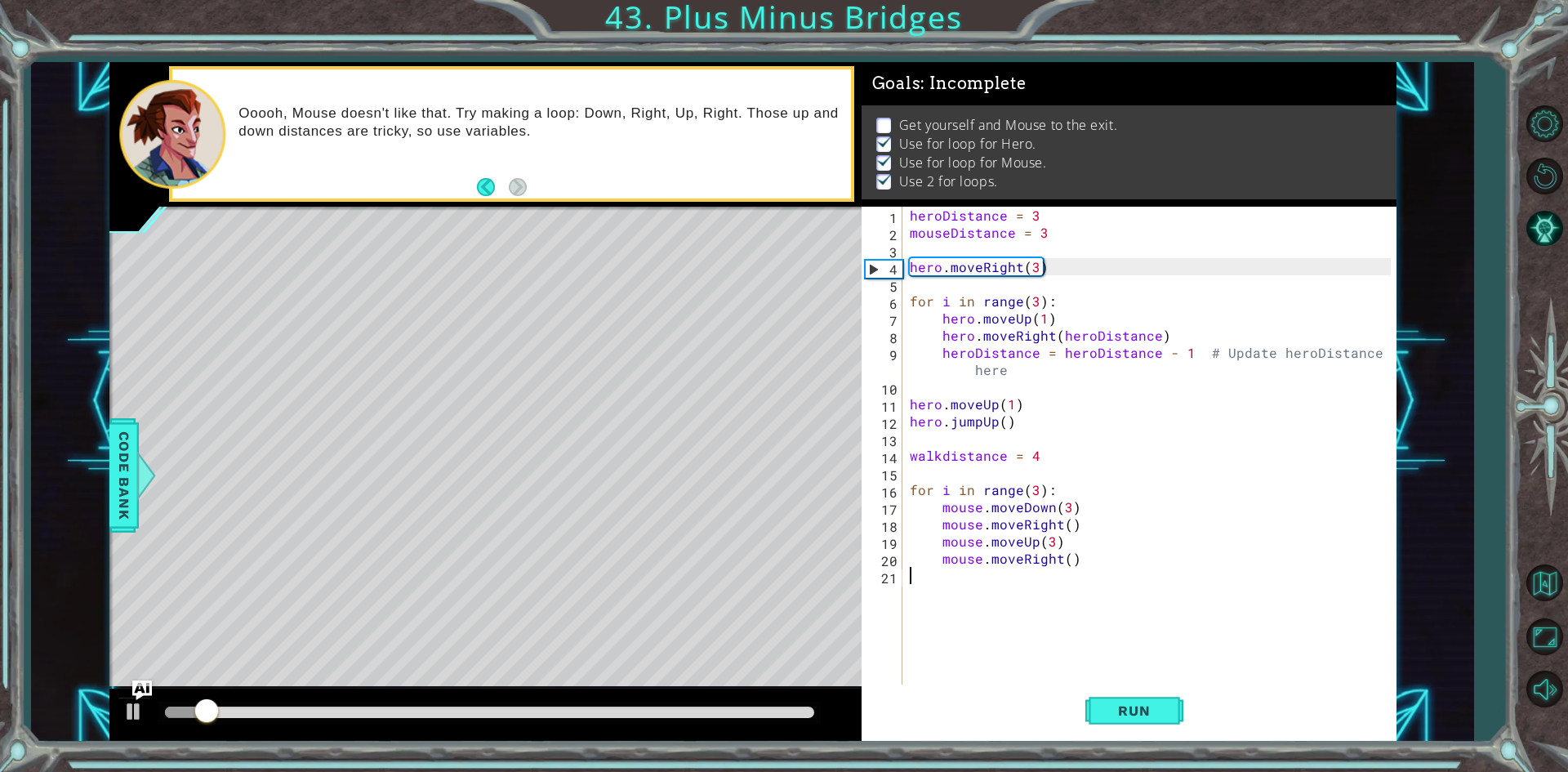
click at [748, 709] on div at bounding box center [490, 712] width 649 height 12
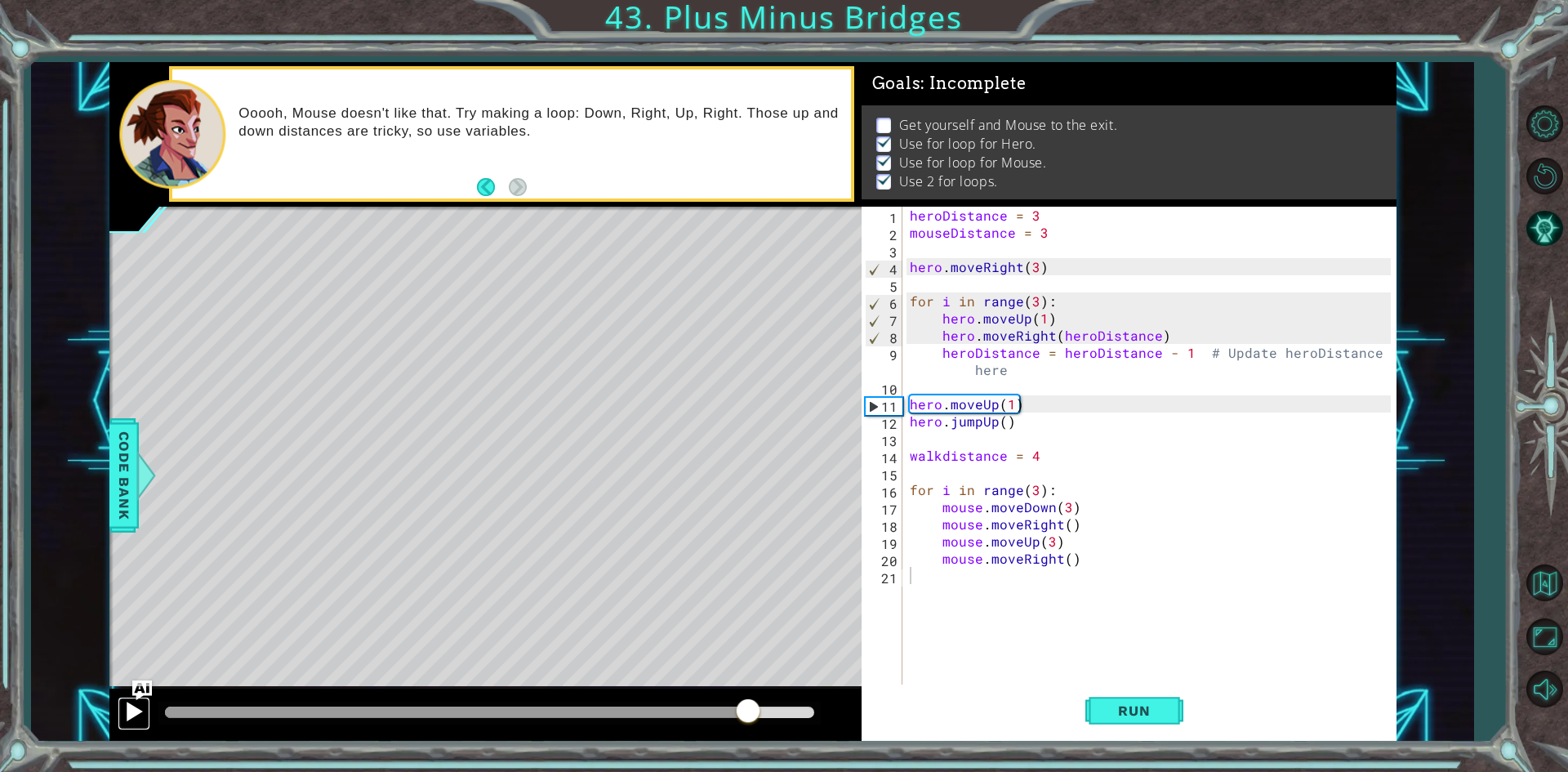
click at [121, 720] on button at bounding box center [134, 713] width 33 height 34
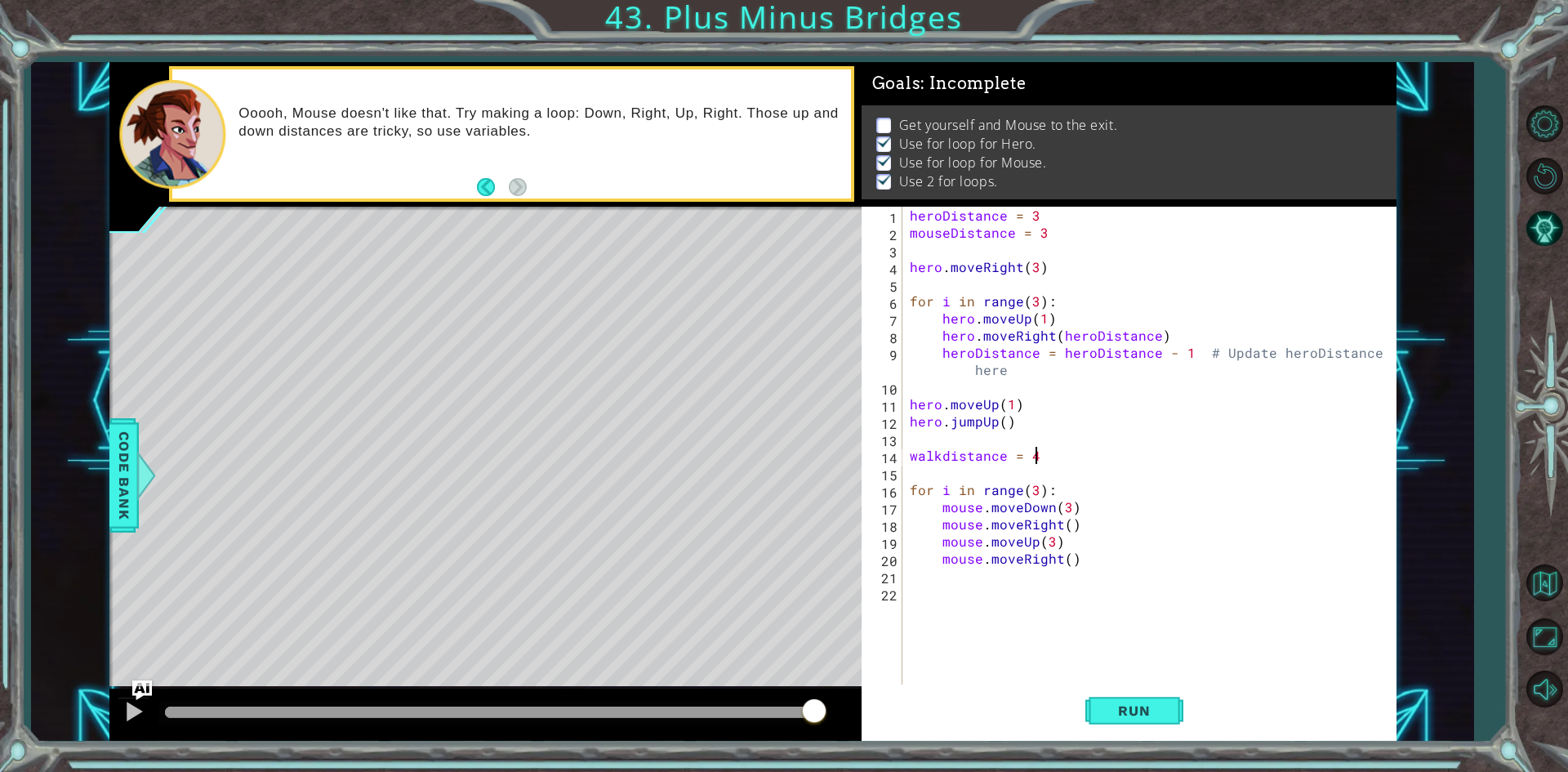
click at [1087, 456] on div "heroDistance = 3 mouseDistance = 3 hero . moveRight ( 3 ) for i in range ( 3 ) …" at bounding box center [1152, 463] width 492 height 514
type textarea "walkdistance = 3"
click at [1090, 615] on div "heroDistance = 3 mouseDistance = 3 hero . moveRight ( 3 ) for i in range ( 3 ) …" at bounding box center [1152, 463] width 492 height 514
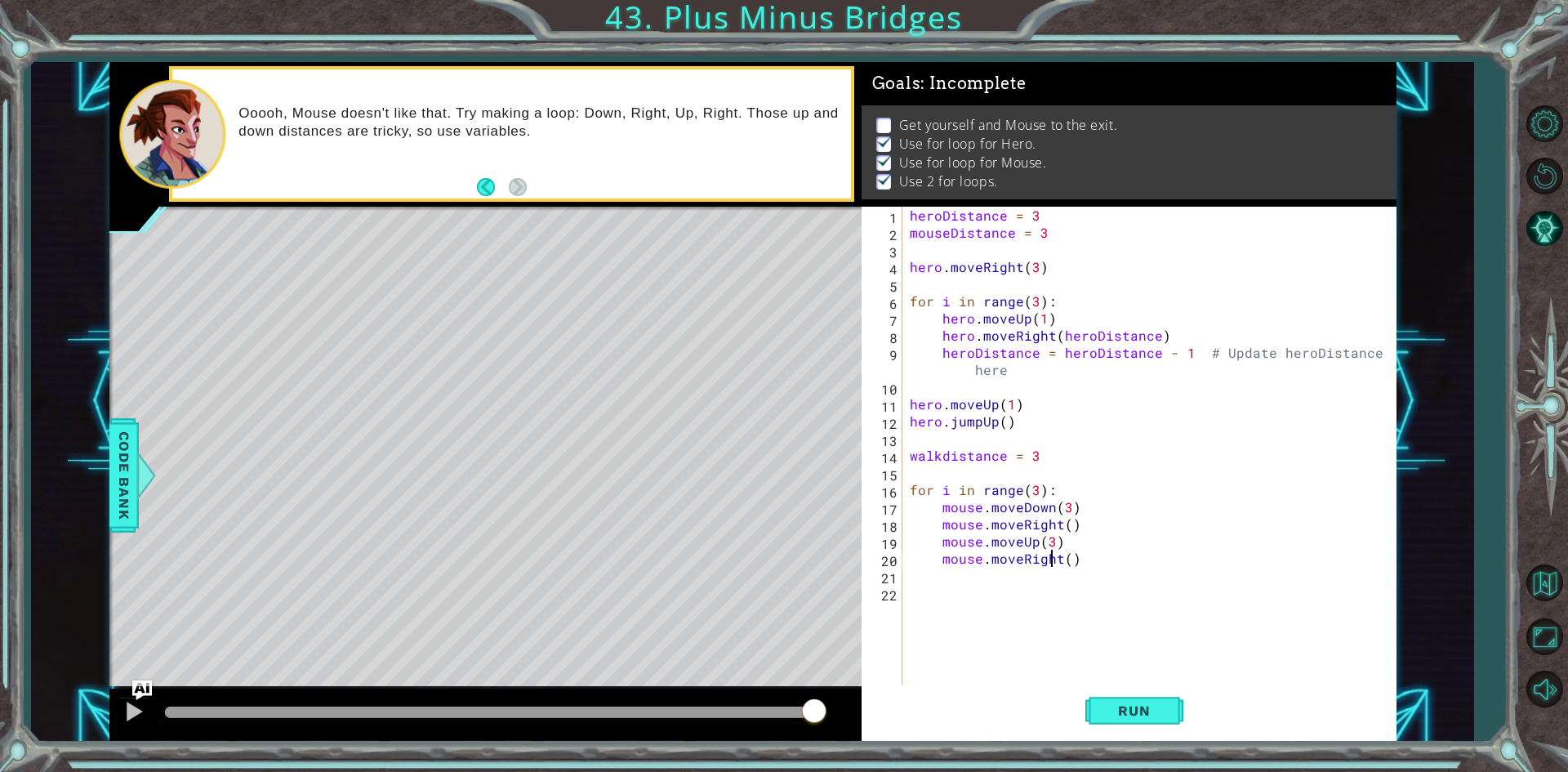
click at [1052, 551] on div "heroDistance = 3 mouseDistance = 3 hero . moveRight ( 3 ) for i in range ( 3 ) …" at bounding box center [1152, 463] width 492 height 514
click at [1052, 543] on div "heroDistance = 3 mouseDistance = 3 hero . moveRight ( 3 ) for i in range ( 3 ) …" at bounding box center [1152, 463] width 492 height 514
click at [1068, 506] on div "heroDistance = 3 mouseDistance = 3 hero . moveRight ( 3 ) for i in range ( 3 ) …" at bounding box center [1152, 463] width 492 height 514
type textarea "mouse.moveDown()"
click at [1061, 607] on div "heroDistance = 3 mouseDistance = 3 hero . moveRight ( 3 ) for i in range ( 3 ) …" at bounding box center [1152, 463] width 492 height 514
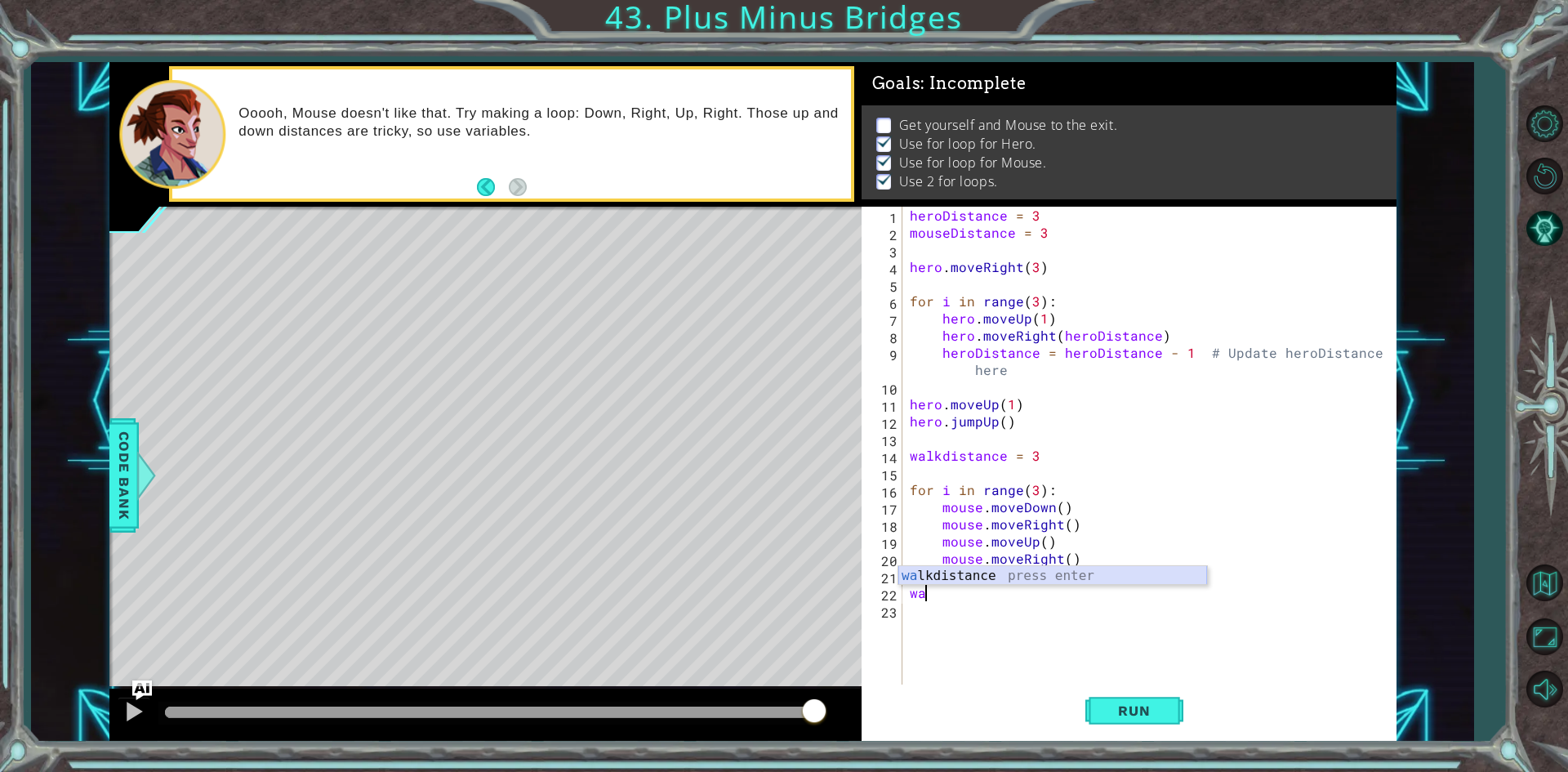
click at [932, 569] on div "wa lkdistance press enter" at bounding box center [1052, 595] width 308 height 59
type textarea "walkdistance"
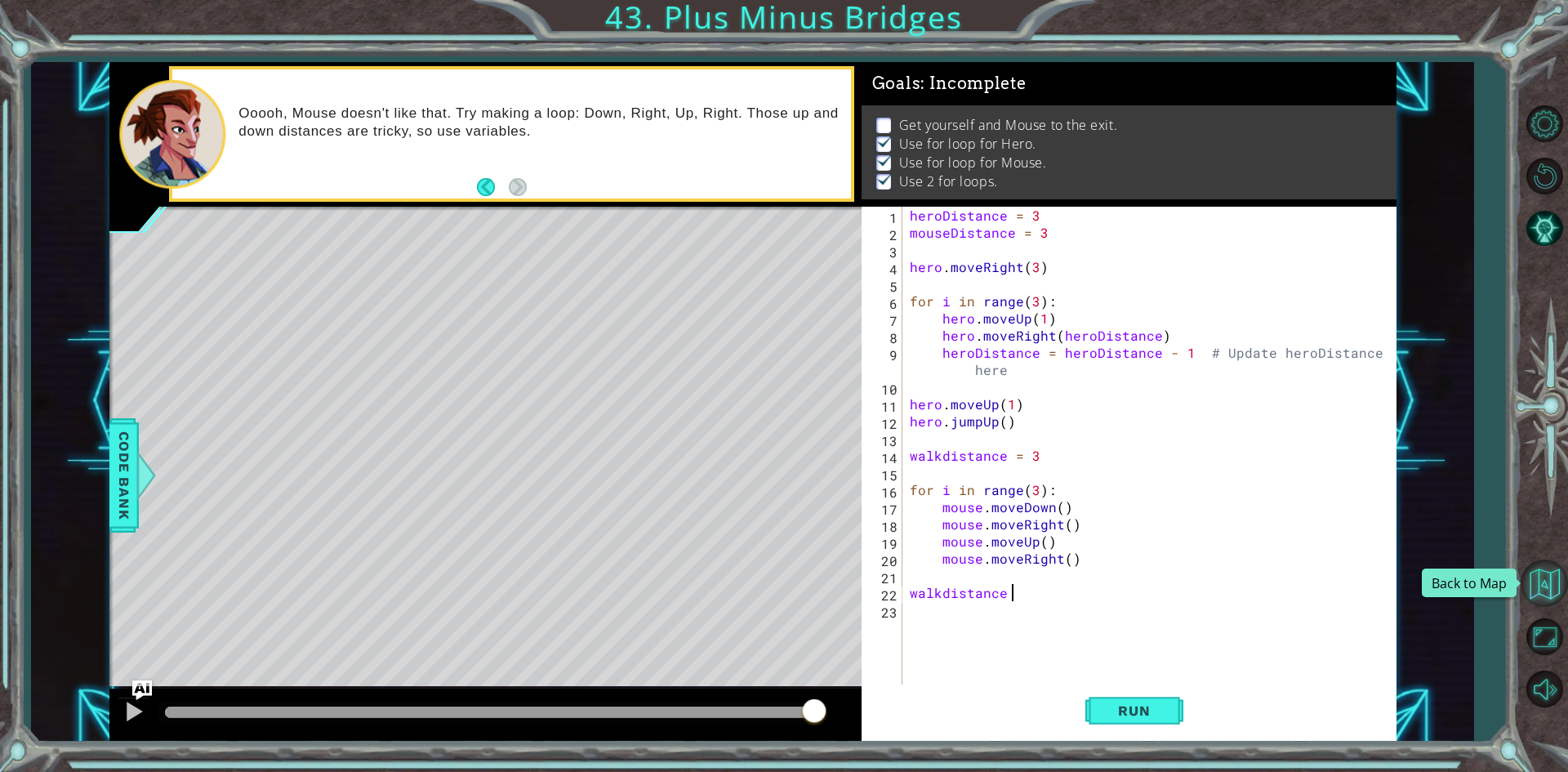
click at [1536, 584] on button "Back to Map" at bounding box center [1543, 583] width 47 height 47
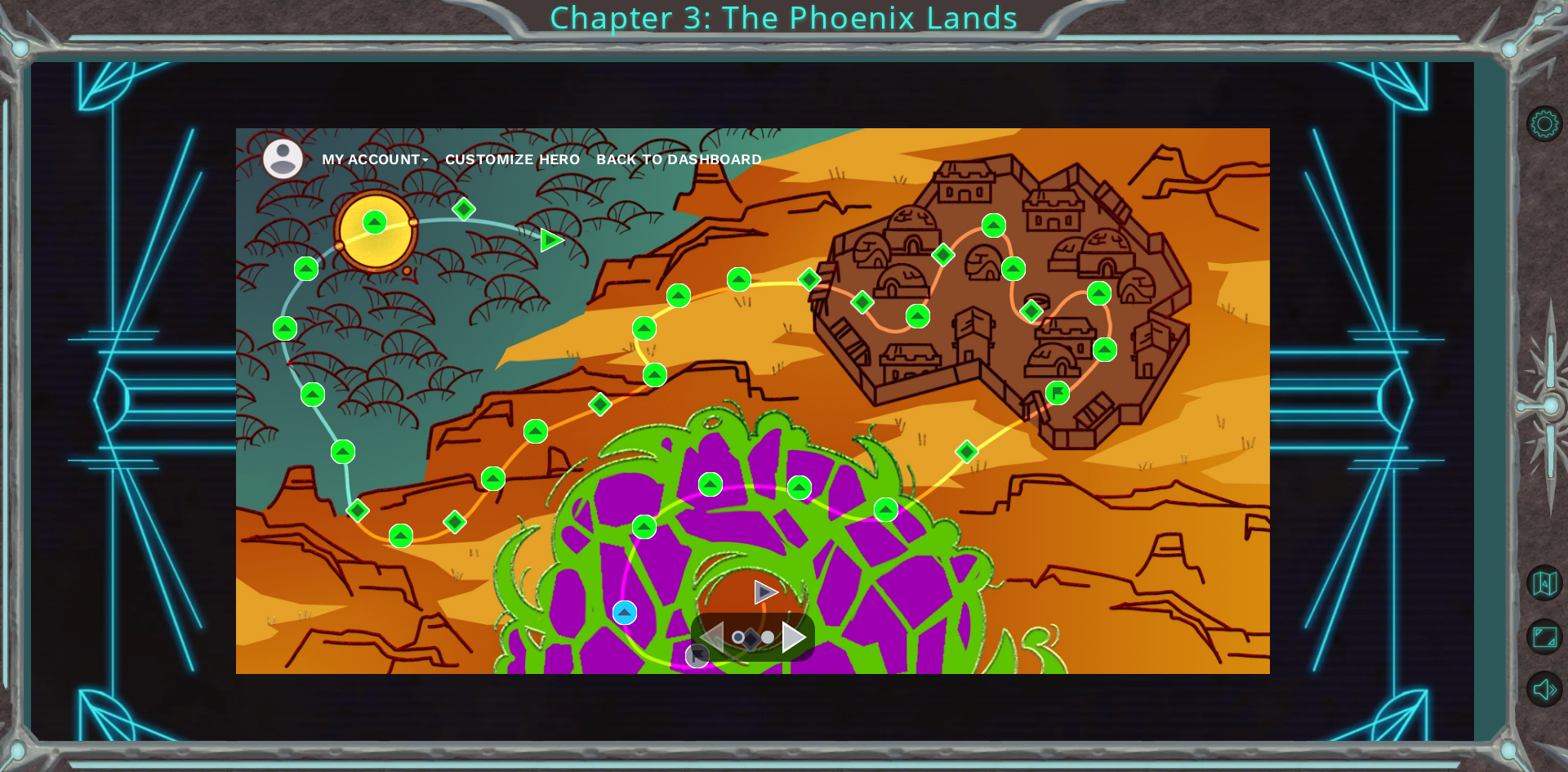
click at [1043, 394] on div "My Account Customize Hero Back to Dashboard" at bounding box center [753, 401] width 1034 height 546
click at [1054, 394] on img at bounding box center [1057, 392] width 24 height 24
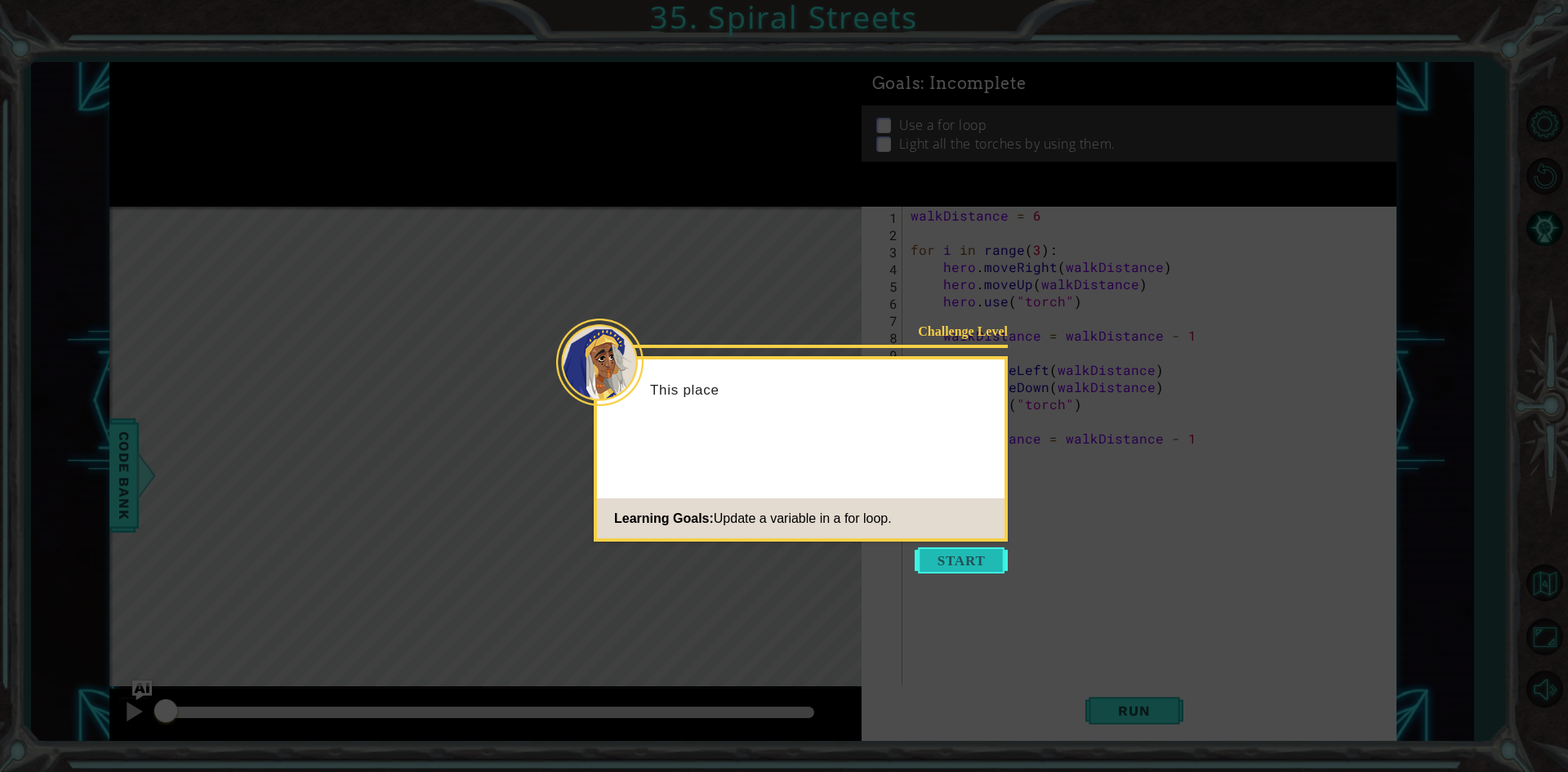
click at [994, 558] on button "Start" at bounding box center [961, 560] width 93 height 26
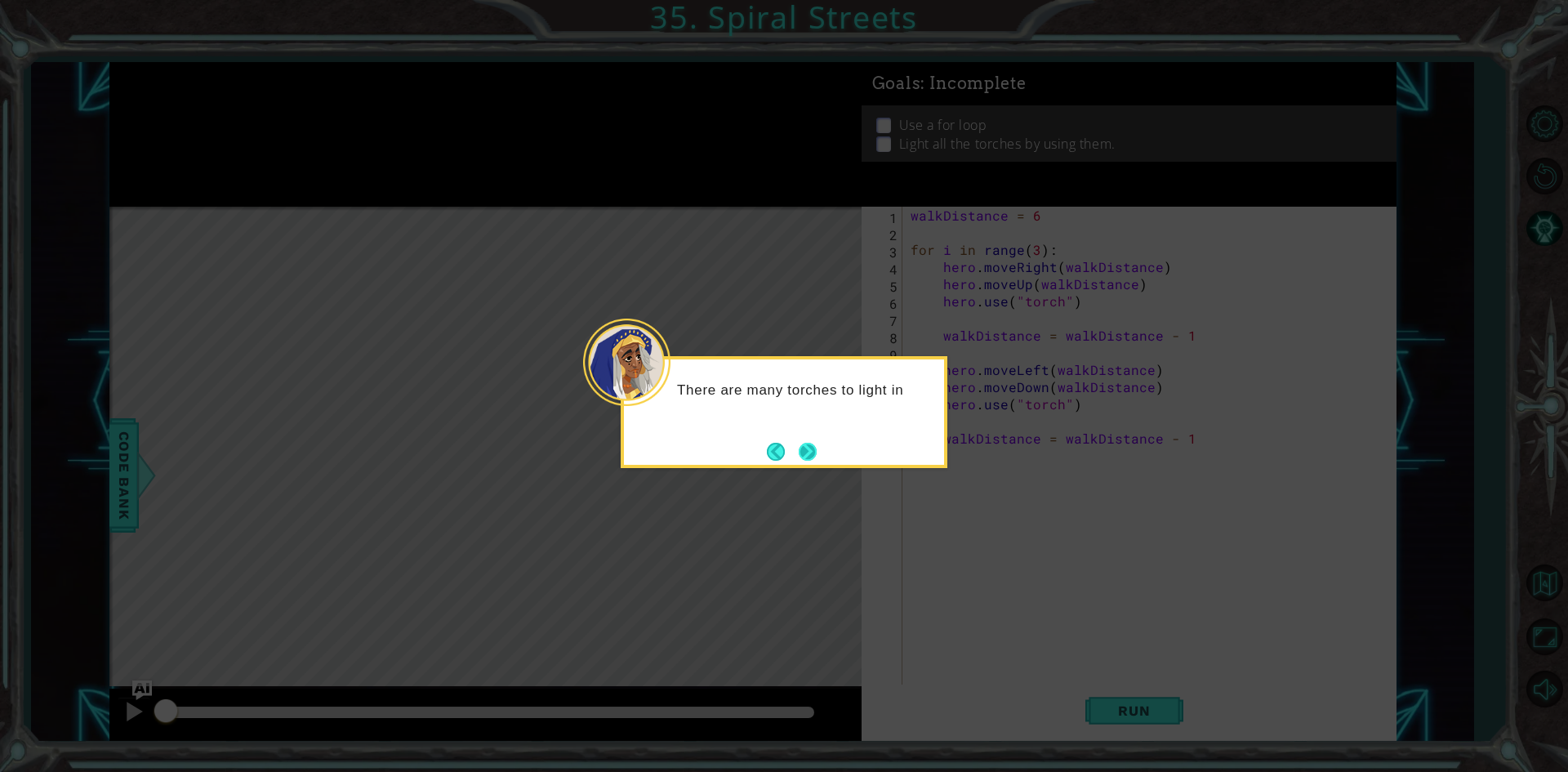
click at [804, 461] on button "Next" at bounding box center [807, 452] width 19 height 19
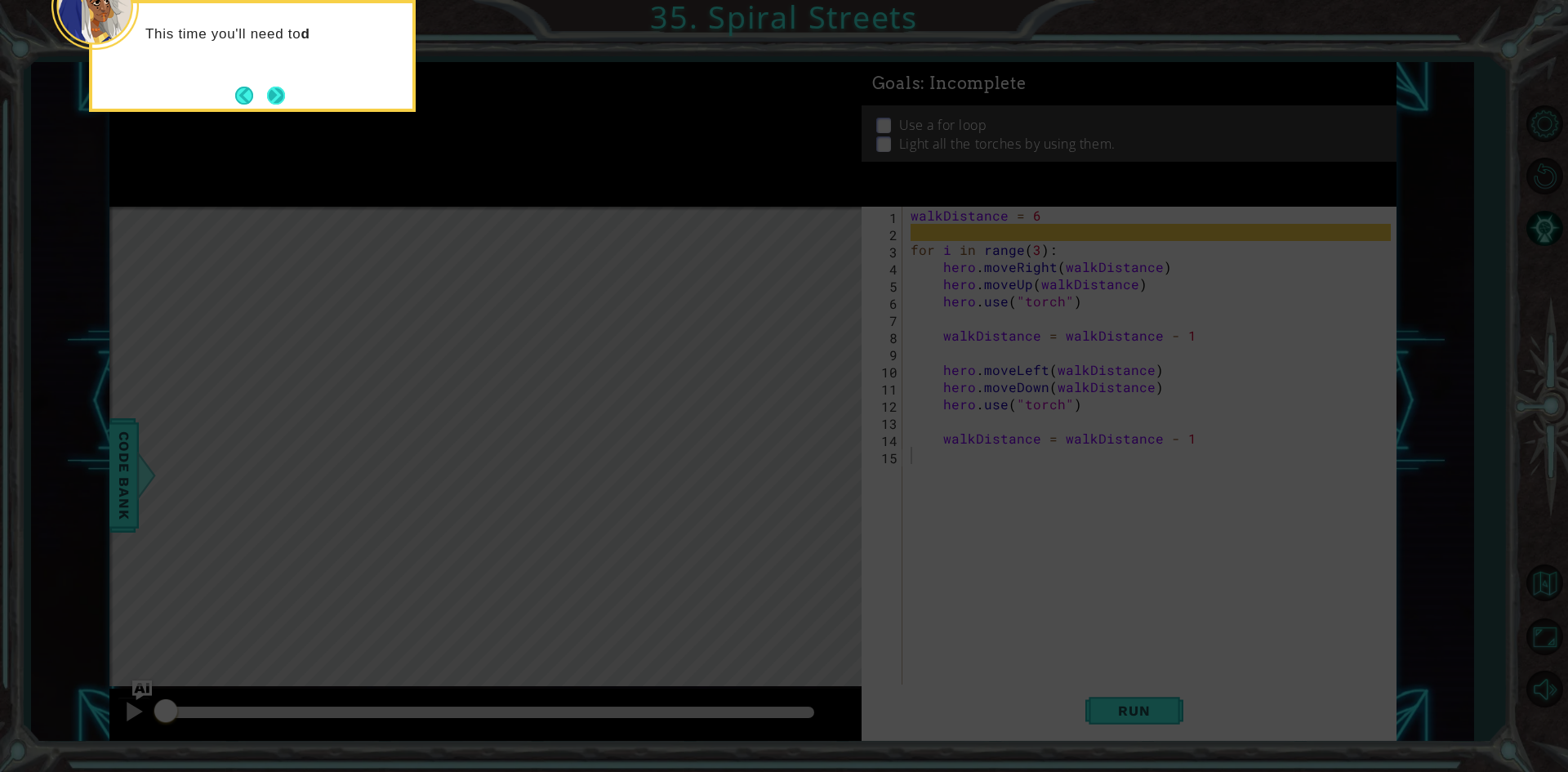
click at [278, 101] on button "Next" at bounding box center [276, 95] width 18 height 18
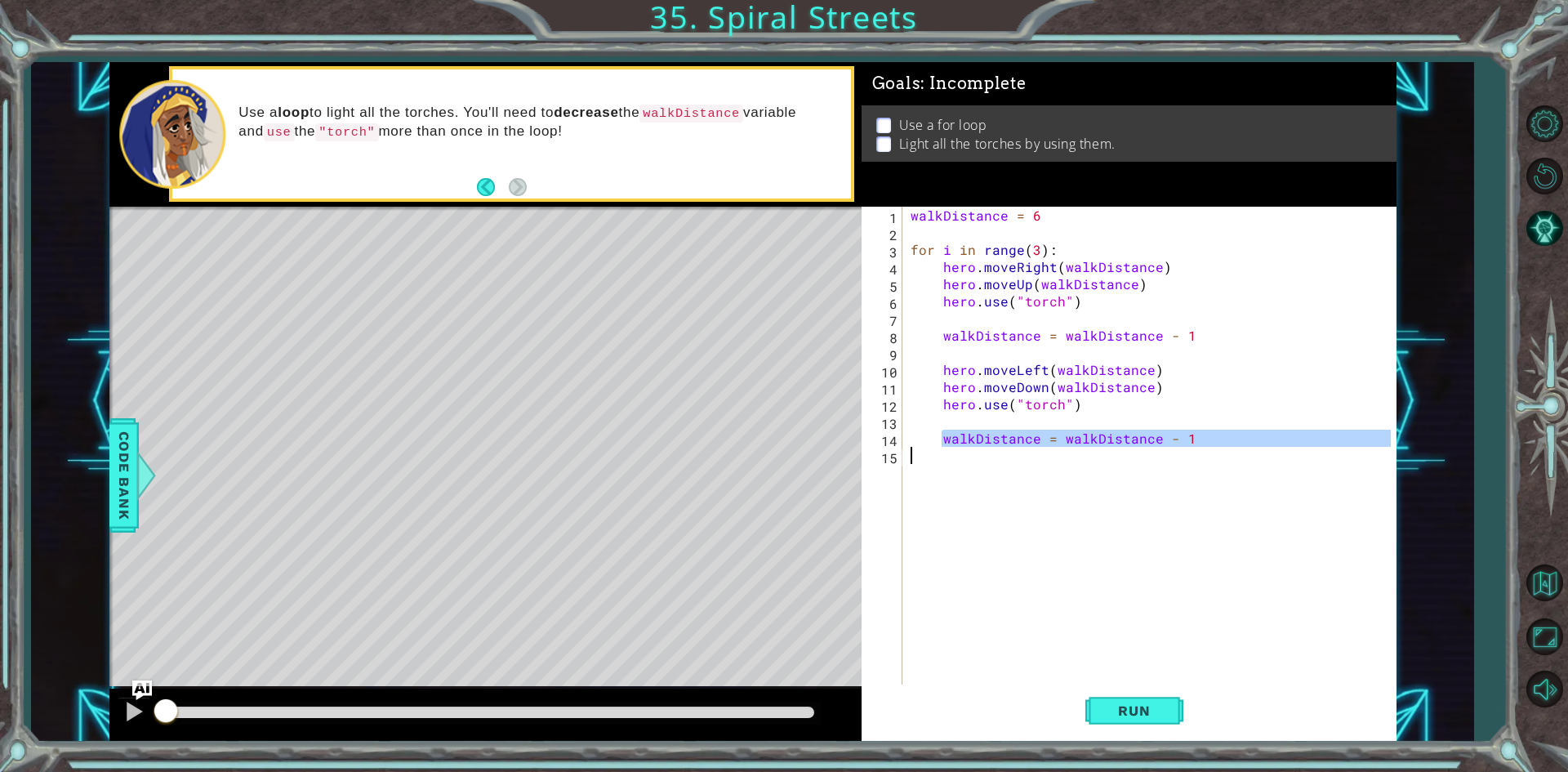
drag, startPoint x: 942, startPoint y: 436, endPoint x: 1271, endPoint y: 448, distance: 329.2
click at [1271, 448] on div "walkDistance = 6 for i in range ( 3 ) : hero . moveRight ( walkDistance ) hero …" at bounding box center [1153, 463] width 492 height 514
type textarea "walkDistance = walkDistance - 1"
click at [1552, 575] on button "Back to Map" at bounding box center [1543, 583] width 47 height 47
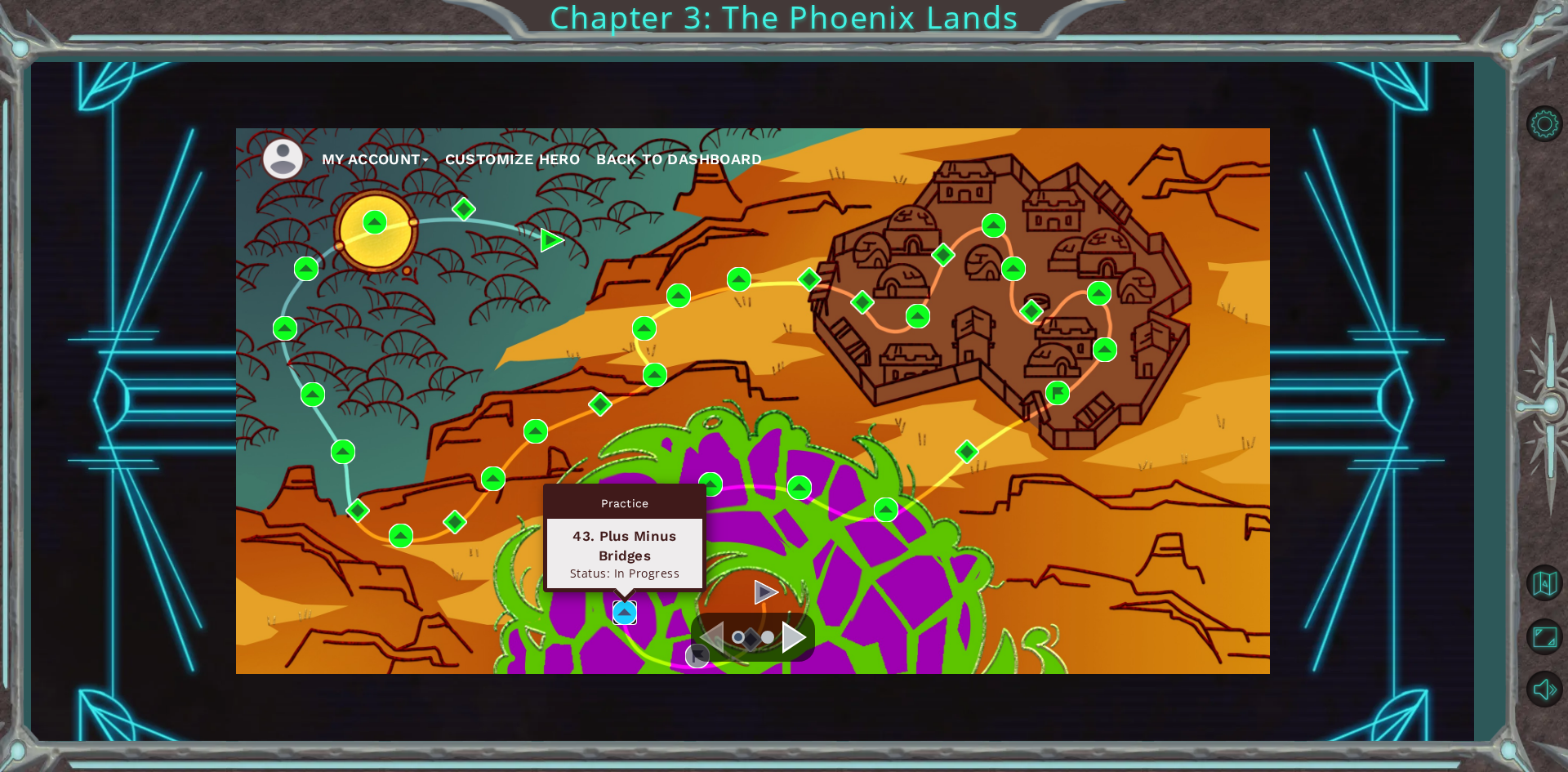
click at [625, 607] on img at bounding box center [624, 612] width 24 height 24
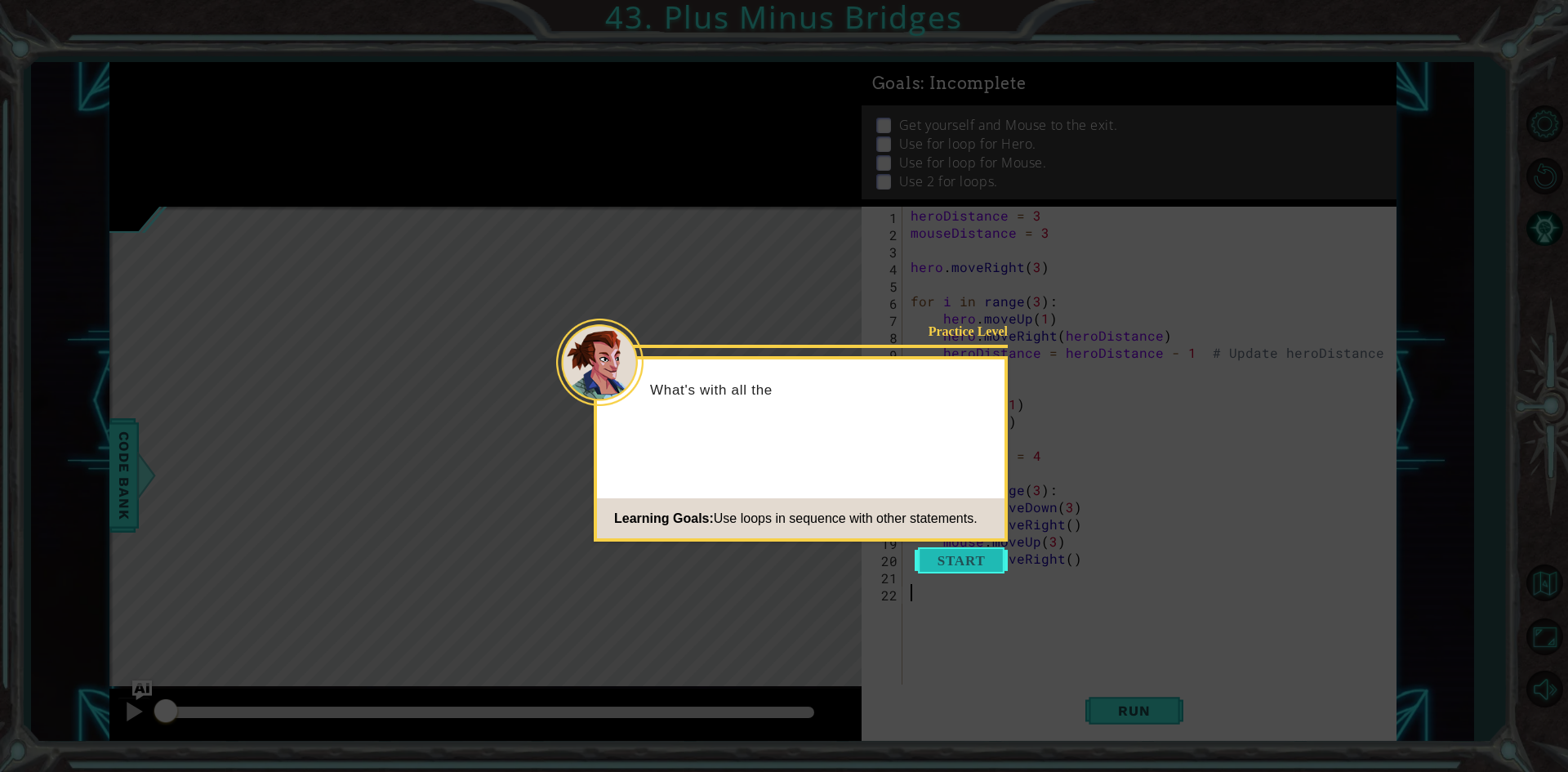
click at [948, 563] on button "Start" at bounding box center [961, 560] width 93 height 26
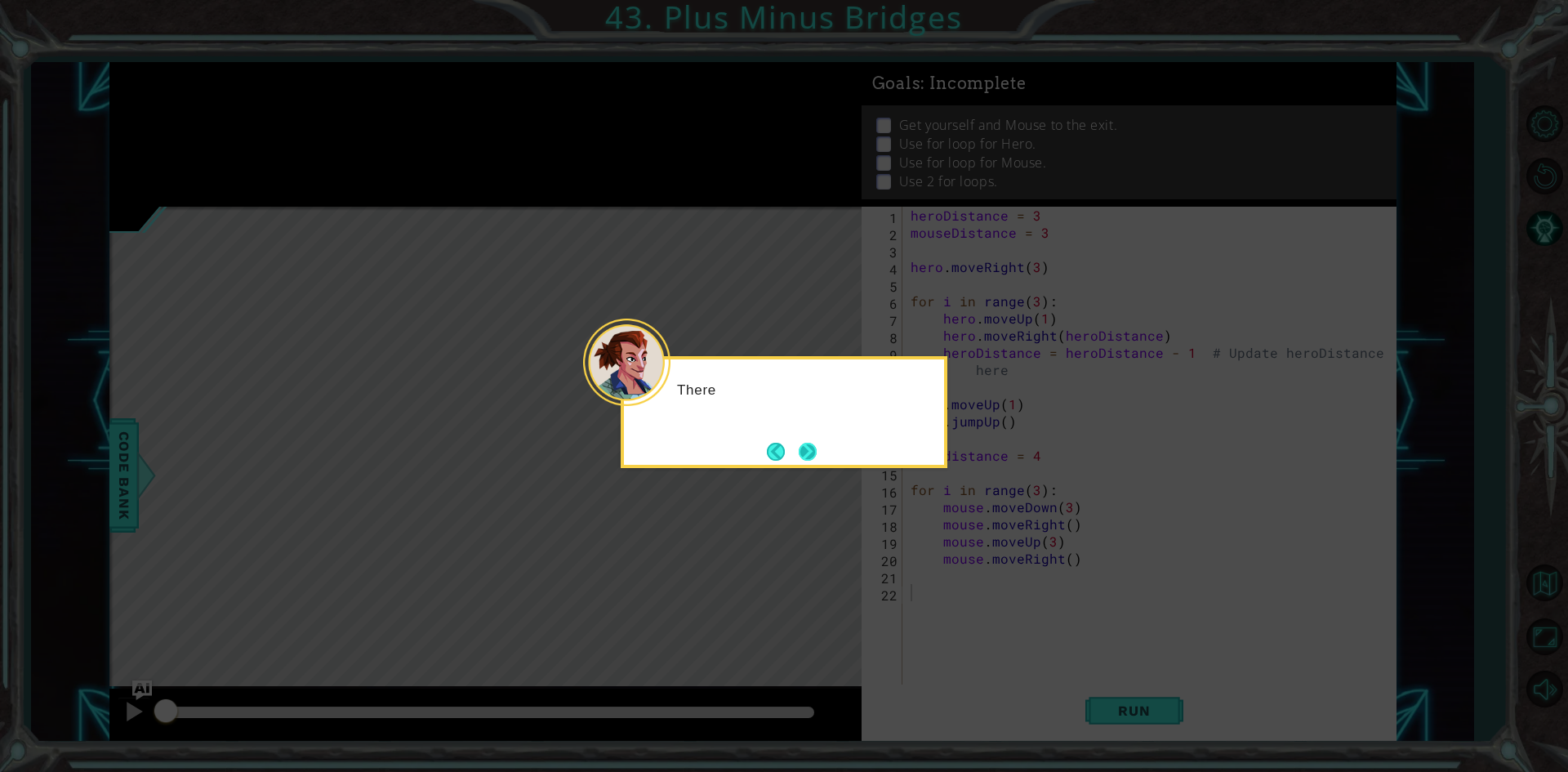
click at [807, 455] on button "Next" at bounding box center [807, 452] width 18 height 18
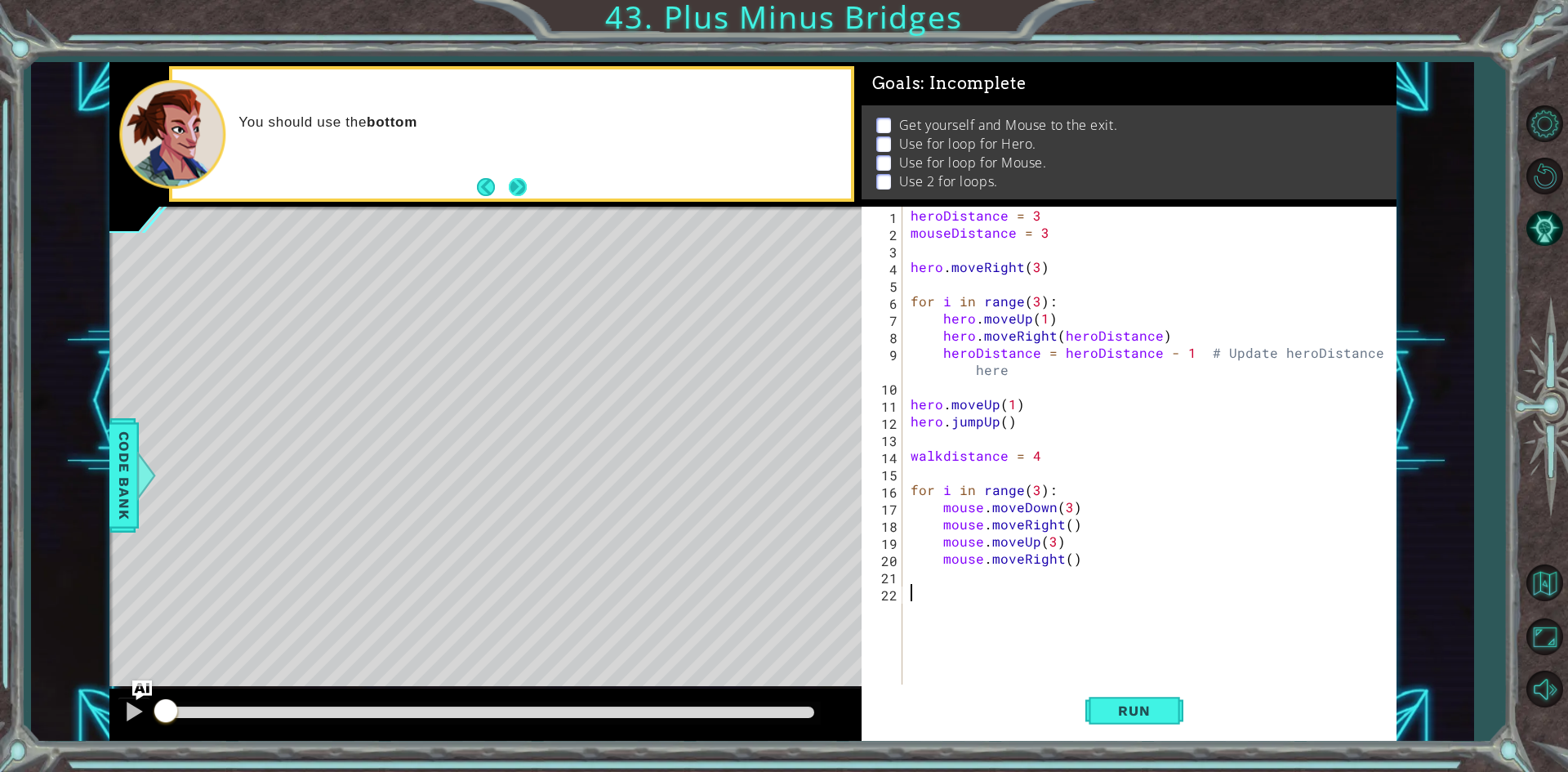
click at [508, 186] on button "Next" at bounding box center [517, 187] width 18 height 18
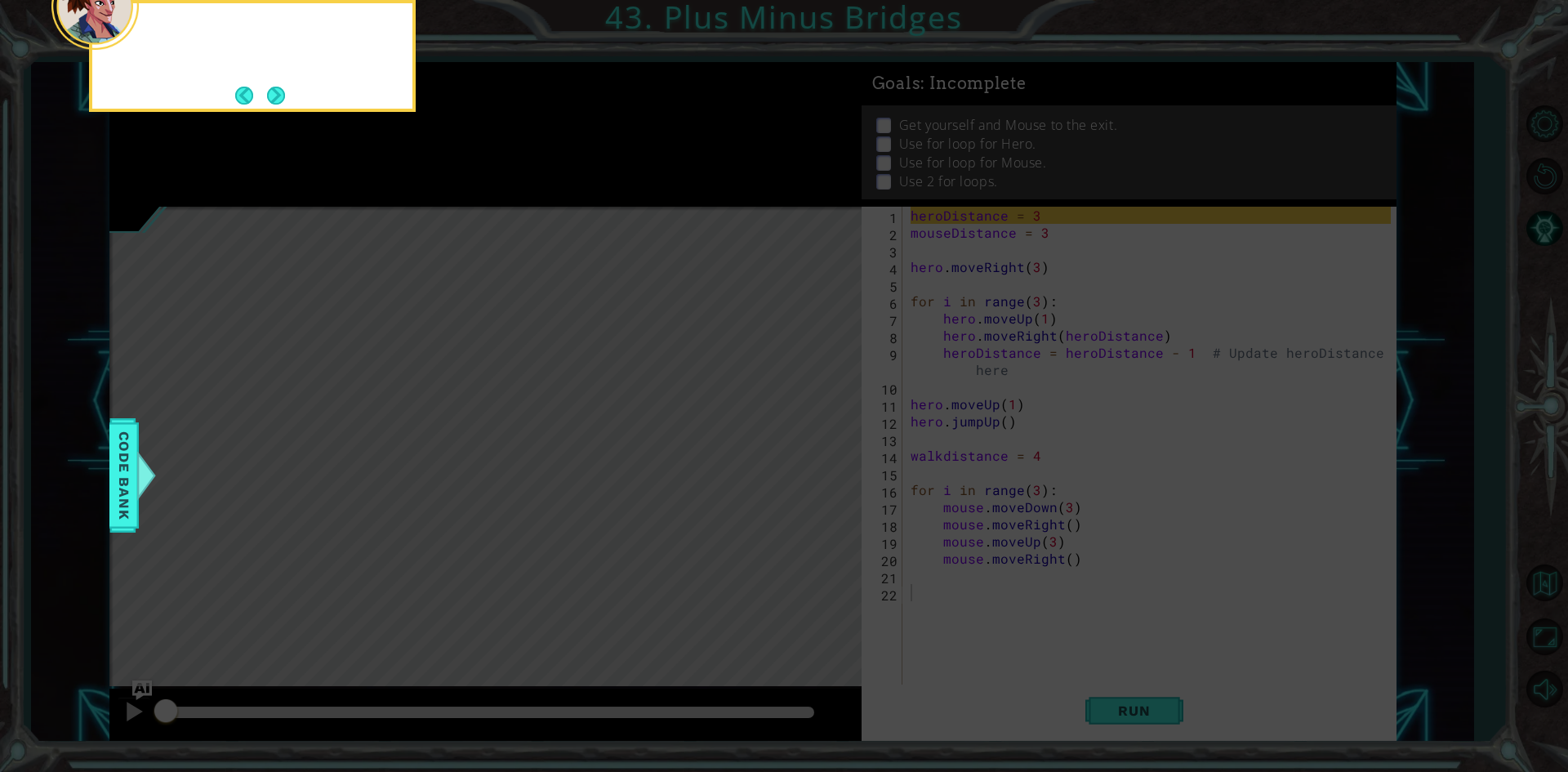
click at [508, 186] on icon at bounding box center [784, 115] width 1568 height 1313
click at [285, 93] on button "Next" at bounding box center [276, 95] width 18 height 18
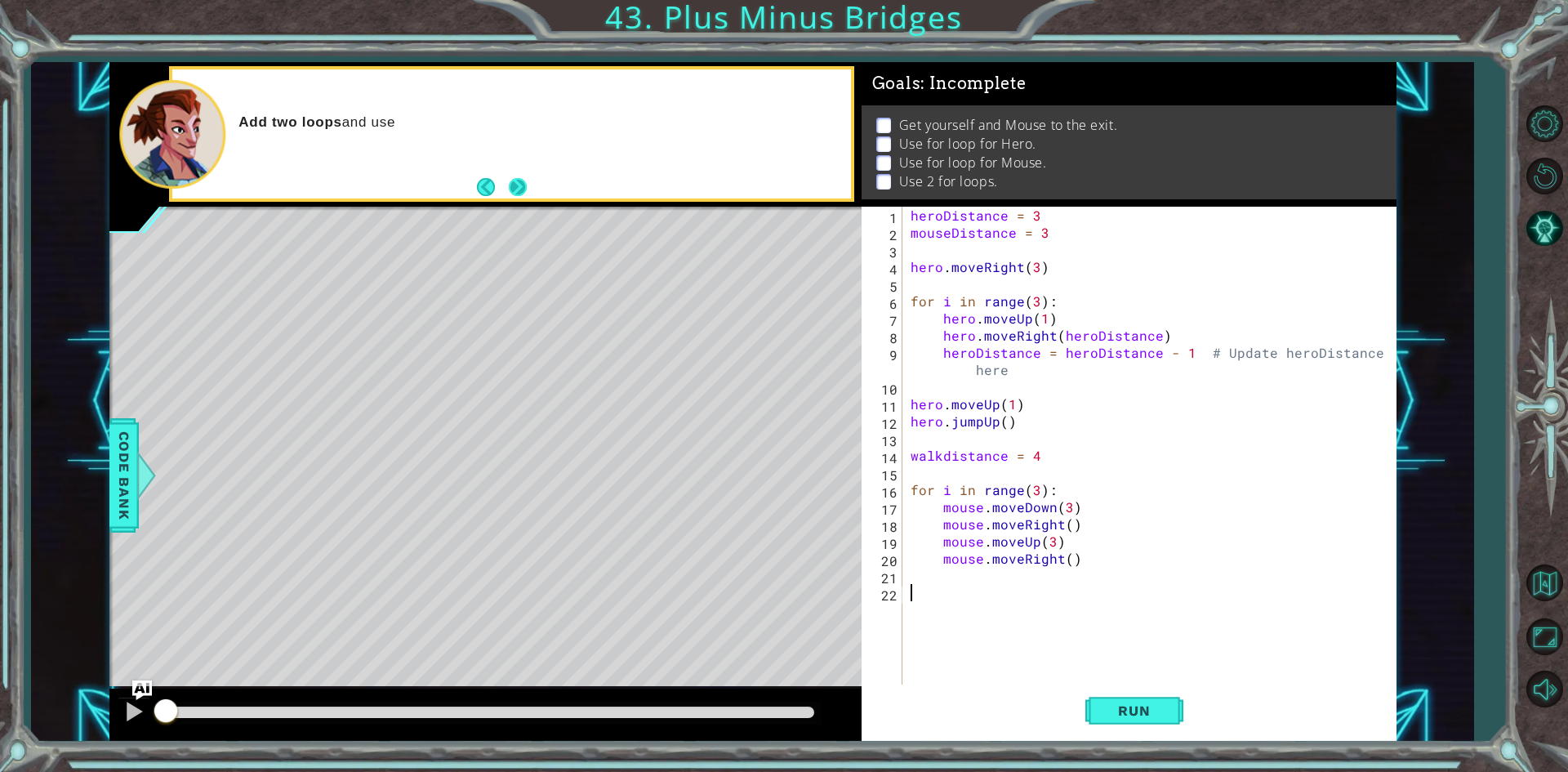
click at [526, 189] on button "Next" at bounding box center [518, 187] width 19 height 19
click at [1164, 713] on span "Run" at bounding box center [1133, 710] width 64 height 16
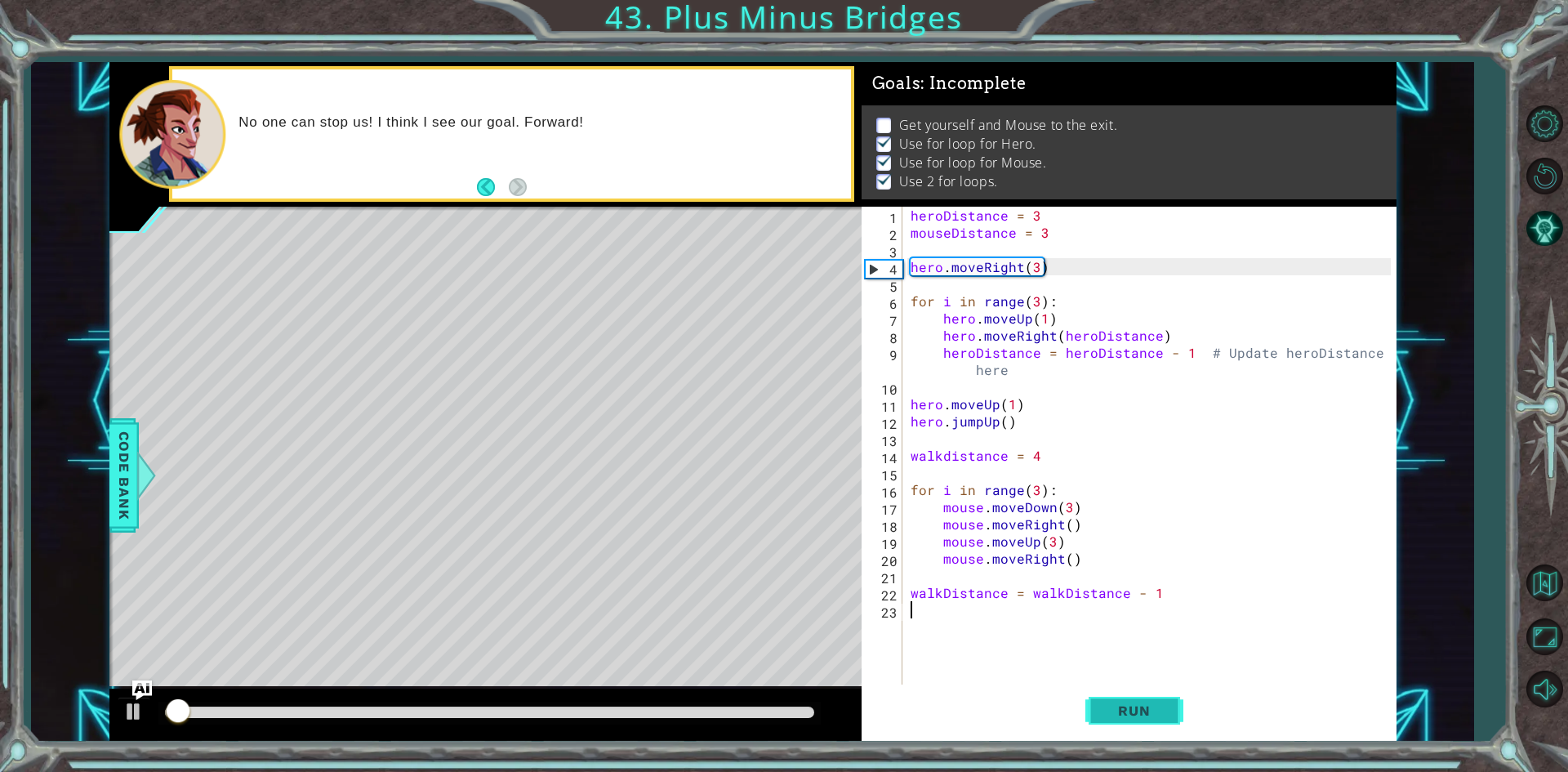
scroll to position [7, 0]
click at [765, 714] on div at bounding box center [490, 712] width 649 height 12
click at [136, 716] on div at bounding box center [134, 711] width 21 height 21
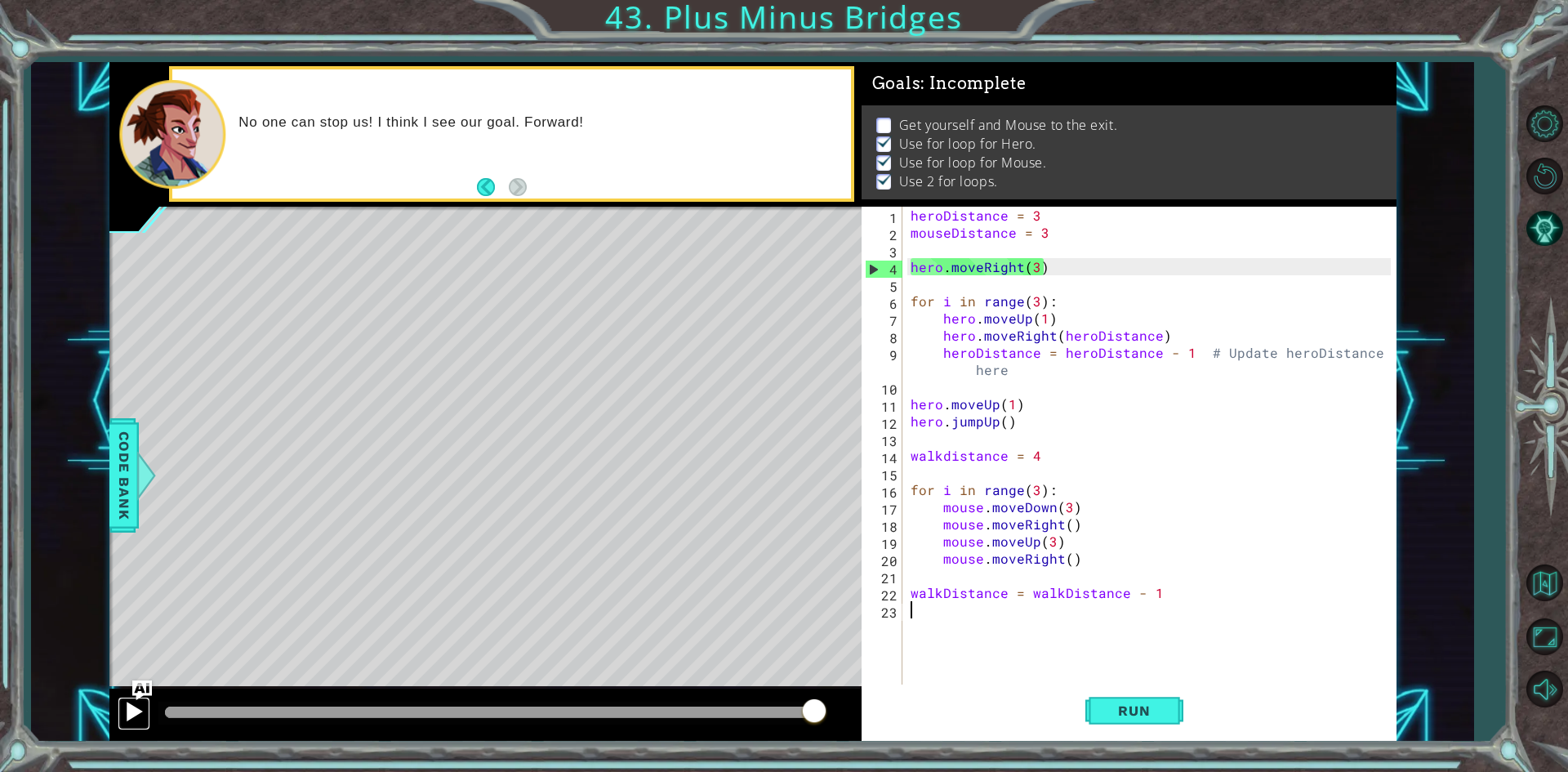
click at [144, 715] on div at bounding box center [134, 711] width 21 height 21
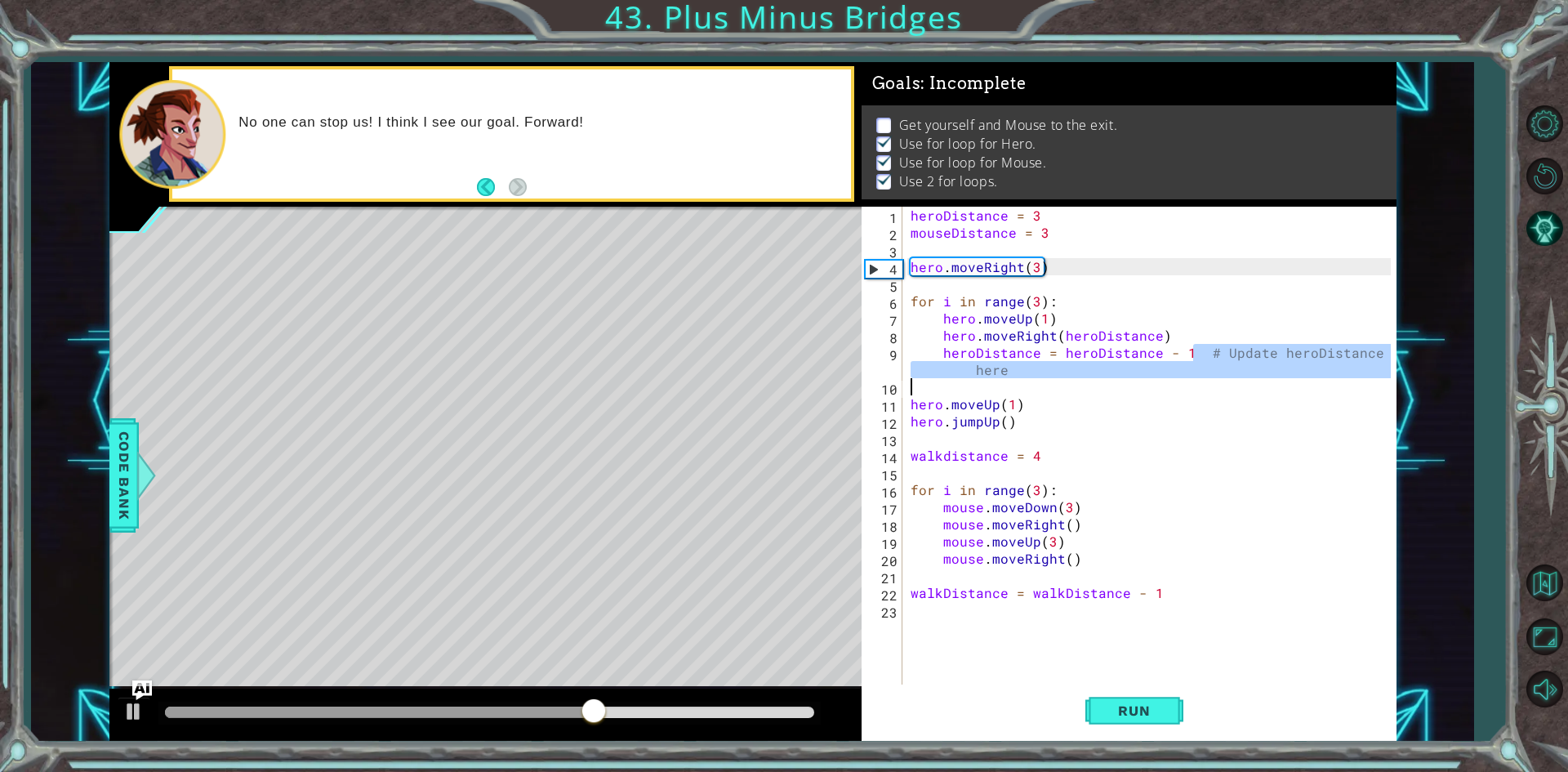
drag, startPoint x: 1191, startPoint y: 352, endPoint x: 1269, endPoint y: 386, distance: 85.1
click at [1269, 386] on div "heroDistance = 3 mouseDistance = 3 hero . moveRight ( 3 ) for i in range ( 3 ) …" at bounding box center [1153, 463] width 492 height 514
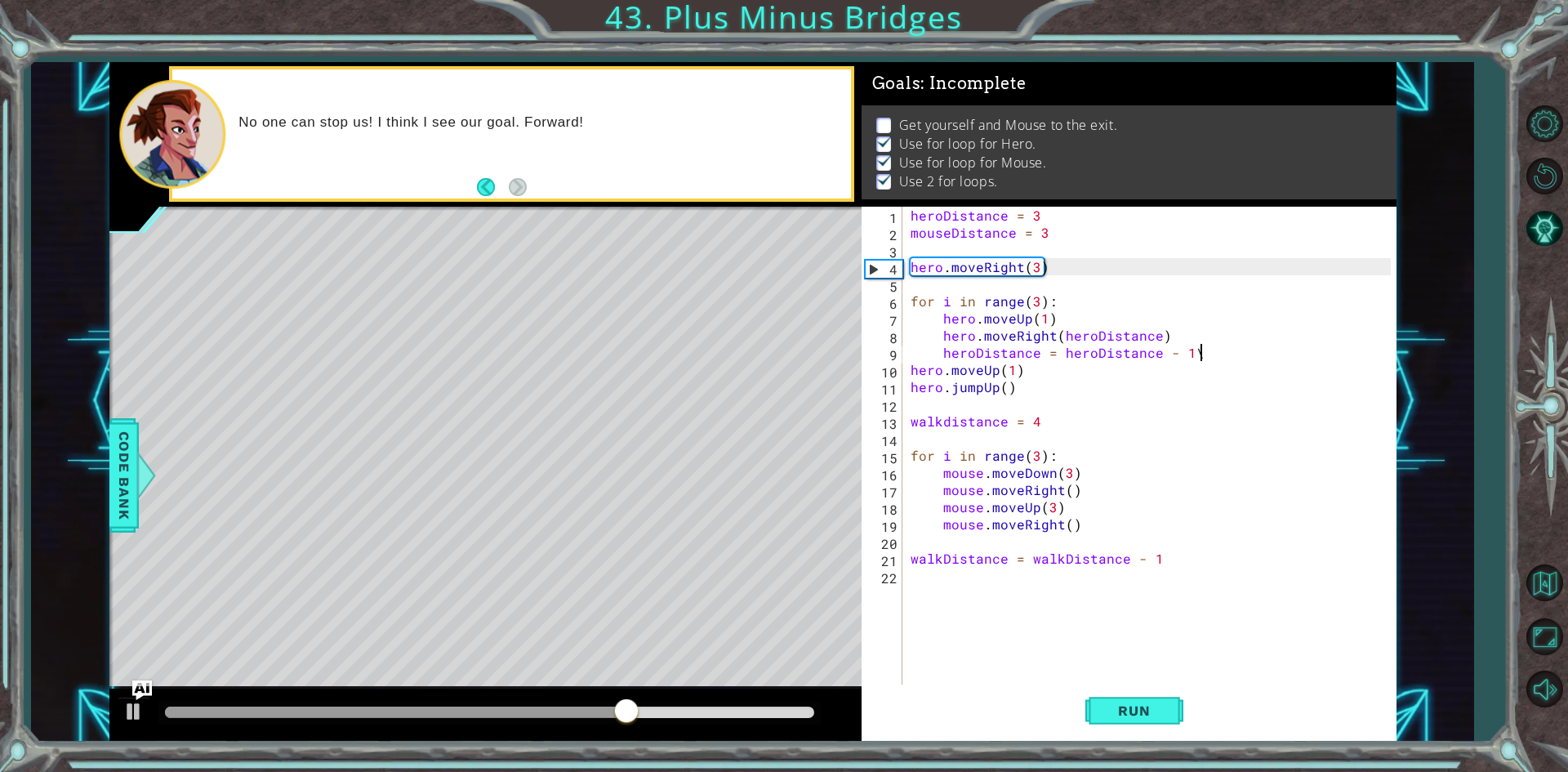
scroll to position [0, 17]
click at [908, 368] on div "heroDistance = 3 mouseDistance = 3 hero . moveRight ( 3 ) for i in range ( 3 ) …" at bounding box center [1153, 463] width 492 height 514
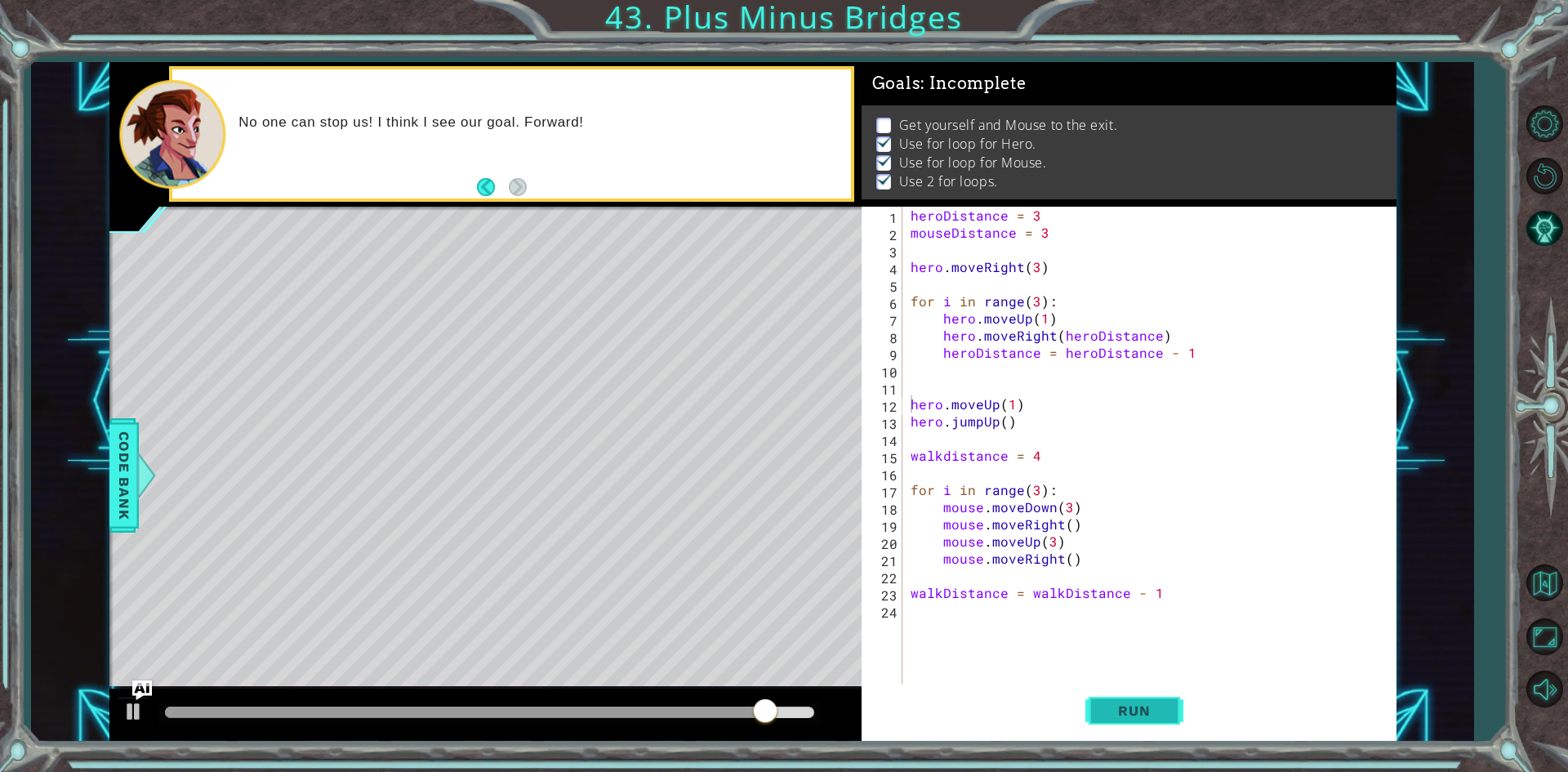
click at [1164, 716] on span "Run" at bounding box center [1133, 710] width 64 height 16
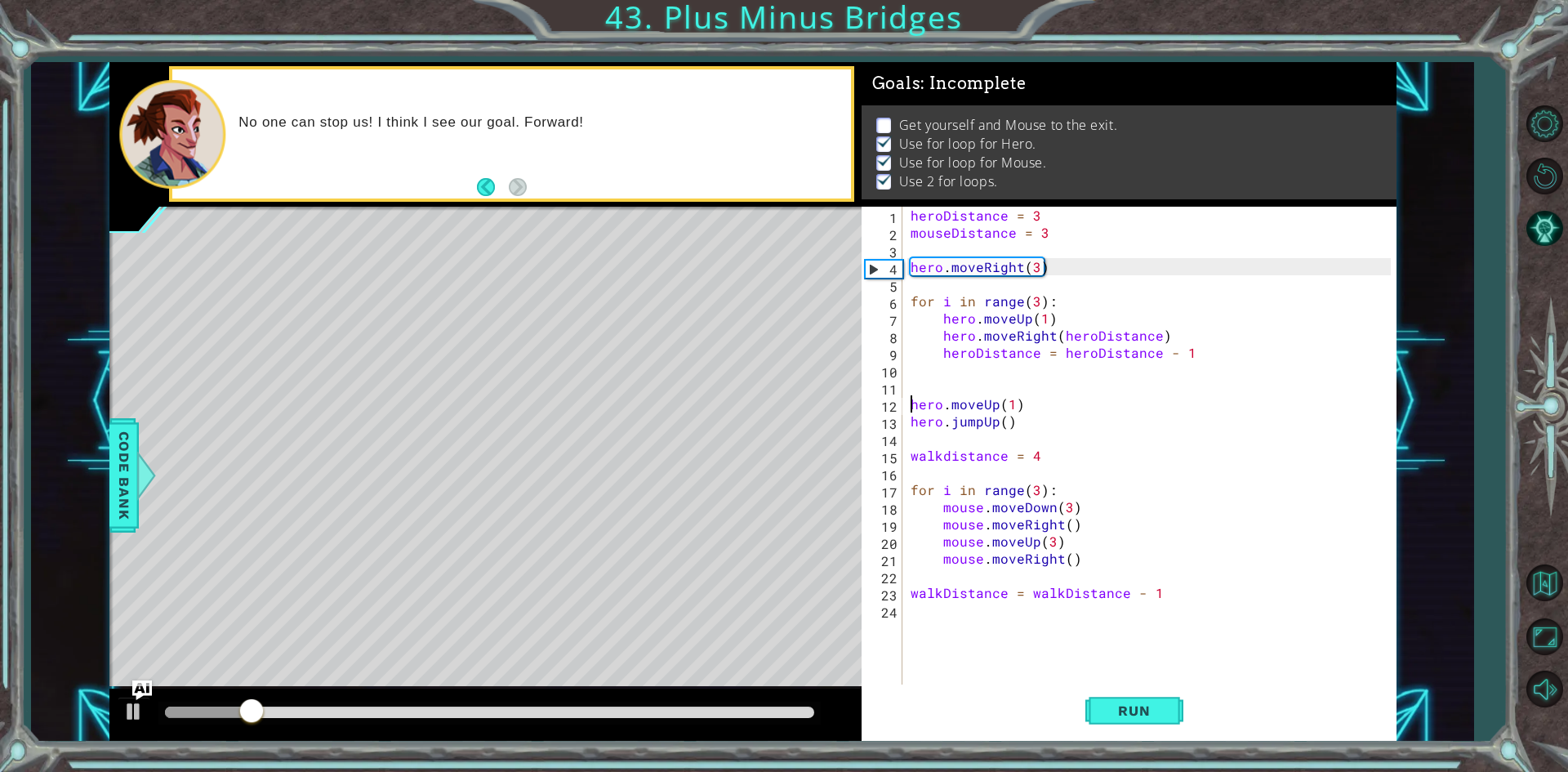
click at [738, 705] on div at bounding box center [489, 713] width 662 height 23
click at [694, 713] on div at bounding box center [490, 712] width 649 height 12
click at [139, 718] on div at bounding box center [134, 711] width 21 height 21
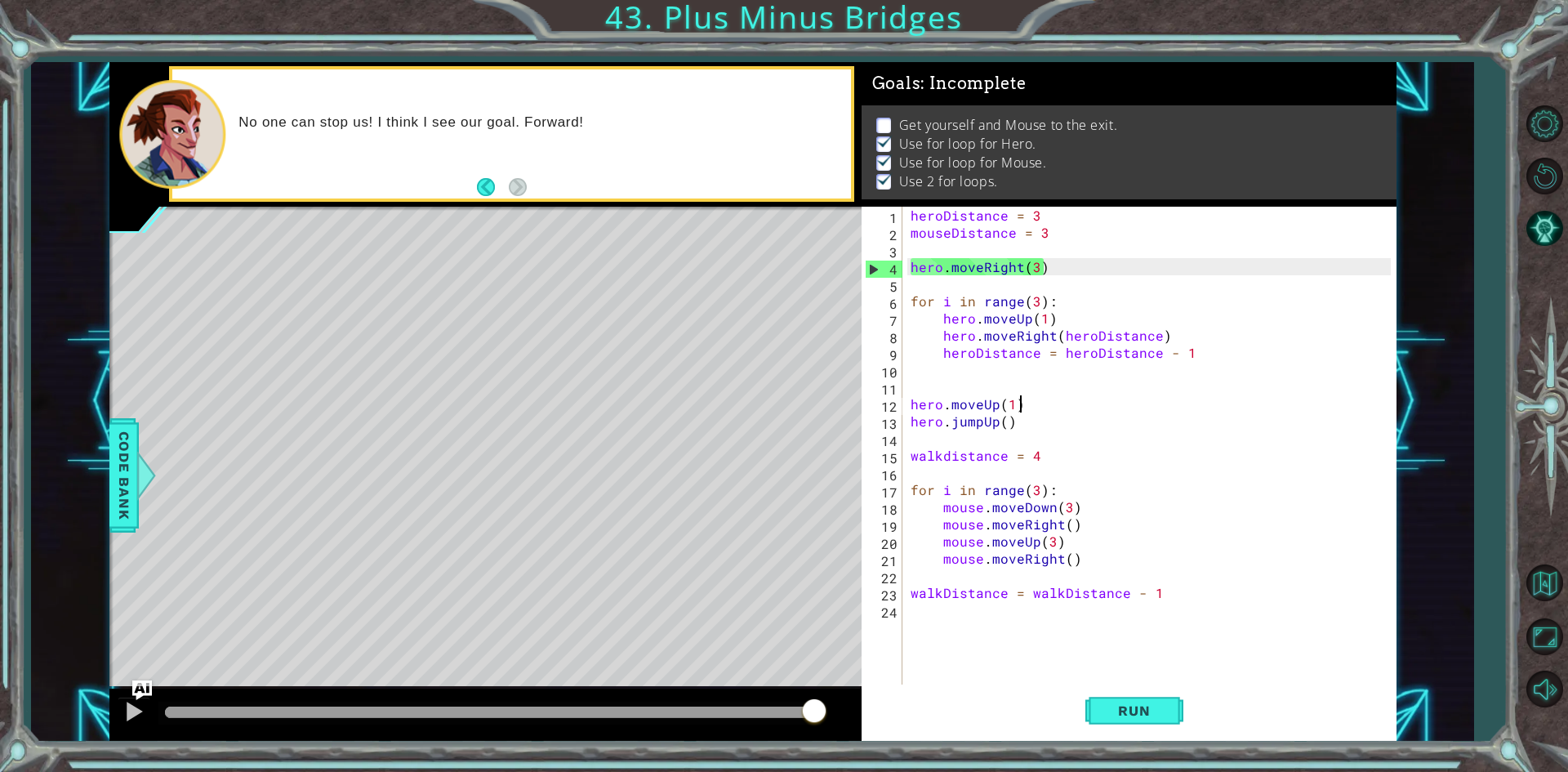
click at [1025, 405] on div "heroDistance = 3 mouseDistance = 3 hero . moveRight ( 3 ) for i in range ( 3 ) …" at bounding box center [1153, 463] width 492 height 514
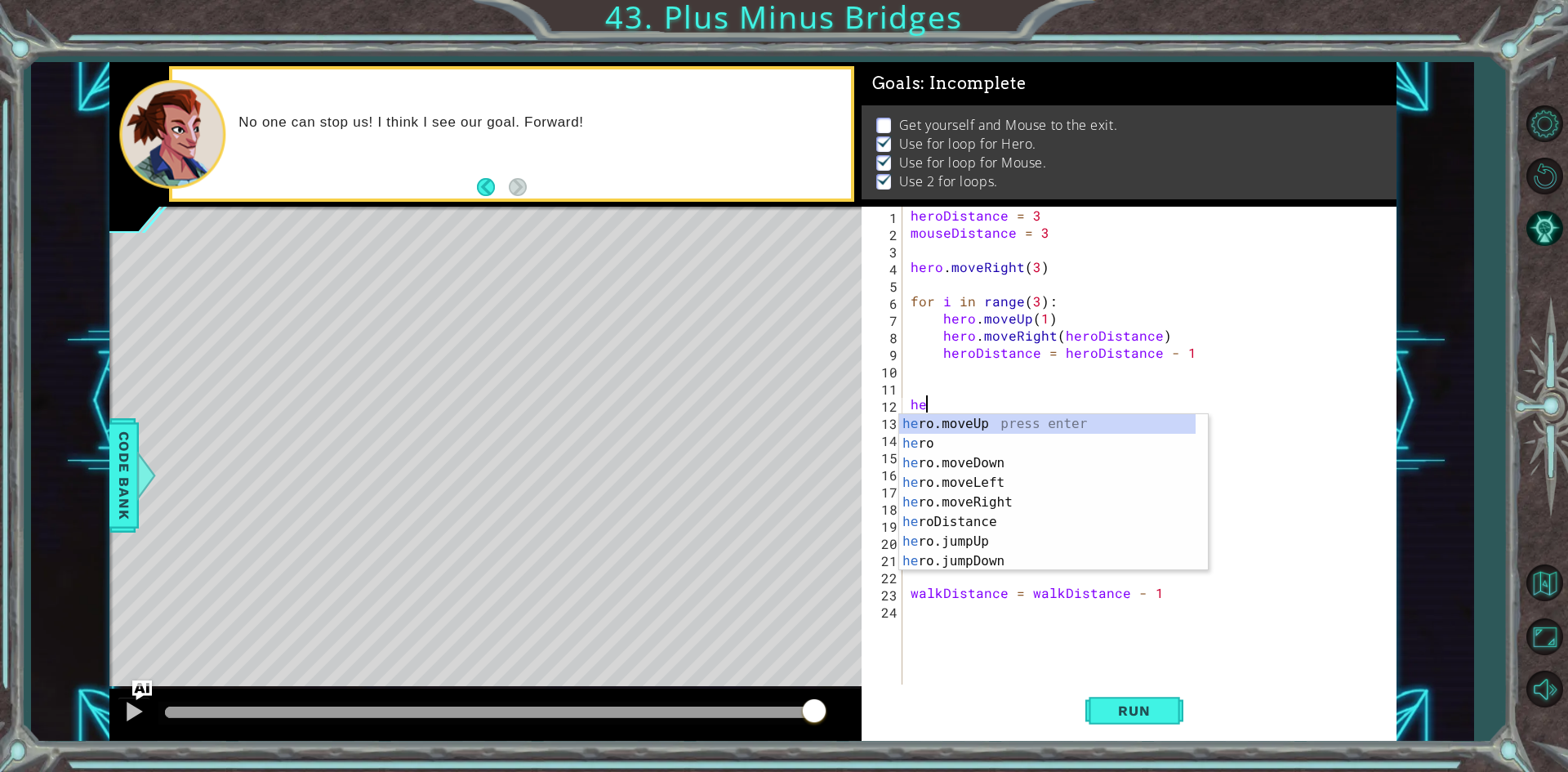
scroll to position [0, 0]
type textarea "h"
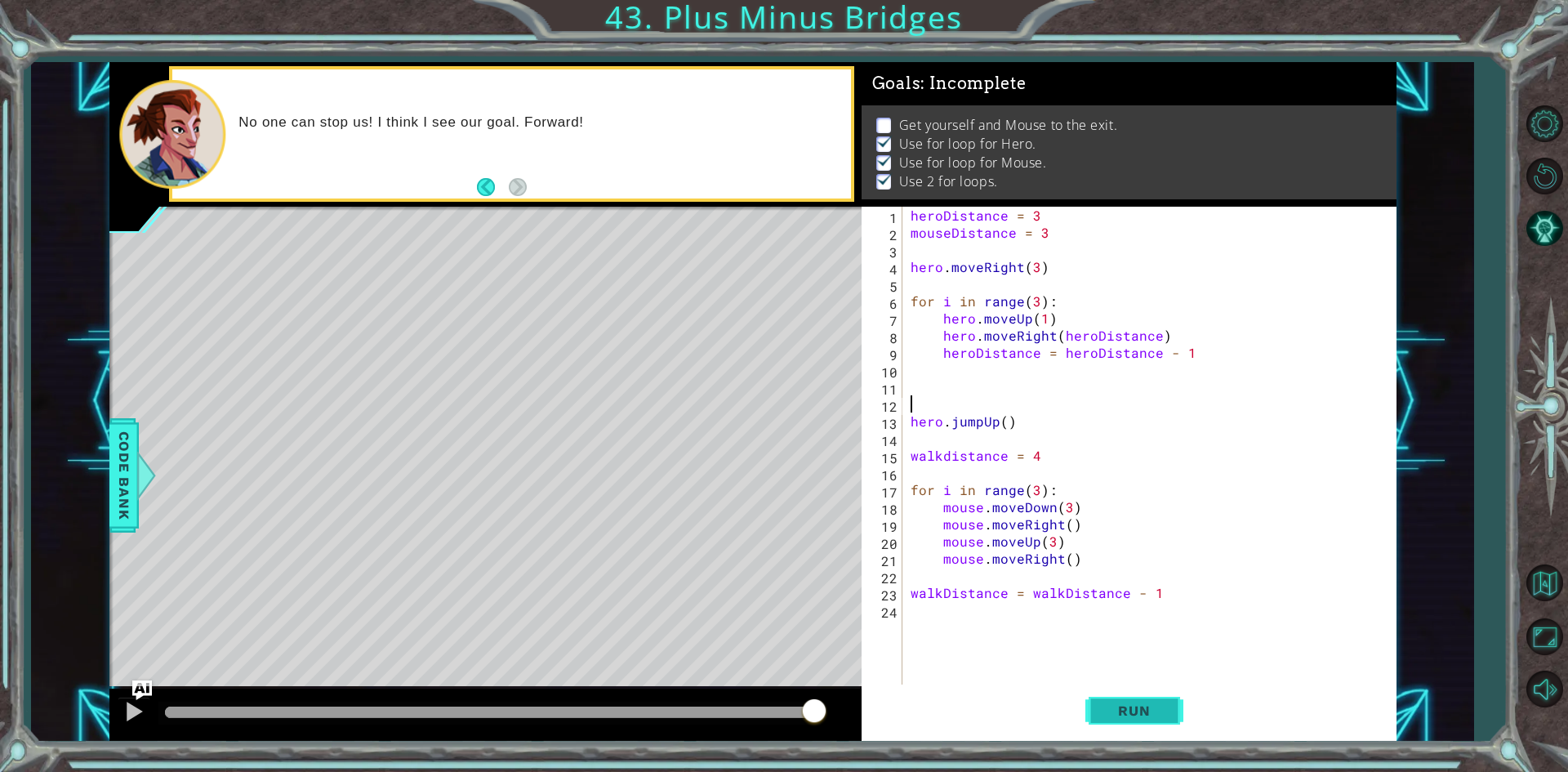
click at [1121, 716] on span "Run" at bounding box center [1133, 710] width 64 height 16
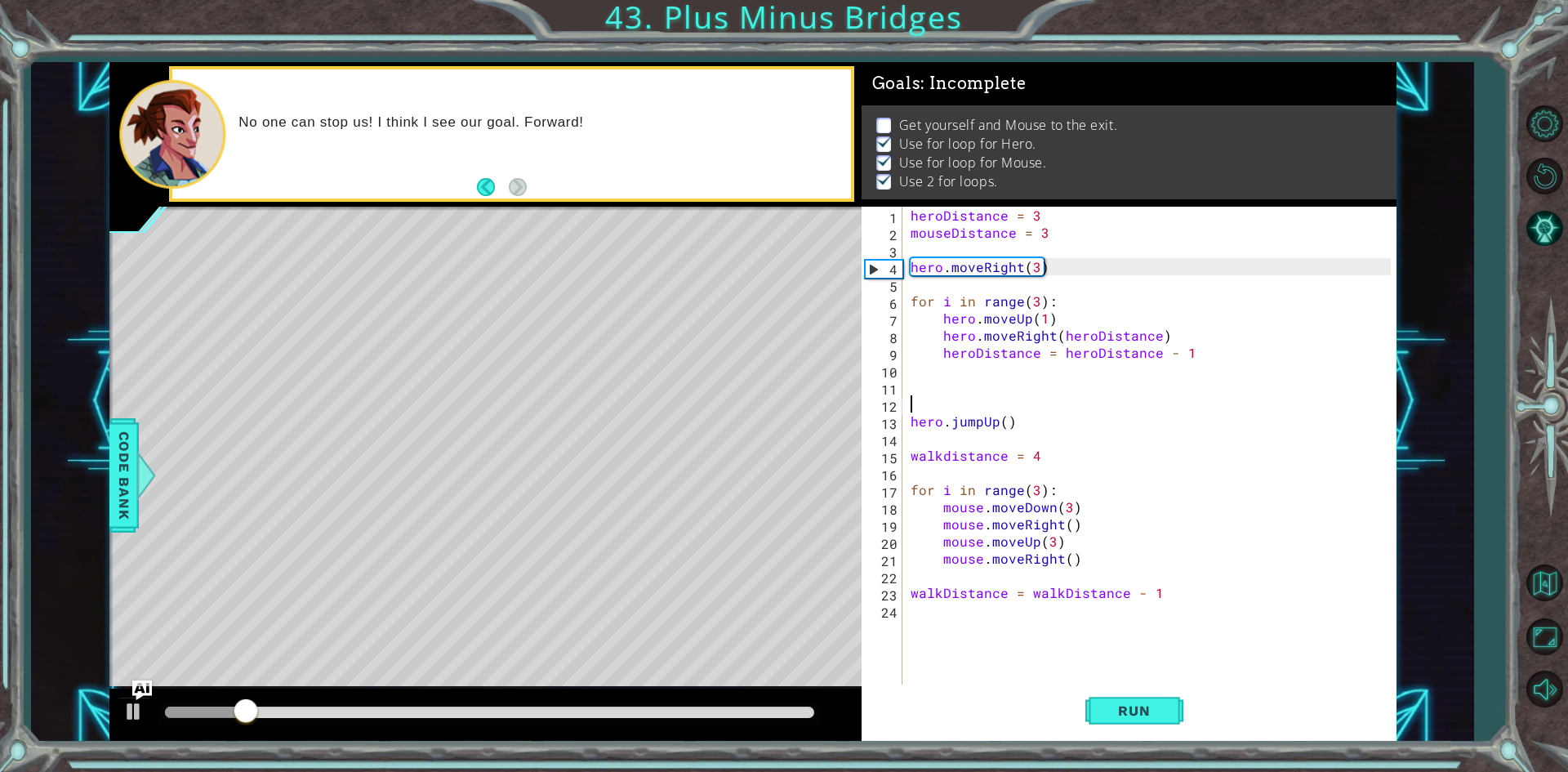
click at [744, 715] on div at bounding box center [490, 712] width 649 height 12
click at [130, 710] on div at bounding box center [134, 711] width 21 height 21
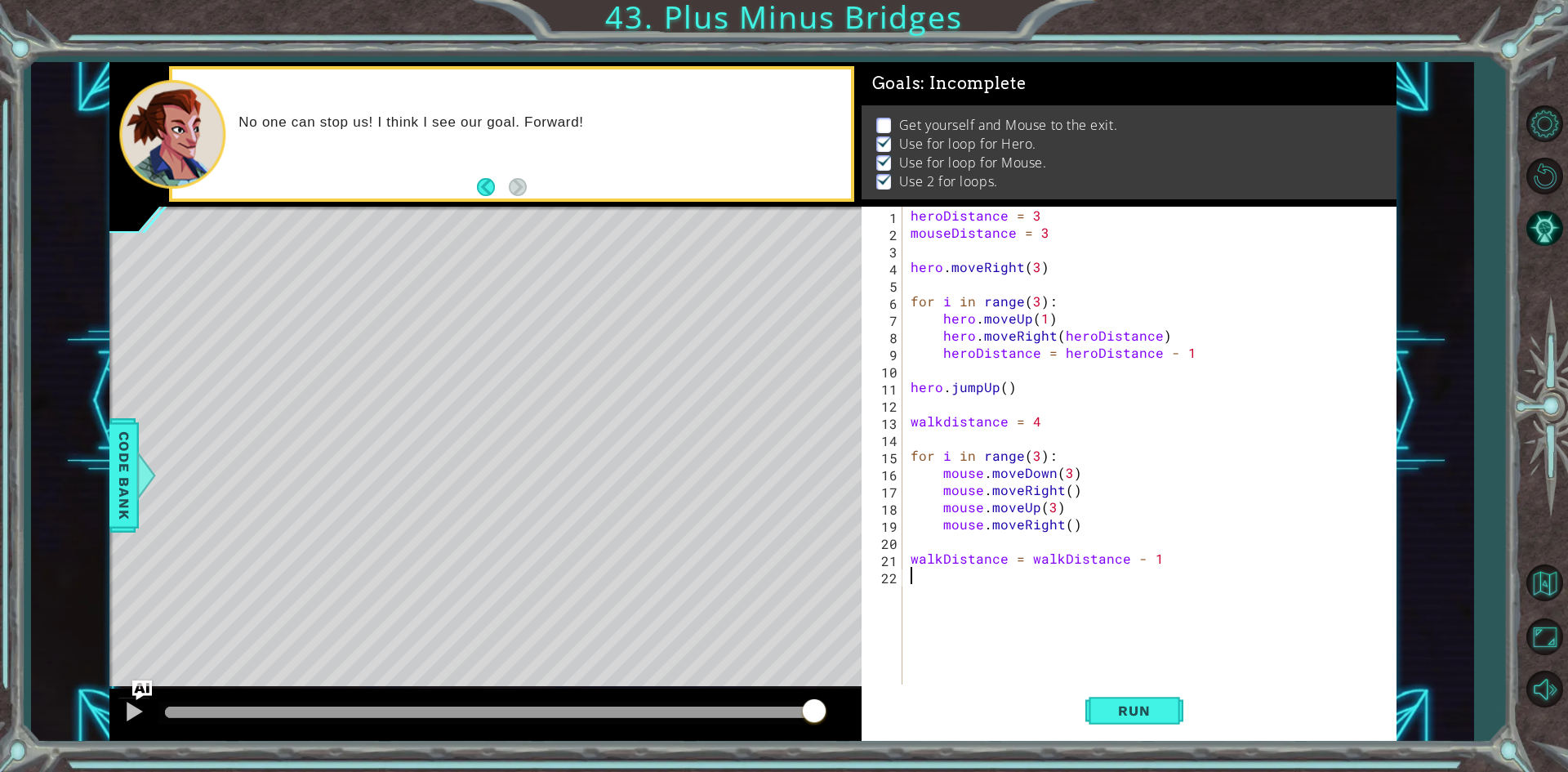
click at [961, 591] on div "heroDistance = 3 mouseDistance = 3 hero . moveRight ( 3 ) for i in range ( 3 ) …" at bounding box center [1153, 463] width 492 height 514
type textarea "mouse.moveRight()"
type textarea "mouse.movedown()"
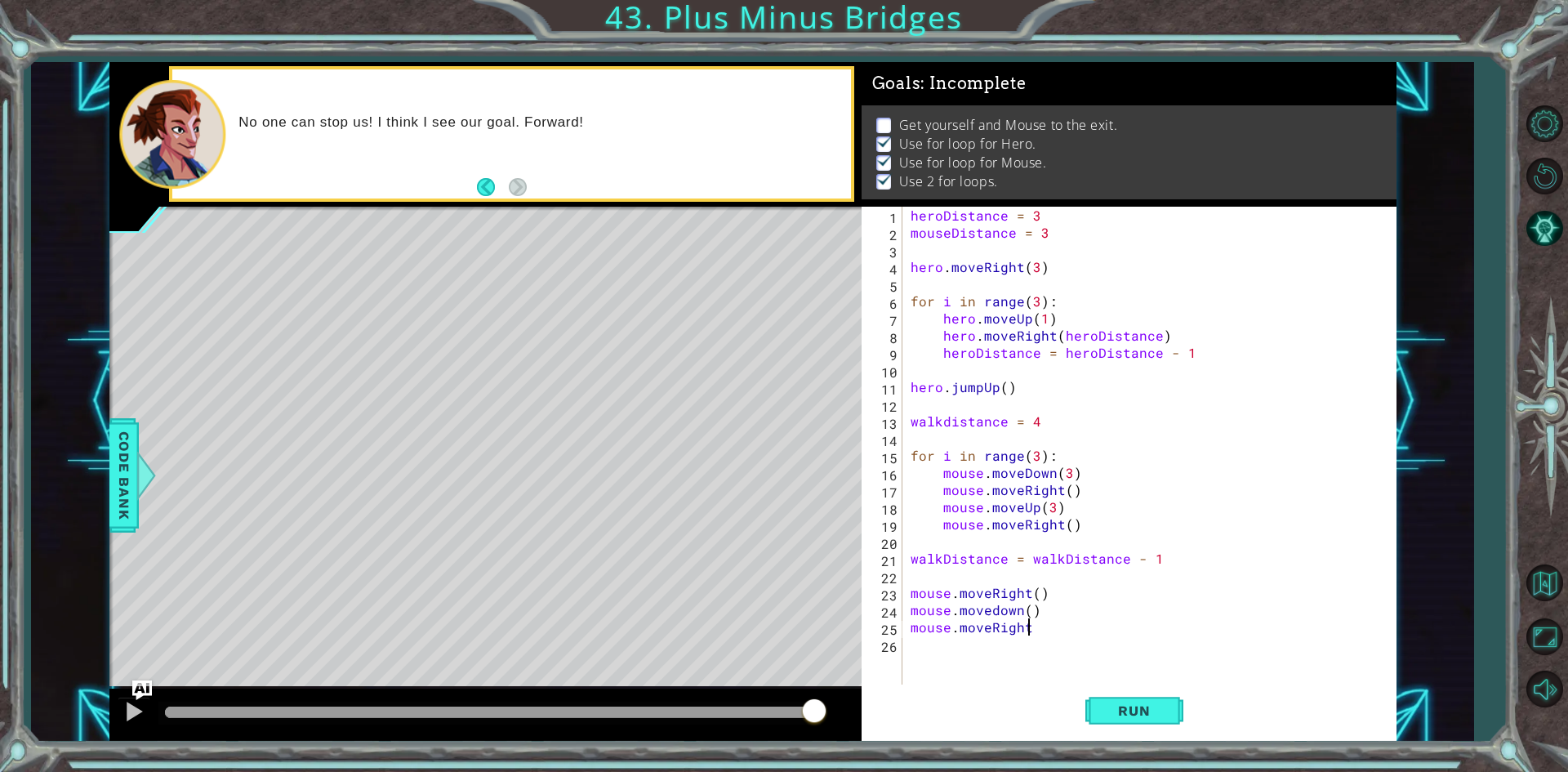
scroll to position [0, 7]
type textarea "mouse.moveRight()"
type textarea "mouse.moveUp()"
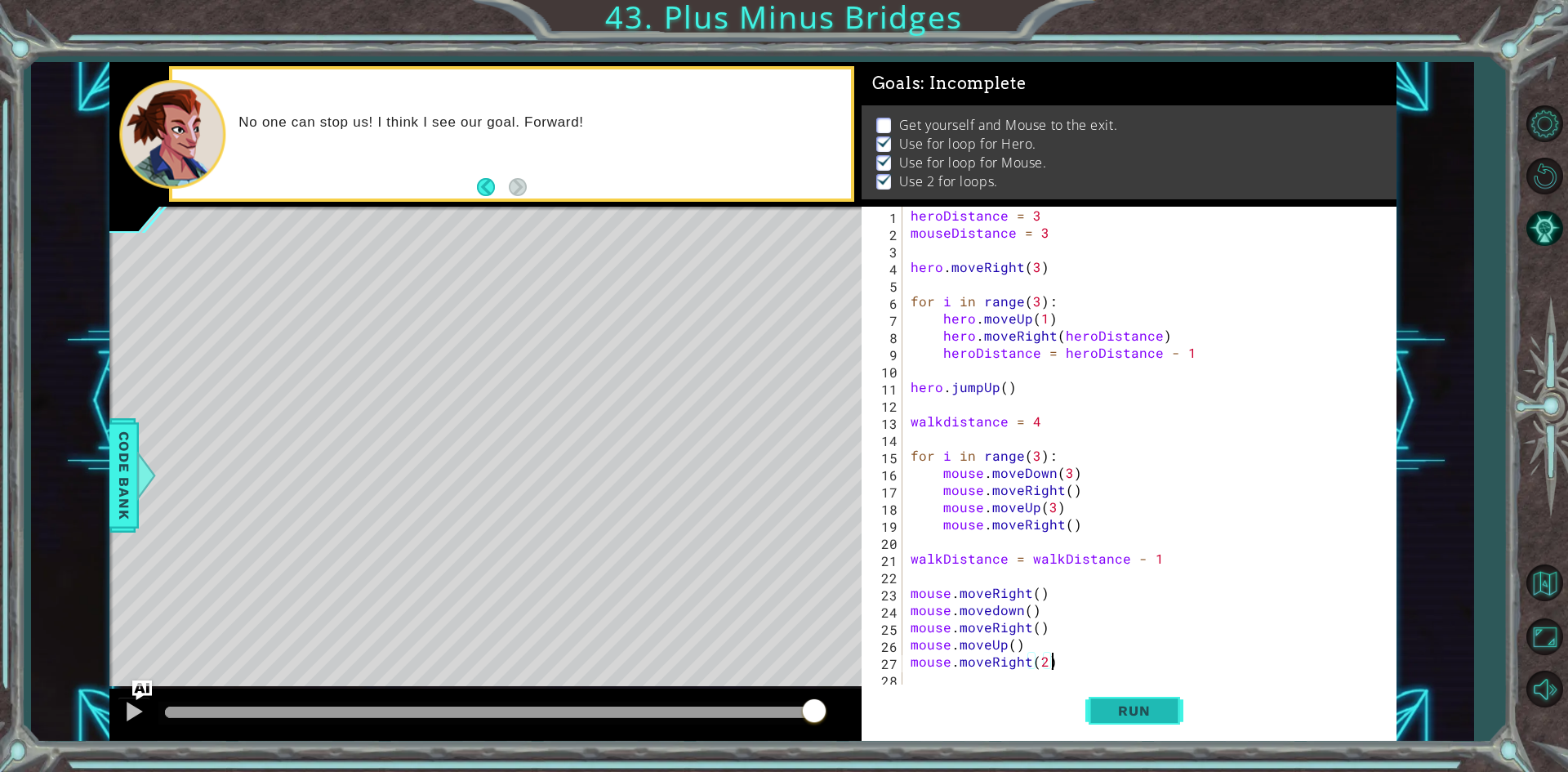
click at [1163, 713] on span "Run" at bounding box center [1133, 710] width 64 height 16
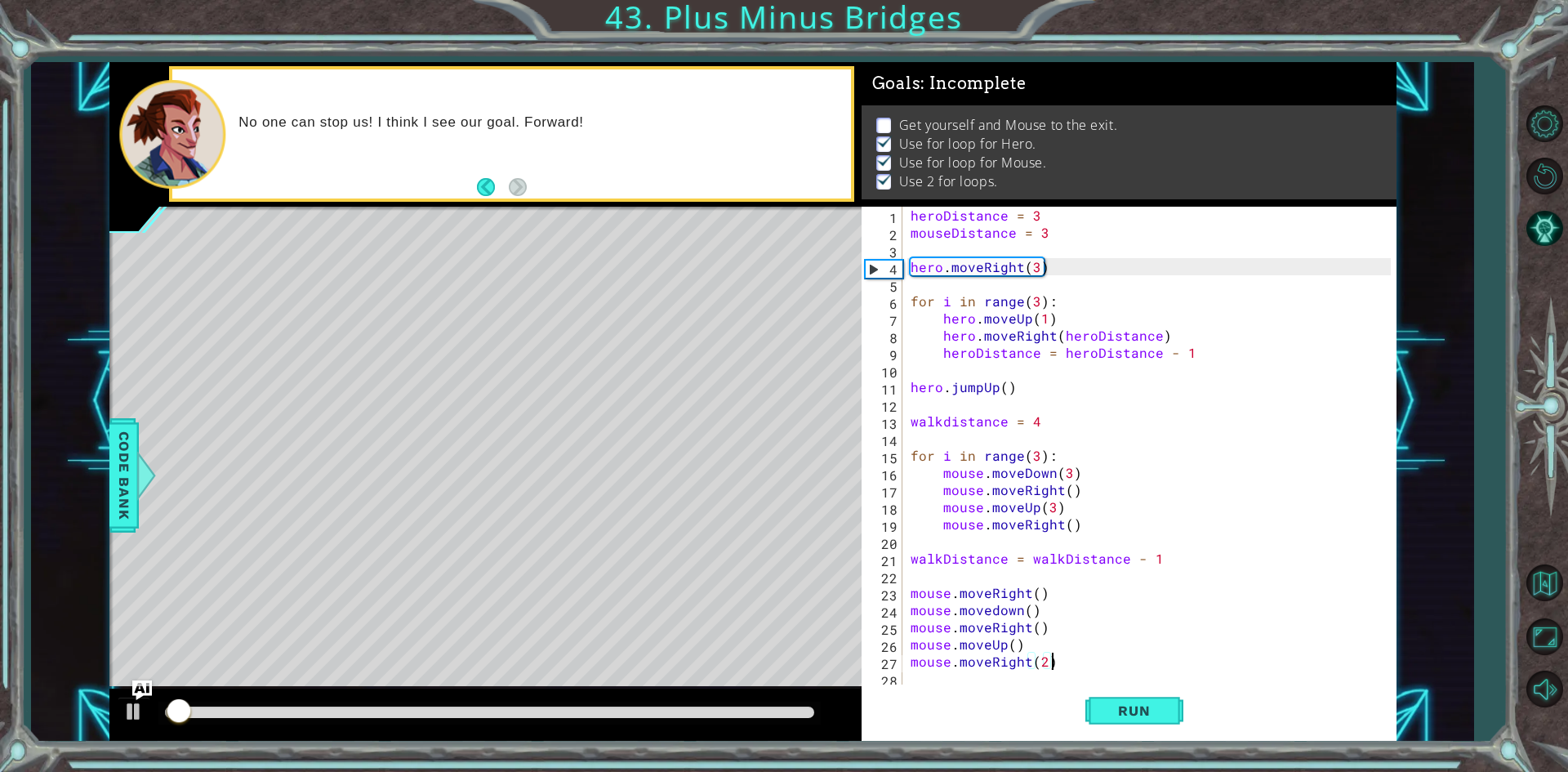
click at [781, 717] on div at bounding box center [490, 712] width 649 height 12
click at [140, 718] on div at bounding box center [134, 711] width 21 height 21
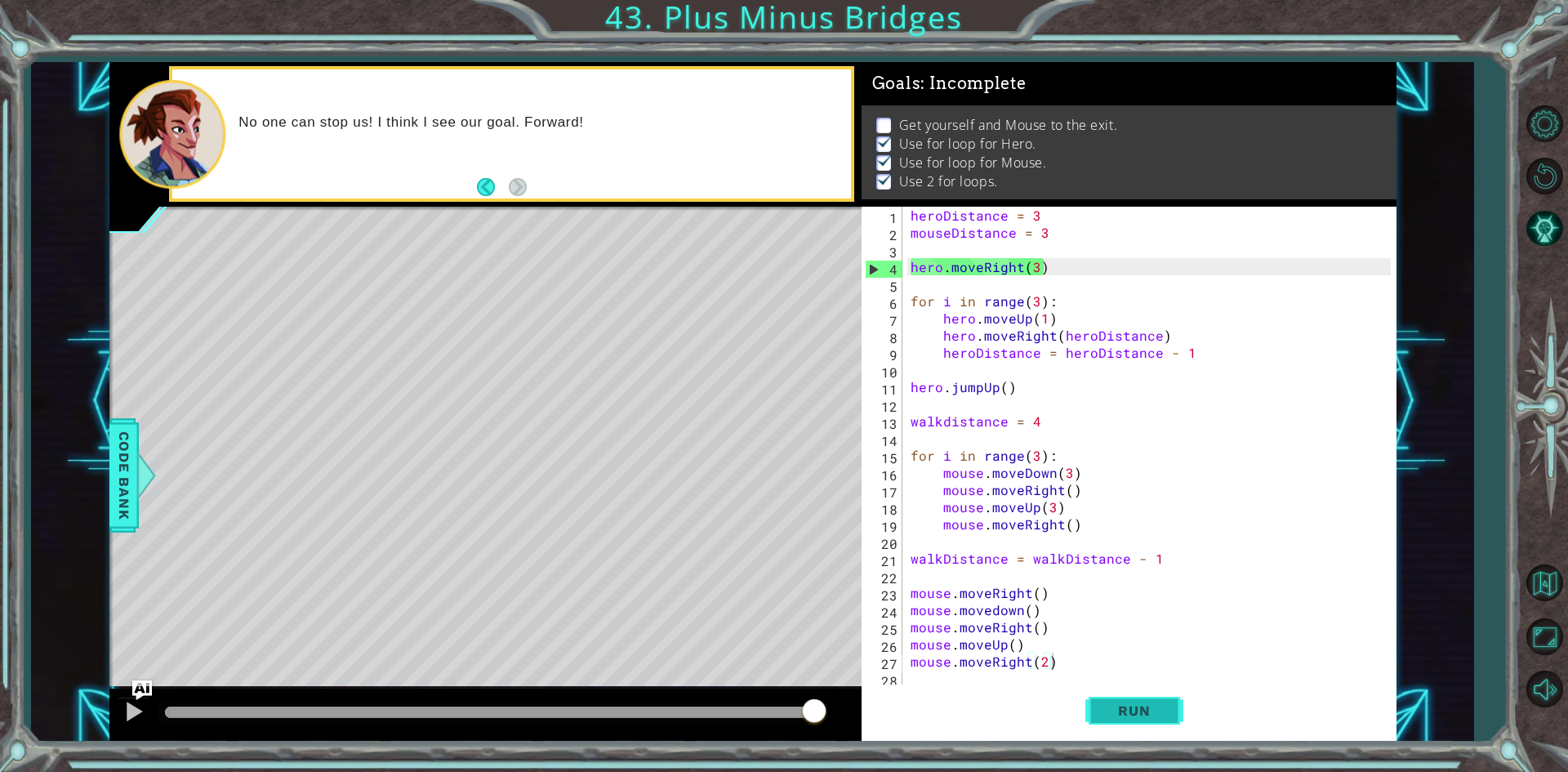
click at [1139, 730] on button "Run" at bounding box center [1134, 710] width 98 height 53
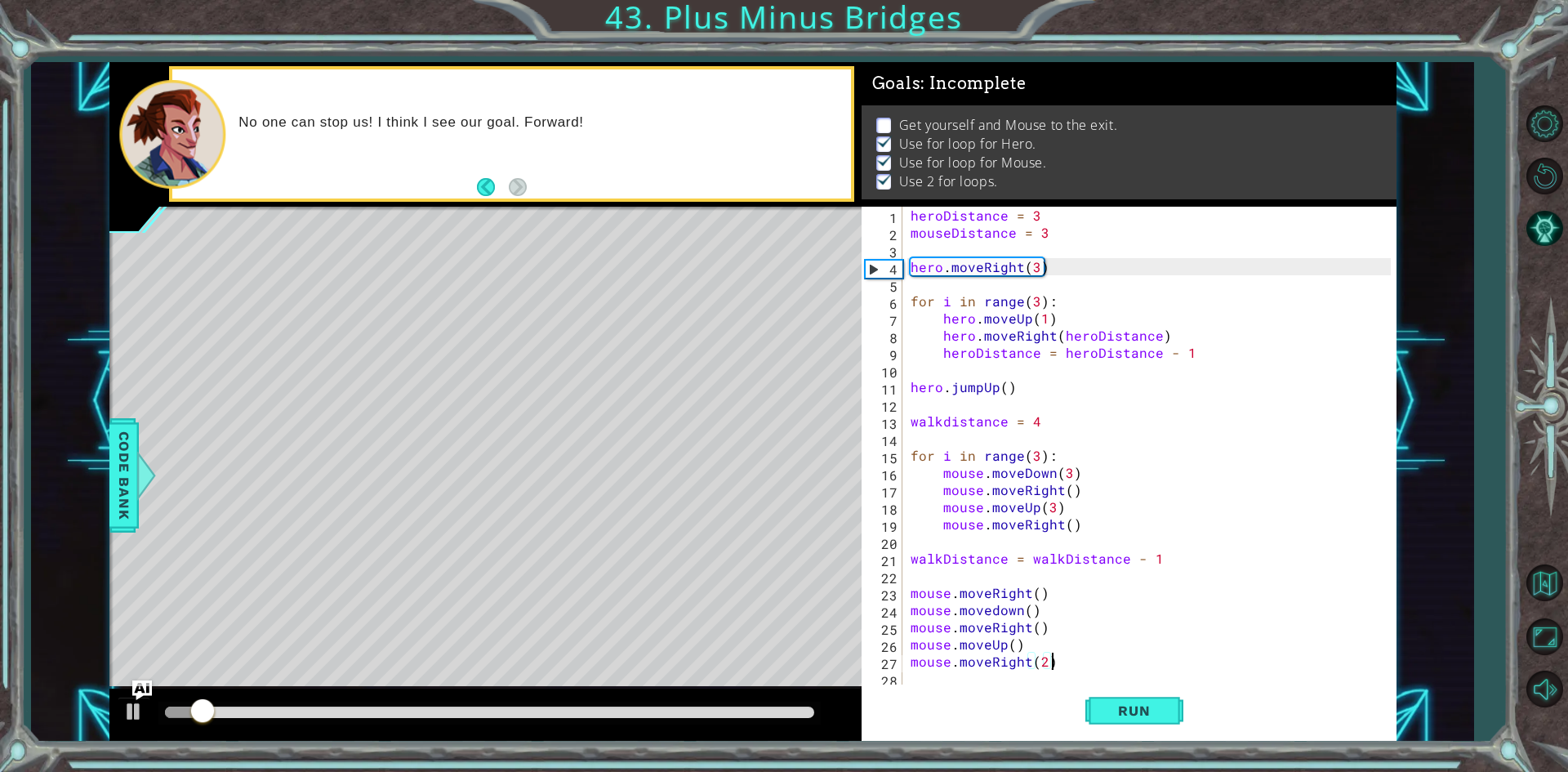
click at [557, 710] on div at bounding box center [490, 712] width 649 height 12
click at [145, 718] on button at bounding box center [134, 713] width 33 height 34
click at [1053, 506] on div "heroDistance = 3 mouseDistance = 3 hero . moveRight ( 3 ) for i in range ( 3 ) …" at bounding box center [1153, 463] width 492 height 514
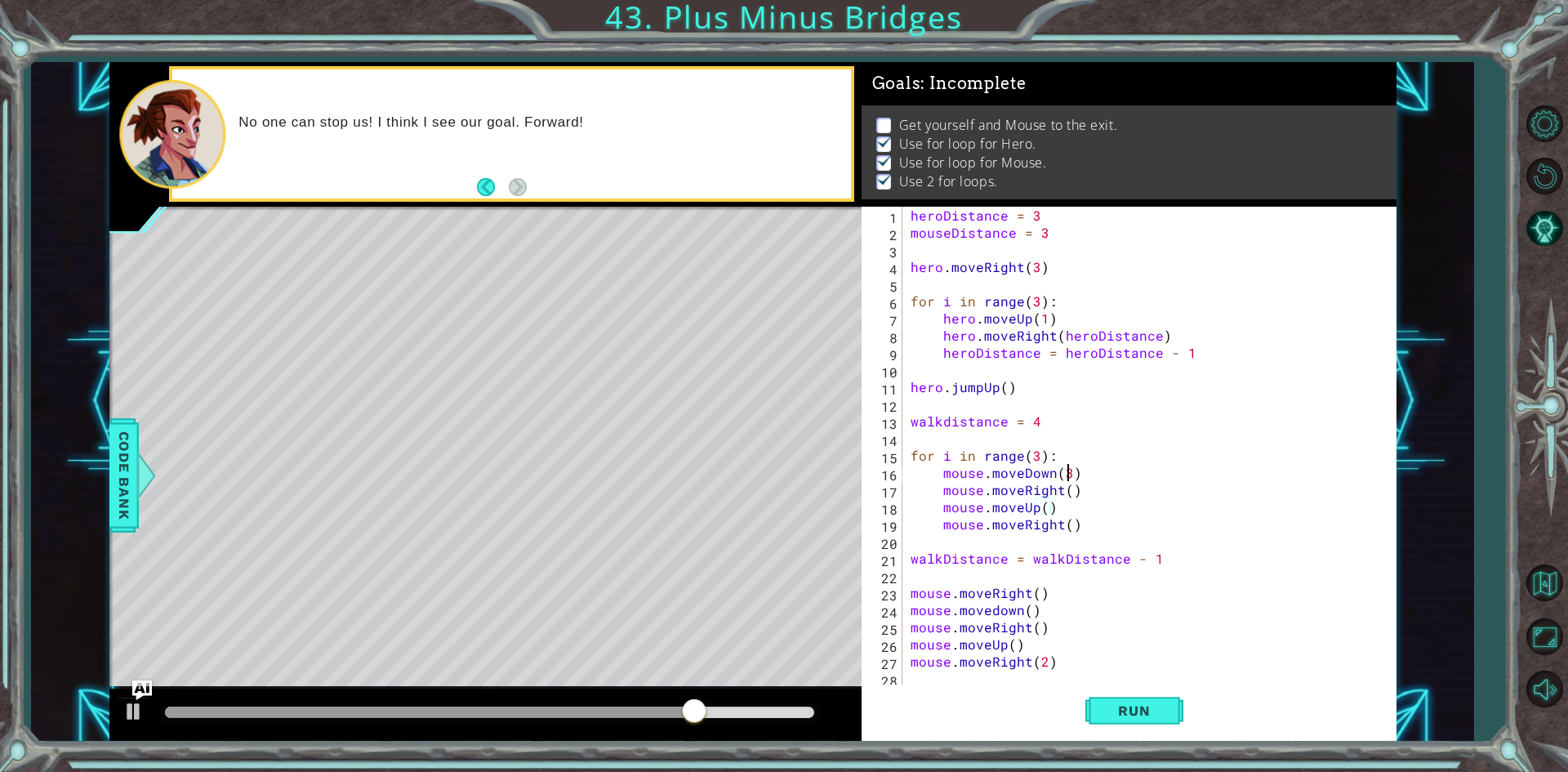
click at [1068, 476] on div "heroDistance = 3 mouseDistance = 3 hero . moveRight ( 3 ) for i in range ( 3 ) …" at bounding box center [1153, 463] width 492 height 514
click at [1119, 710] on span "Run" at bounding box center [1133, 710] width 64 height 16
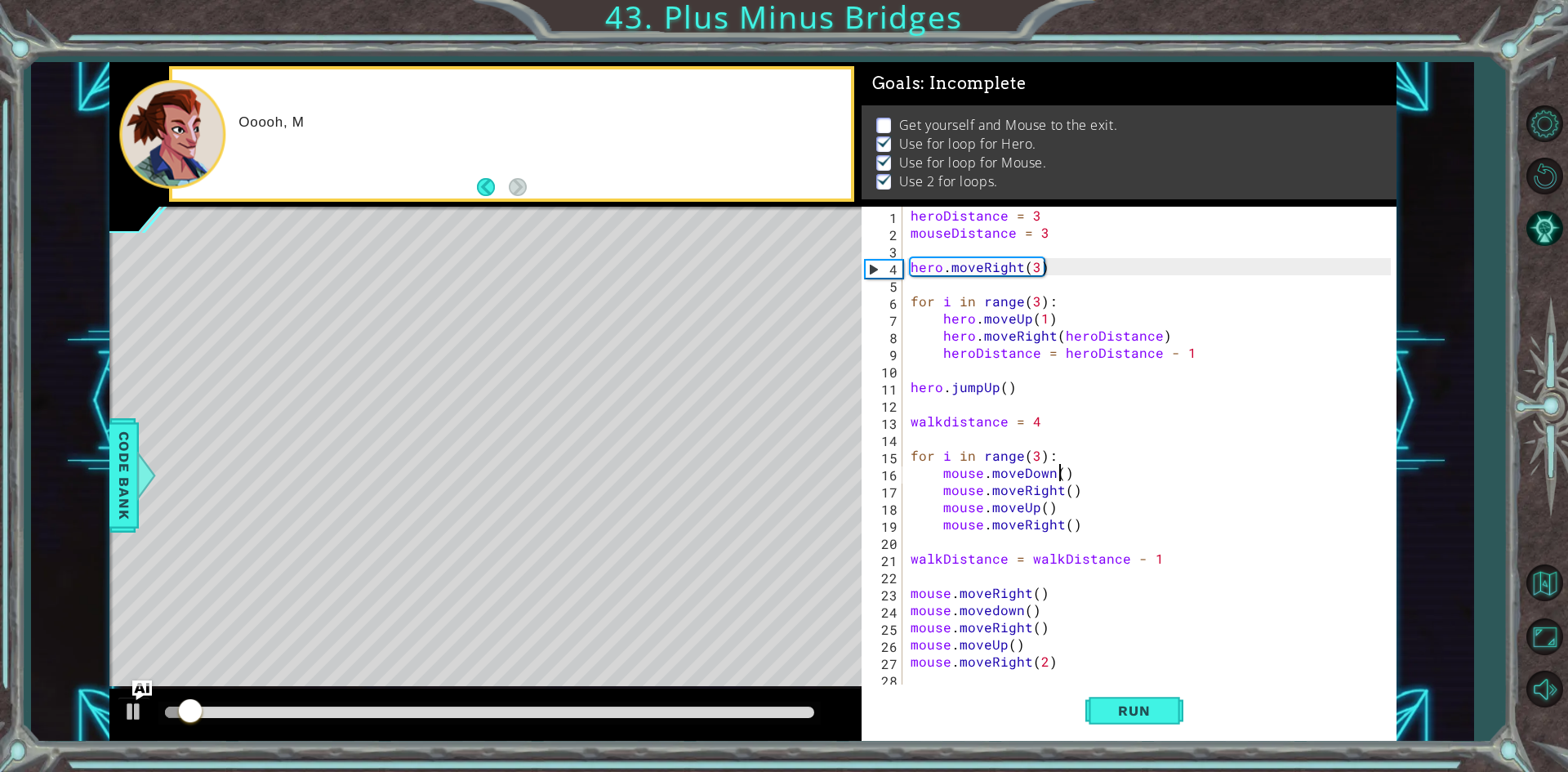
click at [762, 710] on div at bounding box center [490, 712] width 649 height 12
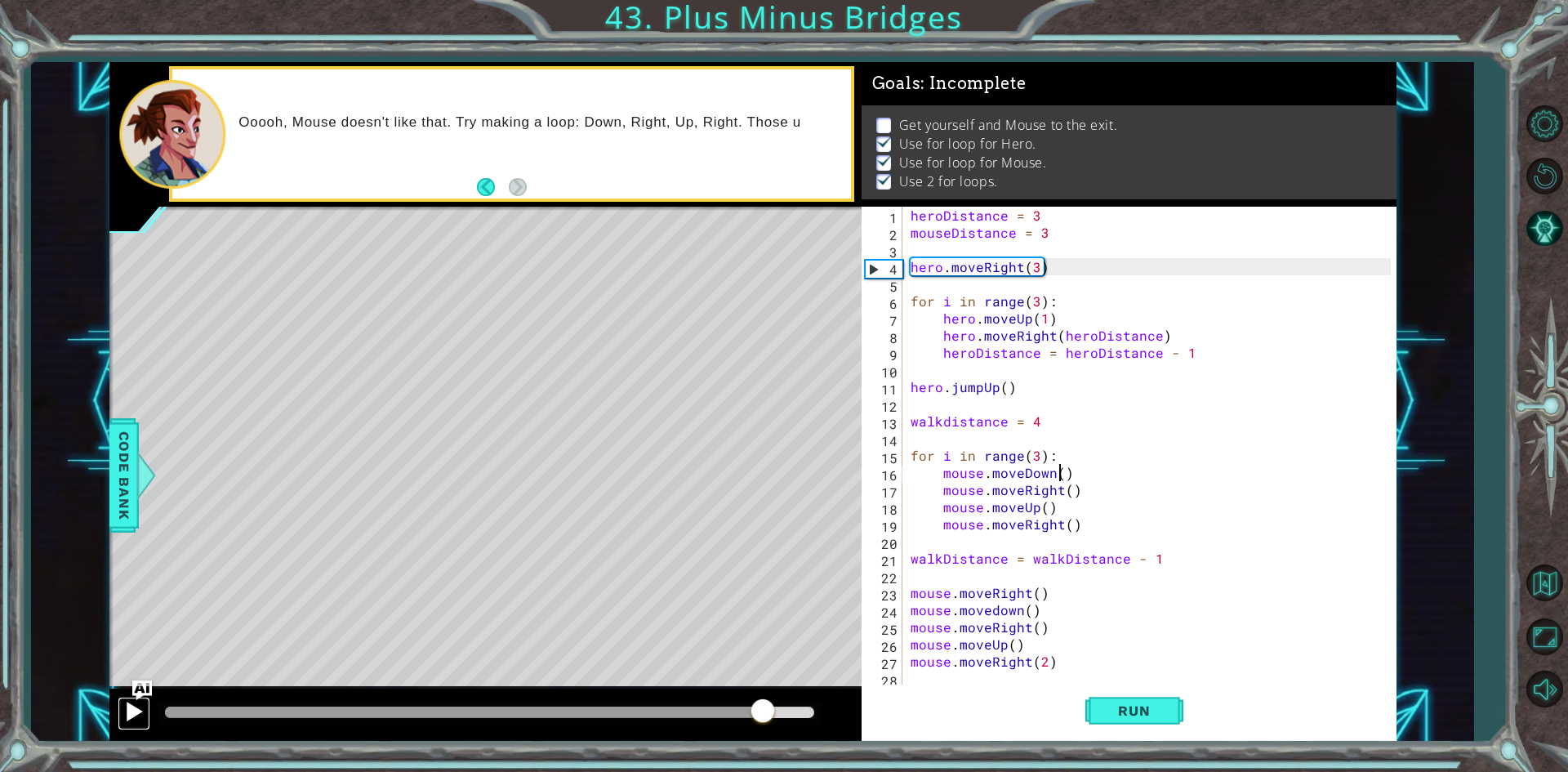
click at [134, 715] on div at bounding box center [134, 711] width 21 height 21
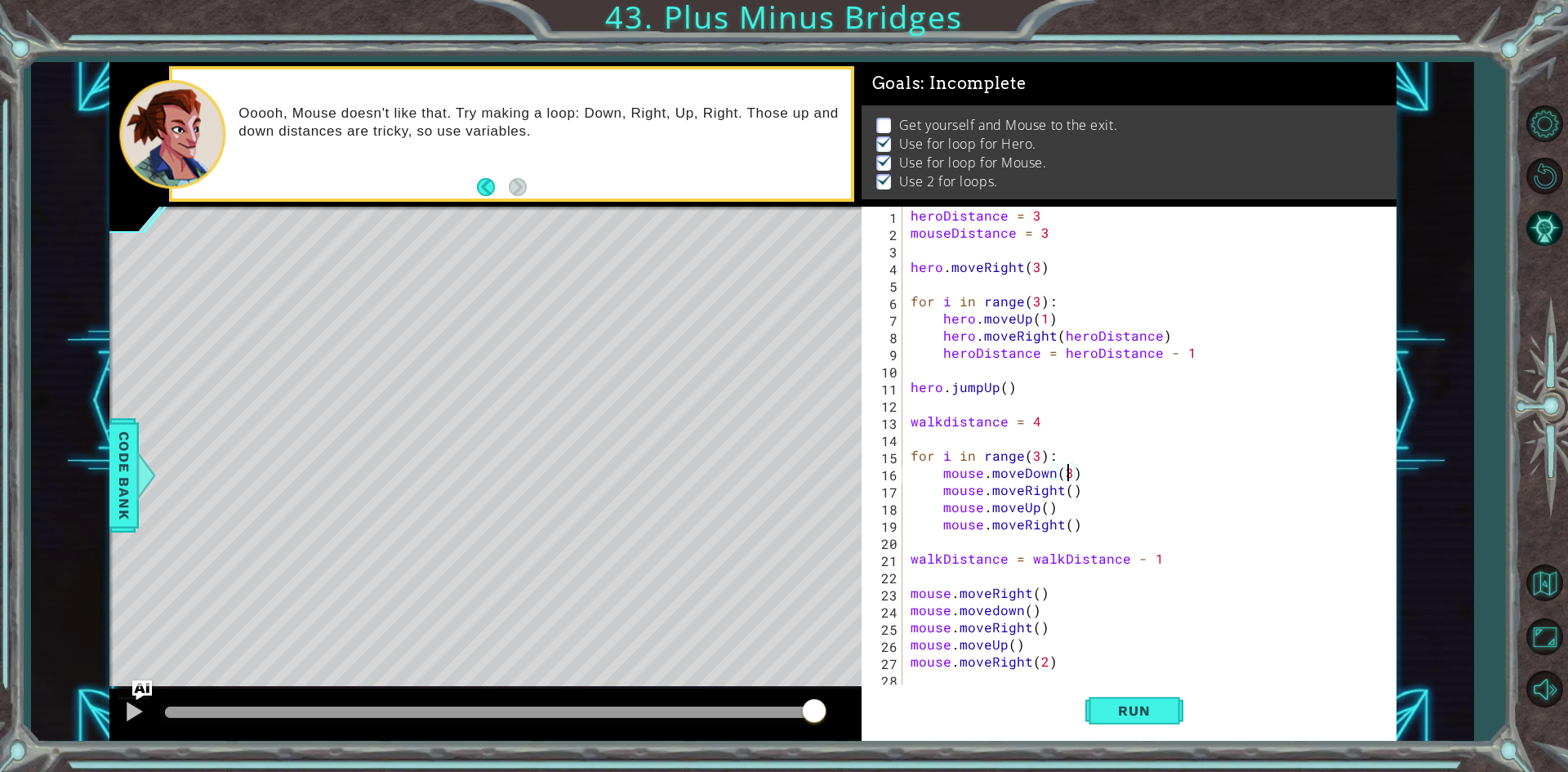
click at [1044, 504] on div "heroDistance = 3 mouseDistance = 3 hero . moveRight ( 3 ) for i in range ( 3 ) …" at bounding box center [1153, 463] width 492 height 514
click at [1122, 718] on span "Run" at bounding box center [1133, 710] width 64 height 16
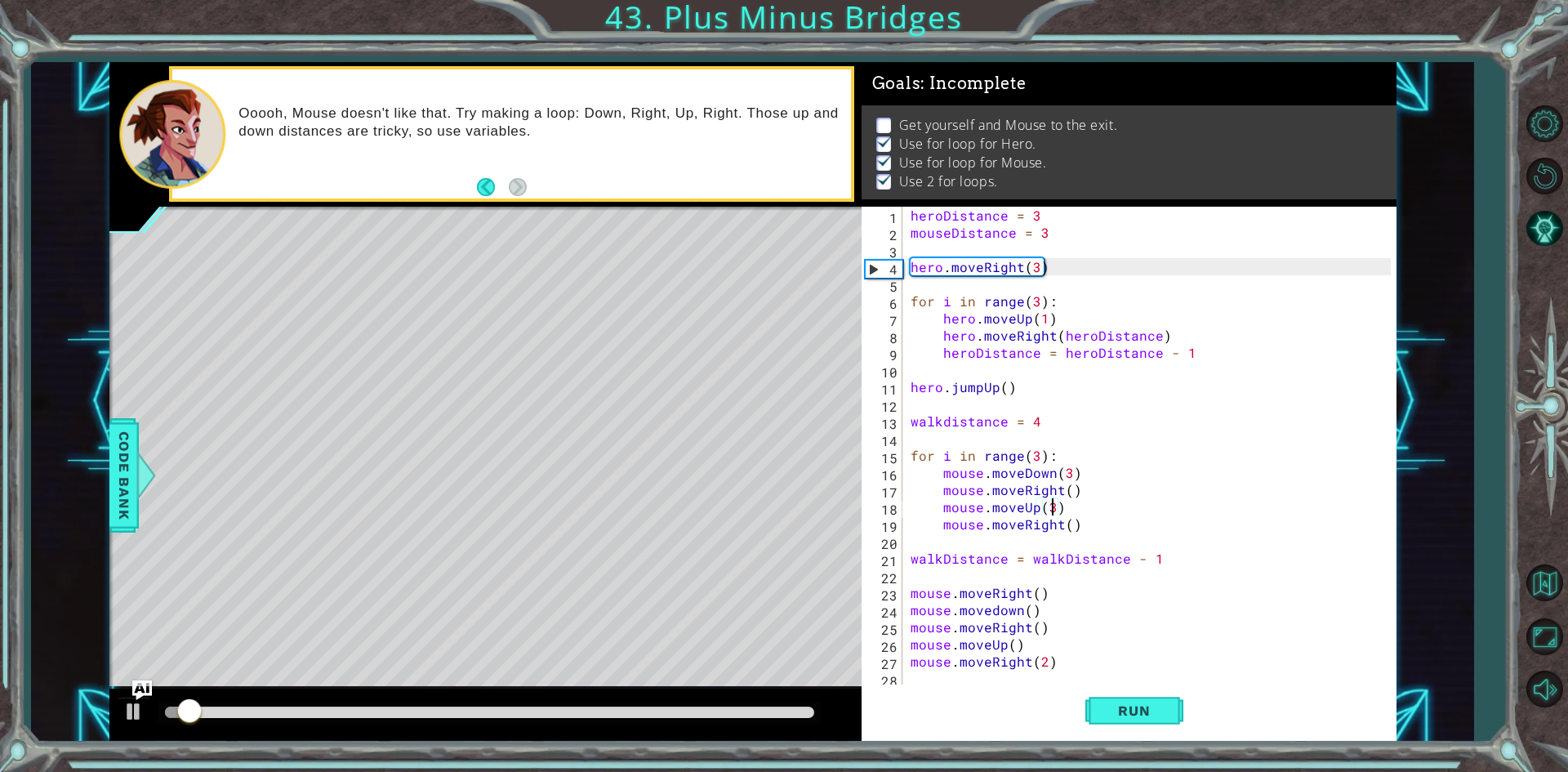
click at [762, 710] on div at bounding box center [490, 712] width 649 height 12
click at [772, 713] on div at bounding box center [490, 712] width 649 height 12
click at [135, 707] on div at bounding box center [134, 711] width 21 height 21
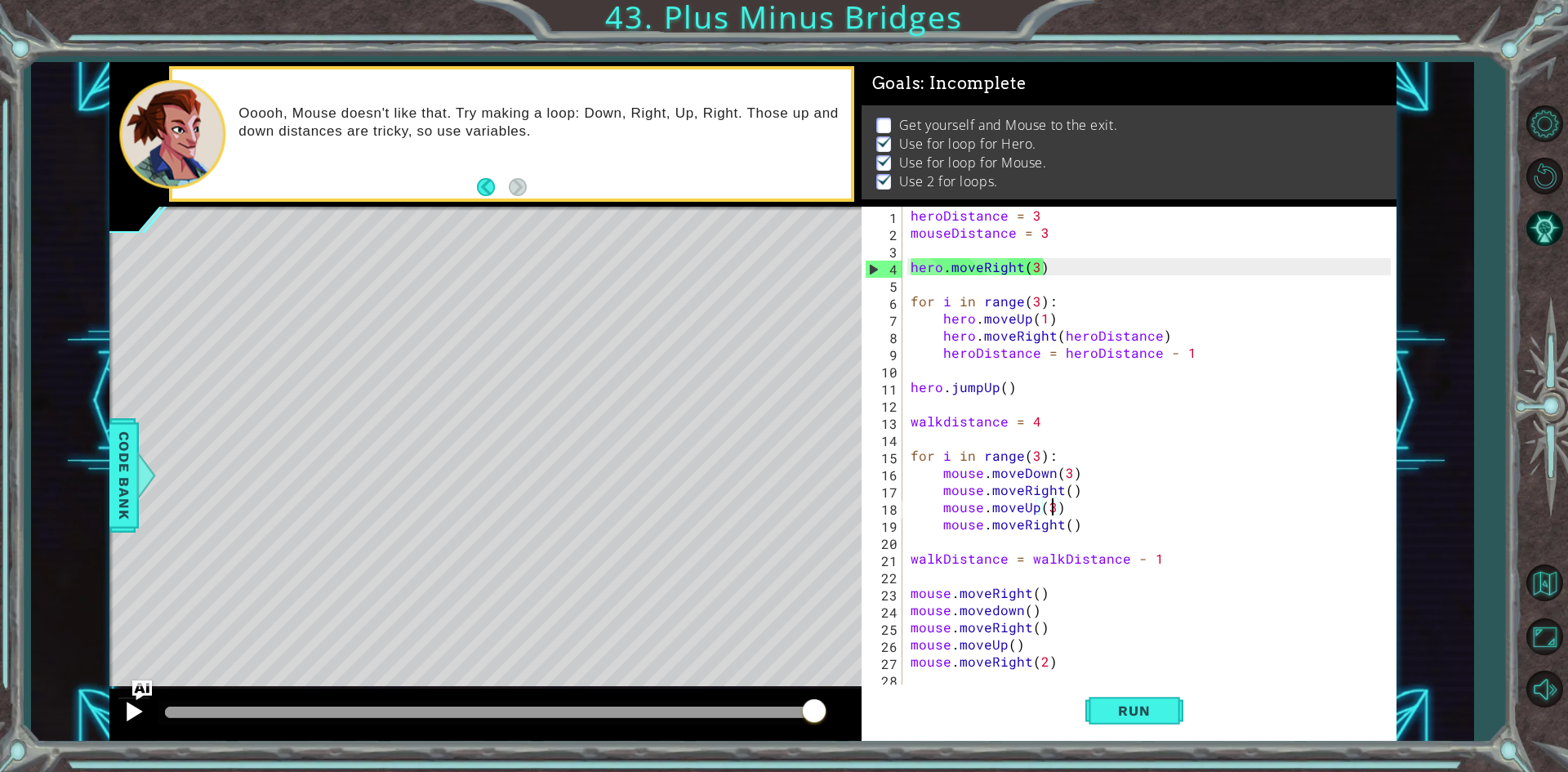
type textarea "mouse.moveRight()"
type textarea "walkDistance = walkDistance - 1"
type textarea "mouse.moveRight(2)"
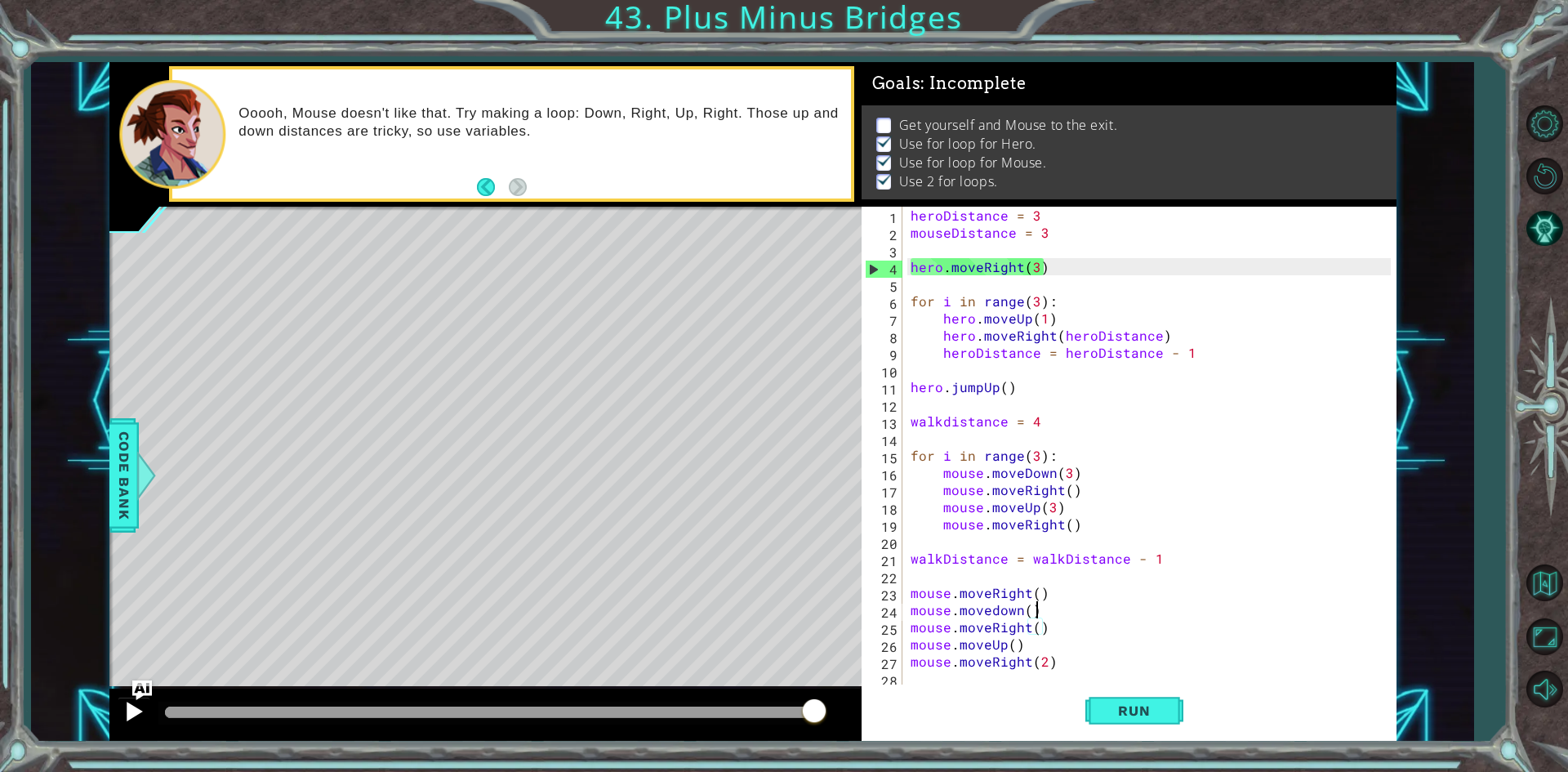
type textarea "mouse.moveRight()"
type textarea "walkDistance = walkDistance - 1"
type textarea "for i in range(3):"
type textarea "walkdistance = 4"
type textarea "hero.jumpUp()"
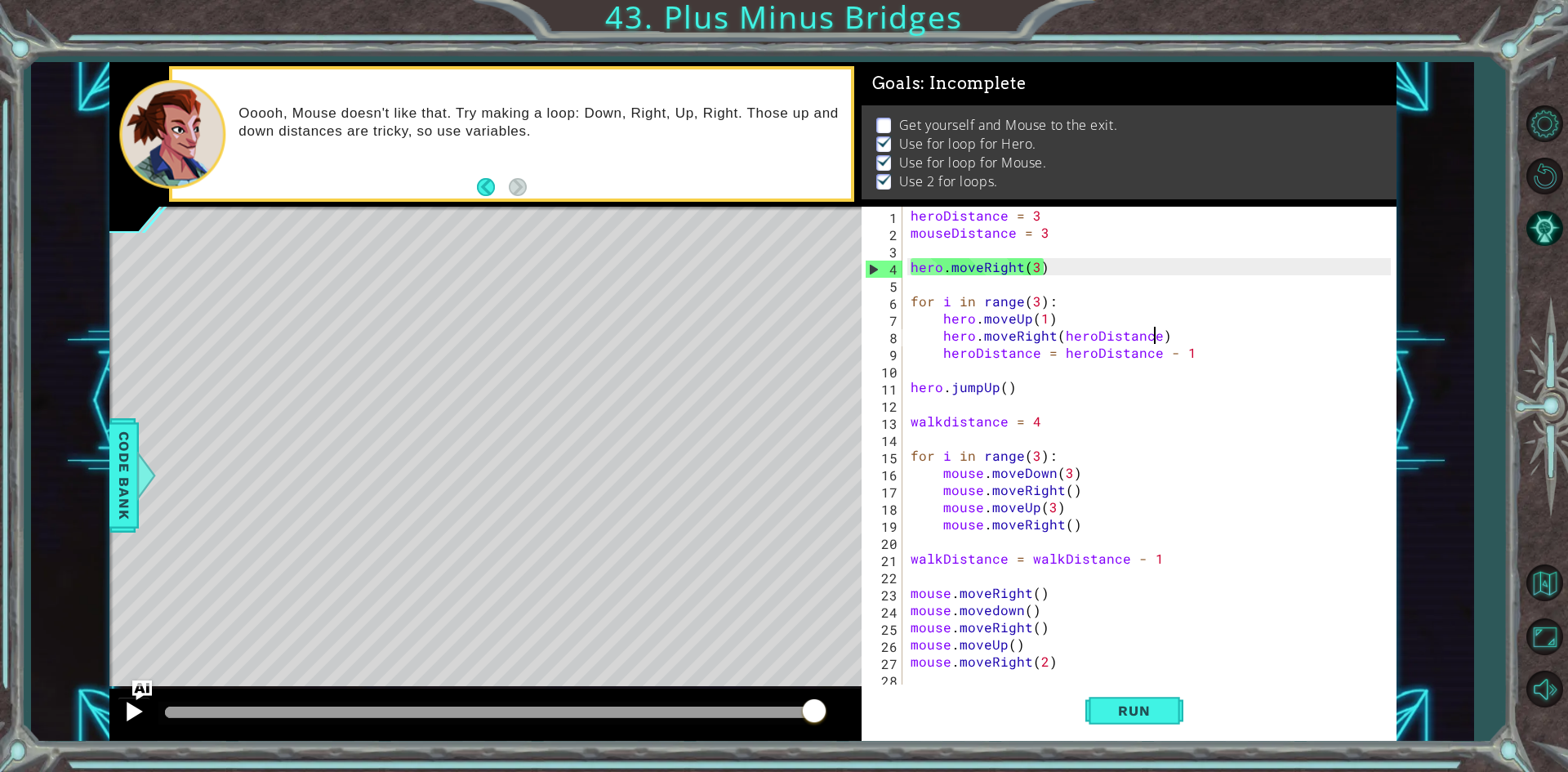
type textarea "for i in range(3):"
type textarea "hero.moveRight(3)"
type textarea "mouseDistance = 3"
type textarea "hero.moveRight(3)"
type textarea "heroDistance = heroDistance - 1"
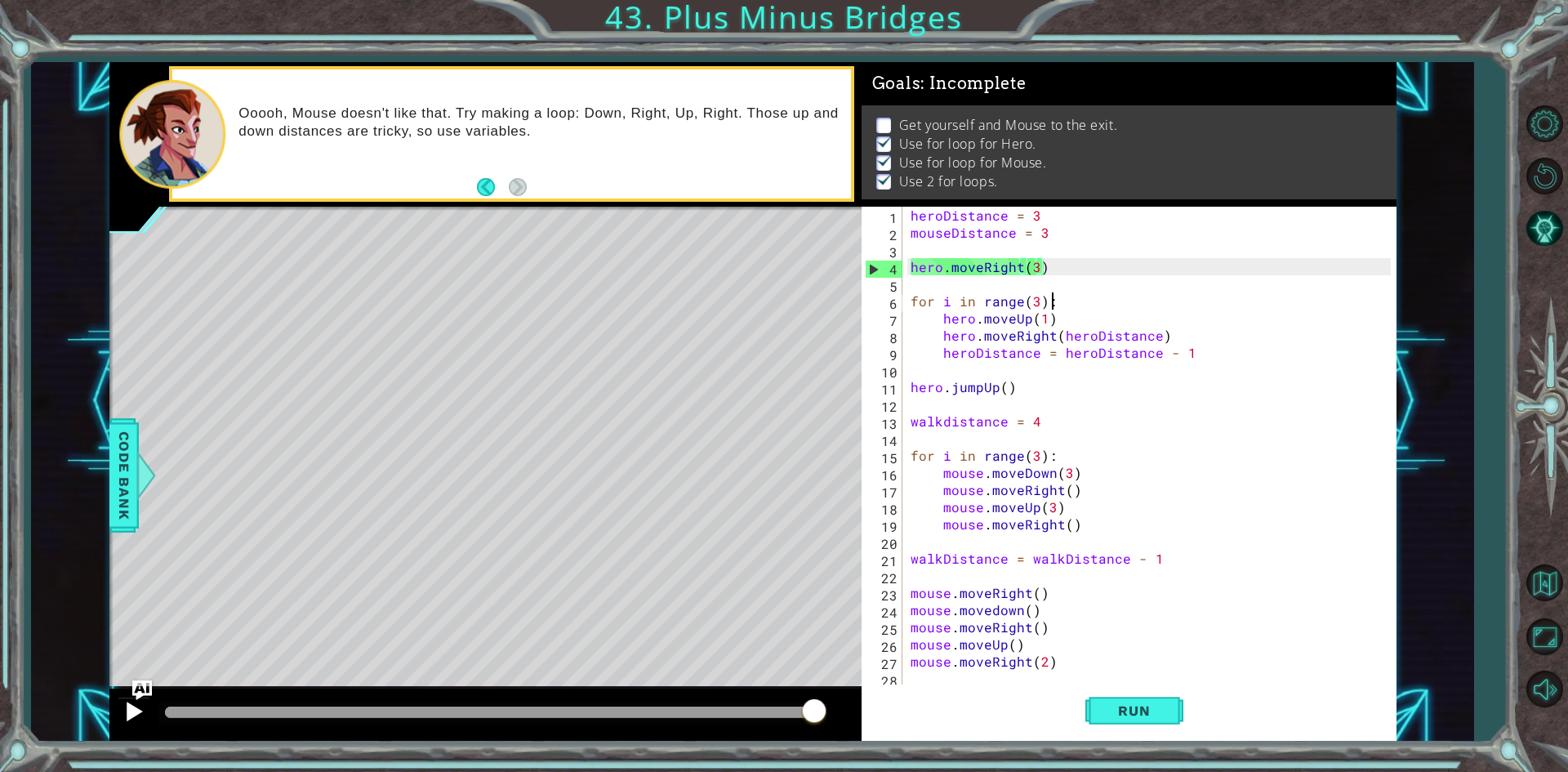
type textarea "hero.jumpUp()"
type textarea "walkdistance = 4"
type textarea "mouse.moveRight()"
type textarea "walkDistance = walkDistance - 1"
type textarea "mouse.moveRight(2)"
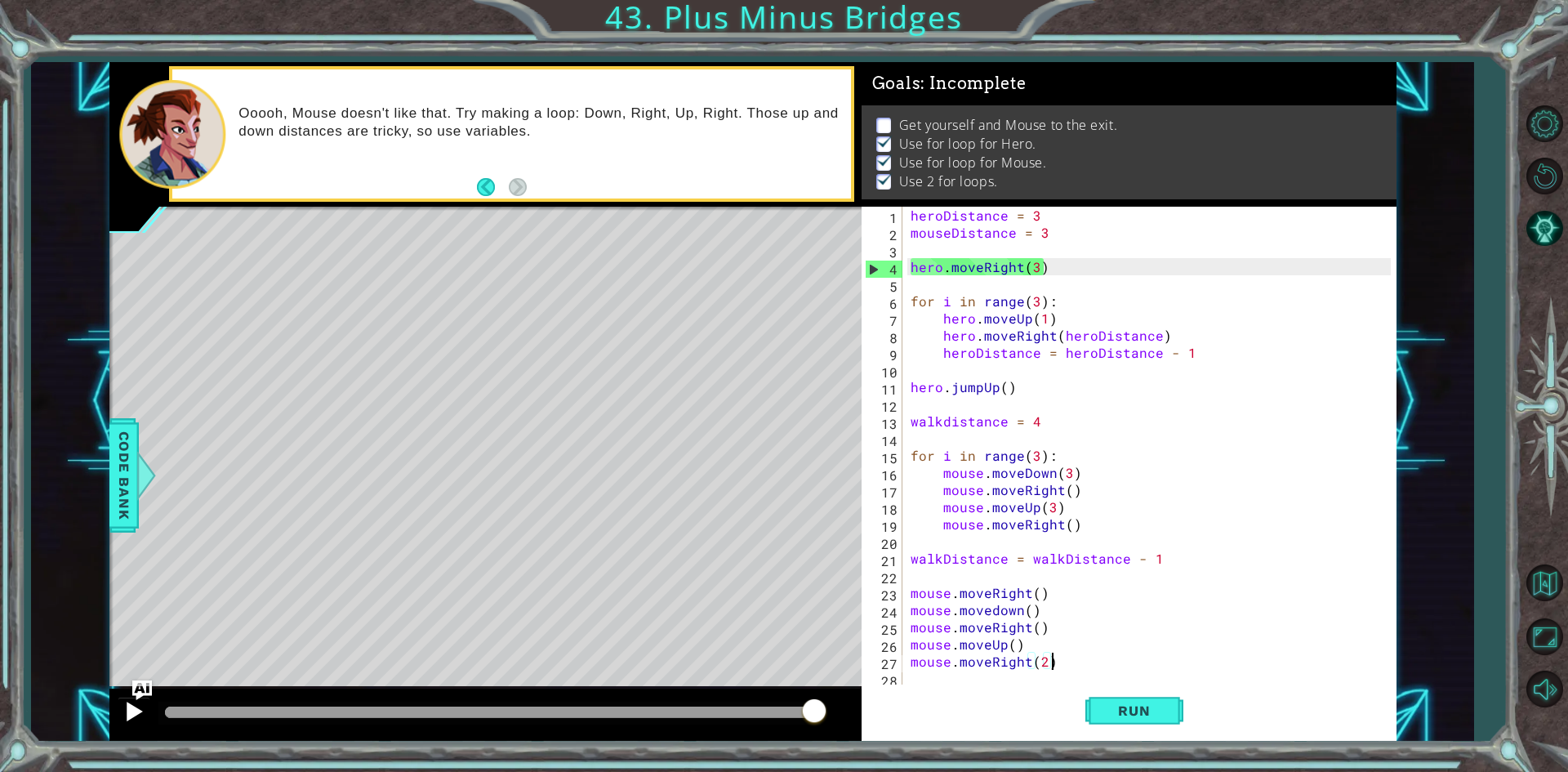
type textarea "mouse.moveRight()"
type textarea "walkDistance = walkDistance - 1"
type textarea "for i in range(3):"
type textarea "walkdistance = 4"
type textarea "hero.jumpUp()"
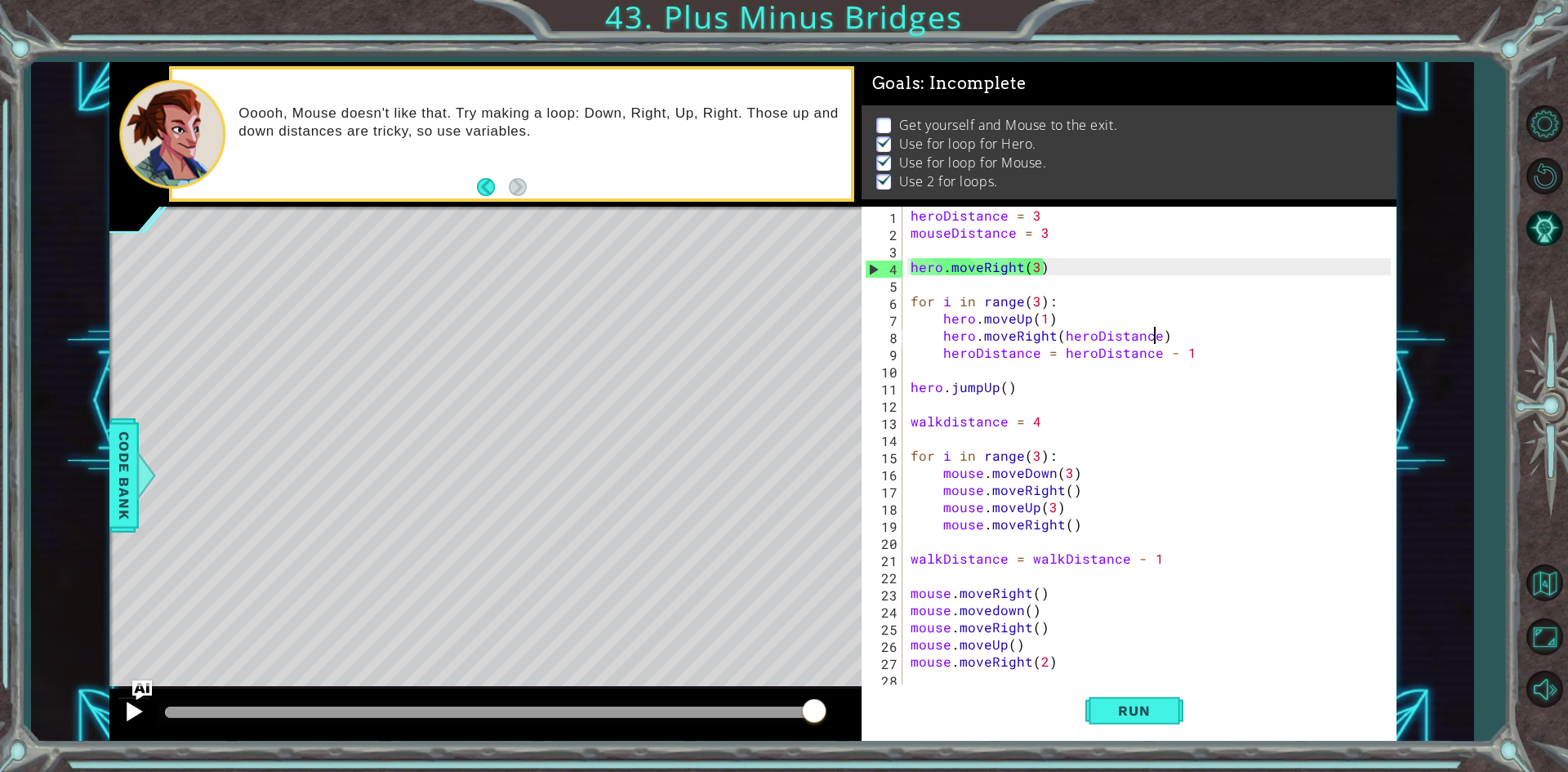
type textarea "for i in range(3):"
type textarea "hero.moveRight(3)"
type textarea "mouseDistance = 3"
type textarea "hero.moveRight(3)"
type textarea "heroDistance = heroDistance - 1"
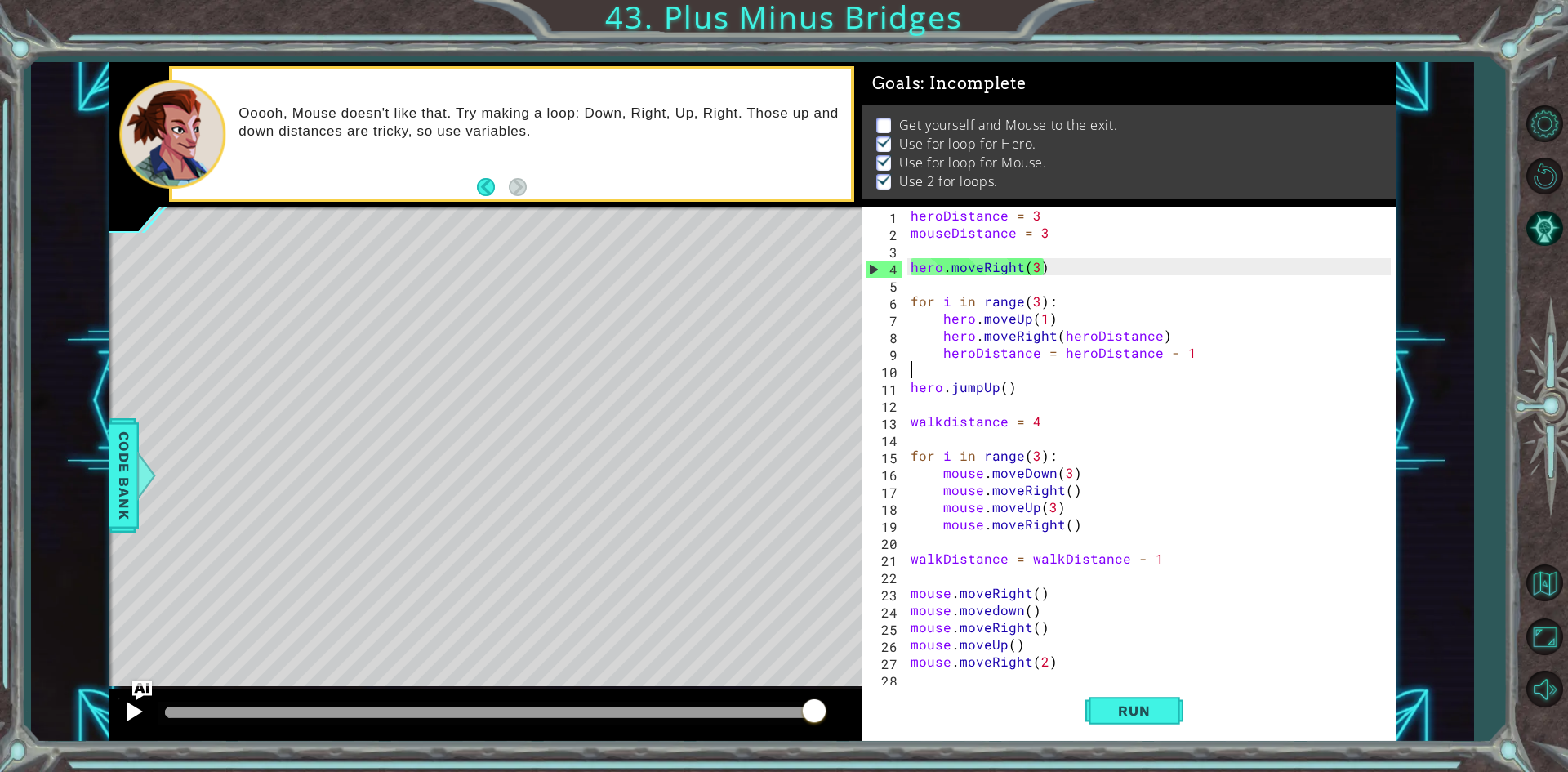
type textarea "hero.jumpUp()"
type textarea "walkdistance = 4"
type textarea "mouse.moveRight()"
type textarea "walkDistance = walkDistance - 1"
type textarea "mouse.moveRight(2)"
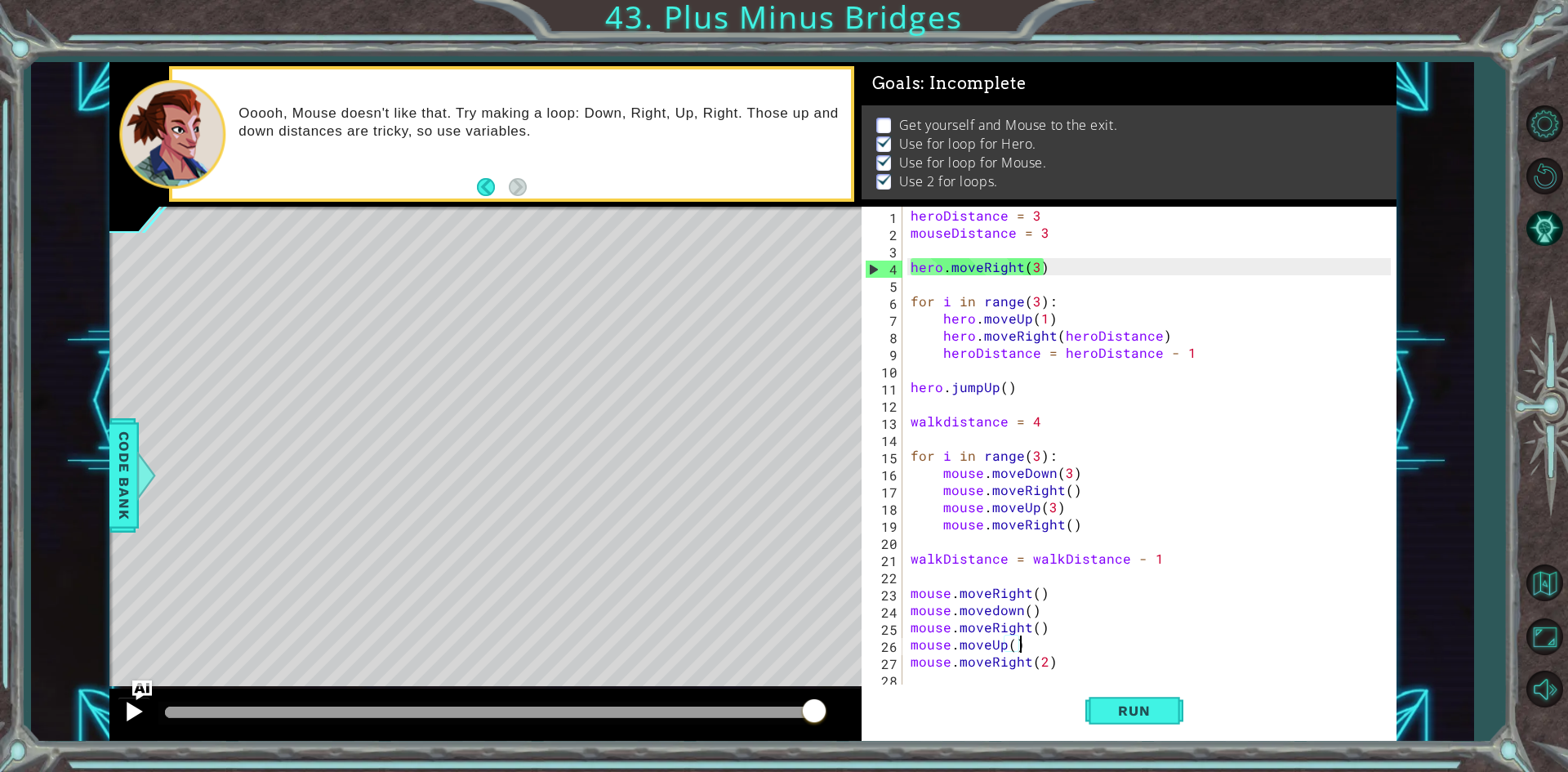
type textarea "mouse.moveRight()"
type textarea "walkDistance = walkDistance - 1"
type textarea "for i in range(3):"
type textarea "walkdistance = 4"
type textarea "hero.jumpUp()"
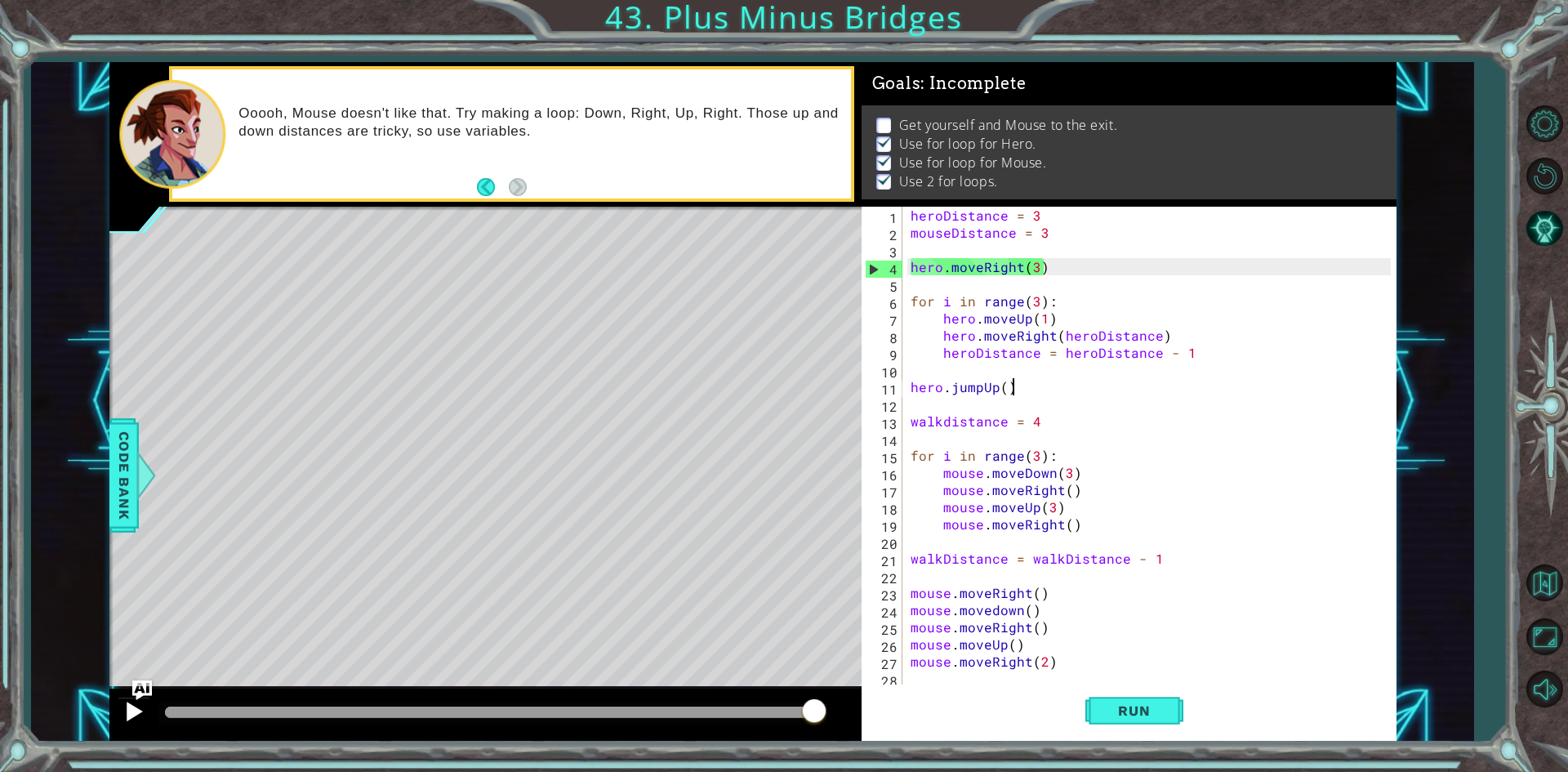
type textarea "for i in range(3):"
type textarea "hero.moveRight(3)"
type textarea "mouseDistance = 3"
type textarea "hero.moveRight(3)"
type textarea "heroDistance = heroDistance - 1"
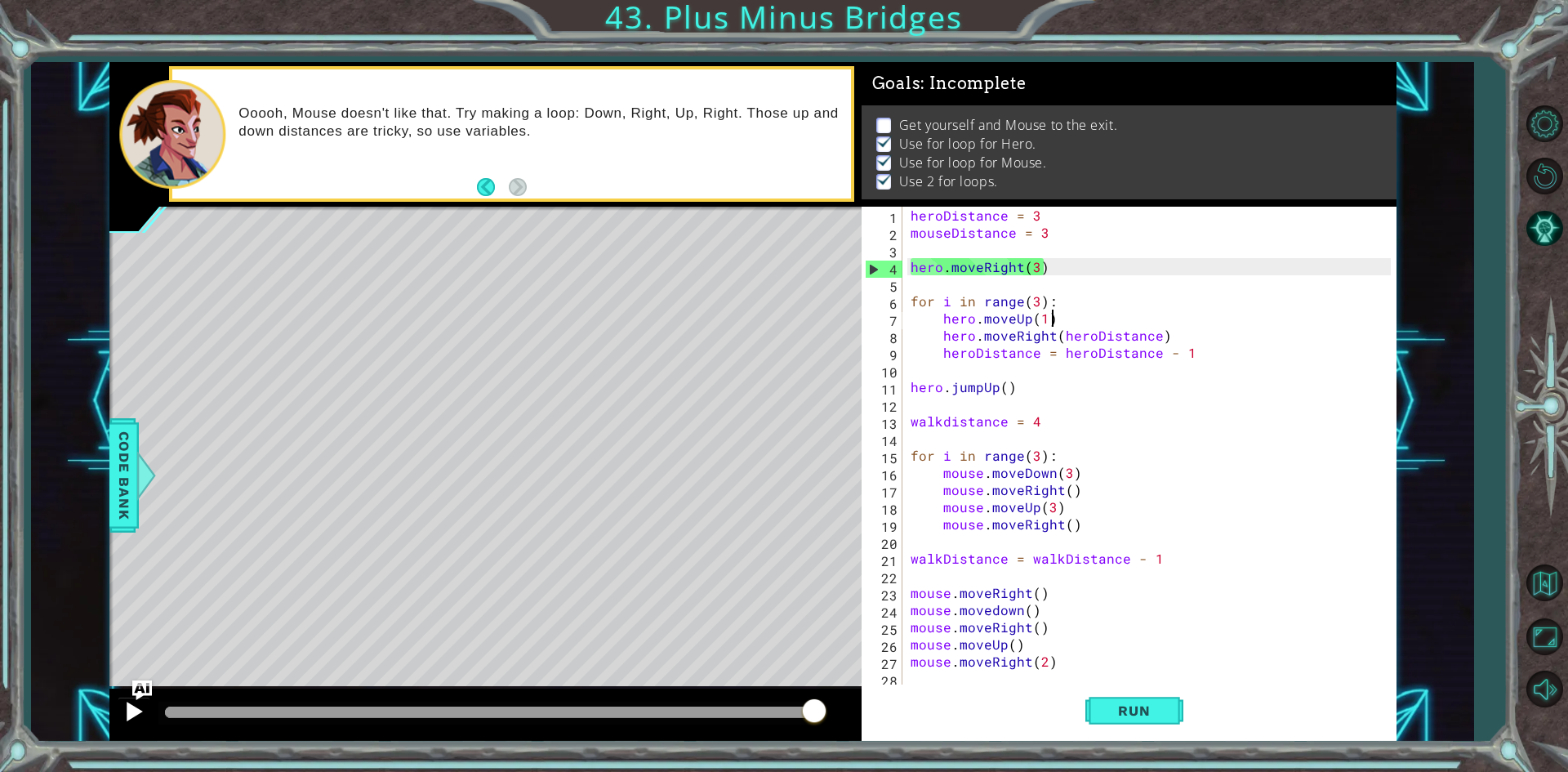
type textarea "hero.jumpUp()"
type textarea "walkdistance = 4"
type textarea "mouse.moveRight()"
type textarea "walkDistance = walkDistance - 1"
type textarea "mouse.moveRight(2)"
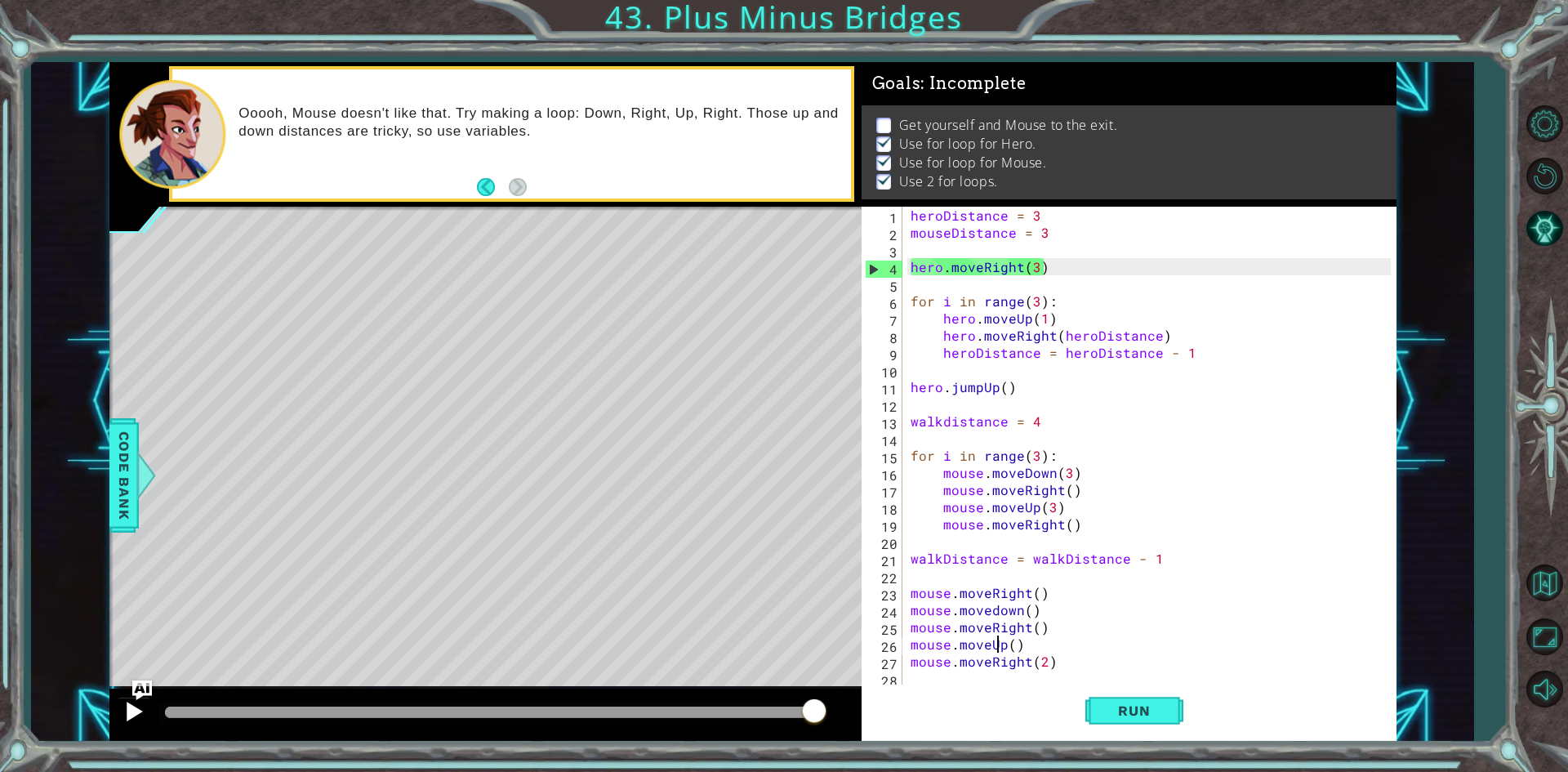
type textarea "mouse.moveRight(2)"
type textarea "mouse.moveRight()"
type textarea "walkDistance = walkDistance - 1"
type textarea "for i in range(3):"
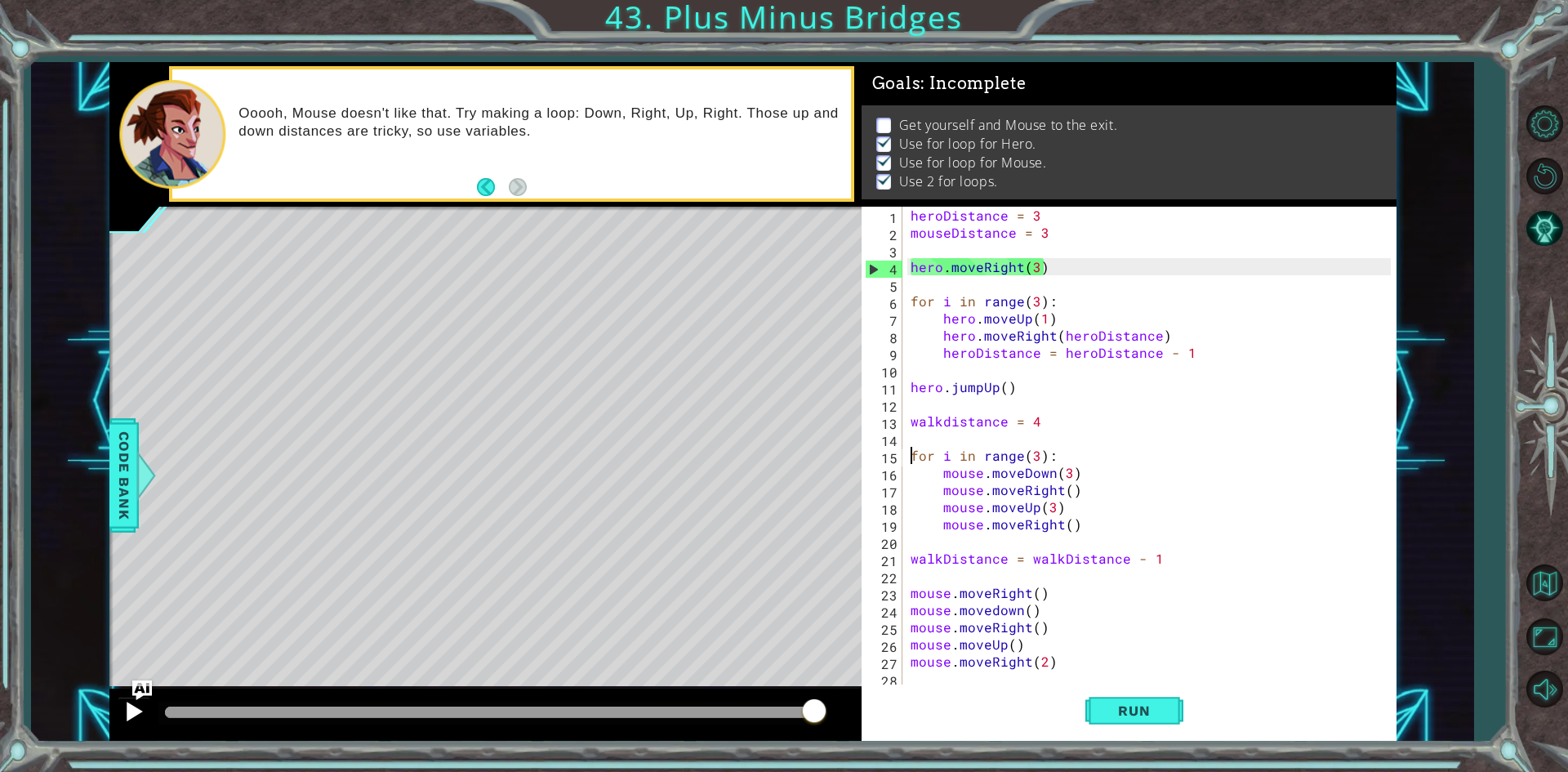
type textarea "walkdistance = 4"
type textarea "hero.jumpUp()"
type textarea "for i in range(3):"
type textarea "hero.moveRight(3)"
type textarea "mouseDistance = 3"
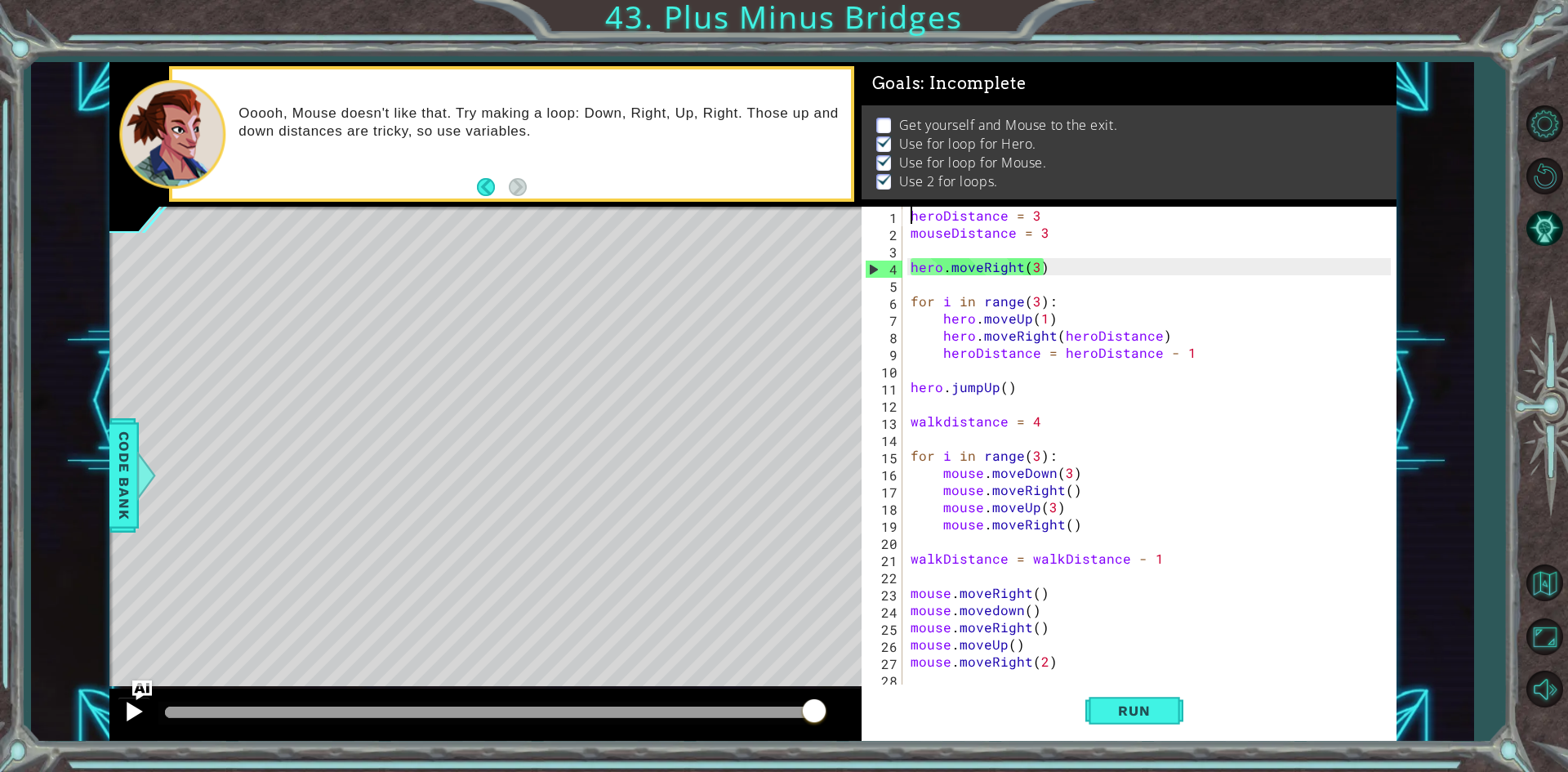
type textarea "hero.moveRight(3)"
type textarea "mouseDistance = 3"
type textarea "hero.moveRight(3)"
type textarea "mouseDistance = 3"
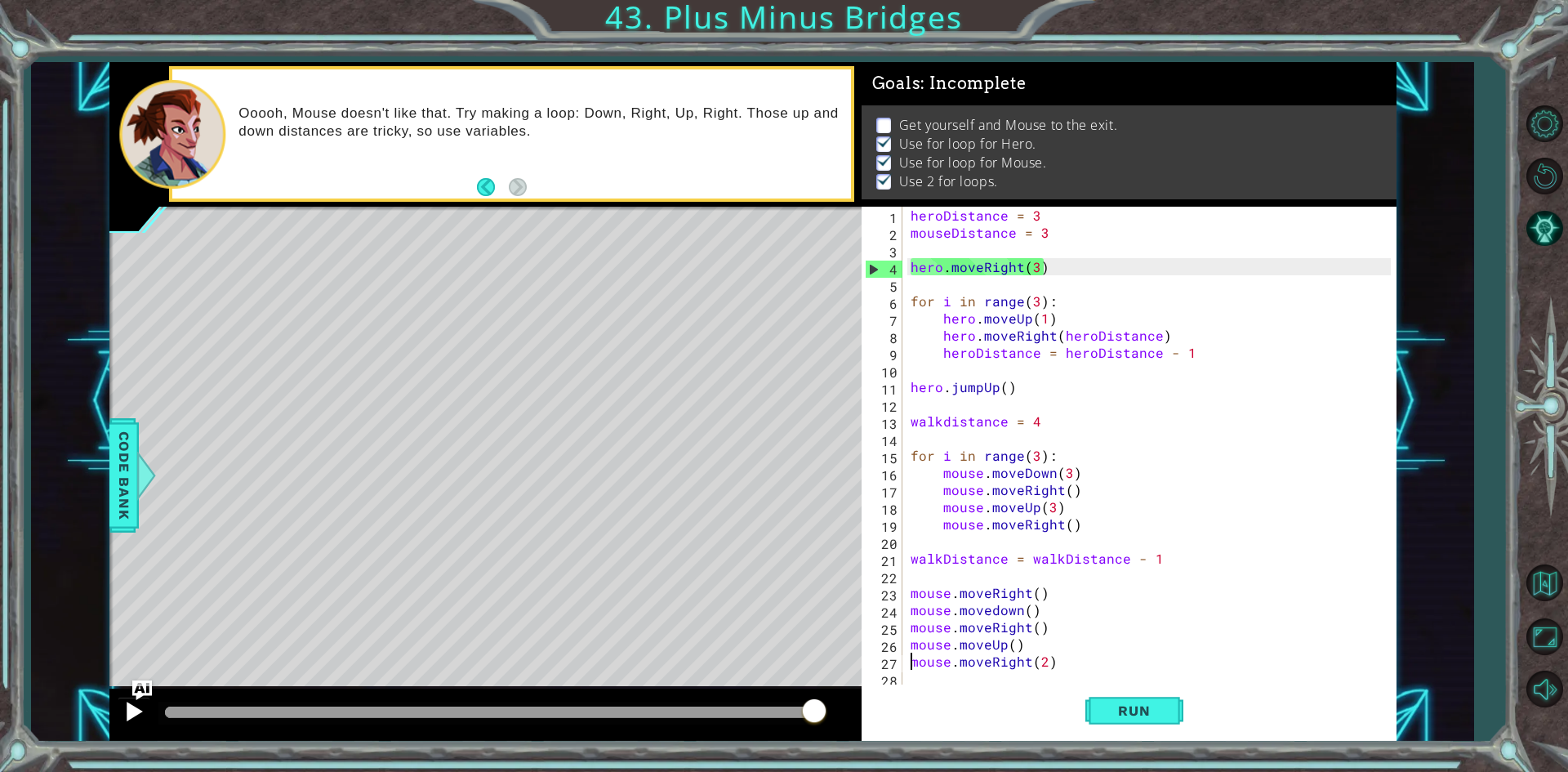
type textarea "heroDistance = 3"
type textarea "mouse.moveRight()"
type textarea "walkDistance = walkDistance - 1"
type textarea "for i in range(3):"
type textarea "walkdistance = 4"
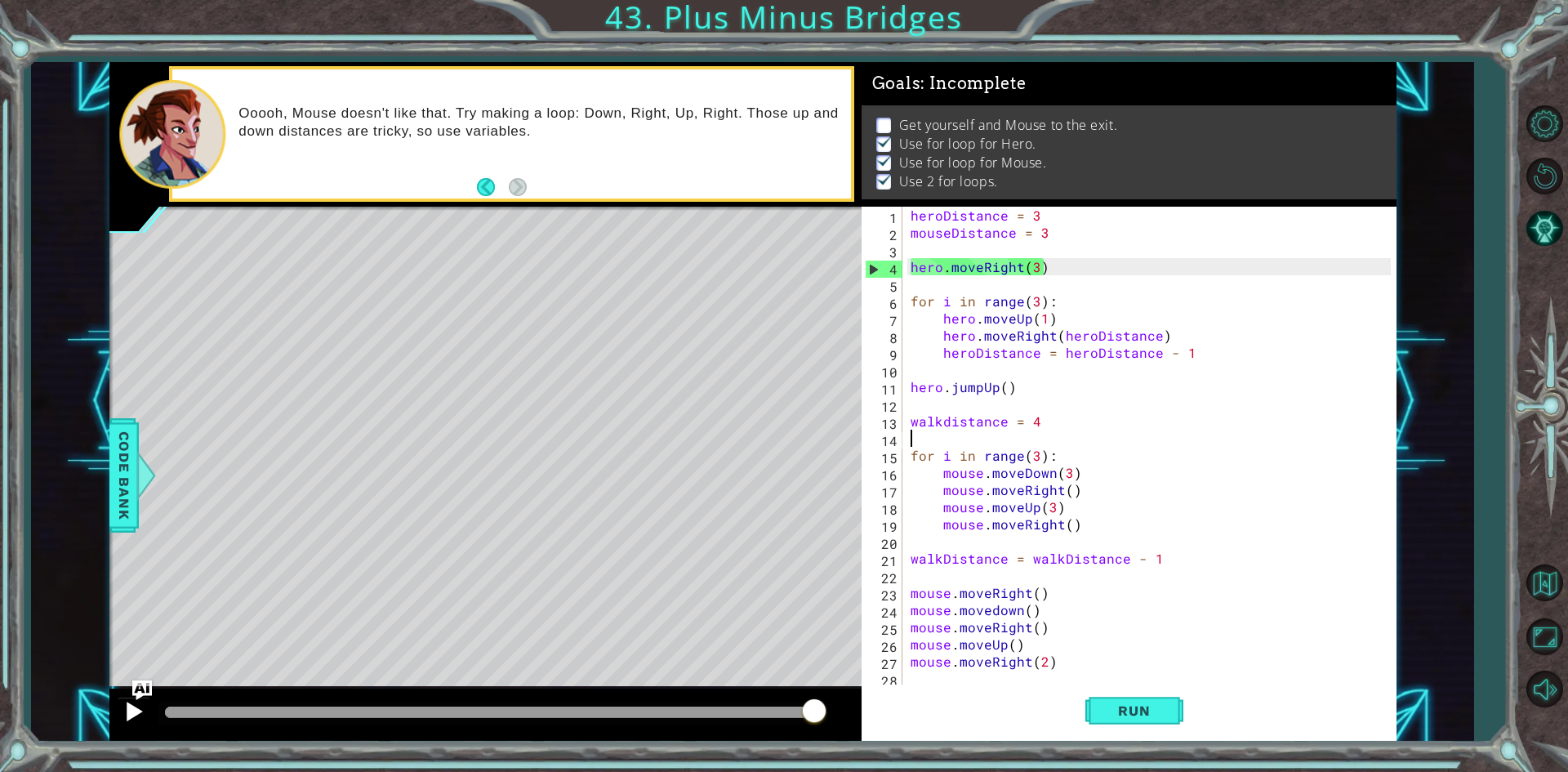
type textarea "hero.jumpUp()"
type textarea "heroDistance = 3"
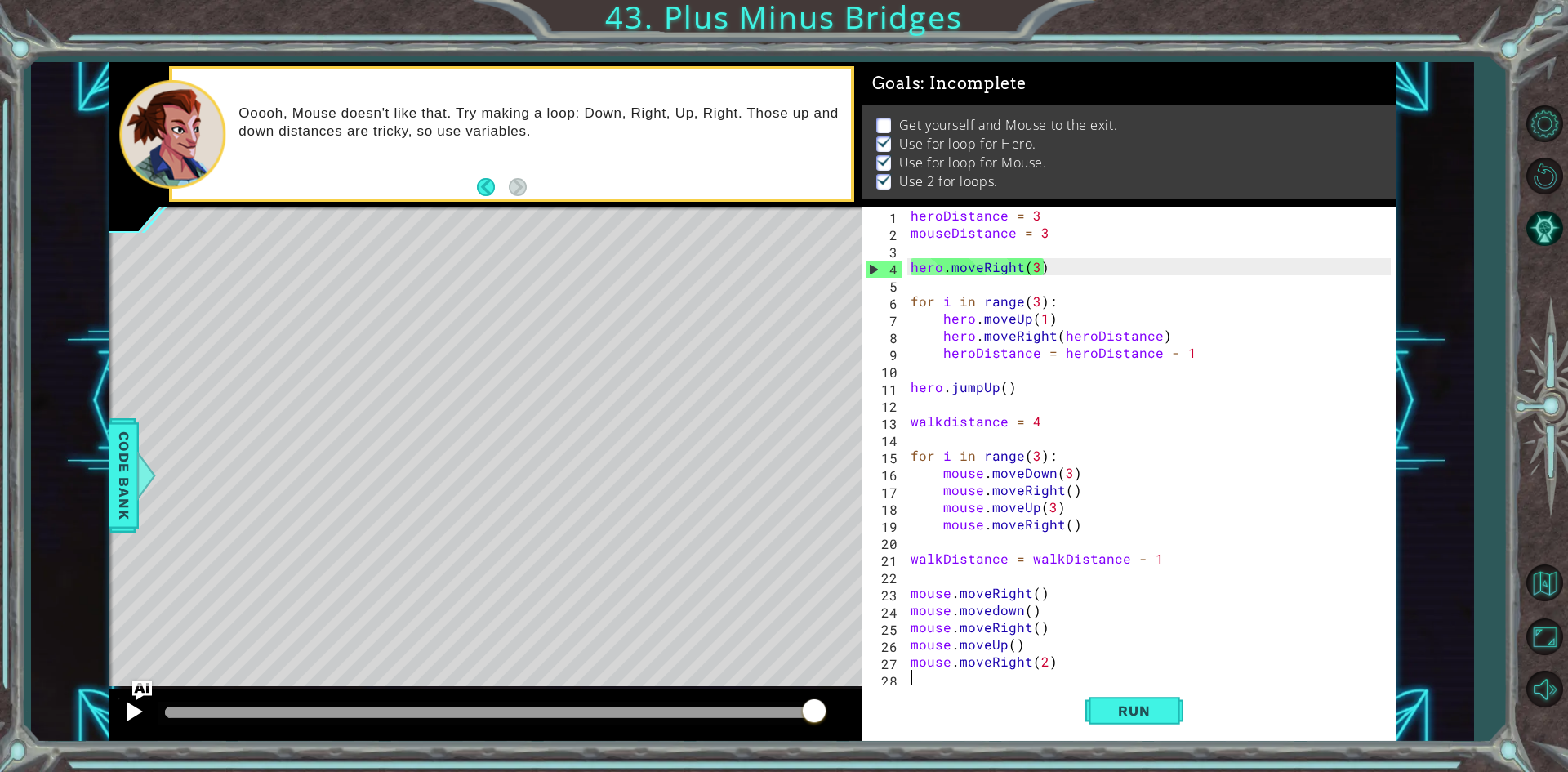
type textarea "heroDistance = 3"
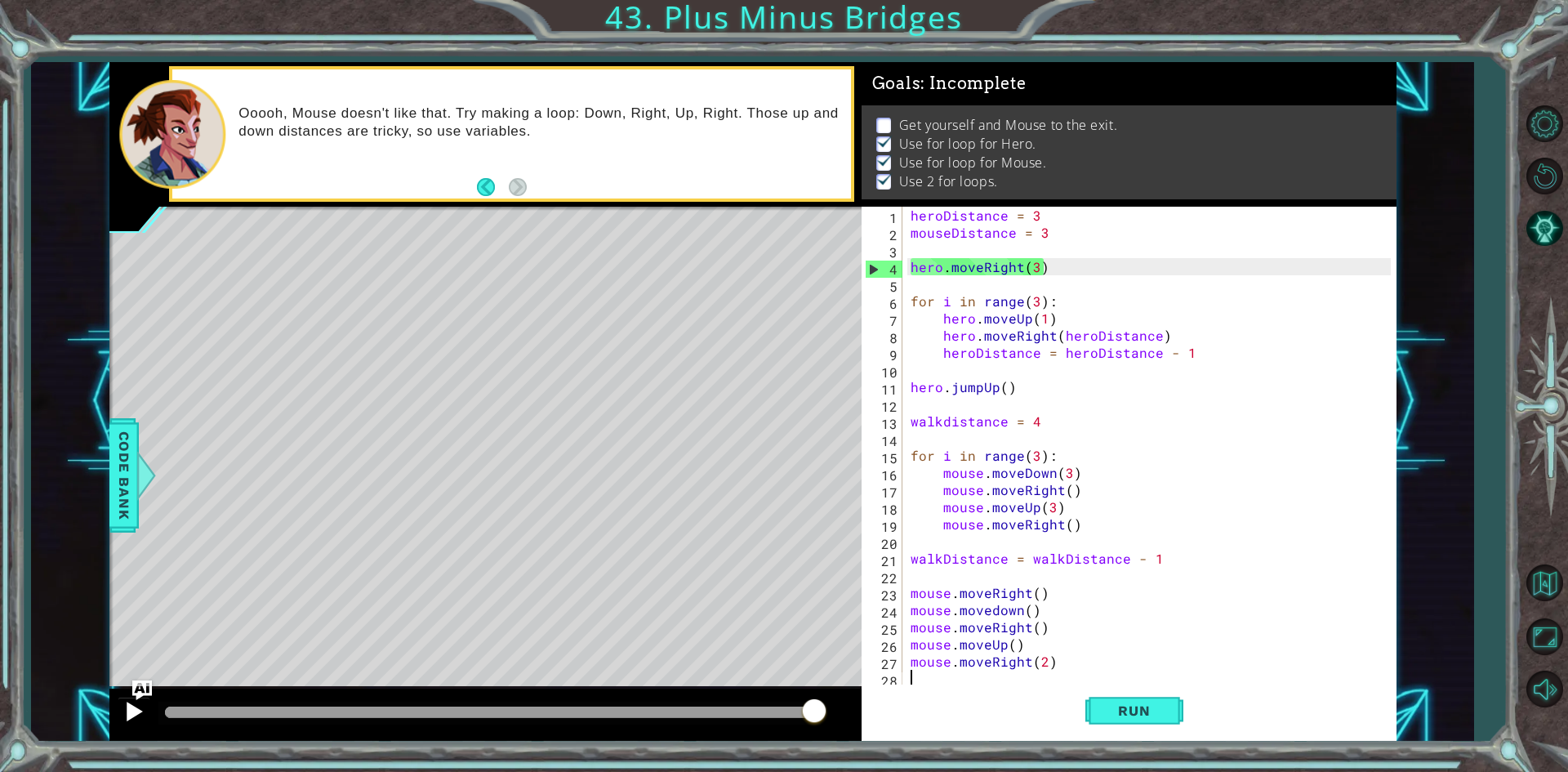
type textarea "heroDistance = 3"
type textarea "mouseDistance = 3"
click at [1036, 455] on div "heroDistance = 3 mouseDistance = 3 hero . moveRight ( 3 ) for i in range ( 3 ) …" at bounding box center [1153, 463] width 492 height 514
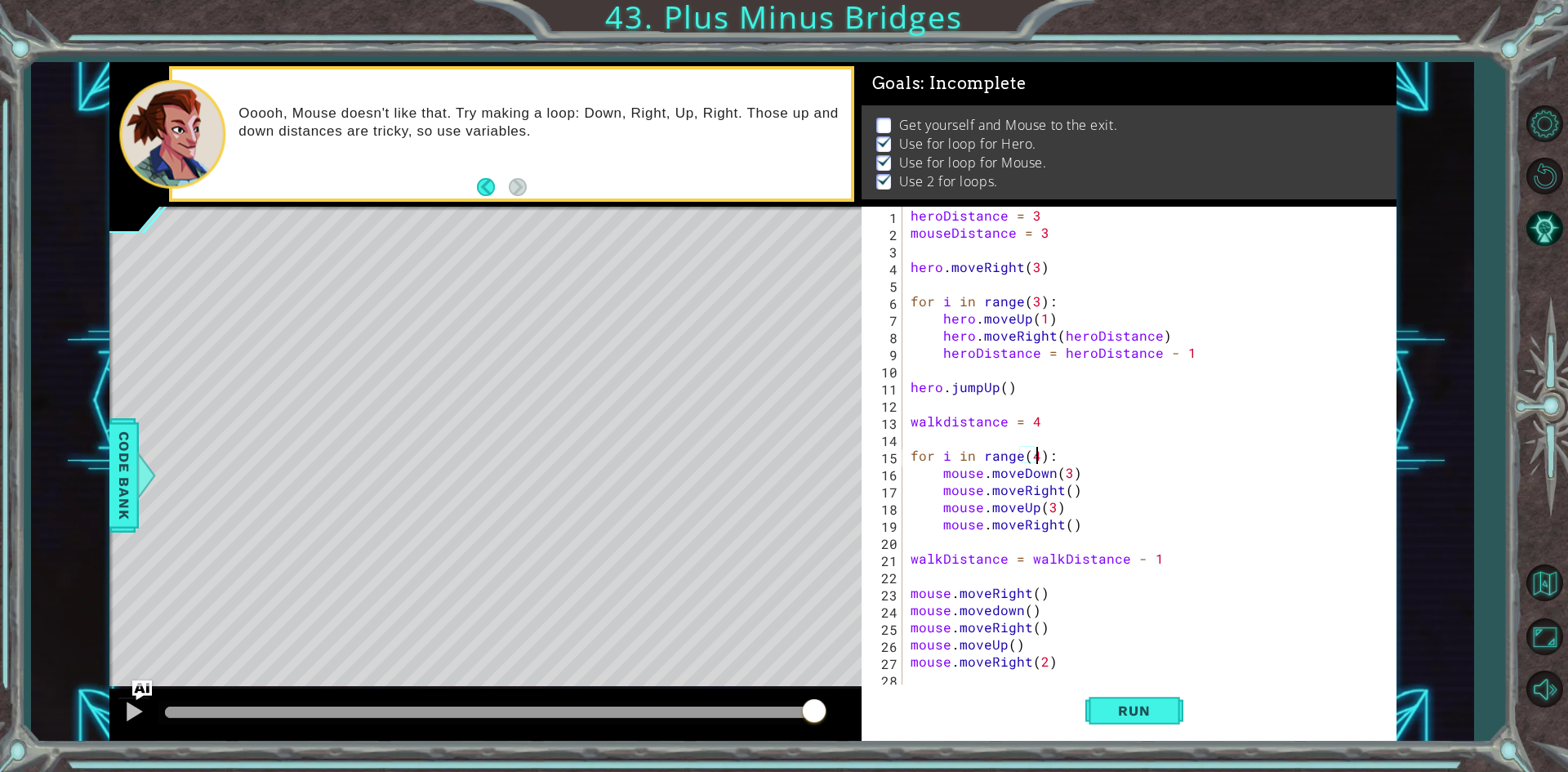
scroll to position [0, 8]
click at [1066, 472] on div "heroDistance = 3 mouseDistance = 3 hero . moveRight ( 3 ) for i in range ( 3 ) …" at bounding box center [1153, 463] width 492 height 514
click at [1068, 472] on div "heroDistance = 3 mouseDistance = 3 hero . moveRight ( 3 ) for i in range ( 3 ) …" at bounding box center [1148, 447] width 483 height 481
click at [1058, 508] on div "heroDistance = 3 mouseDistance = 3 hero . moveRight ( 3 ) for i in range ( 3 ) …" at bounding box center [1153, 463] width 492 height 514
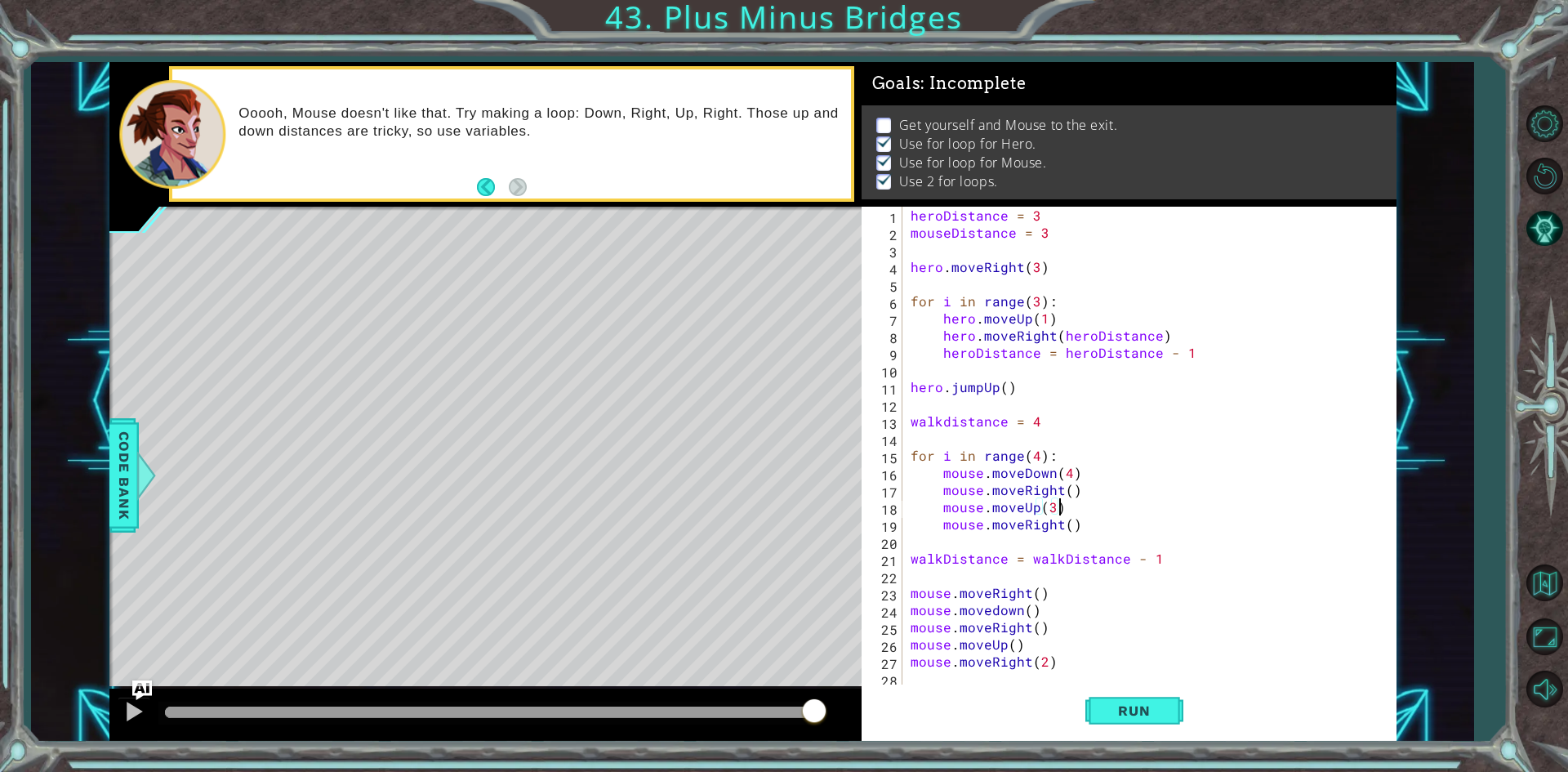
scroll to position [0, 8]
click at [1054, 508] on div "heroDistance = 3 mouseDistance = 3 hero . moveRight ( 3 ) for i in range ( 3 ) …" at bounding box center [1153, 463] width 492 height 514
click at [1117, 713] on span "Run" at bounding box center [1133, 710] width 64 height 16
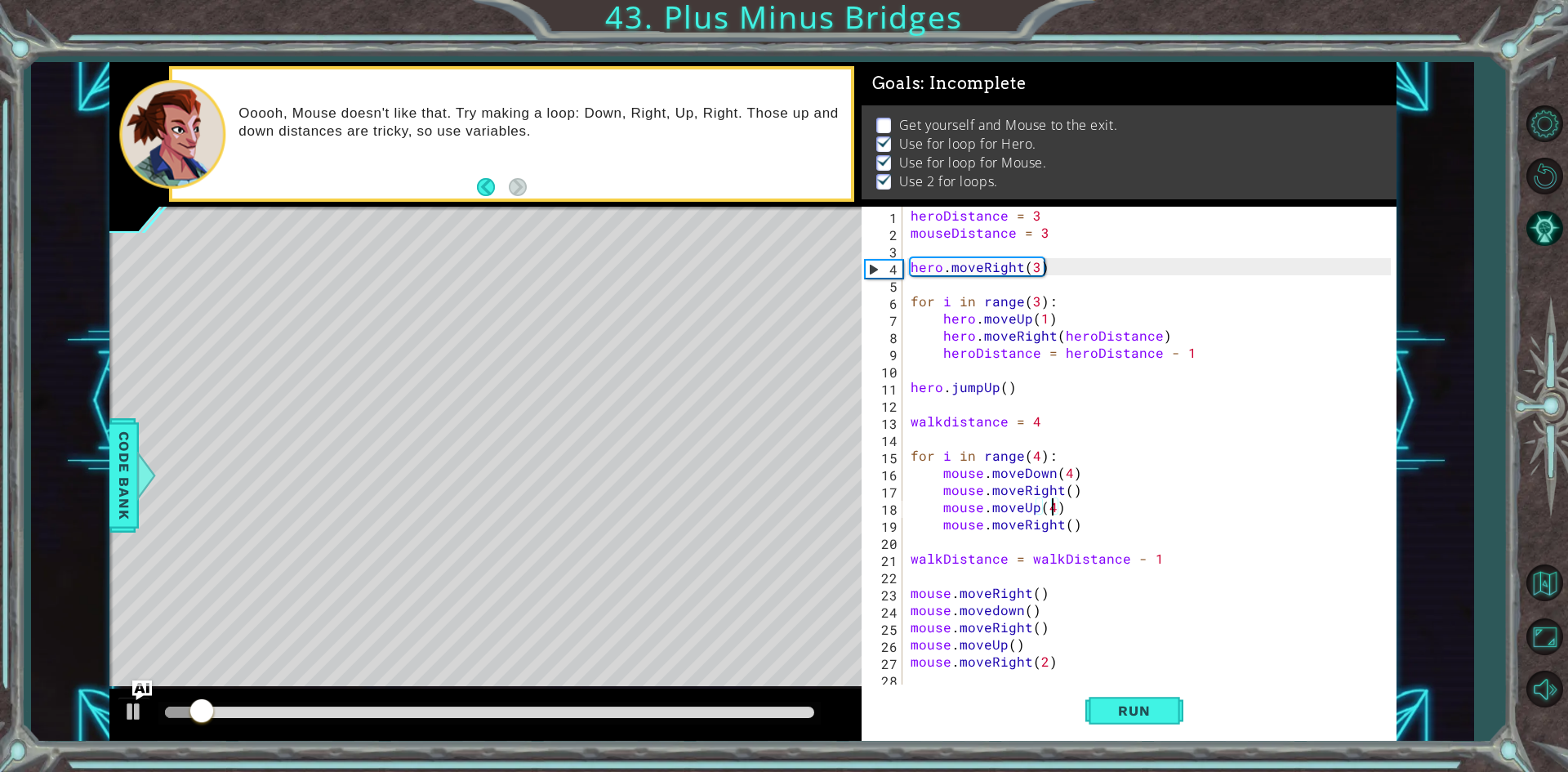
click at [757, 716] on div at bounding box center [490, 712] width 649 height 12
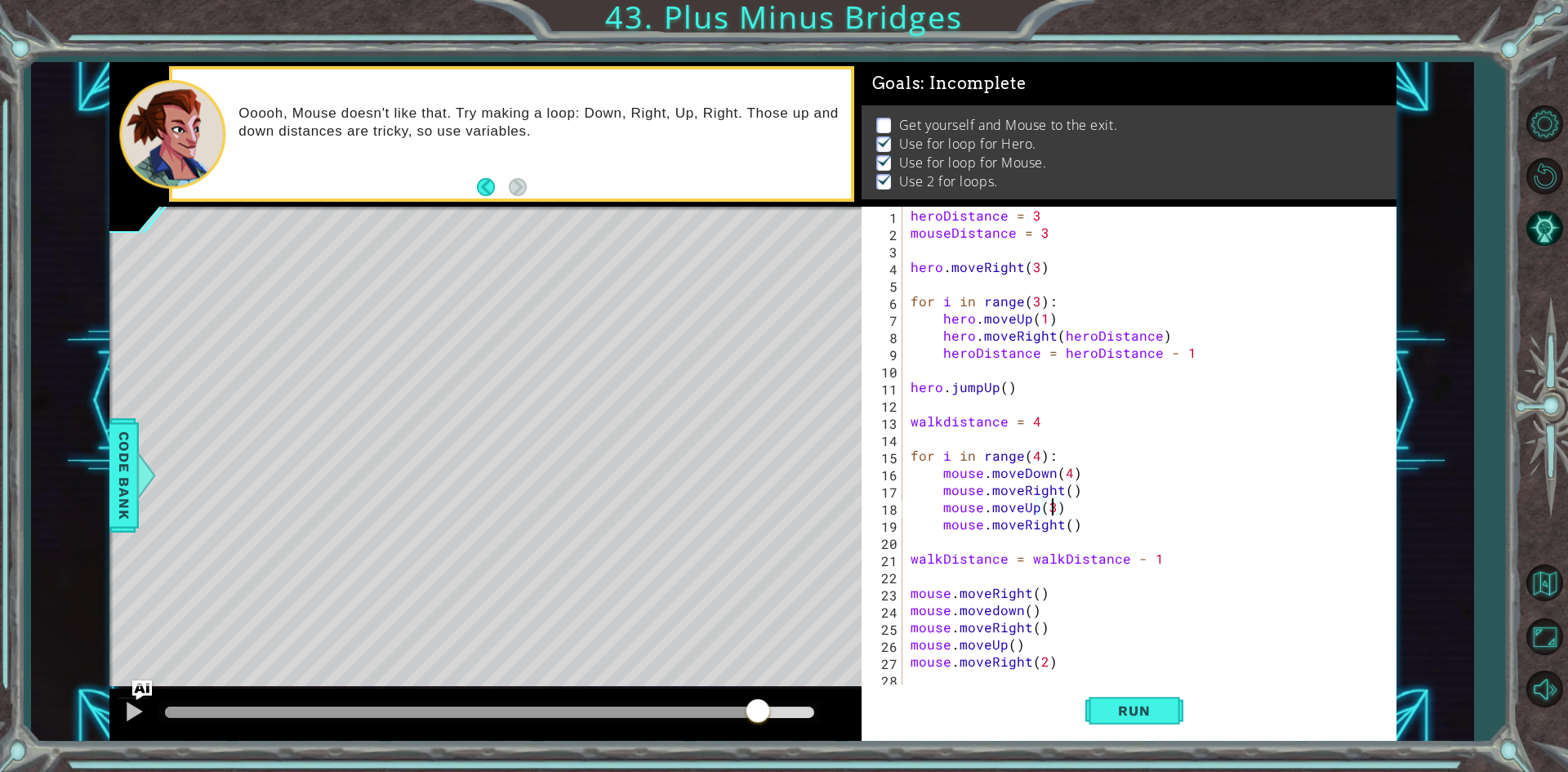
click at [1068, 473] on div "heroDistance = 3 mouseDistance = 3 hero . moveRight ( 3 ) for i in range ( 3 ) …" at bounding box center [1153, 463] width 492 height 514
click at [1037, 453] on div "heroDistance = 3 mouseDistance = 3 hero . moveRight ( 3 ) for i in range ( 3 ) …" at bounding box center [1153, 463] width 492 height 514
click at [1133, 720] on button "Run" at bounding box center [1134, 710] width 98 height 53
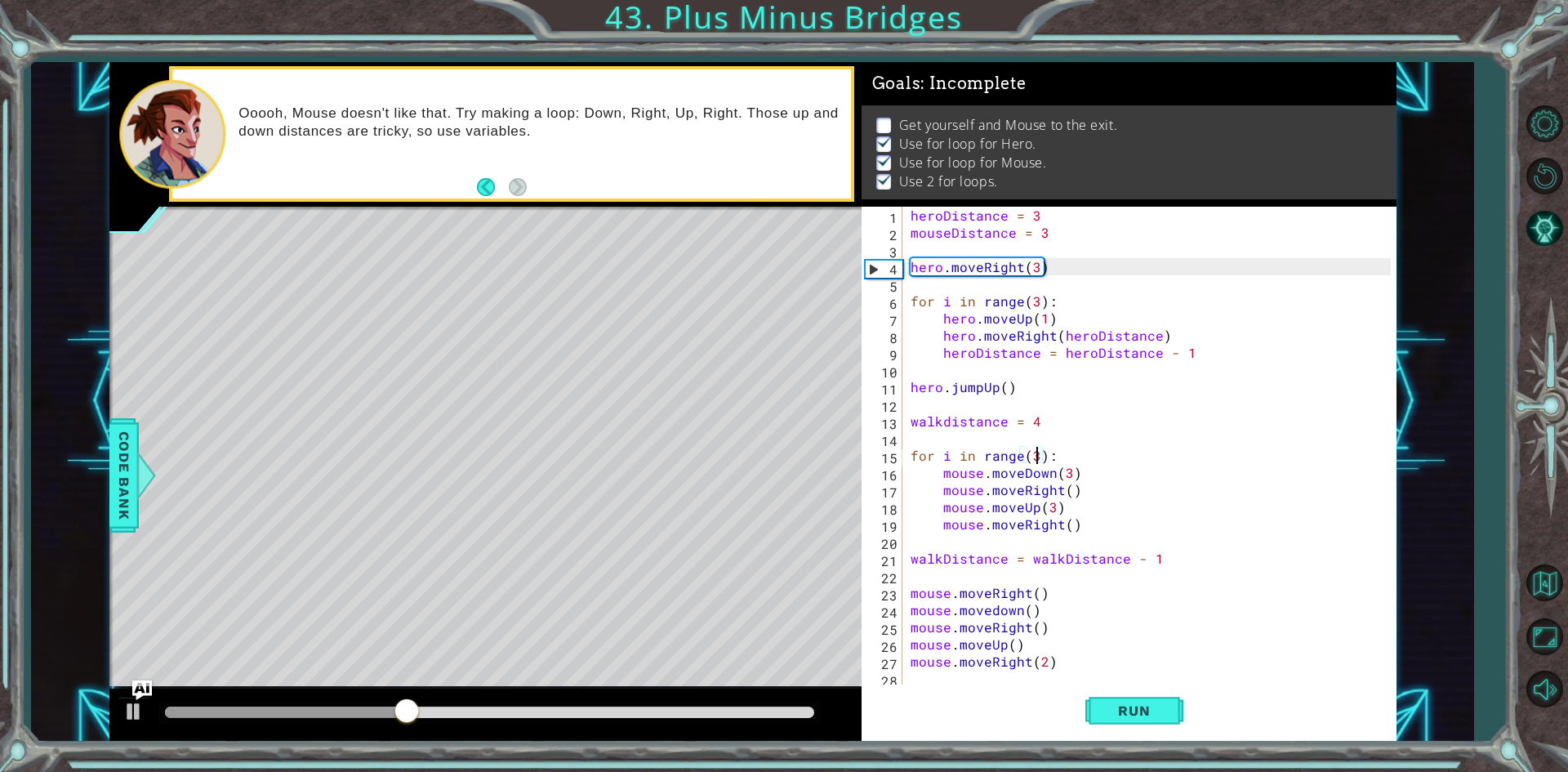
click at [758, 705] on div at bounding box center [489, 713] width 662 height 23
click at [764, 715] on div at bounding box center [490, 712] width 649 height 12
click at [128, 708] on div at bounding box center [134, 711] width 21 height 21
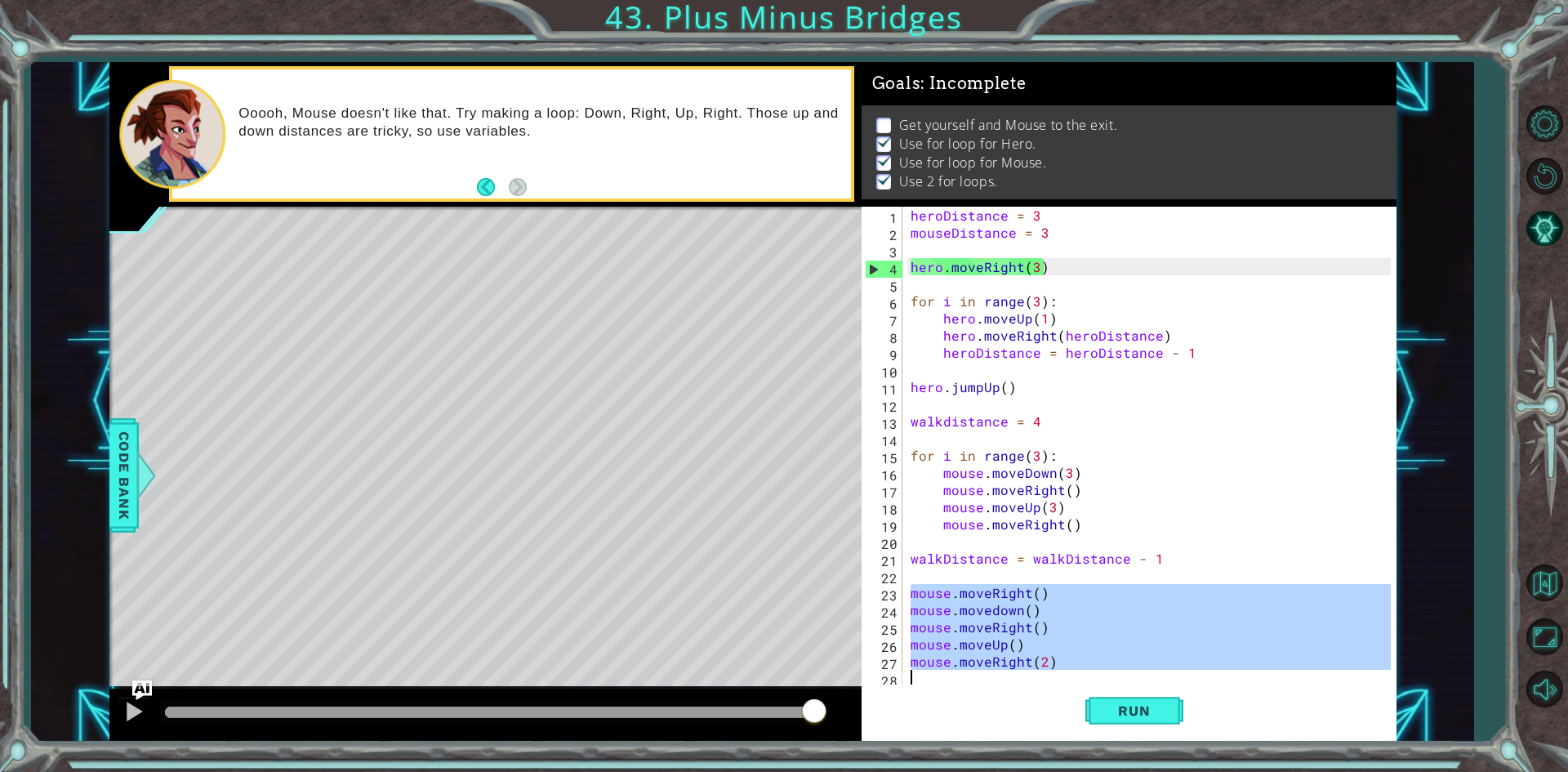
drag, startPoint x: 909, startPoint y: 590, endPoint x: 994, endPoint y: 672, distance: 118.1
click at [994, 672] on div "heroDistance = 3 mouseDistance = 3 hero . moveRight ( 3 ) for i in range ( 3 ) …" at bounding box center [1153, 463] width 492 height 514
type textarea "mouse.moveRight(2)"
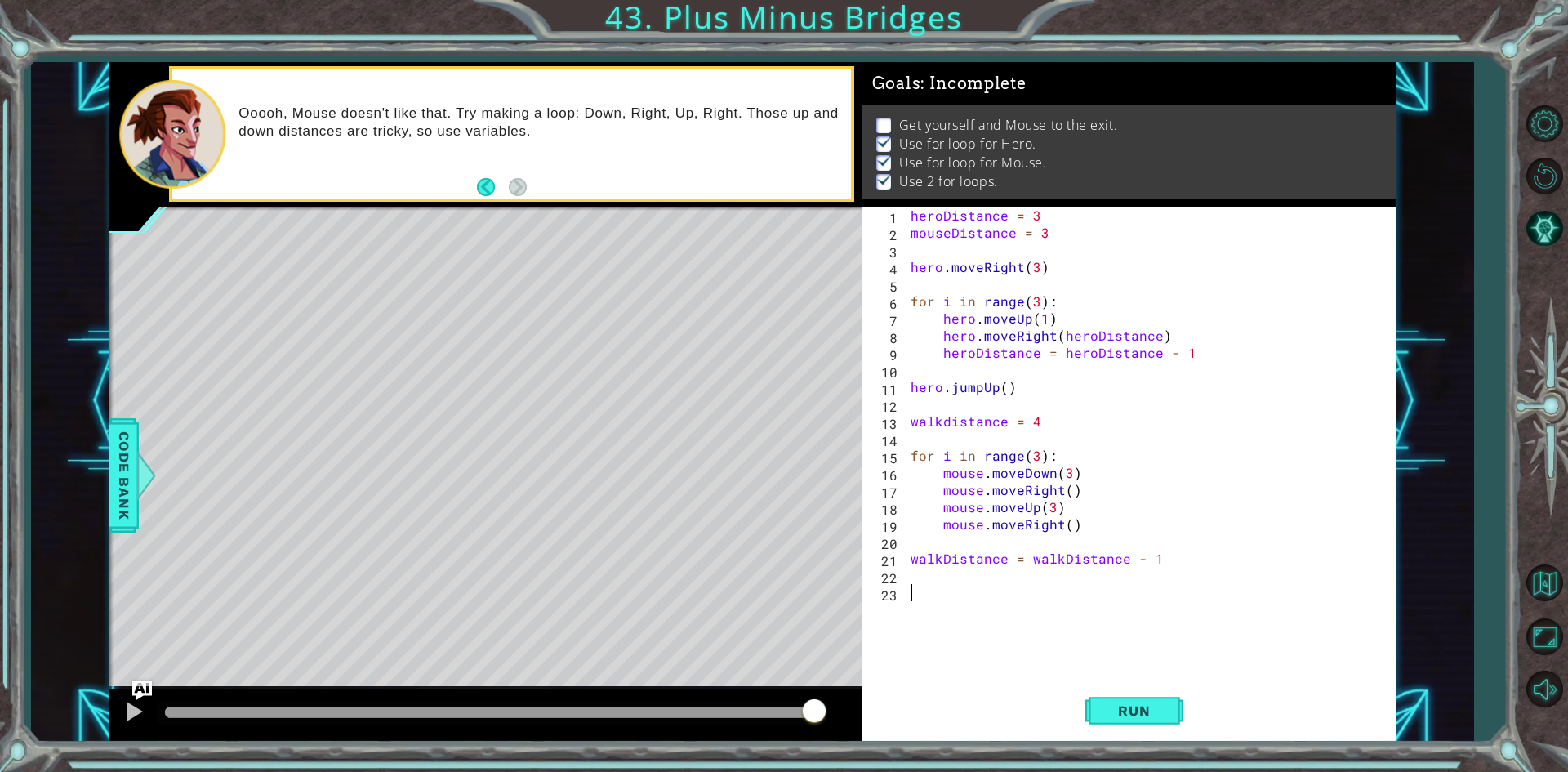
scroll to position [0, 0]
click at [1085, 699] on button "Run" at bounding box center [1134, 710] width 98 height 53
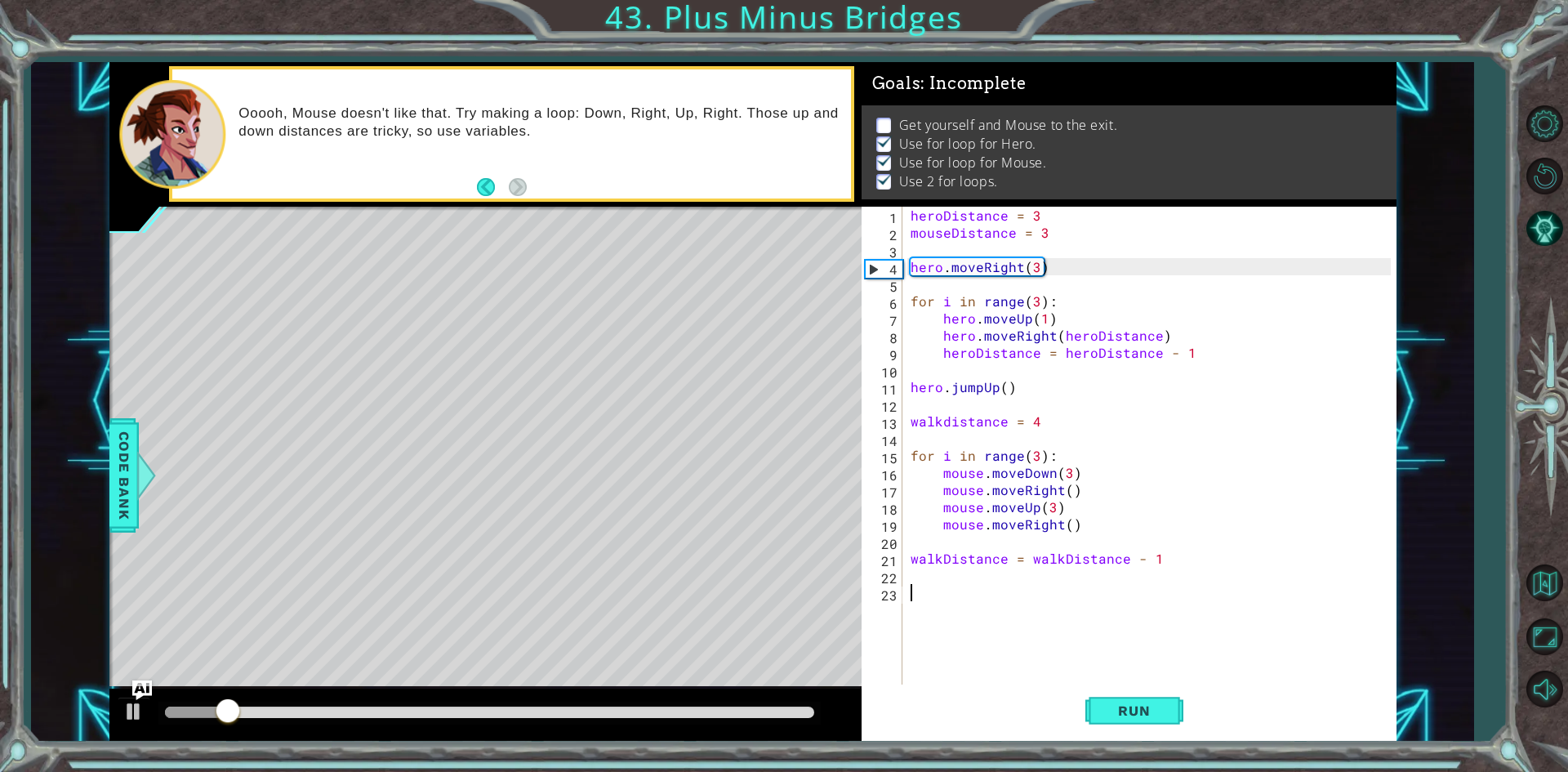
click at [758, 713] on div at bounding box center [490, 712] width 649 height 12
click at [126, 710] on div at bounding box center [134, 711] width 21 height 21
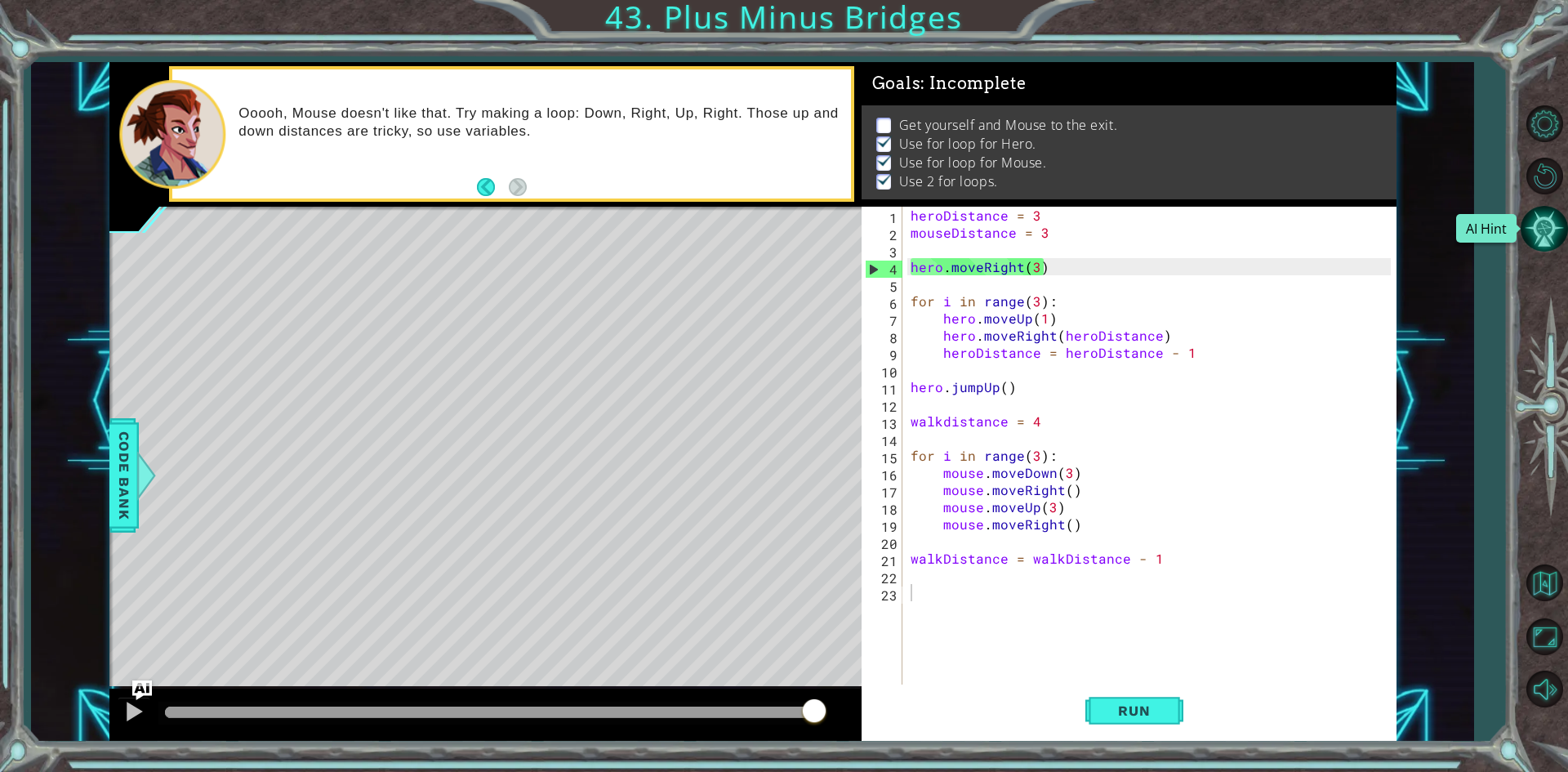
click at [1555, 223] on button "AI Hint" at bounding box center [1543, 228] width 47 height 47
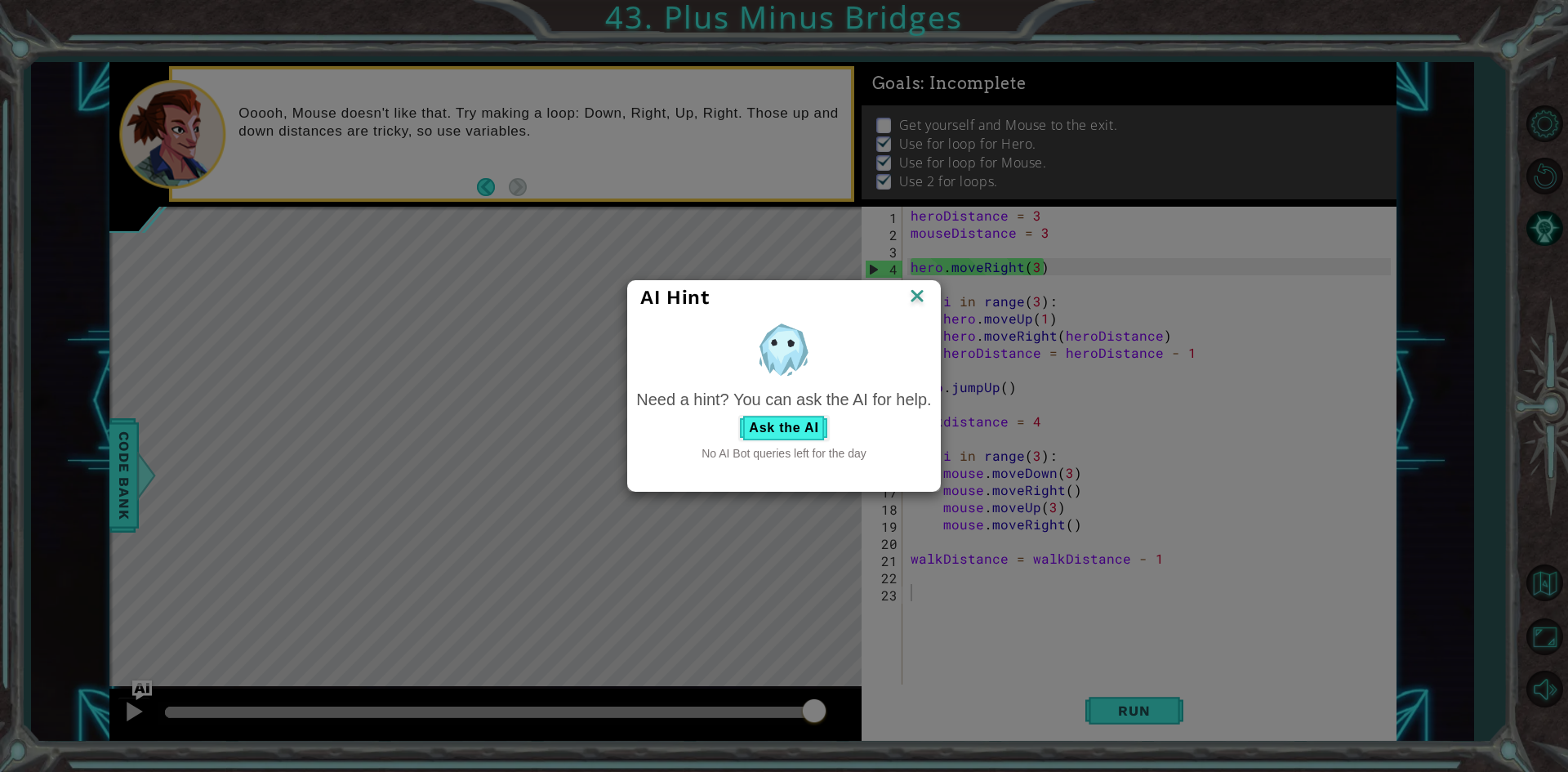
click at [932, 295] on div "AI Hint" at bounding box center [784, 297] width 311 height 34
click at [913, 314] on div "Need a hint? You can ask the AI for help. Ask the AI No AI Bot queries left for…" at bounding box center [783, 390] width 303 height 152
drag, startPoint x: 903, startPoint y: 292, endPoint x: 920, endPoint y: 307, distance: 22.7
click at [916, 299] on div "AI Hint" at bounding box center [783, 297] width 286 height 24
click at [920, 307] on img at bounding box center [917, 297] width 21 height 24
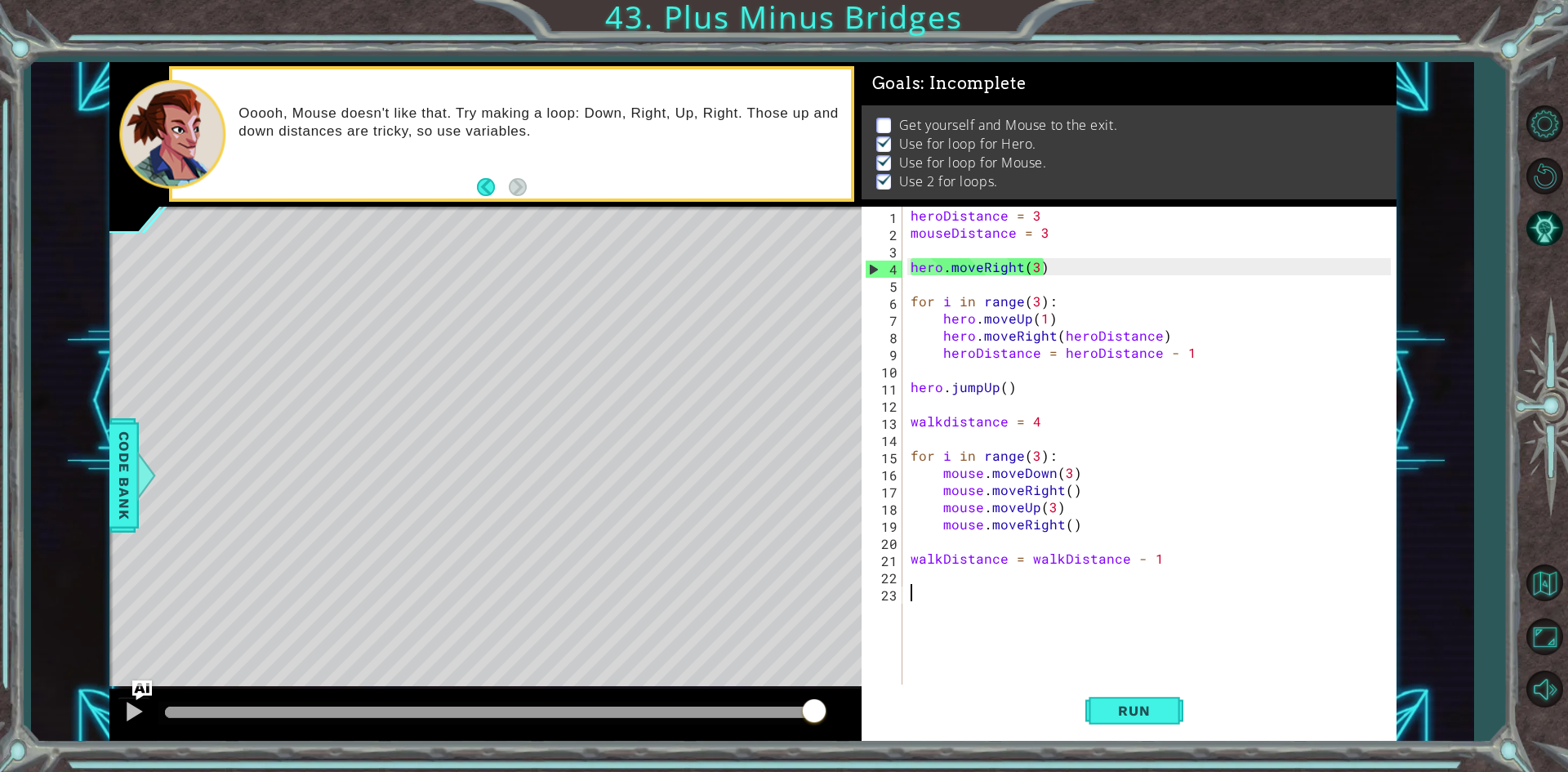
type textarea "heroDistance = 3"
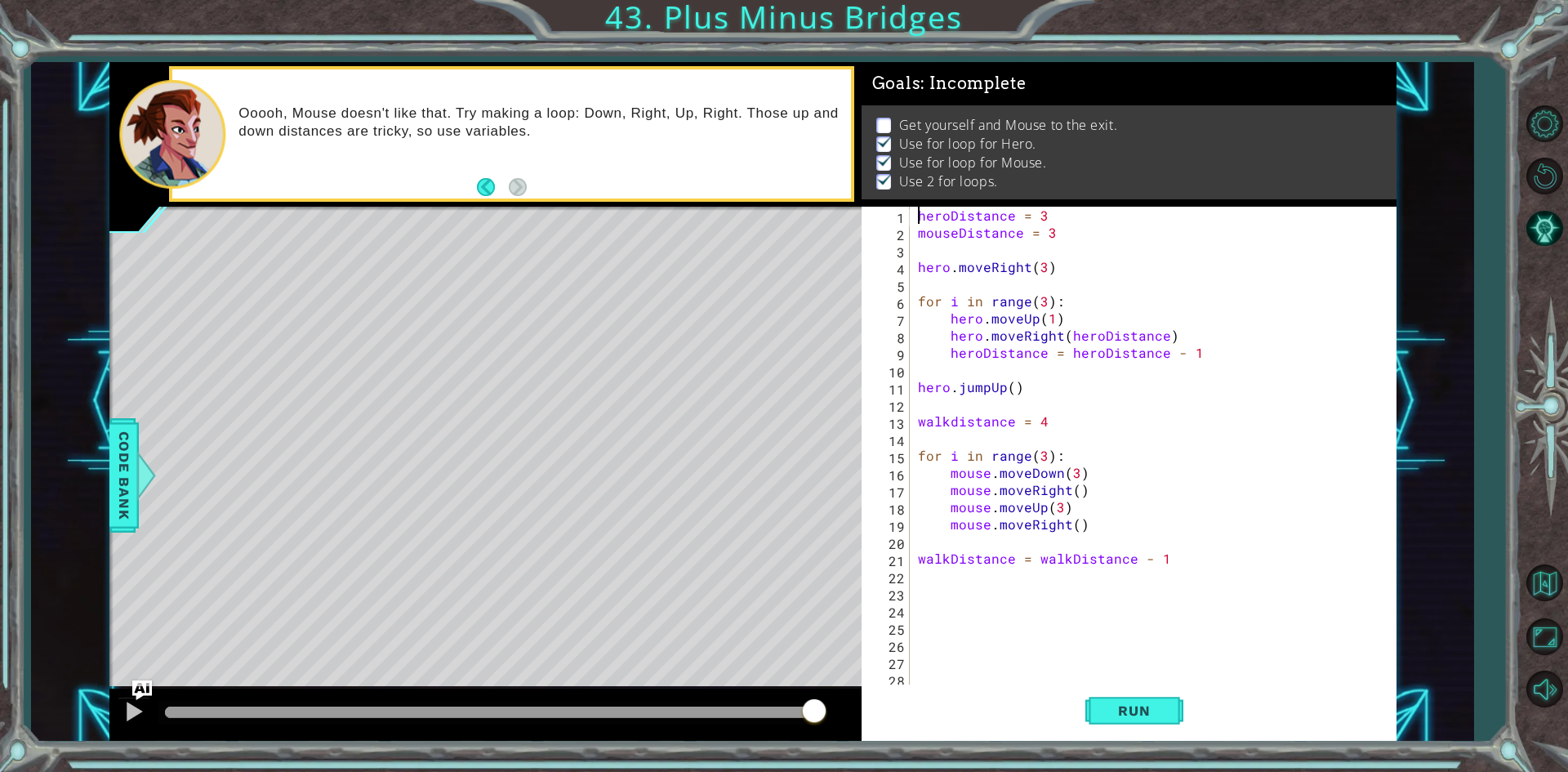
type textarea "mouseDistance = 3"
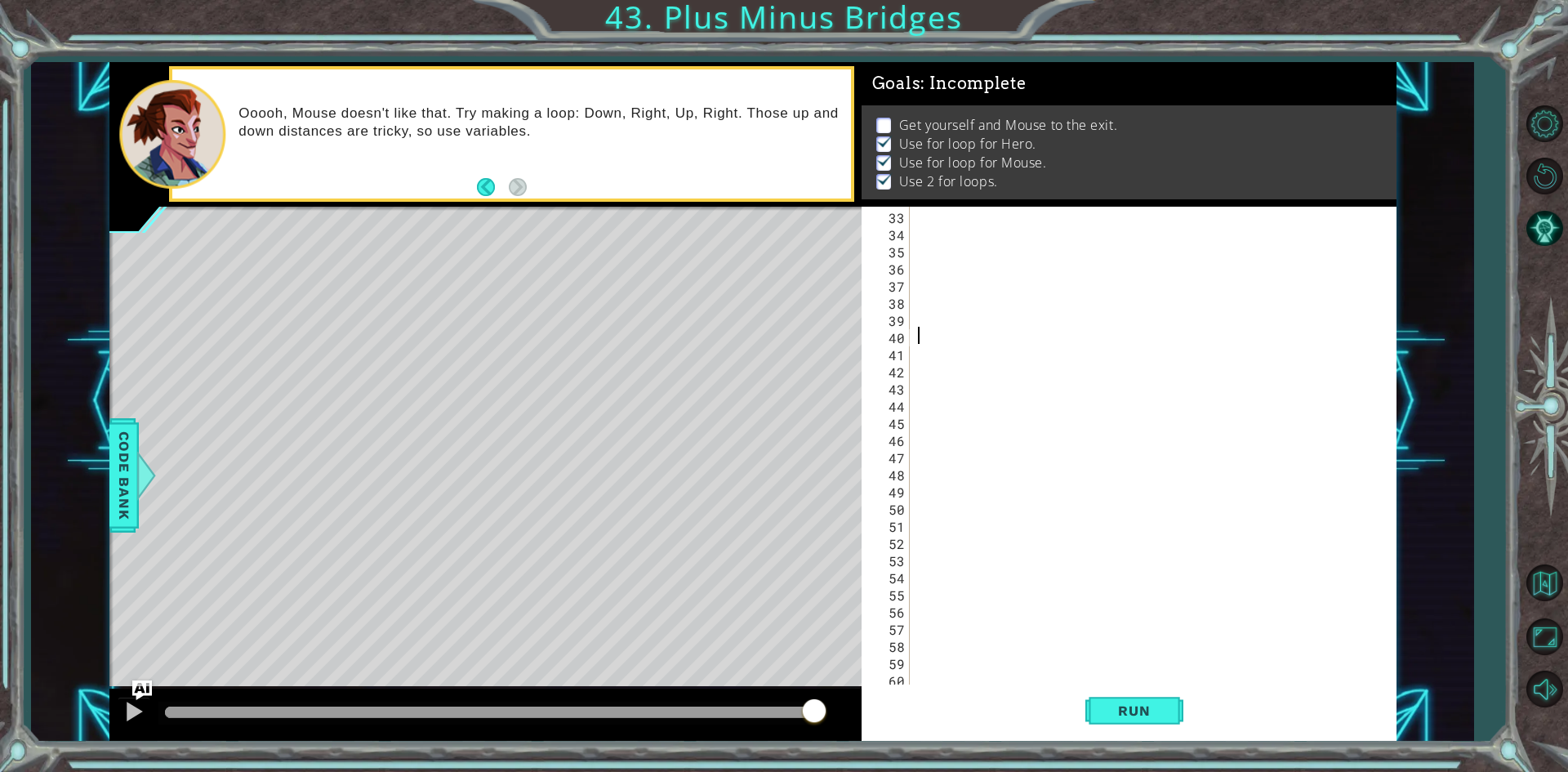
scroll to position [68, 0]
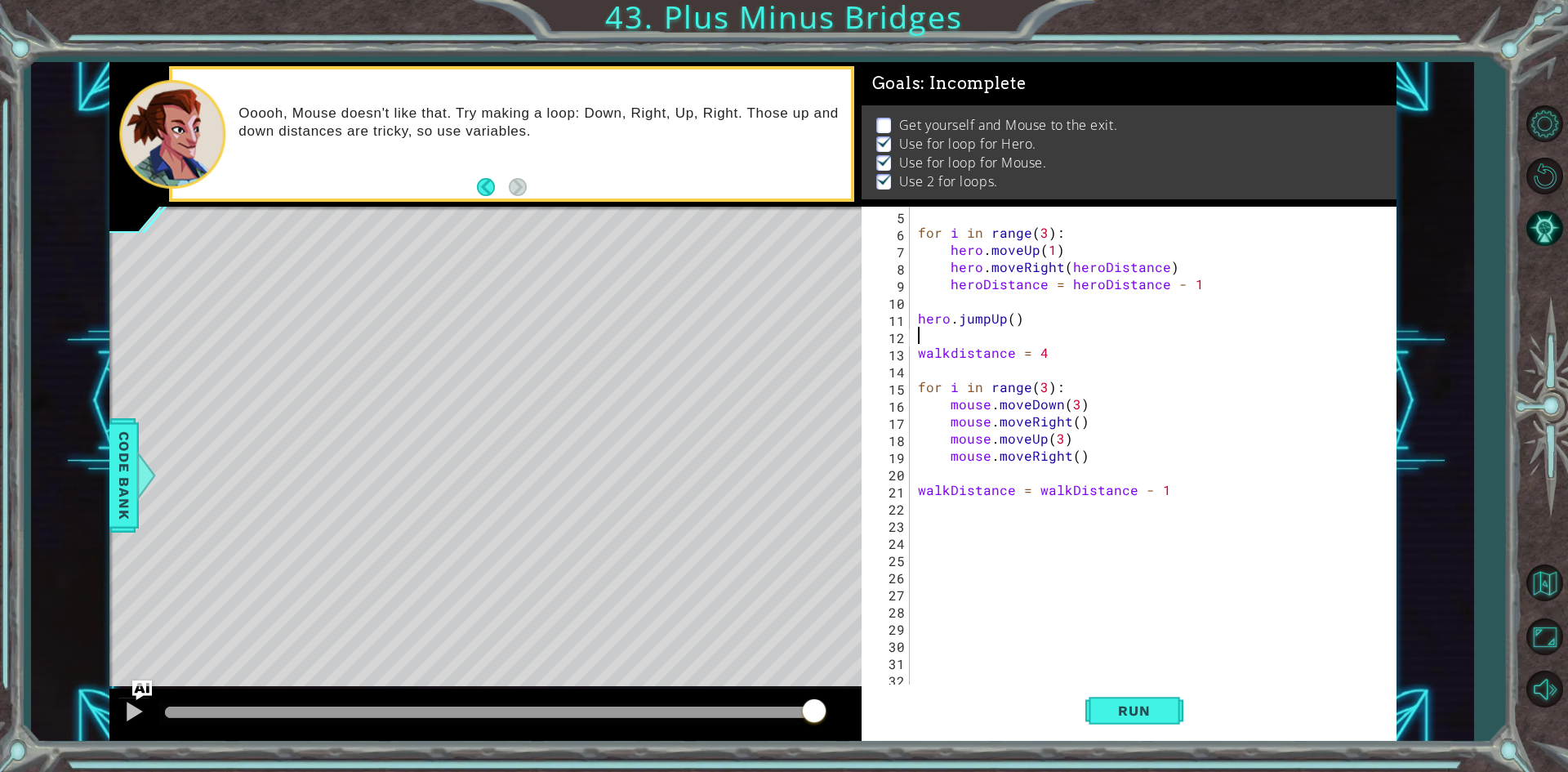
type textarea "heroDistance = 3"
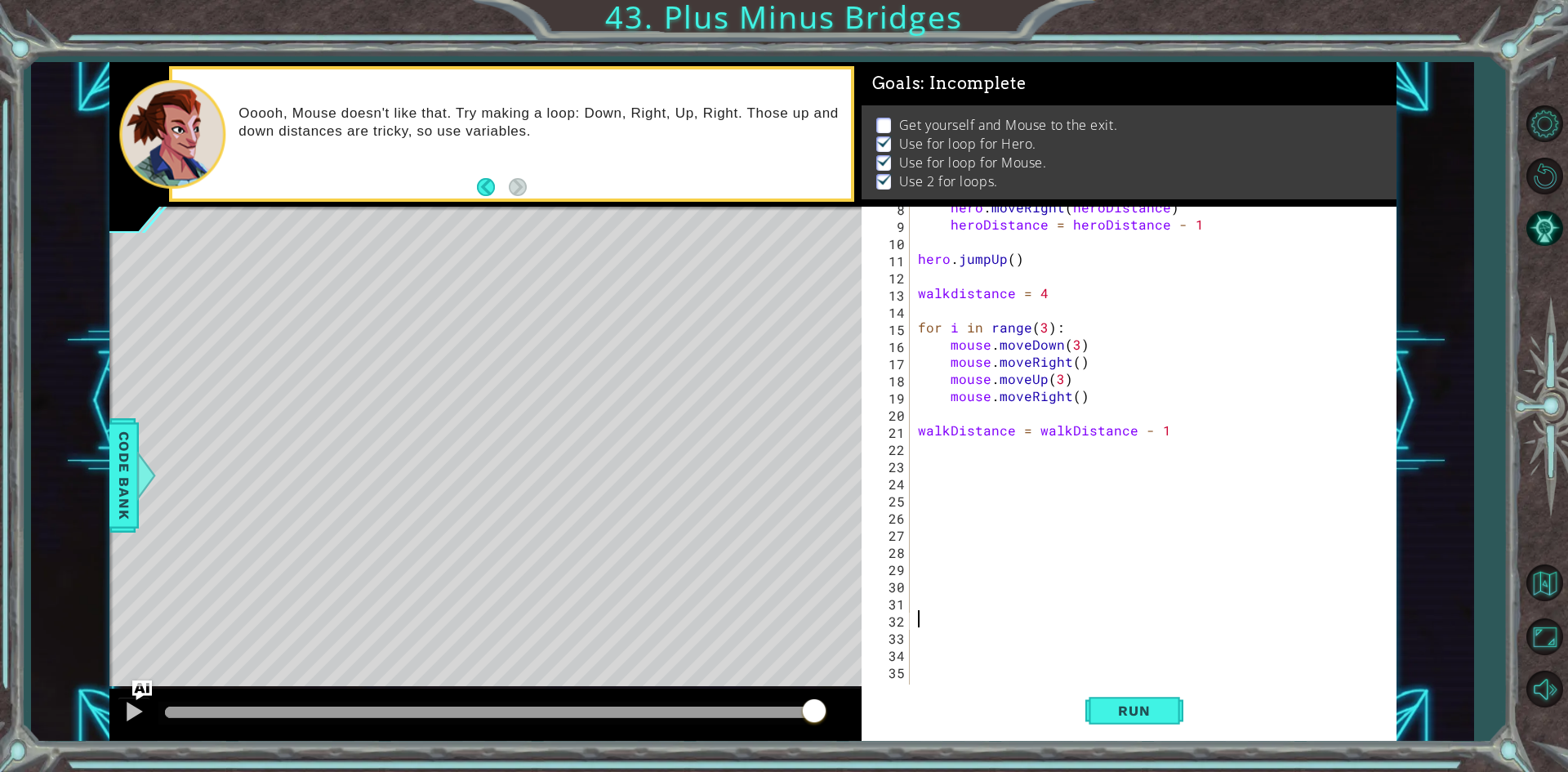
scroll to position [68, 0]
type textarea "hero.moveRight(3)"
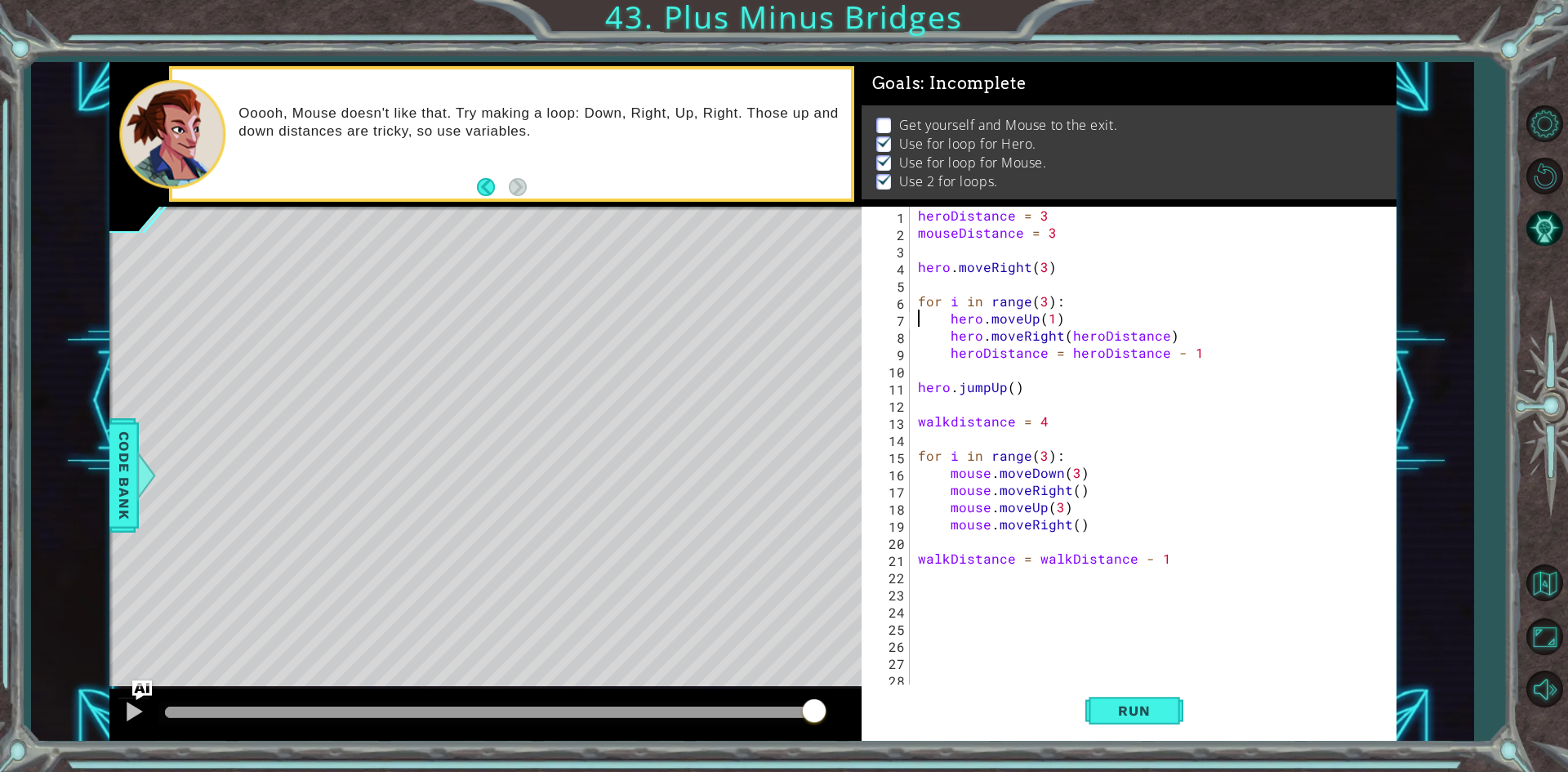
scroll to position [0, 0]
type textarea "heroDistance = 3"
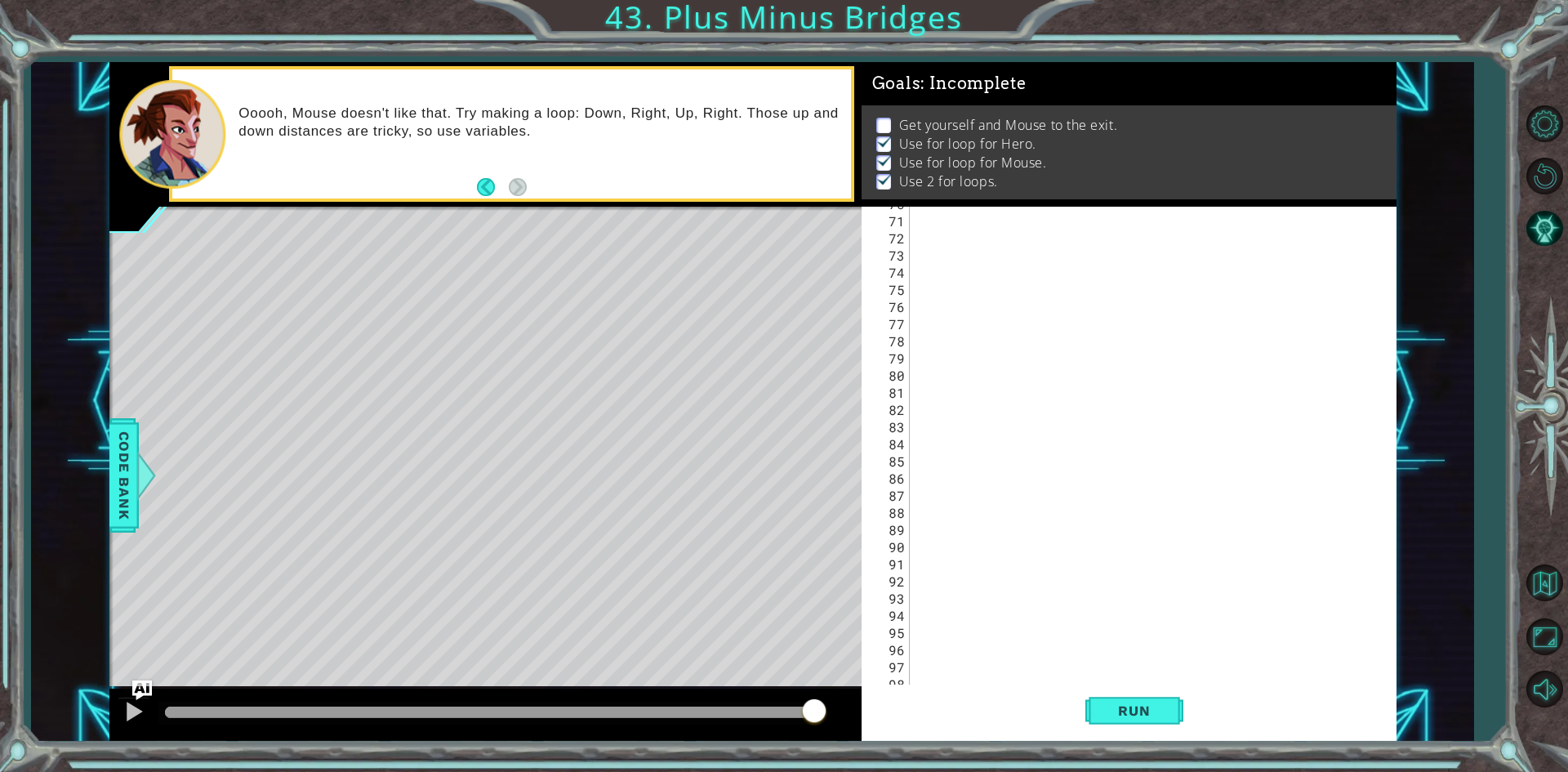
type textarea "heroDistance = 3"
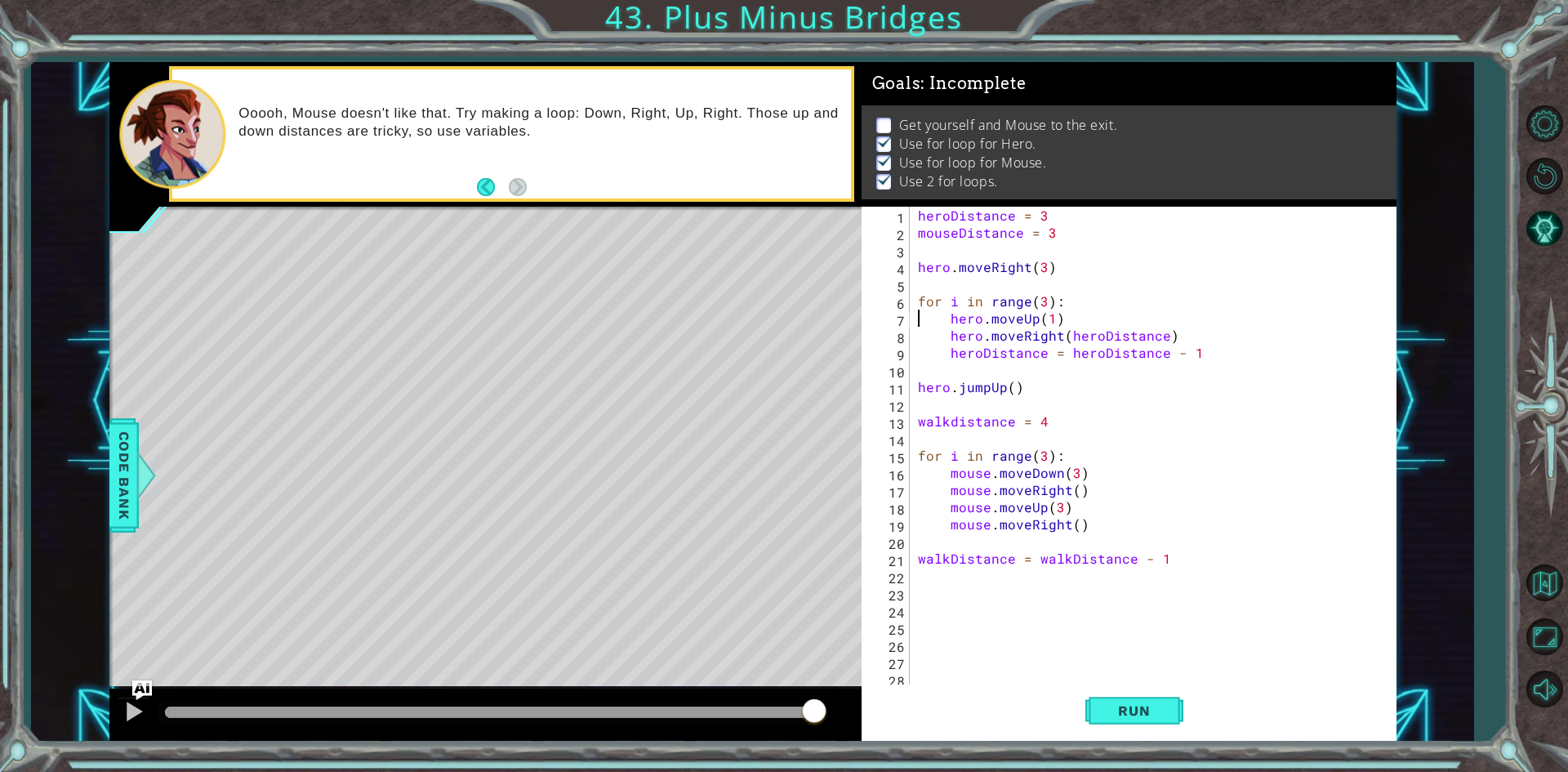
type textarea "heroDistance = 3"
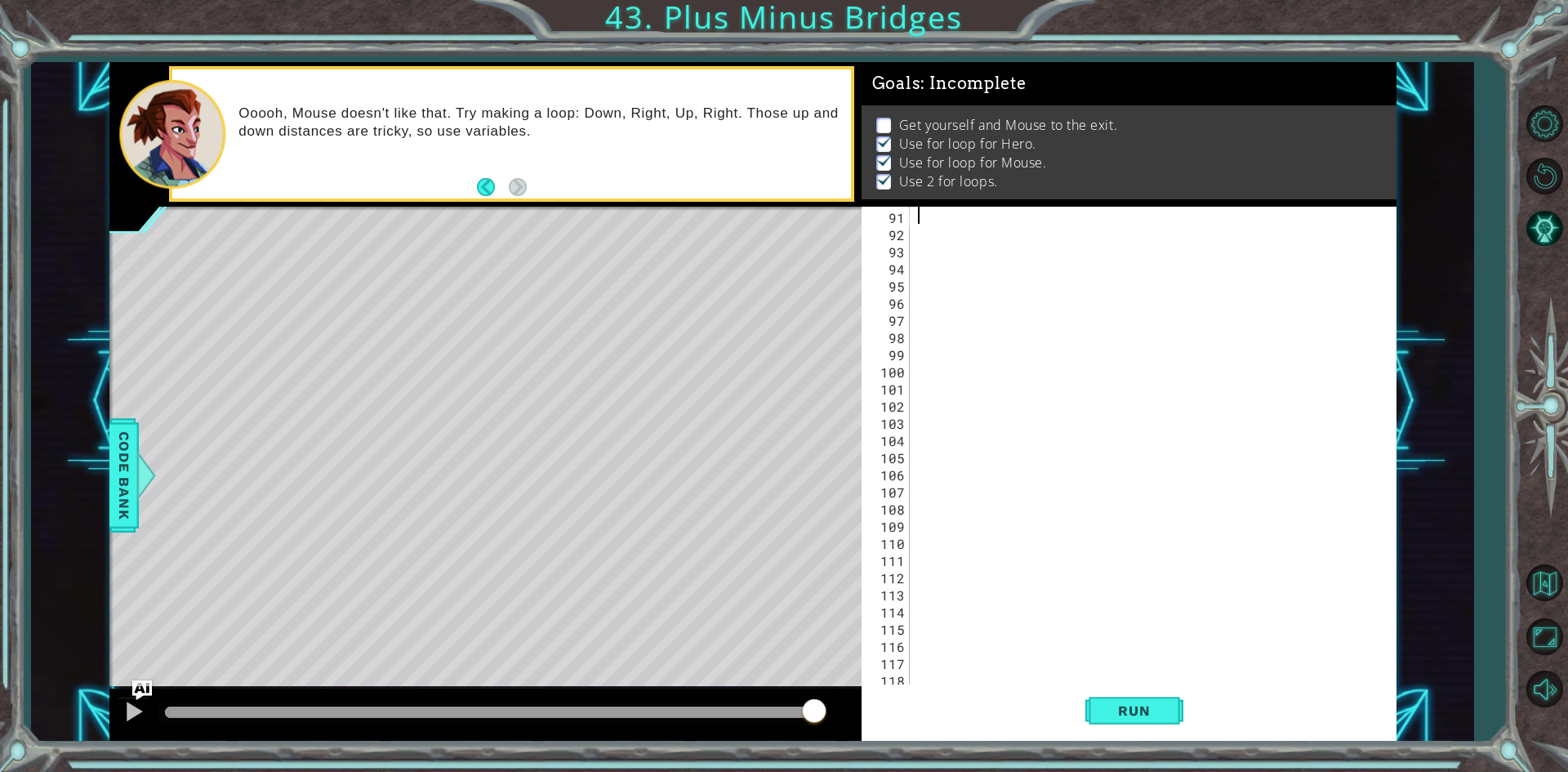
scroll to position [584, 0]
type textarea "heroDistance = 3"
type textarea "kl"
click at [1036, 628] on div "kl" at bounding box center [1150, 463] width 472 height 514
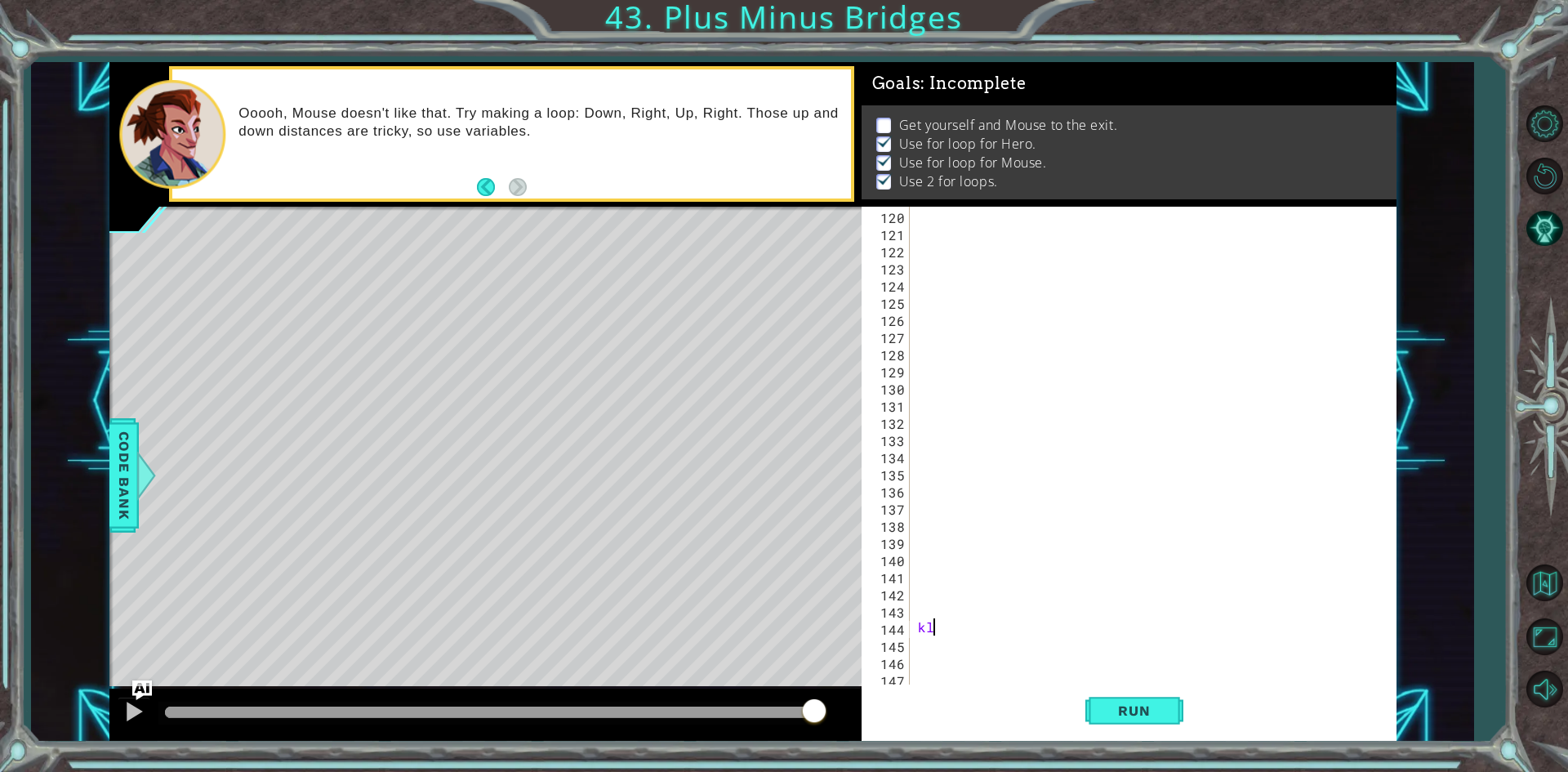
type textarea "k"
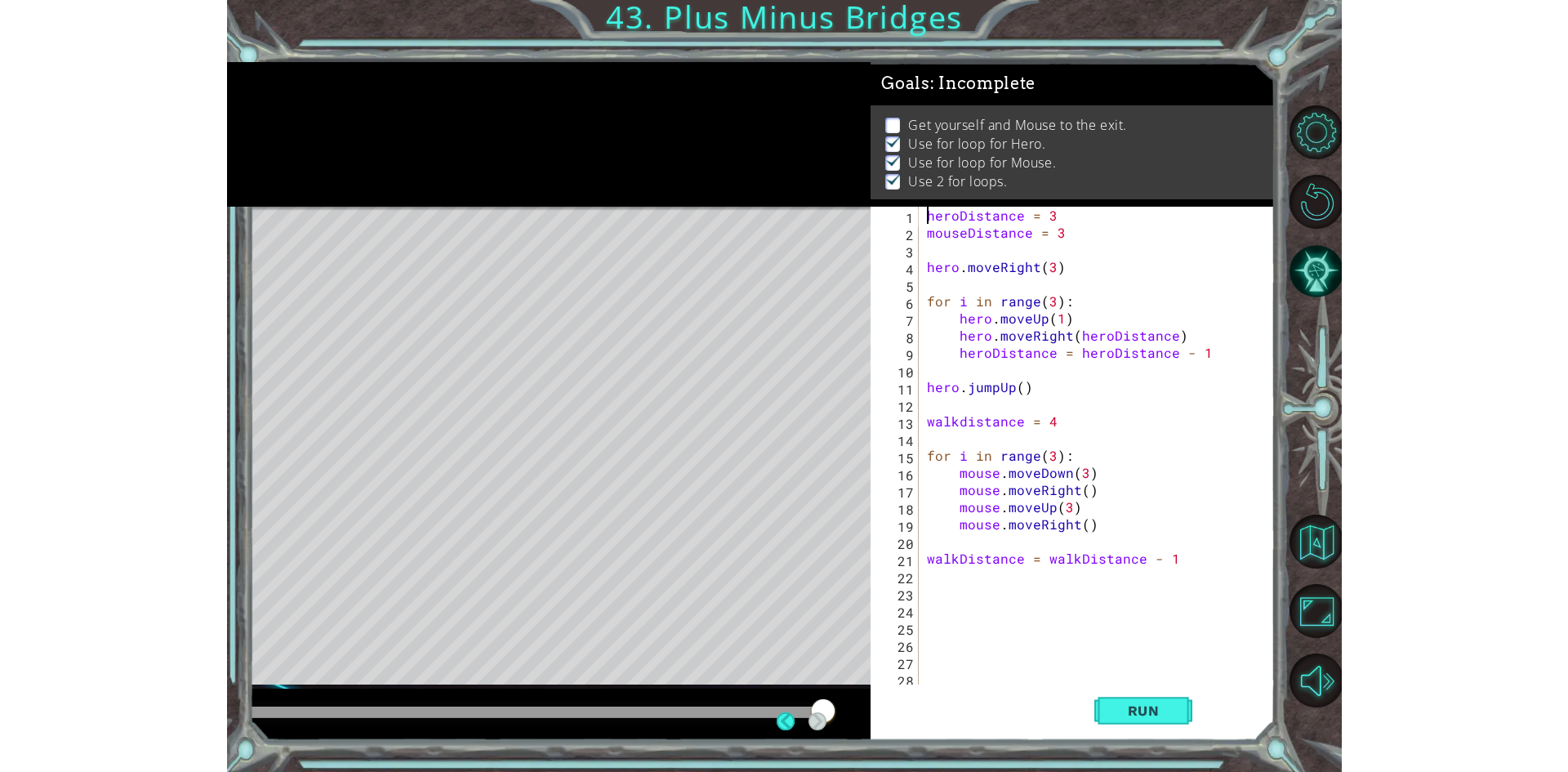
scroll to position [7, 0]
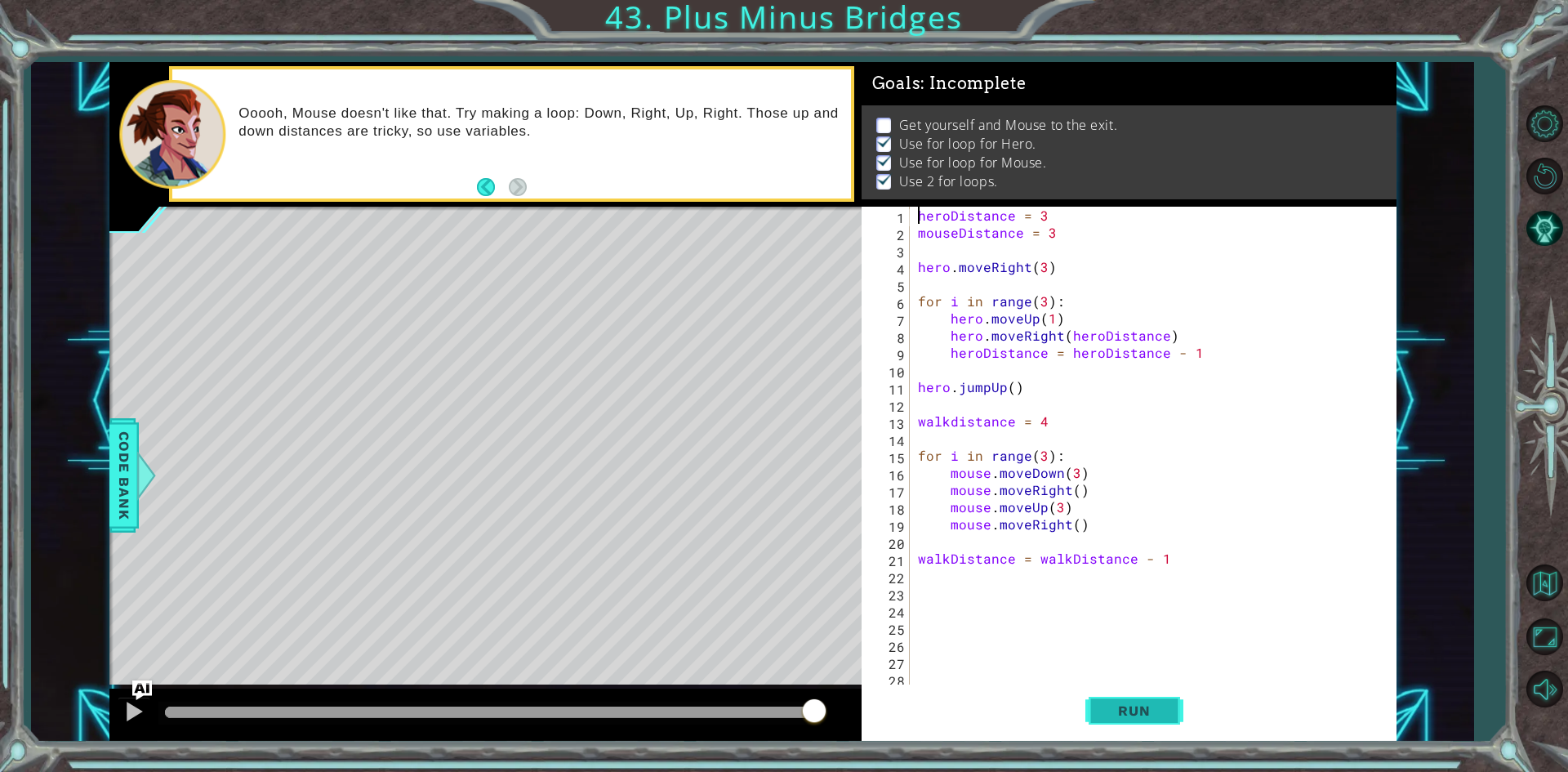
click at [1178, 710] on button "Run" at bounding box center [1134, 710] width 98 height 53
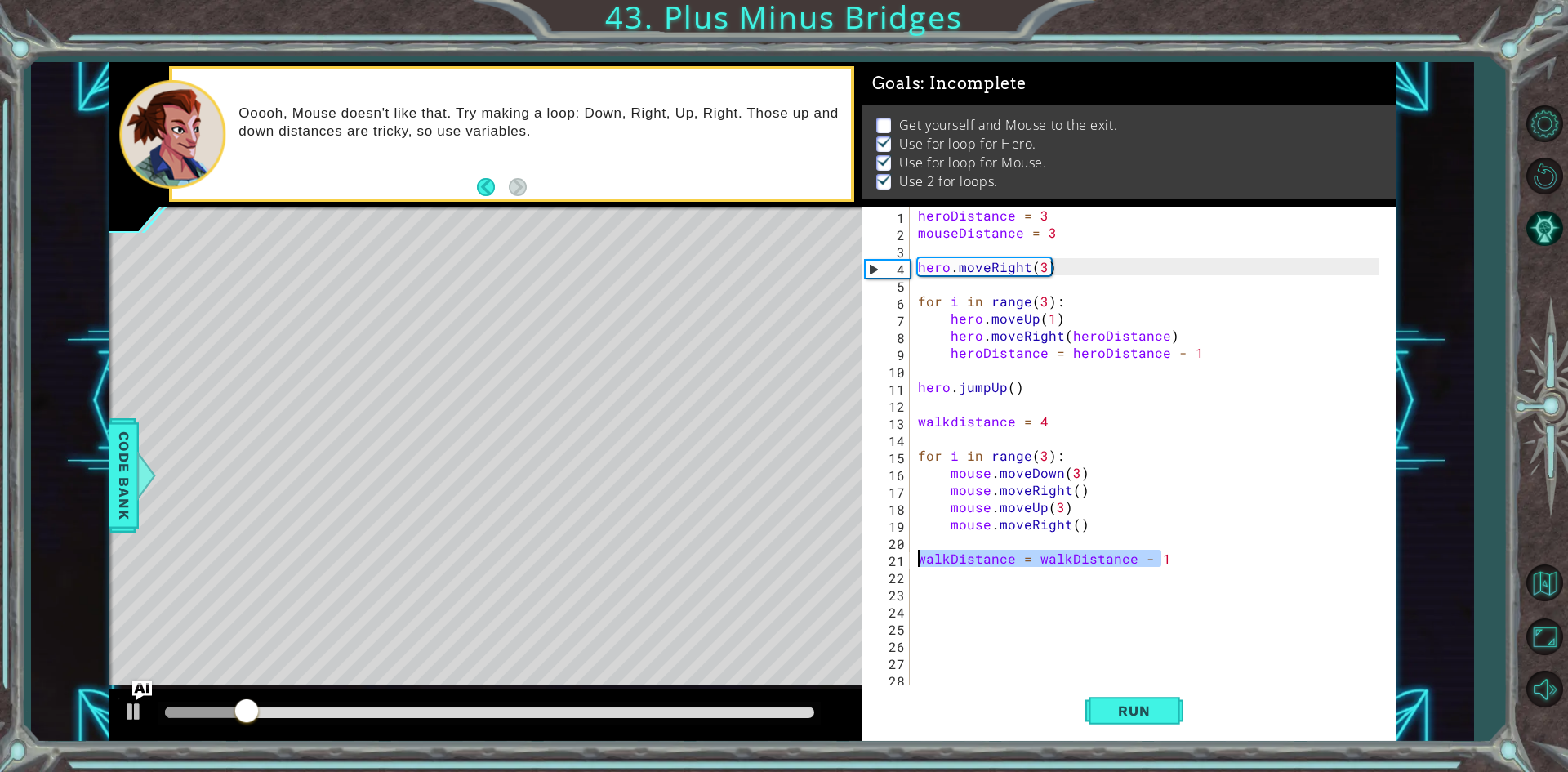
drag, startPoint x: 1189, startPoint y: 558, endPoint x: 899, endPoint y: 554, distance: 290.0
click at [899, 554] on div "heroDistance = 3 1 2 3 4 5 6 7 8 9 10 11 12 13 14 15 16 17 18 19 20 21 22 23 24…" at bounding box center [1126, 447] width 529 height 481
type textarea "walkDistance = walkDistance - 1"
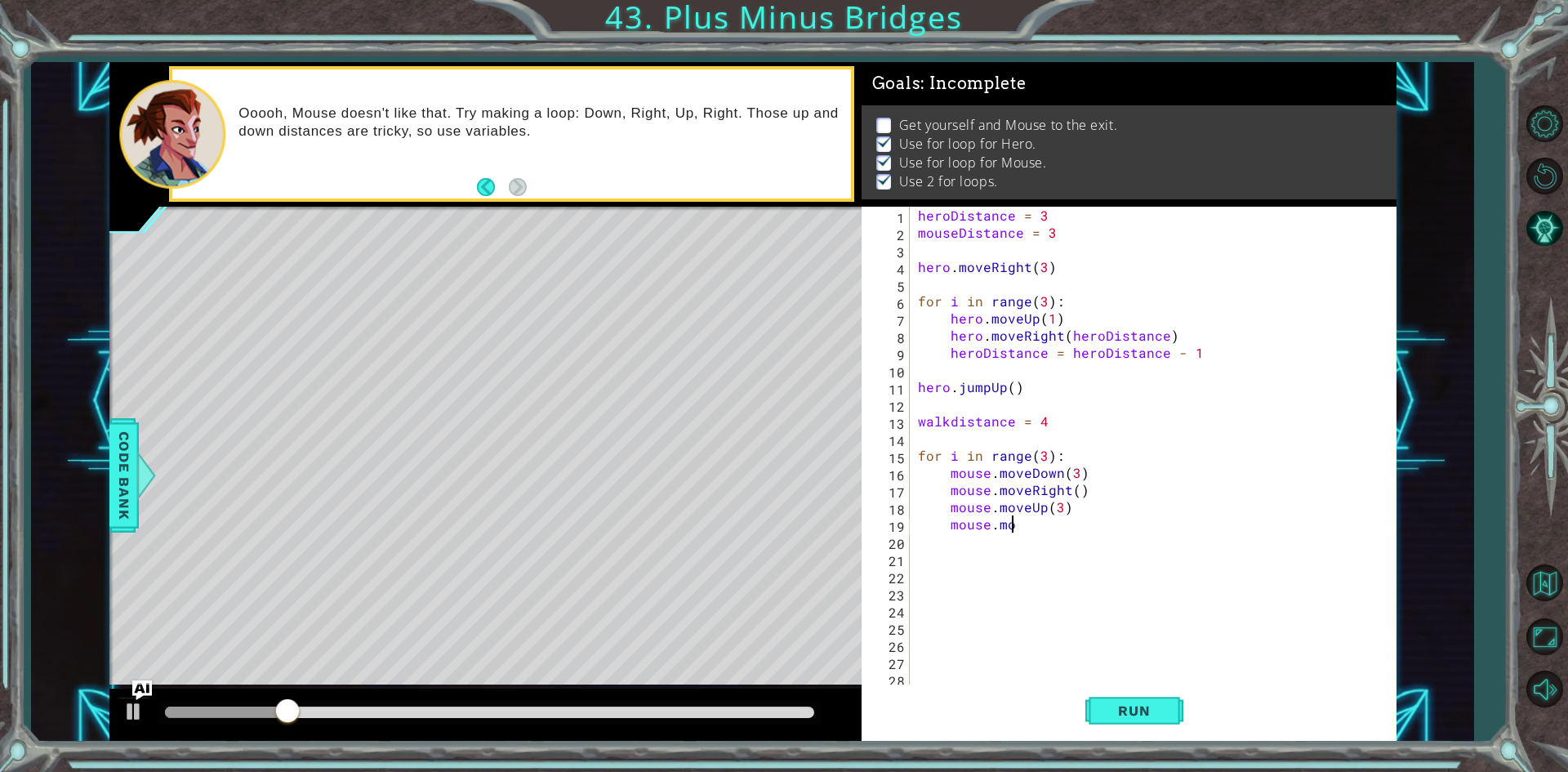
type textarea "m"
type textarea "mouse.moveRight("
